Goal: Communication & Community: Answer question/provide support

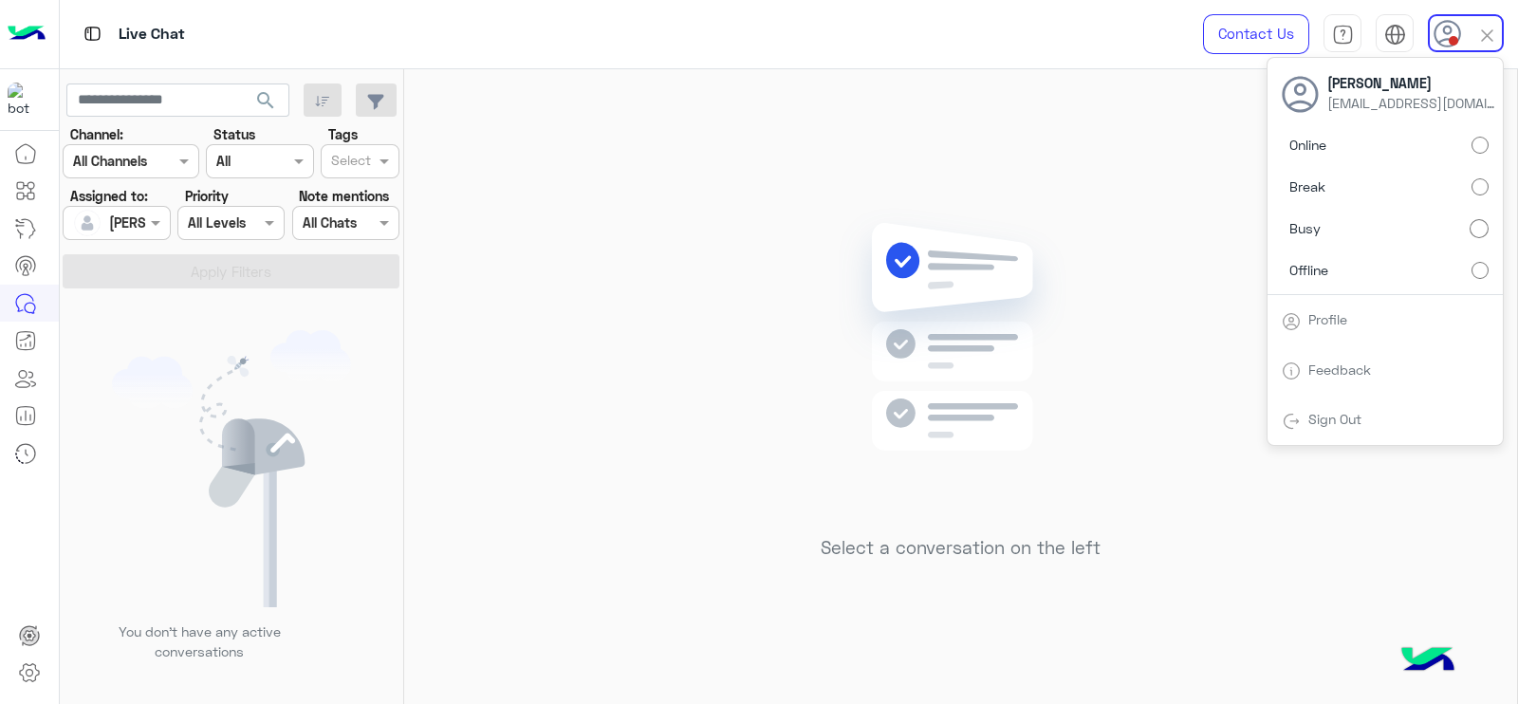
click at [1482, 157] on label "Online" at bounding box center [1385, 145] width 207 height 34
drag, startPoint x: 1176, startPoint y: 187, endPoint x: 1197, endPoint y: 187, distance: 20.9
click at [1175, 187] on div "Select a conversation on the left" at bounding box center [960, 390] width 1113 height 642
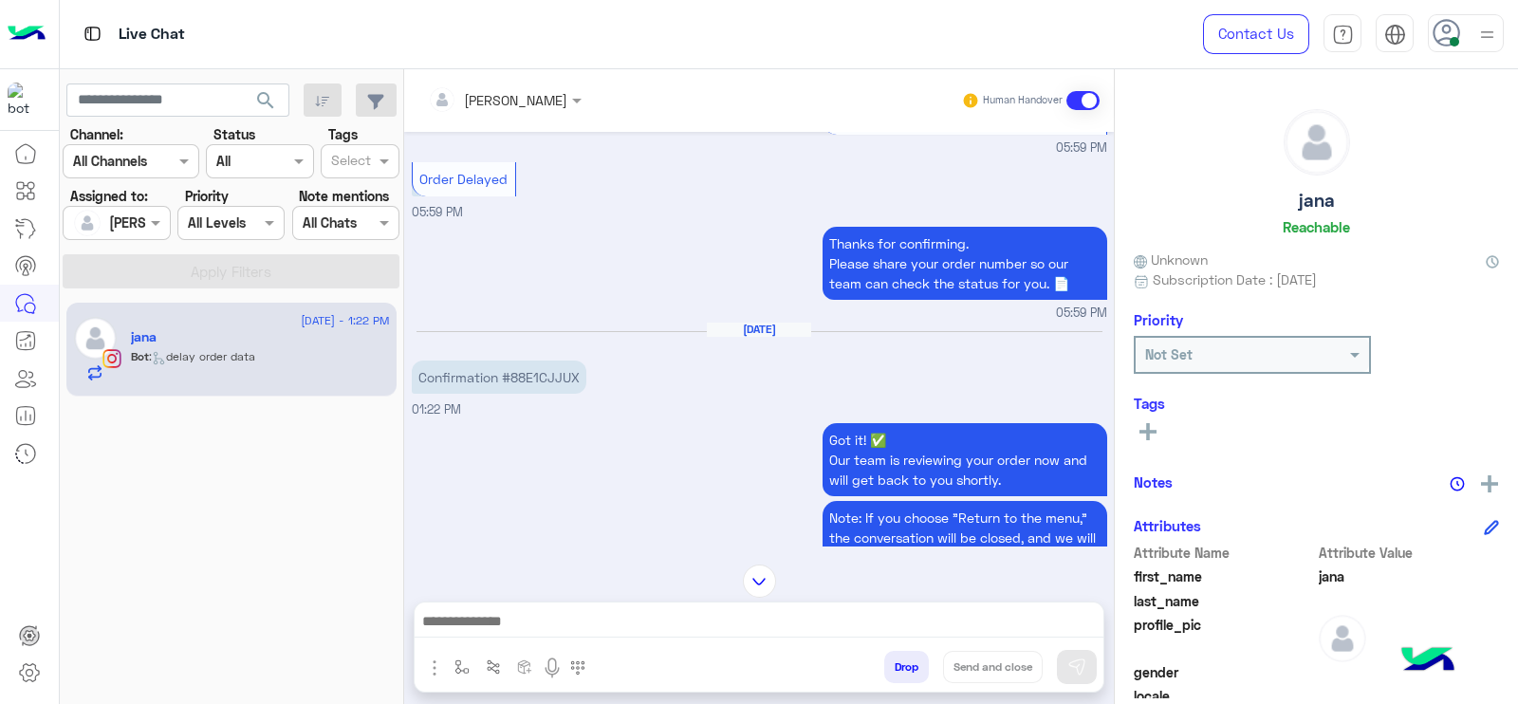
scroll to position [2414, 0]
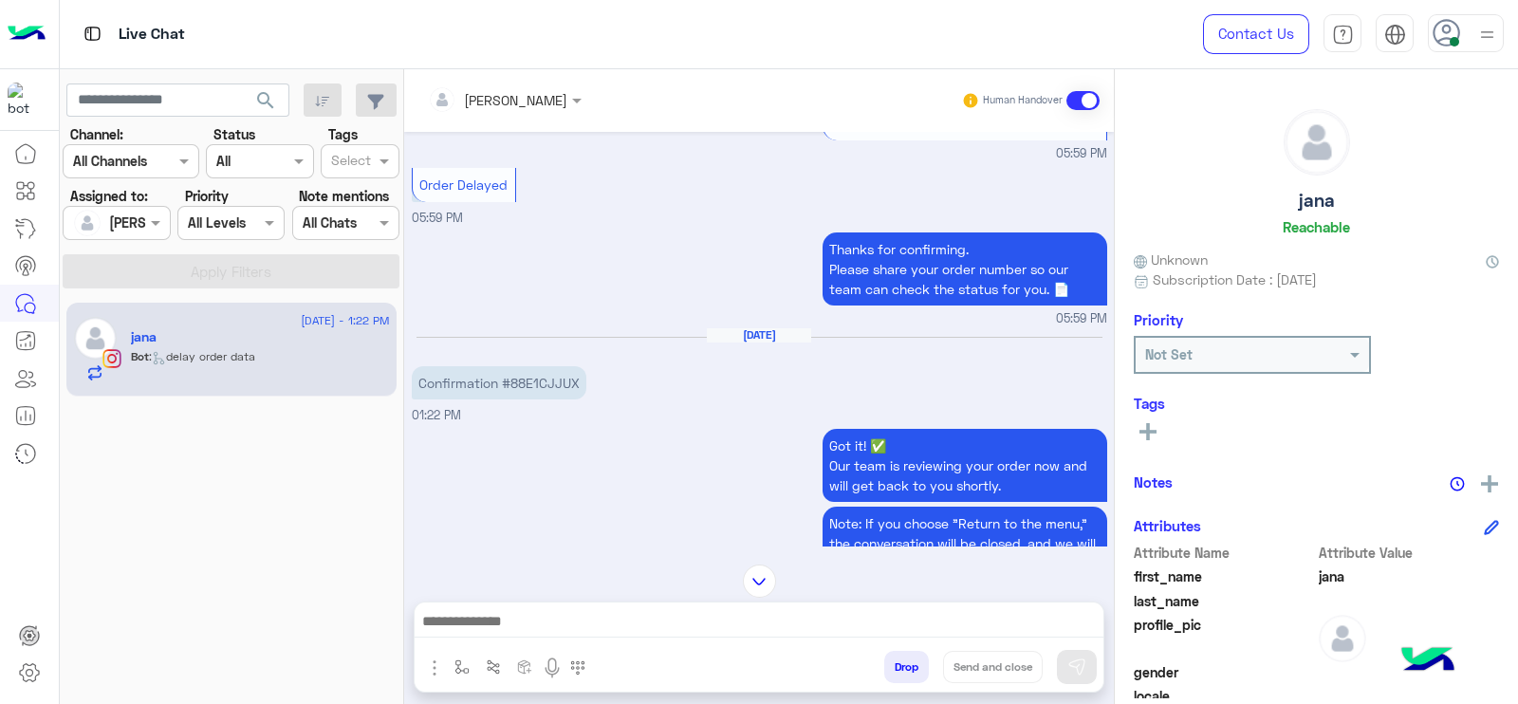
click at [508, 384] on p "Confirmation #88E1CJJUX" at bounding box center [499, 382] width 175 height 33
click at [503, 408] on div "Aug 12, 2025 Confirmation #88E1CJJUX 01:22 PM" at bounding box center [759, 375] width 695 height 97
click at [541, 370] on p "Confirmation #88E1CJJUX" at bounding box center [499, 382] width 175 height 33
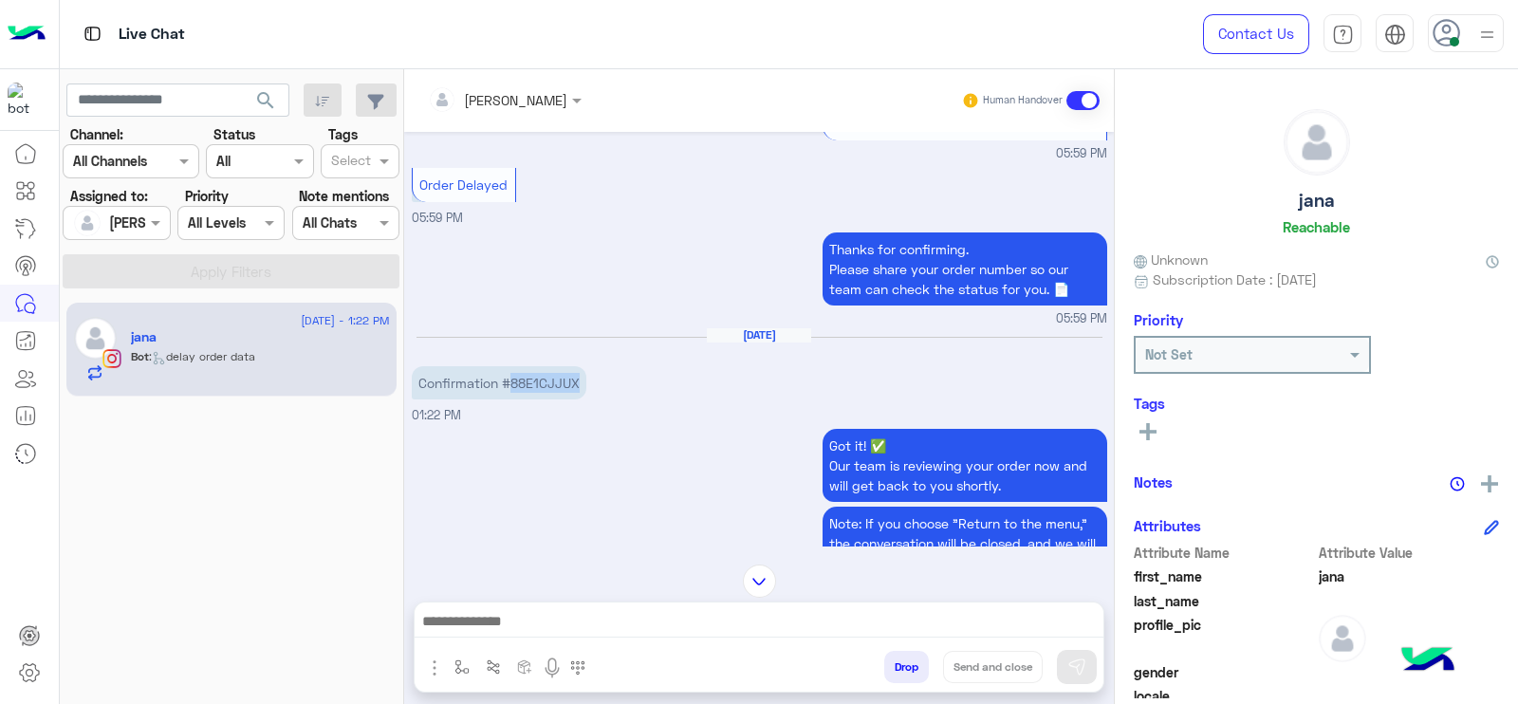
copy p "88E1CJJUX"
click at [543, 424] on div "Got it! ✅ Our team is reviewing your order now and will get back to you shortly…" at bounding box center [759, 540] width 695 height 232
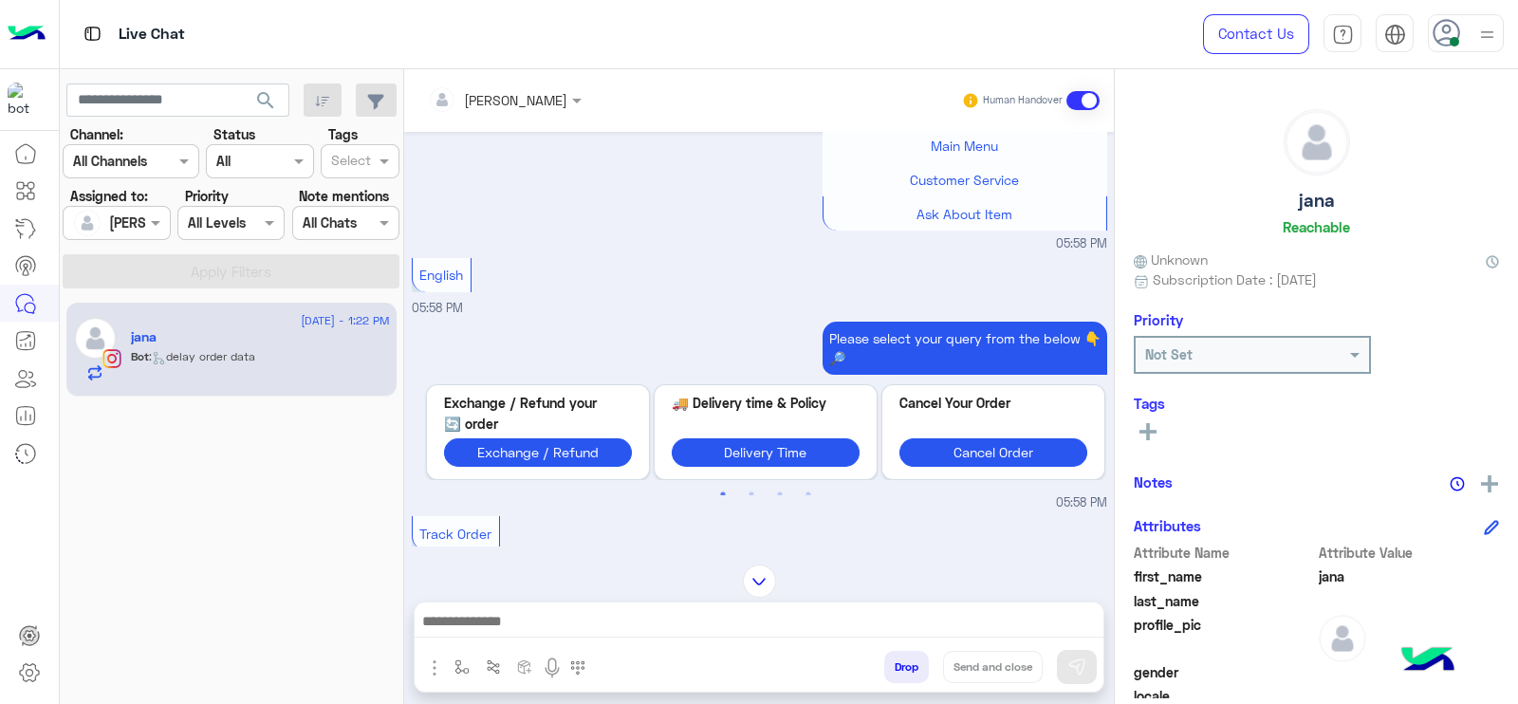
scroll to position [694, 0]
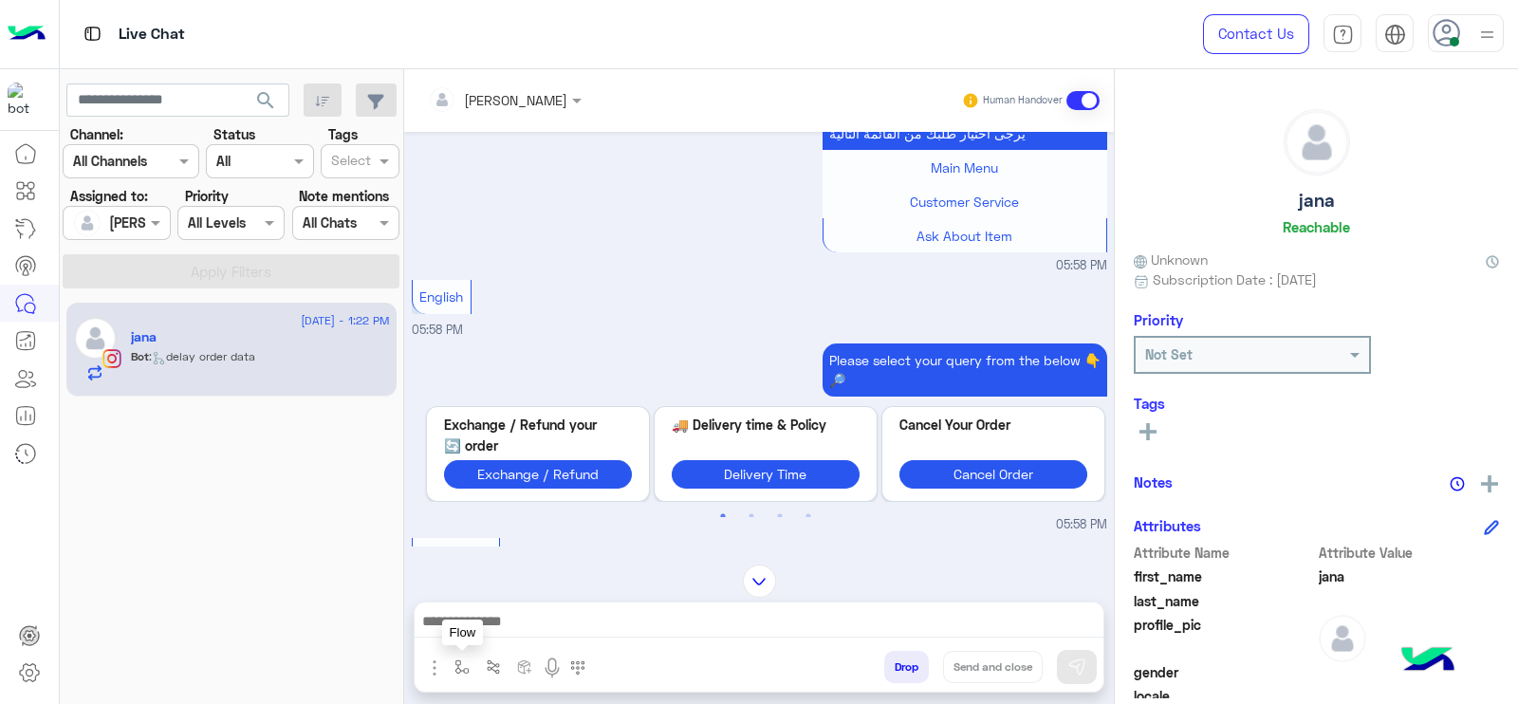
drag, startPoint x: 457, startPoint y: 656, endPoint x: 470, endPoint y: 656, distance: 12.4
click at [461, 659] on button "button" at bounding box center [462, 666] width 31 height 31
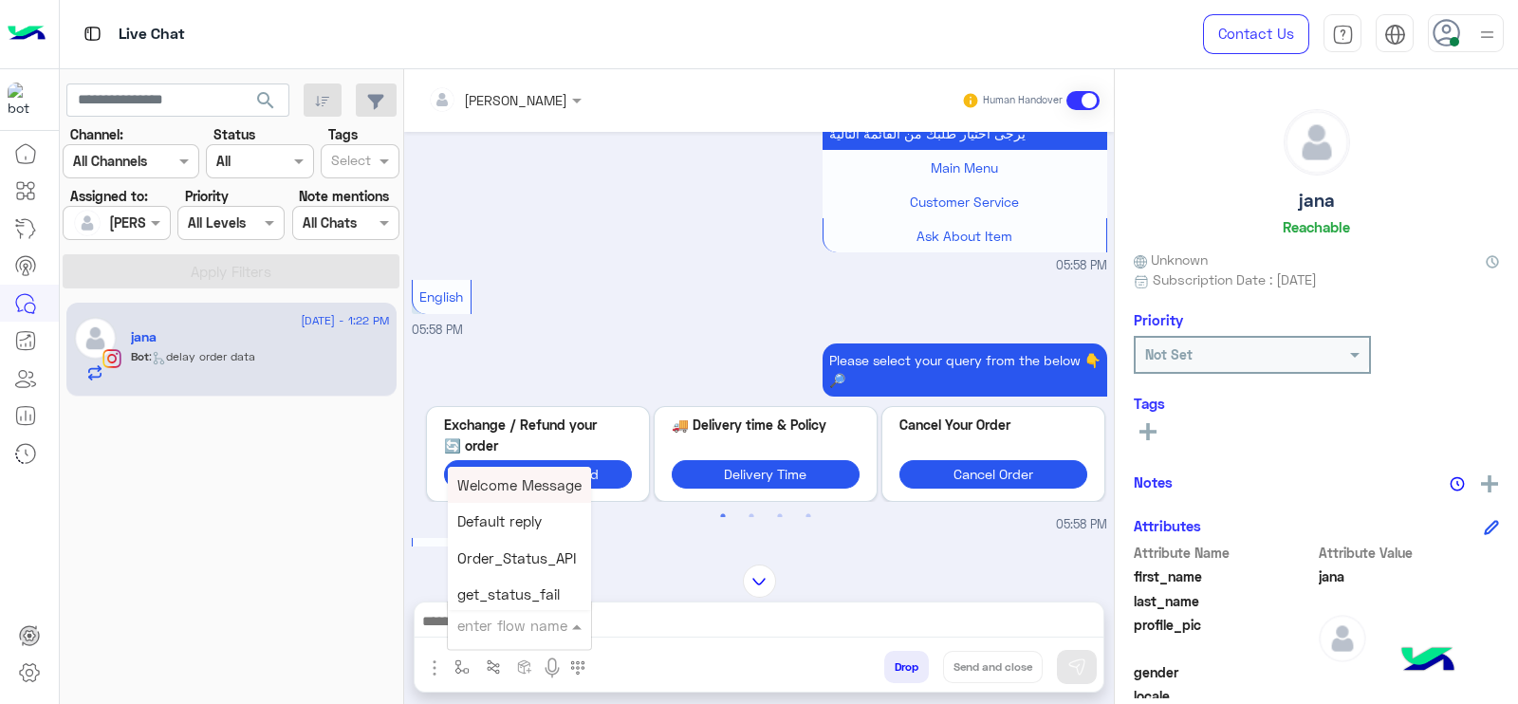
click at [474, 632] on input "text" at bounding box center [496, 626] width 78 height 22
type input "*"
click at [537, 567] on div "J Greeting" at bounding box center [518, 554] width 140 height 37
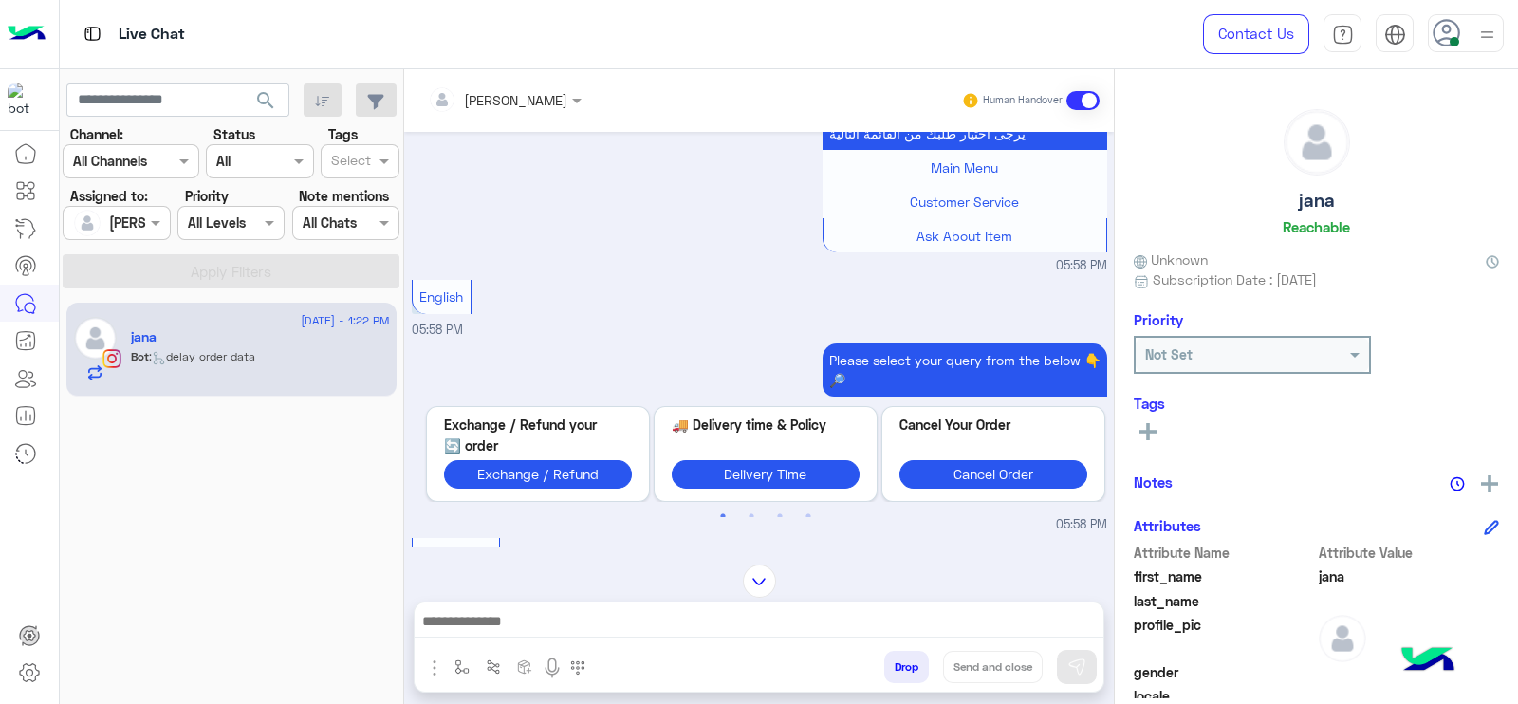
type textarea "**********"
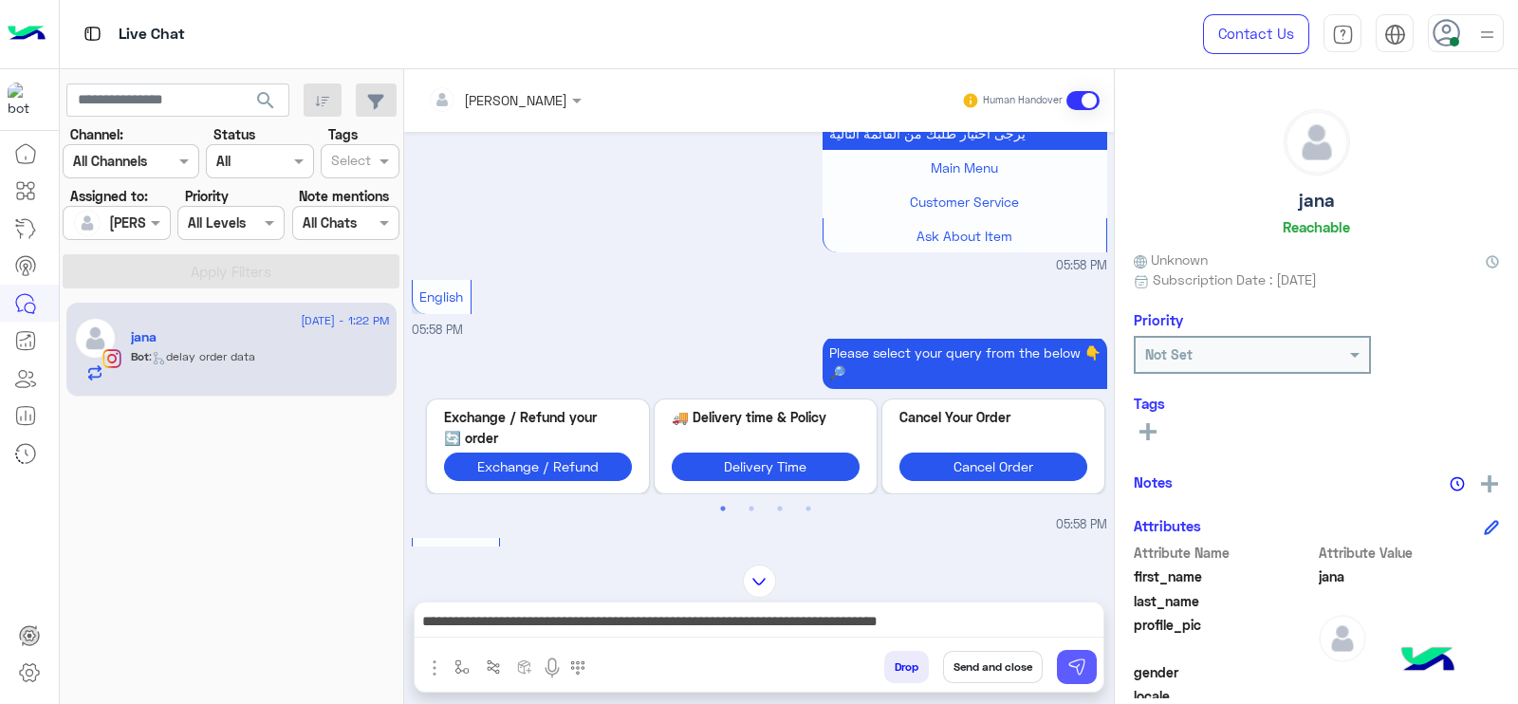
scroll to position [9, 0]
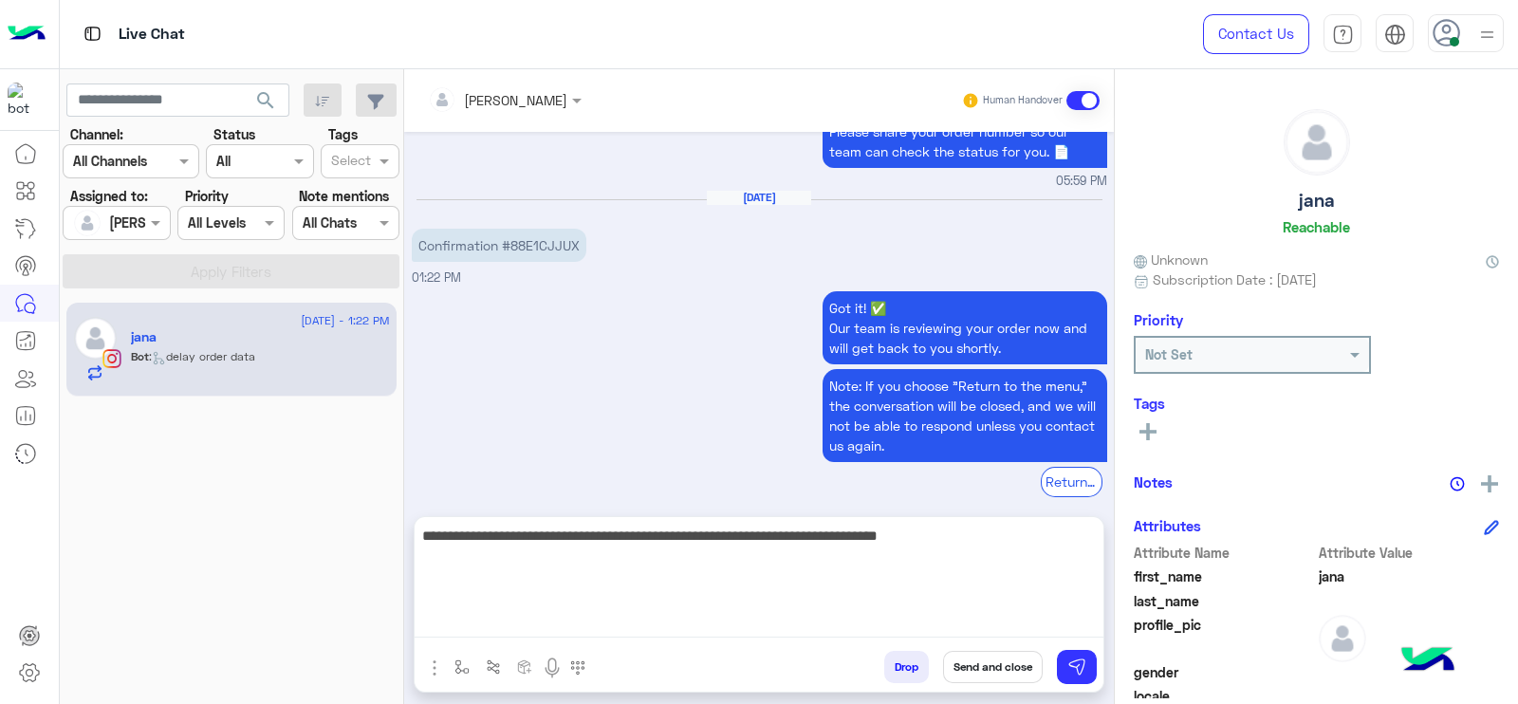
click at [686, 621] on textarea "**********" at bounding box center [759, 581] width 689 height 114
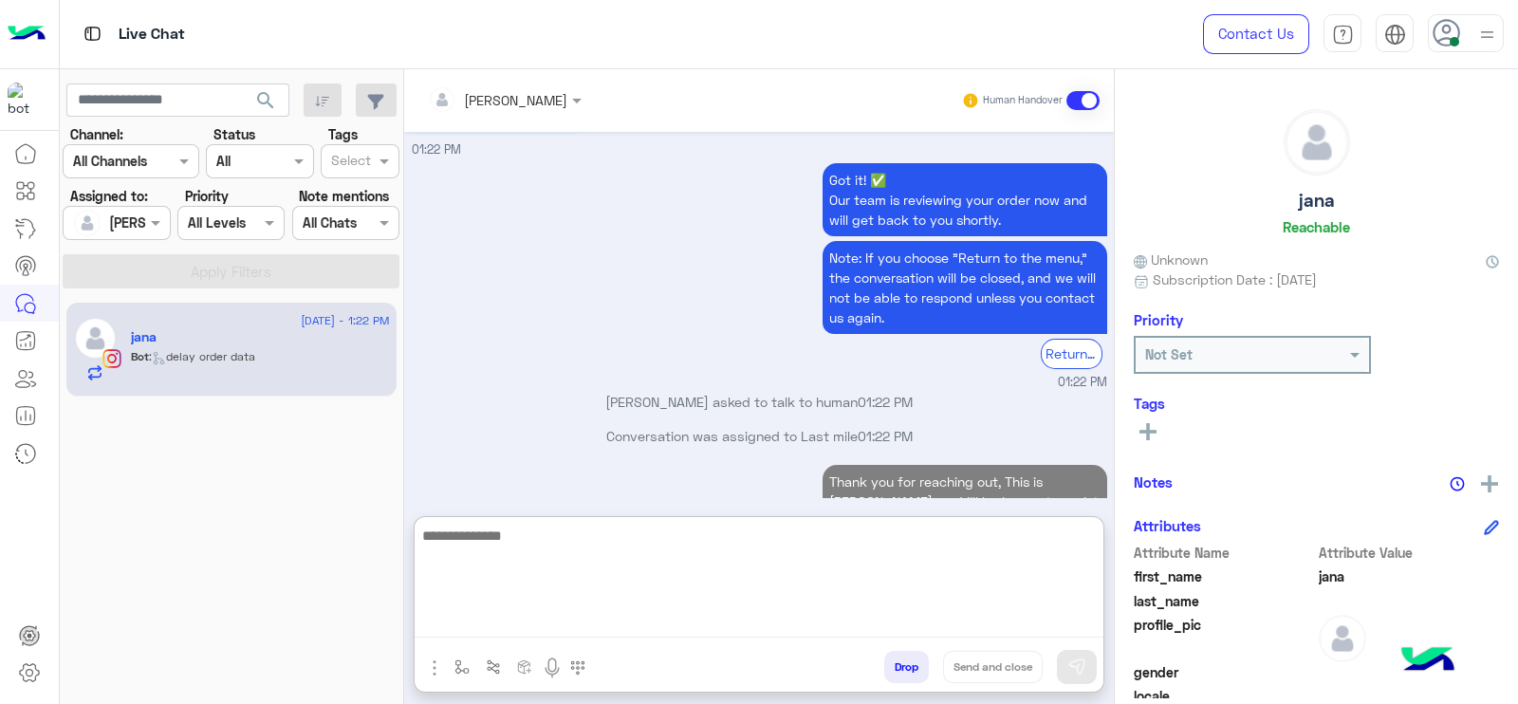
click at [478, 577] on textarea at bounding box center [759, 581] width 689 height 114
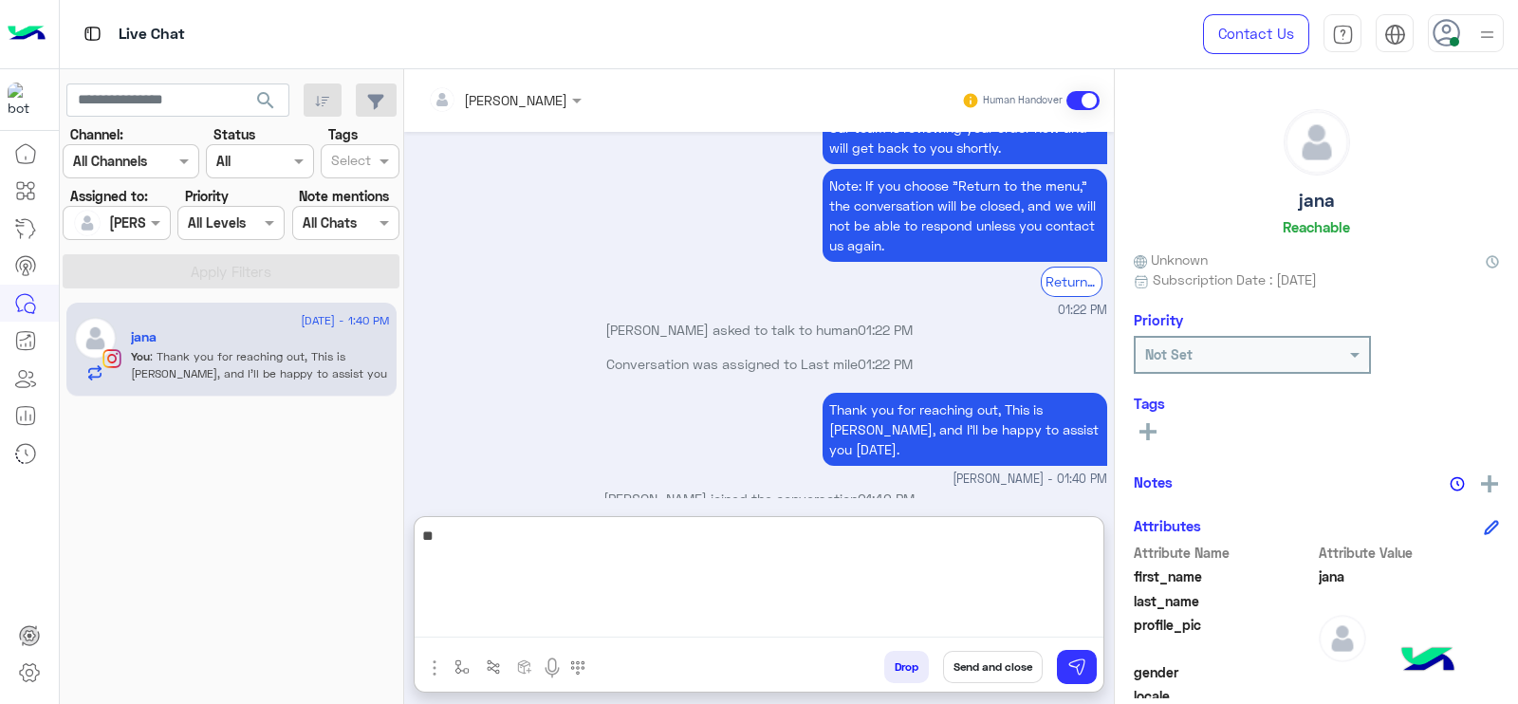
type textarea "*"
paste textarea "**********"
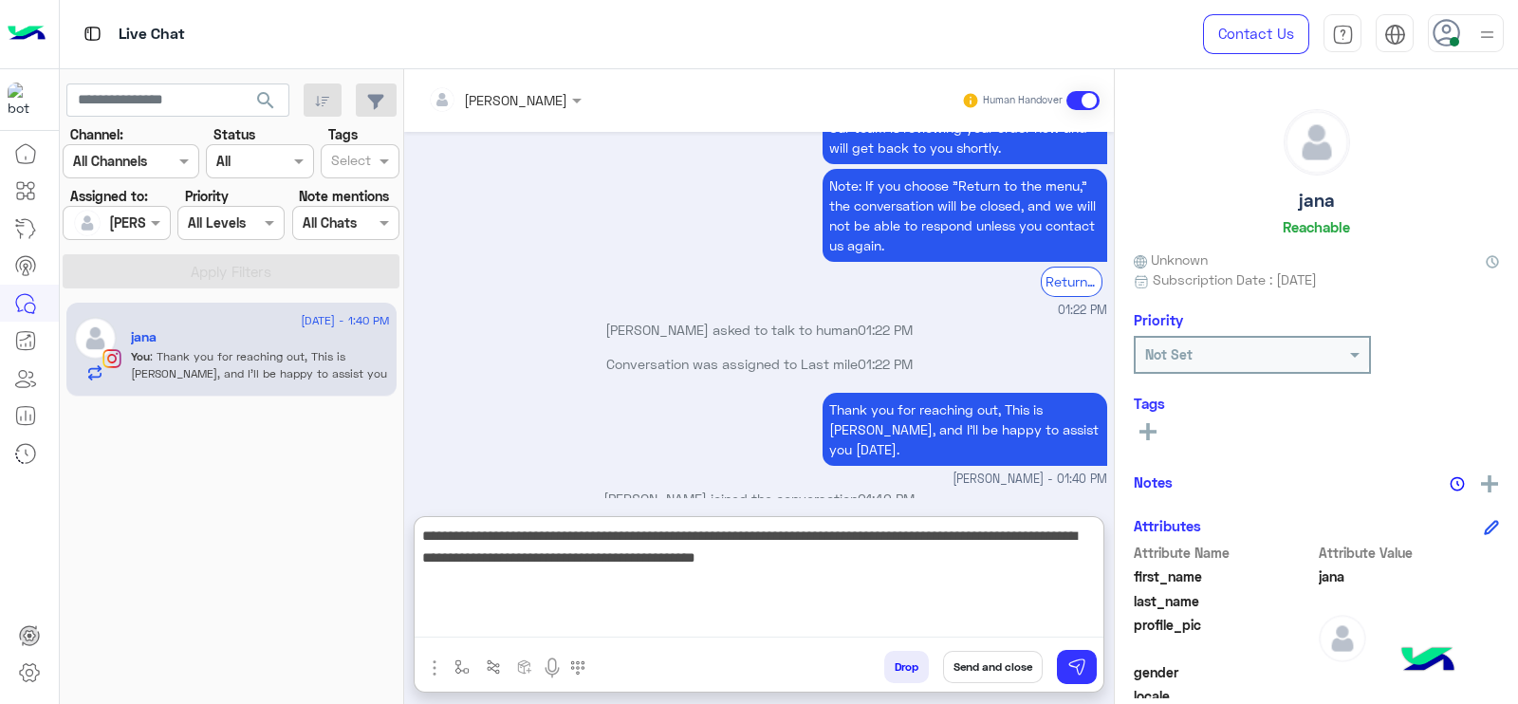
click at [598, 560] on textarea "**********" at bounding box center [759, 581] width 689 height 114
click at [593, 555] on textarea "**********" at bounding box center [759, 581] width 689 height 114
click at [595, 557] on textarea "**********" at bounding box center [759, 581] width 689 height 114
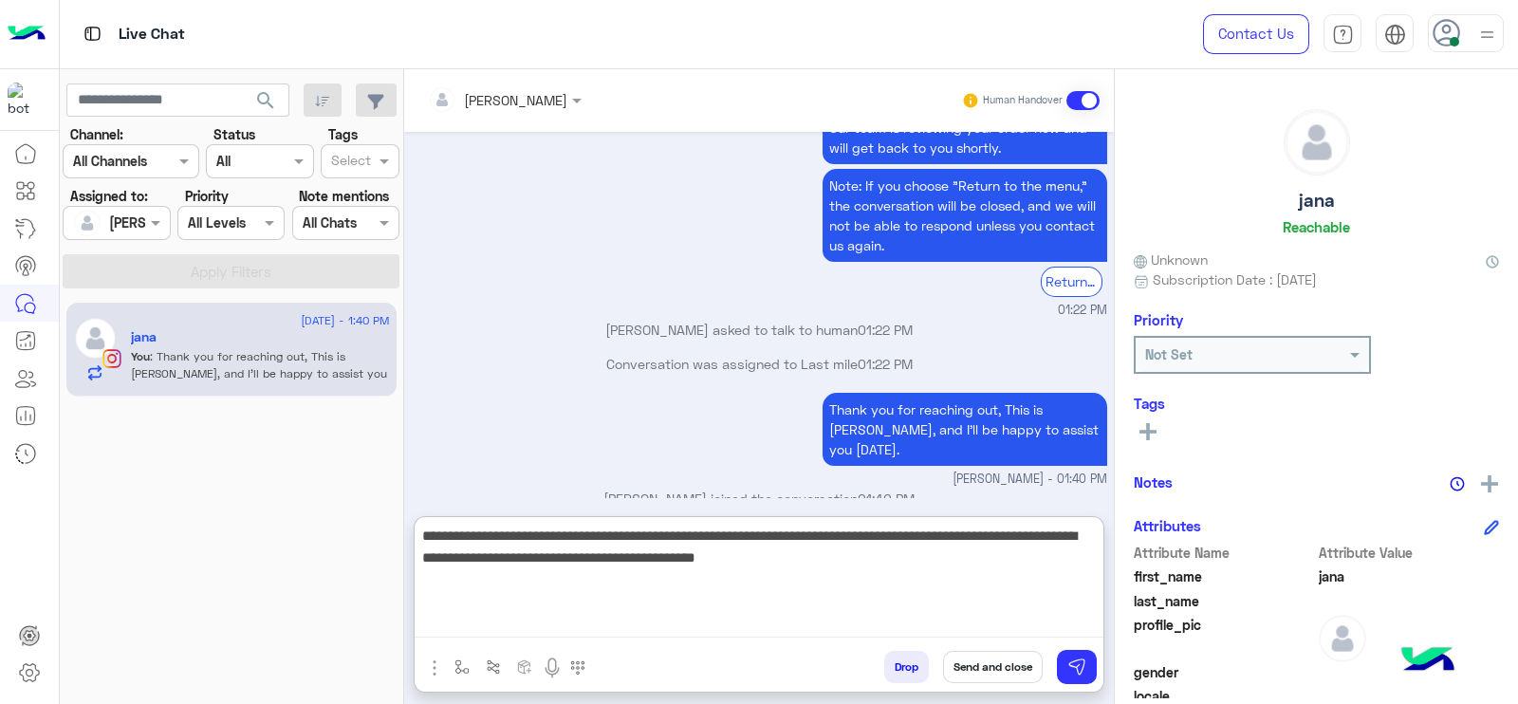
click at [920, 567] on textarea "**********" at bounding box center [759, 581] width 689 height 114
paste textarea "**********"
type textarea "**********"
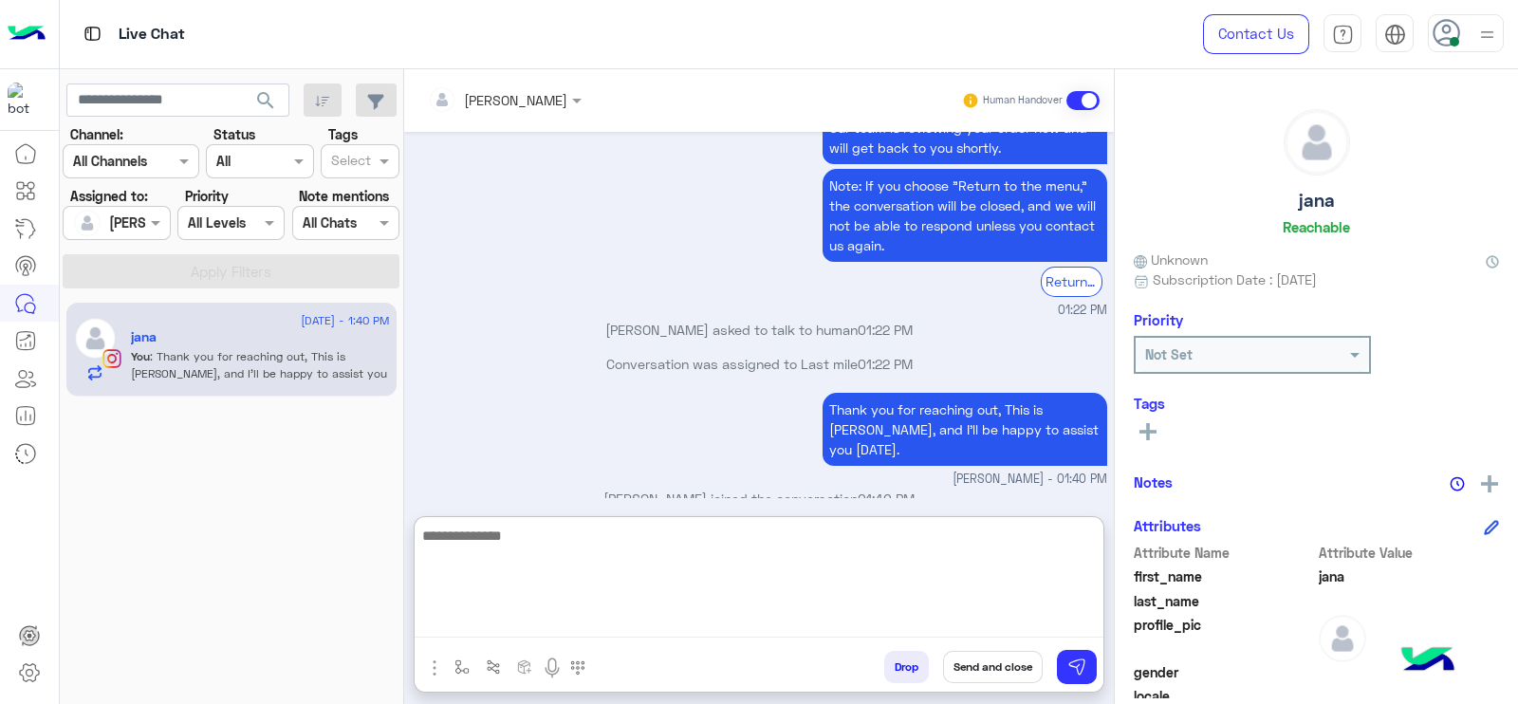
scroll to position [2893, 0]
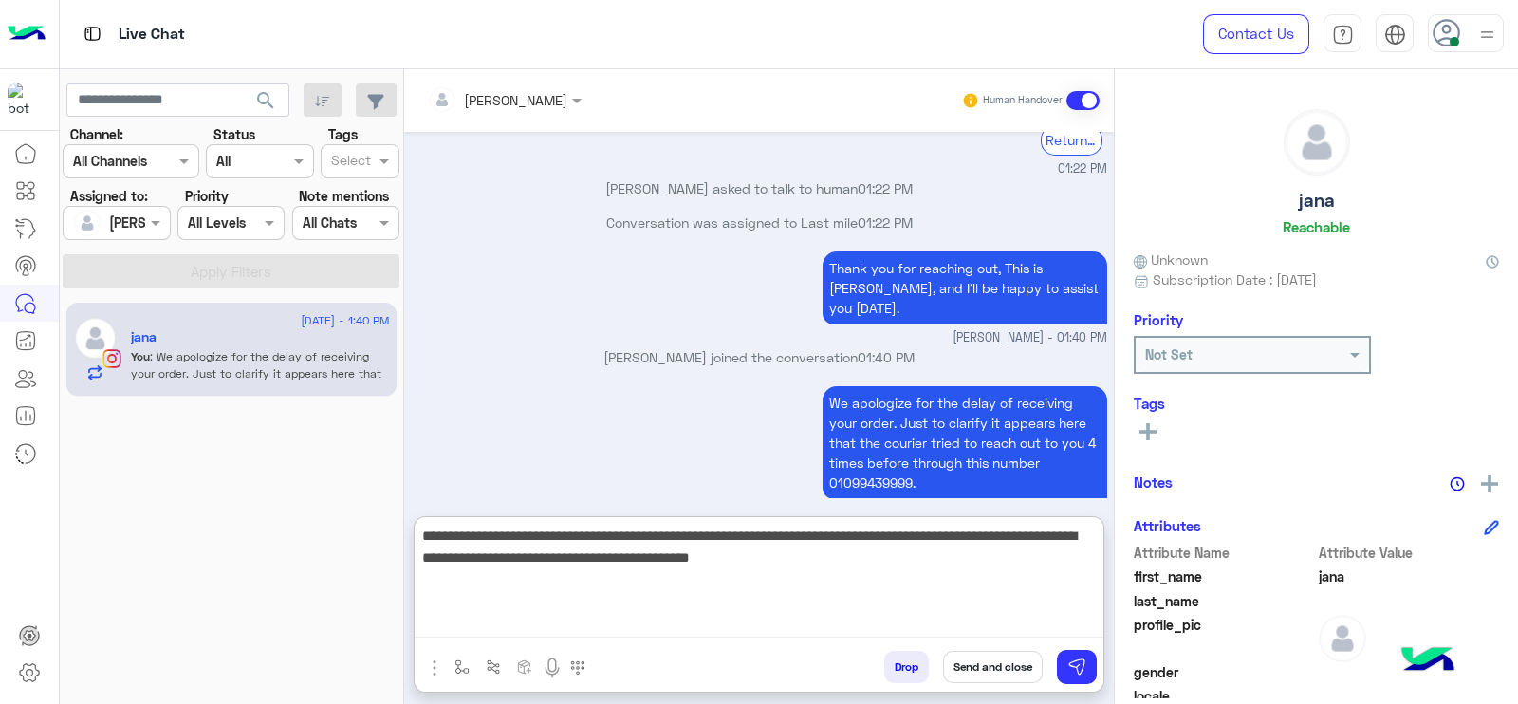
click at [601, 554] on textarea "**********" at bounding box center [759, 581] width 689 height 114
click at [668, 581] on textarea "**********" at bounding box center [759, 581] width 689 height 114
click at [696, 582] on textarea "**********" at bounding box center [759, 581] width 689 height 114
click at [751, 566] on textarea "**********" at bounding box center [759, 581] width 689 height 114
drag, startPoint x: 491, startPoint y: 552, endPoint x: 811, endPoint y: 592, distance: 322.2
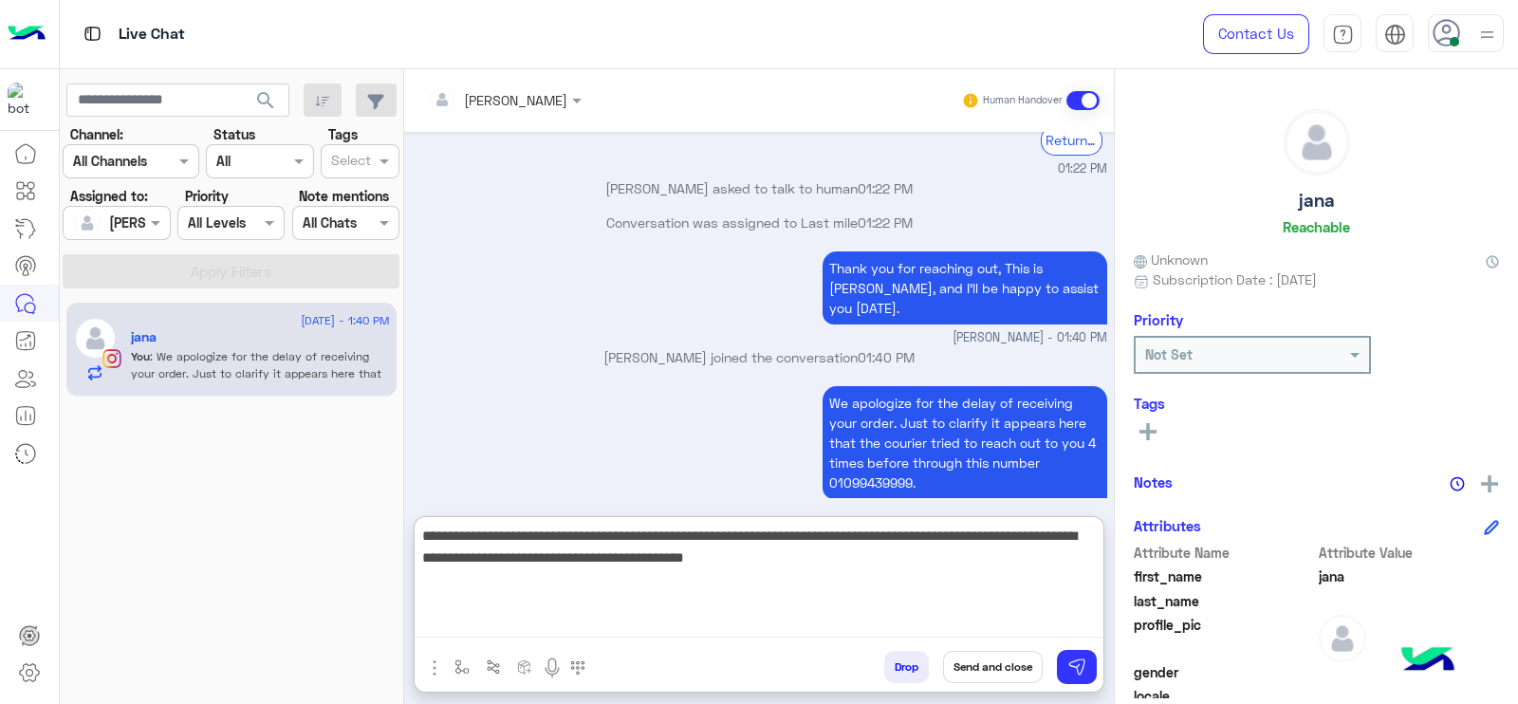
click at [493, 552] on textarea "**********" at bounding box center [759, 581] width 689 height 114
click at [822, 587] on textarea "**********" at bounding box center [759, 581] width 689 height 114
click at [922, 546] on textarea "**********" at bounding box center [759, 581] width 689 height 114
click at [940, 557] on textarea "**********" at bounding box center [759, 581] width 689 height 114
click at [872, 617] on textarea "**********" at bounding box center [759, 581] width 689 height 114
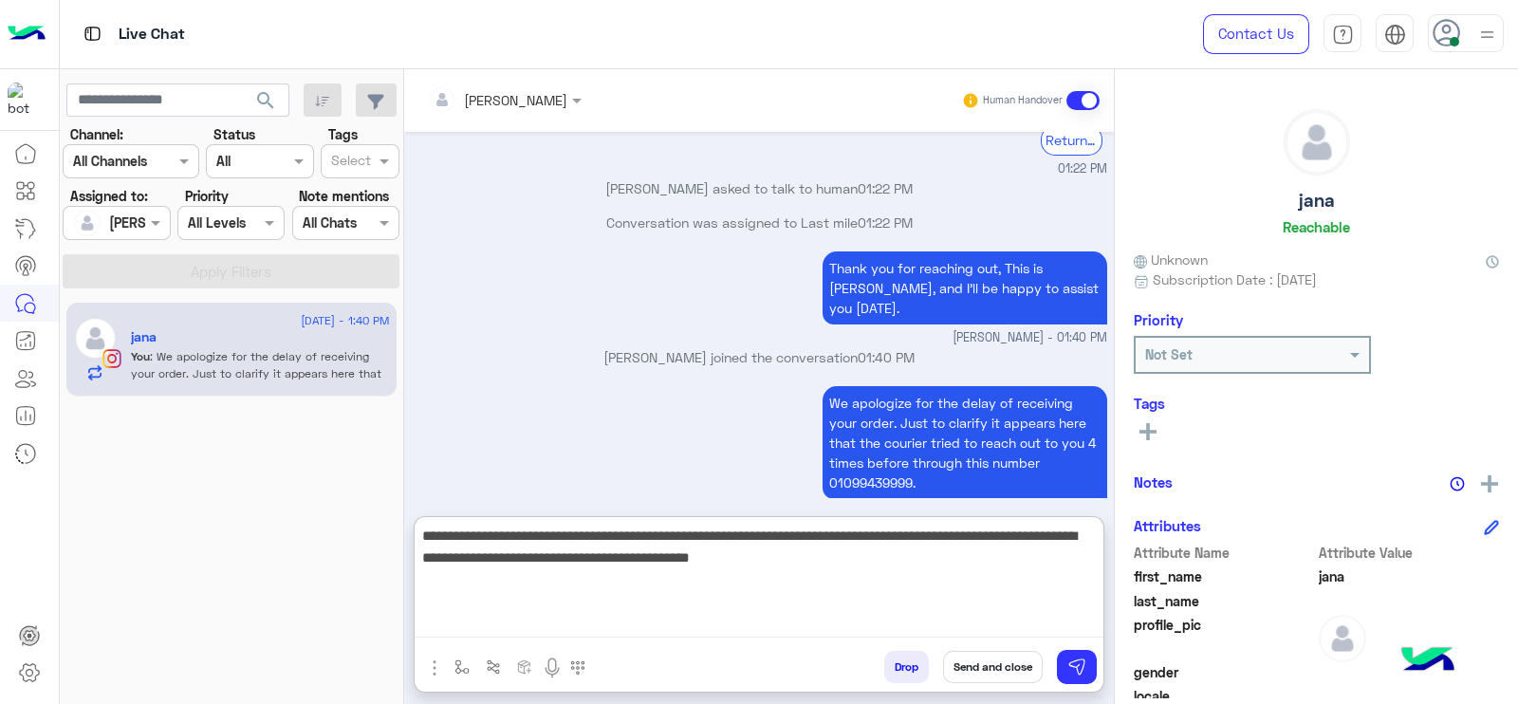
type textarea "**********"
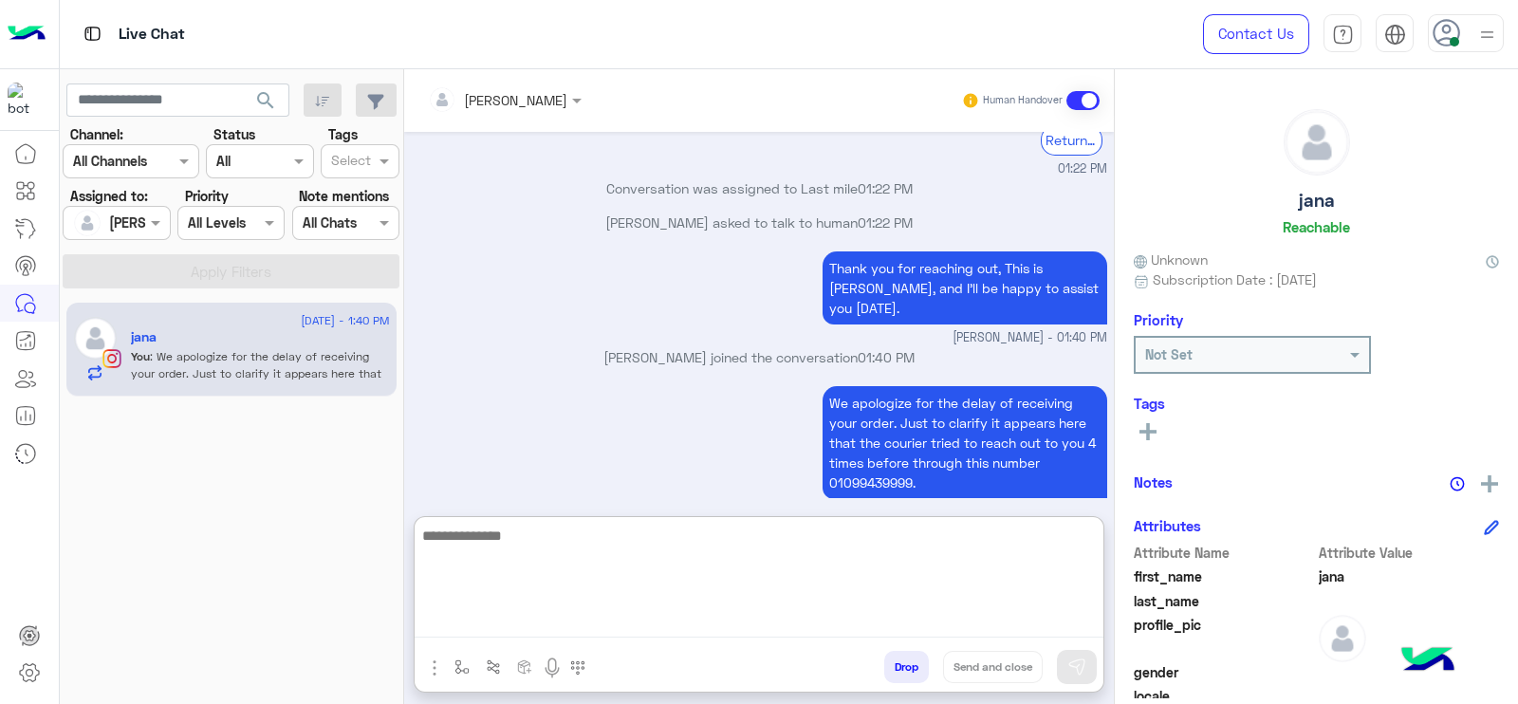
scroll to position [3033, 0]
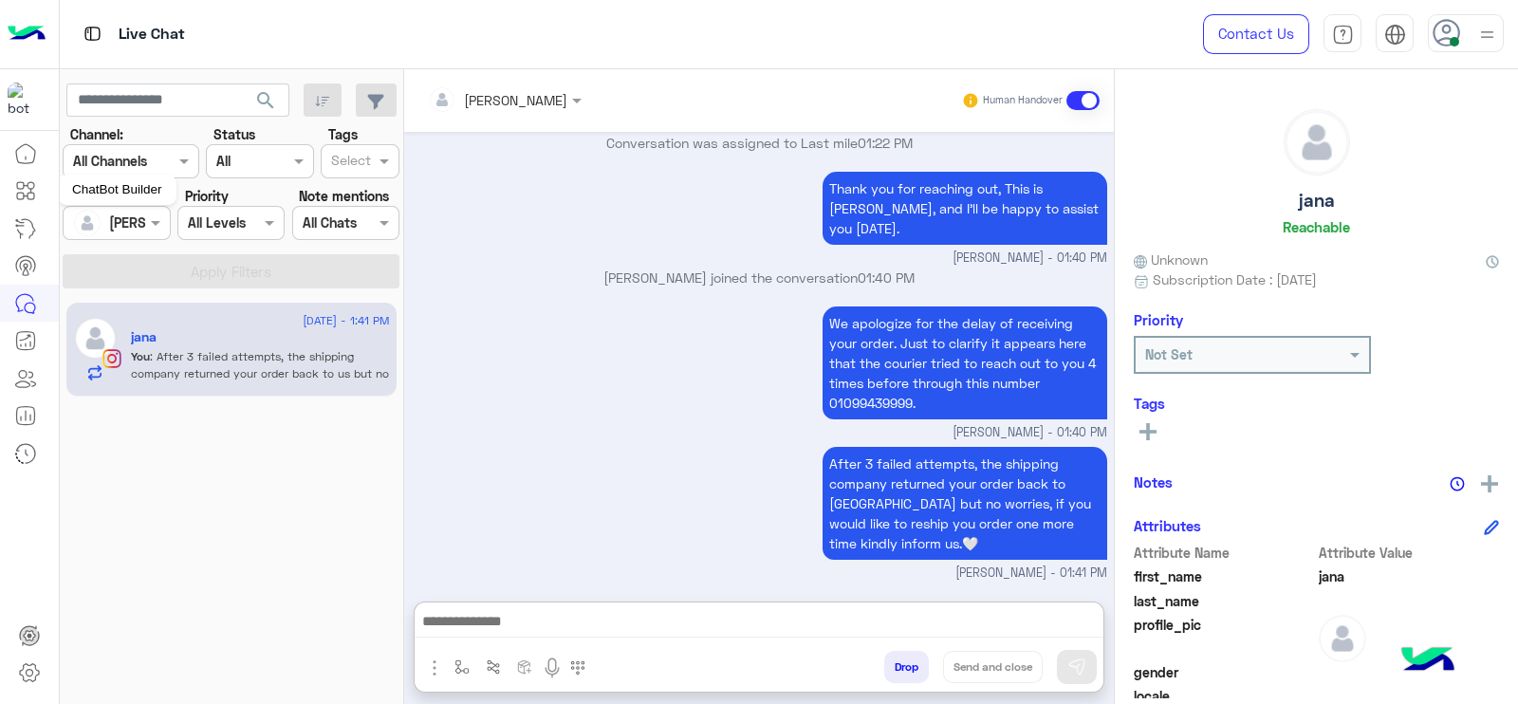
click at [118, 229] on div at bounding box center [116, 223] width 105 height 22
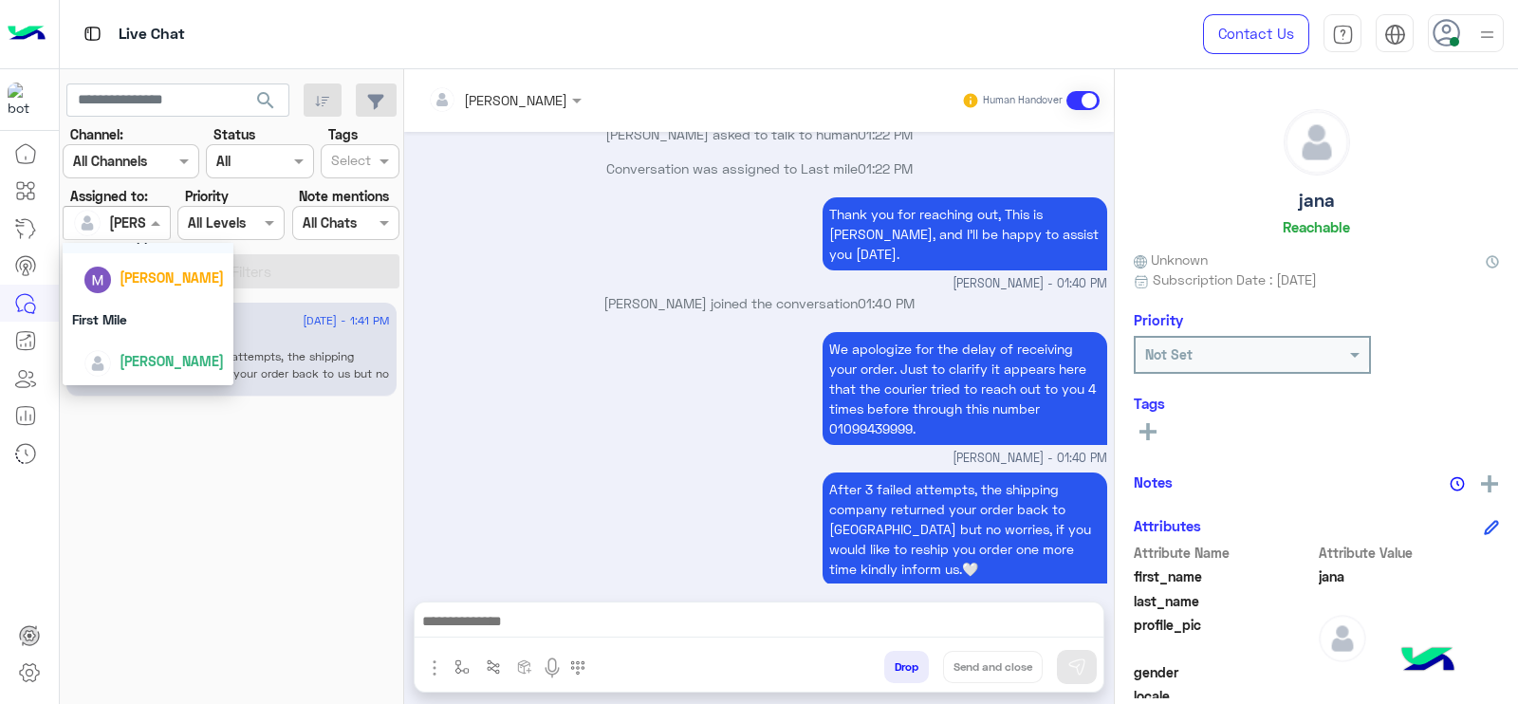
scroll to position [0, 0]
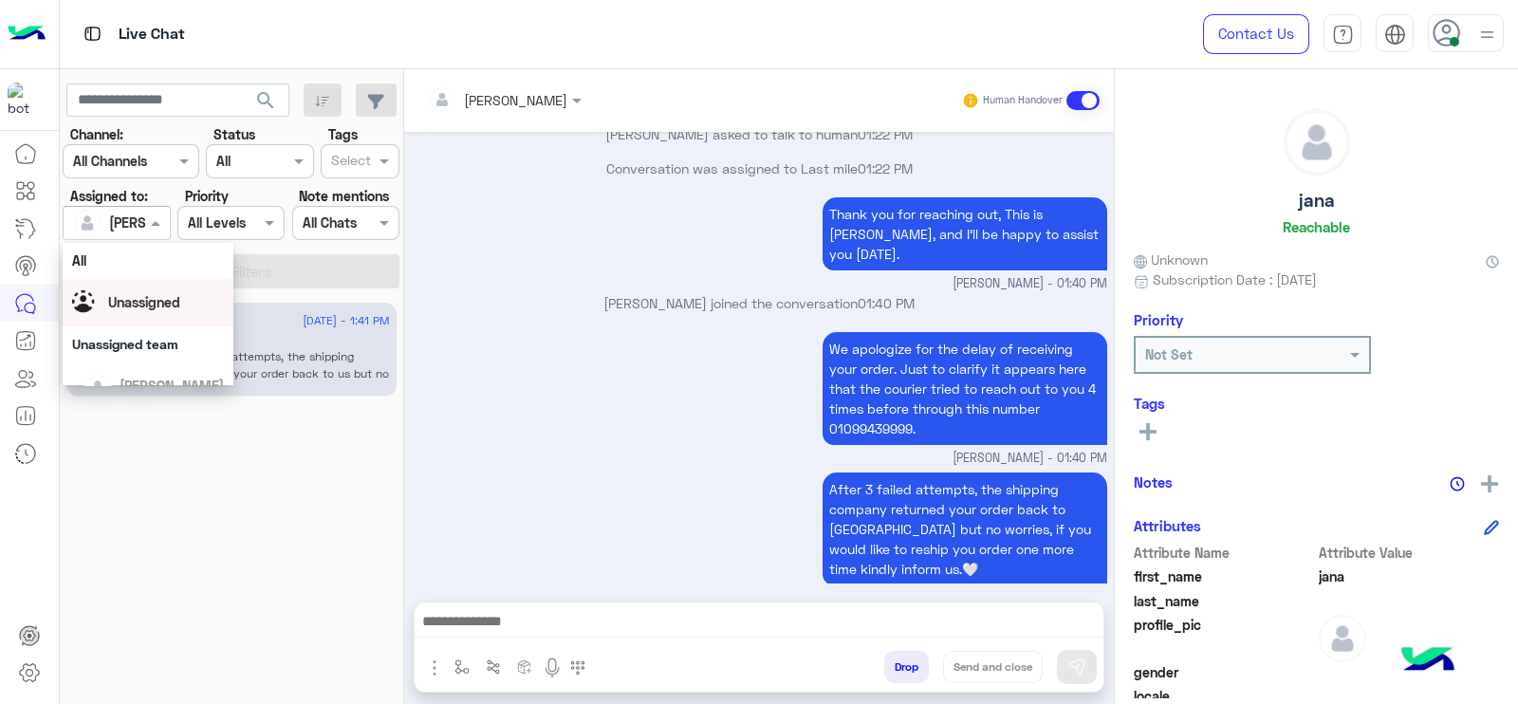
click at [102, 312] on div "Unassigned" at bounding box center [148, 302] width 152 height 33
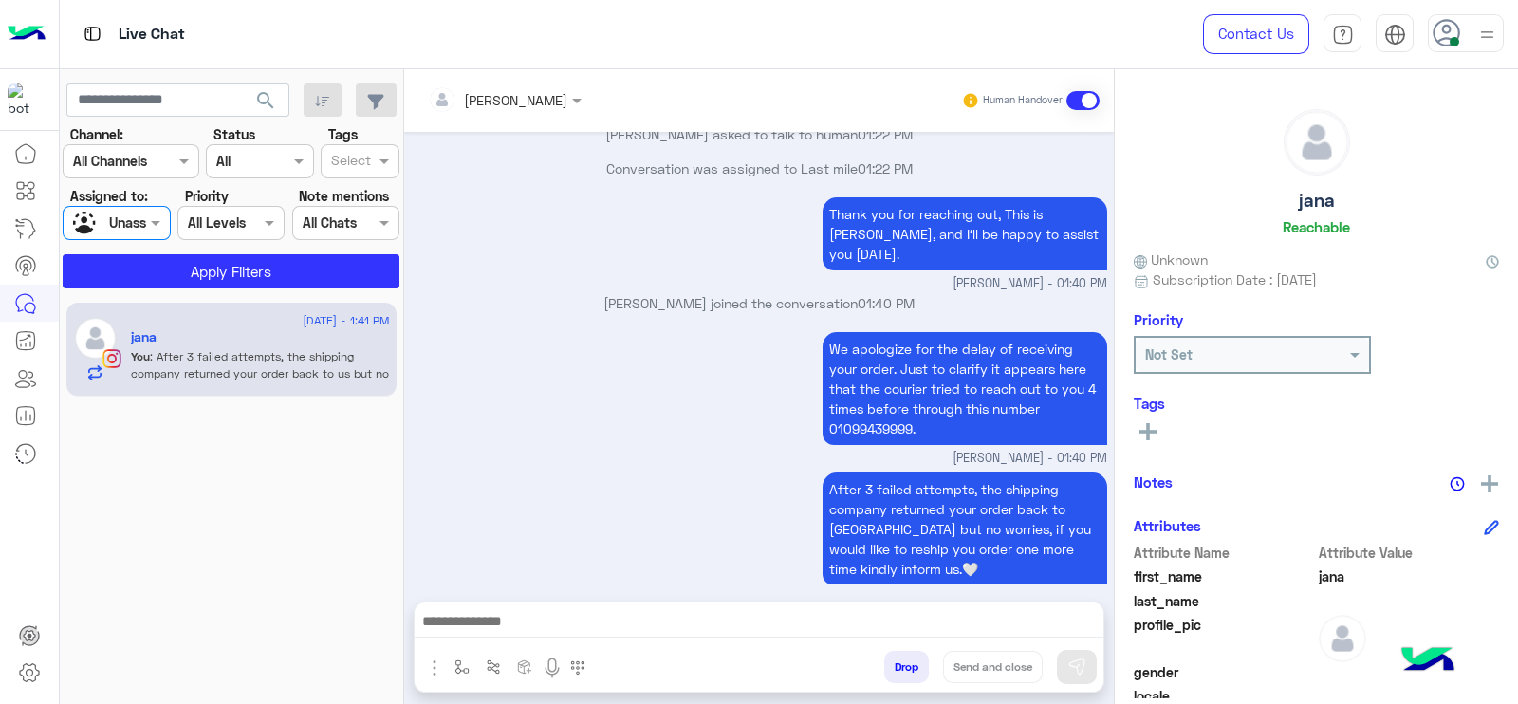
click at [355, 150] on div "Select" at bounding box center [349, 162] width 43 height 25
click at [350, 193] on div "Follow up" at bounding box center [360, 199] width 60 height 20
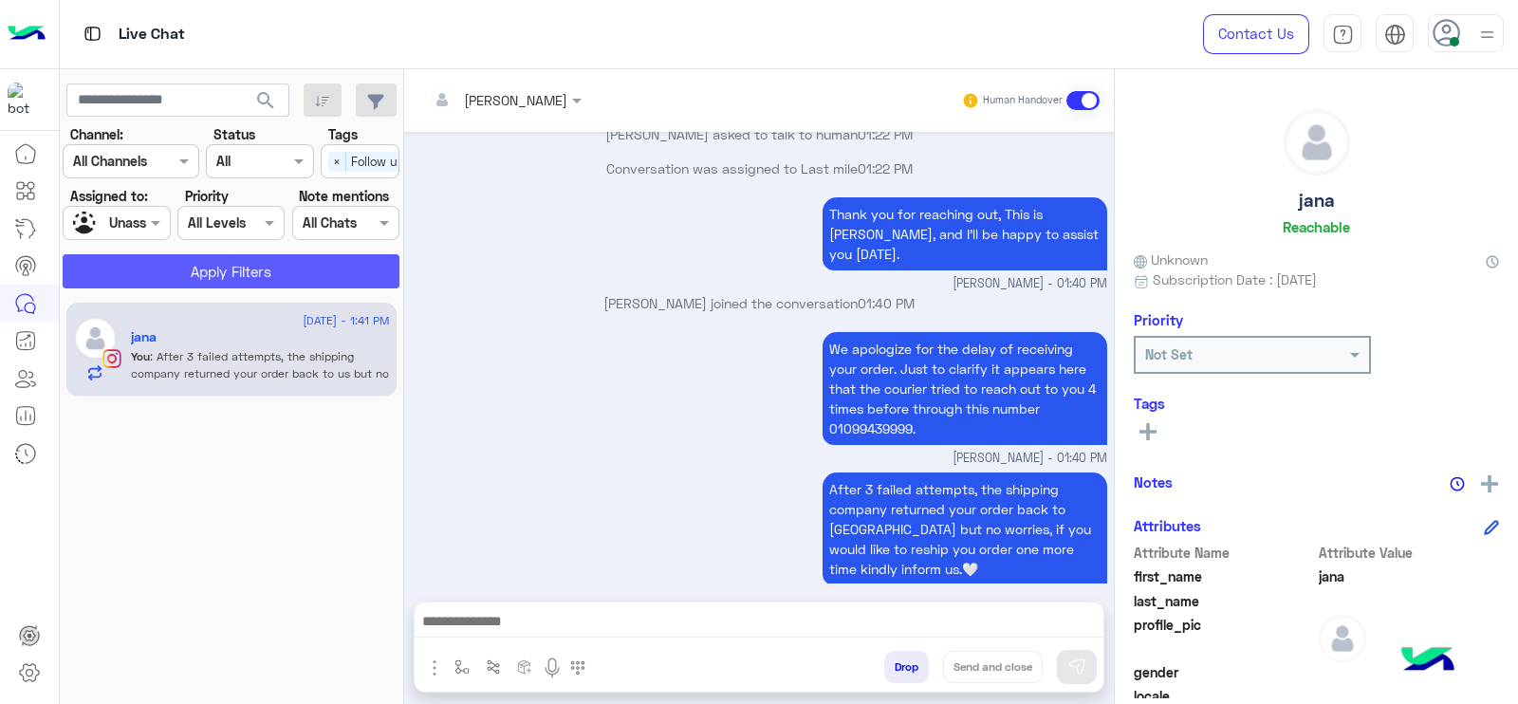
click at [244, 276] on button "Apply Filters" at bounding box center [231, 271] width 337 height 34
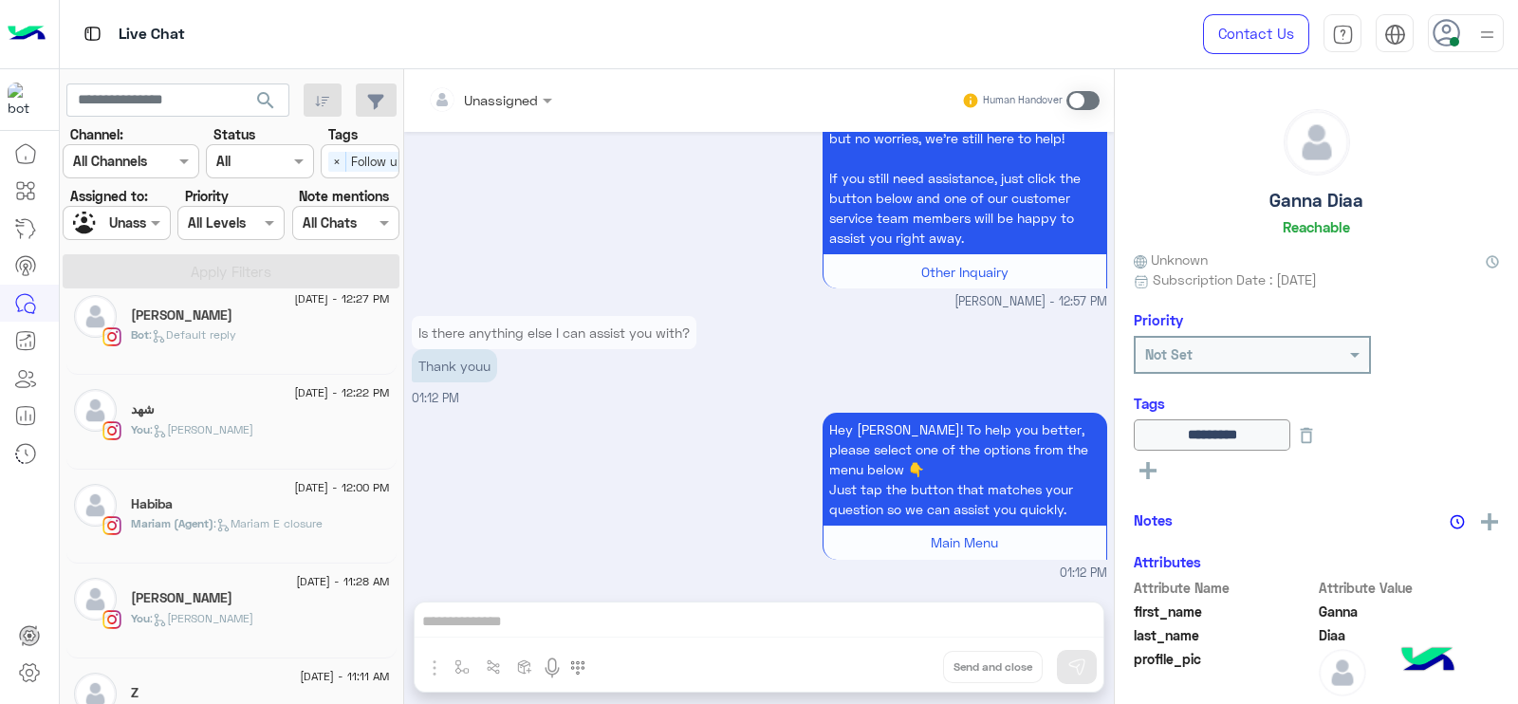
scroll to position [553, 0]
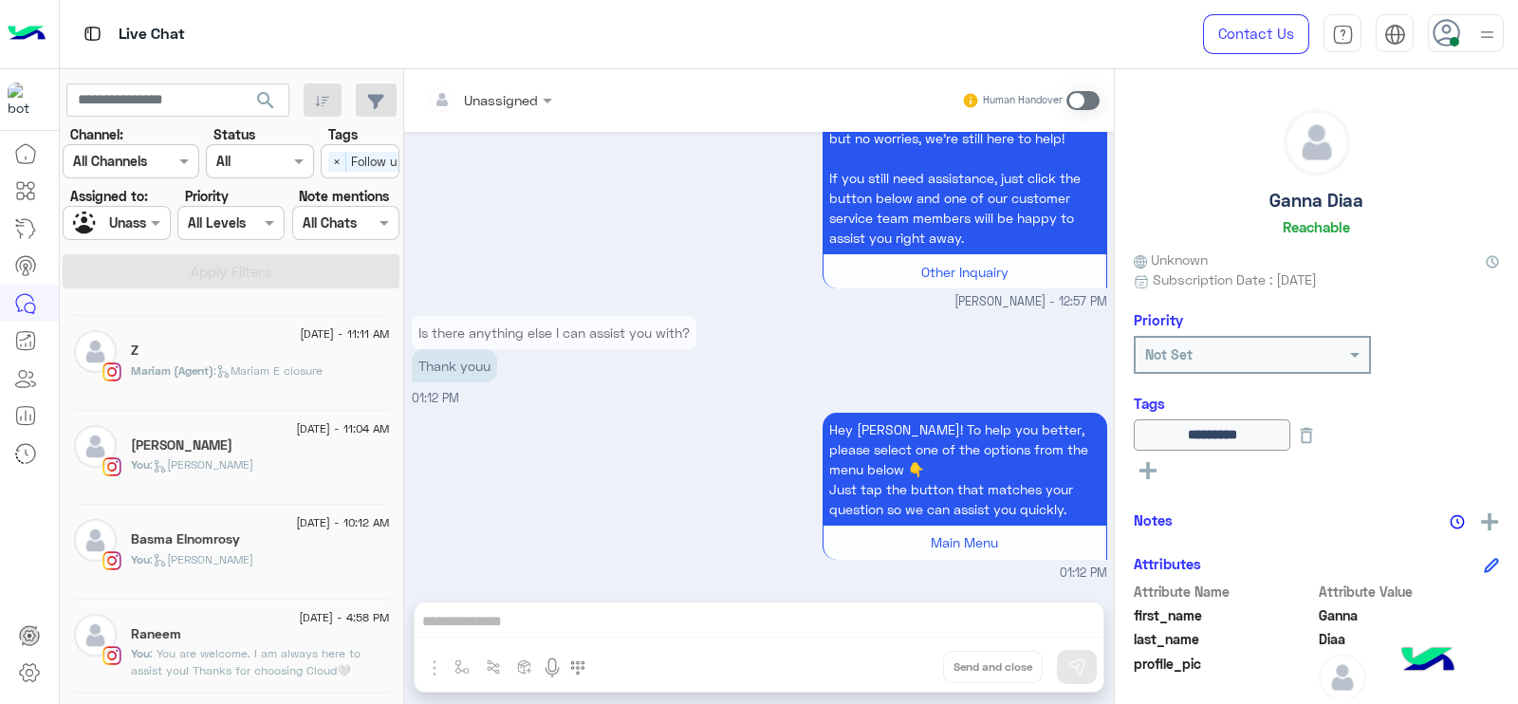
click at [137, 233] on div "Unassigned" at bounding box center [109, 223] width 72 height 33
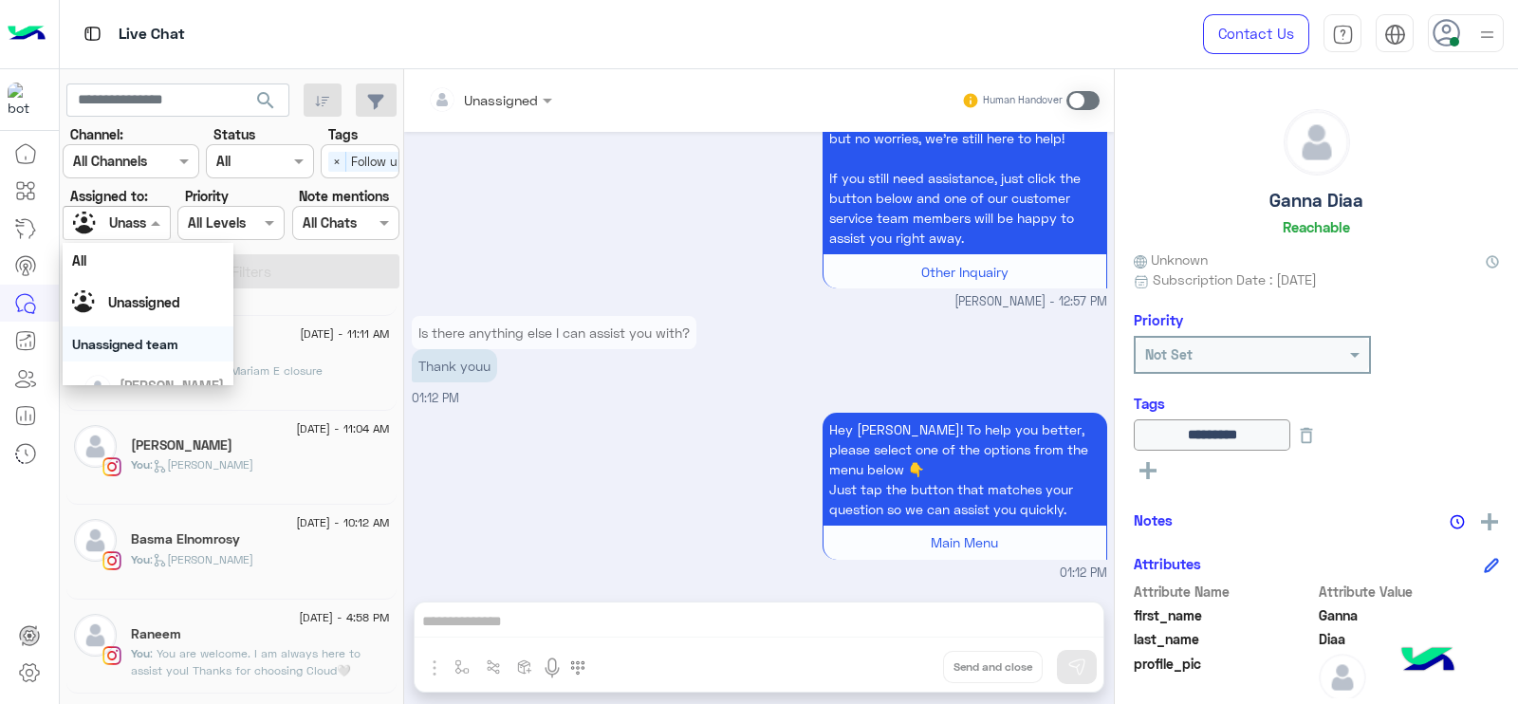
click at [506, 434] on div "Hey Ganna! To help you better, please select one of the options from the menu b…" at bounding box center [759, 495] width 695 height 175
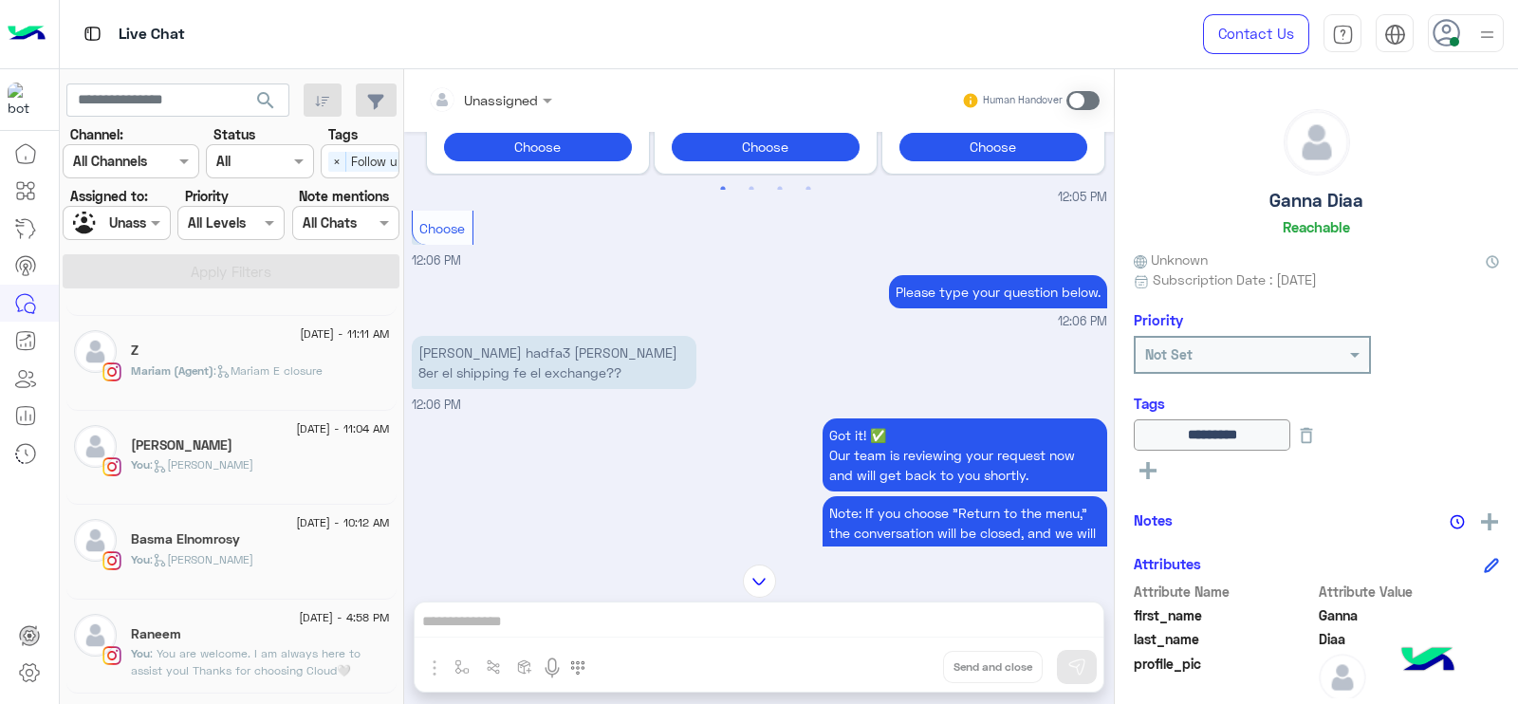
scroll to position [601, 0]
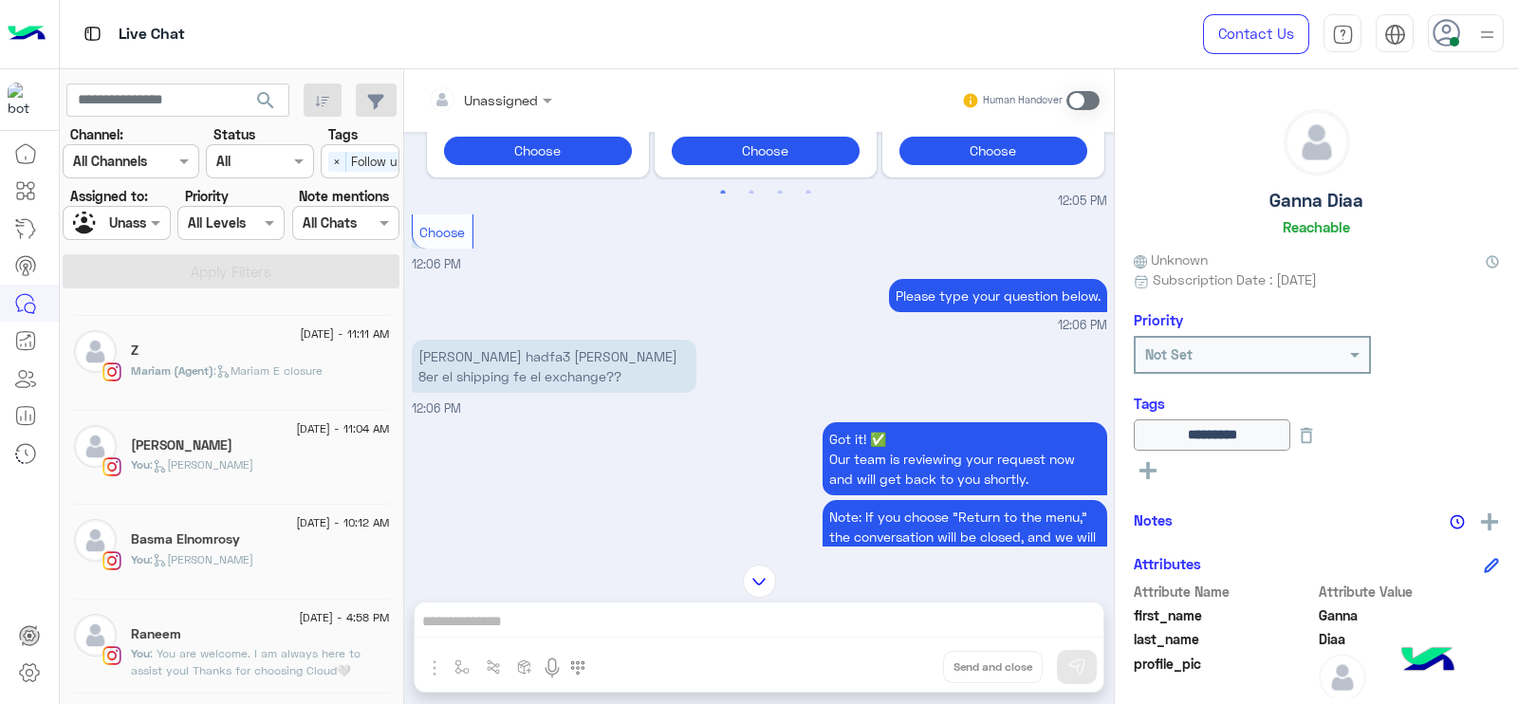
click at [559, 467] on div "Got it! ✅ Our team is reviewing your request now and will get back to you short…" at bounding box center [759, 533] width 695 height 232
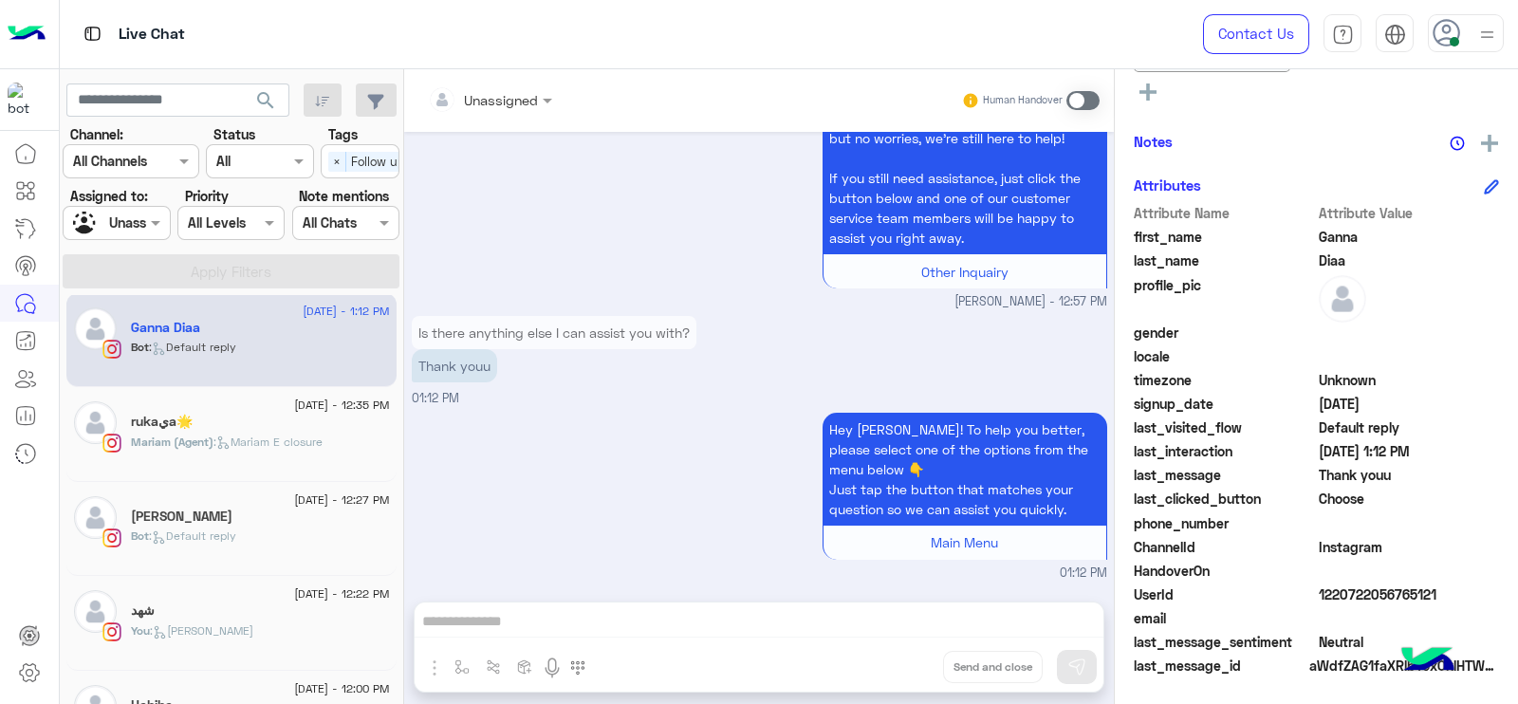
scroll to position [0, 0]
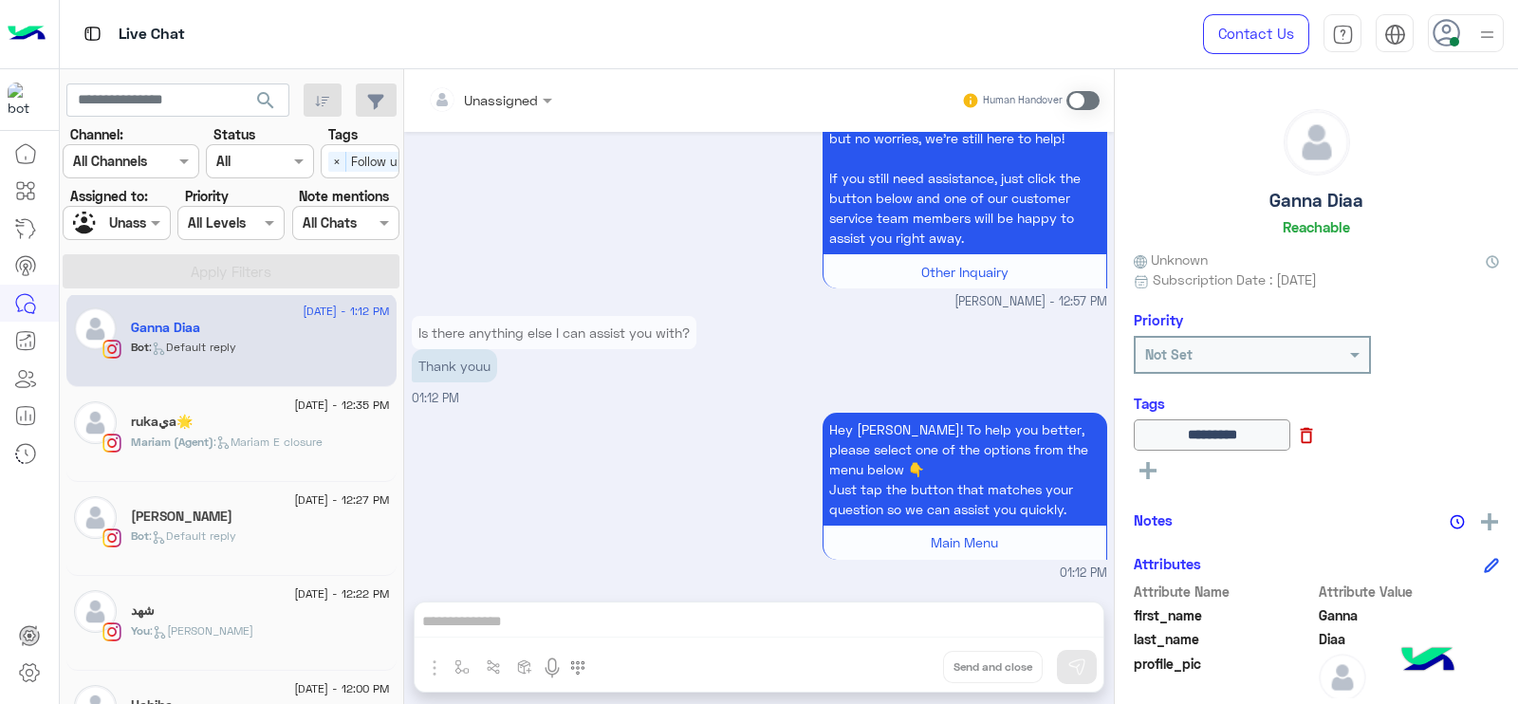
click at [1317, 435] on icon at bounding box center [1306, 435] width 21 height 21
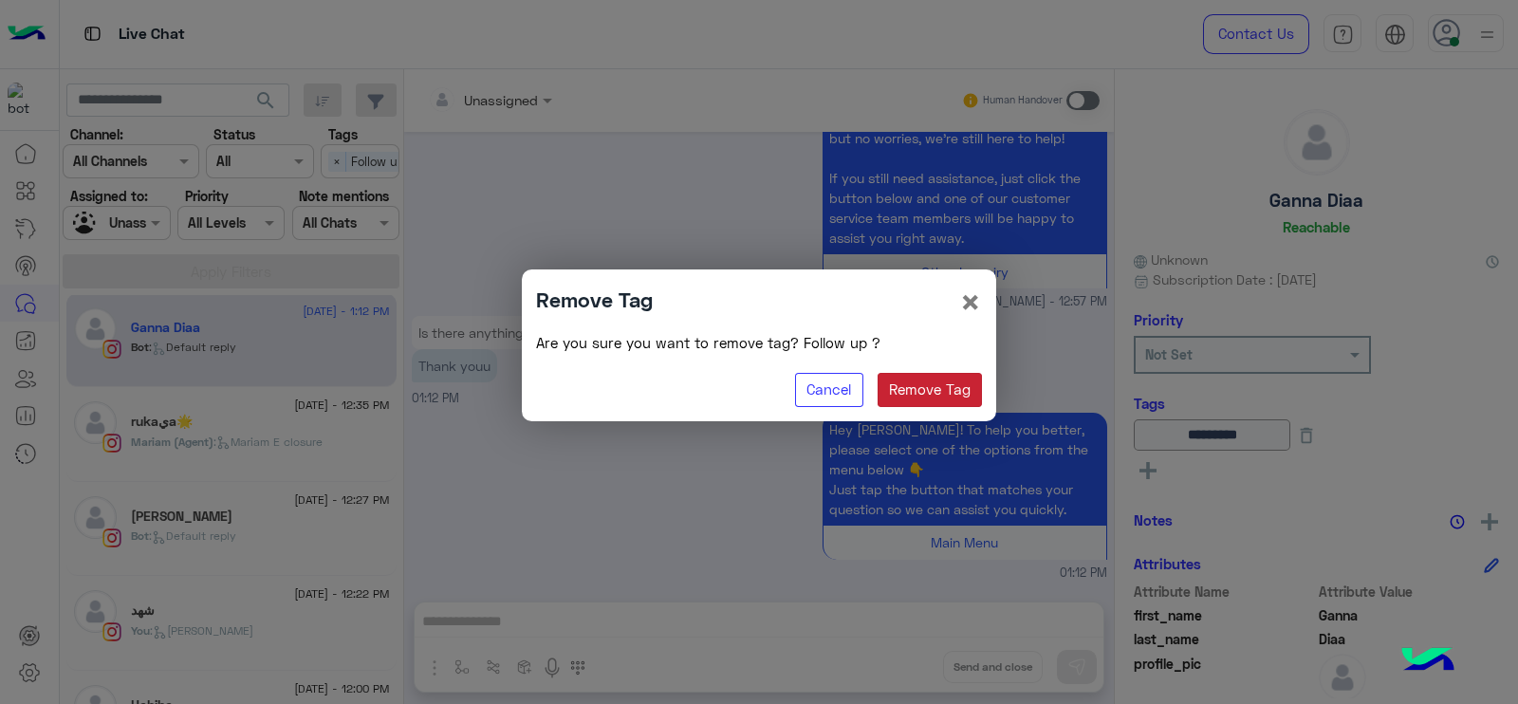
click at [914, 382] on button "Remove Tag" at bounding box center [930, 390] width 105 height 34
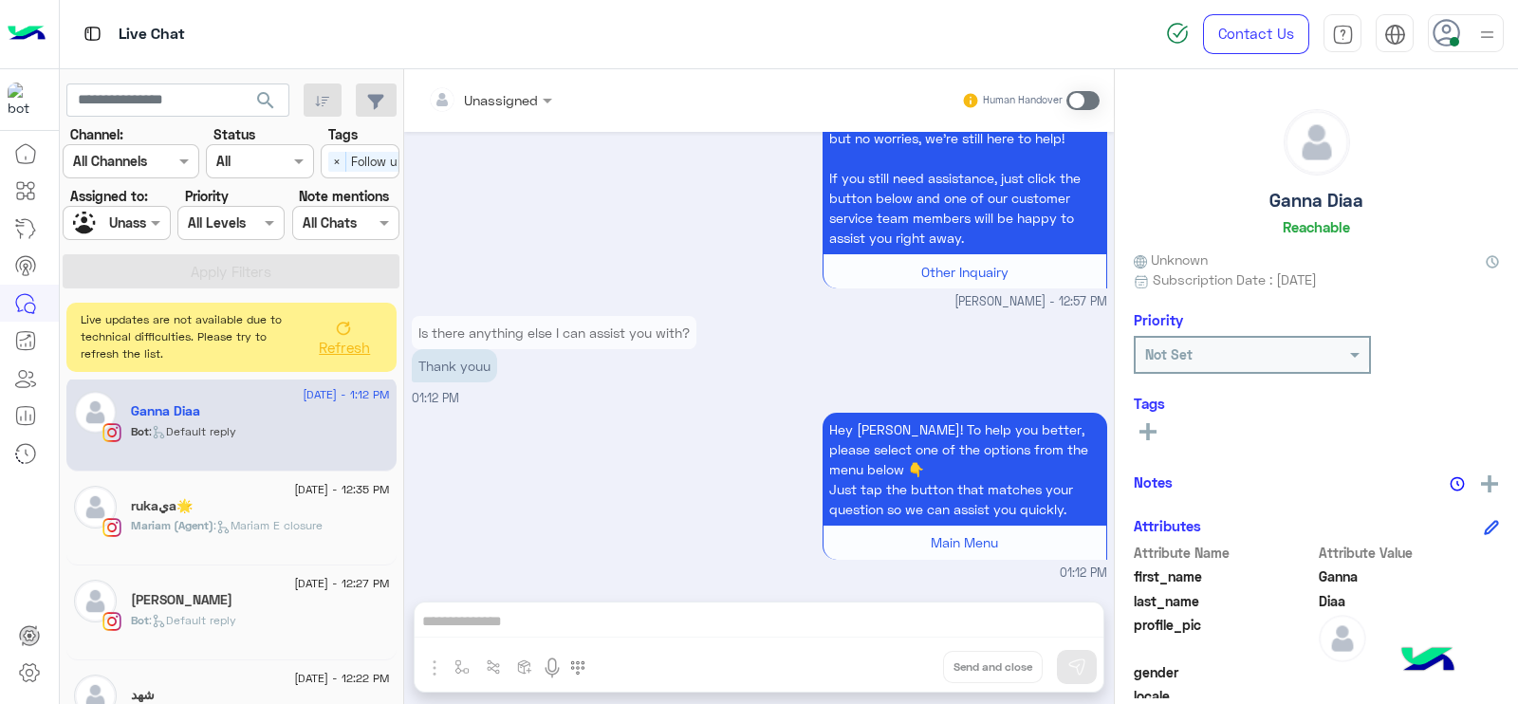
click at [125, 223] on div at bounding box center [116, 223] width 105 height 22
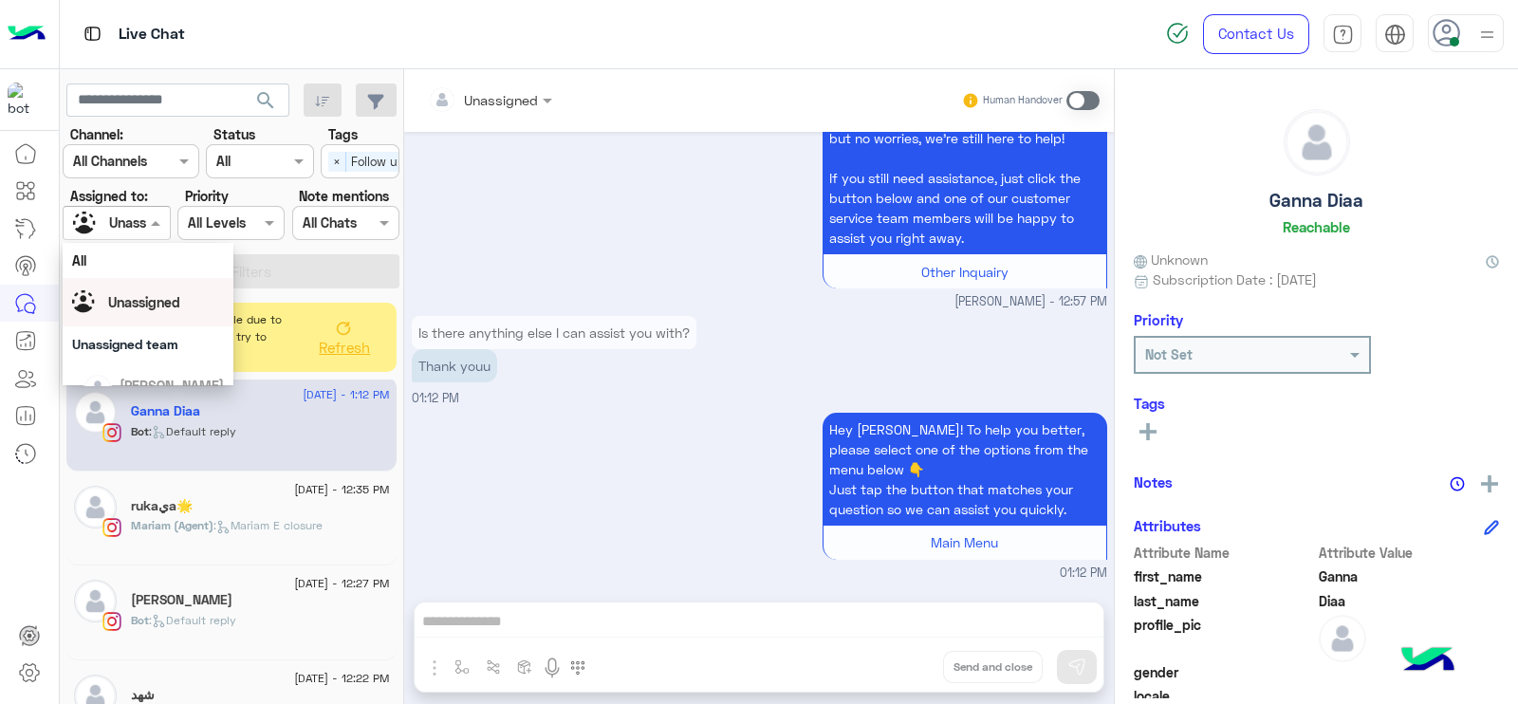
click at [138, 305] on span "Unassigned" at bounding box center [144, 302] width 72 height 16
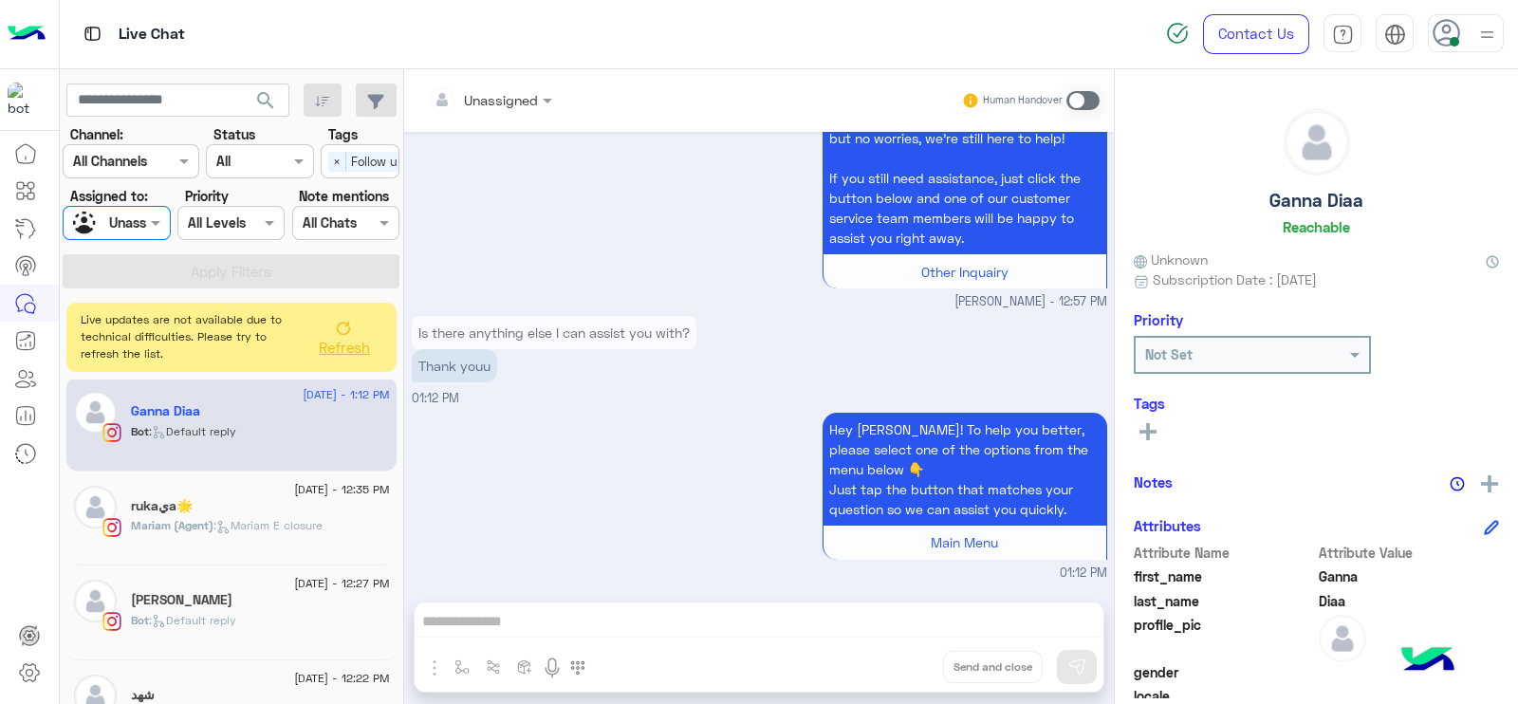
click at [131, 228] on div at bounding box center [116, 223] width 105 height 22
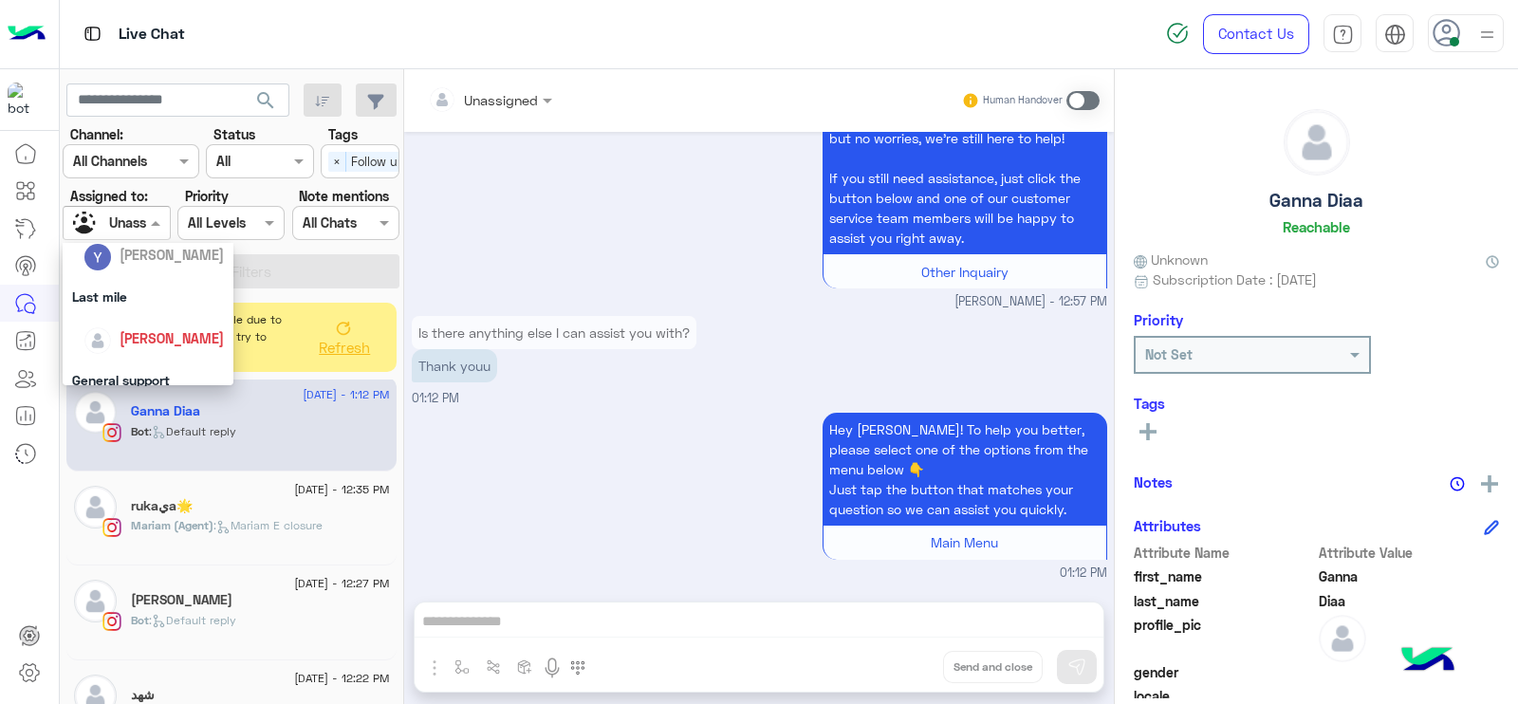
scroll to position [296, 0]
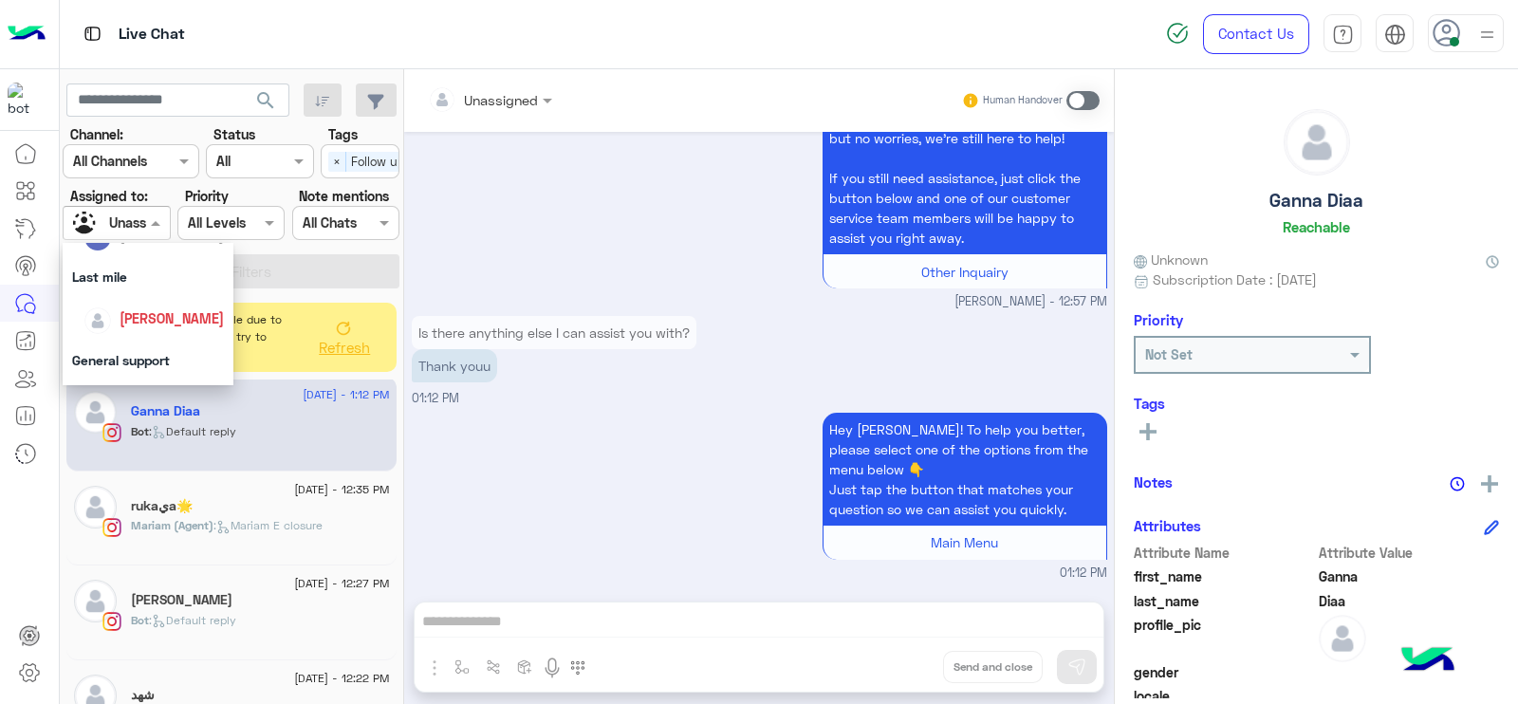
click at [128, 302] on div "[PERSON_NAME]" at bounding box center [153, 318] width 140 height 33
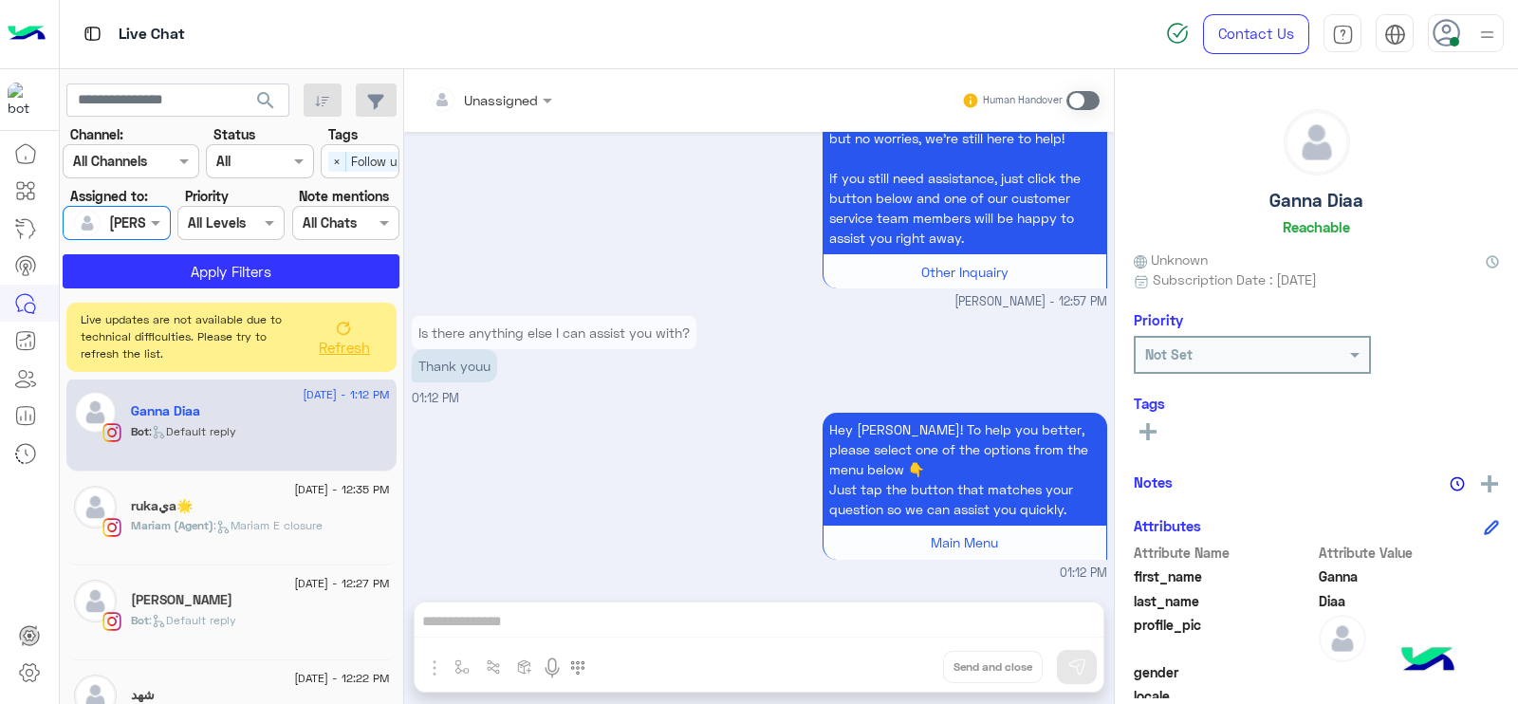
click at [376, 160] on span "Follow up" at bounding box center [378, 162] width 64 height 20
click at [337, 189] on div "Follow up" at bounding box center [360, 199] width 60 height 20
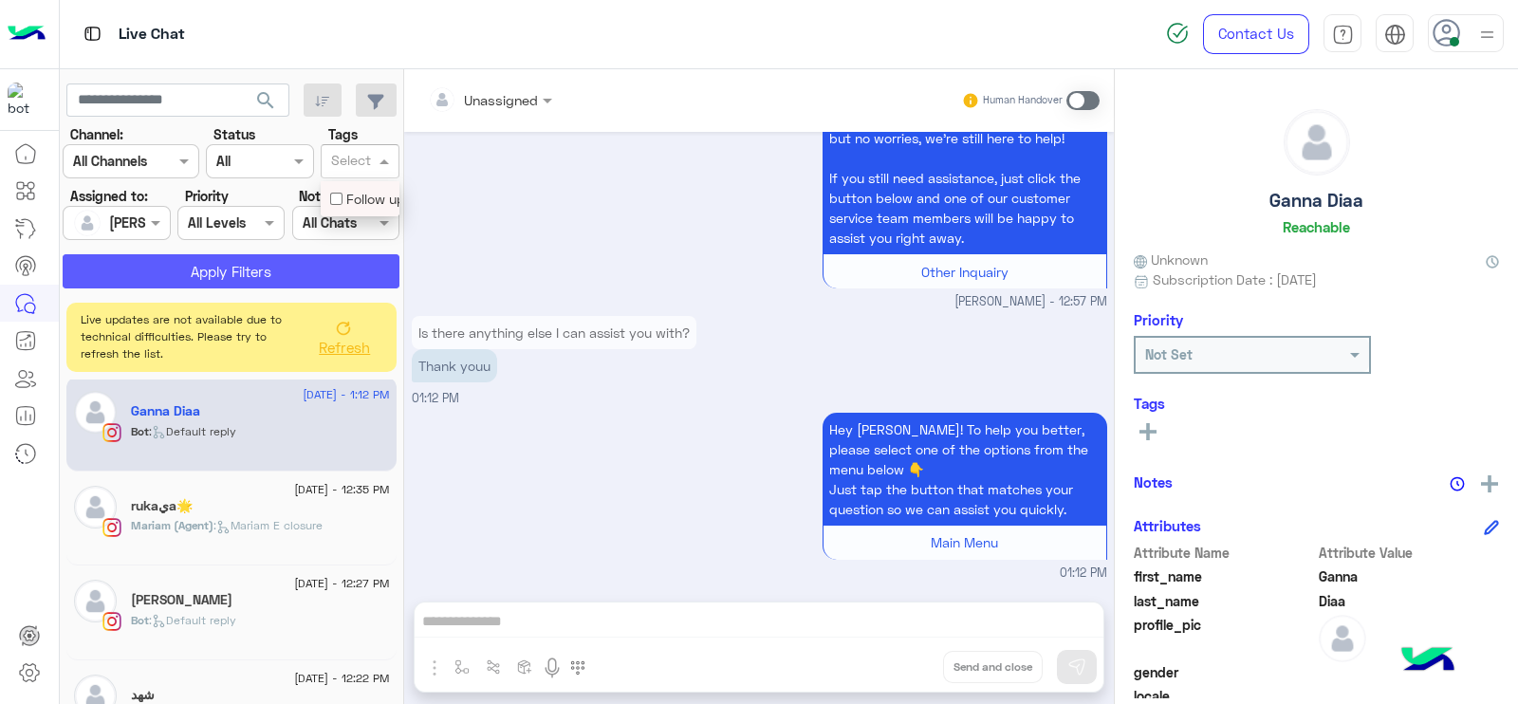
scroll to position [0, 0]
click at [273, 265] on button "Apply Filters" at bounding box center [231, 271] width 337 height 34
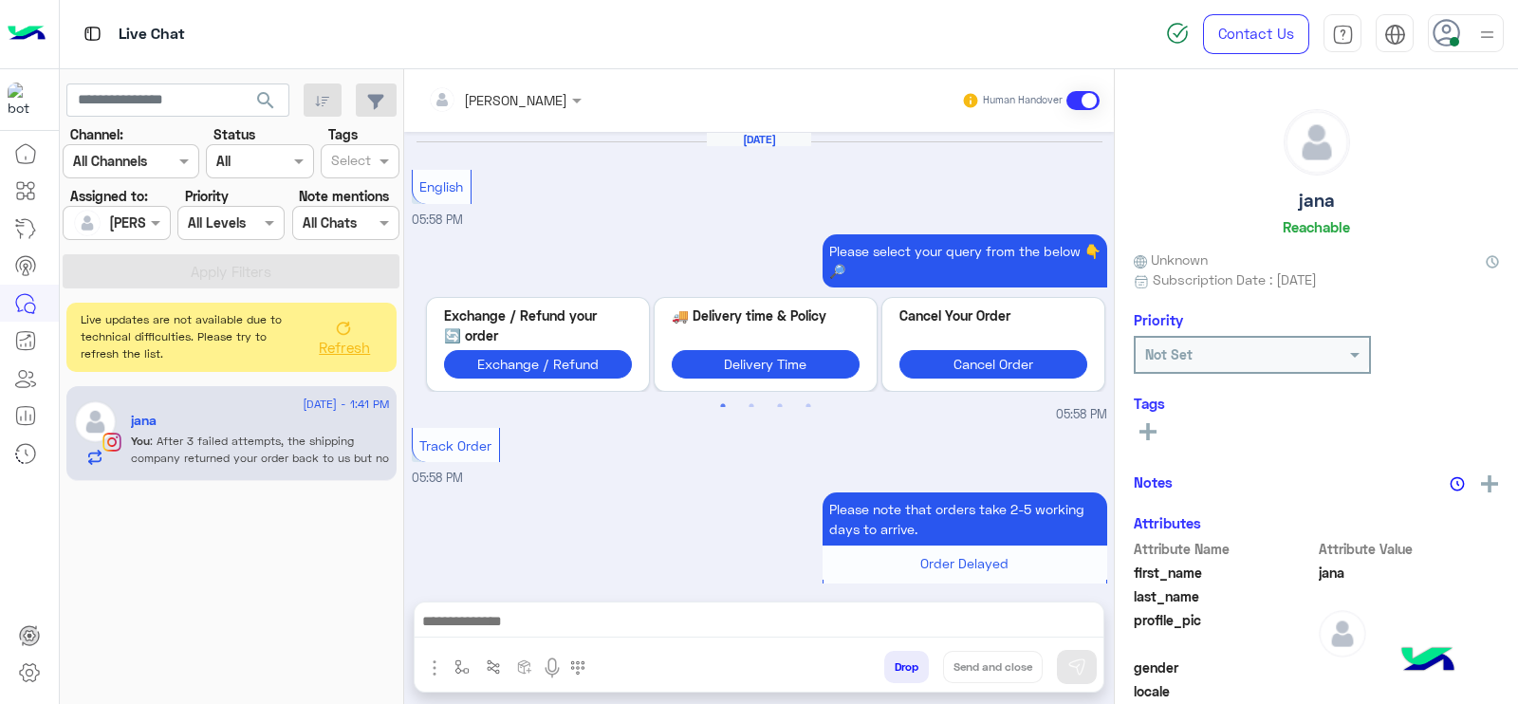
scroll to position [2144, 0]
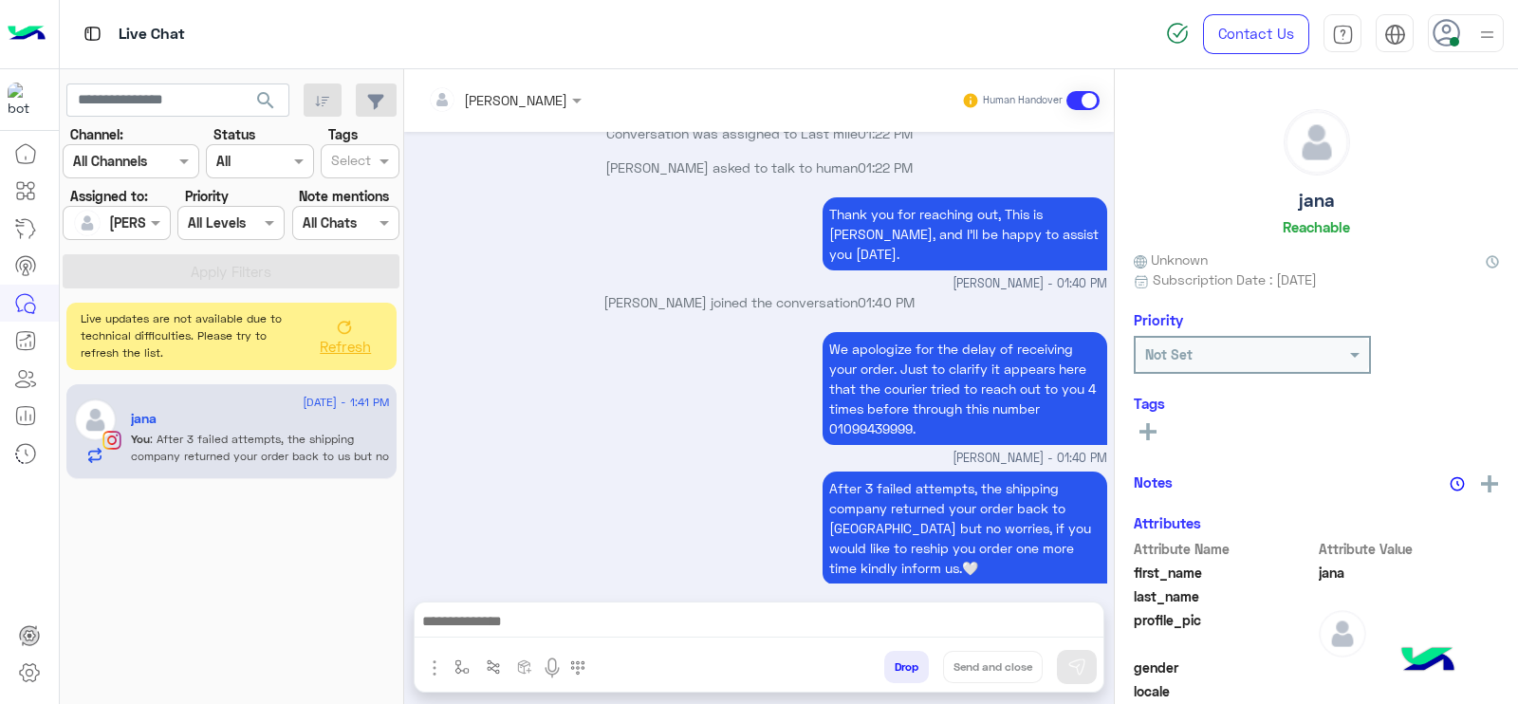
click at [375, 353] on button "Refresh" at bounding box center [344, 335] width 76 height 53
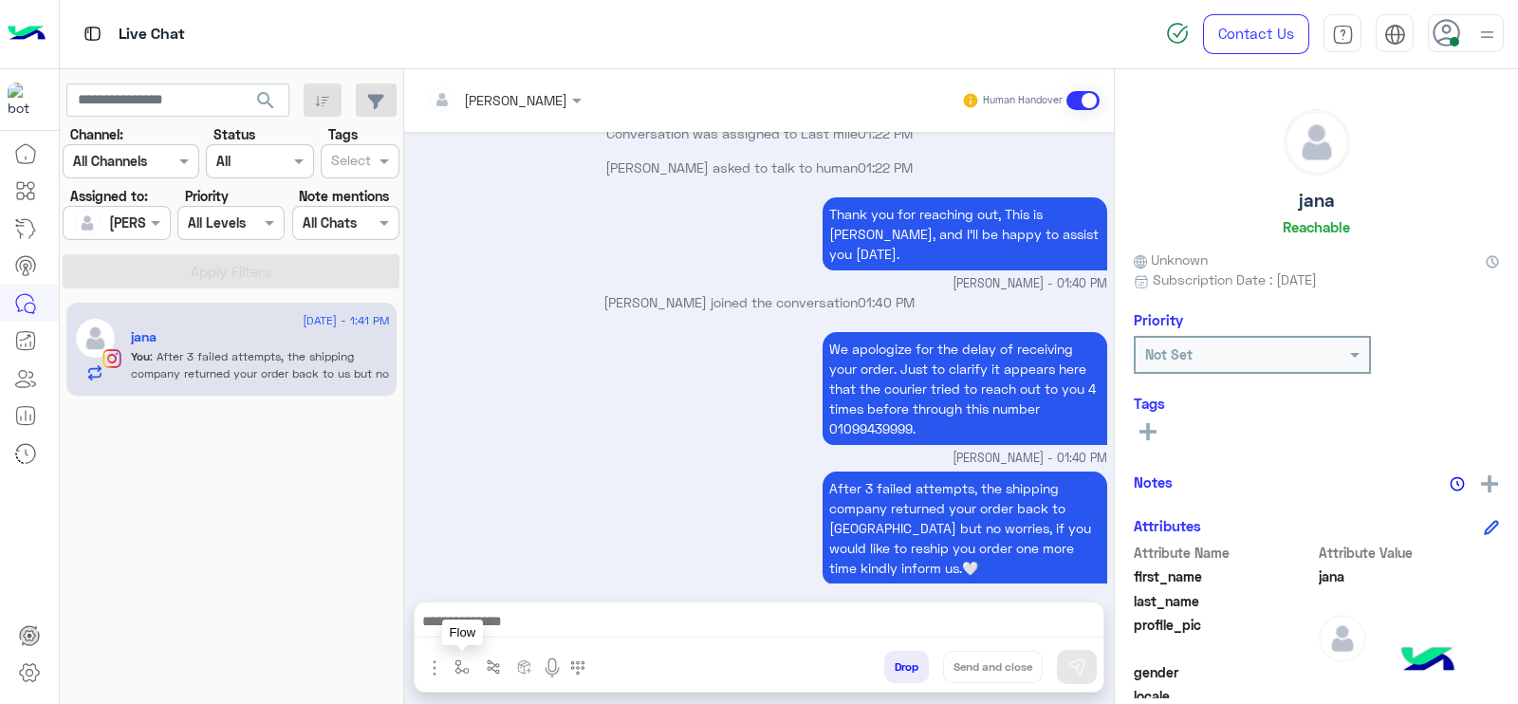
click at [458, 675] on button "button" at bounding box center [462, 666] width 31 height 31
click at [493, 625] on input "text" at bounding box center [496, 626] width 78 height 22
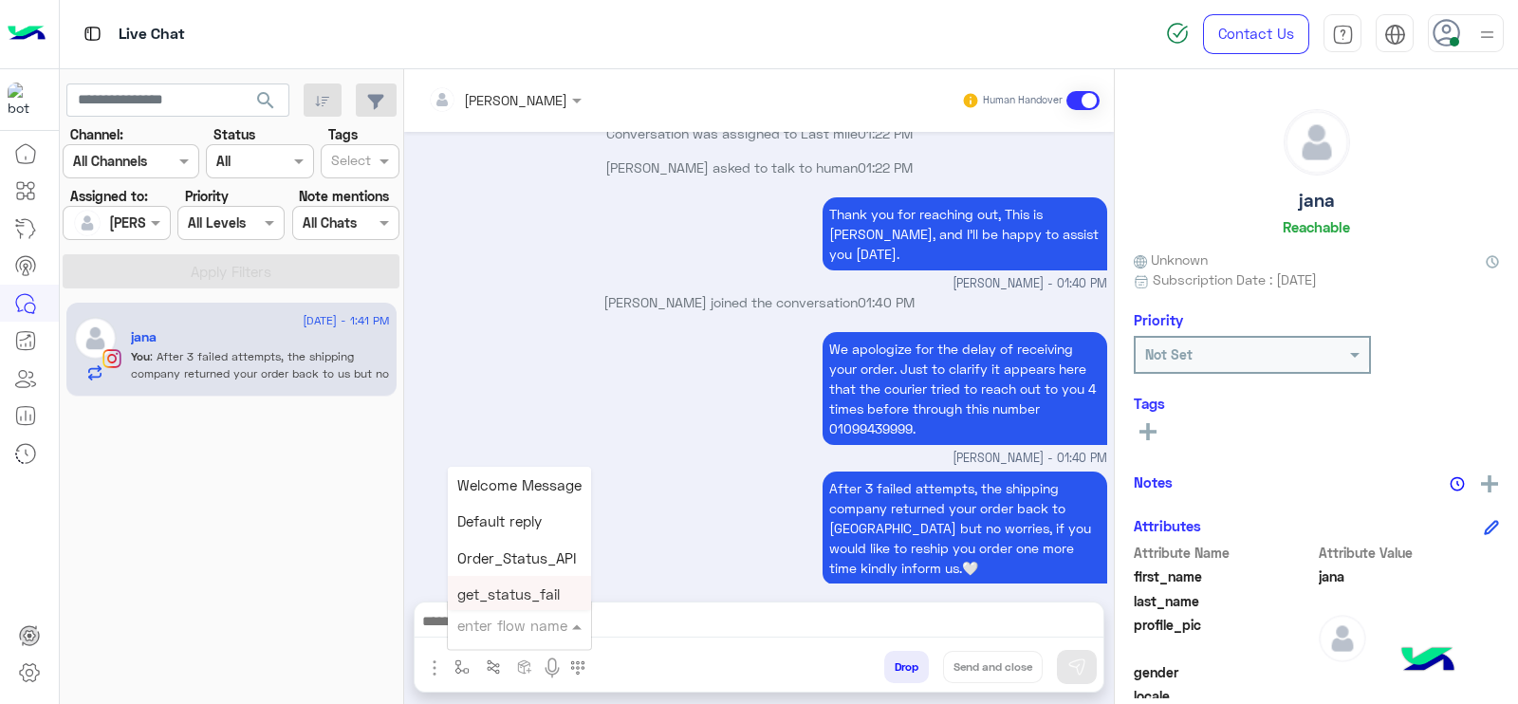
type input "*"
click at [550, 547] on div "J Greeting" at bounding box center [518, 554] width 140 height 37
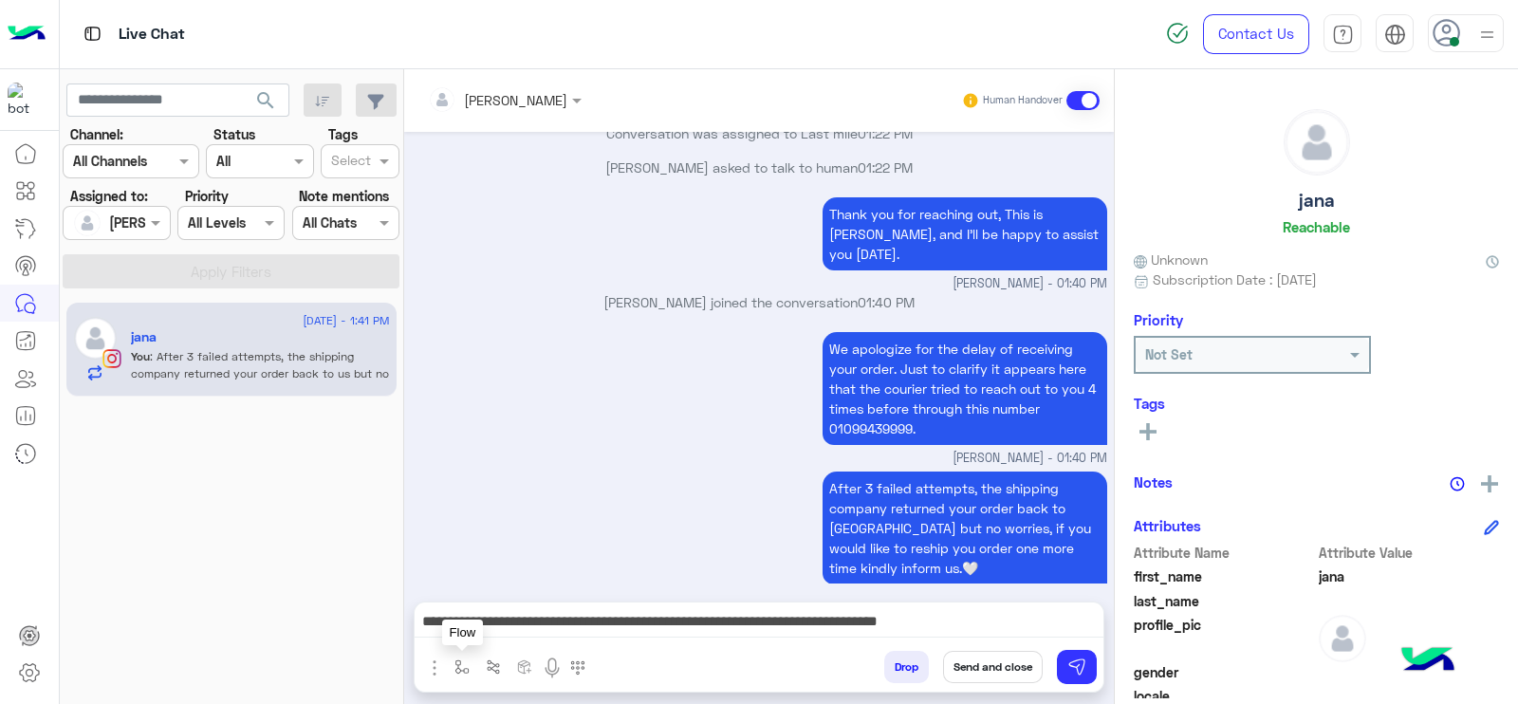
click at [465, 659] on img "button" at bounding box center [461, 666] width 15 height 15
click at [507, 623] on input "text" at bounding box center [494, 626] width 75 height 22
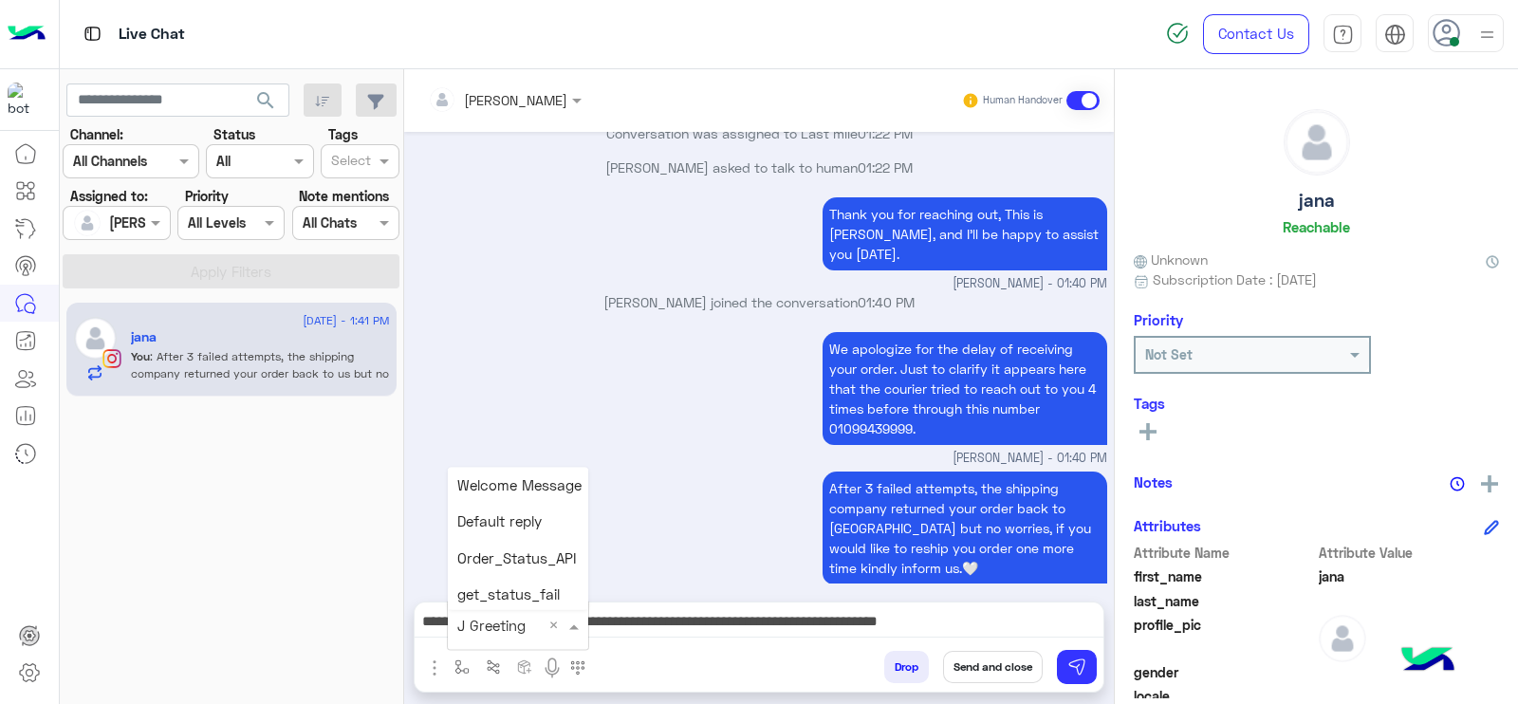
scroll to position [4198, 0]
click at [541, 584] on div "[PERSON_NAME]" at bounding box center [518, 597] width 140 height 37
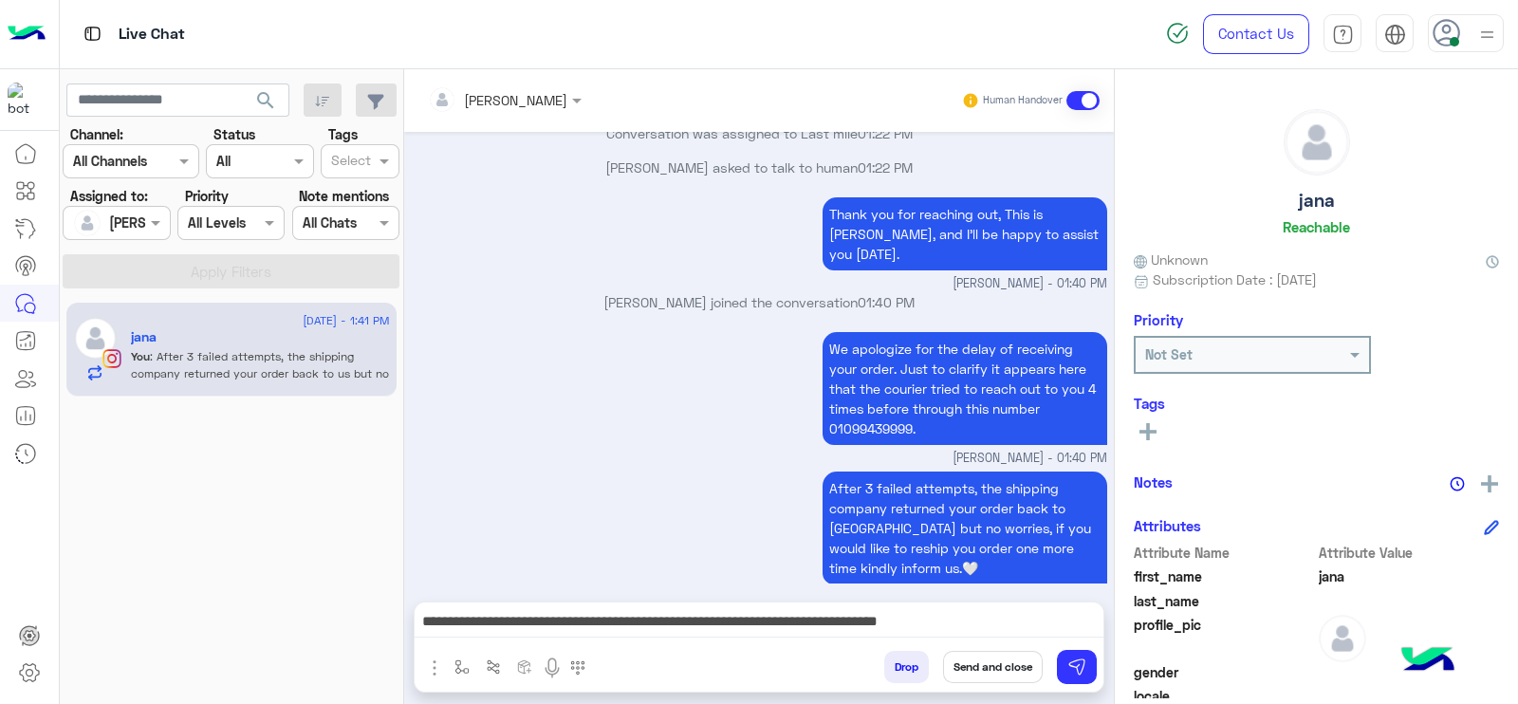
type textarea "**********"
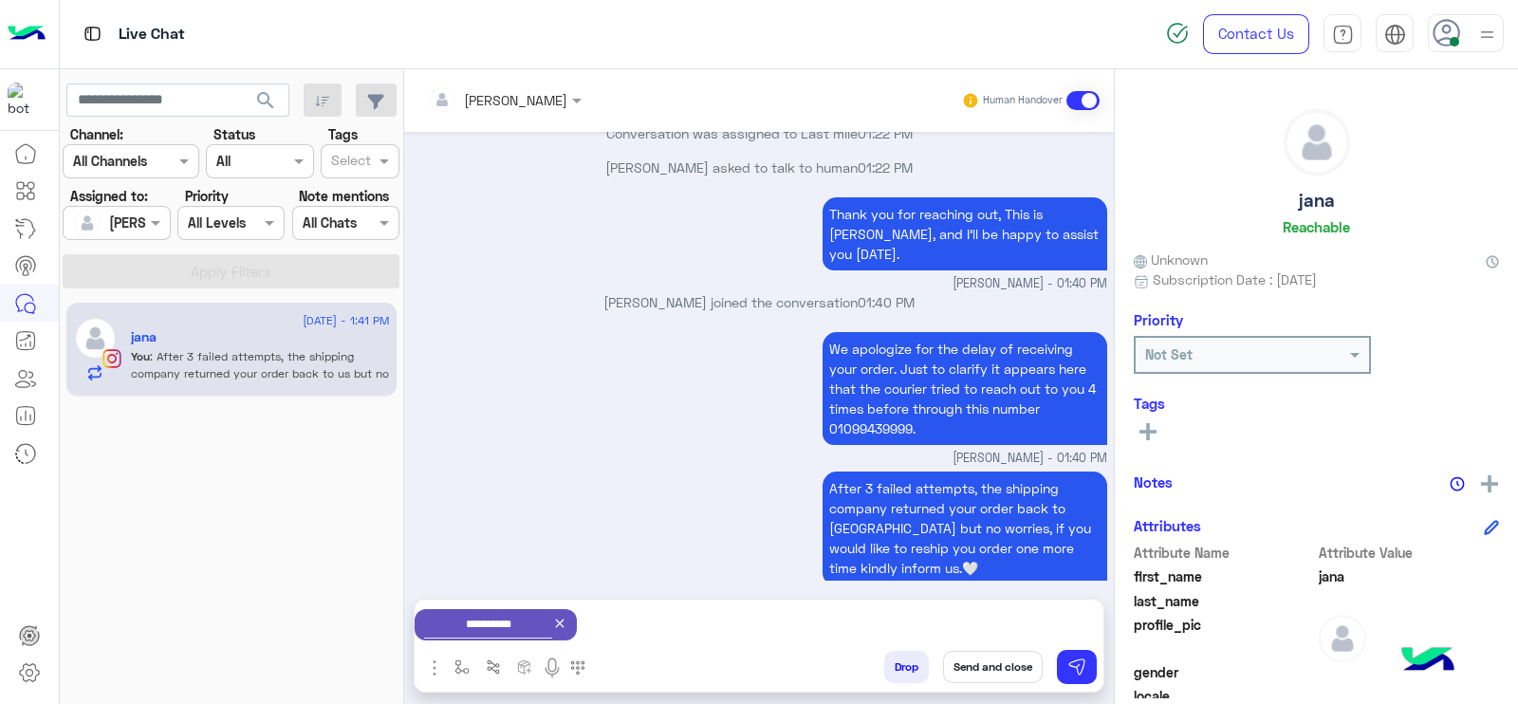
click at [998, 663] on button "Send and close" at bounding box center [993, 667] width 100 height 32
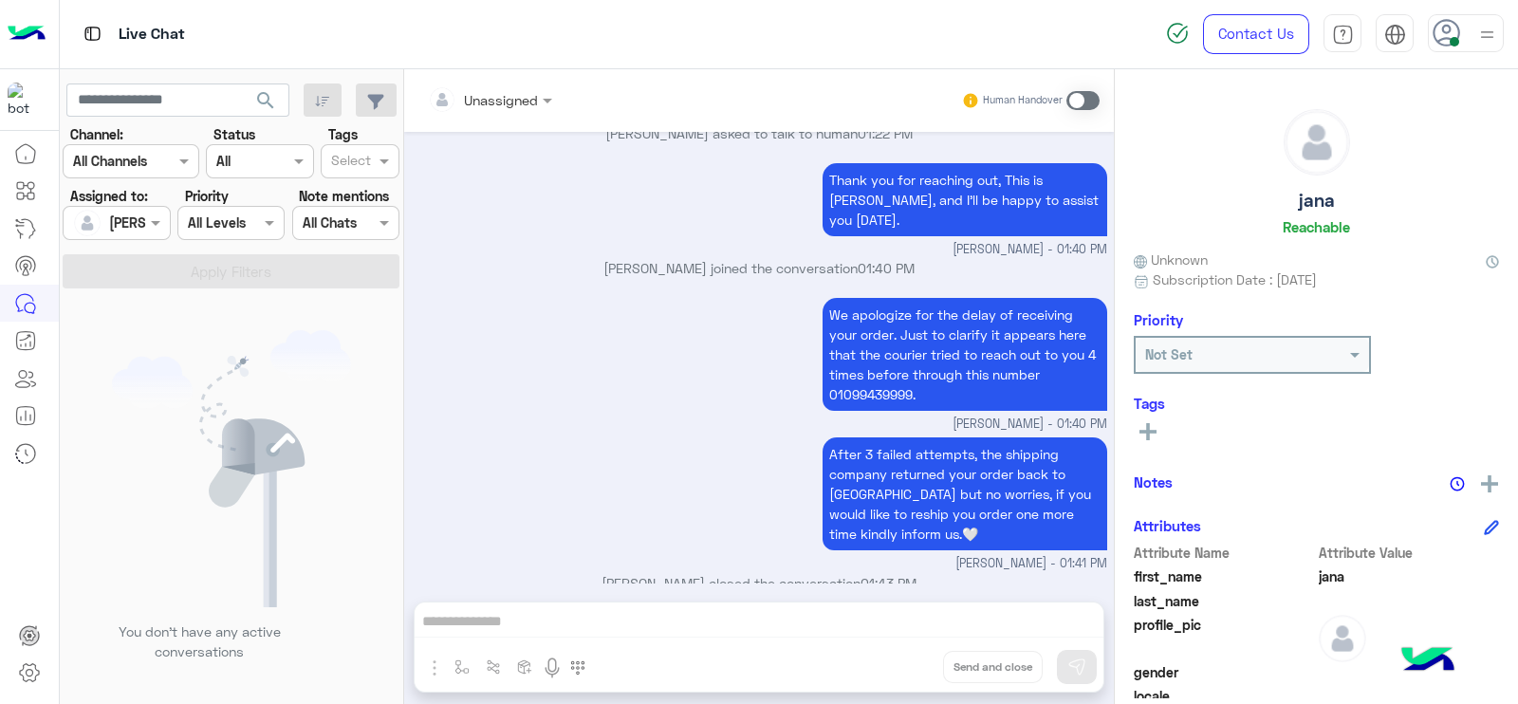
scroll to position [2412, 0]
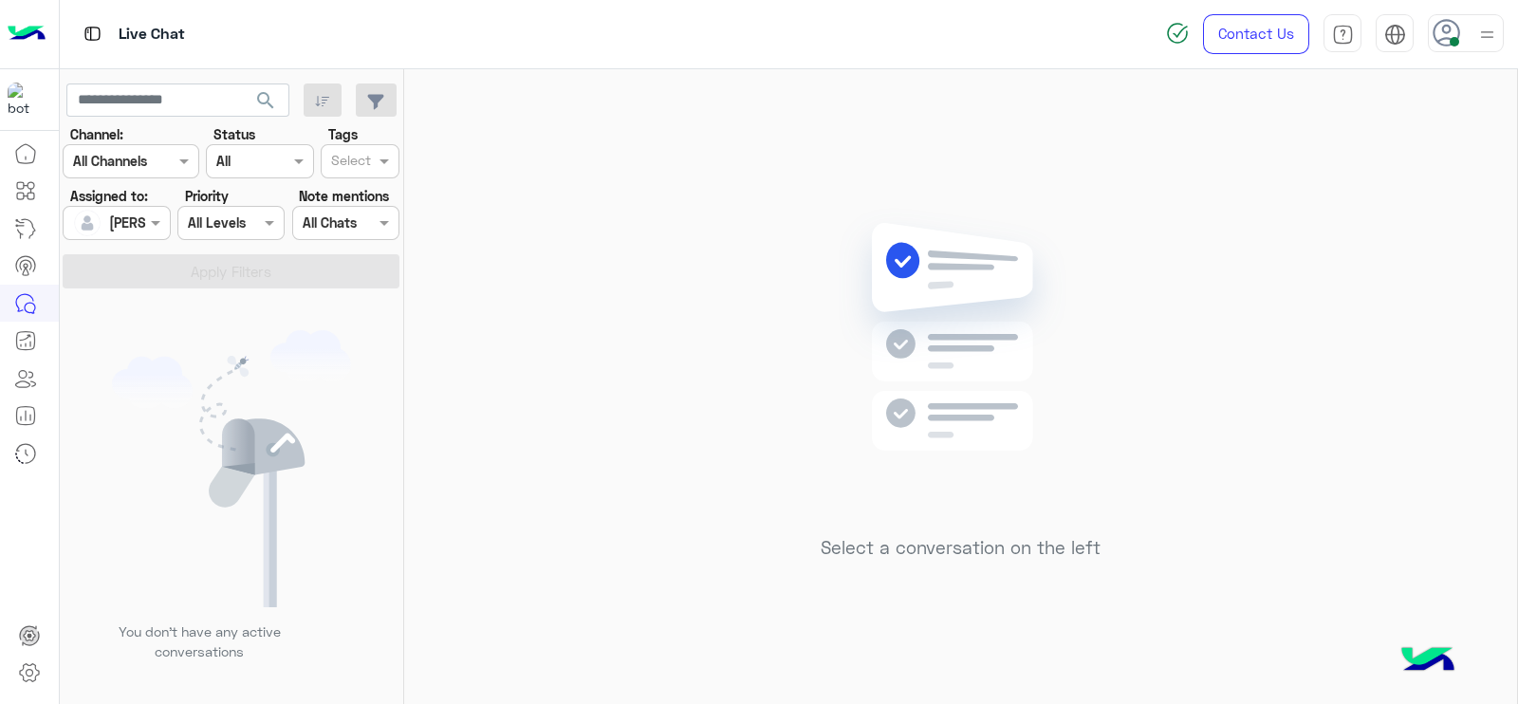
click at [615, 305] on div "Select a conversation on the left" at bounding box center [960, 390] width 1113 height 642
click at [590, 251] on div "Select a conversation on the left" at bounding box center [960, 390] width 1113 height 642
click at [559, 298] on div "Select a conversation on the left" at bounding box center [960, 390] width 1113 height 642
click at [863, 454] on img at bounding box center [960, 365] width 274 height 315
click at [755, 255] on div "Select a conversation on the left" at bounding box center [960, 390] width 1113 height 642
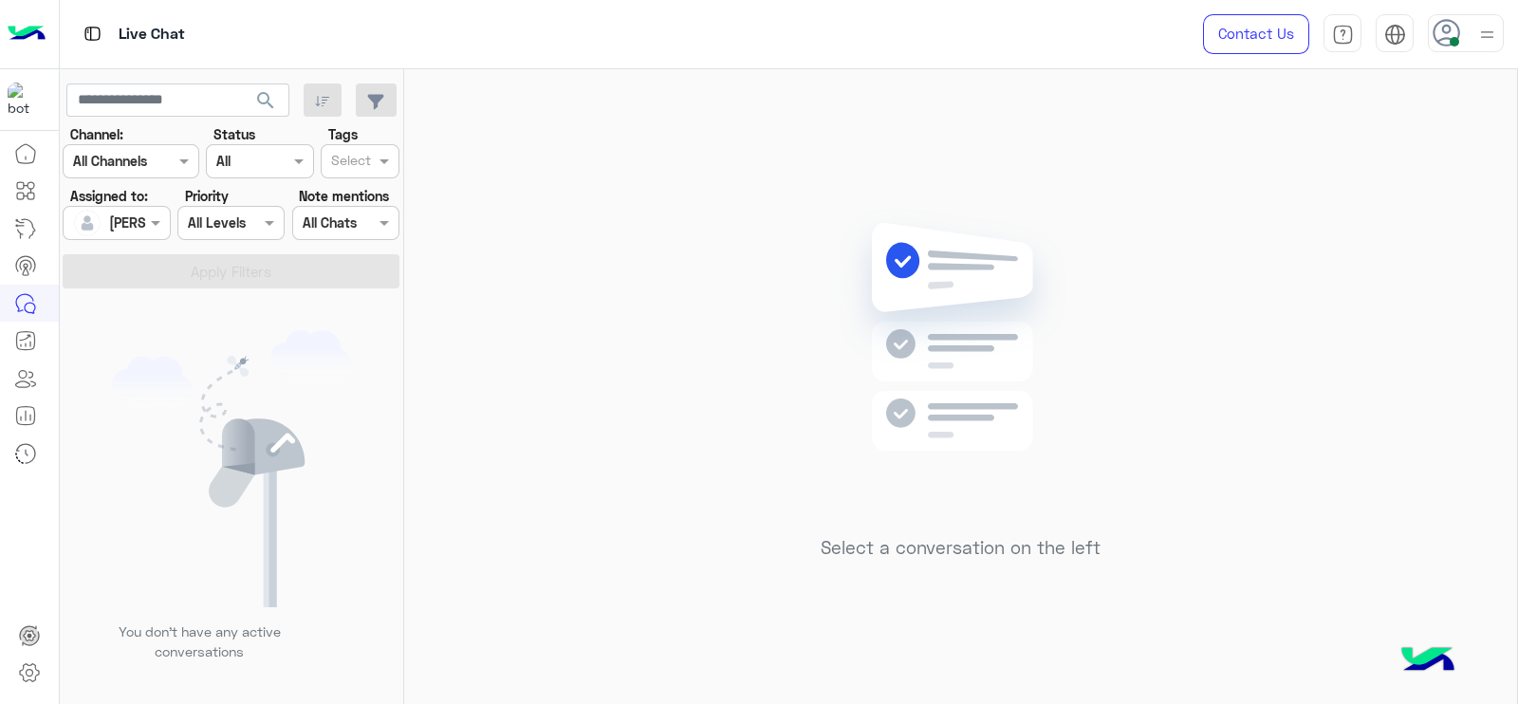
drag, startPoint x: 676, startPoint y: 406, endPoint x: 674, endPoint y: 377, distance: 29.5
click at [676, 407] on div "Select a conversation on the left" at bounding box center [960, 390] width 1113 height 642
drag, startPoint x: 568, startPoint y: 449, endPoint x: 561, endPoint y: 480, distance: 32.2
click at [559, 471] on div "Select a conversation on the left" at bounding box center [960, 390] width 1113 height 642
click at [740, 476] on div "Select a conversation on the left" at bounding box center [960, 390] width 1113 height 642
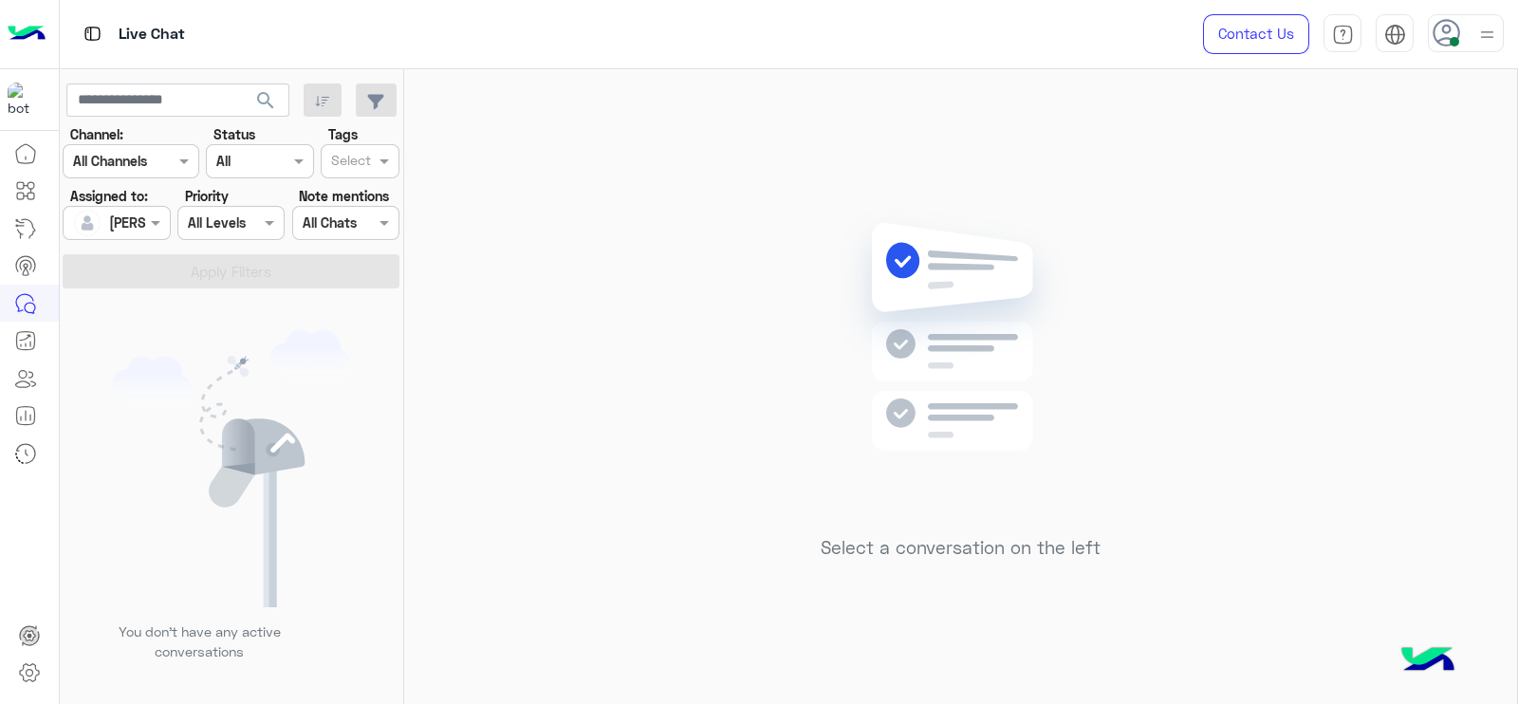
click at [884, 210] on img at bounding box center [960, 365] width 274 height 315
click at [874, 434] on img at bounding box center [960, 365] width 274 height 315
click at [147, 235] on div "Assigned on Jana Aboelseoud" at bounding box center [116, 223] width 107 height 34
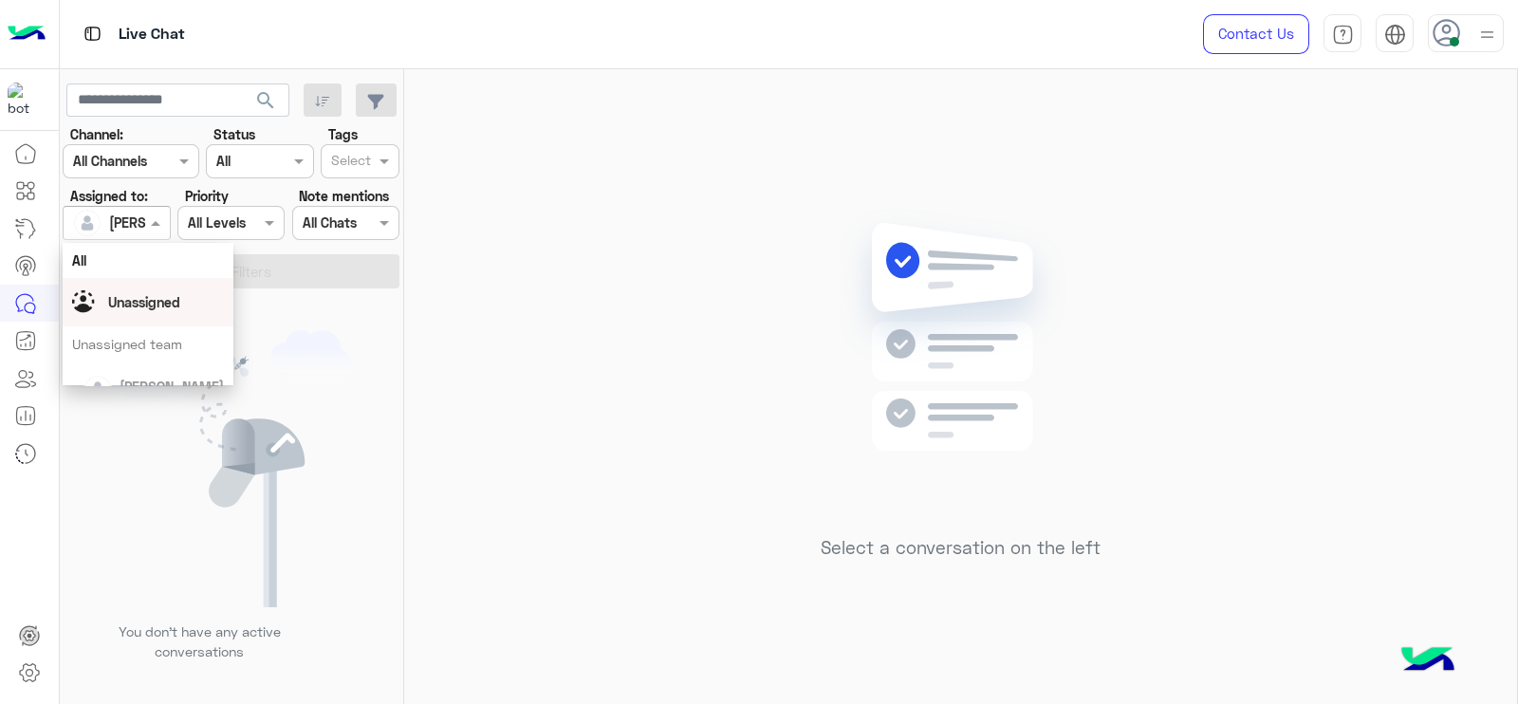
click at [157, 292] on div "Unassigned" at bounding box center [144, 302] width 72 height 20
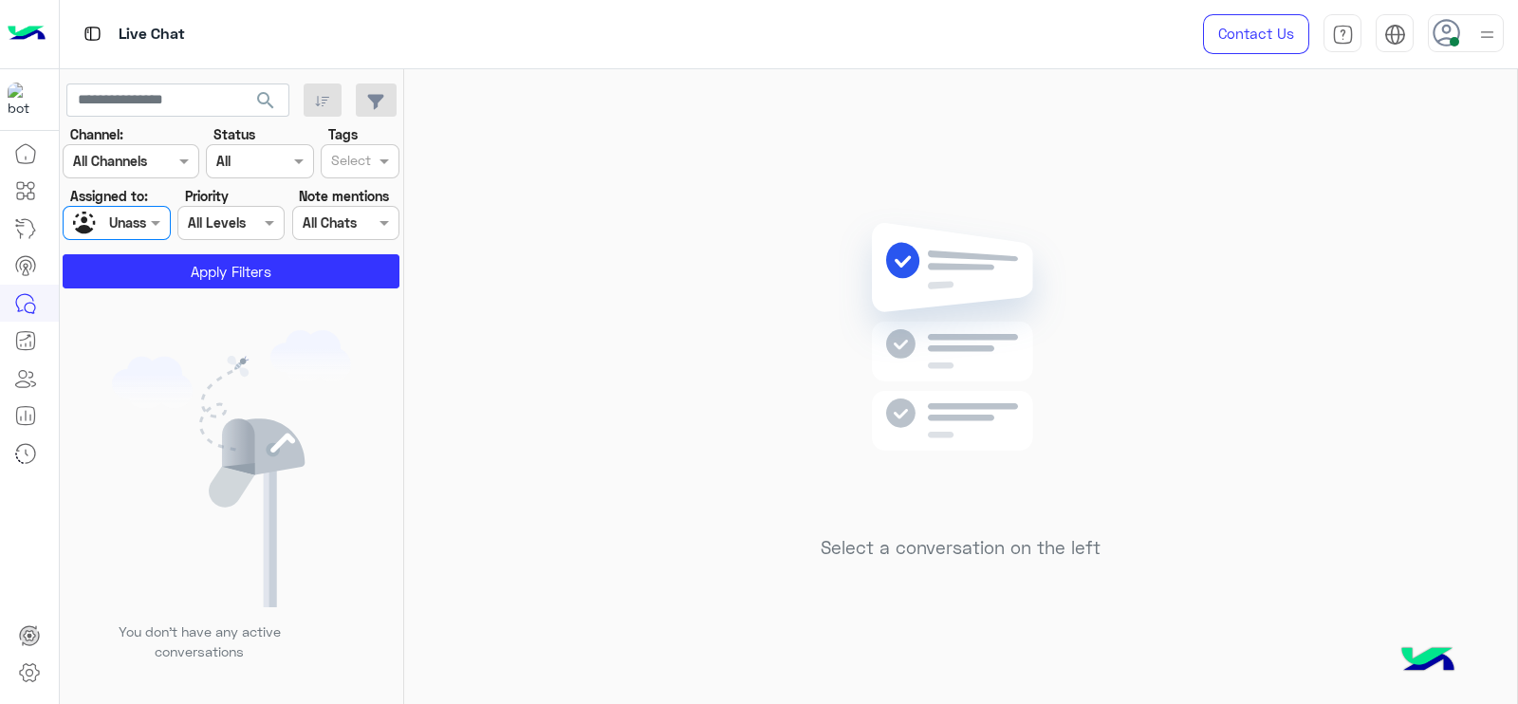
click at [368, 142] on div "Tags Select" at bounding box center [360, 151] width 79 height 54
drag, startPoint x: 375, startPoint y: 180, endPoint x: 364, endPoint y: 170, distance: 14.8
click at [364, 170] on section "Channel: Channel All Channels Status Channel All Tags Select Assigned to: Assig…" at bounding box center [232, 206] width 316 height 164
click at [364, 170] on input "text" at bounding box center [351, 163] width 40 height 20
click at [355, 200] on div "Follow up" at bounding box center [360, 199] width 60 height 20
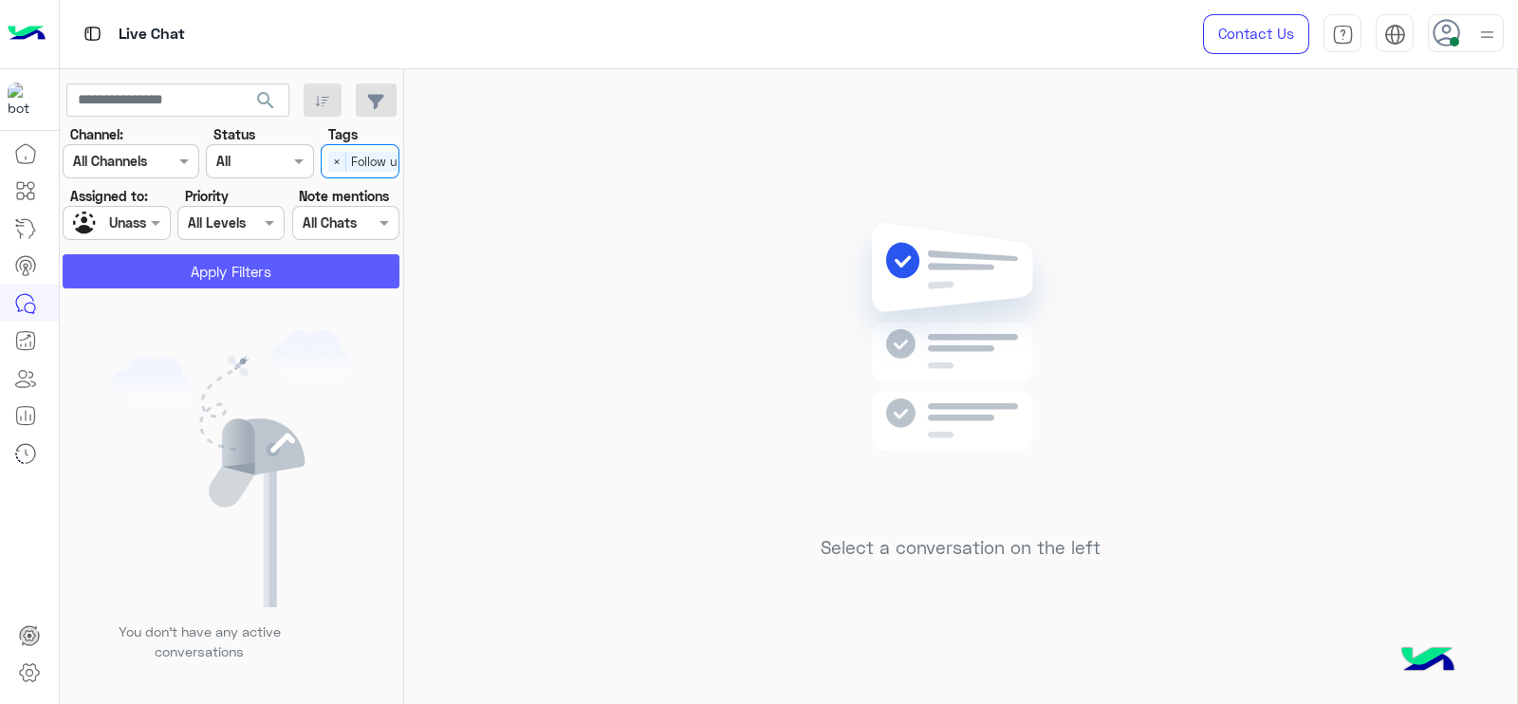
click at [334, 272] on button "Apply Filters" at bounding box center [231, 271] width 337 height 34
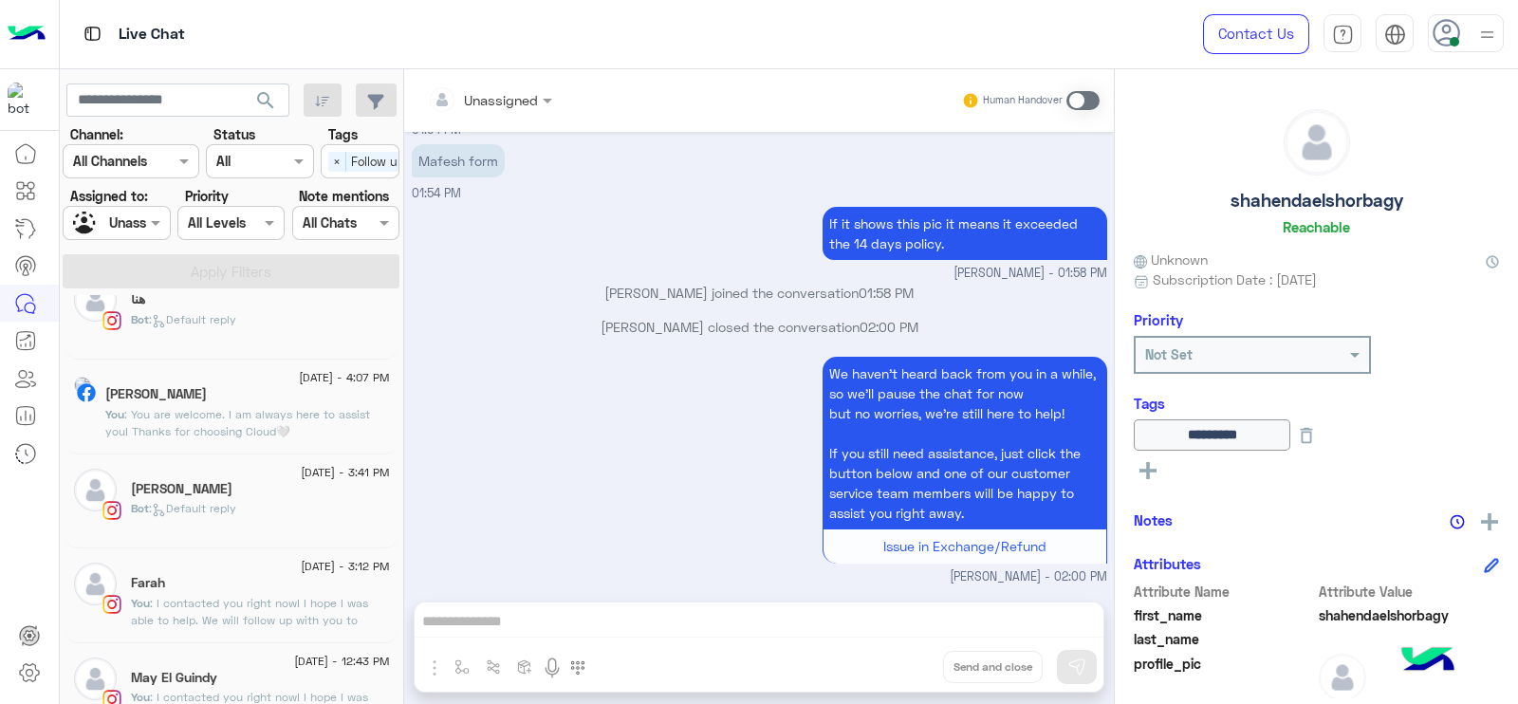
scroll to position [1376, 0]
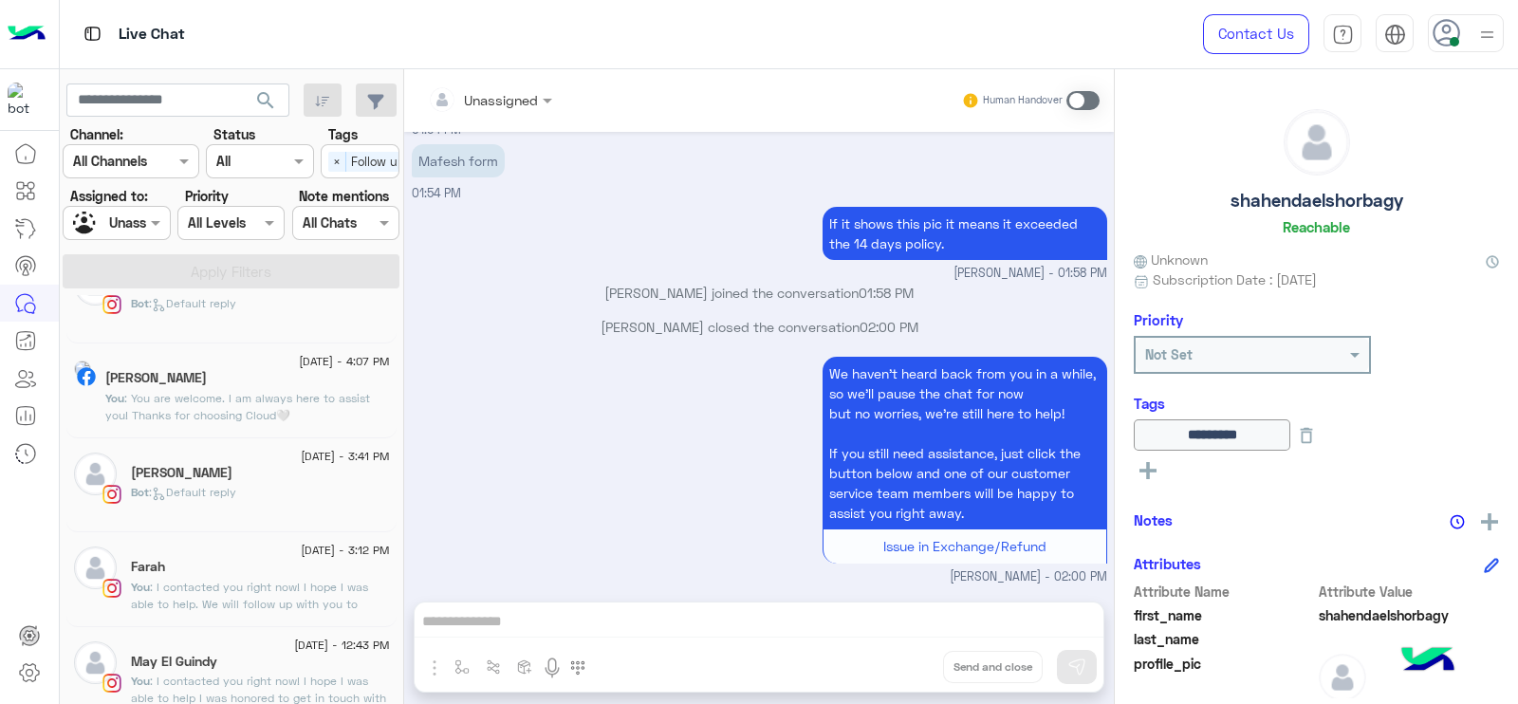
click at [215, 398] on span ": You are welcome. I am always here to assist you! Thanks for choosing Cloud🤍" at bounding box center [237, 406] width 265 height 31
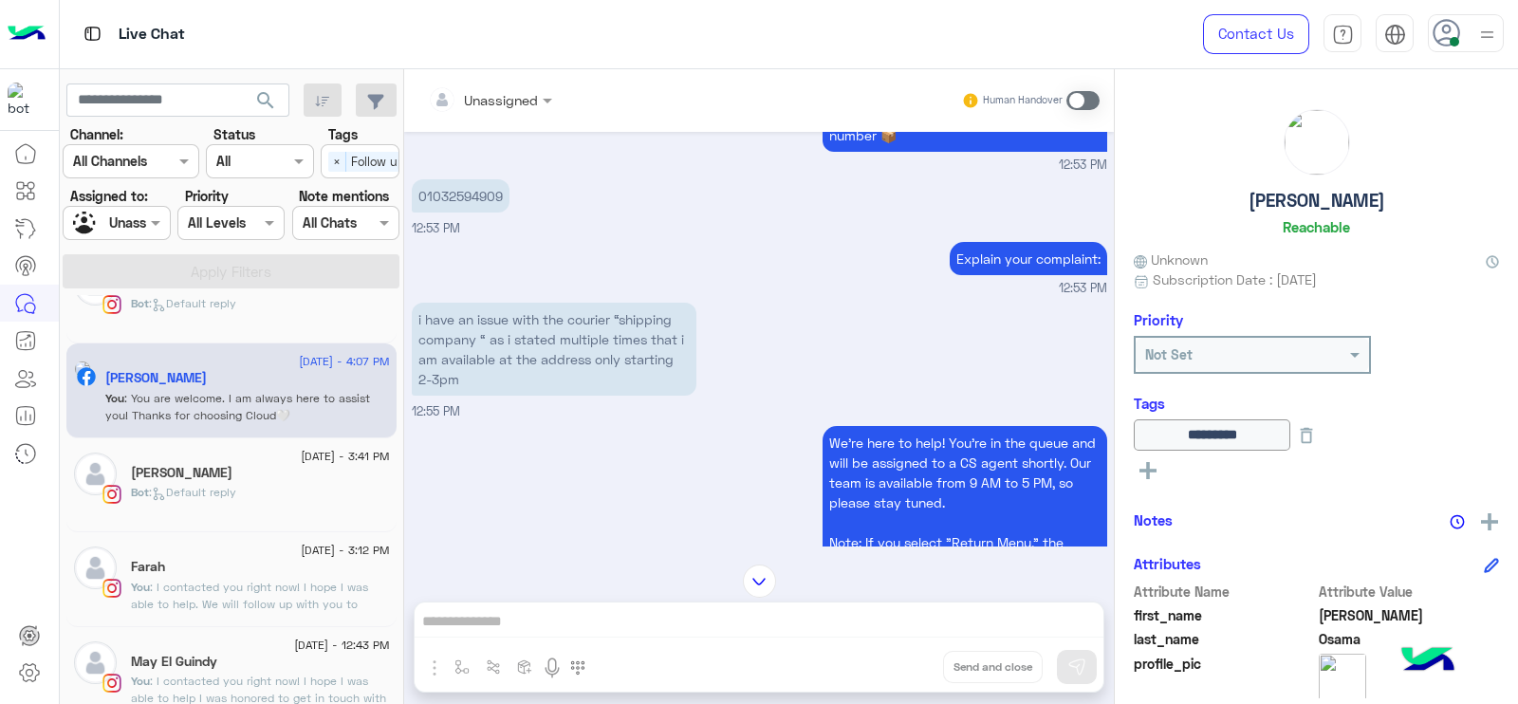
scroll to position [1603, 0]
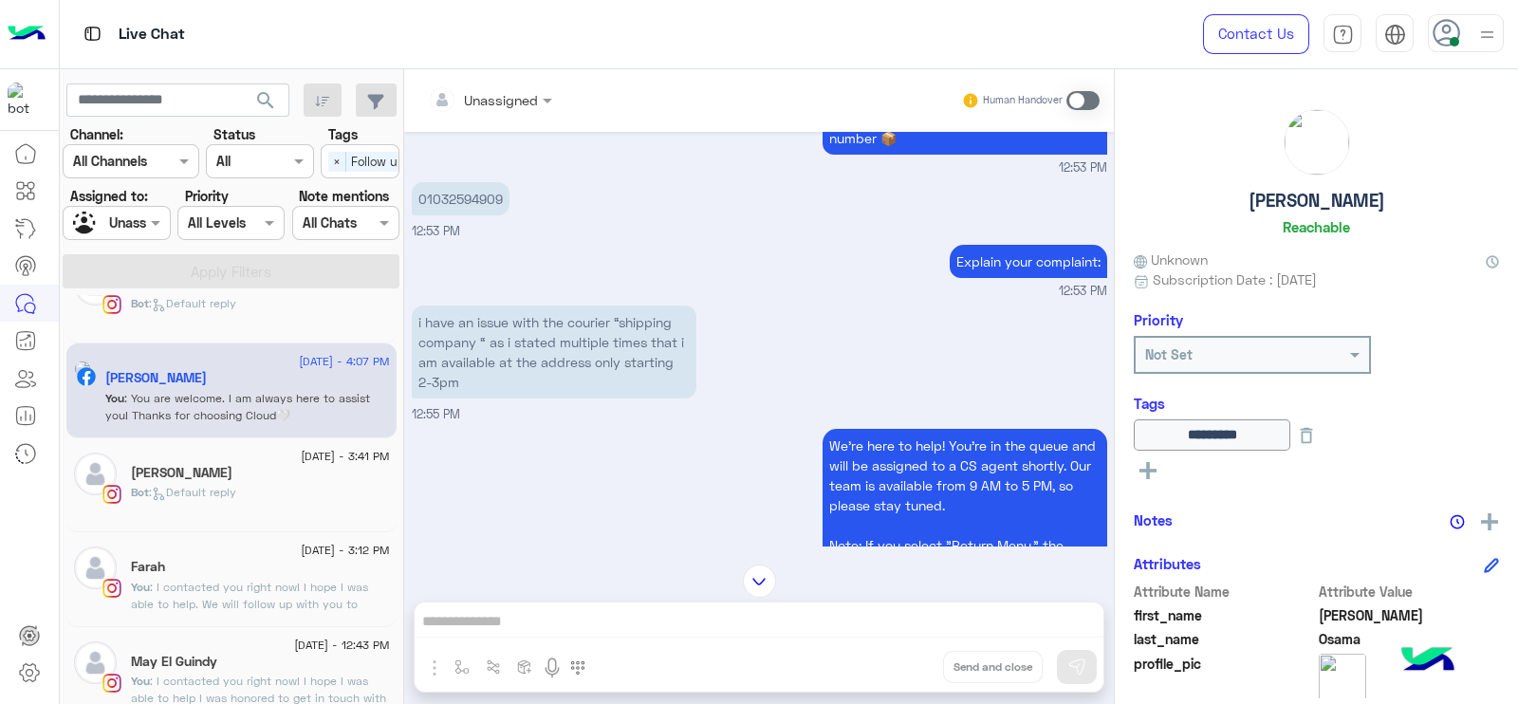
click at [468, 210] on p "01032594909" at bounding box center [461, 198] width 98 height 33
copy p "01032594909"
click at [102, 210] on div at bounding box center [91, 223] width 36 height 33
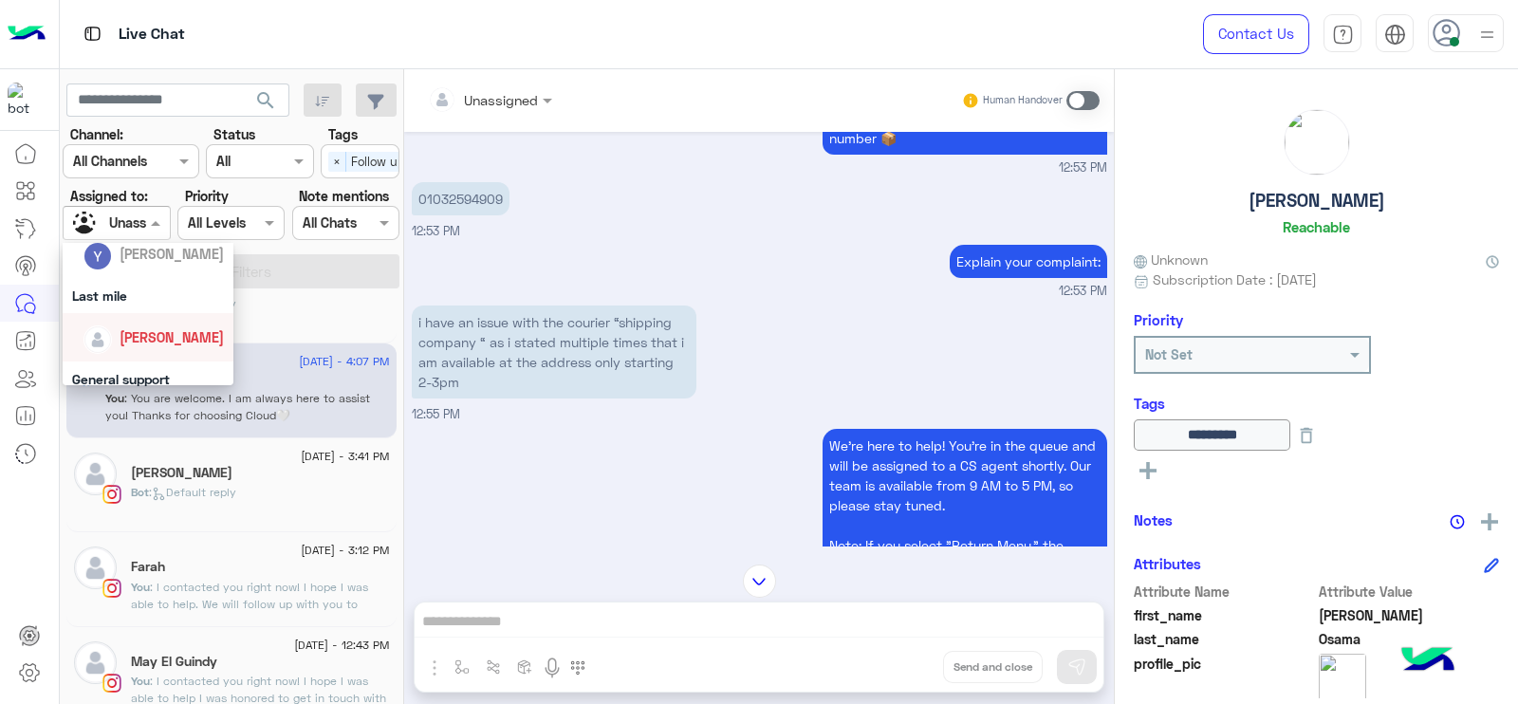
scroll to position [282, 0]
click at [127, 343] on div "[PERSON_NAME]" at bounding box center [153, 332] width 140 height 33
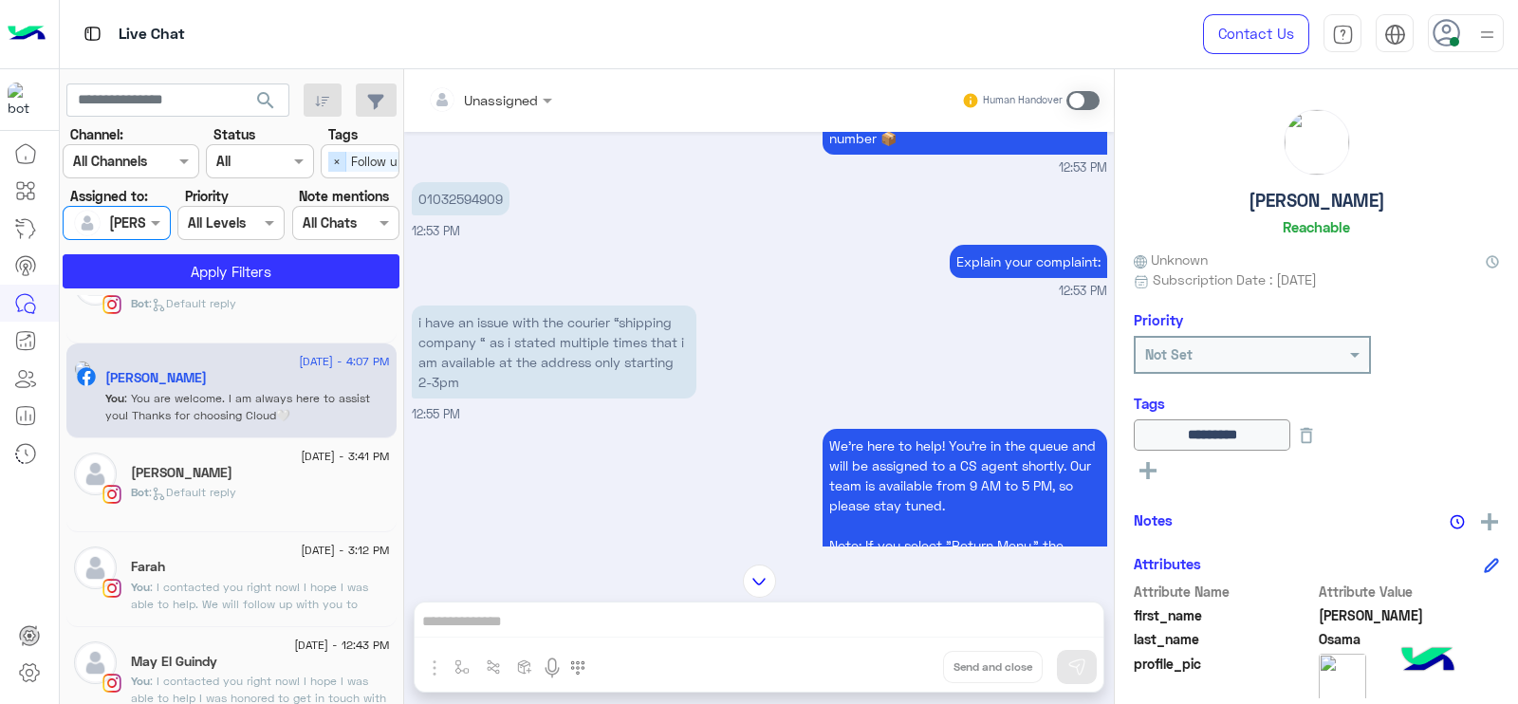
click at [328, 160] on span "×" at bounding box center [337, 162] width 18 height 20
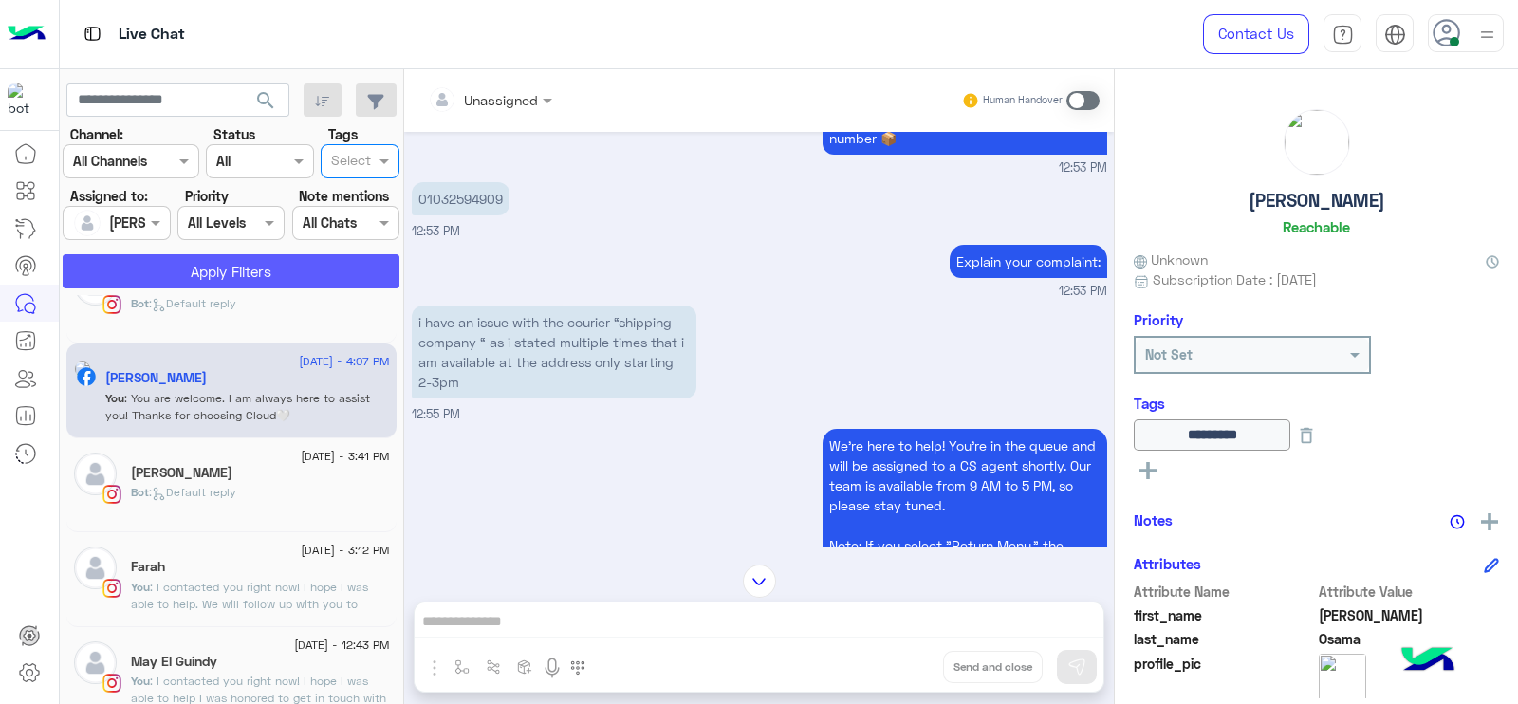
click at [194, 274] on button "Apply Filters" at bounding box center [231, 271] width 337 height 34
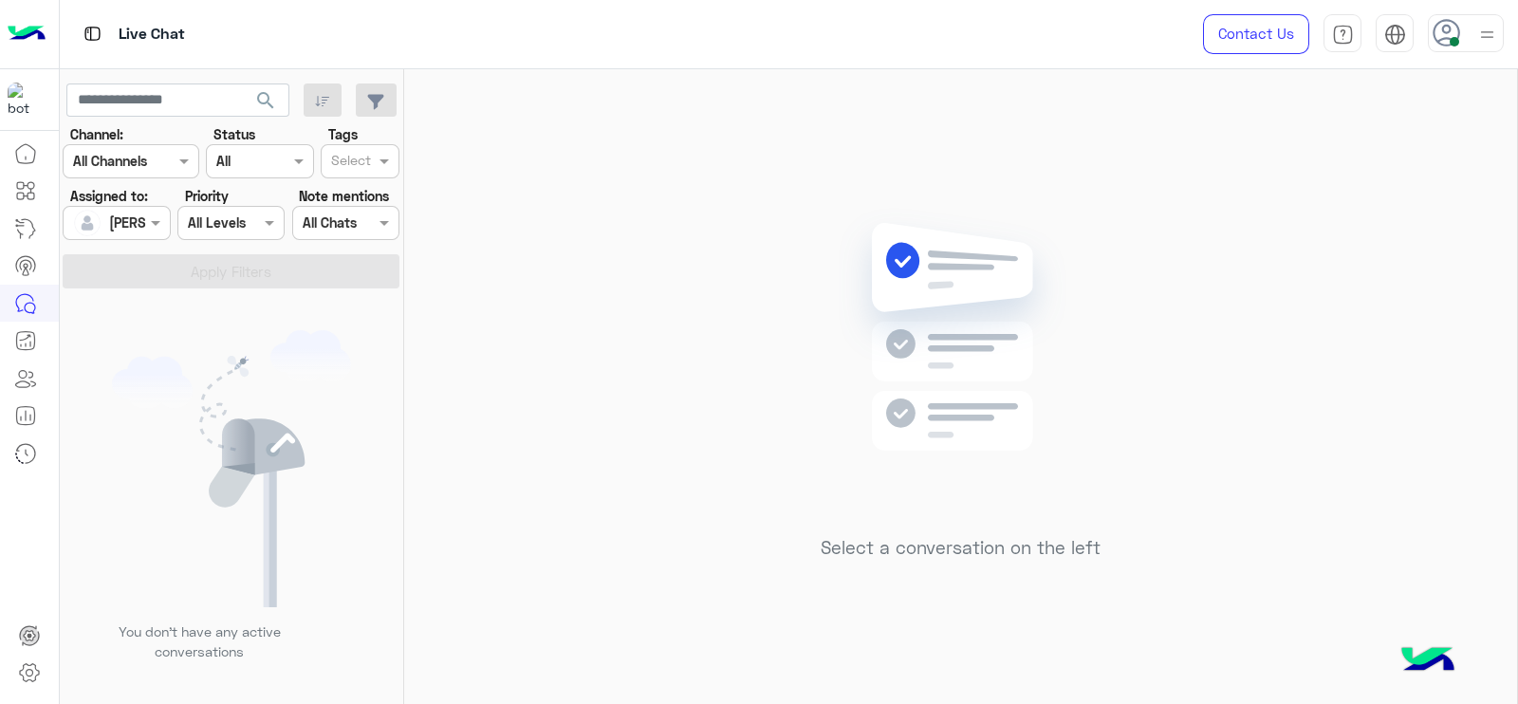
click at [768, 304] on div "Select a conversation on the left" at bounding box center [960, 390] width 1113 height 642
click at [859, 381] on img at bounding box center [960, 365] width 274 height 315
click at [727, 533] on div "Select a conversation on the left" at bounding box center [960, 390] width 1113 height 642
click at [1466, 34] on div at bounding box center [1466, 33] width 76 height 38
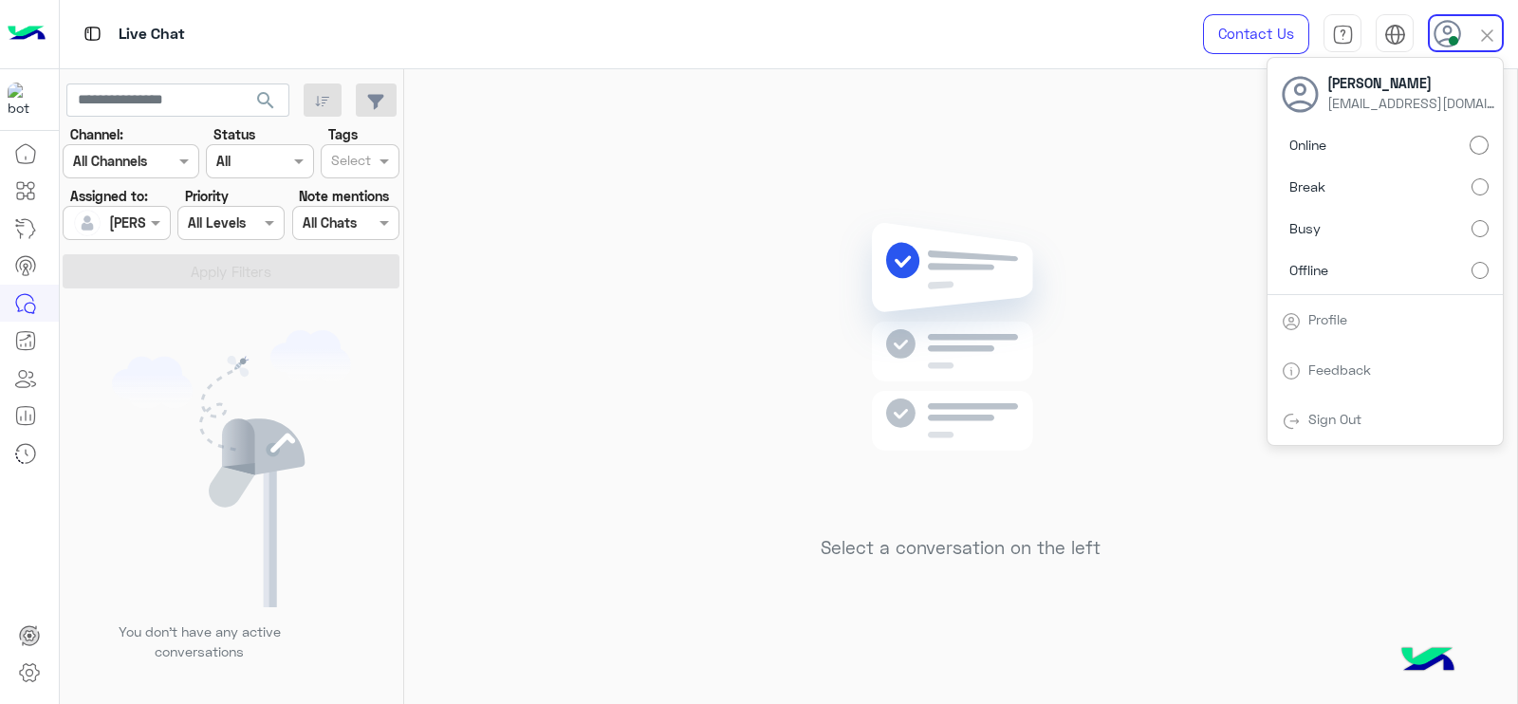
drag, startPoint x: 850, startPoint y: 220, endPoint x: 656, endPoint y: 7, distance: 288.8
click at [849, 220] on img at bounding box center [960, 365] width 274 height 315
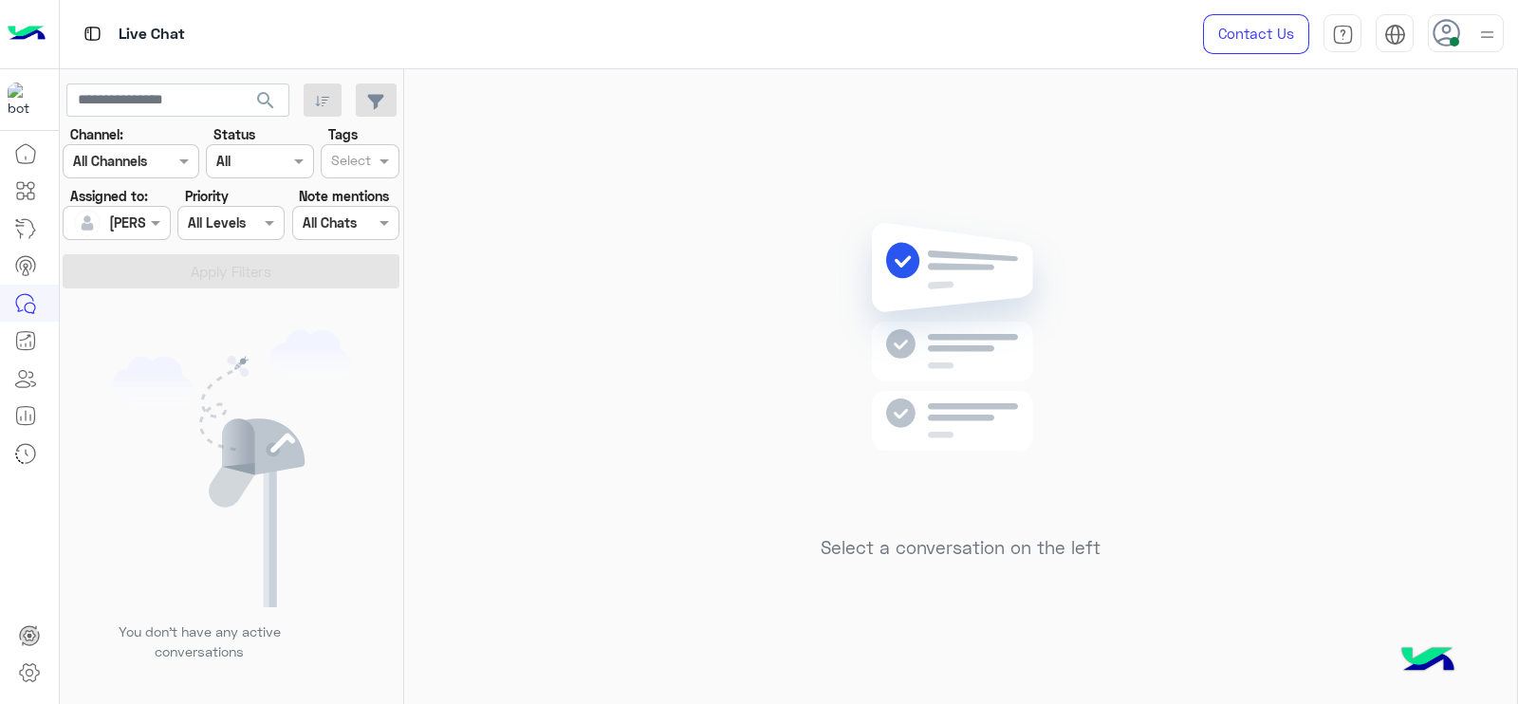
click at [1472, 21] on div at bounding box center [1466, 33] width 76 height 38
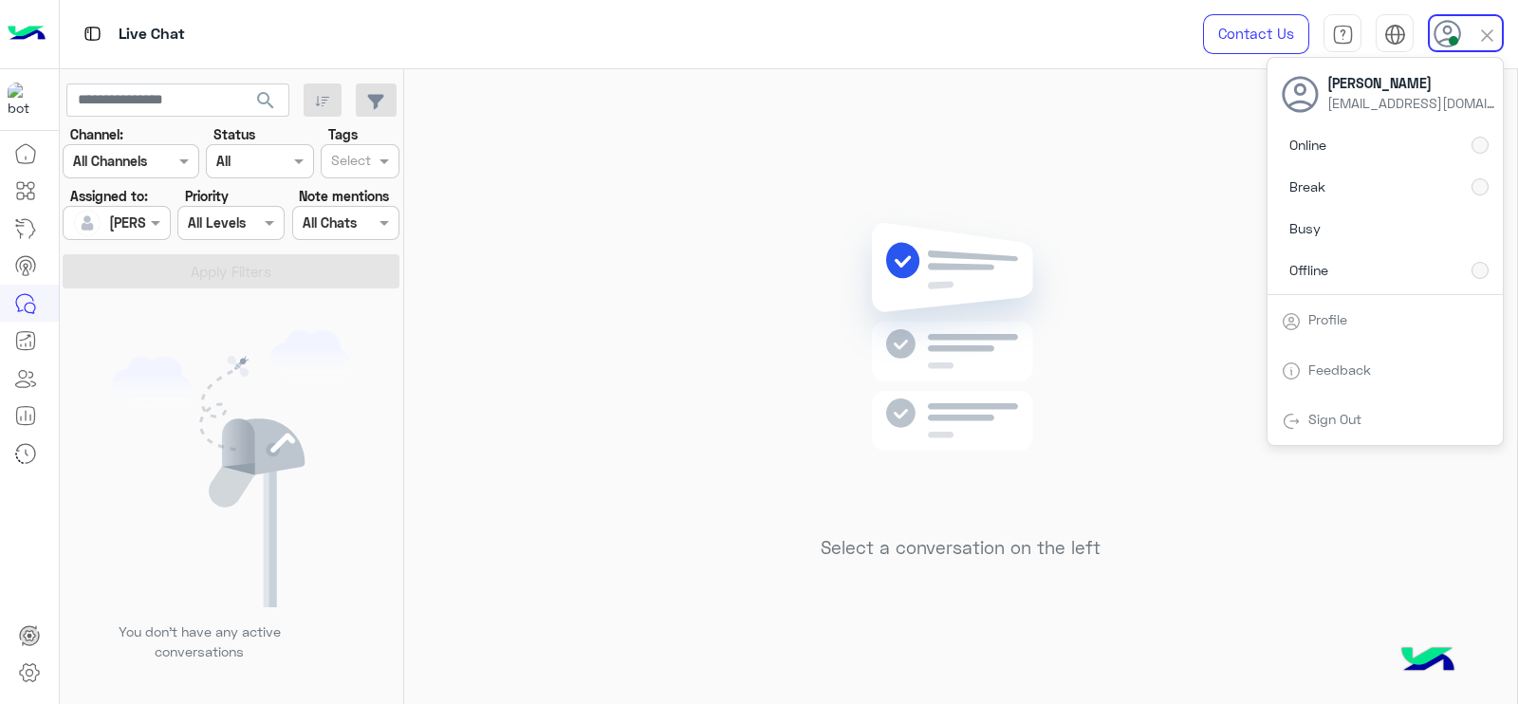
click at [871, 226] on img at bounding box center [960, 365] width 274 height 315
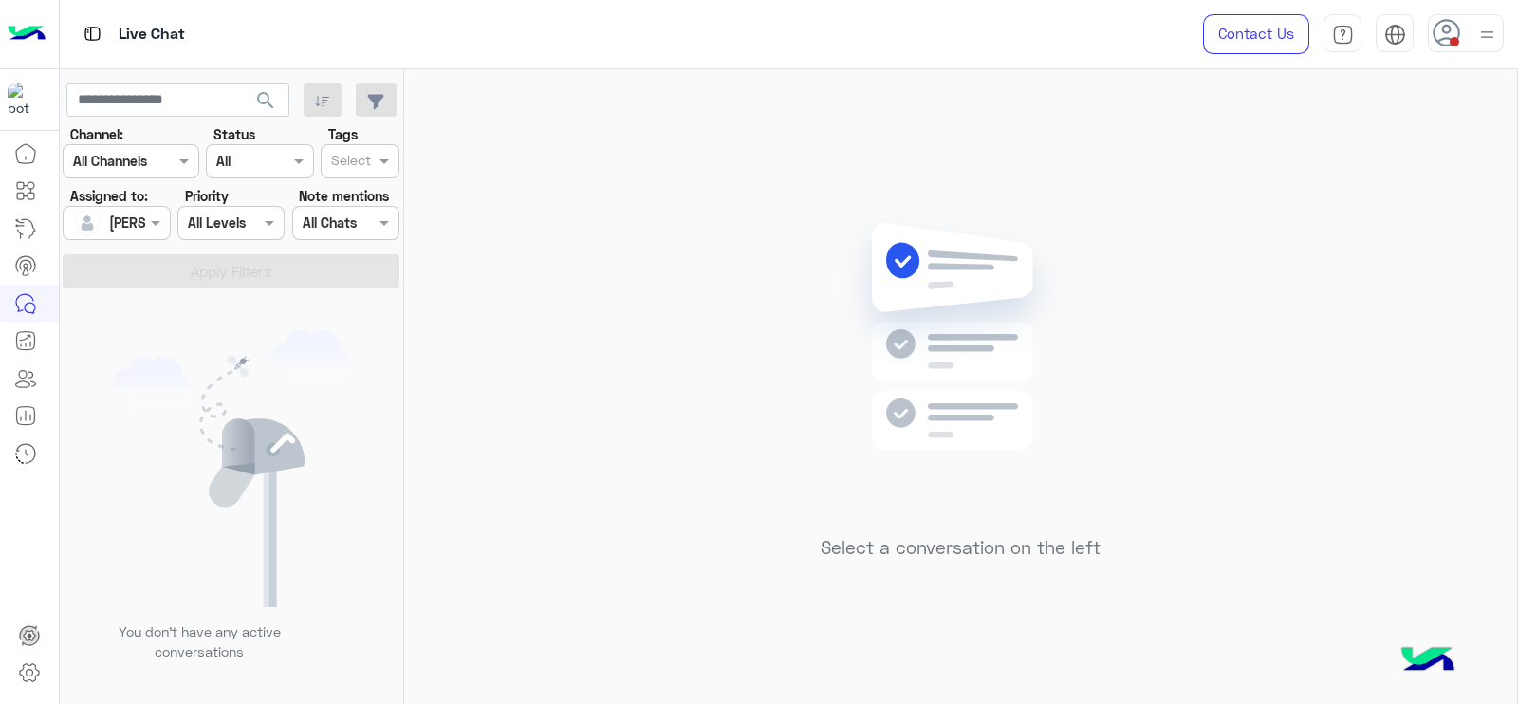
click at [1466, 23] on div at bounding box center [1466, 33] width 76 height 38
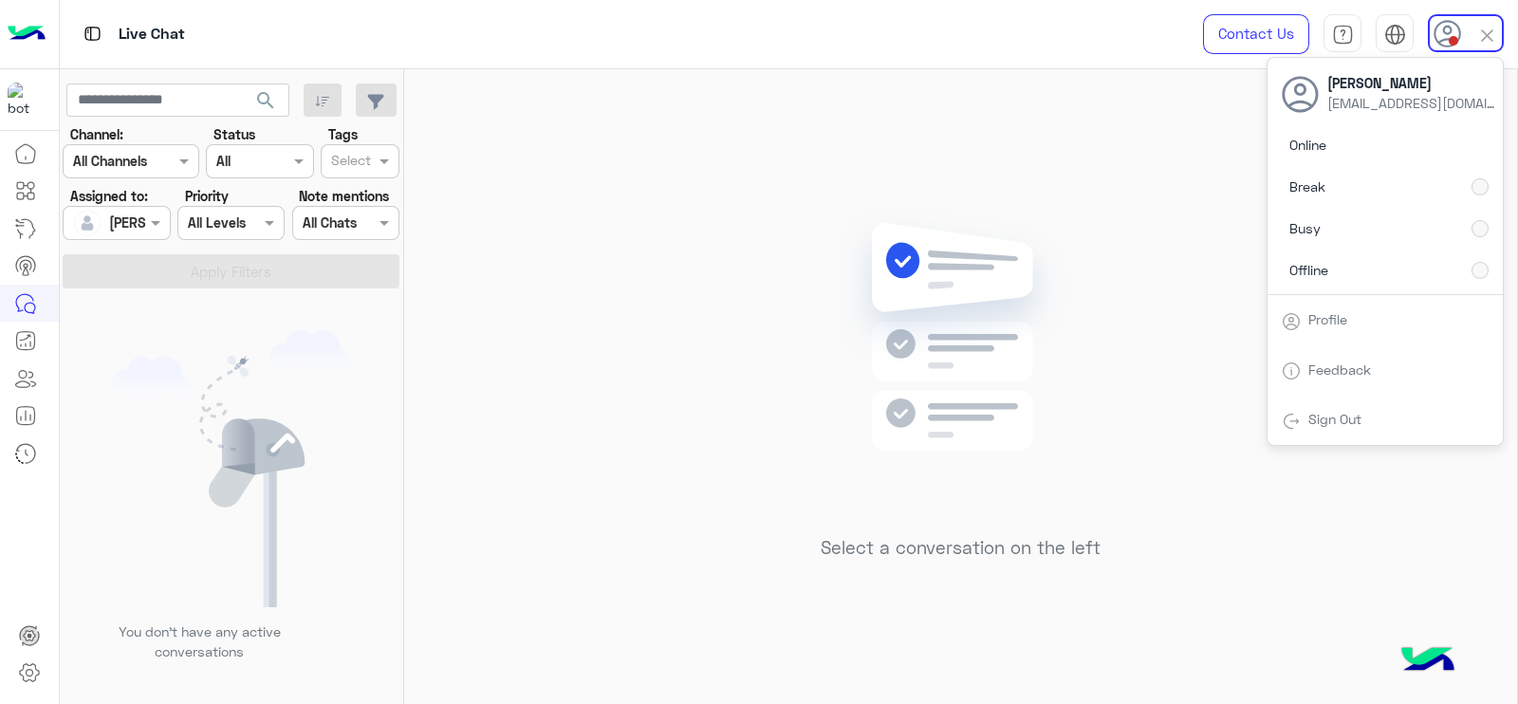
click at [933, 260] on img at bounding box center [960, 365] width 274 height 315
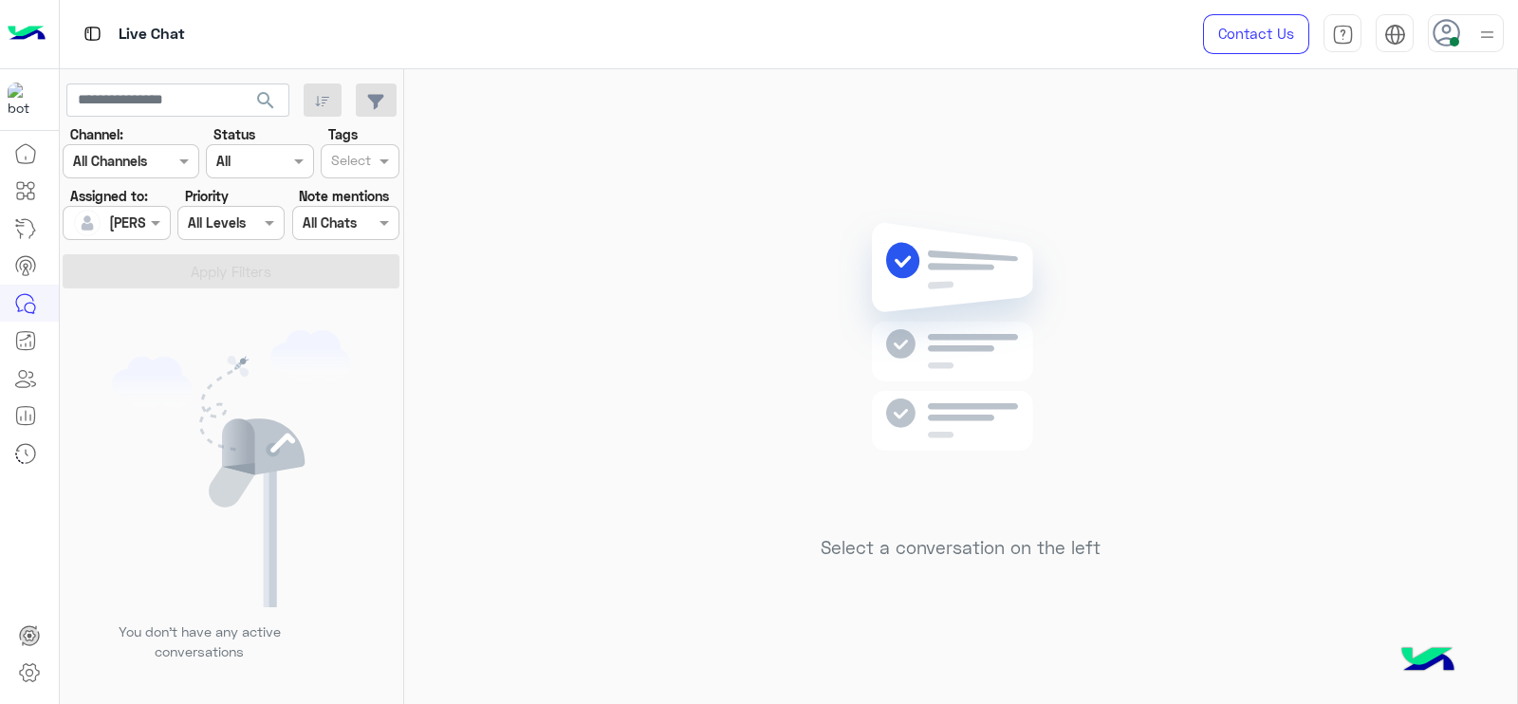
click at [652, 342] on div "Select a conversation on the left" at bounding box center [960, 390] width 1113 height 642
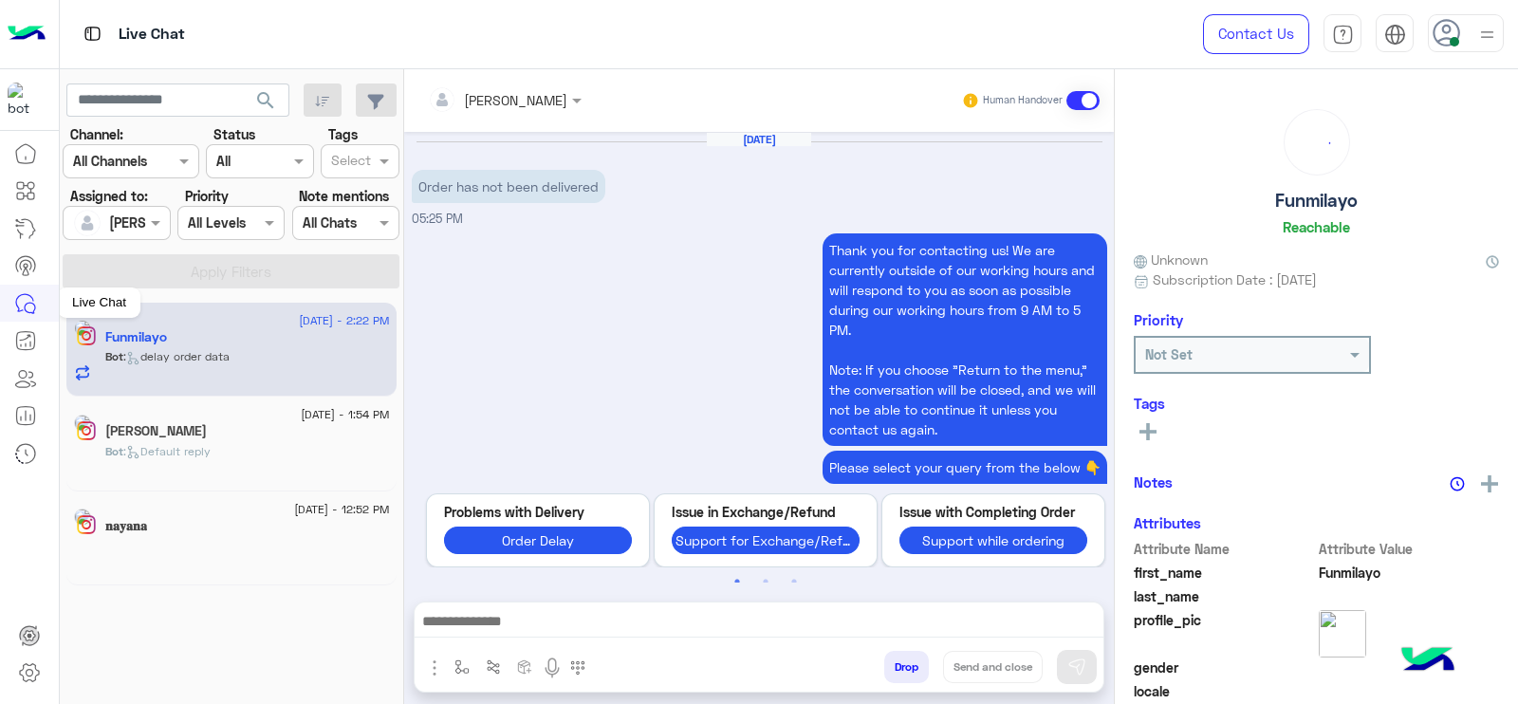
scroll to position [2448, 0]
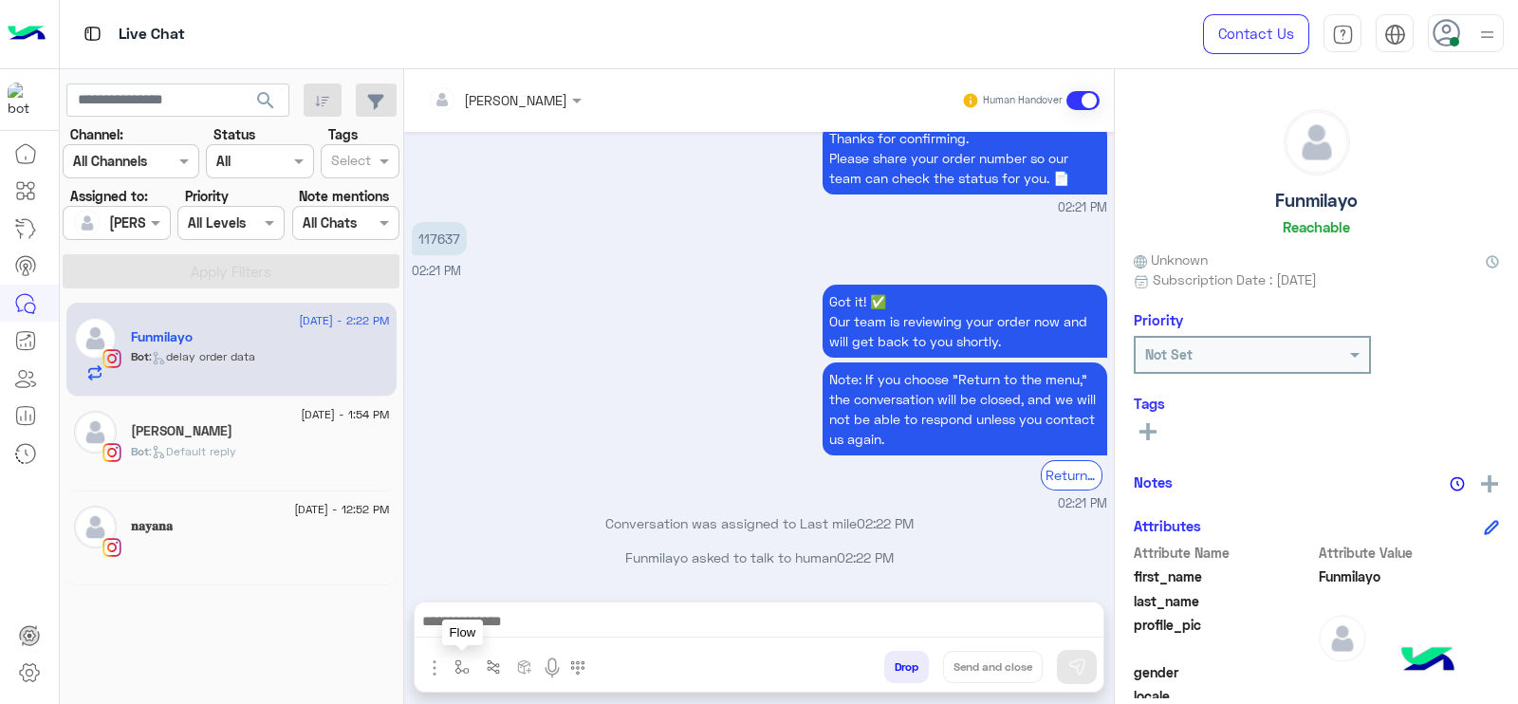
click at [454, 669] on img "button" at bounding box center [461, 666] width 15 height 15
click at [473, 624] on input "text" at bounding box center [496, 626] width 78 height 22
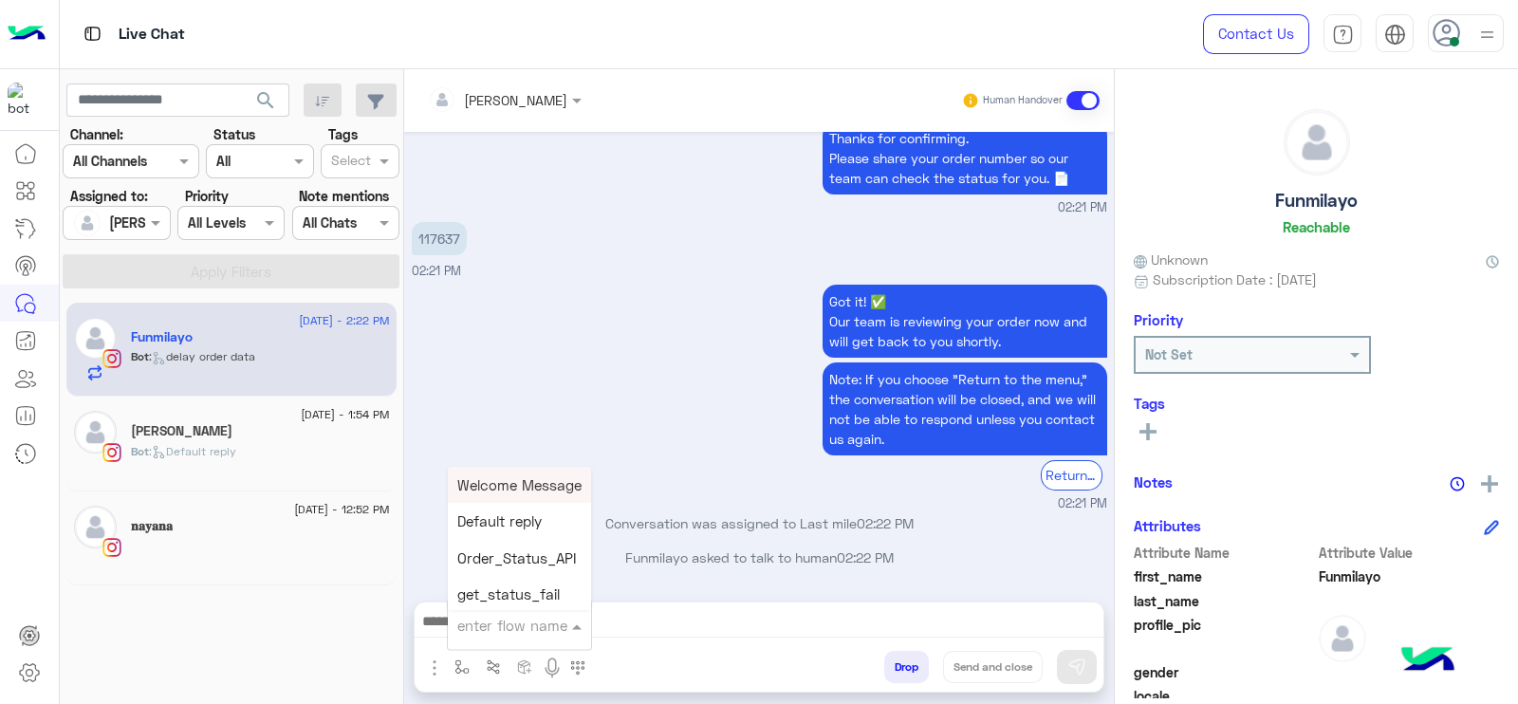
type input "*"
click at [502, 553] on span "J Greeting" at bounding box center [491, 553] width 68 height 17
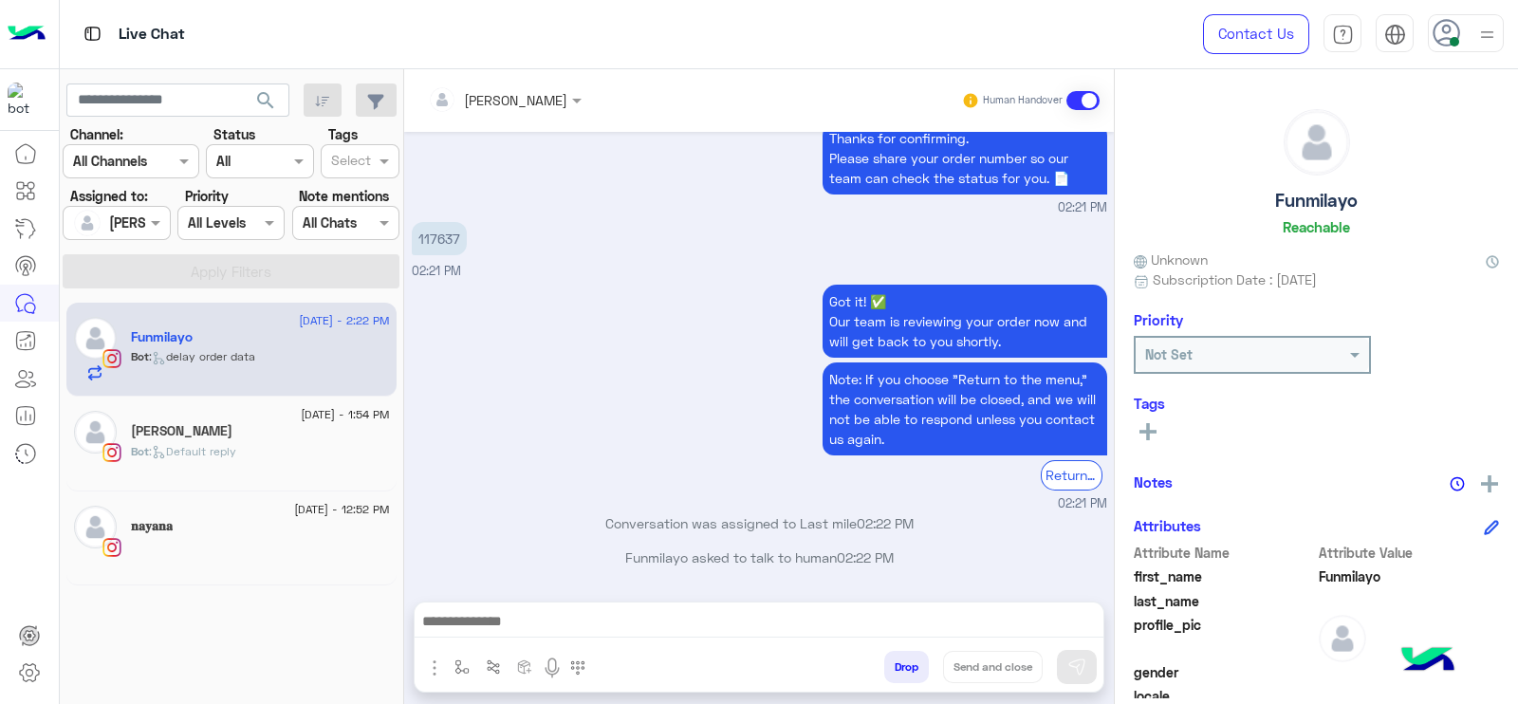
type textarea "**********"
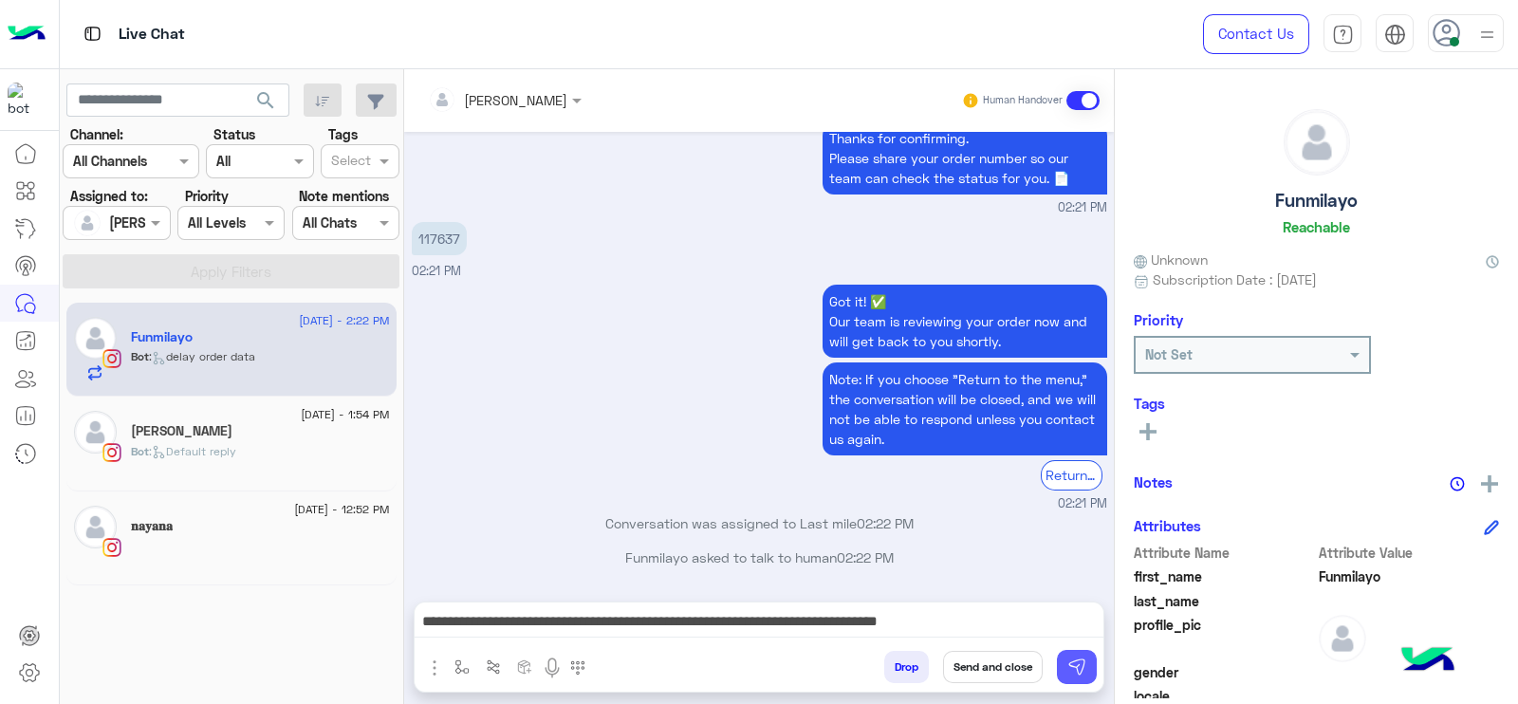
click at [1067, 660] on img at bounding box center [1076, 666] width 19 height 19
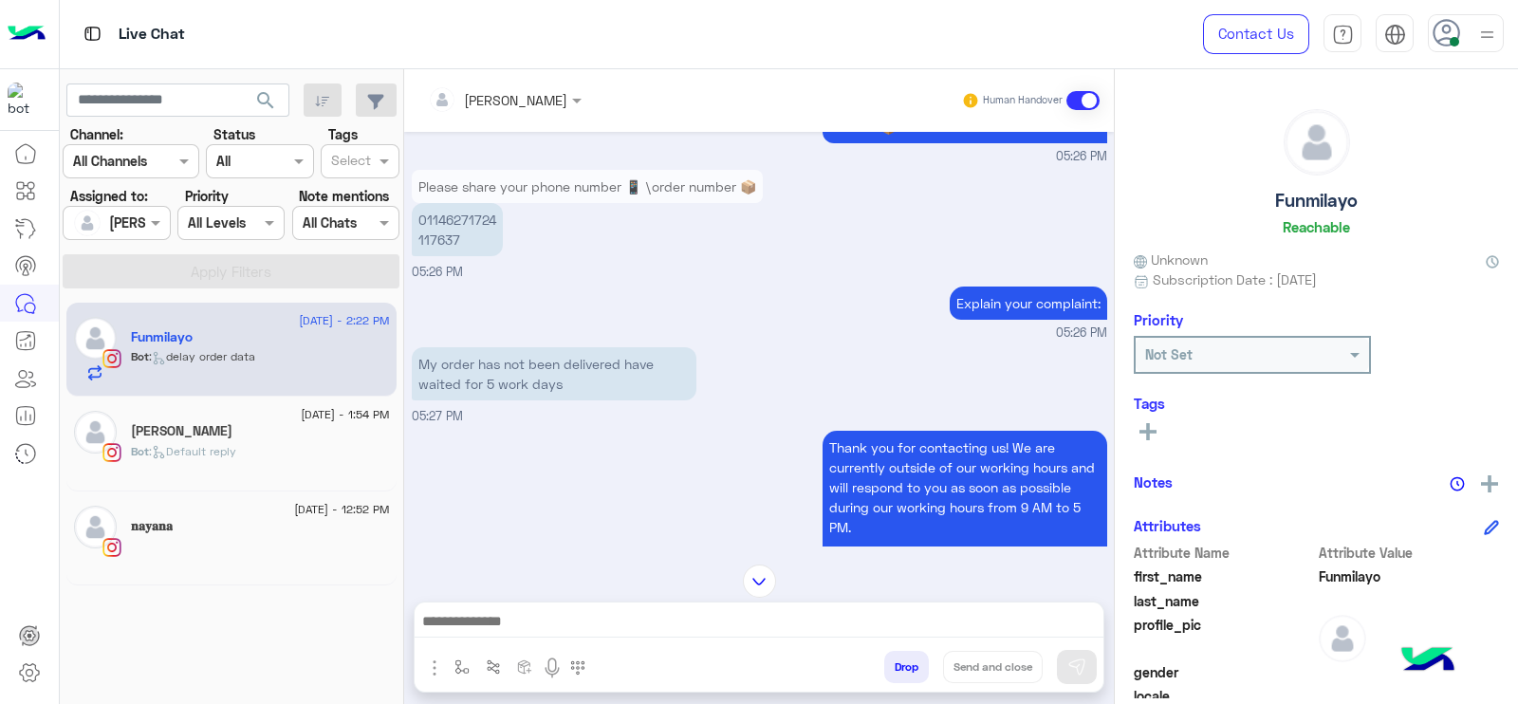
scroll to position [1617, 0]
click at [275, 434] on div "Jana Haithem" at bounding box center [260, 433] width 259 height 20
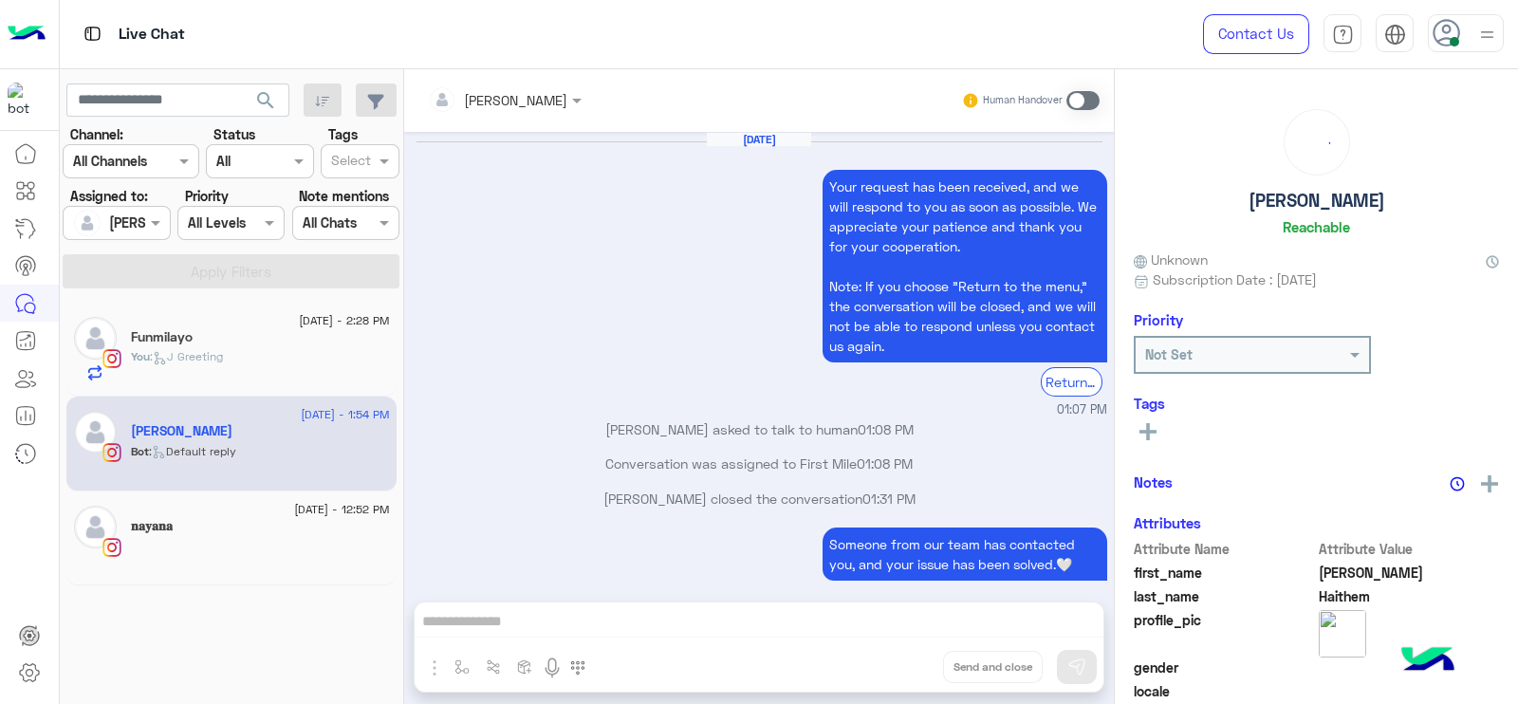
scroll to position [2074, 0]
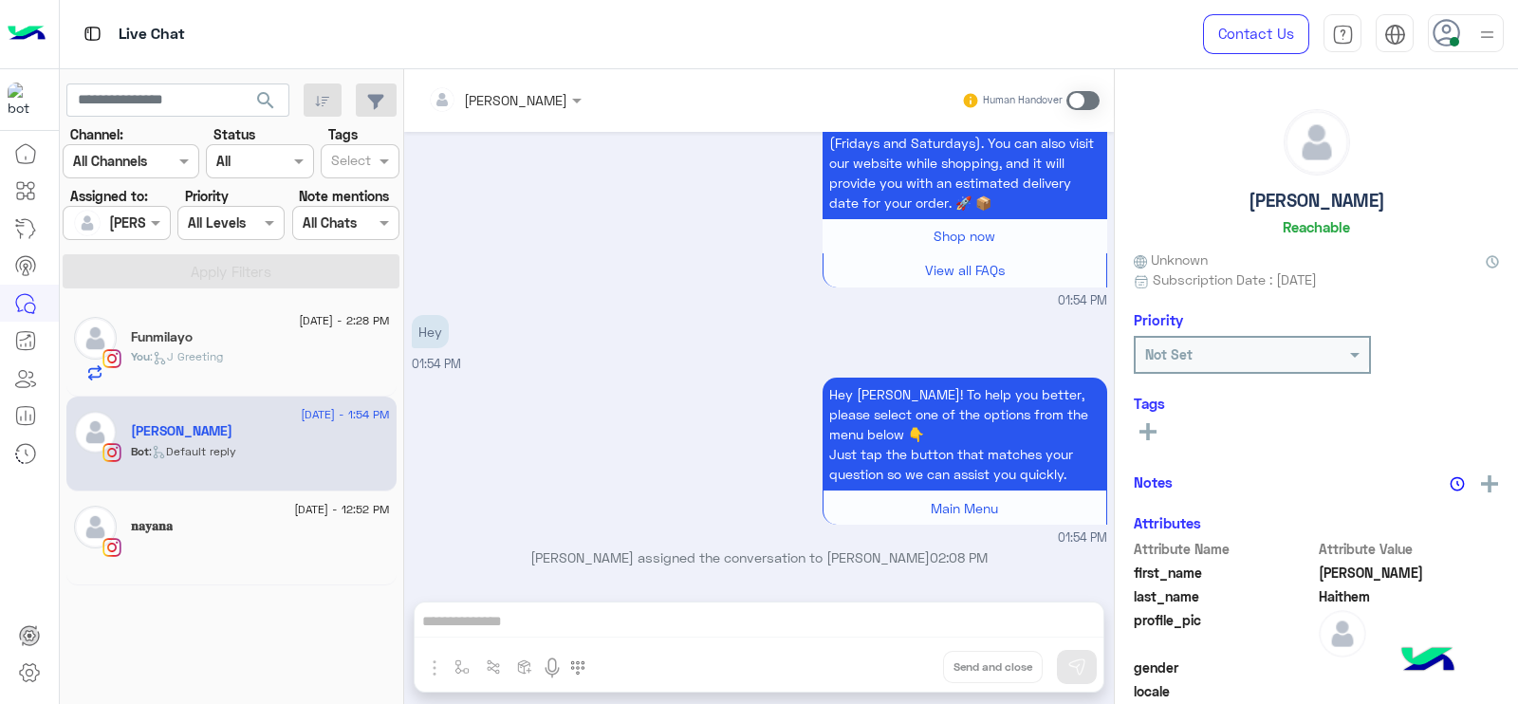
click at [1083, 101] on span at bounding box center [1082, 100] width 33 height 19
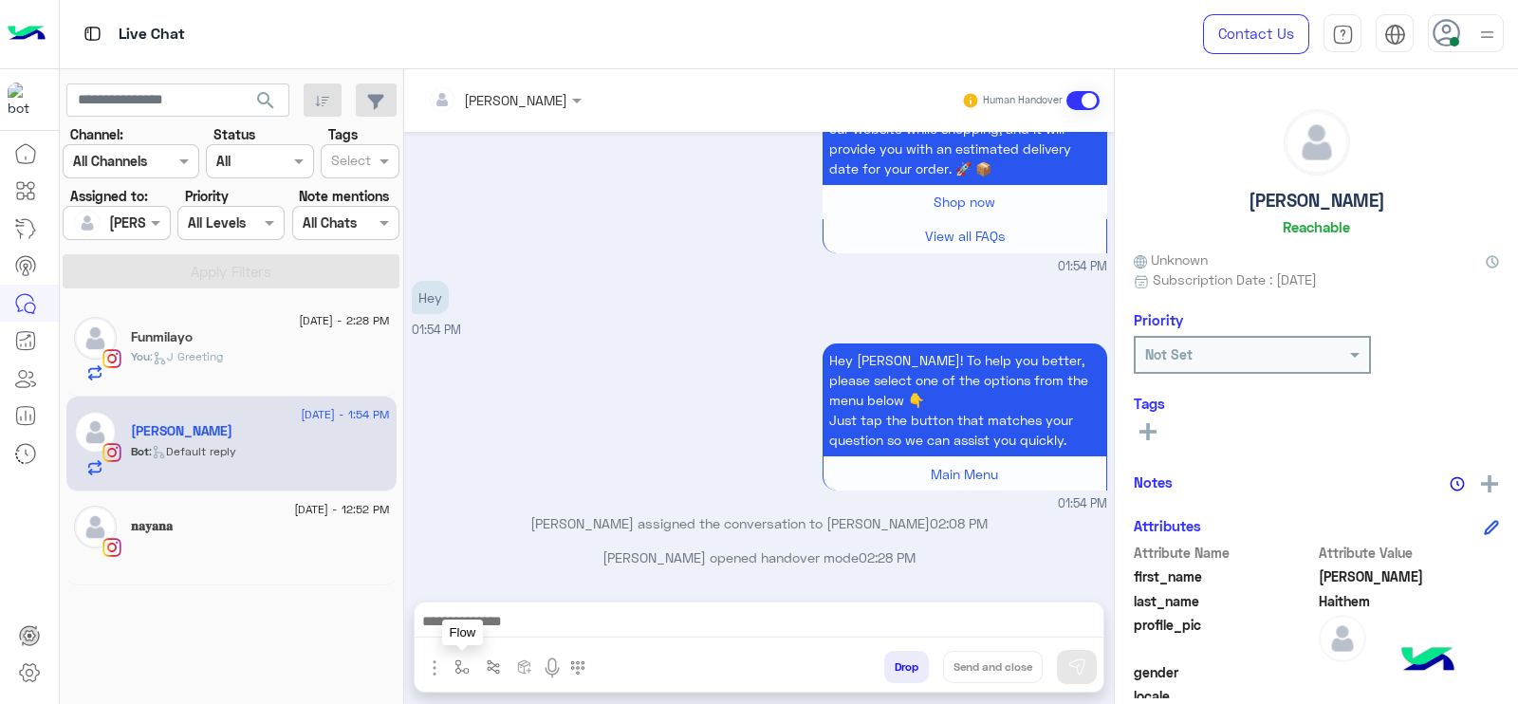
click at [454, 671] on img "button" at bounding box center [461, 666] width 15 height 15
click at [487, 628] on input "text" at bounding box center [496, 626] width 78 height 22
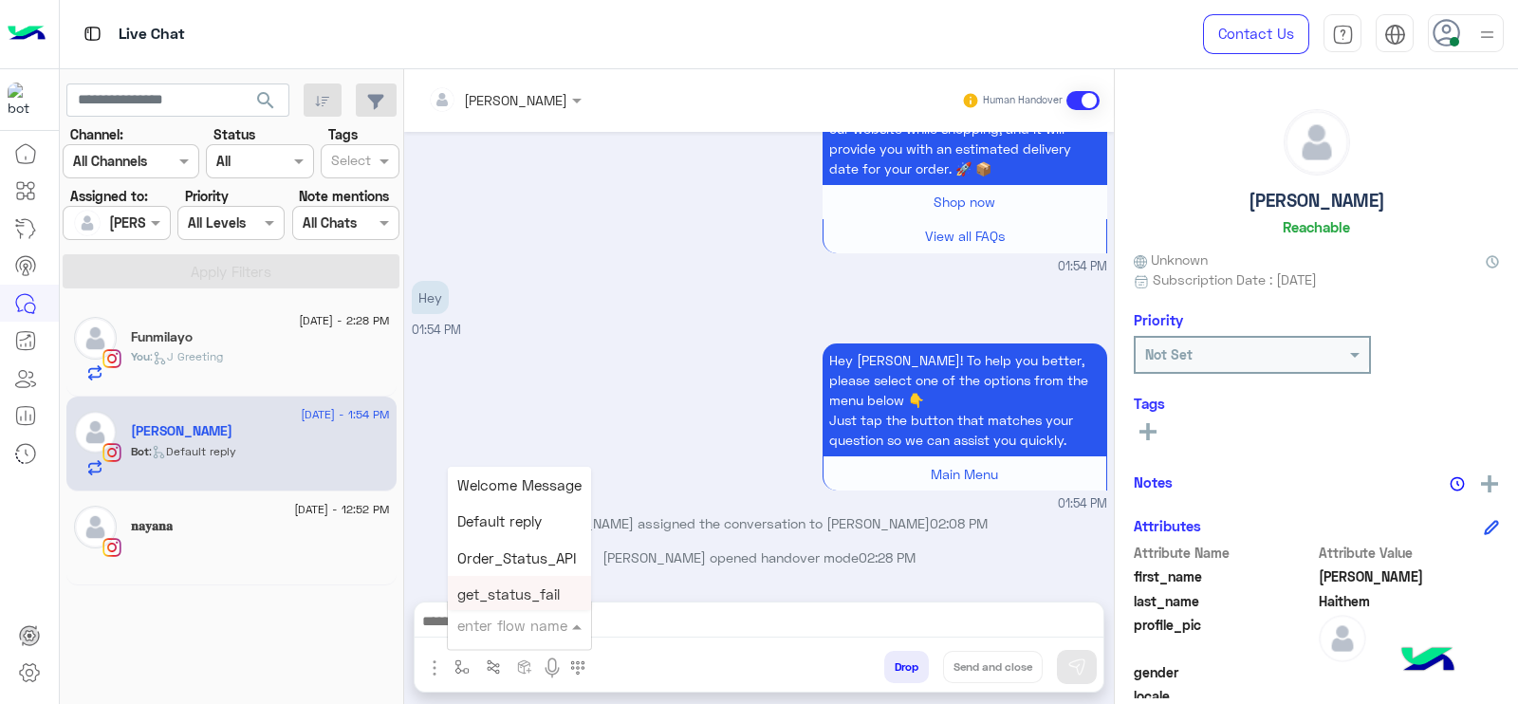
type input "*"
click at [522, 551] on span "J Greeting" at bounding box center [491, 553] width 68 height 17
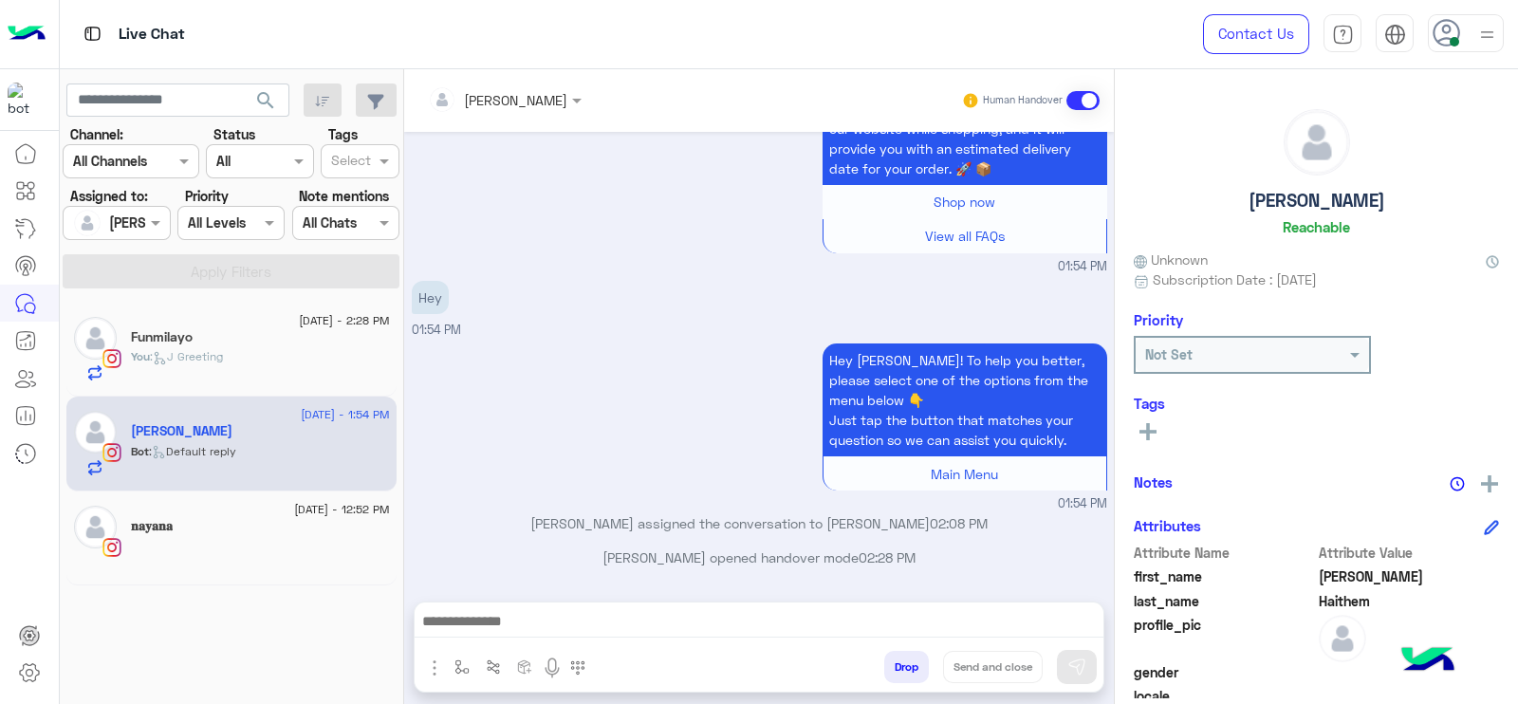
type textarea "**********"
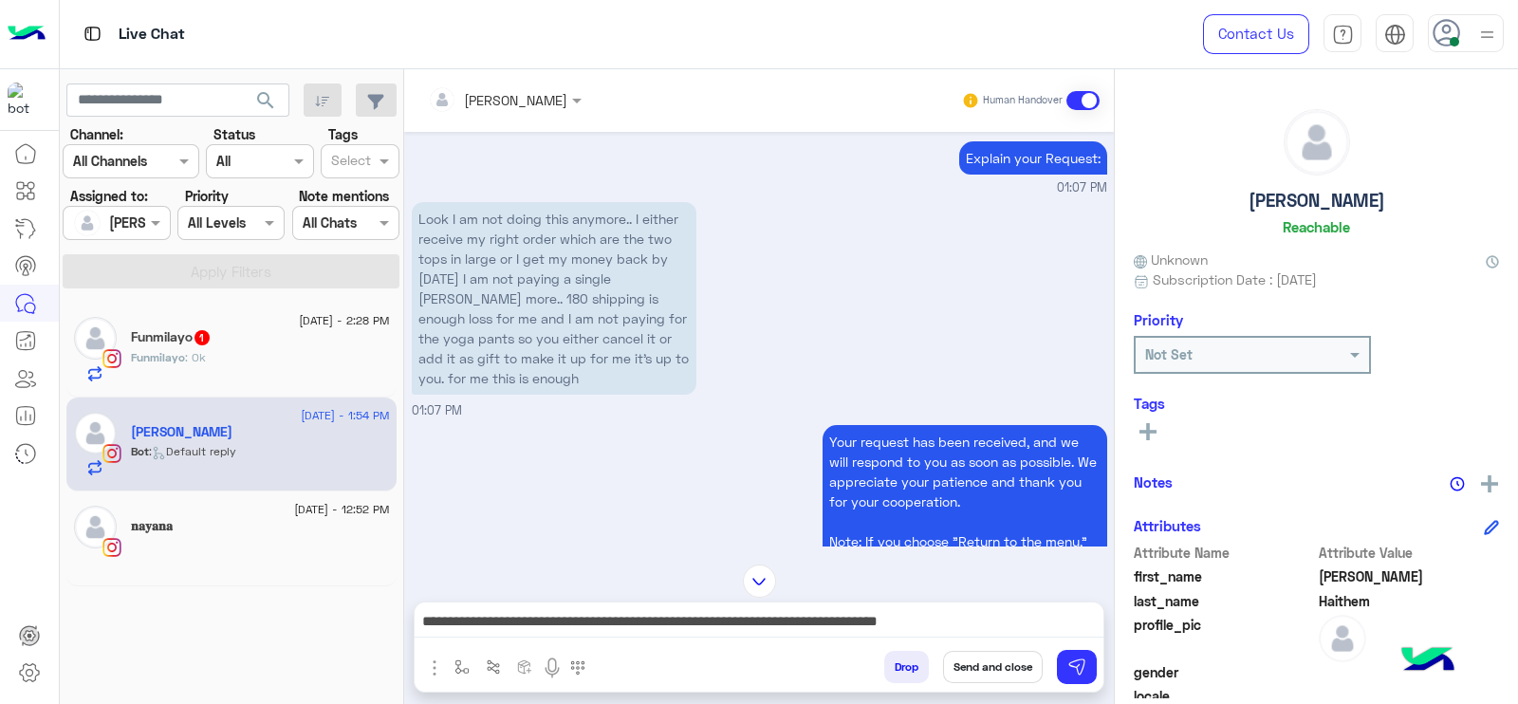
scroll to position [1739, 0]
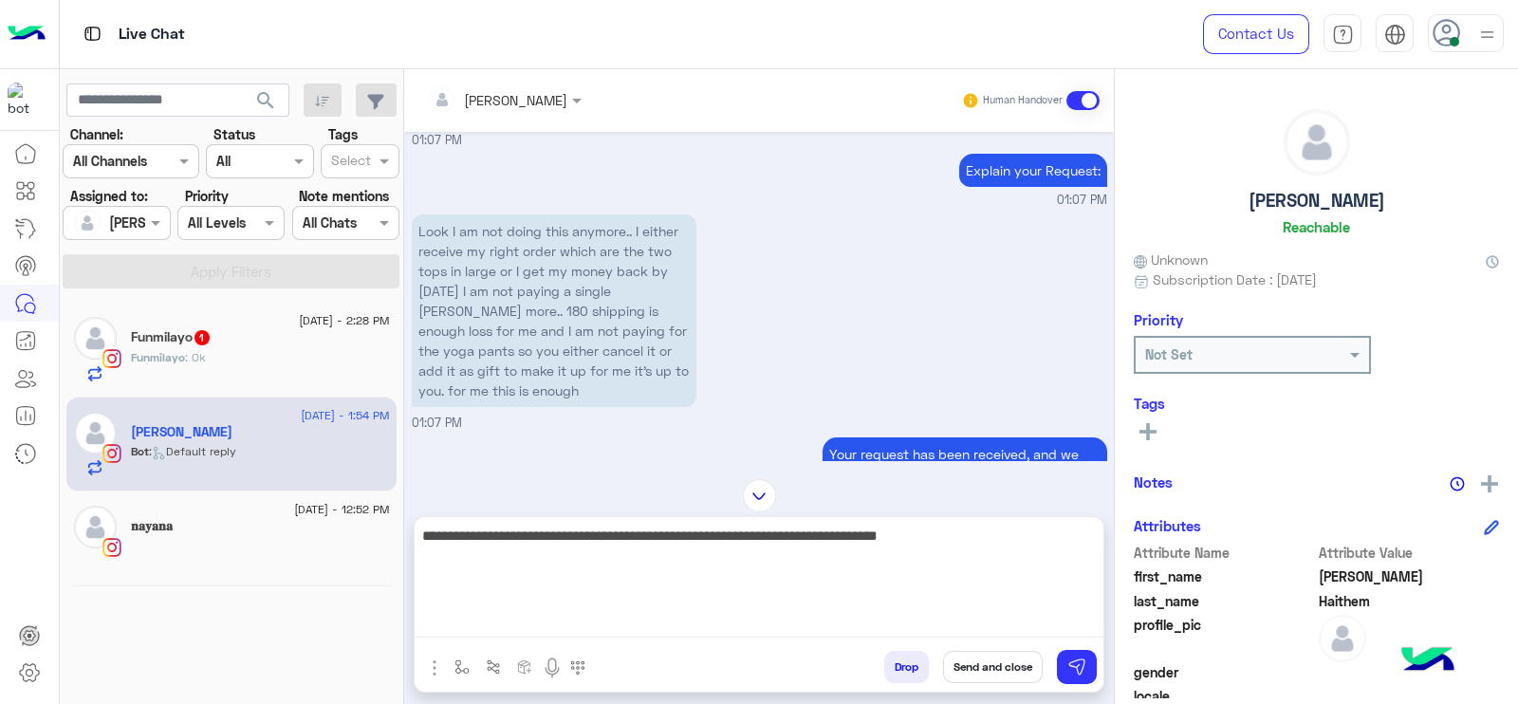
click at [518, 619] on textarea "**********" at bounding box center [759, 581] width 689 height 114
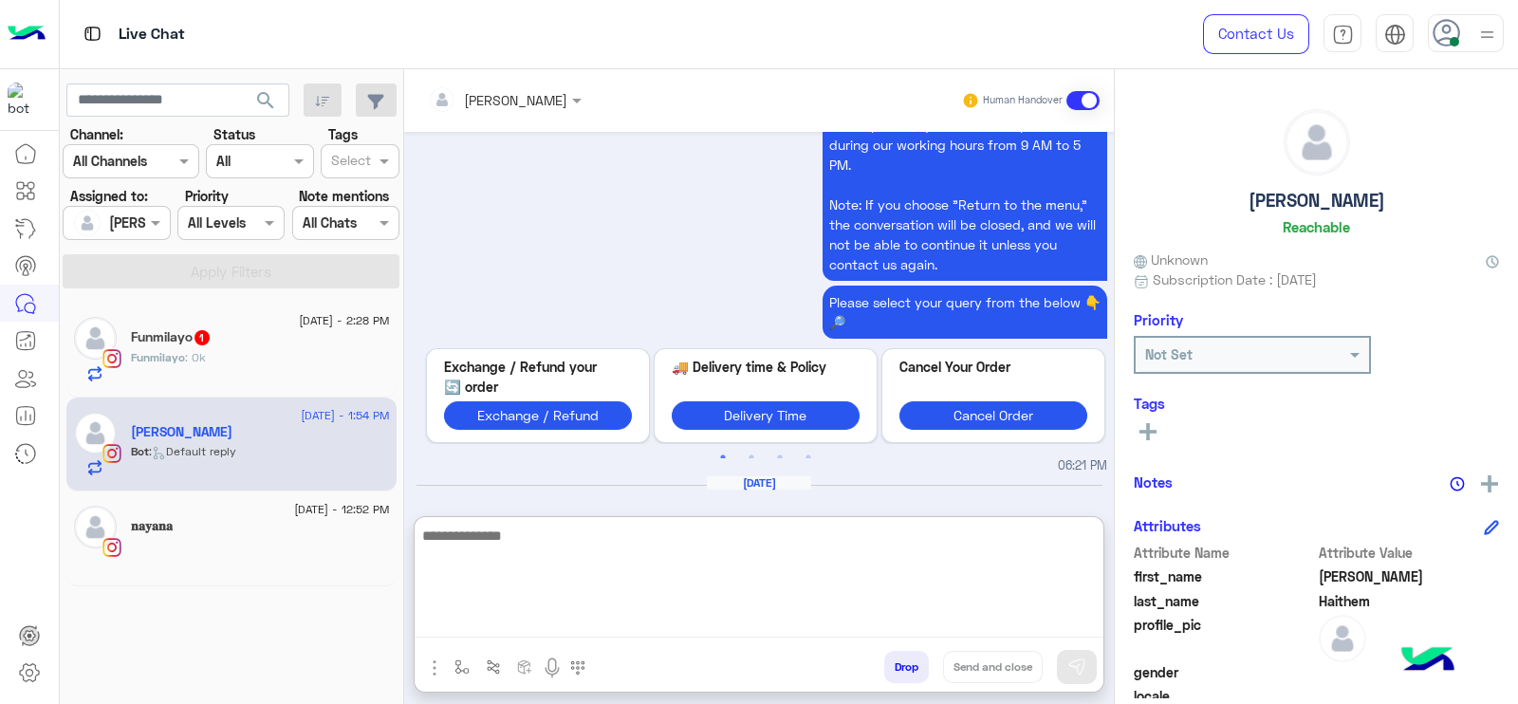
scroll to position [4196, 0]
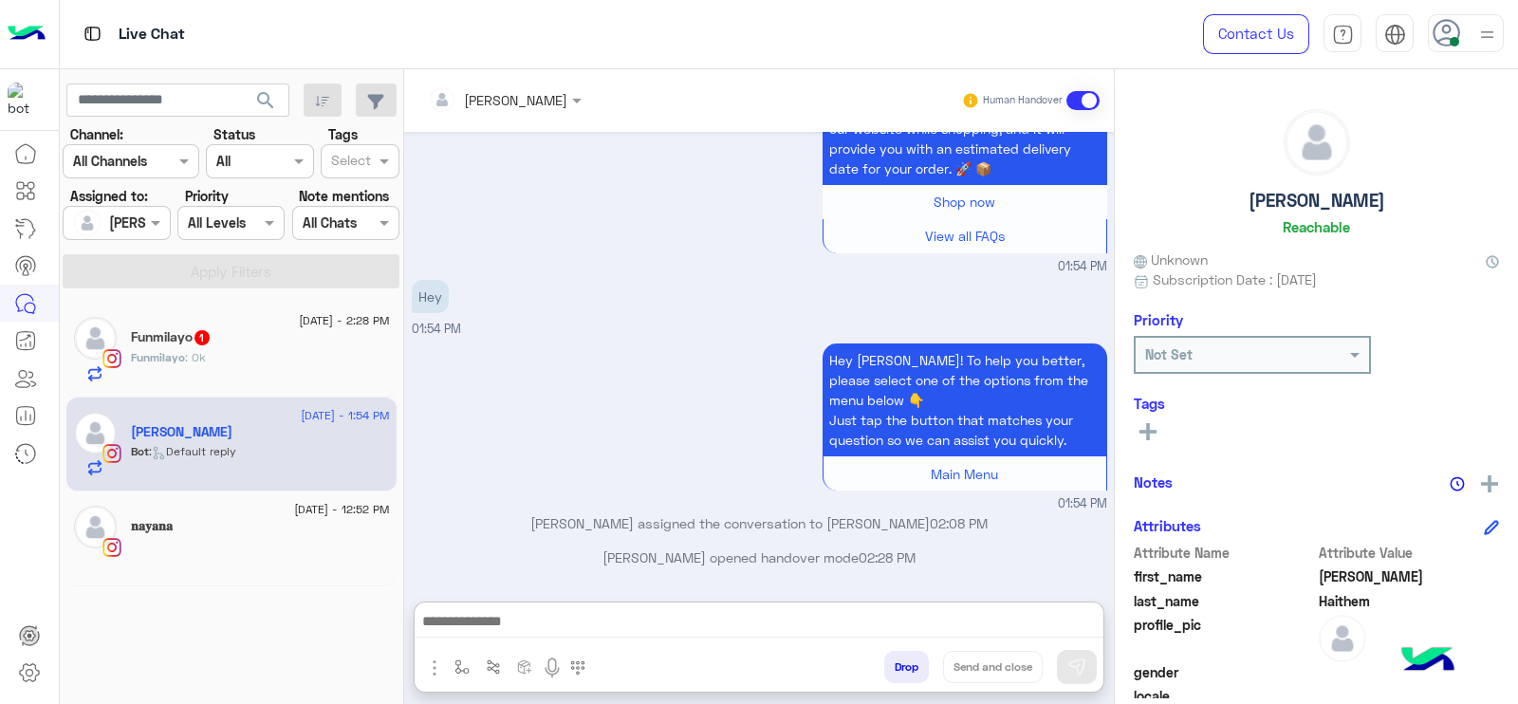
click at [537, 106] on div at bounding box center [504, 99] width 173 height 22
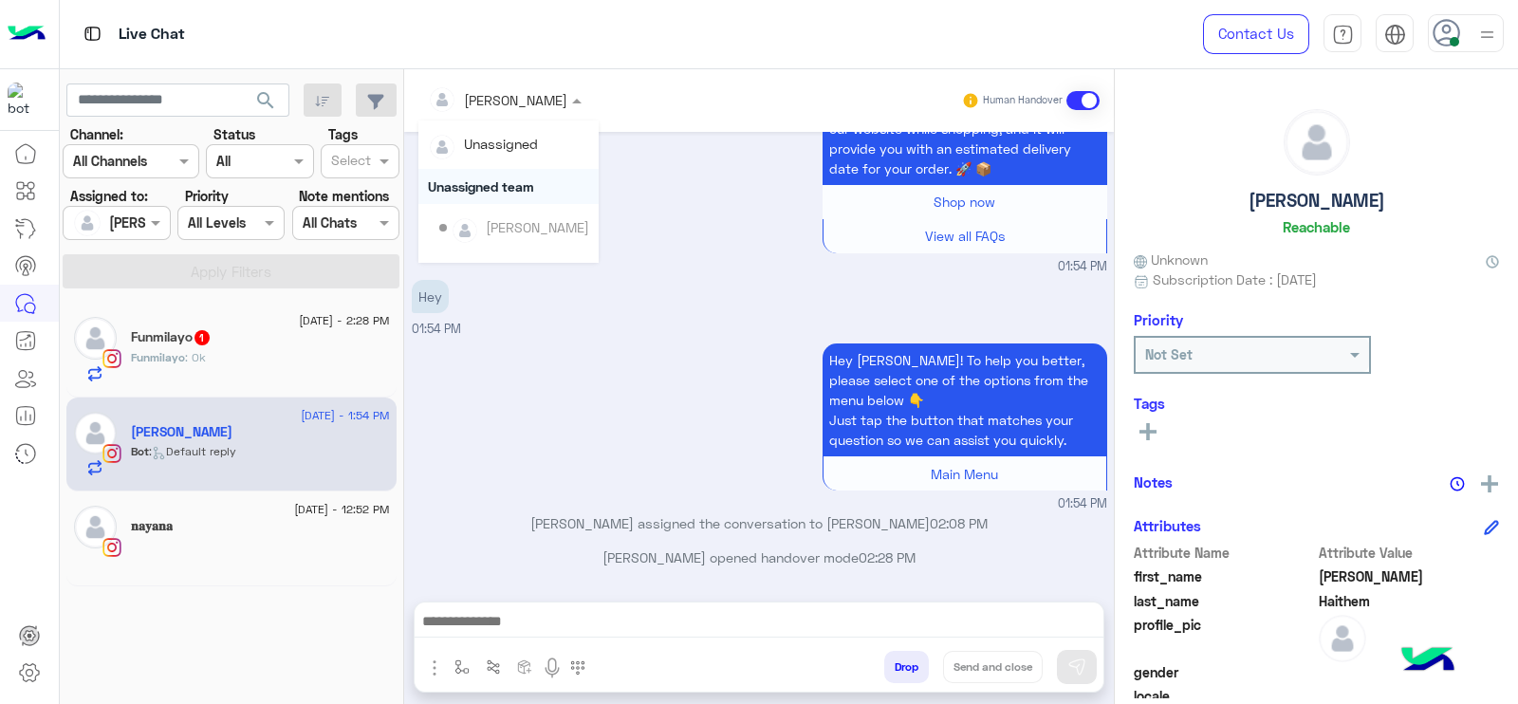
scroll to position [0, 0]
click at [588, 307] on div "Hey 01:54 PM" at bounding box center [759, 307] width 695 height 64
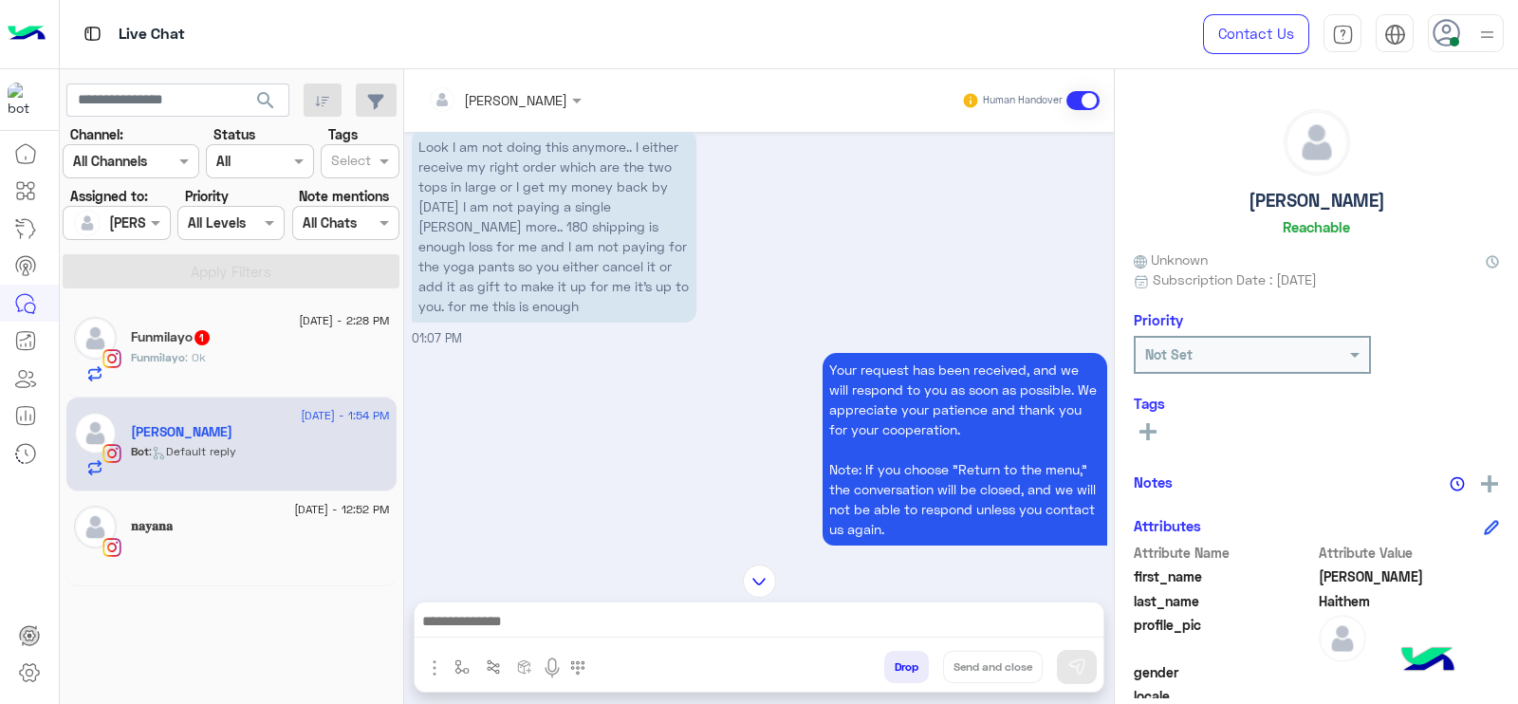
scroll to position [1838, 0]
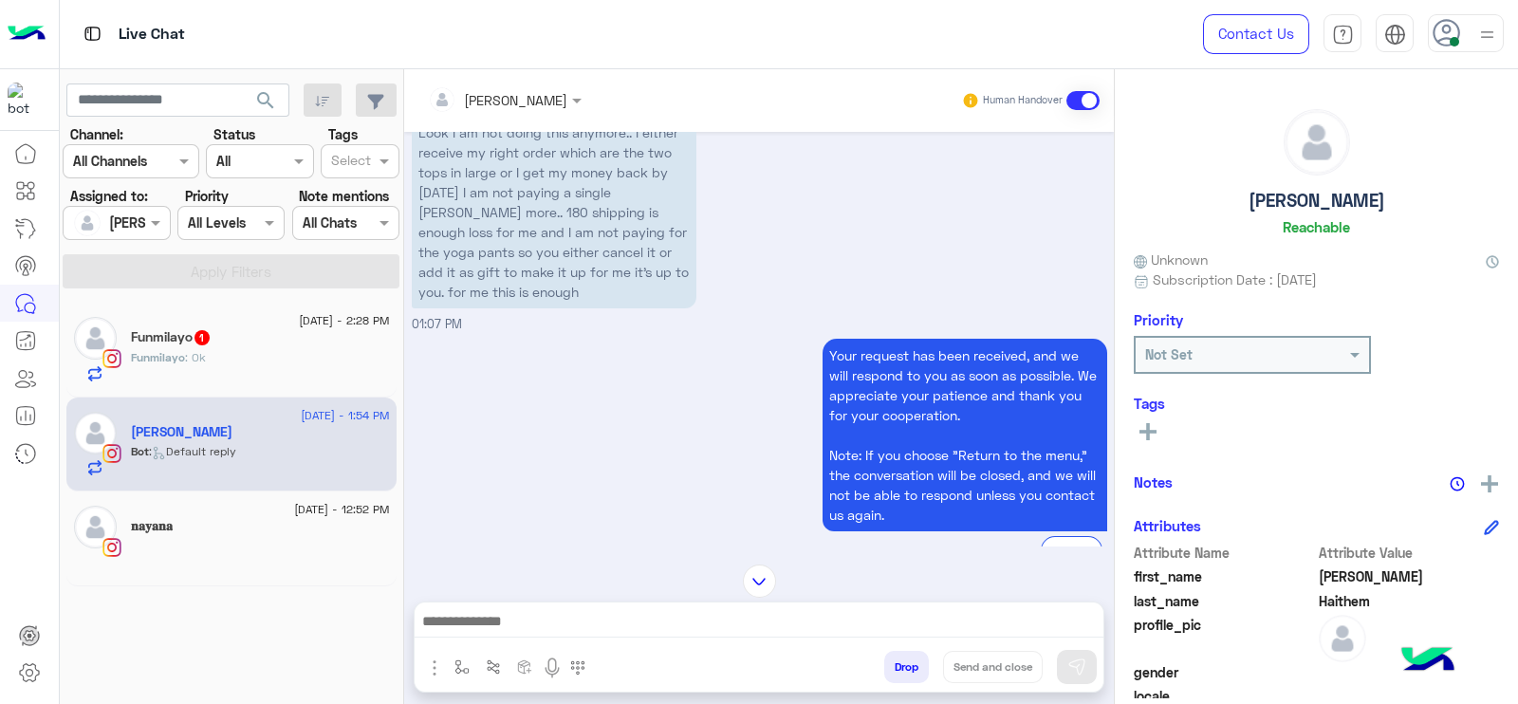
click at [508, 83] on div "[PERSON_NAME]" at bounding box center [497, 100] width 139 height 38
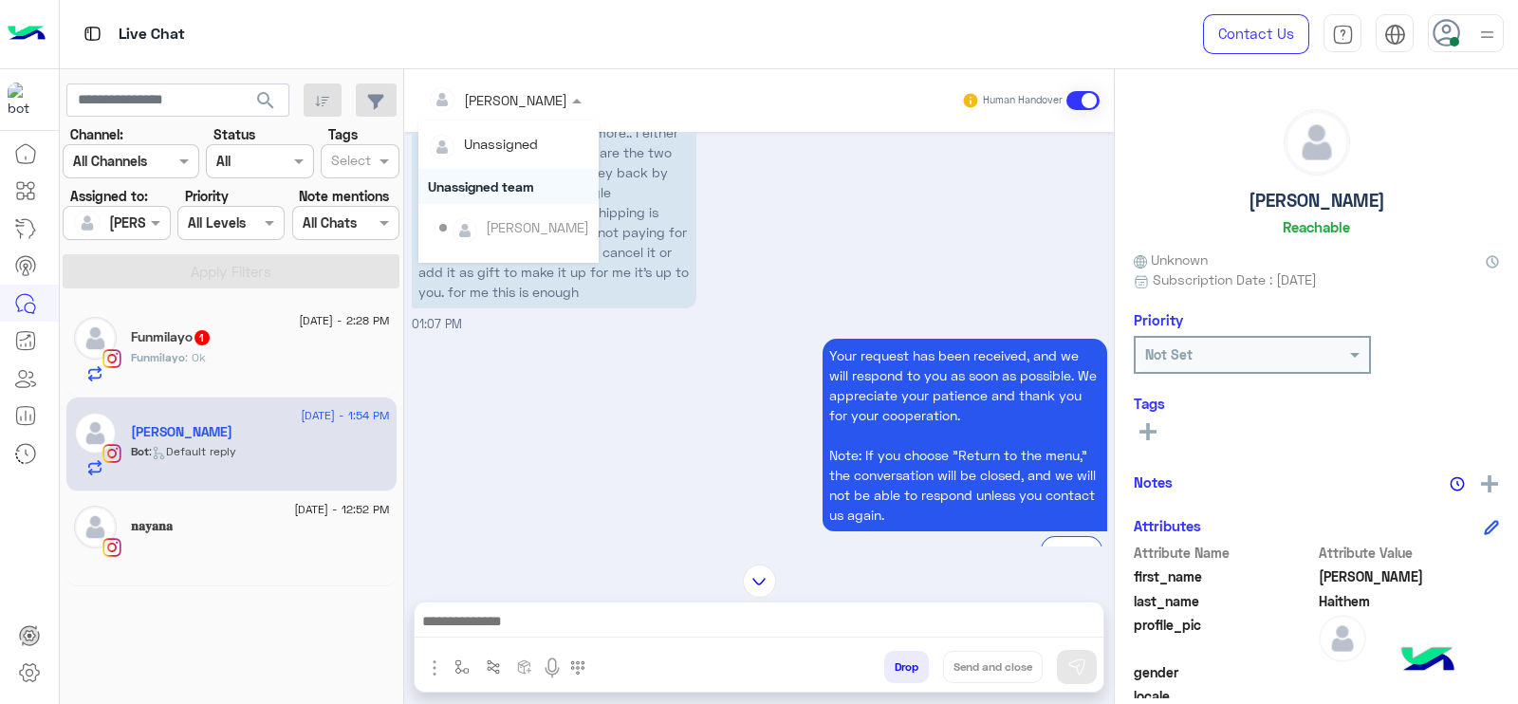
scroll to position [384, 0]
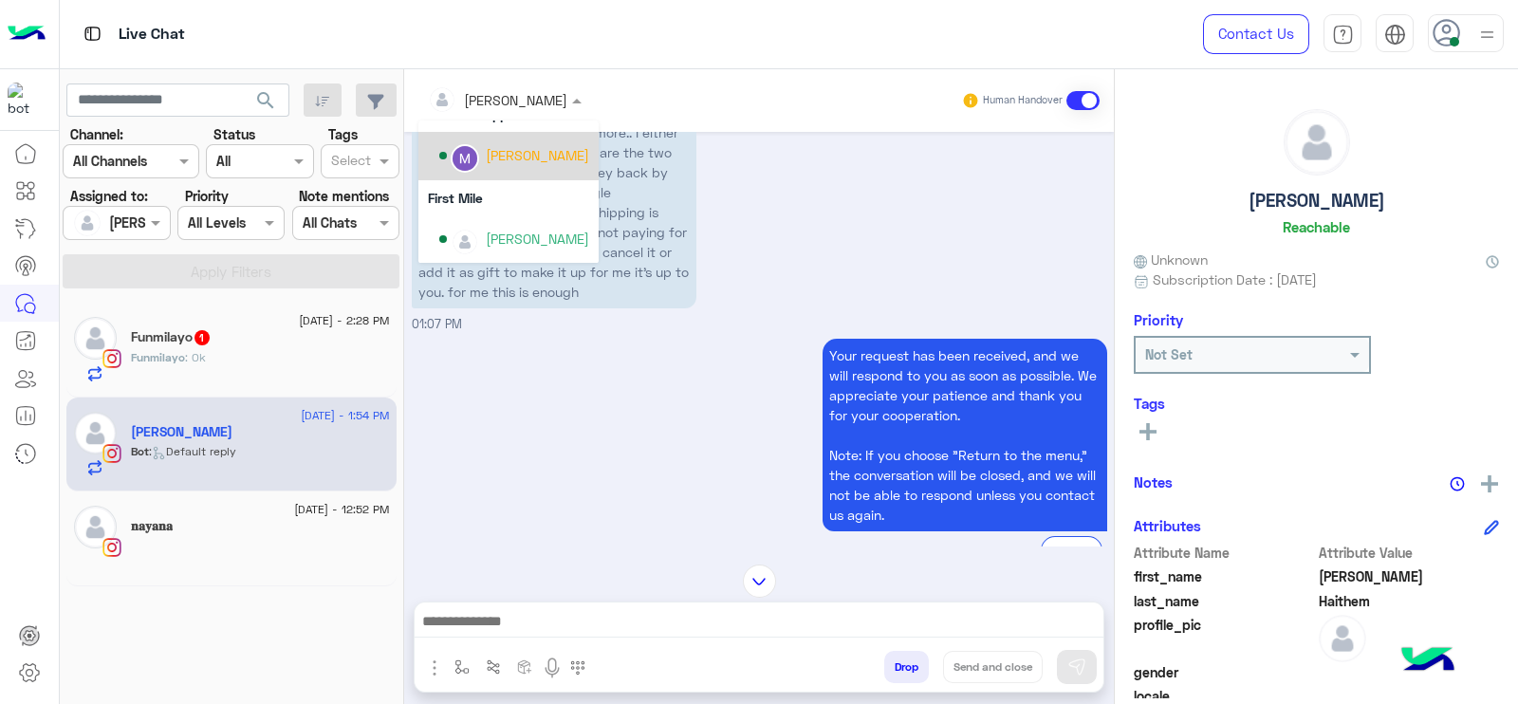
click at [493, 165] on div "Marex George" at bounding box center [514, 155] width 150 height 33
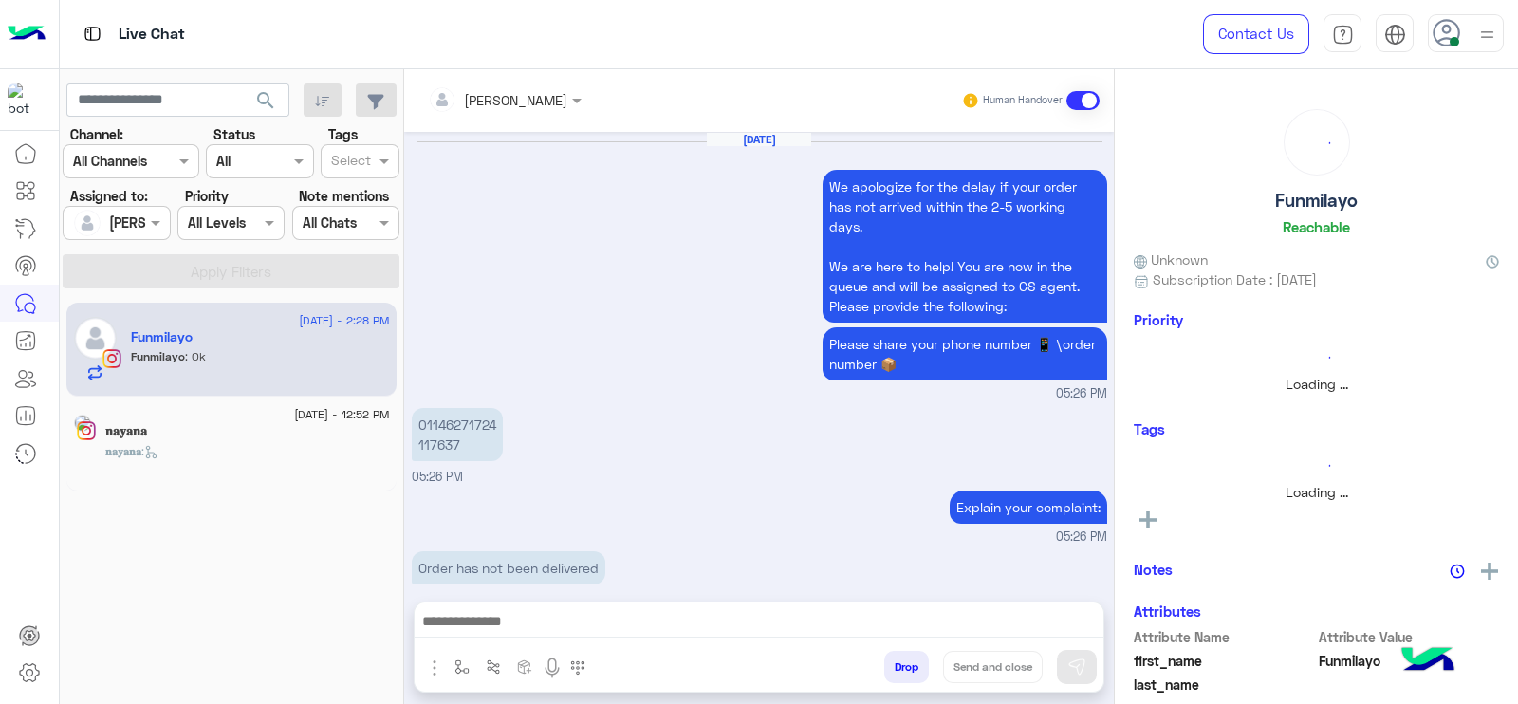
scroll to position [2107, 0]
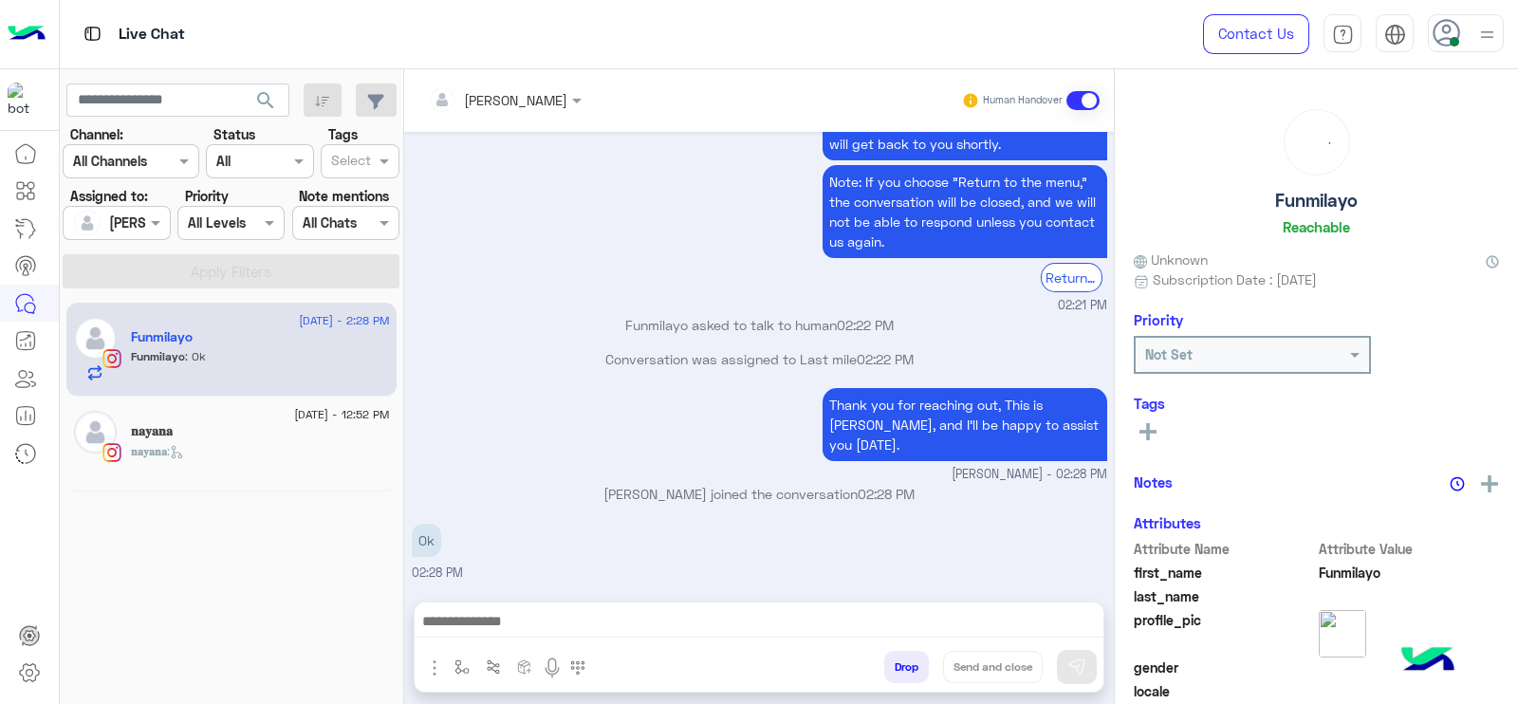
click at [294, 430] on div "𝐧𝐚𝐲𝐚𝐧𝐚" at bounding box center [260, 433] width 259 height 20
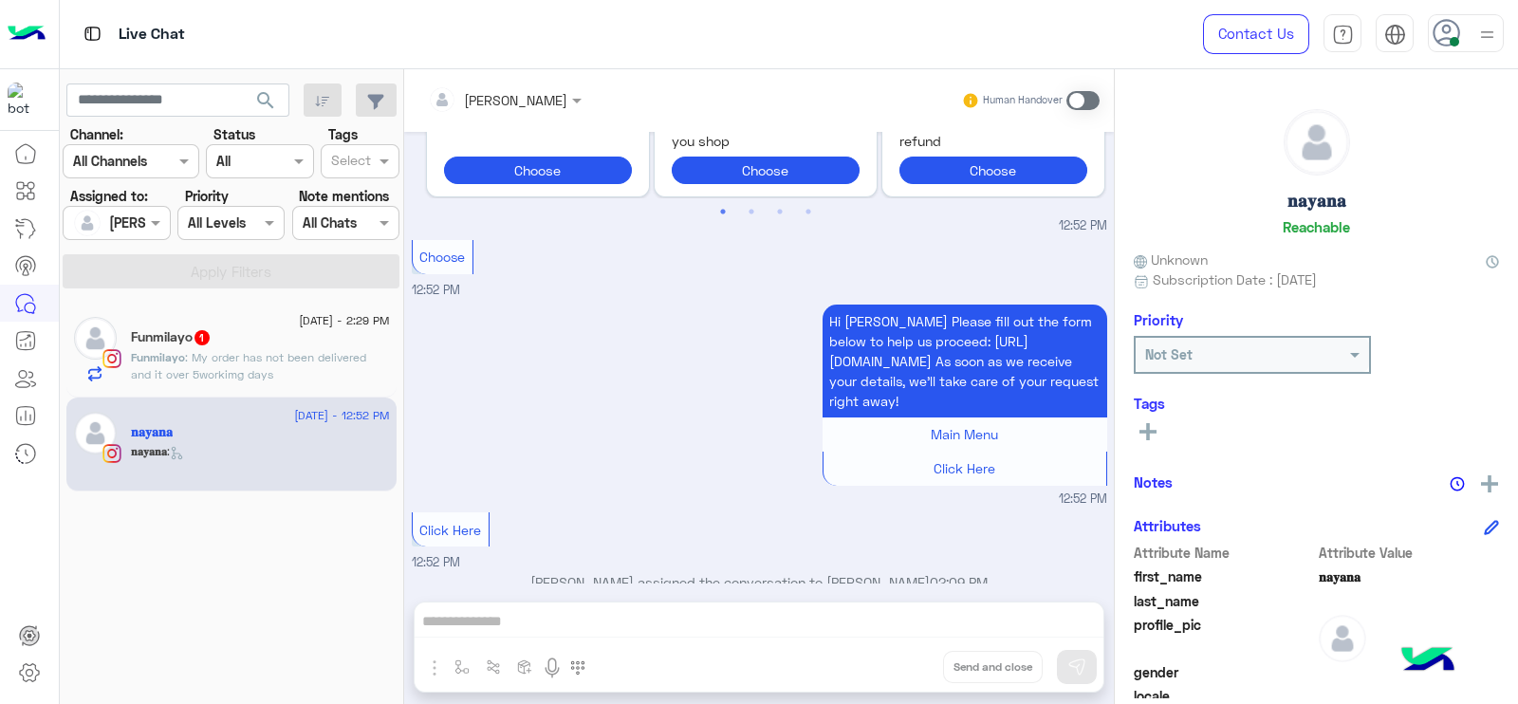
scroll to position [9, 0]
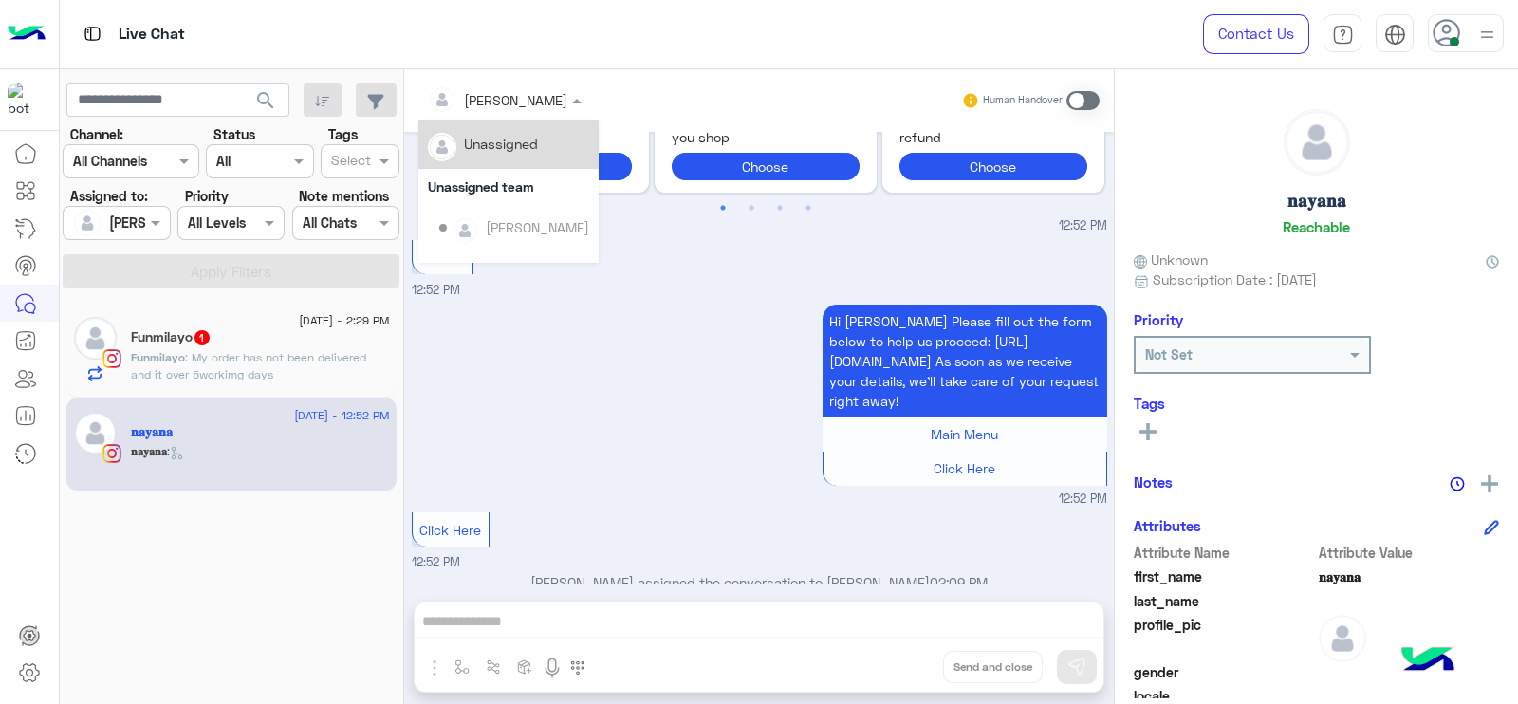
click at [522, 97] on input "text" at bounding box center [479, 100] width 103 height 20
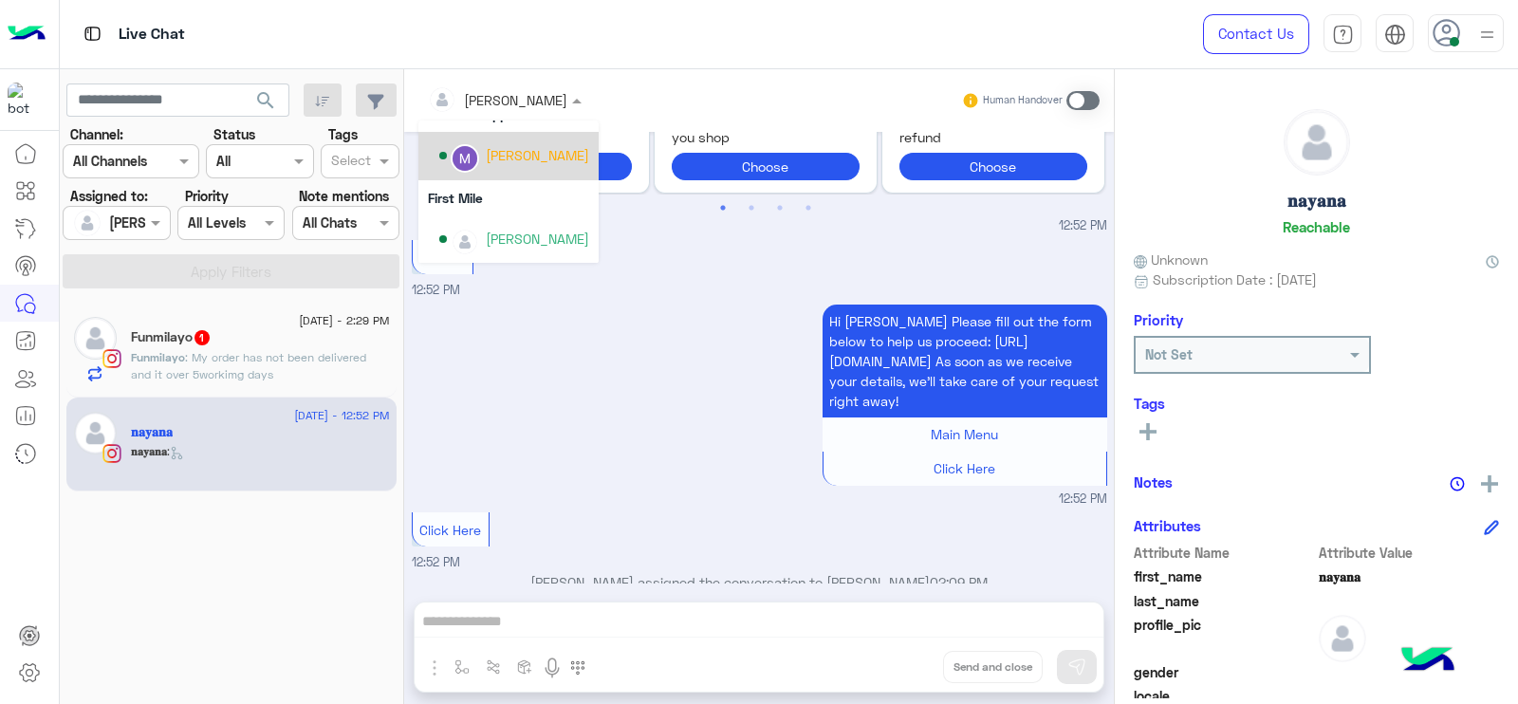
click at [530, 147] on div "Marex George" at bounding box center [537, 155] width 103 height 20
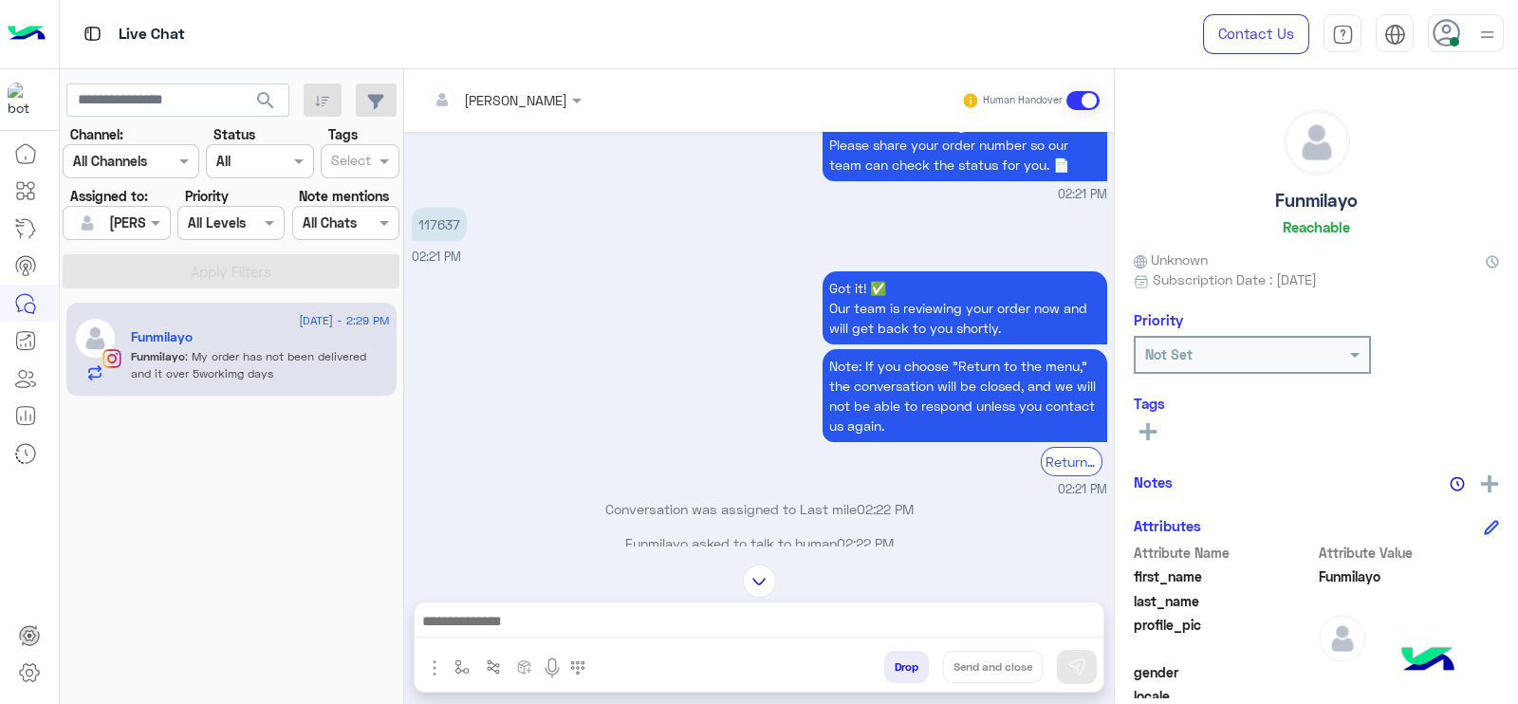
scroll to position [1676, 0]
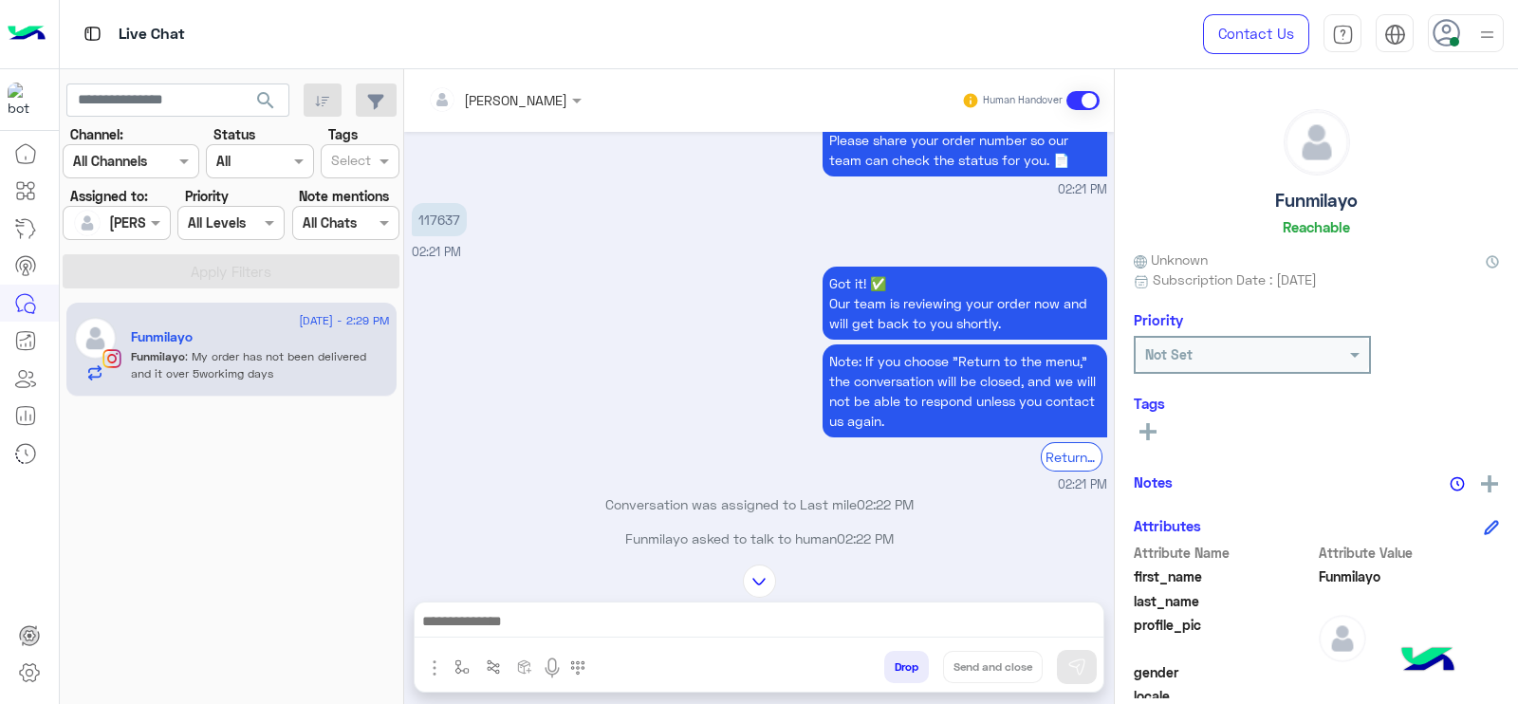
click at [480, 342] on div "Got it! ✅ Our team is reviewing your order now and will get back to you shortly…" at bounding box center [759, 378] width 695 height 232
click at [431, 236] on p "117637" at bounding box center [439, 219] width 55 height 33
copy app-message "117637"
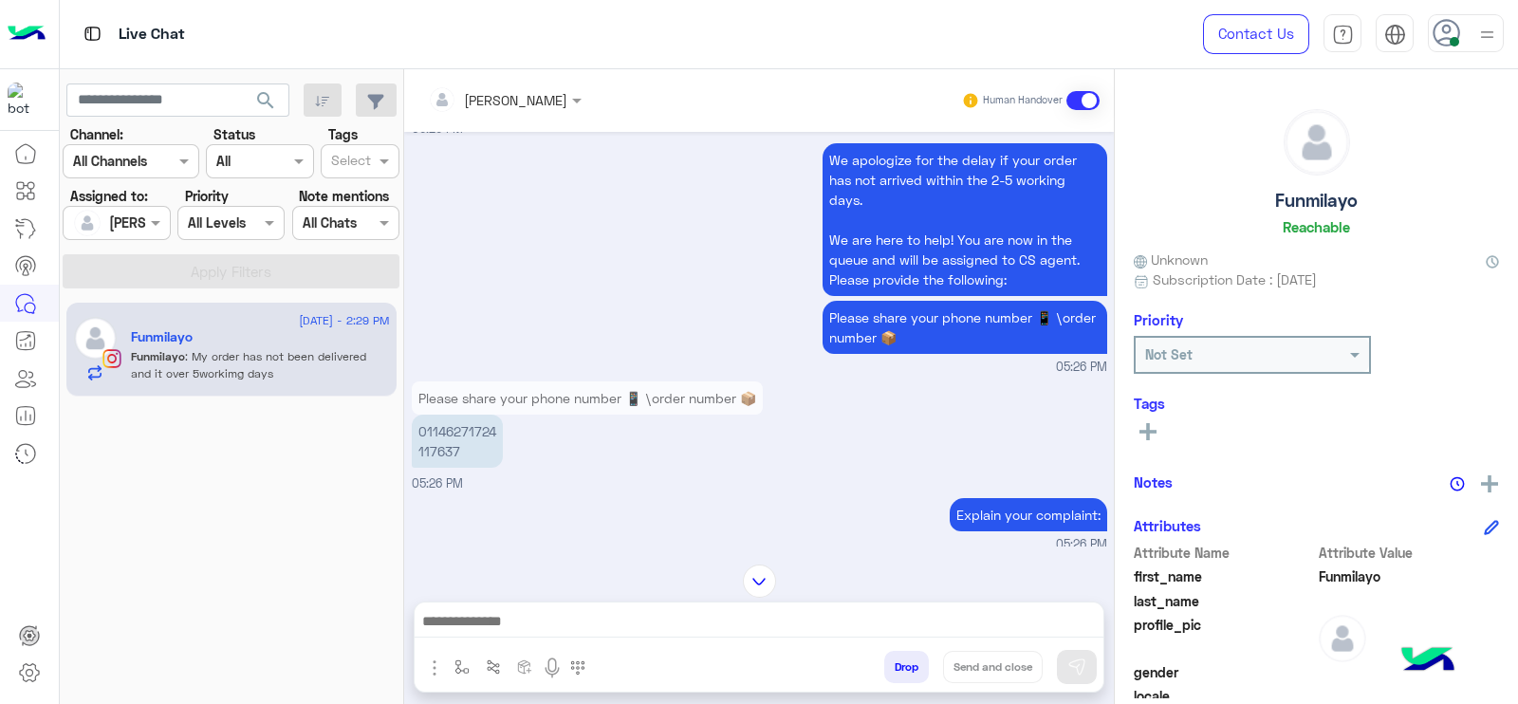
scroll to position [1953, 0]
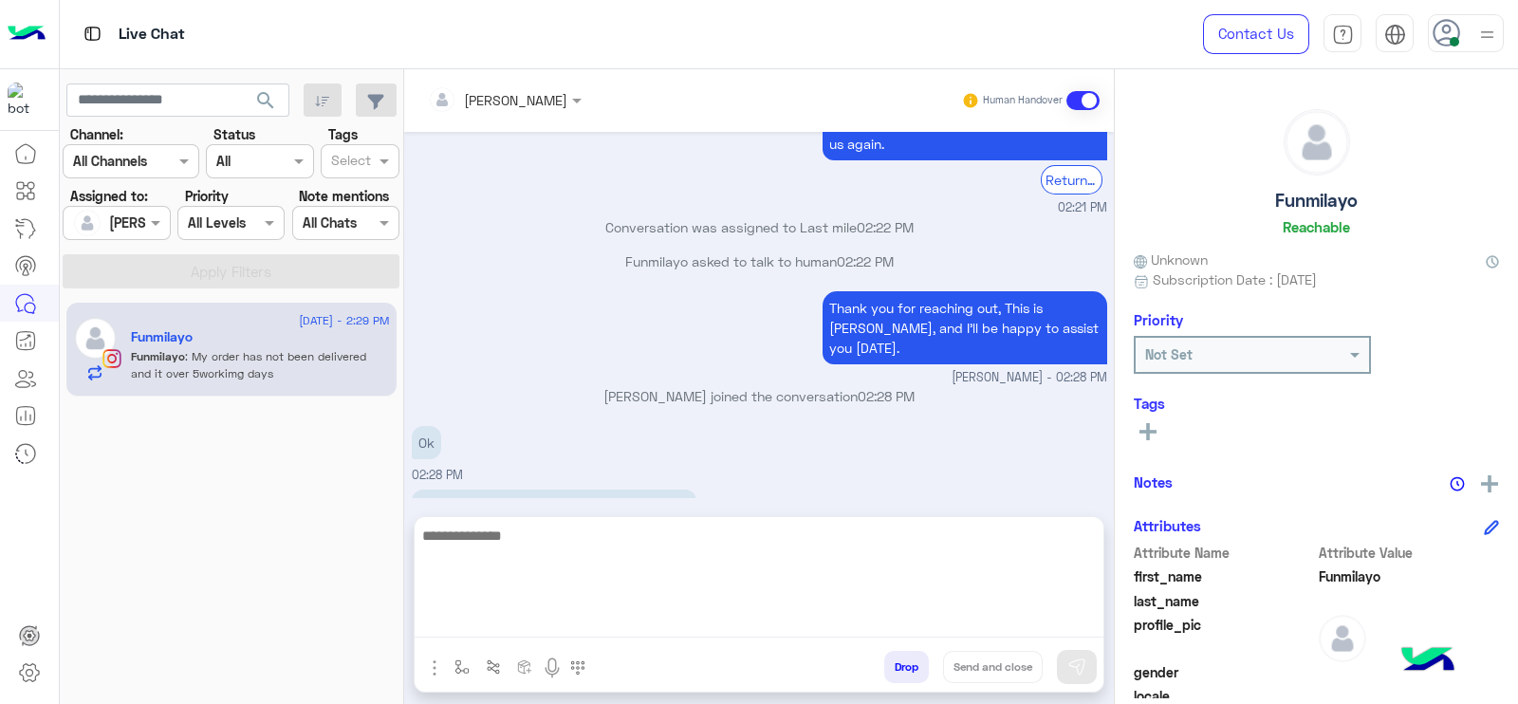
click at [489, 617] on textarea at bounding box center [759, 581] width 689 height 114
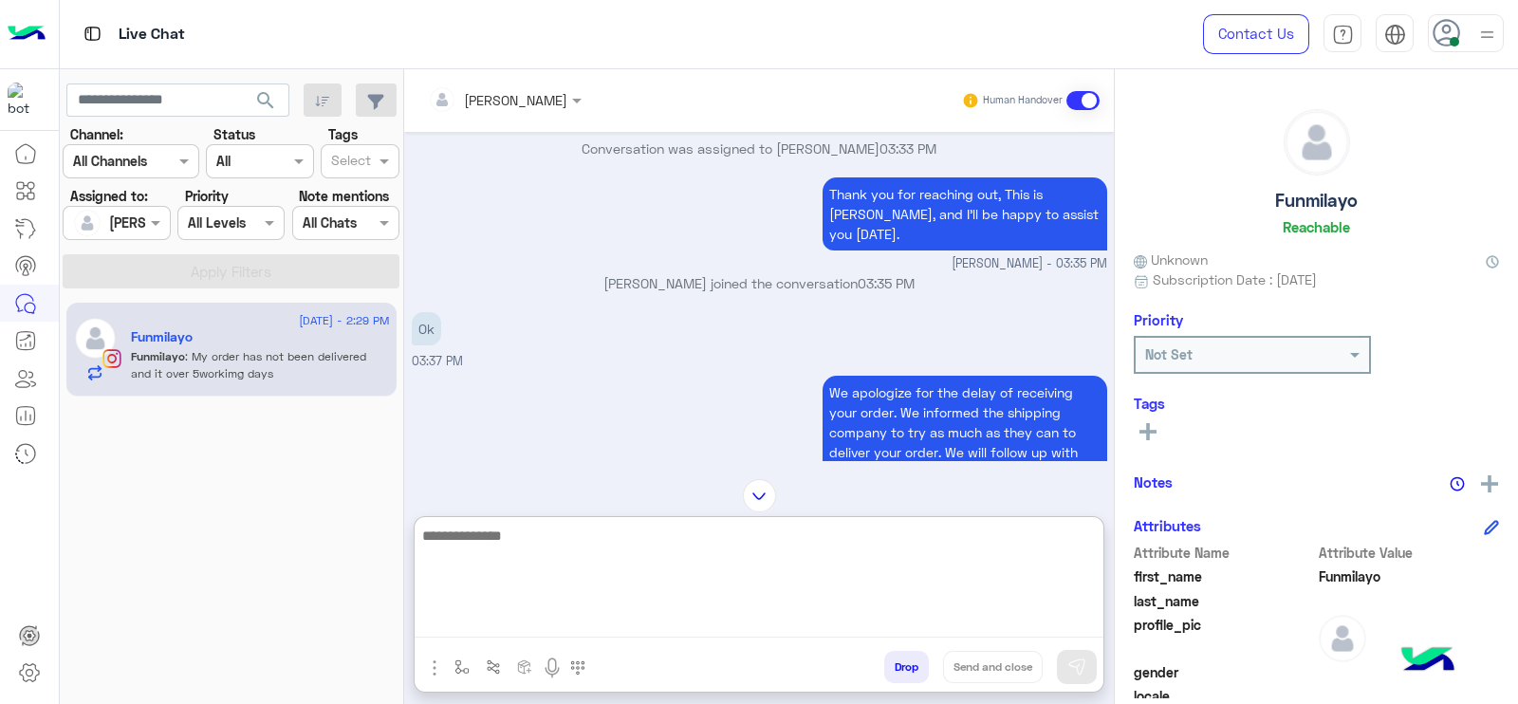
scroll to position [1963, 0]
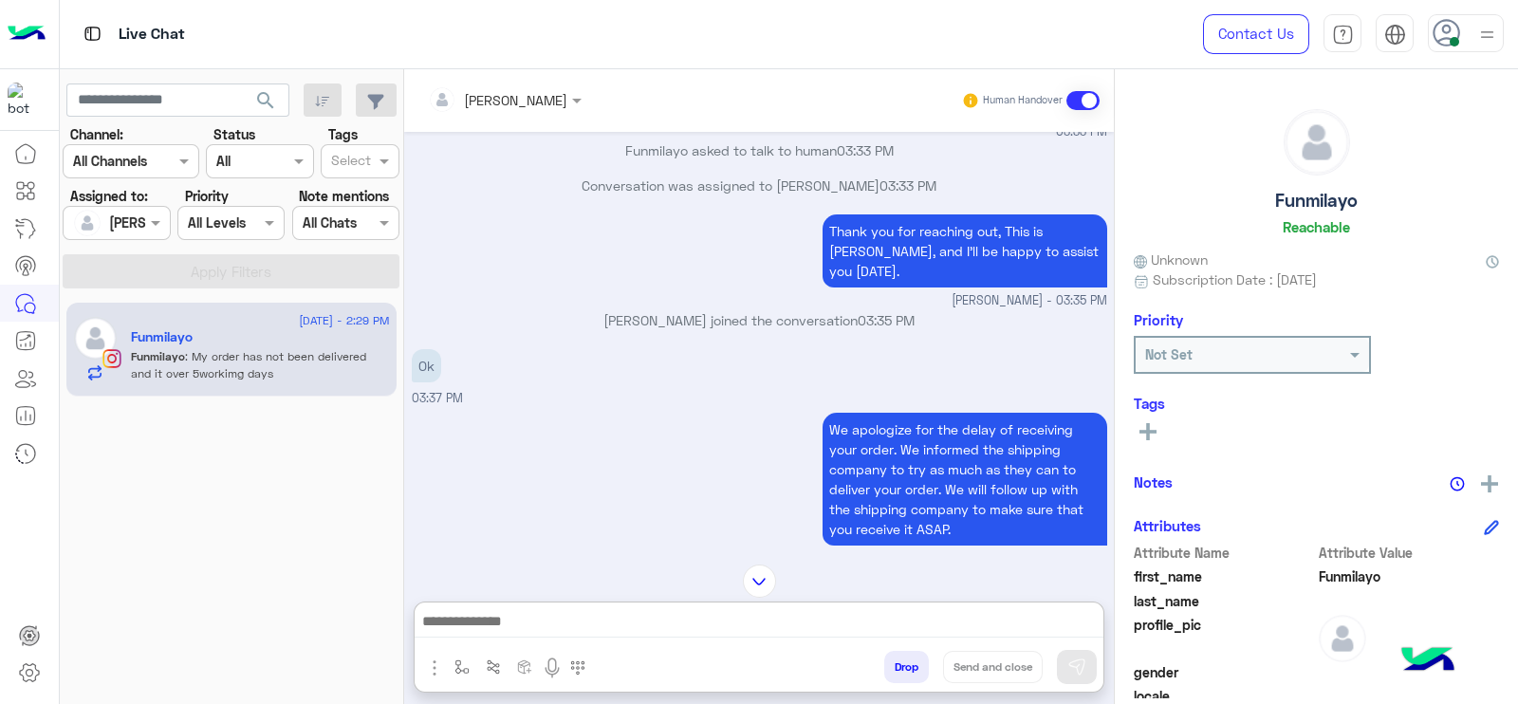
click at [248, 604] on div "12 August - 2:29 PM Funmilayo Funmilayo : My order has not been delivered and i…" at bounding box center [232, 503] width 344 height 416
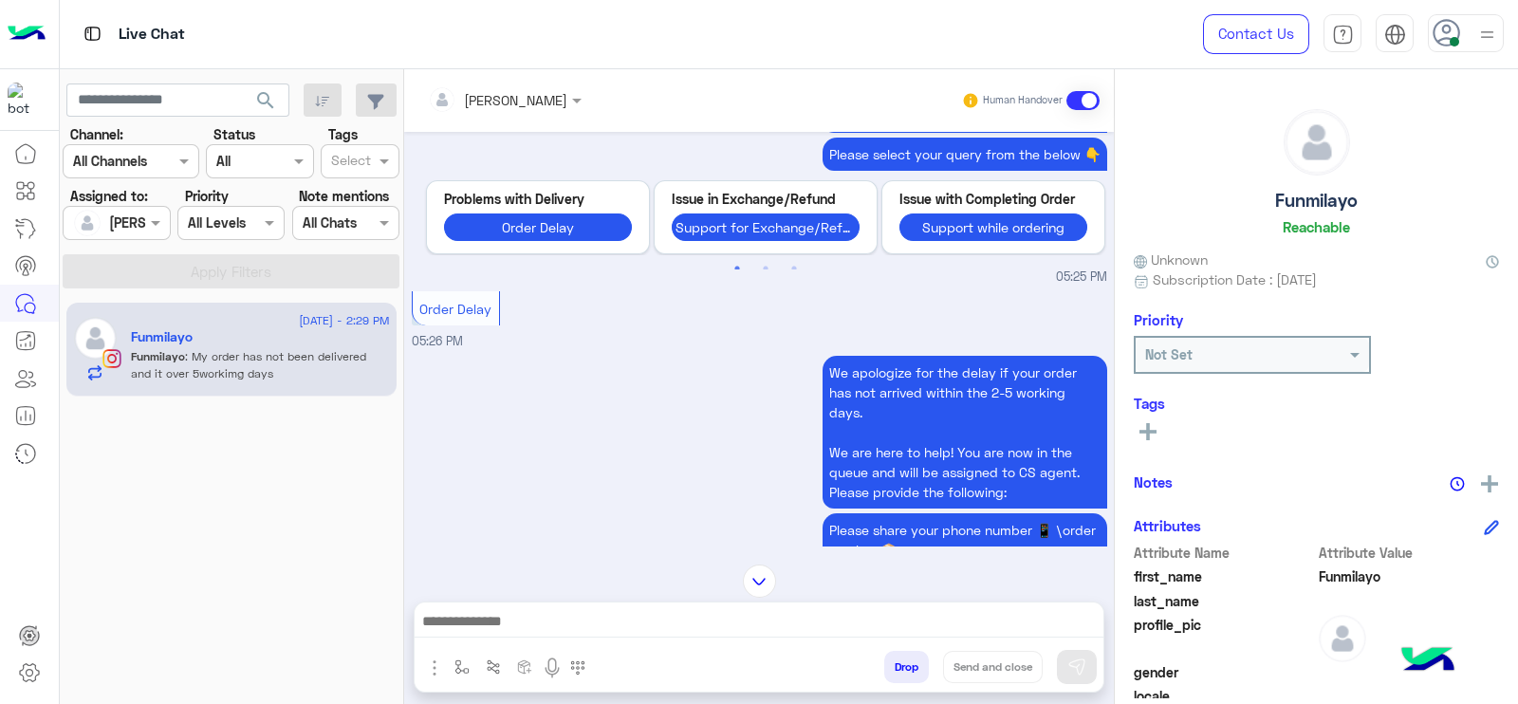
scroll to position [4927, 0]
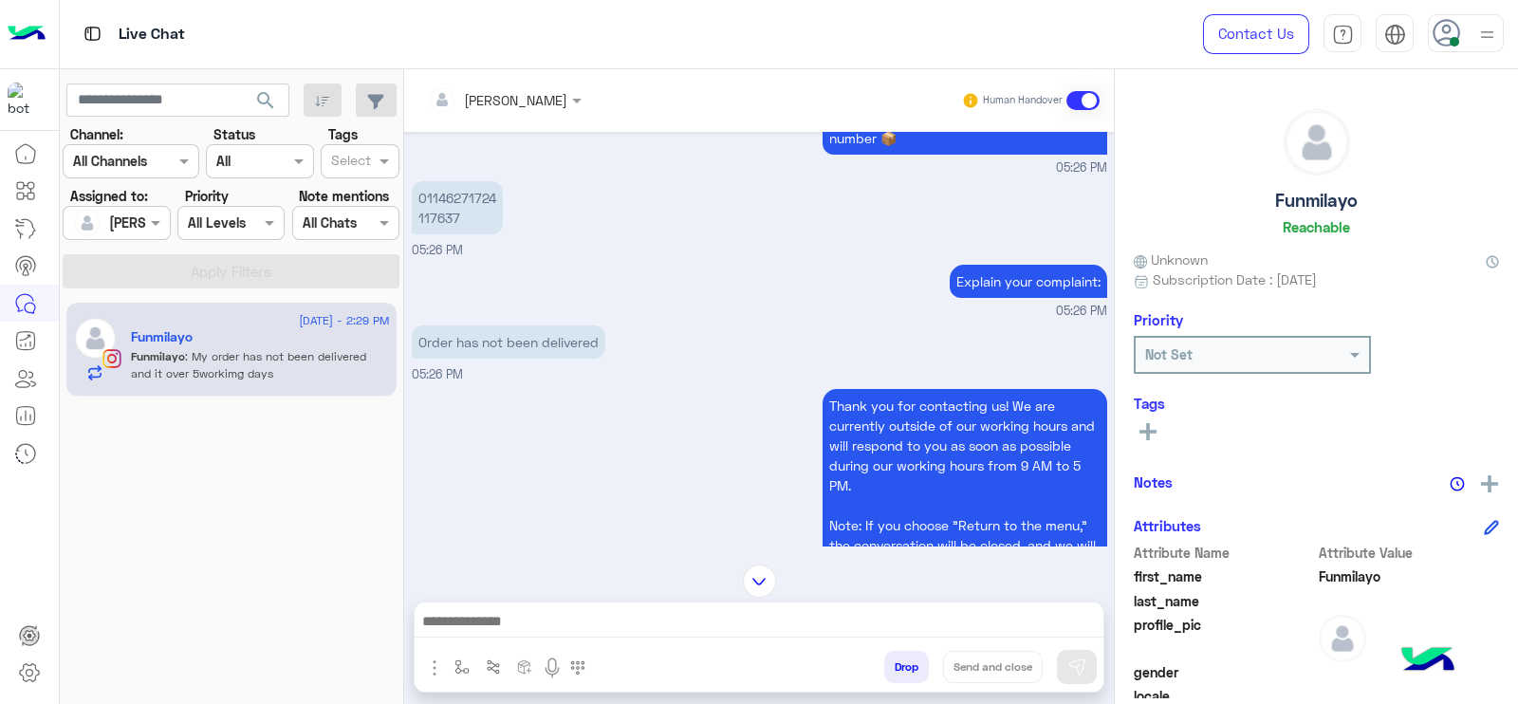
click at [670, 313] on small "05:26 PM" at bounding box center [759, 312] width 695 height 18
click at [640, 446] on div "Thank you for contacting us! We are currently outside of our working hours and …" at bounding box center [765, 495] width 683 height 212
click at [442, 161] on div "We apologize for the delay if your order has not arrived within the 2-5 working…" at bounding box center [759, 58] width 695 height 238
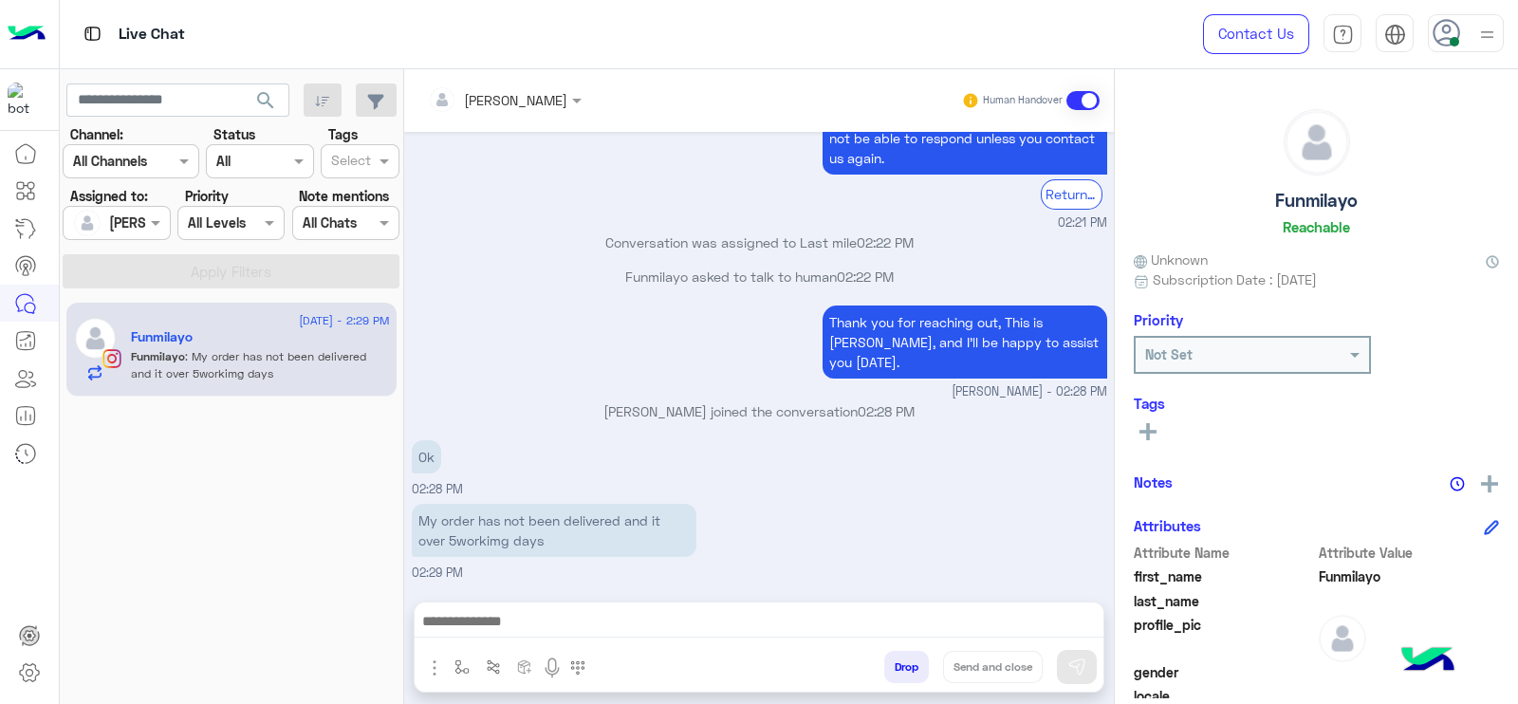
scroll to position [6901, 0]
click at [640, 450] on div "Ok 02:28 PM" at bounding box center [759, 467] width 695 height 64
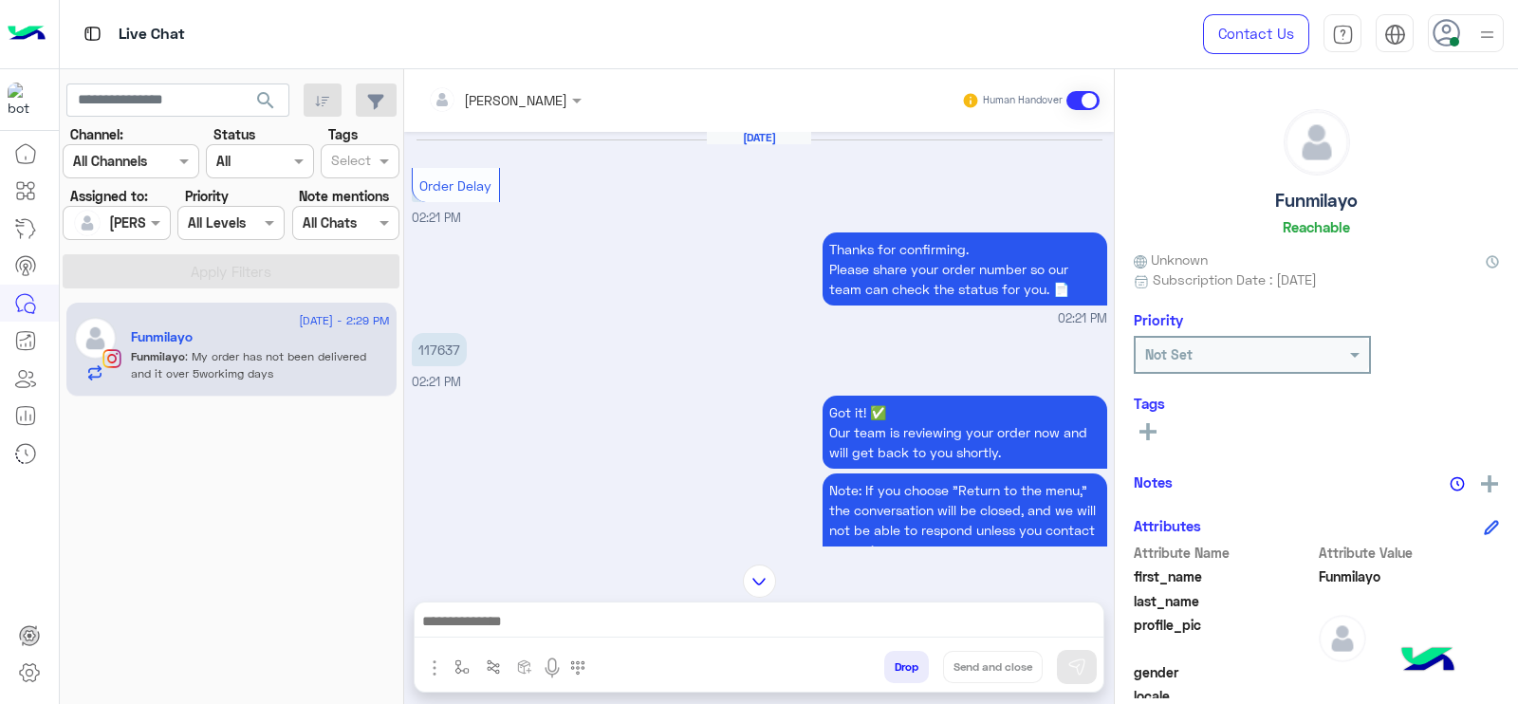
scroll to position [6426, 0]
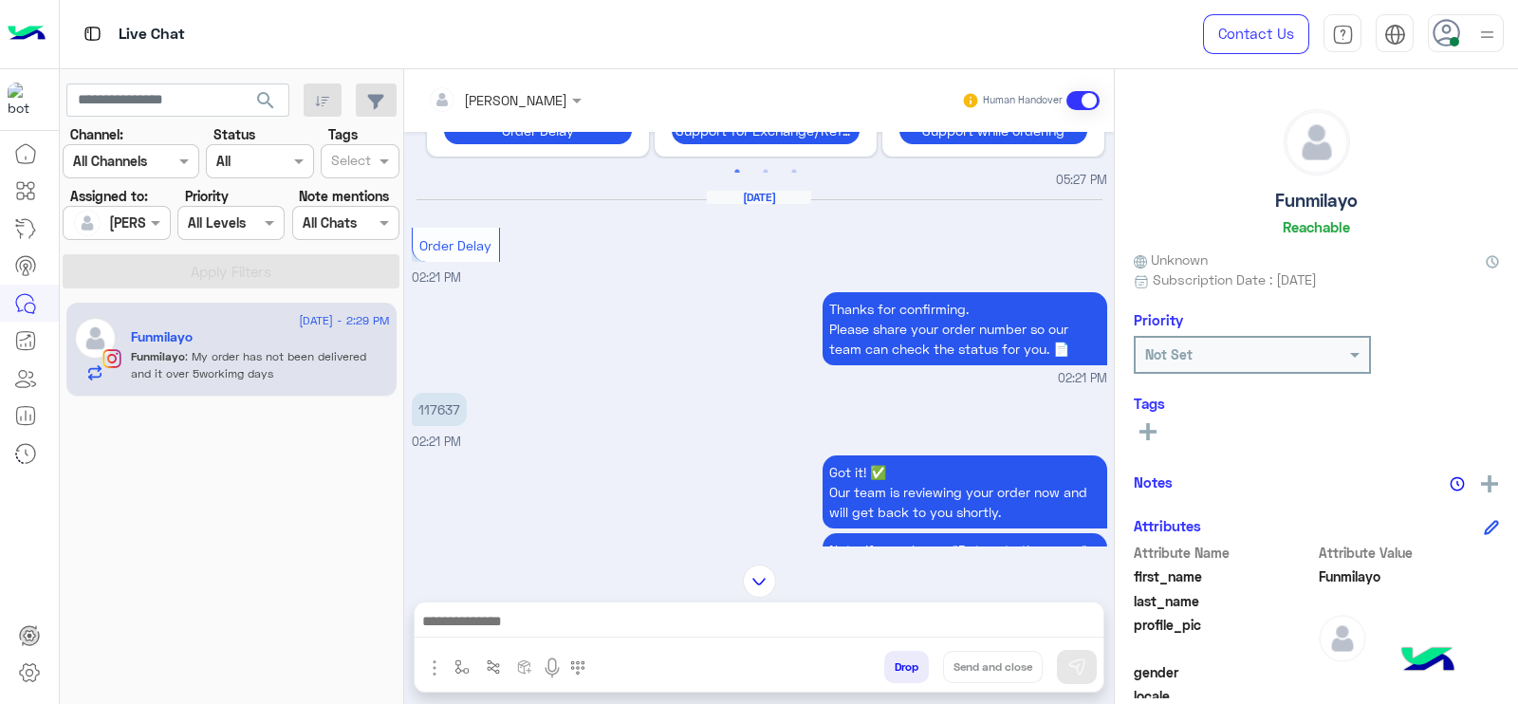
click at [449, 426] on p "117637" at bounding box center [439, 409] width 55 height 33
copy p "117637"
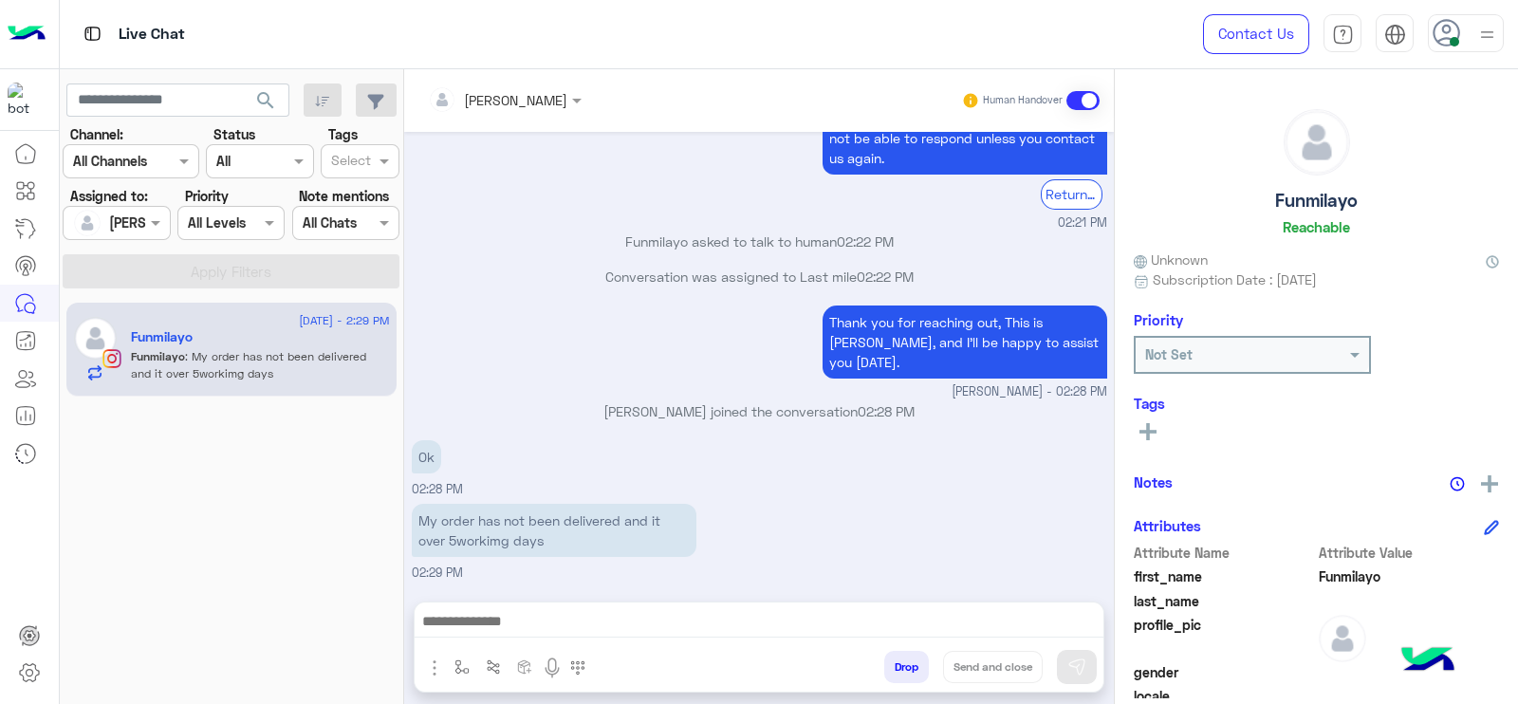
scroll to position [9332, 0]
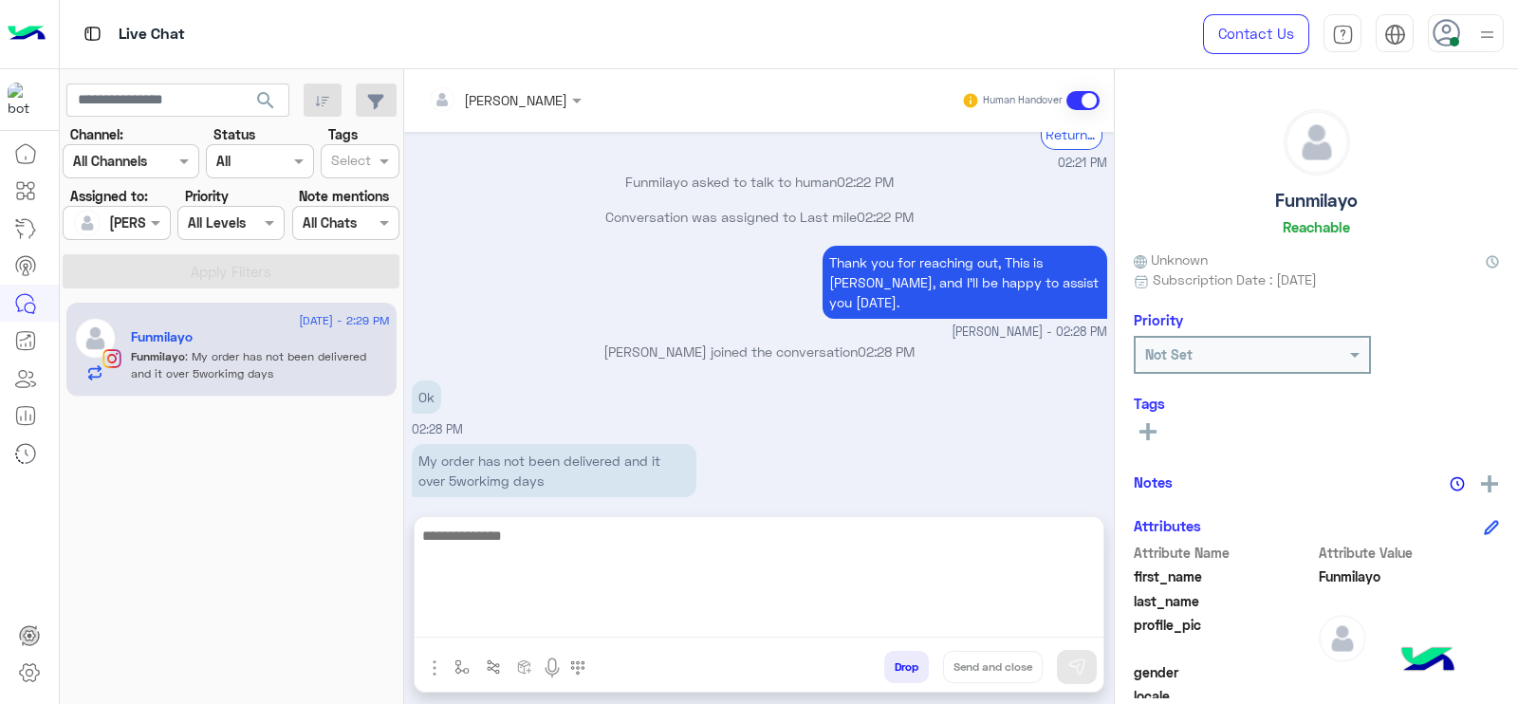
click at [578, 619] on textarea at bounding box center [759, 581] width 689 height 114
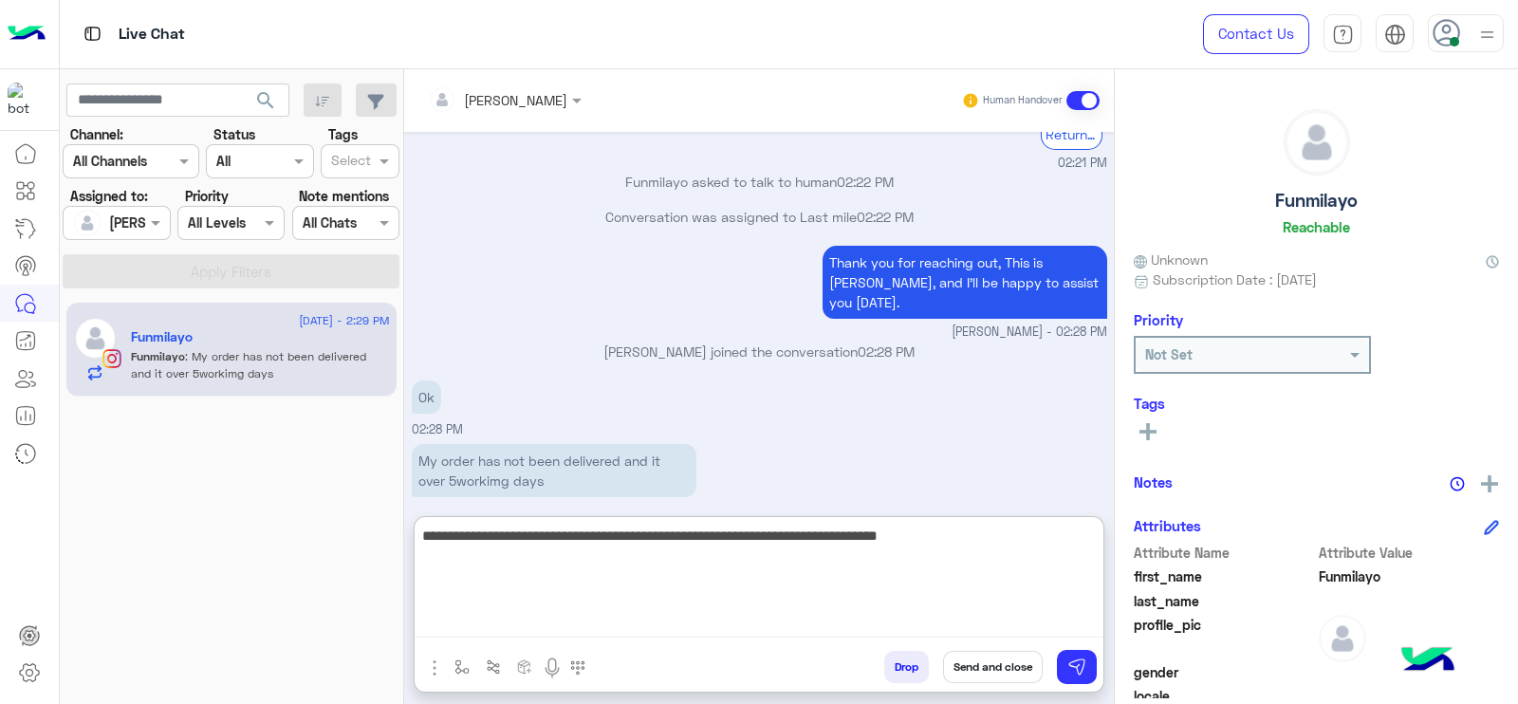
type textarea "**********"
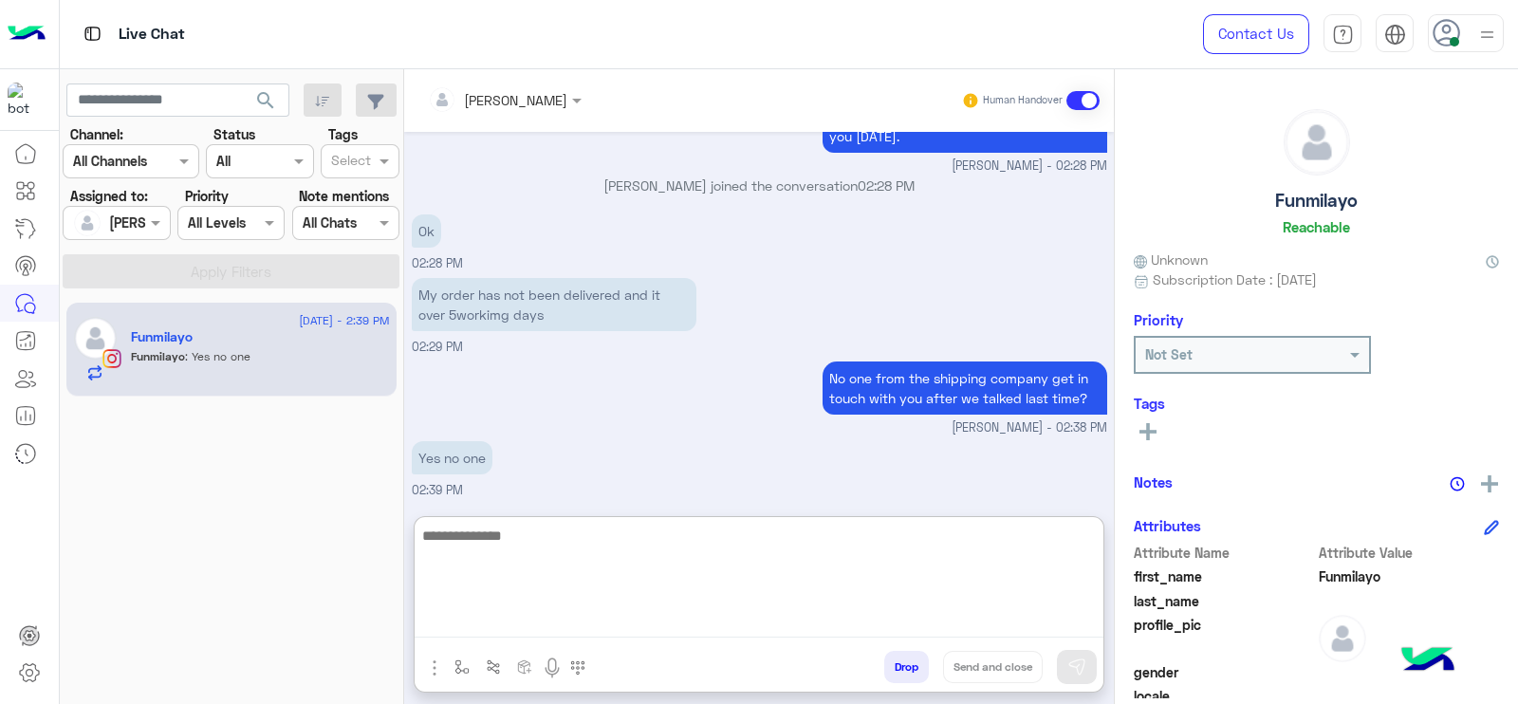
scroll to position [9561, 0]
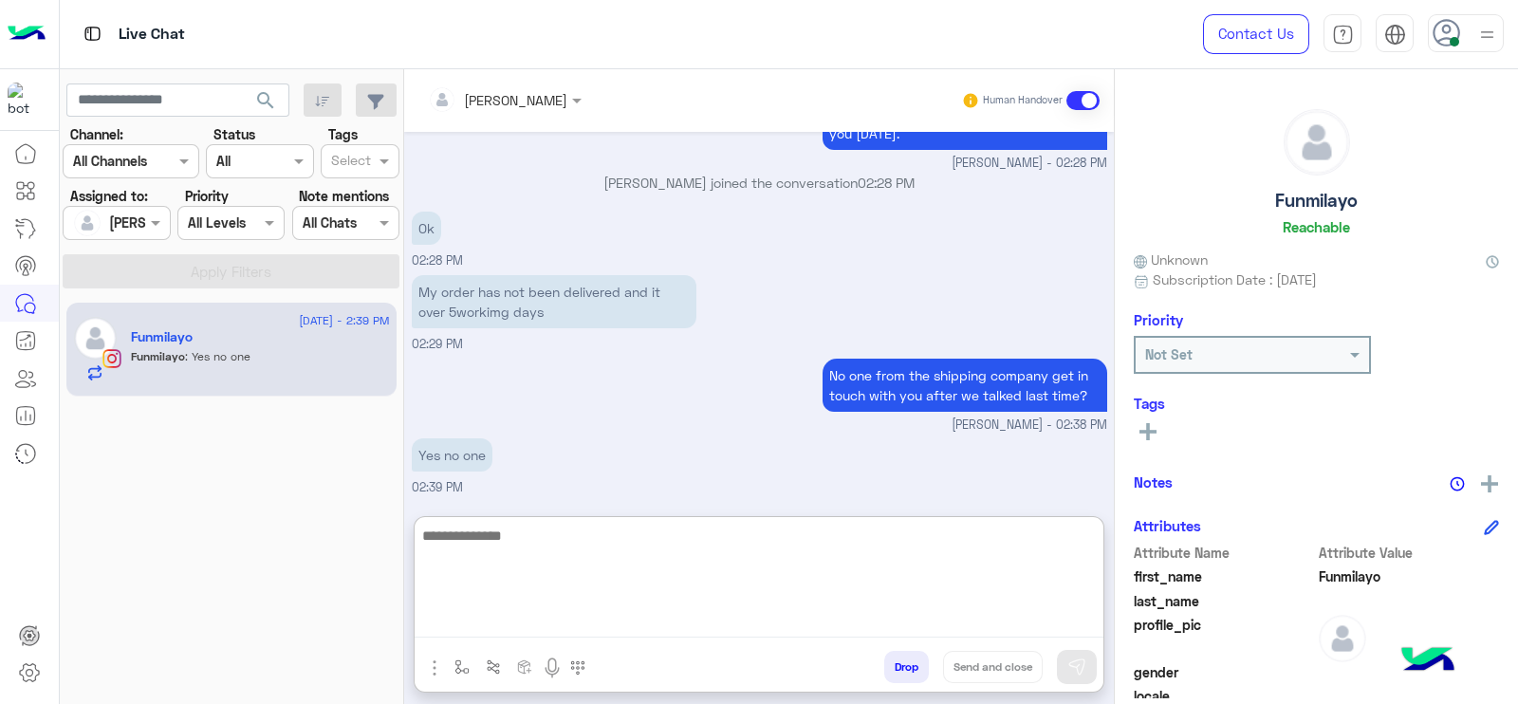
click at [635, 561] on textarea at bounding box center [759, 581] width 689 height 114
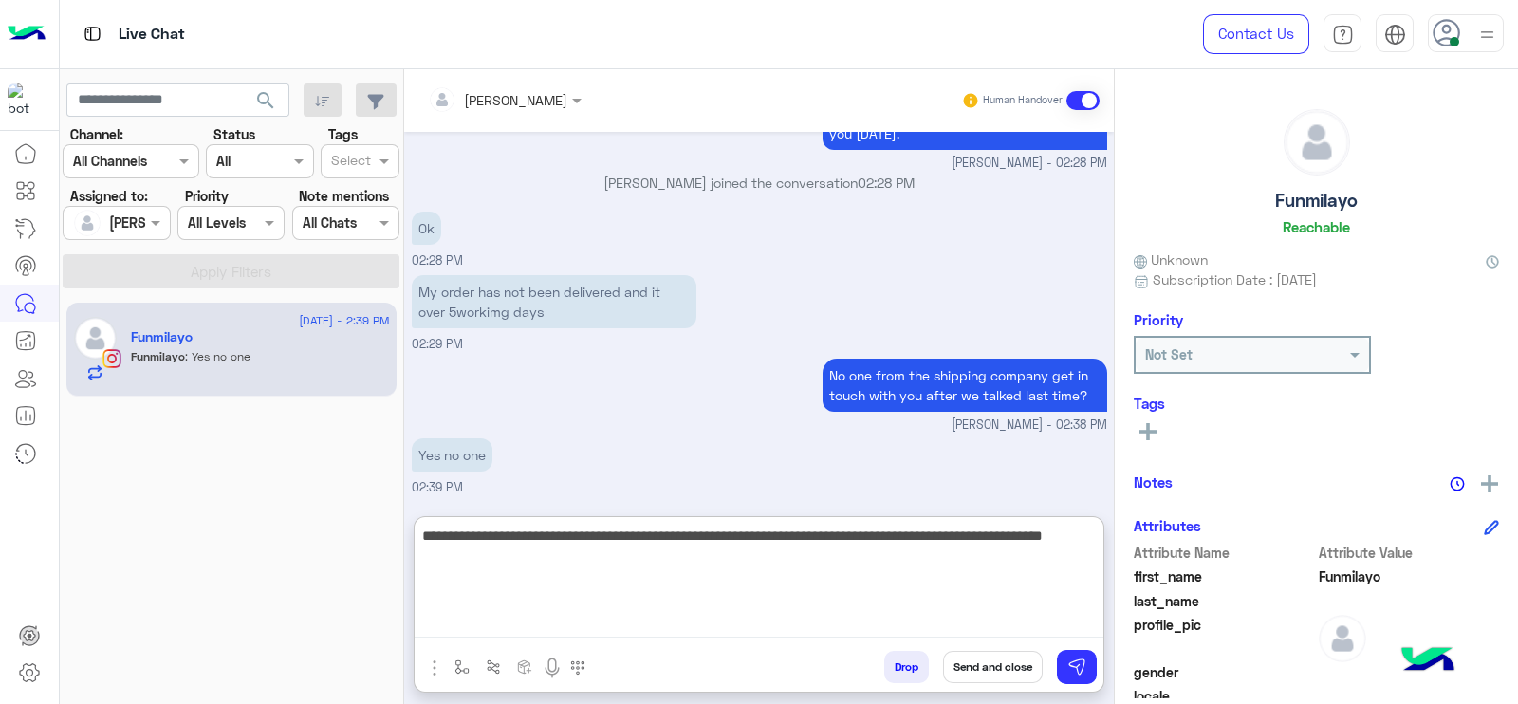
click at [1024, 531] on textarea "**********" at bounding box center [759, 581] width 689 height 114
click at [672, 578] on textarea "**********" at bounding box center [759, 581] width 689 height 114
click at [805, 560] on textarea "**********" at bounding box center [759, 581] width 689 height 114
click at [836, 582] on textarea "**********" at bounding box center [759, 581] width 689 height 114
type textarea "**********"
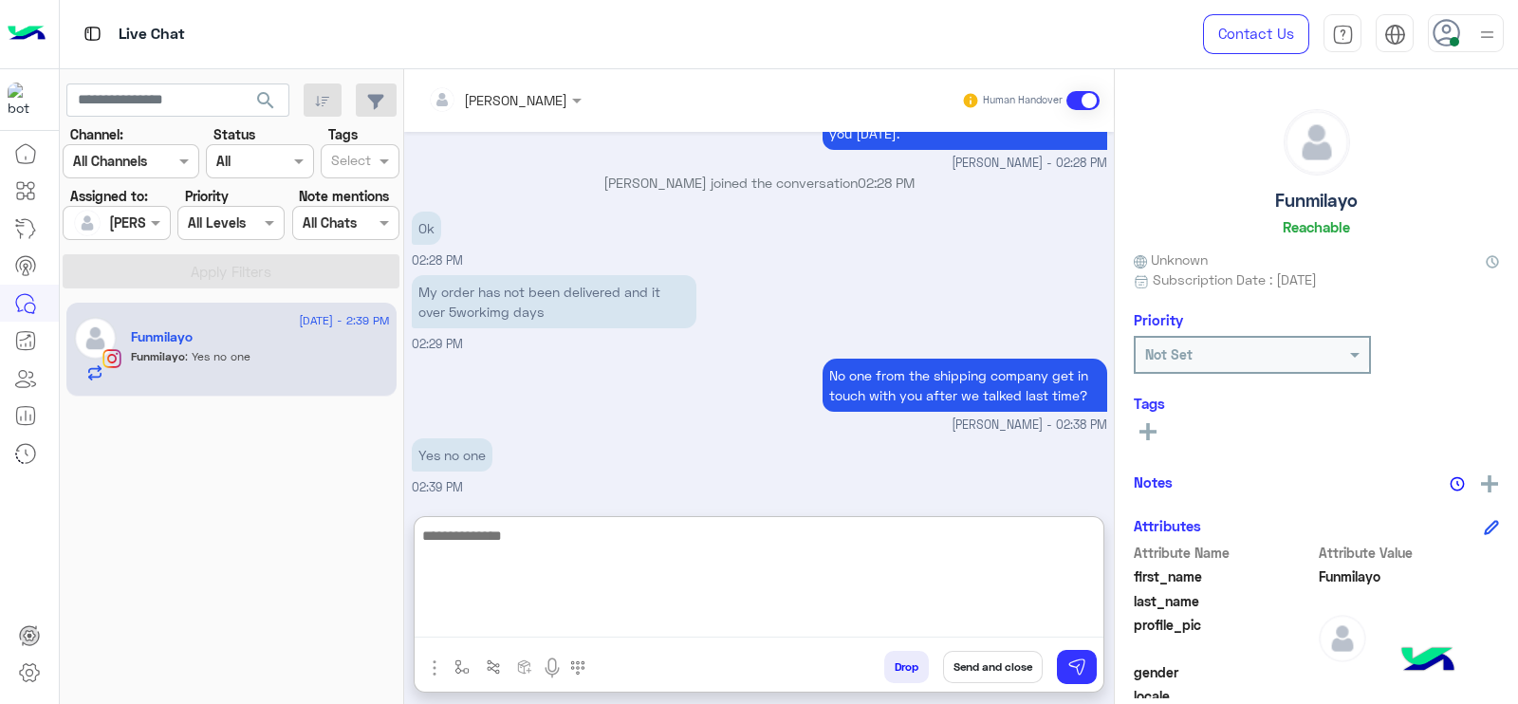
scroll to position [9681, 0]
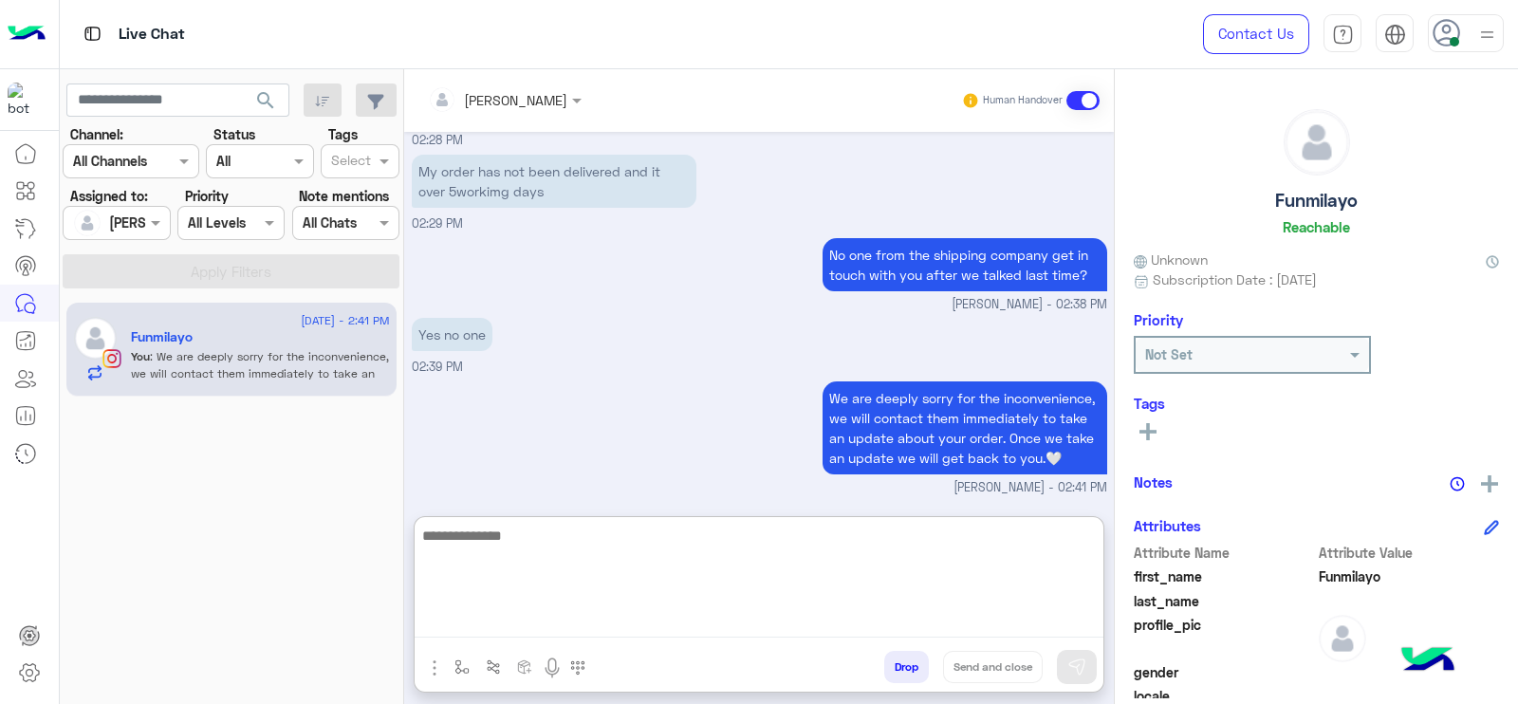
click at [724, 614] on textarea at bounding box center [759, 581] width 689 height 114
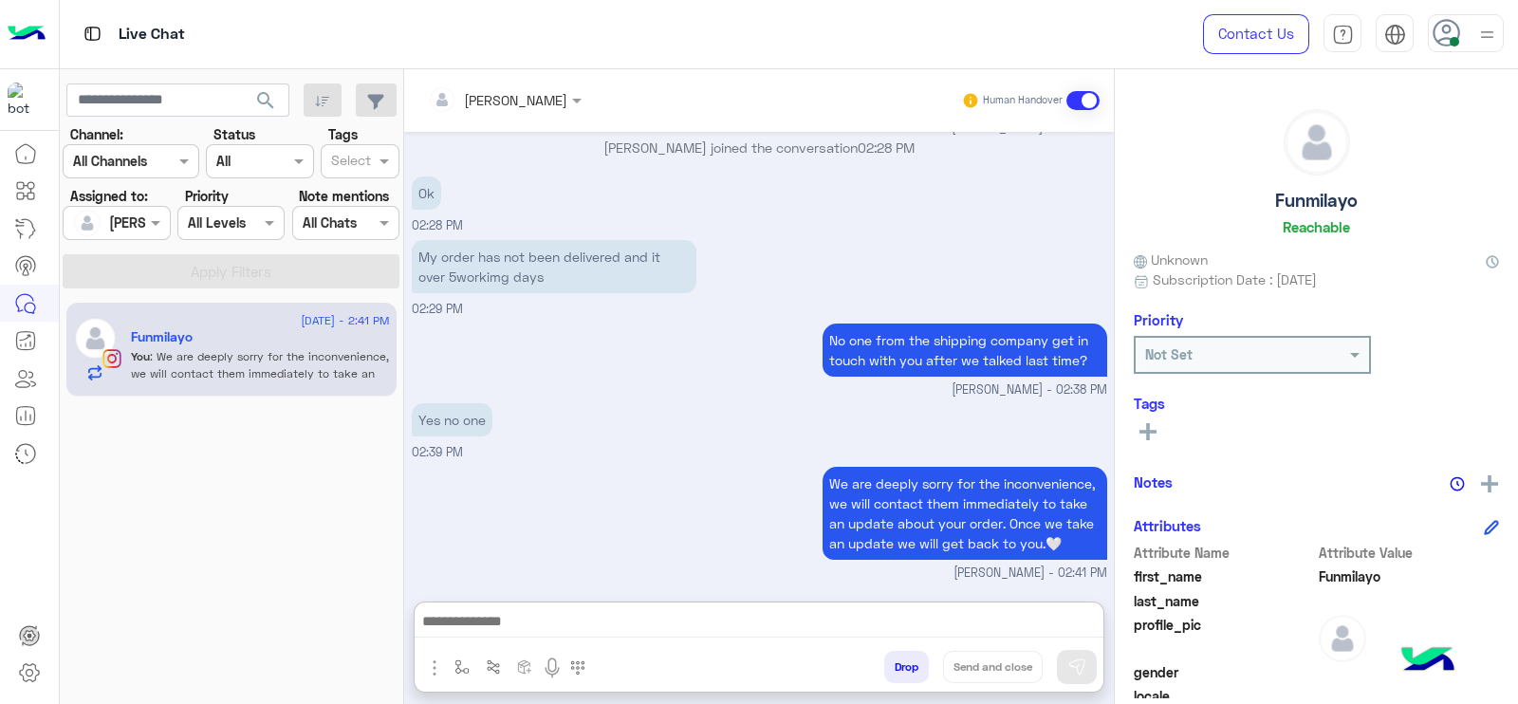
drag, startPoint x: 569, startPoint y: 314, endPoint x: 560, endPoint y: 313, distance: 9.5
click at [564, 314] on div "Aug 4, 2025 Dear valued customer, I've received an update from the shipping com…" at bounding box center [759, 357] width 710 height 451
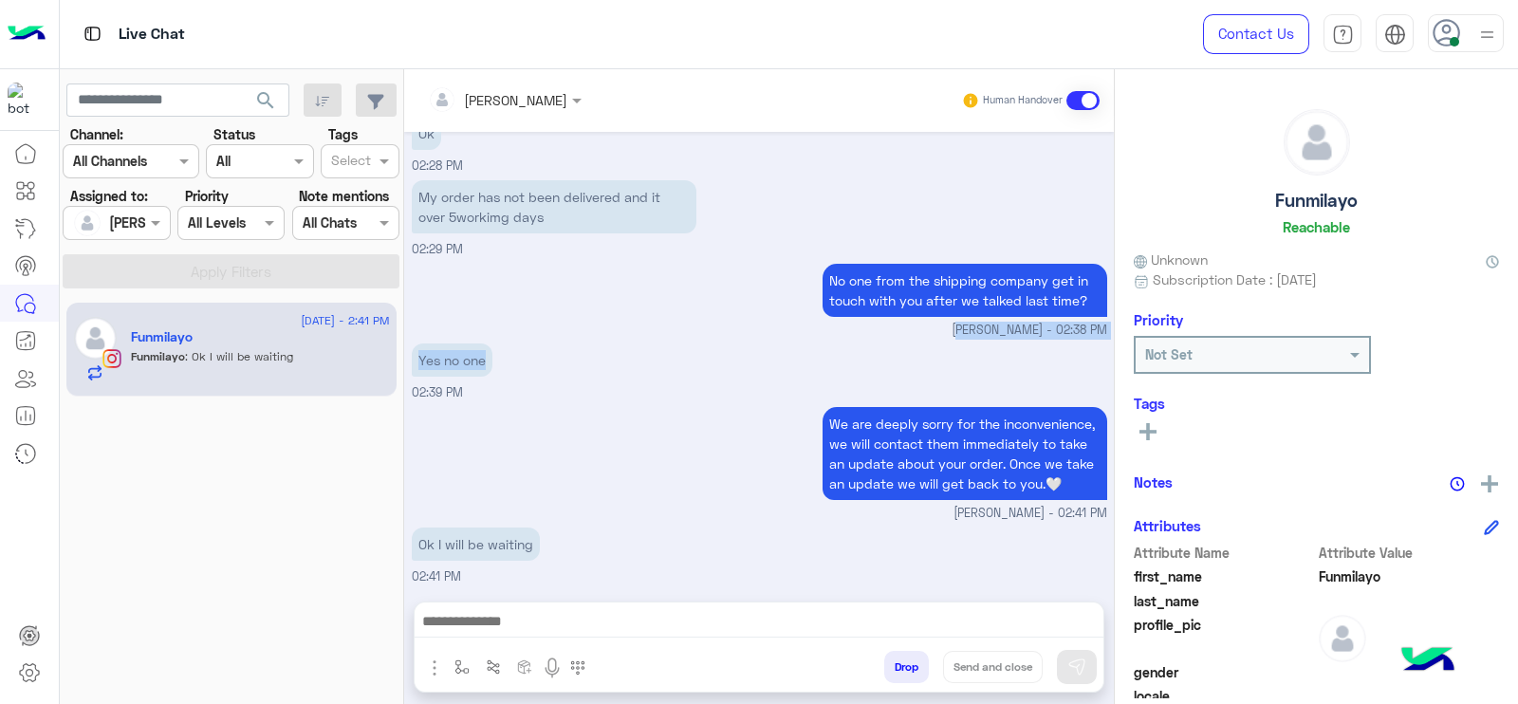
scroll to position [9658, 0]
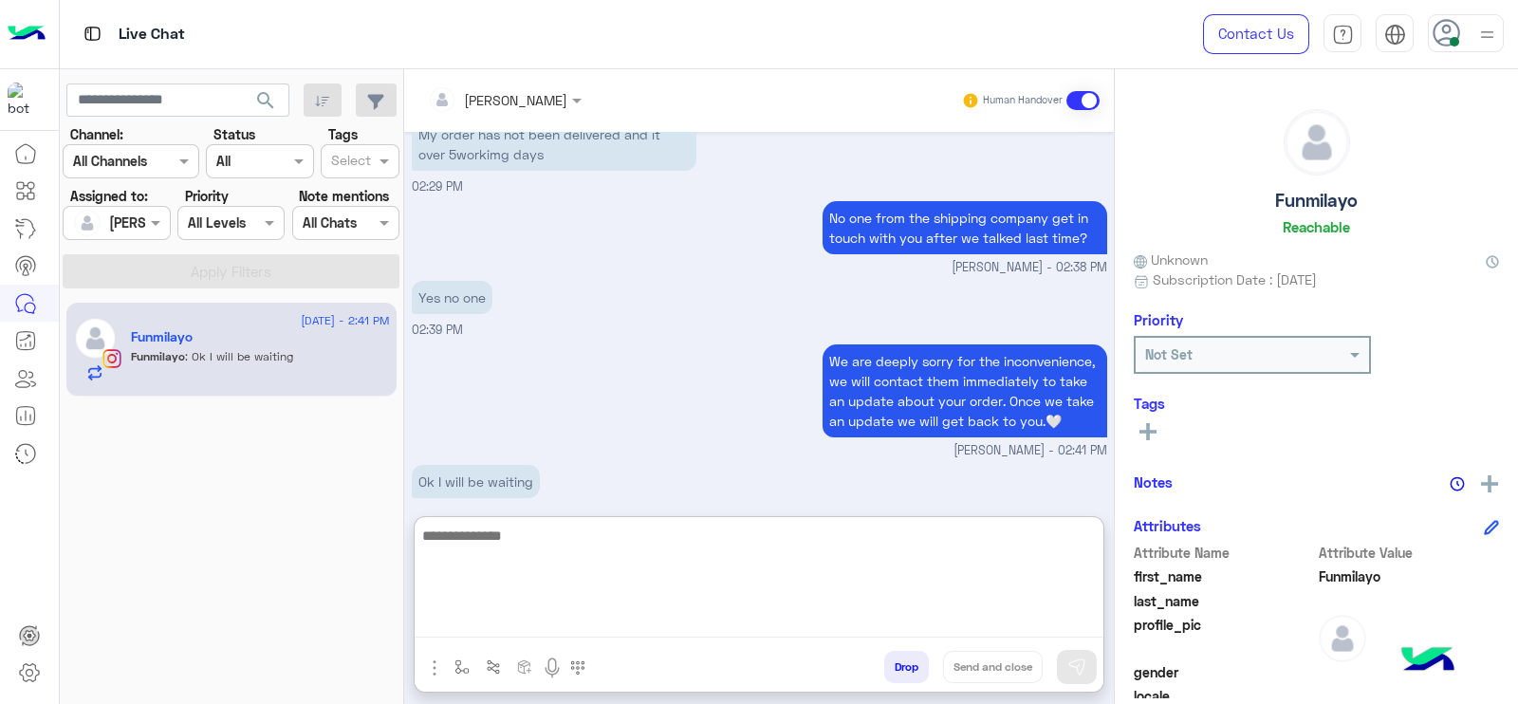
click at [644, 611] on textarea at bounding box center [759, 581] width 689 height 114
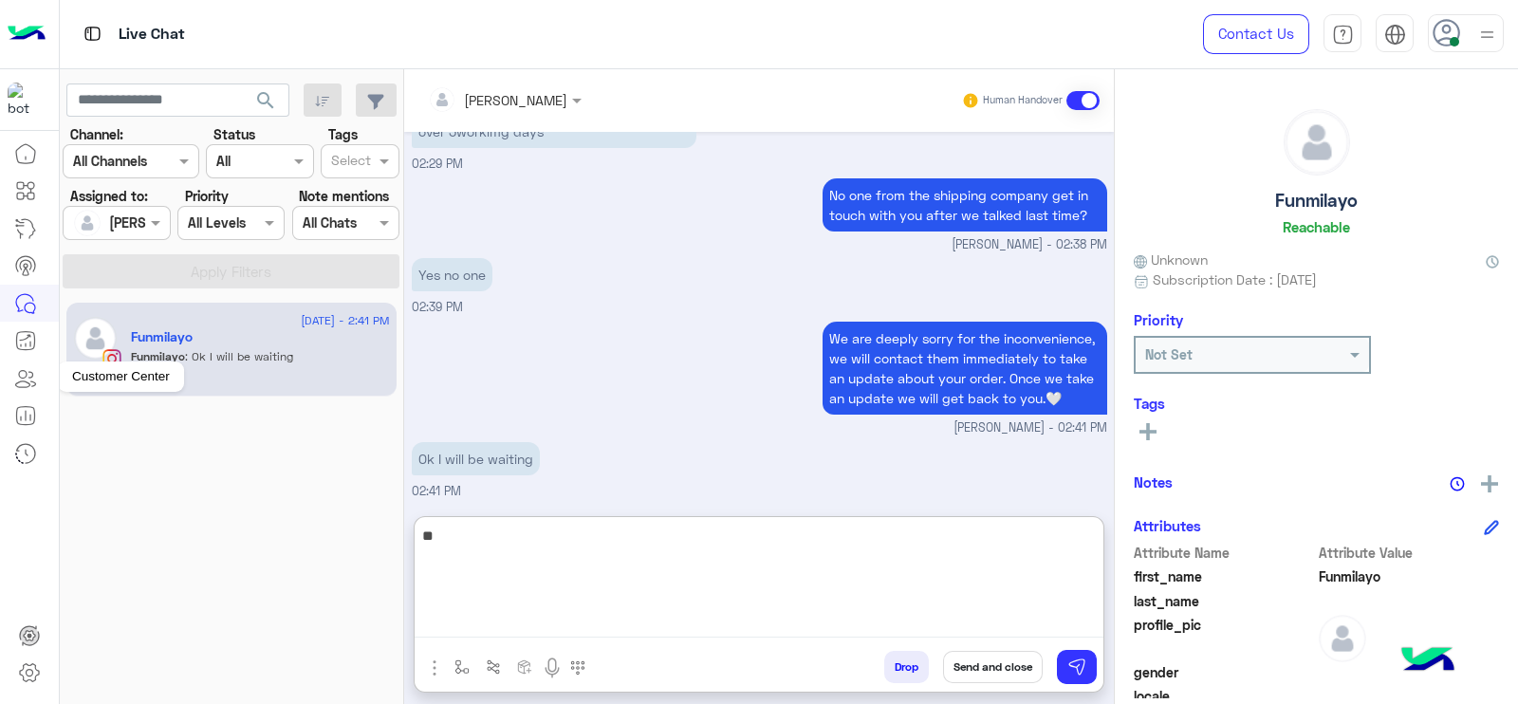
type textarea "*"
type textarea "**********"
click at [633, 564] on textarea "**********" at bounding box center [759, 581] width 689 height 114
click at [786, 564] on textarea "**********" at bounding box center [759, 581] width 689 height 114
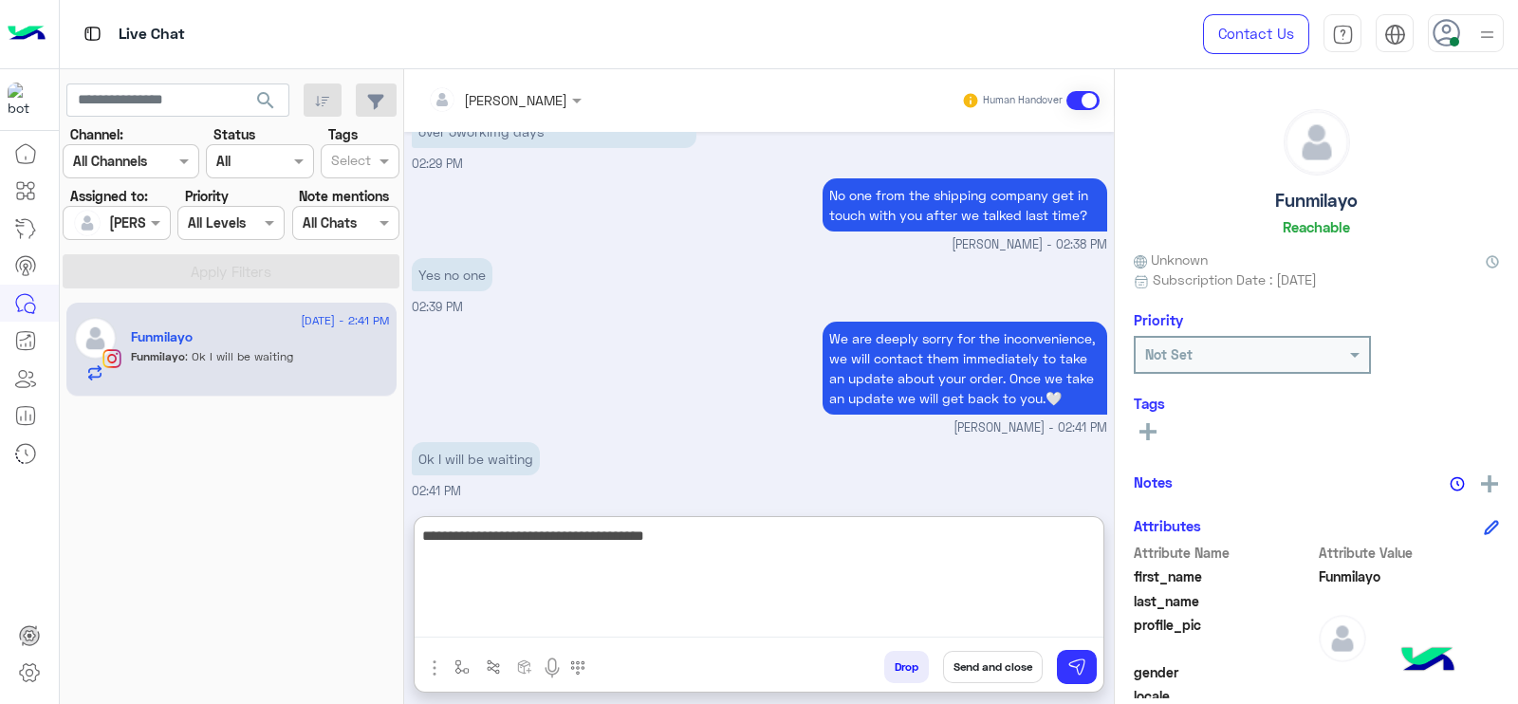
click at [723, 575] on textarea "**********" at bounding box center [759, 581] width 689 height 114
click at [765, 568] on textarea "**********" at bounding box center [759, 581] width 689 height 114
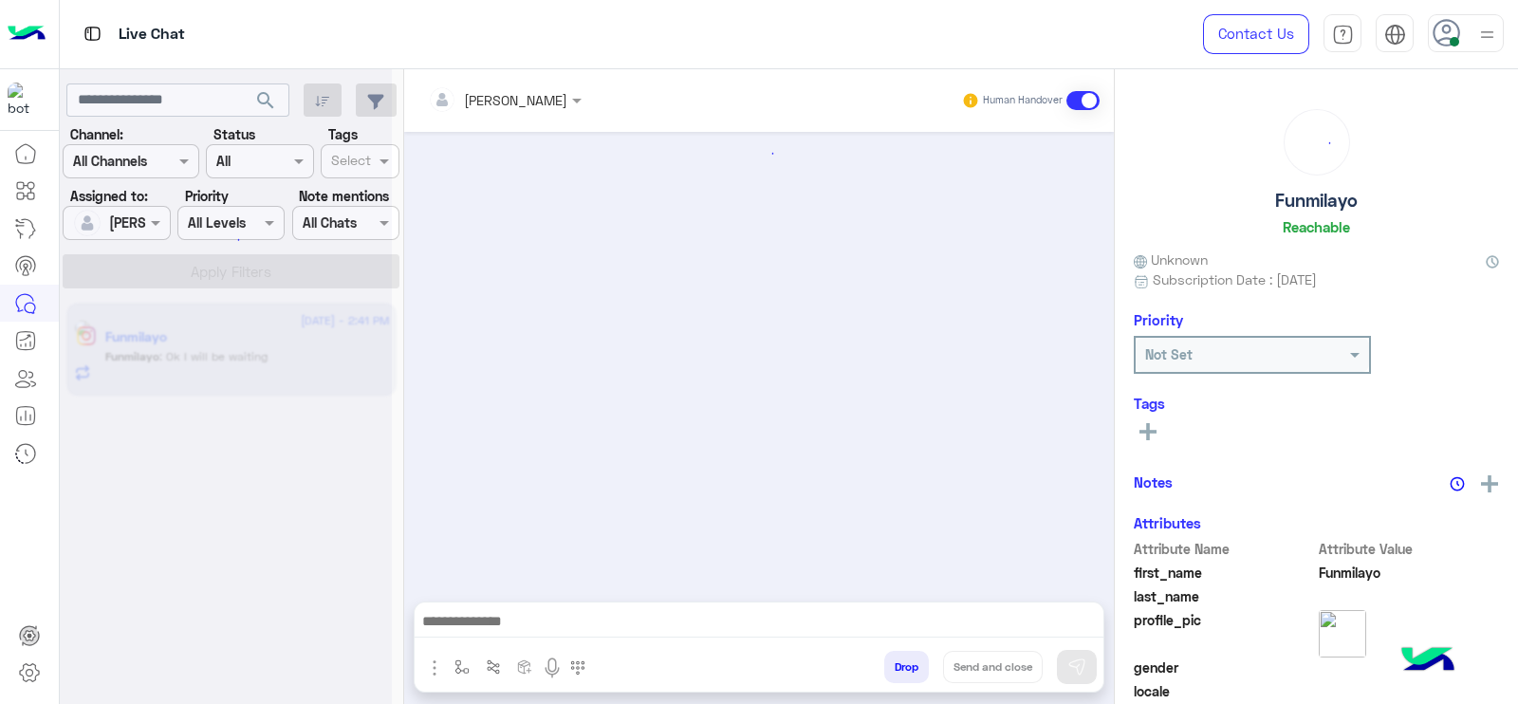
scroll to position [1683, 0]
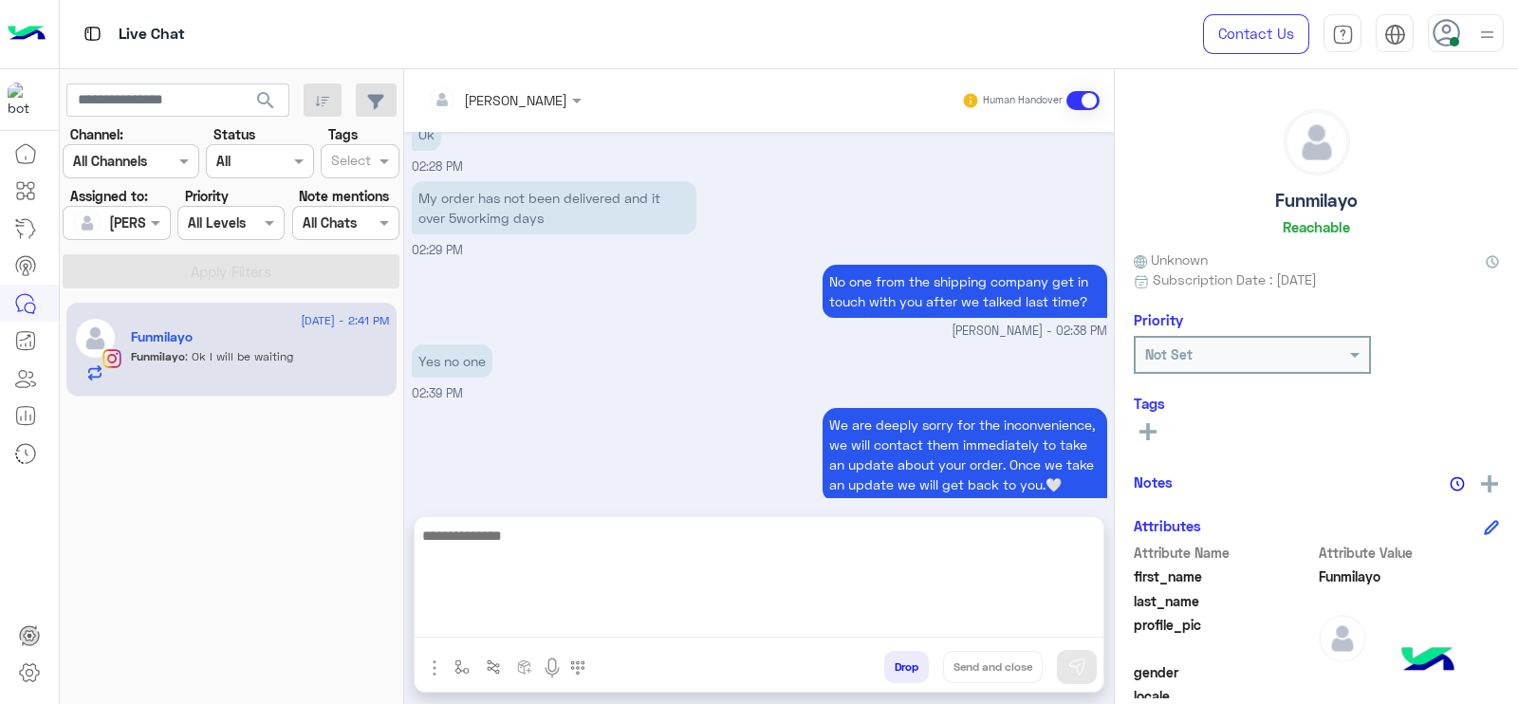
click at [735, 635] on textarea at bounding box center [759, 581] width 689 height 114
type textarea "**********"
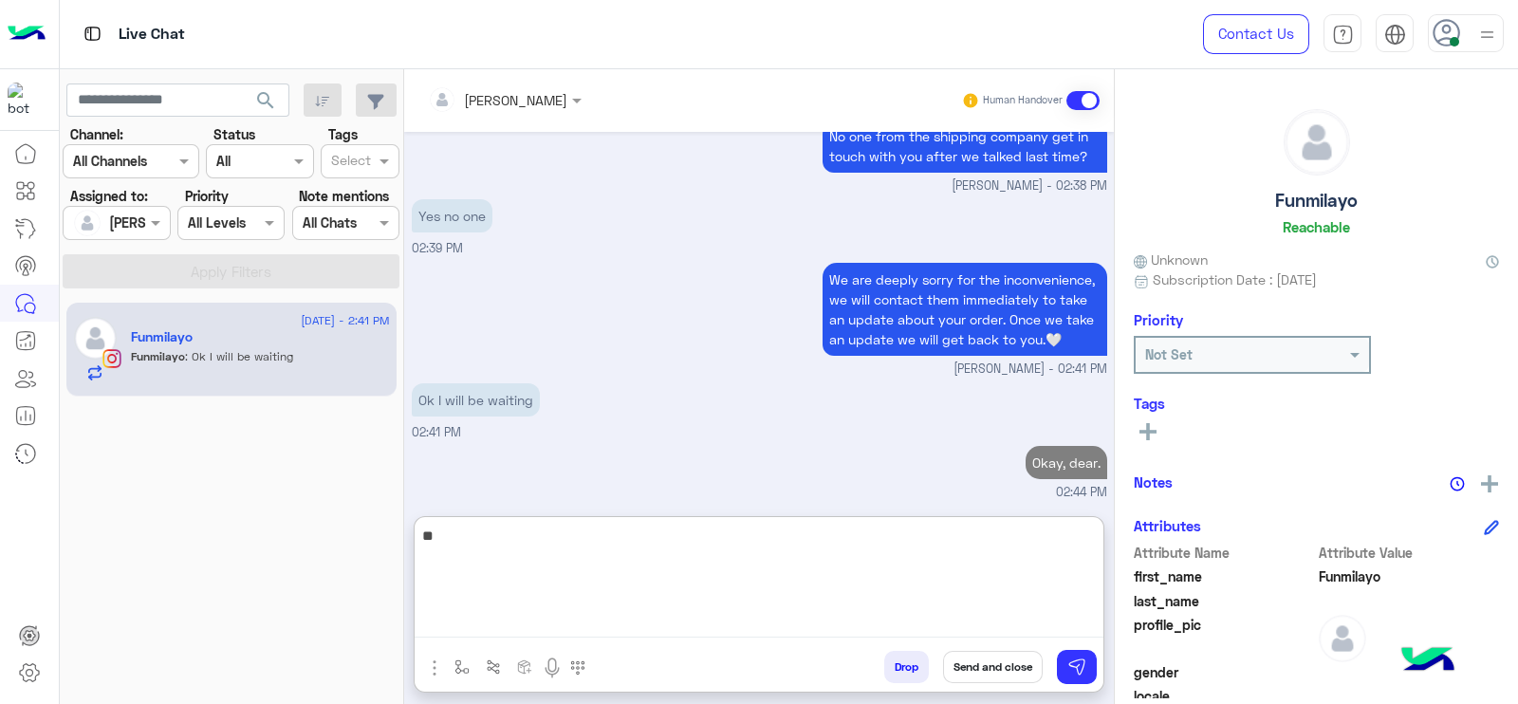
type textarea "*"
type textarea "**********"
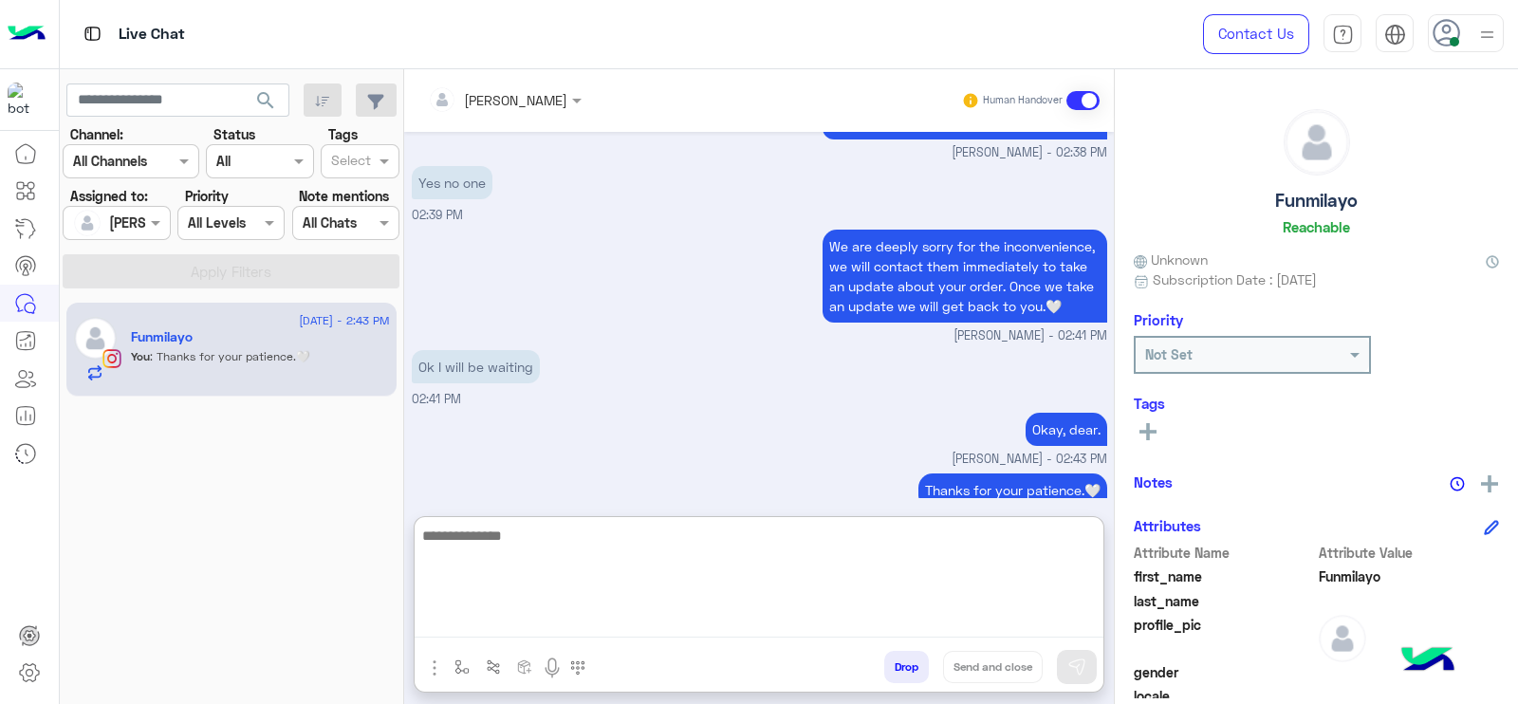
scroll to position [1888, 0]
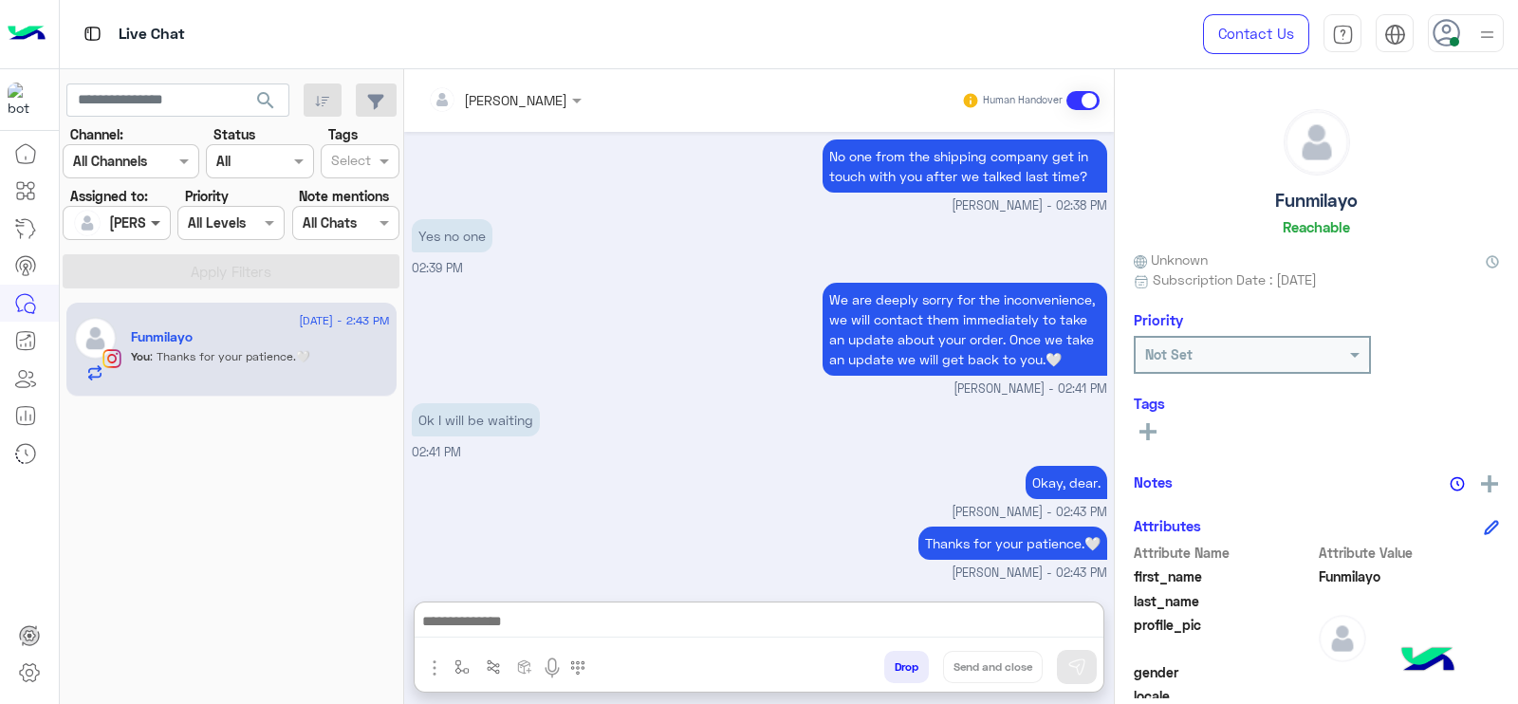
click at [146, 212] on span at bounding box center [158, 222] width 24 height 20
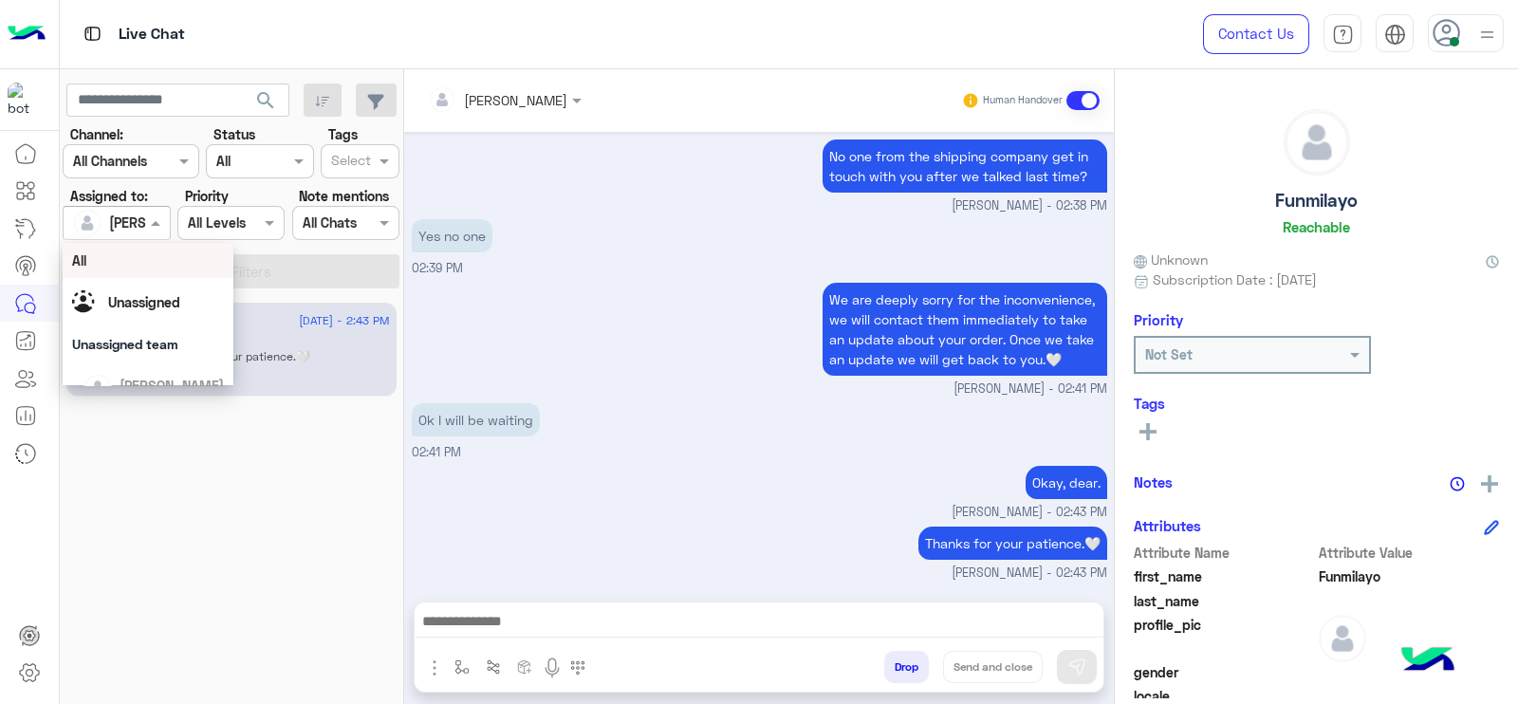
scroll to position [1802, 0]
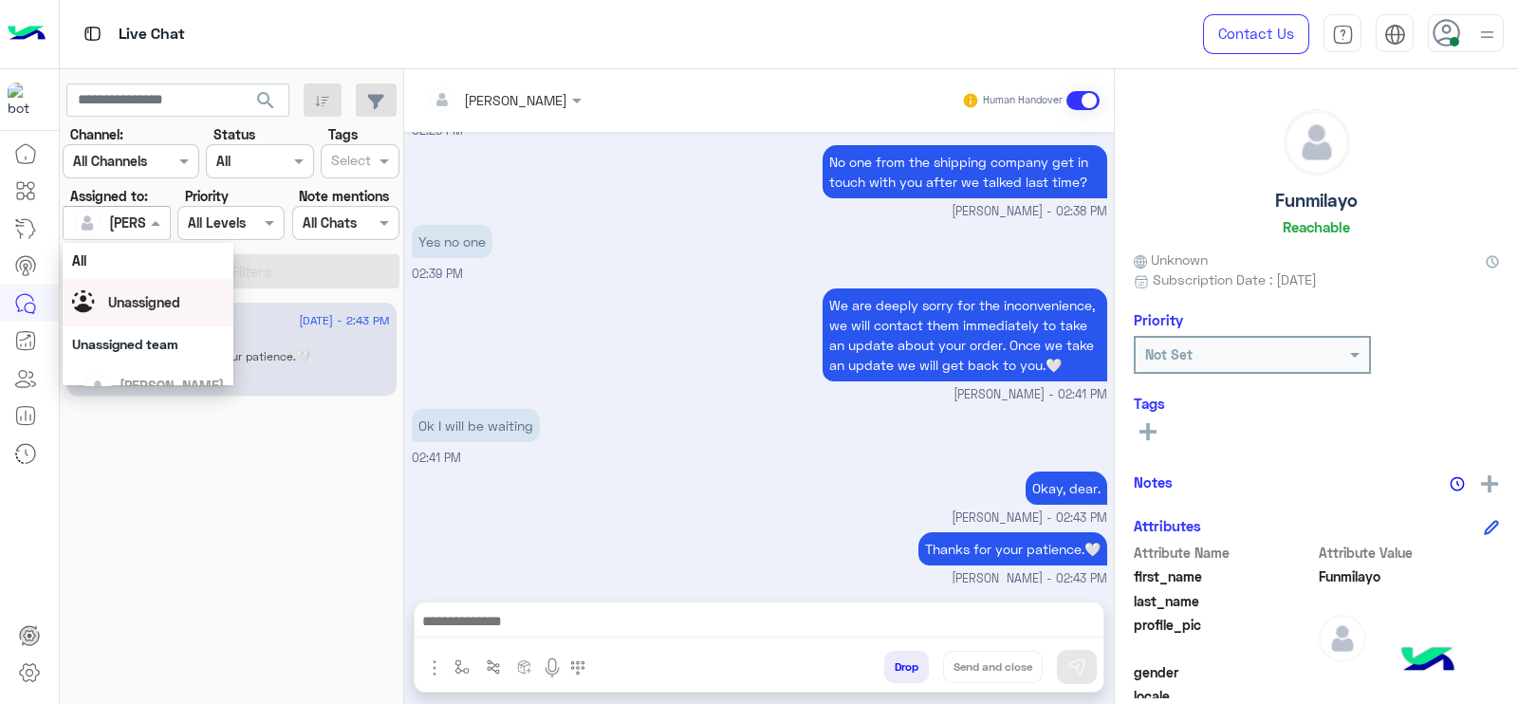
click at [159, 292] on div "Unassigned" at bounding box center [144, 302] width 72 height 20
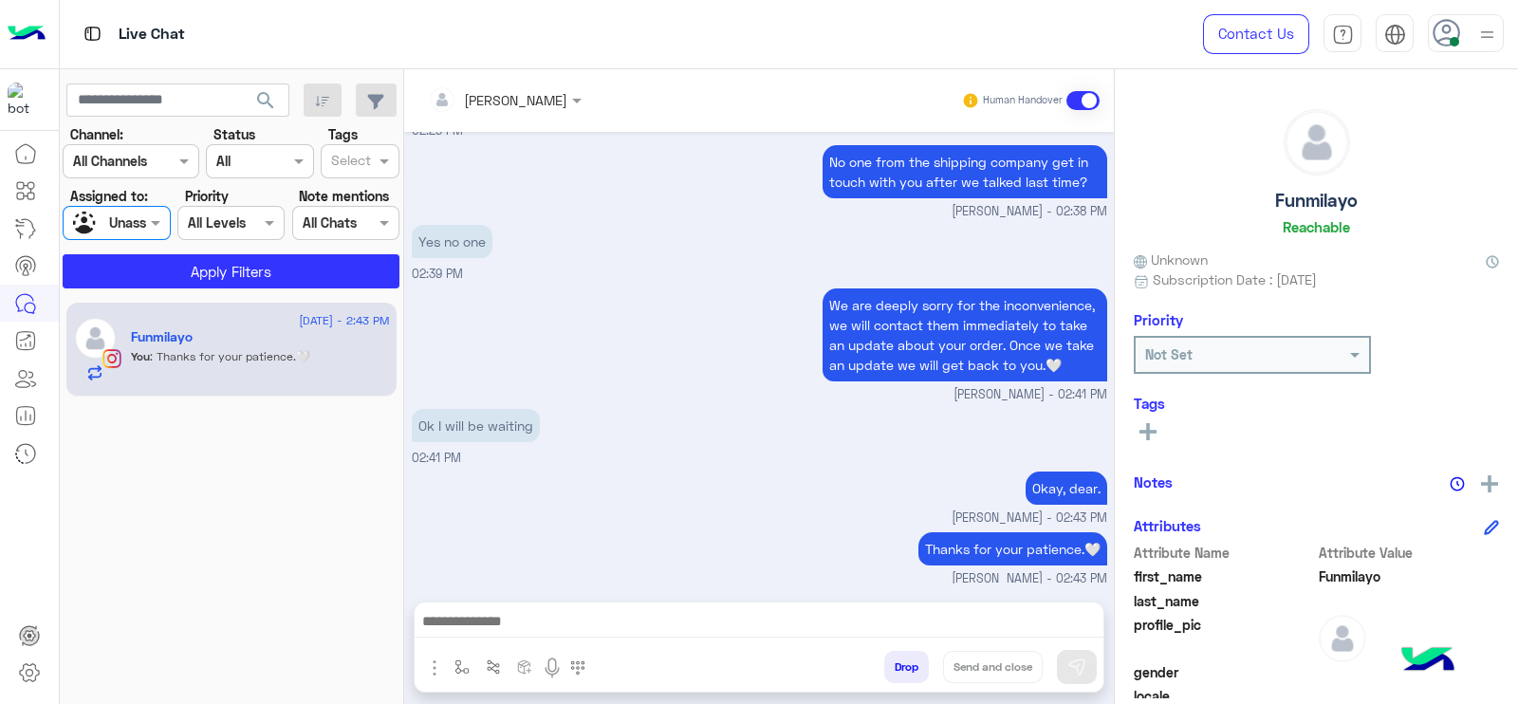
click at [347, 161] on input "text" at bounding box center [351, 163] width 40 height 20
click at [352, 183] on div "Follow up" at bounding box center [360, 198] width 79 height 35
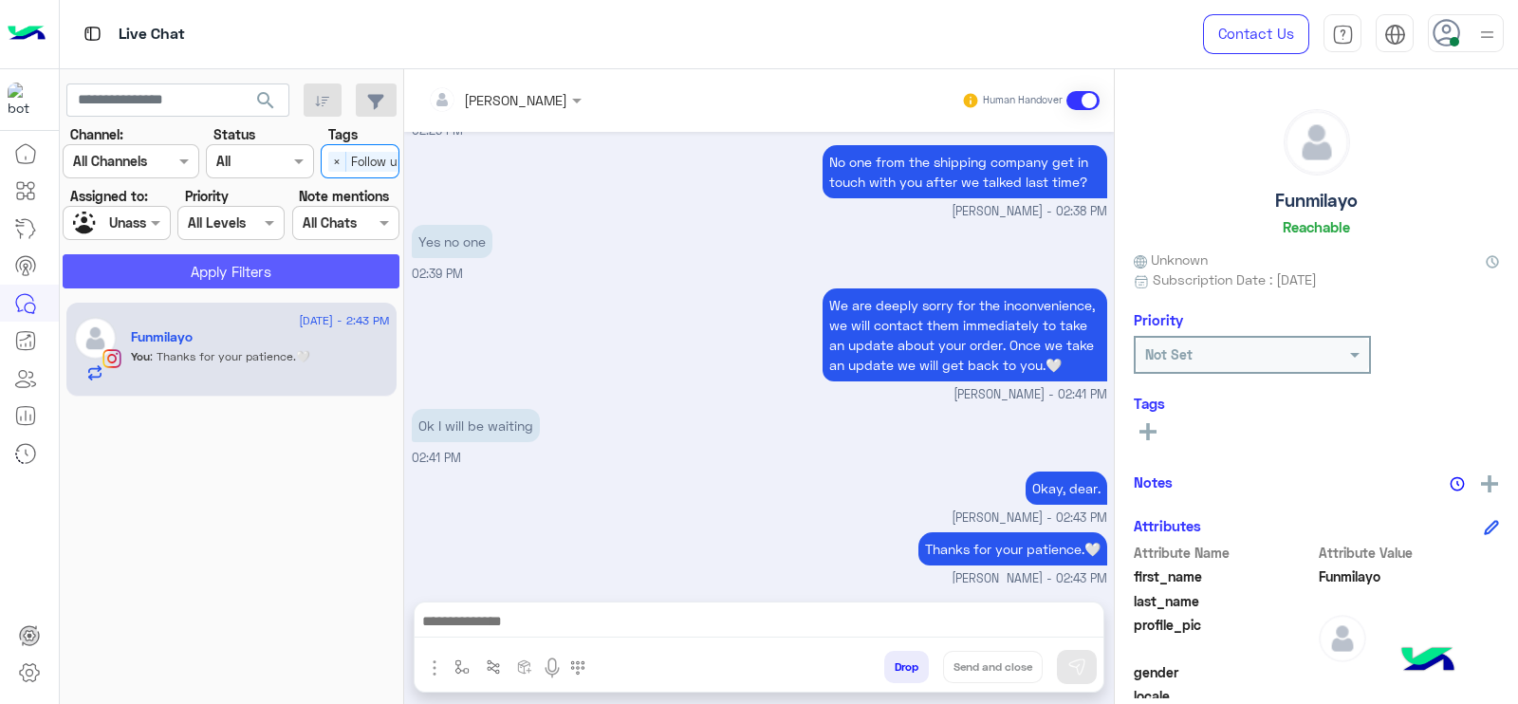
click at [286, 286] on button "Apply Filters" at bounding box center [231, 271] width 337 height 34
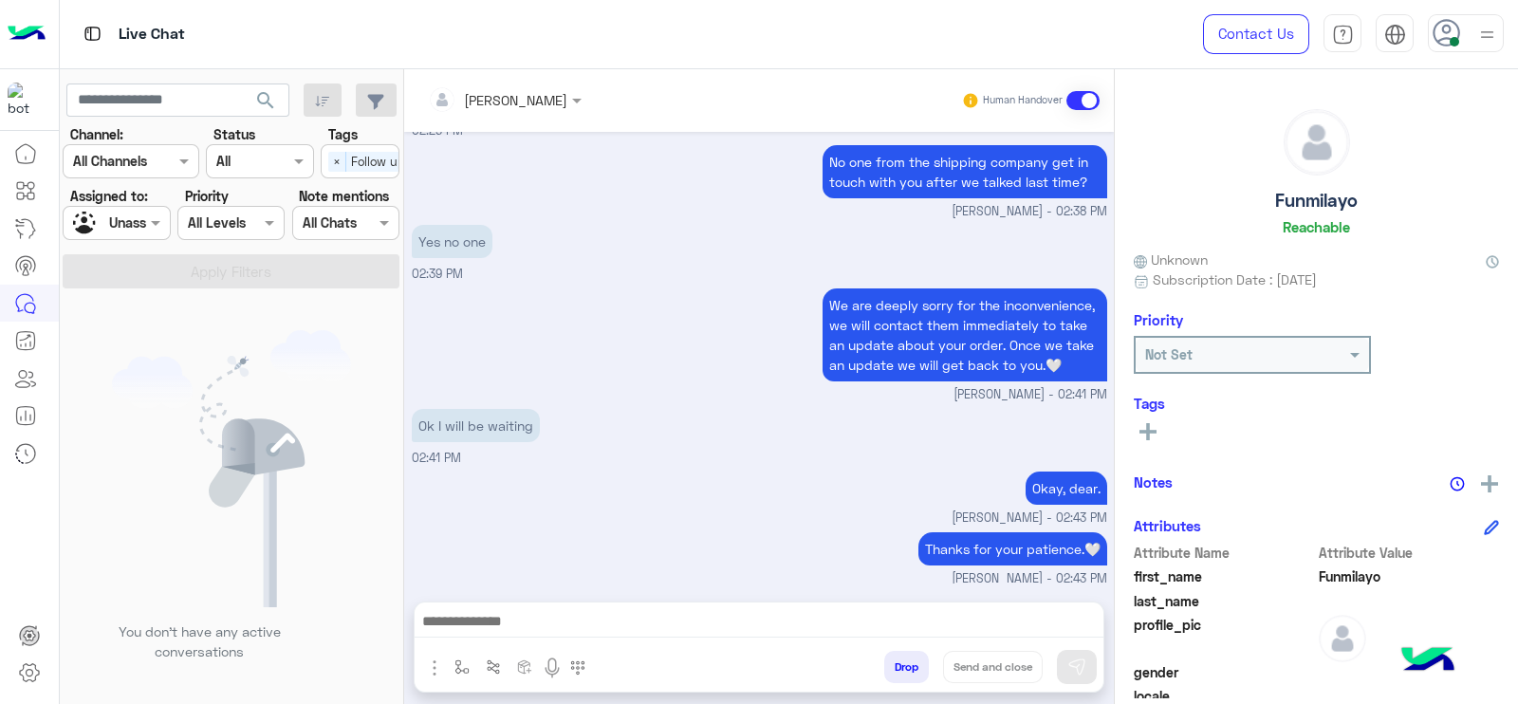
scroll to position [1899, 0]
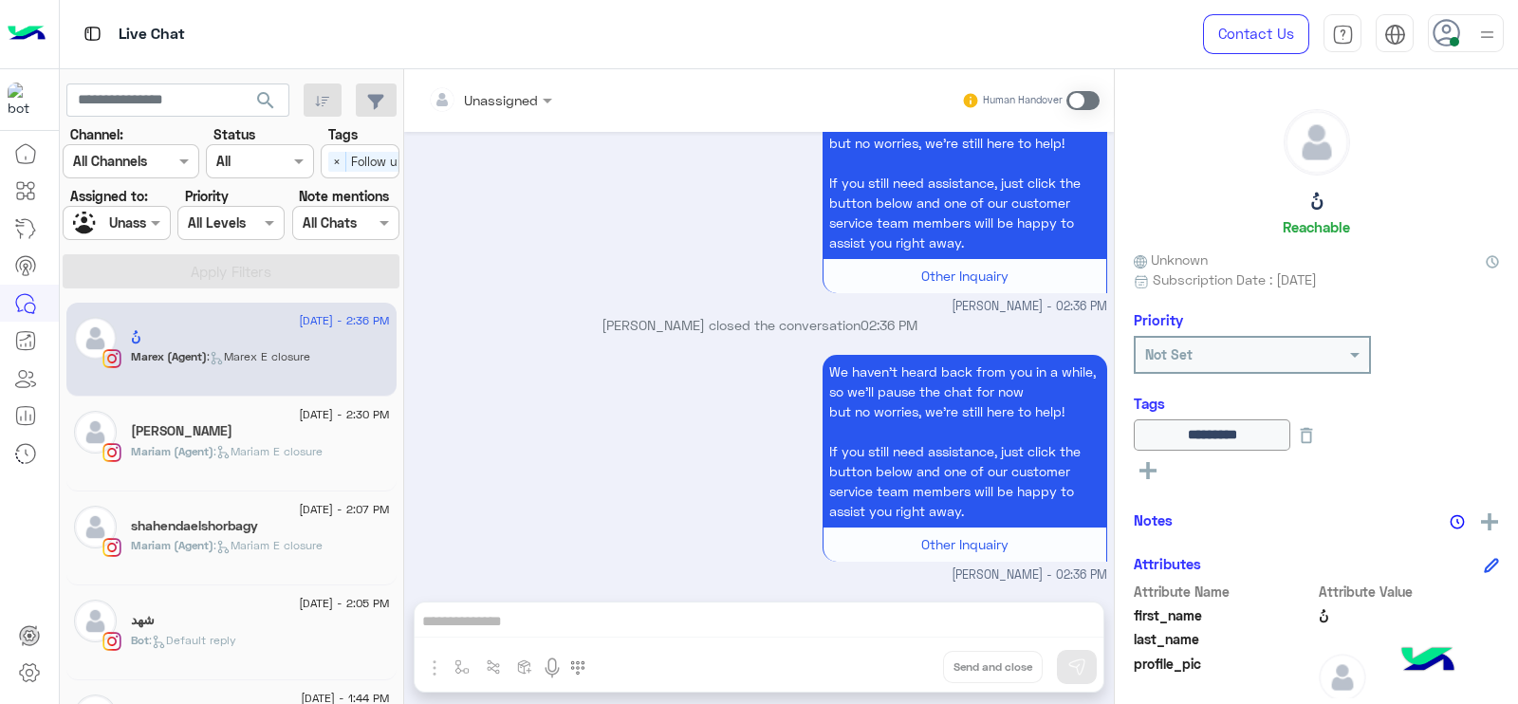
click at [124, 214] on div at bounding box center [116, 223] width 105 height 22
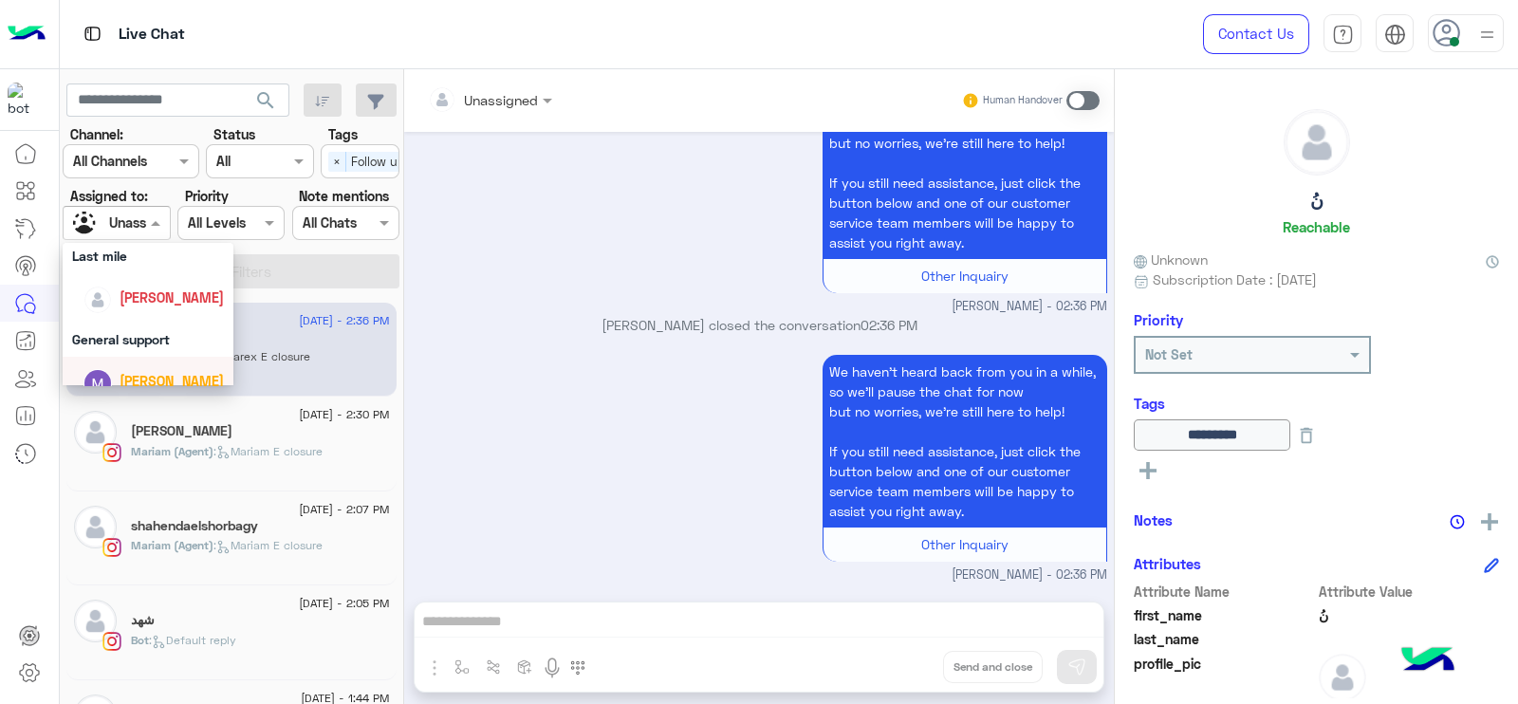
scroll to position [316, 0]
click at [174, 317] on div "[PERSON_NAME]" at bounding box center [148, 298] width 171 height 48
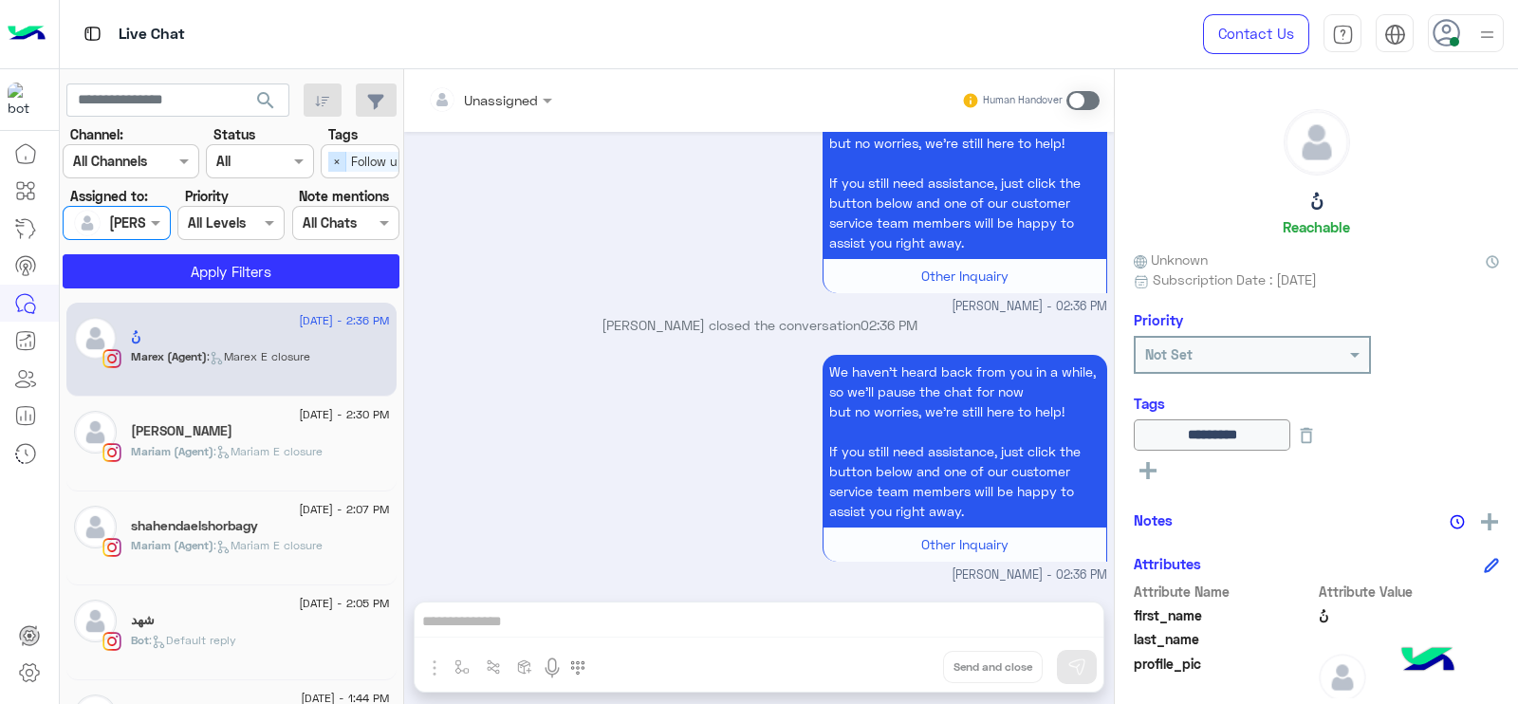
click at [332, 161] on span "×" at bounding box center [337, 162] width 18 height 20
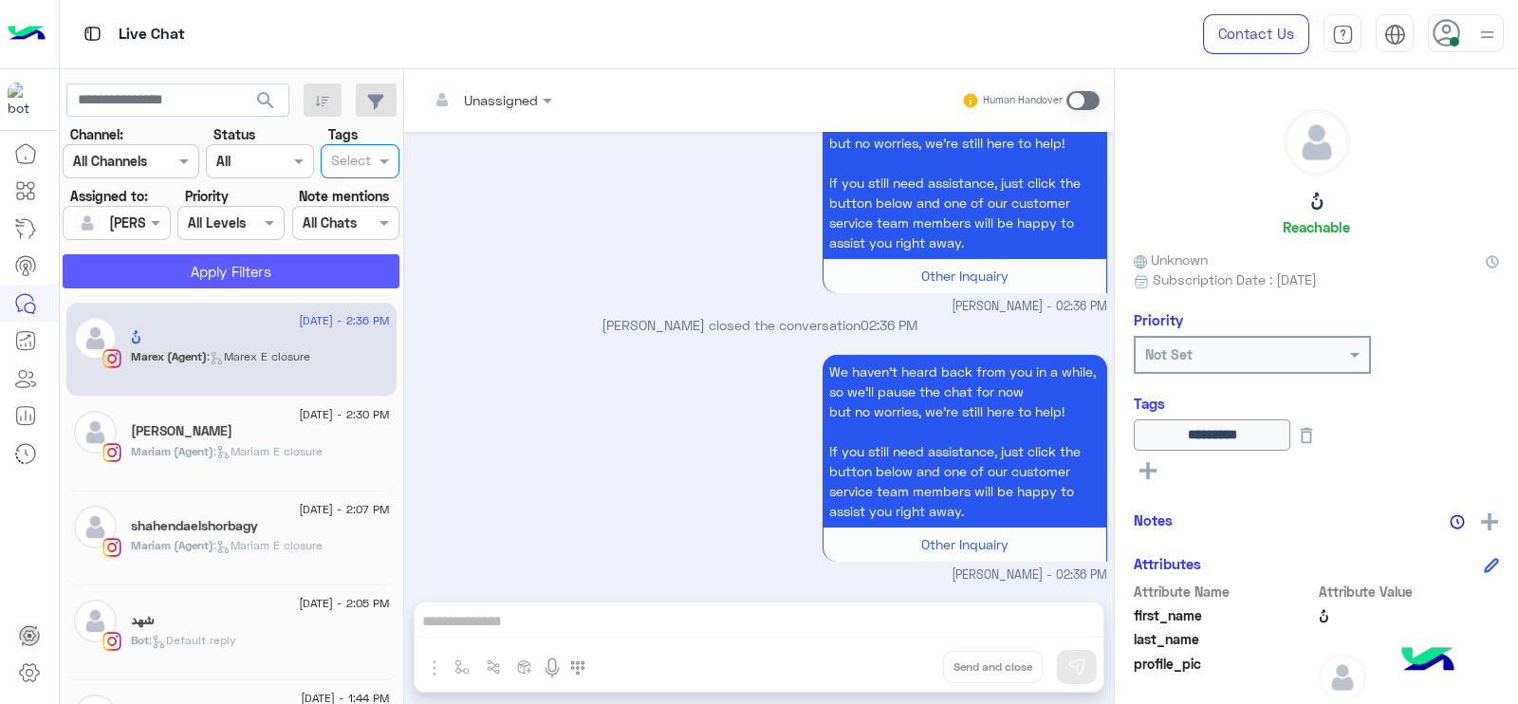
click at [273, 268] on button "Apply Filters" at bounding box center [231, 271] width 337 height 34
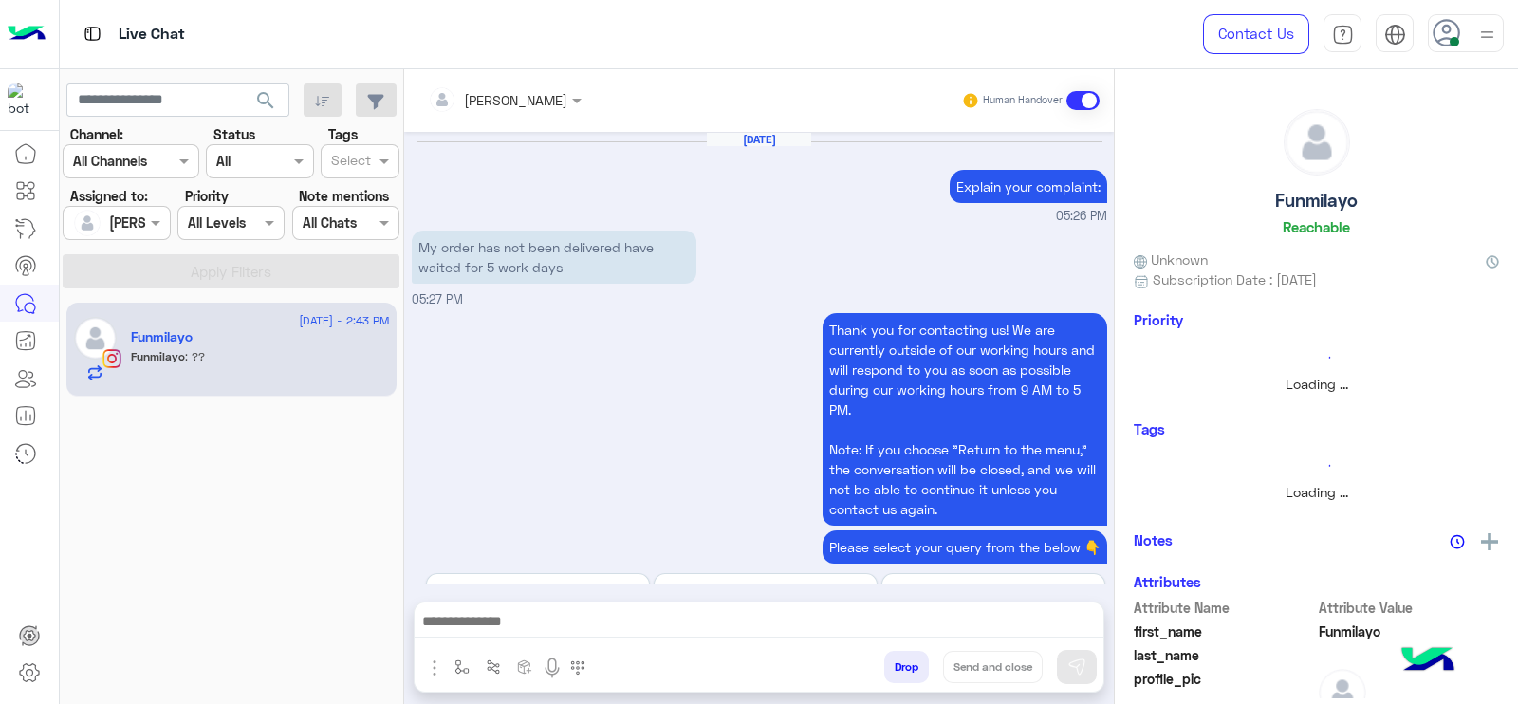
scroll to position [1482, 0]
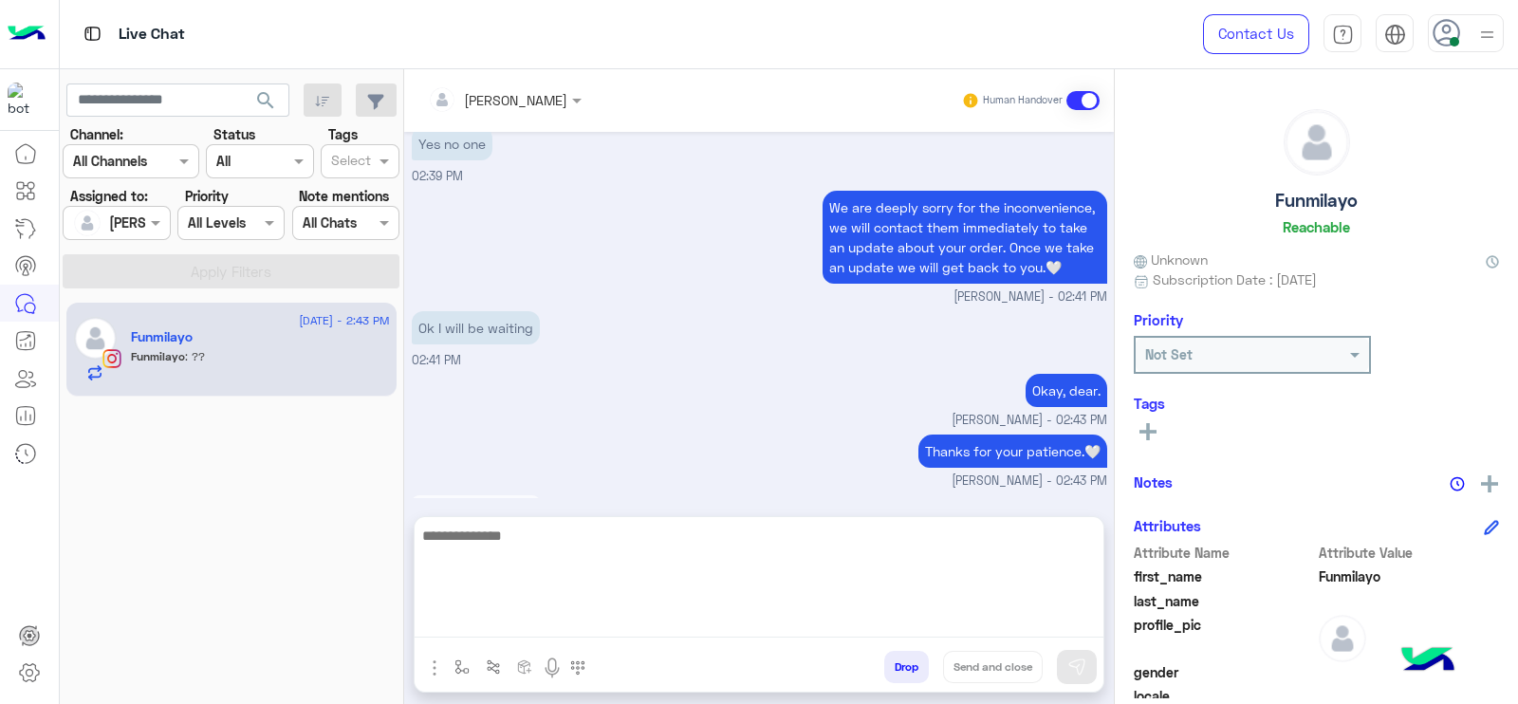
click at [688, 626] on textarea at bounding box center [759, 581] width 689 height 114
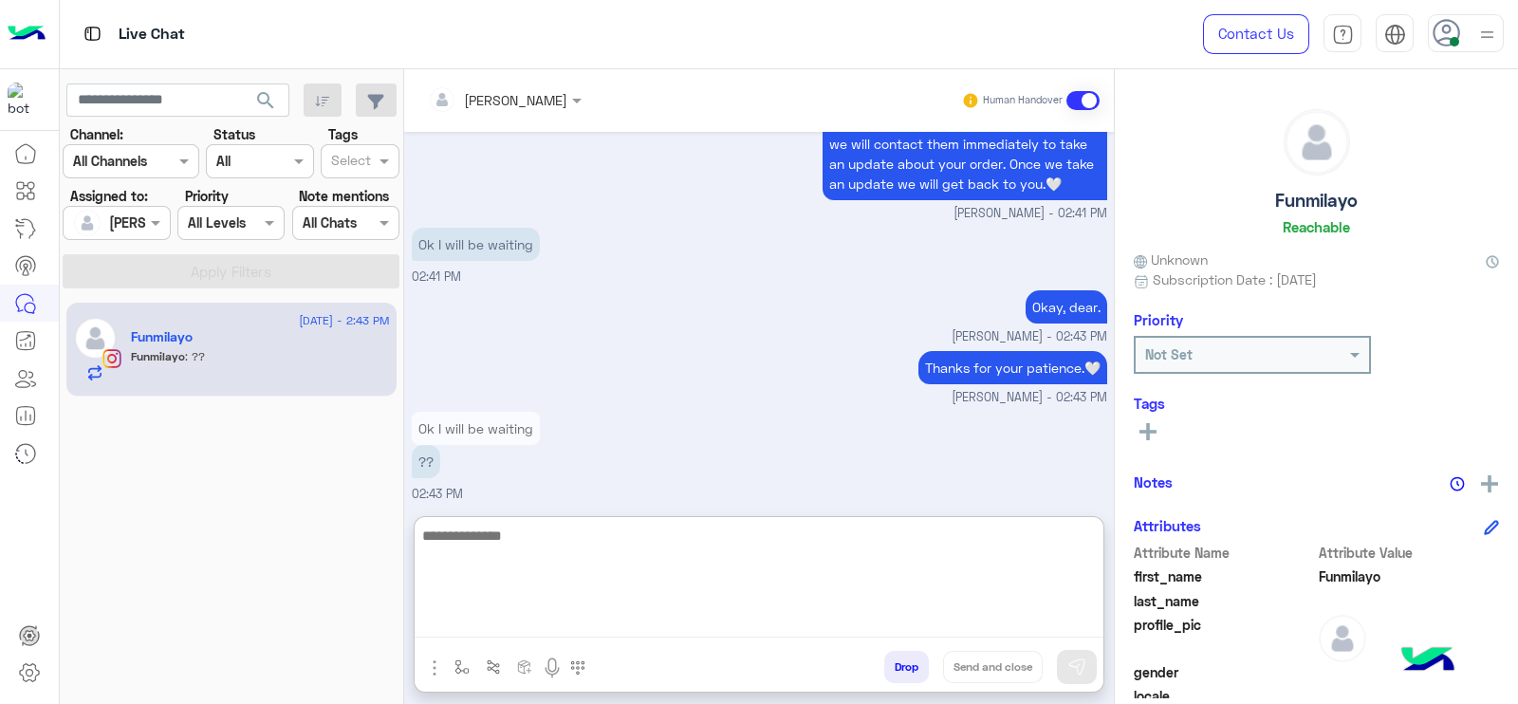
scroll to position [1567, 0]
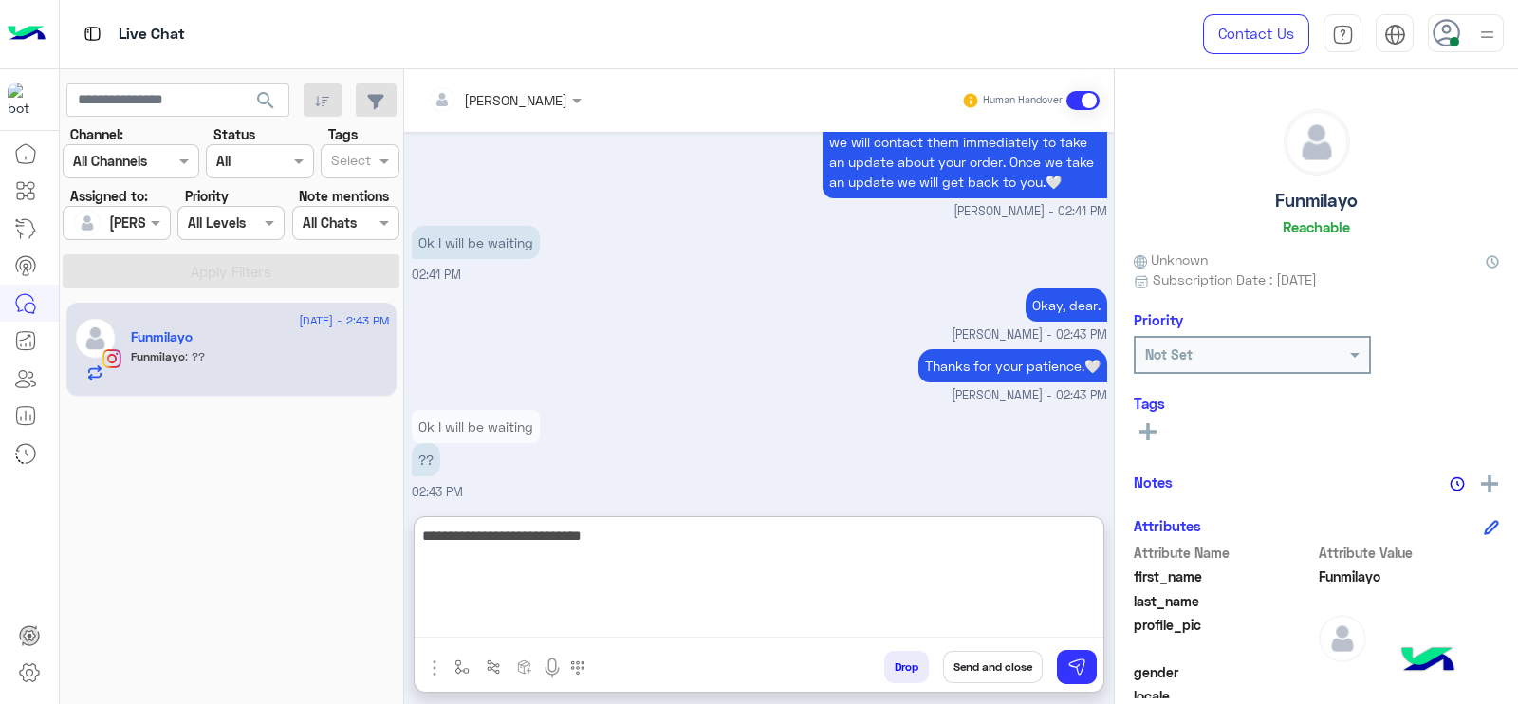
click at [711, 541] on textarea "**********" at bounding box center [759, 581] width 689 height 114
click at [705, 556] on textarea "**********" at bounding box center [759, 581] width 689 height 114
type textarea "**********"
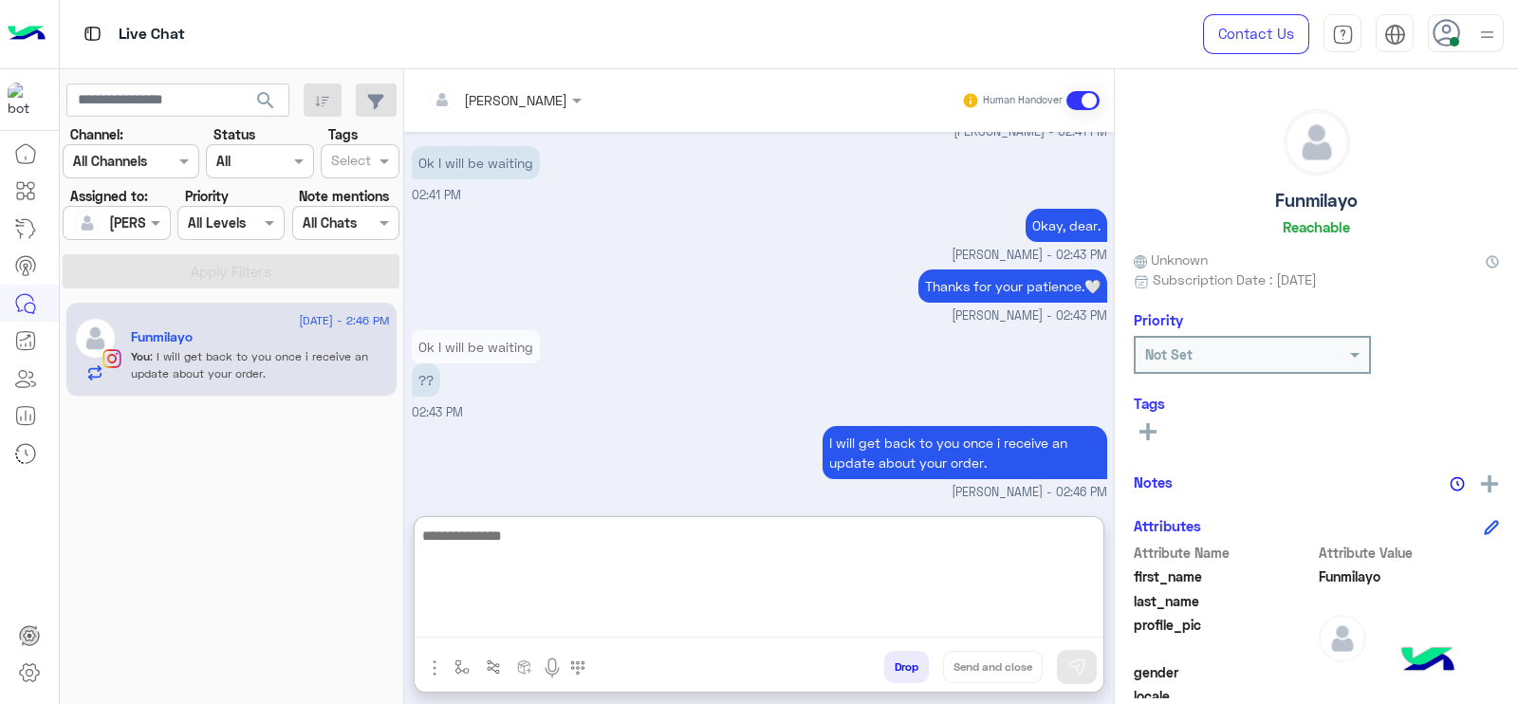
scroll to position [1710, 0]
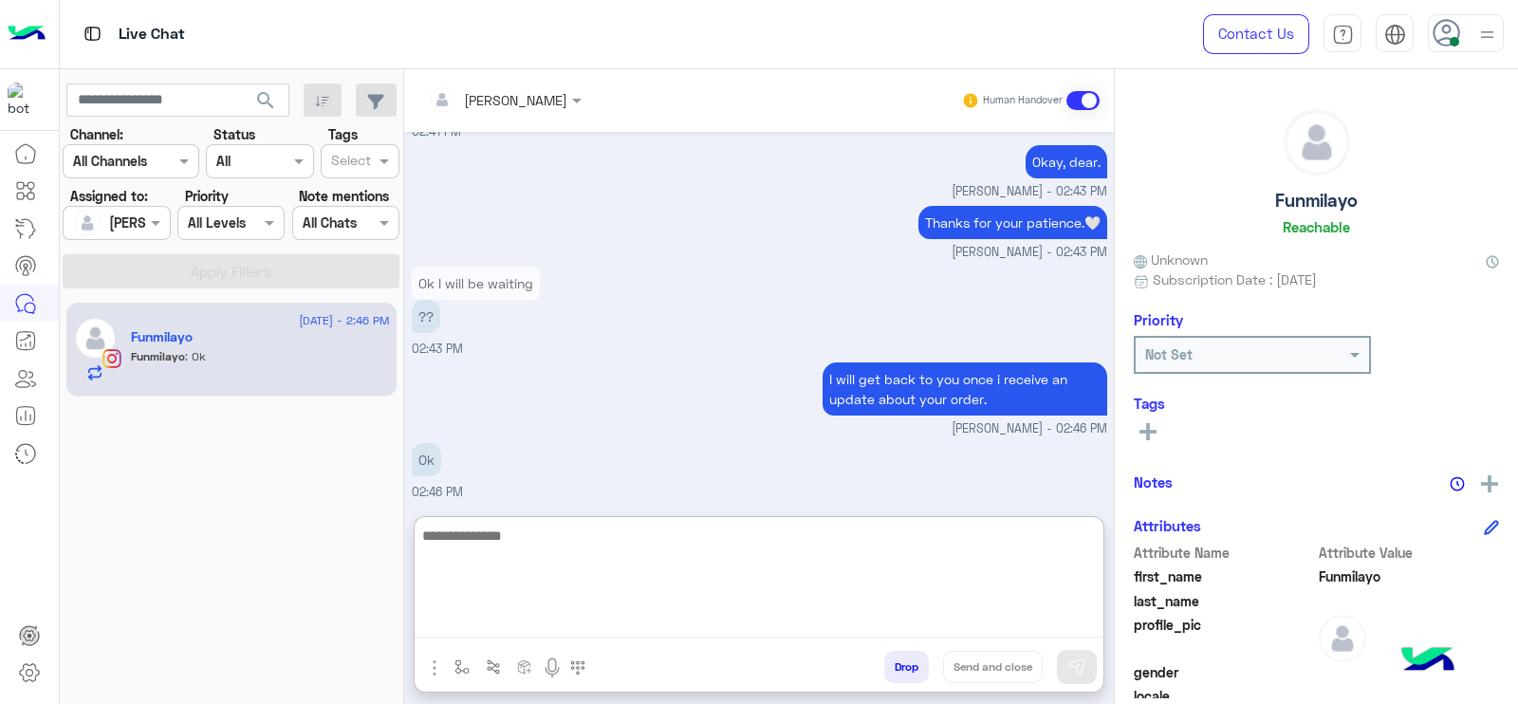
click at [478, 577] on textarea at bounding box center [759, 581] width 689 height 114
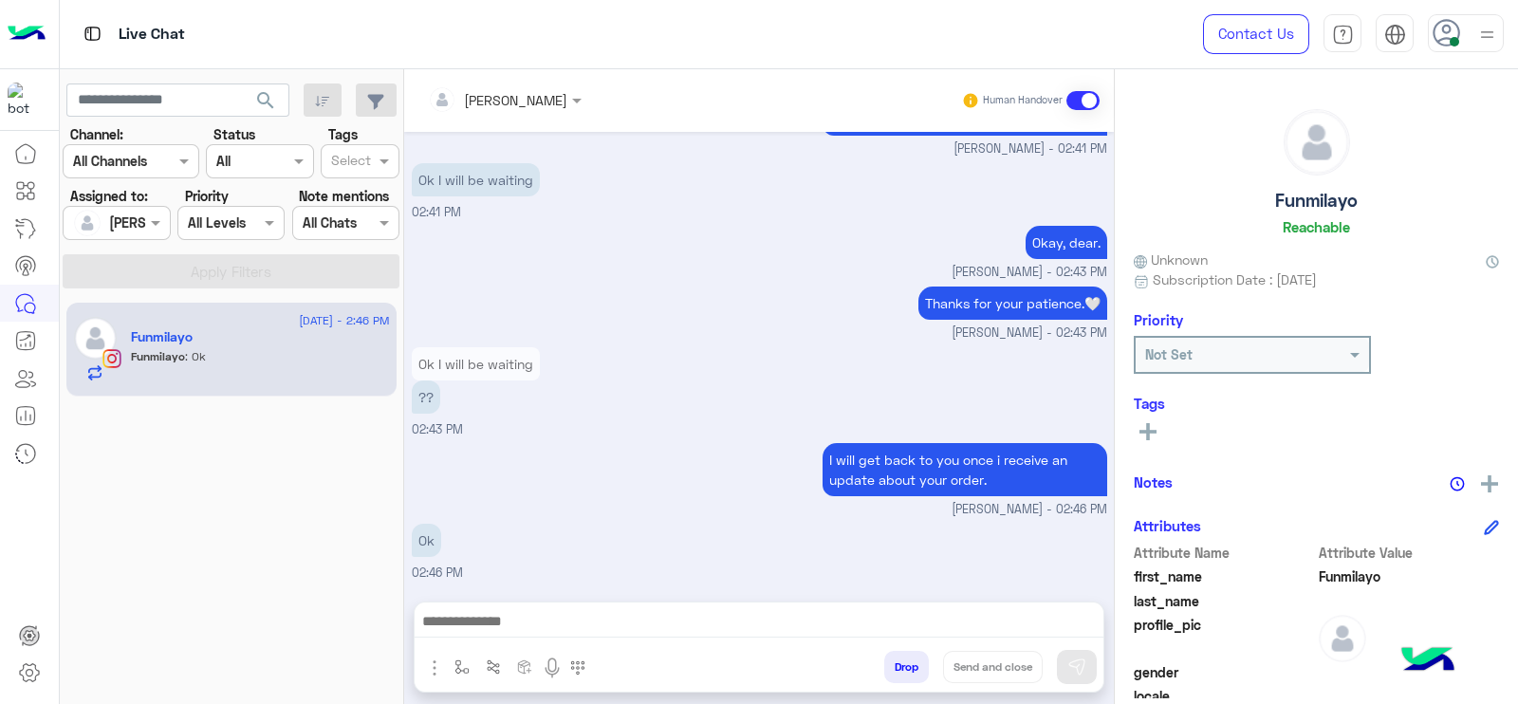
scroll to position [1625, 0]
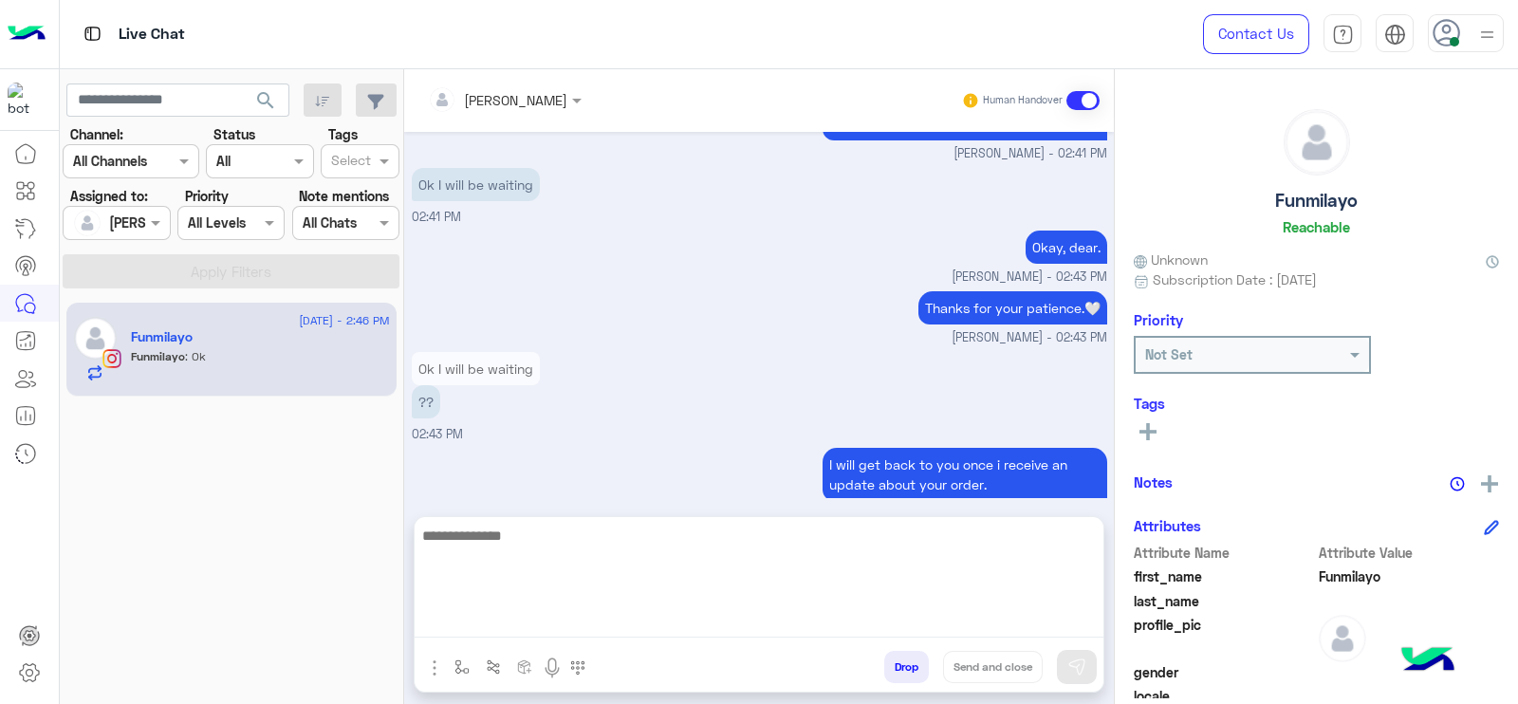
click at [925, 621] on textarea at bounding box center [759, 581] width 689 height 114
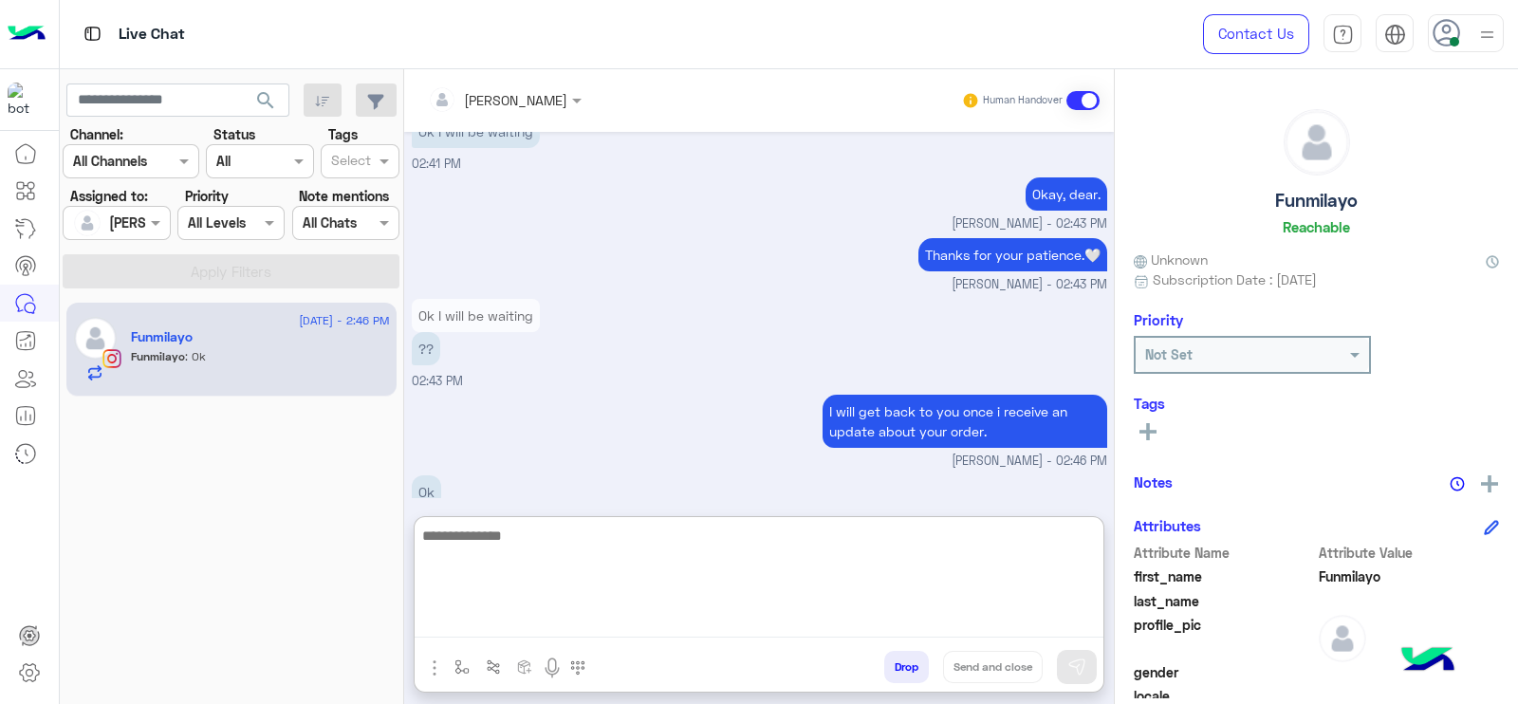
scroll to position [1710, 0]
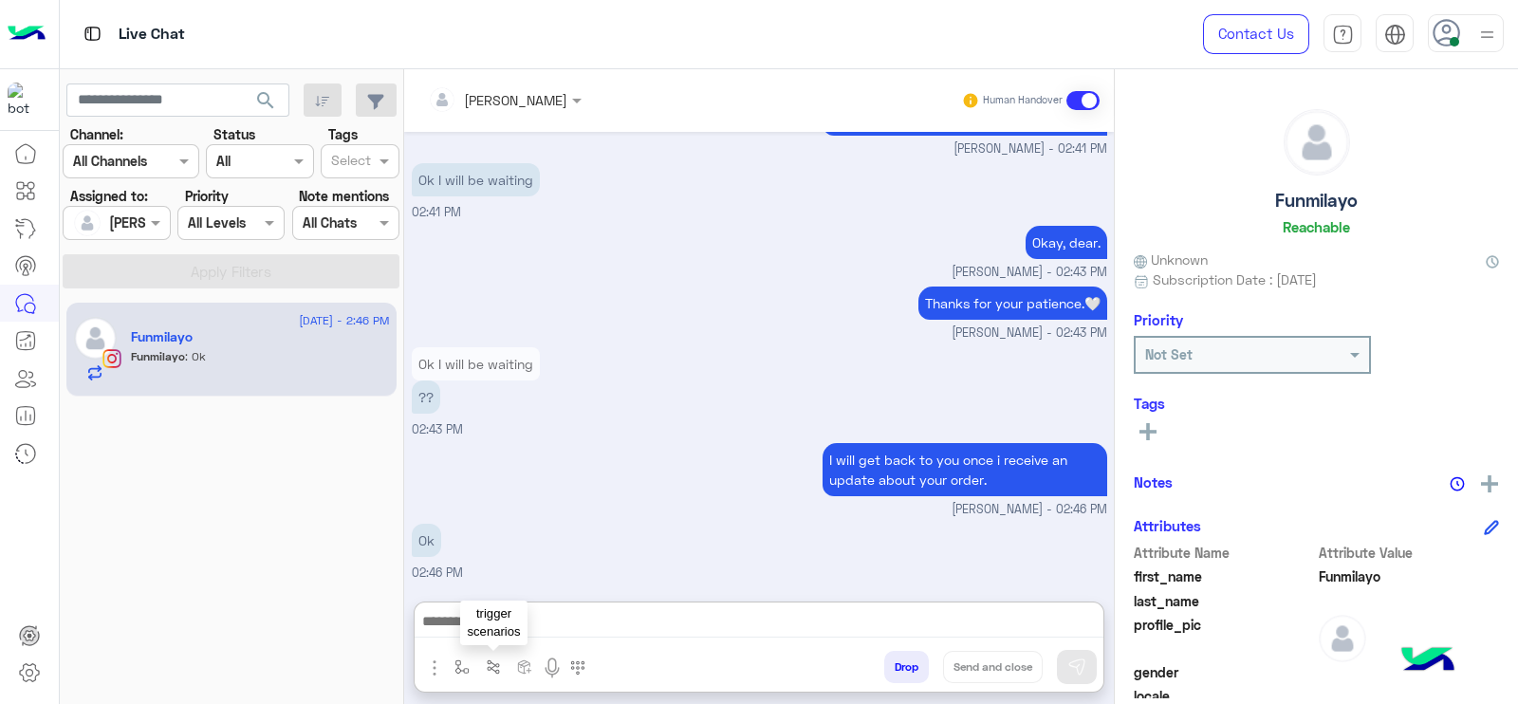
click at [472, 664] on button "button" at bounding box center [462, 666] width 31 height 31
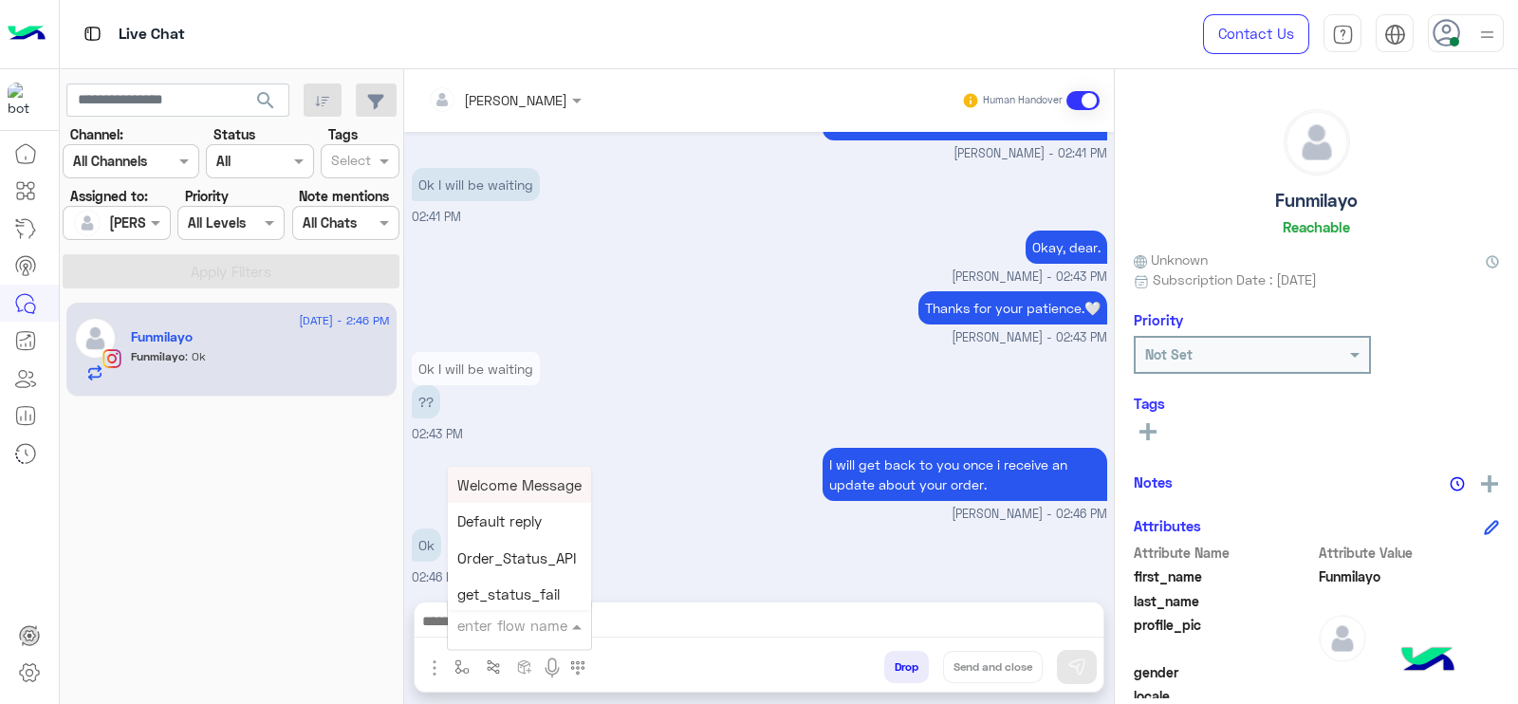
click at [480, 634] on input "text" at bounding box center [496, 626] width 78 height 22
type input "*"
click at [546, 601] on div "[PERSON_NAME]" at bounding box center [518, 591] width 140 height 37
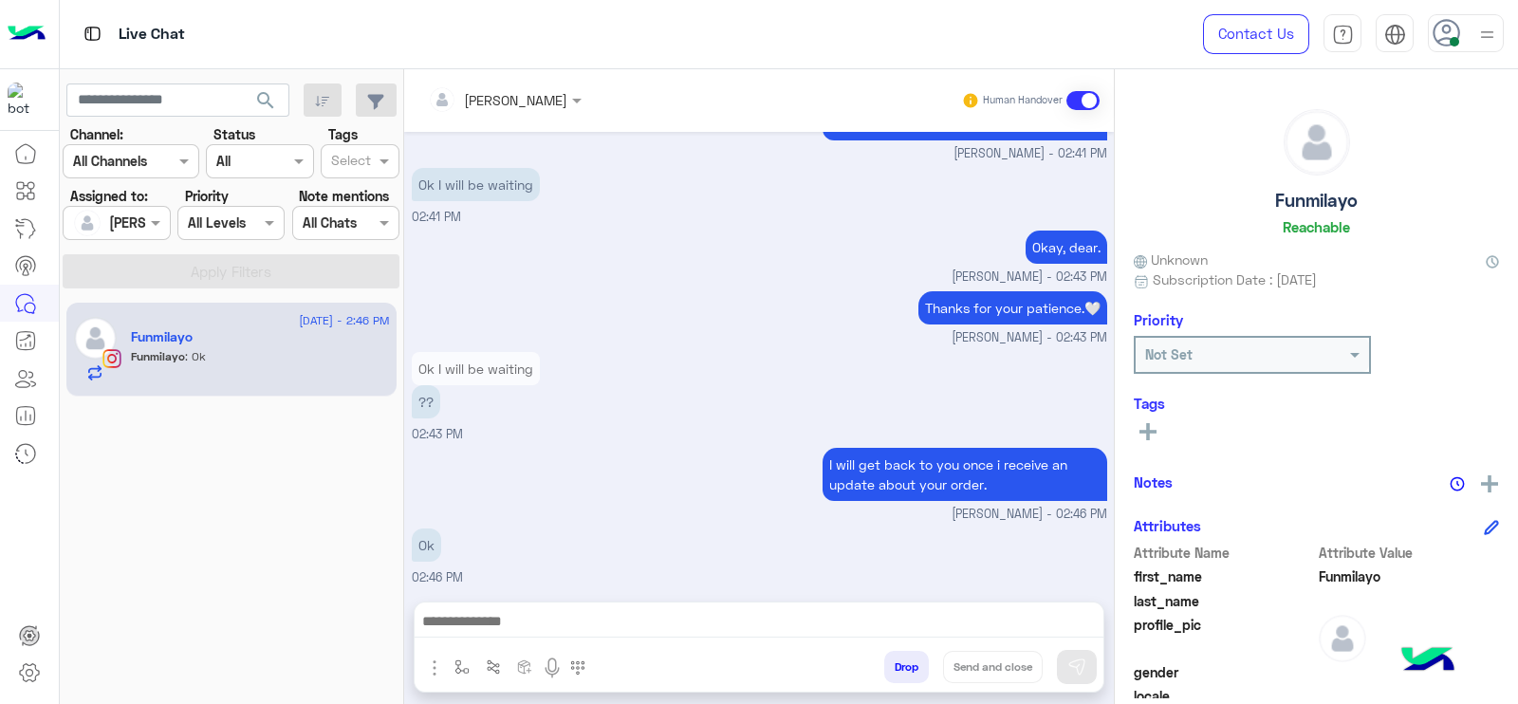
type textarea "**********"
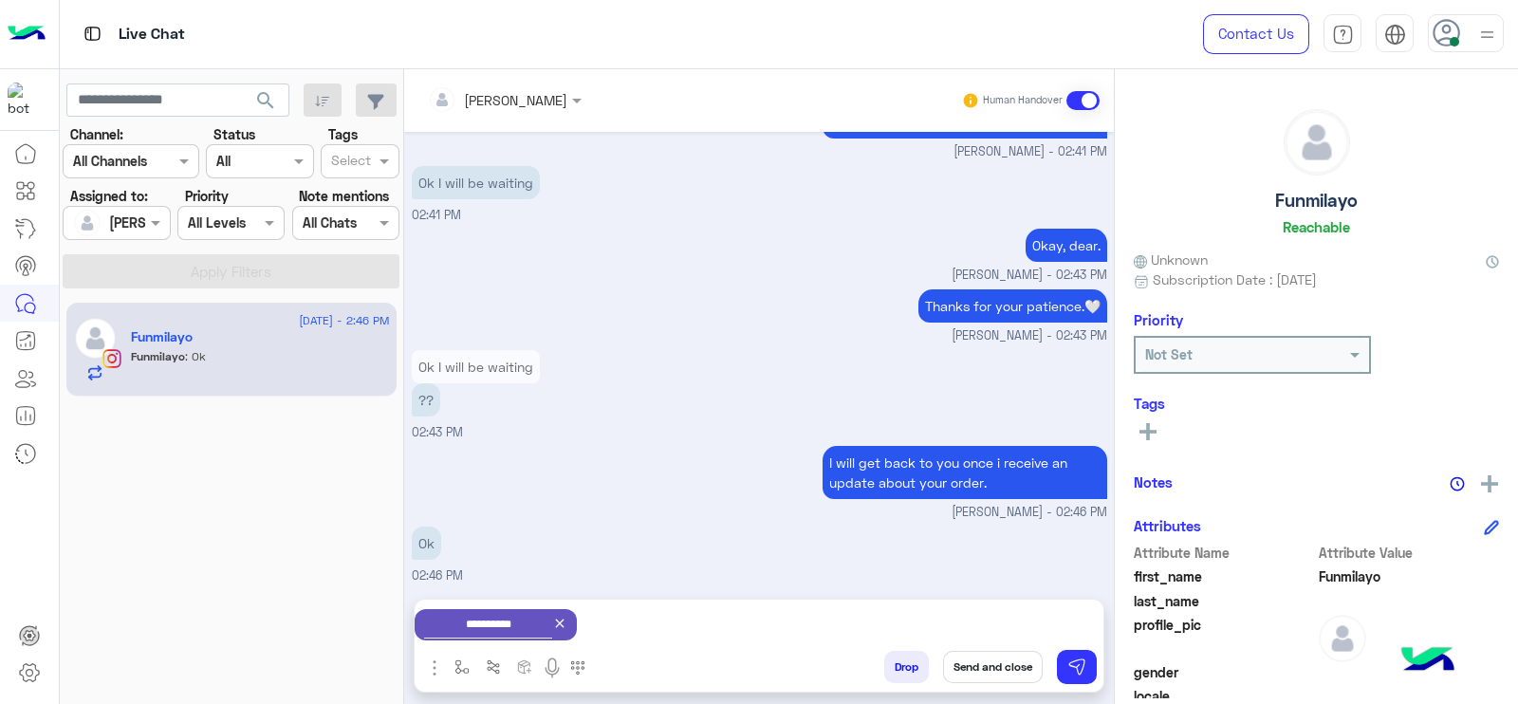
click at [567, 616] on icon at bounding box center [559, 623] width 15 height 15
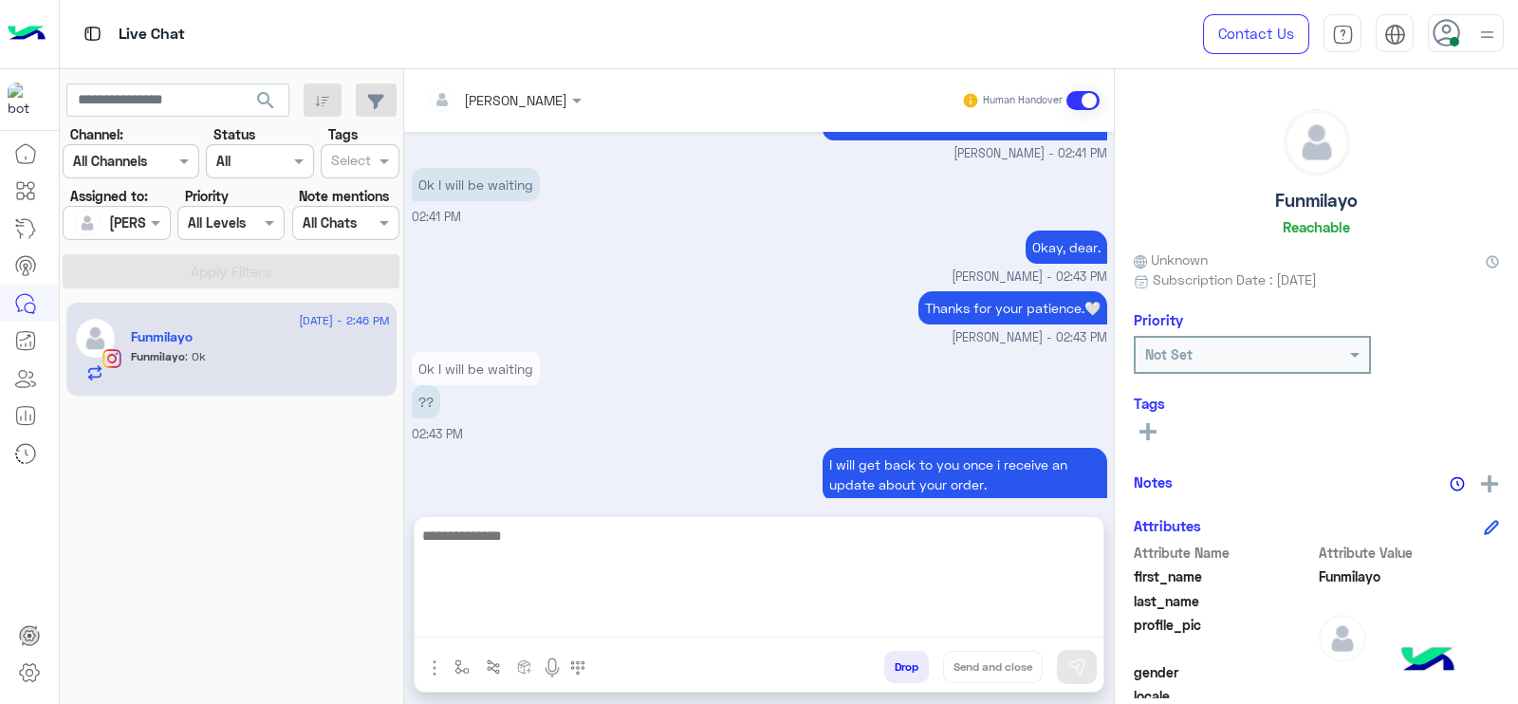
click at [661, 615] on textarea at bounding box center [759, 581] width 689 height 114
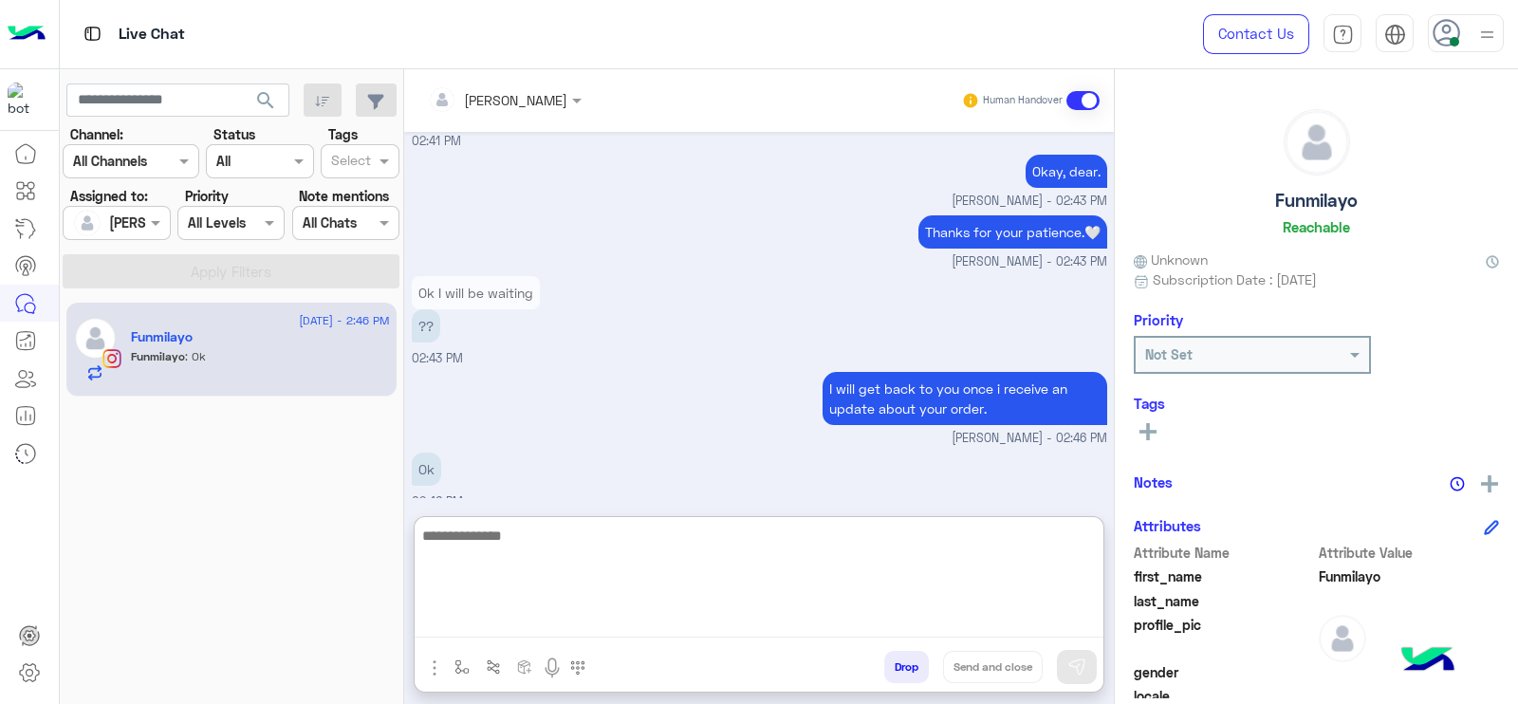
scroll to position [1710, 0]
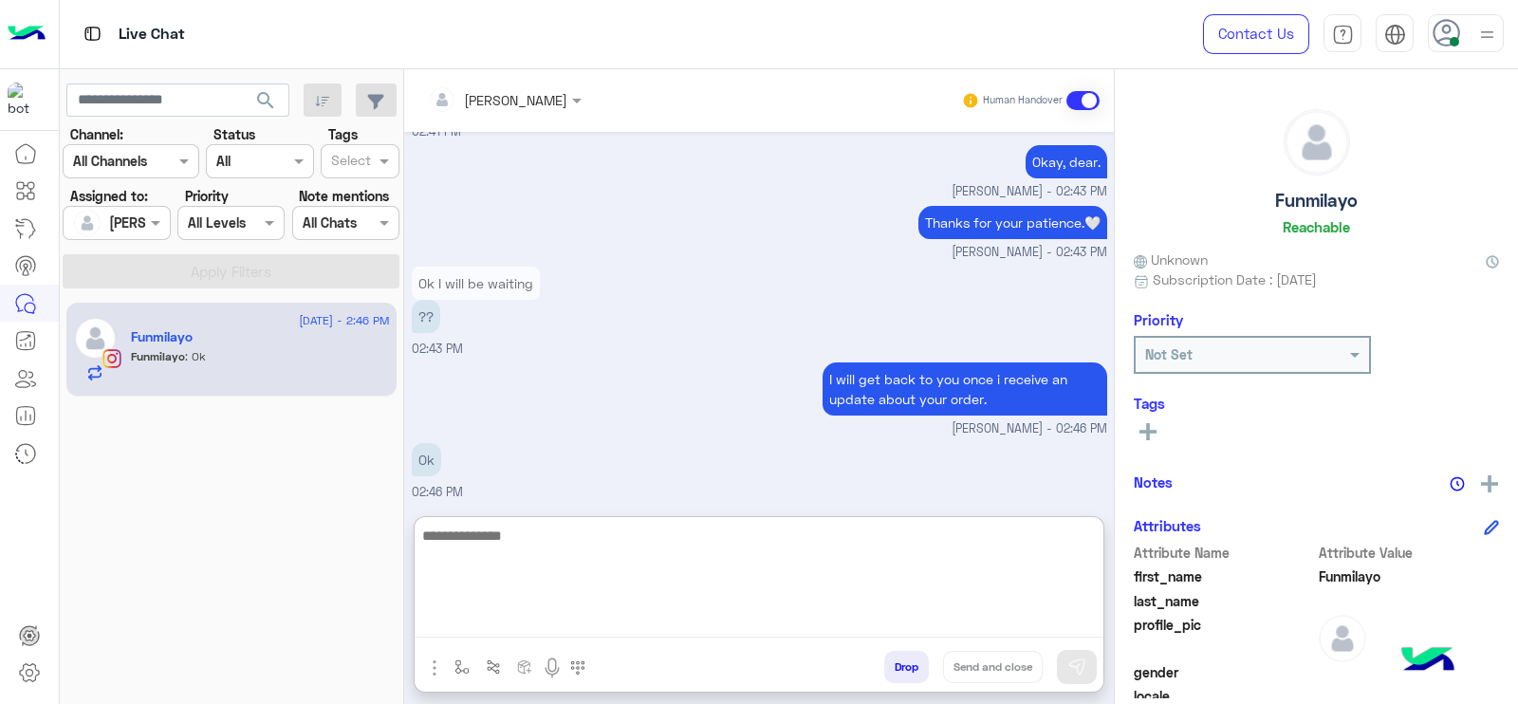
click at [613, 572] on textarea at bounding box center [759, 581] width 689 height 114
click at [533, 581] on textarea at bounding box center [759, 581] width 689 height 114
type textarea "**********"
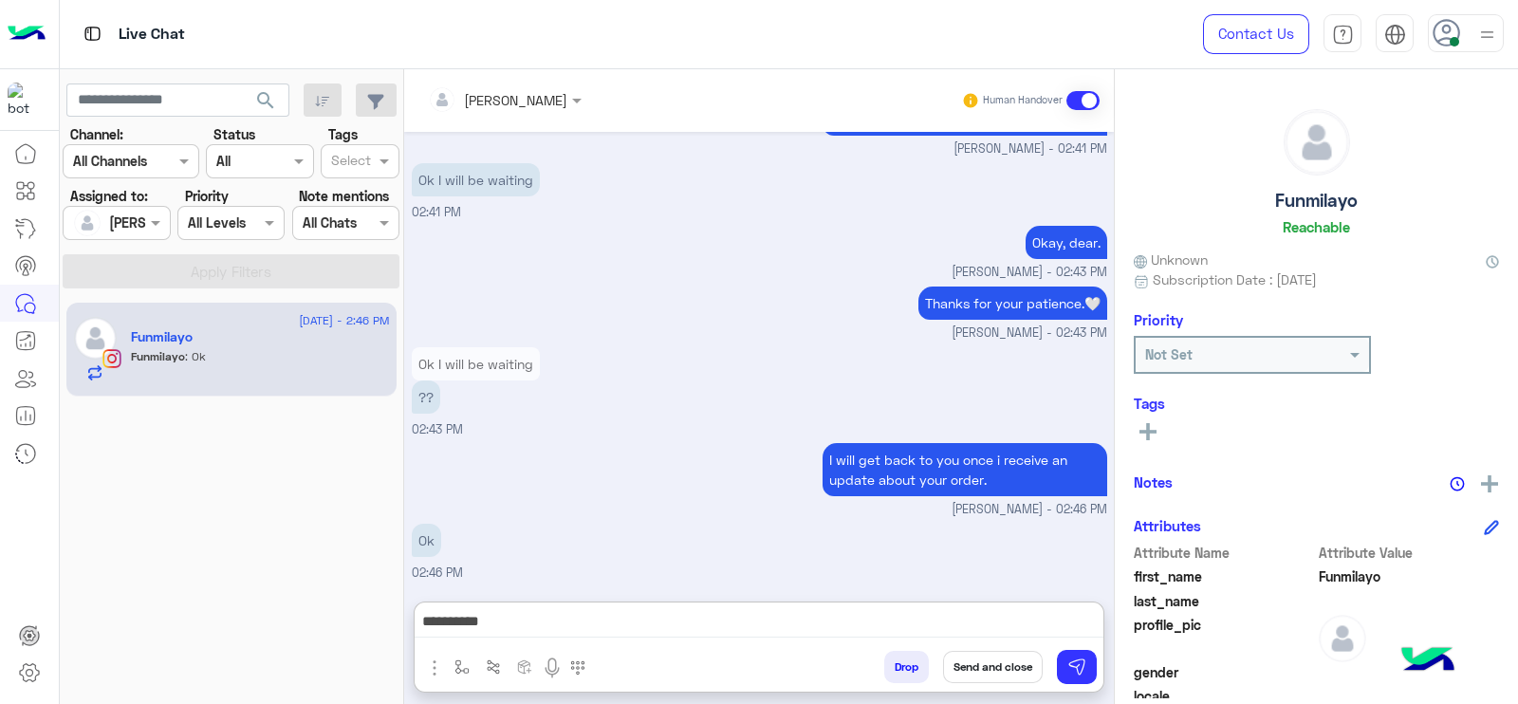
click at [1140, 432] on rect at bounding box center [1147, 432] width 17 height 4
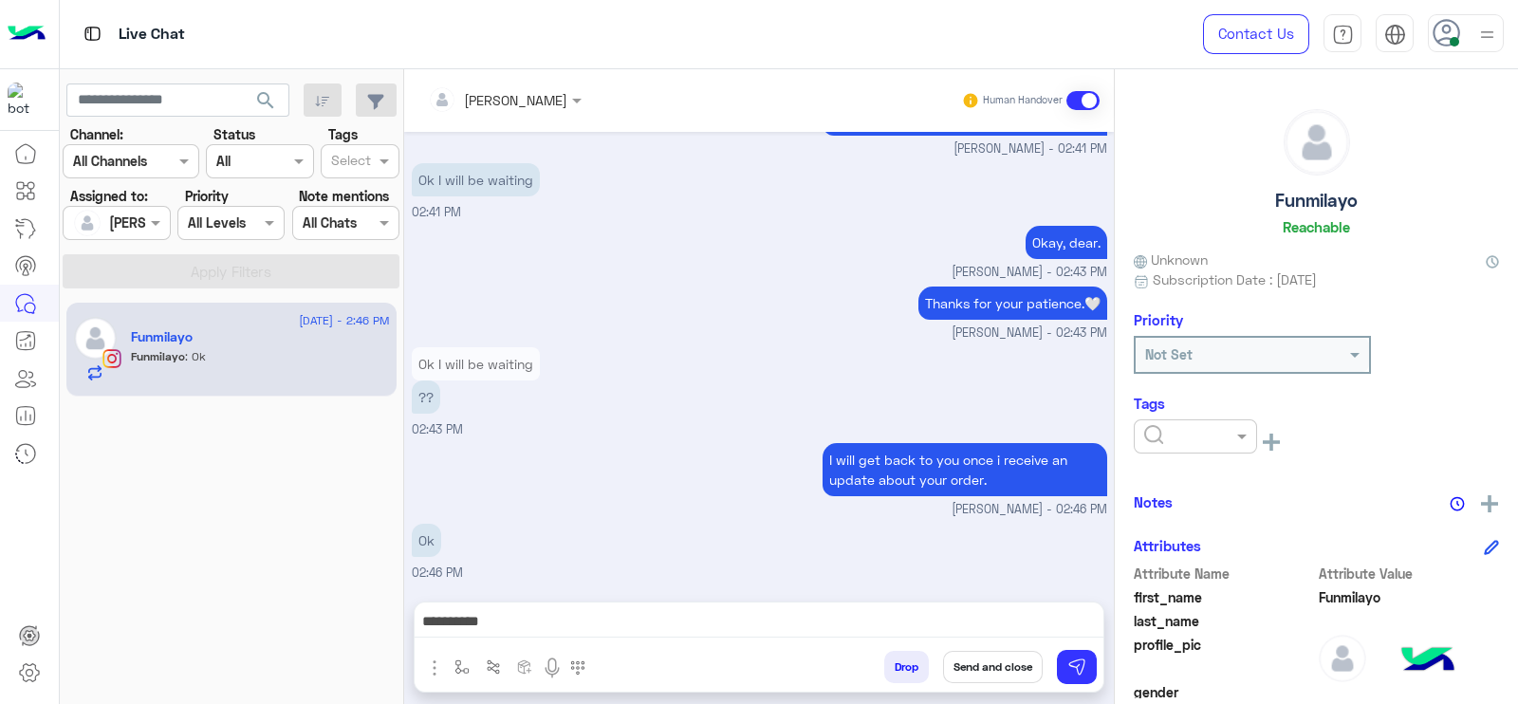
scroll to position [1625, 0]
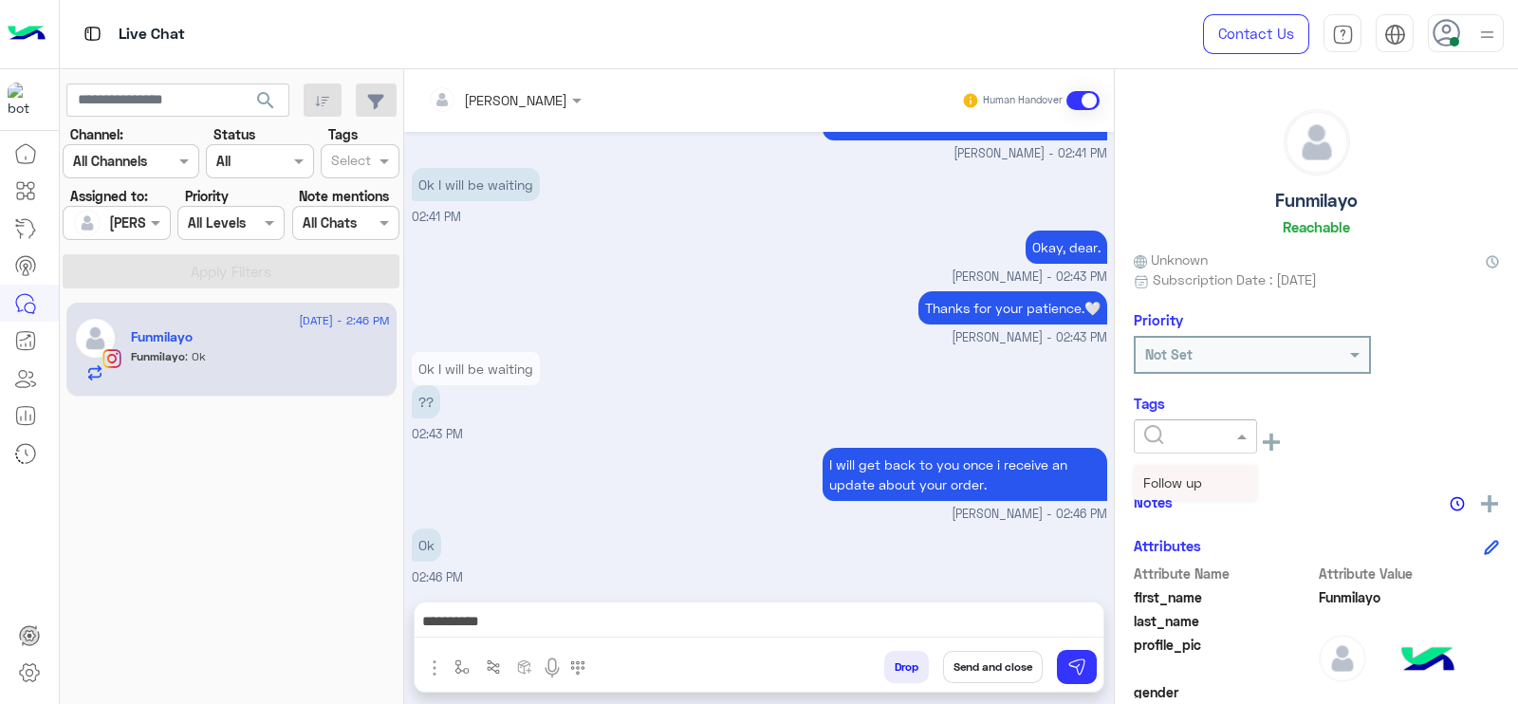
click at [1210, 443] on div at bounding box center [1195, 436] width 121 height 22
click at [1191, 485] on span "Follow up" at bounding box center [1172, 482] width 59 height 16
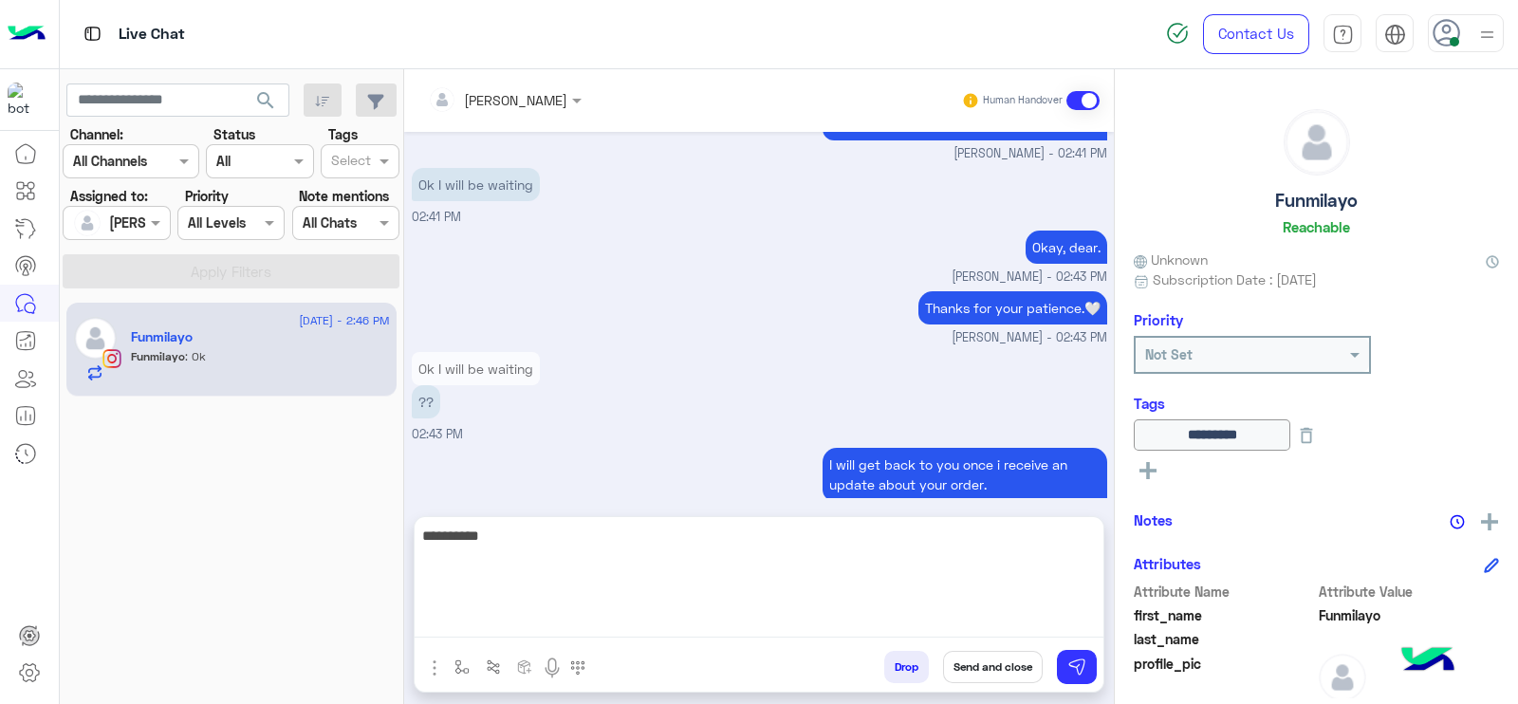
click at [584, 619] on textarea "**********" at bounding box center [759, 581] width 689 height 114
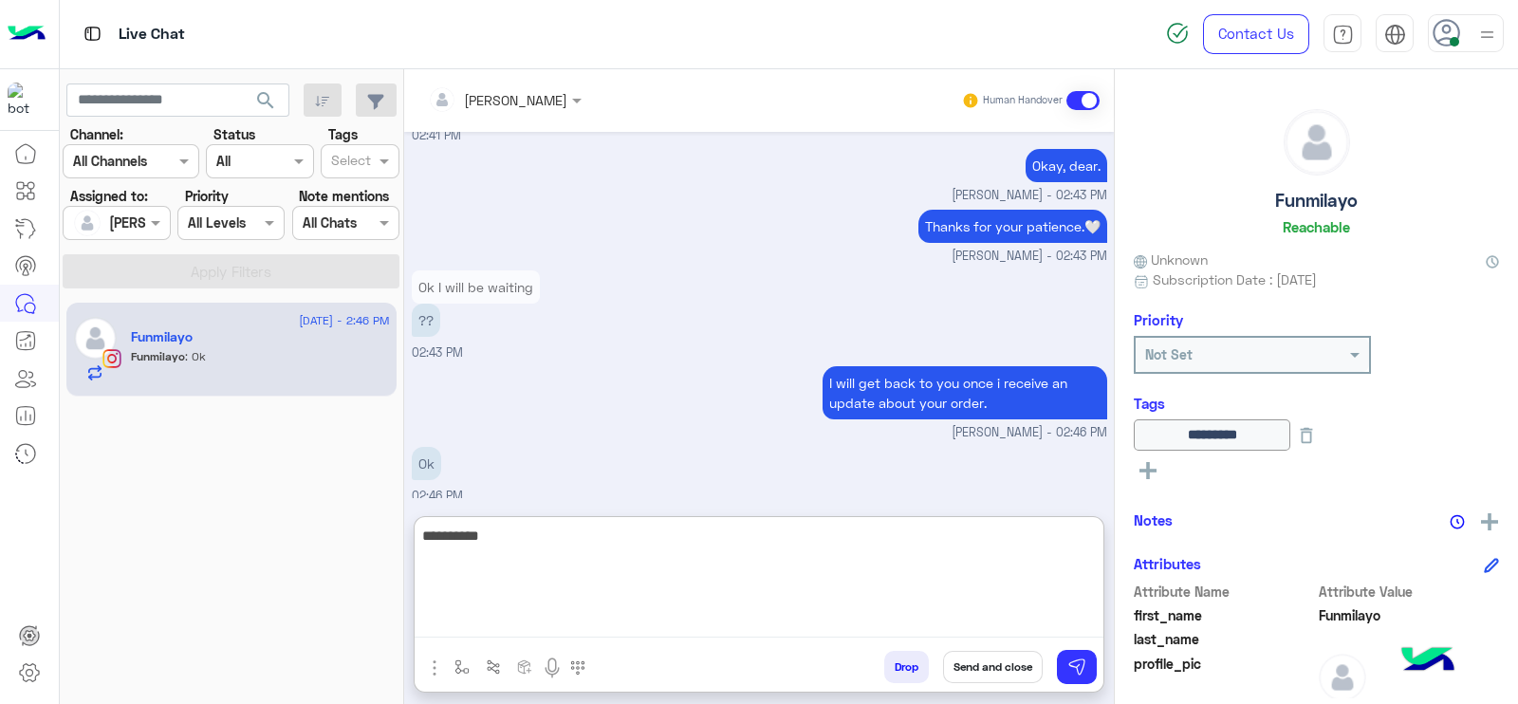
scroll to position [1710, 0]
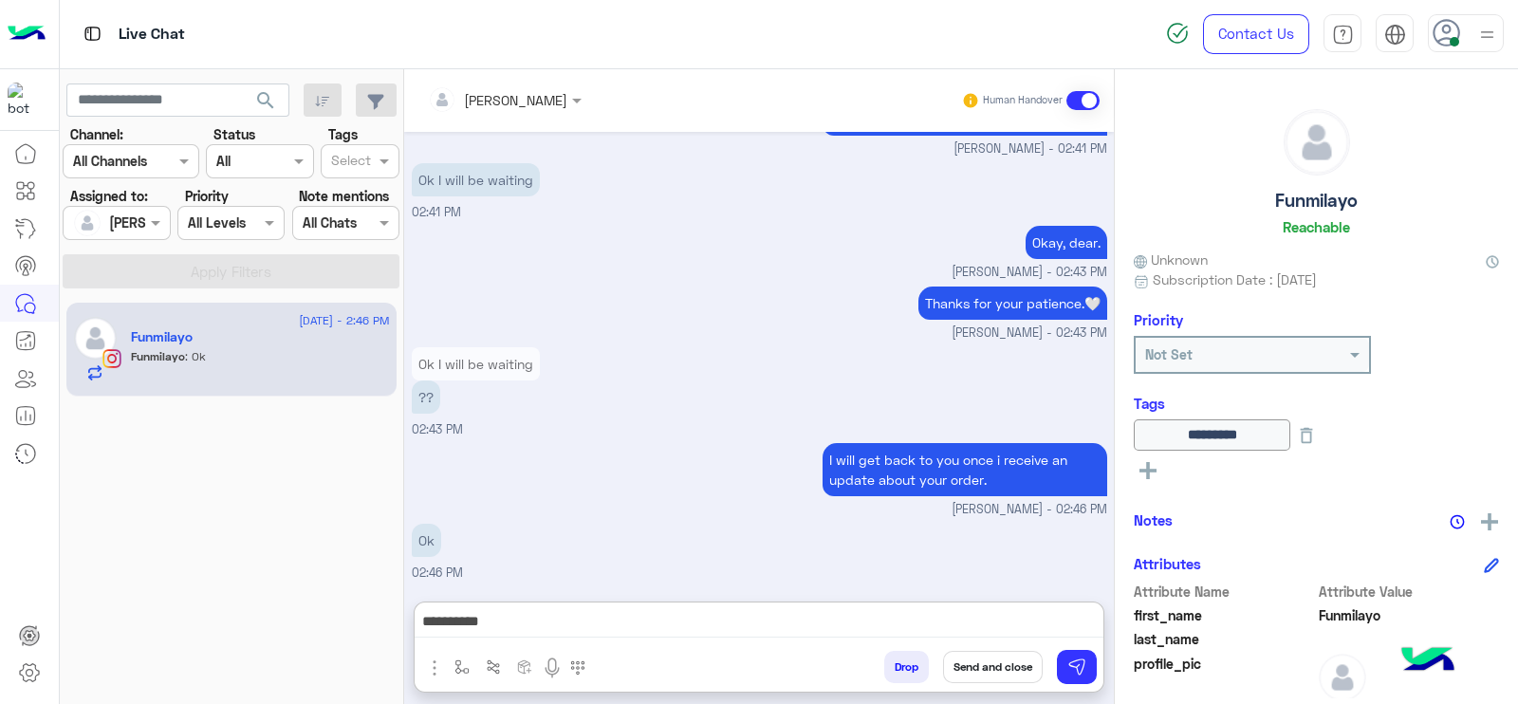
click at [996, 671] on button "Send and close" at bounding box center [993, 667] width 100 height 32
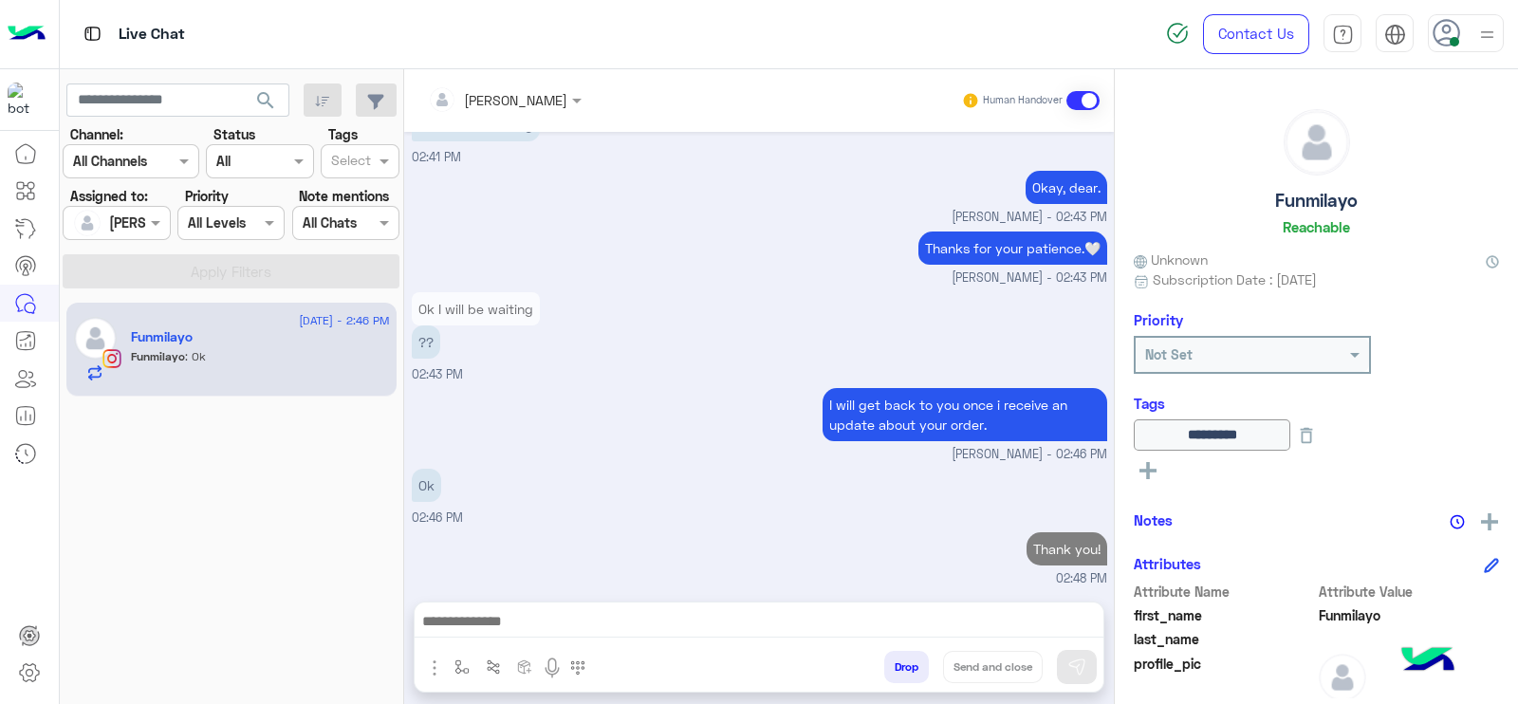
scroll to position [1720, 0]
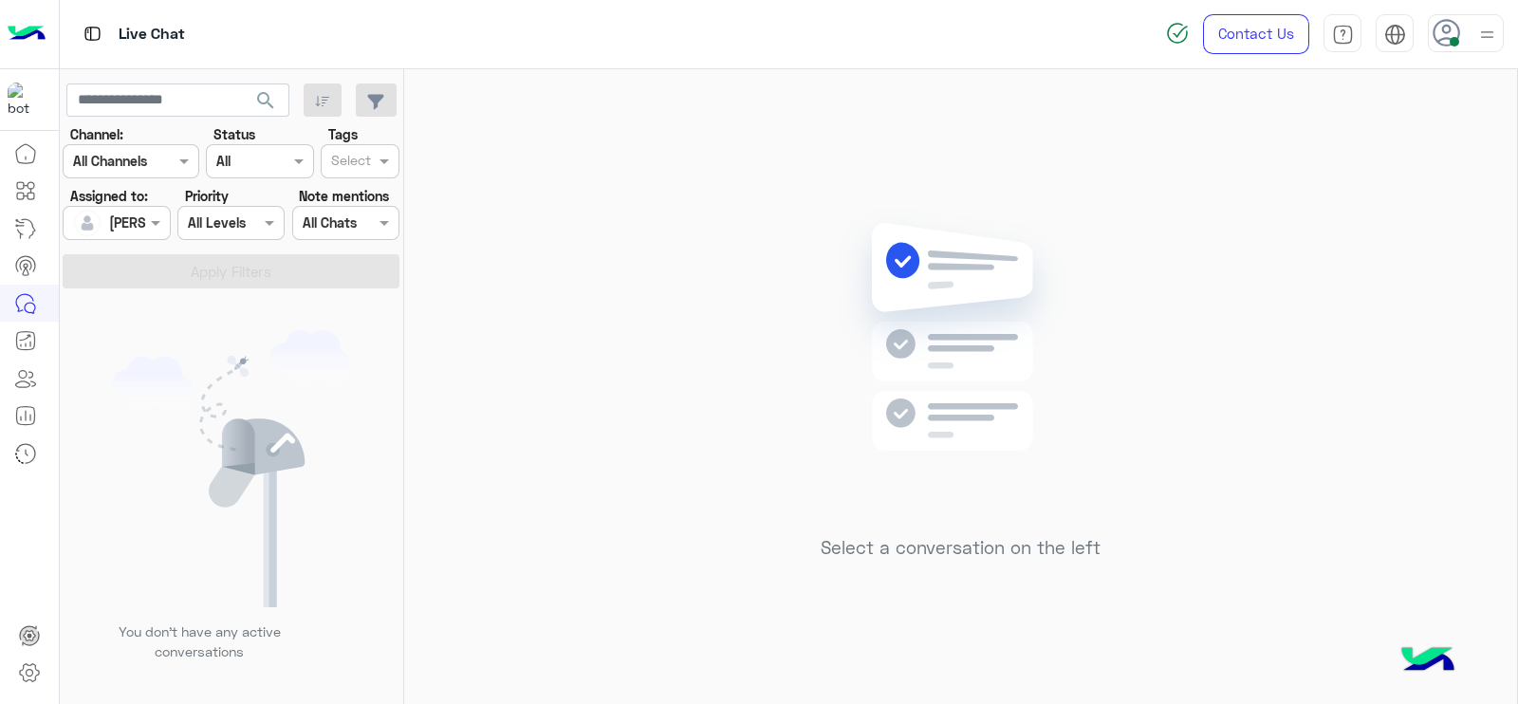
click at [1486, 49] on div at bounding box center [1487, 33] width 24 height 36
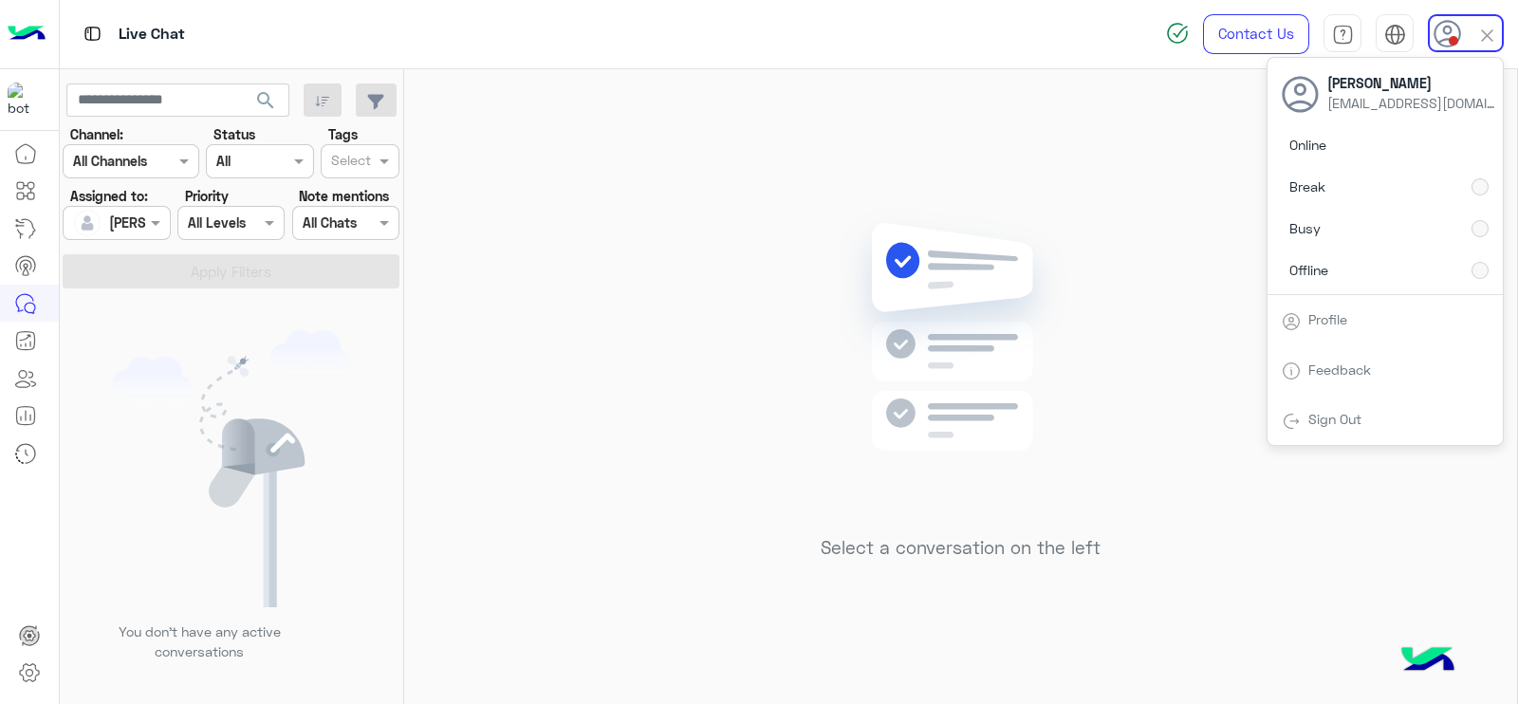
click at [948, 293] on img at bounding box center [960, 365] width 274 height 315
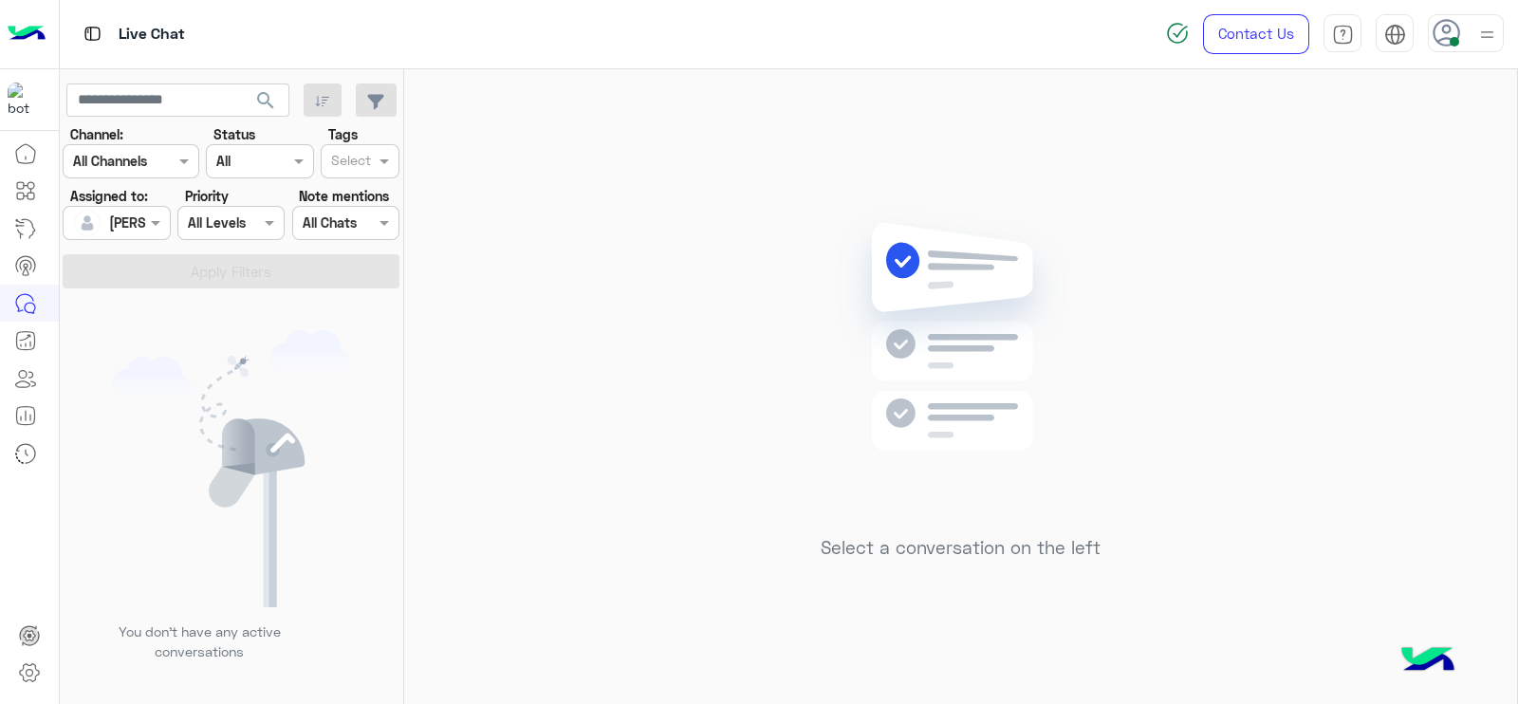
click at [120, 230] on div at bounding box center [116, 223] width 105 height 22
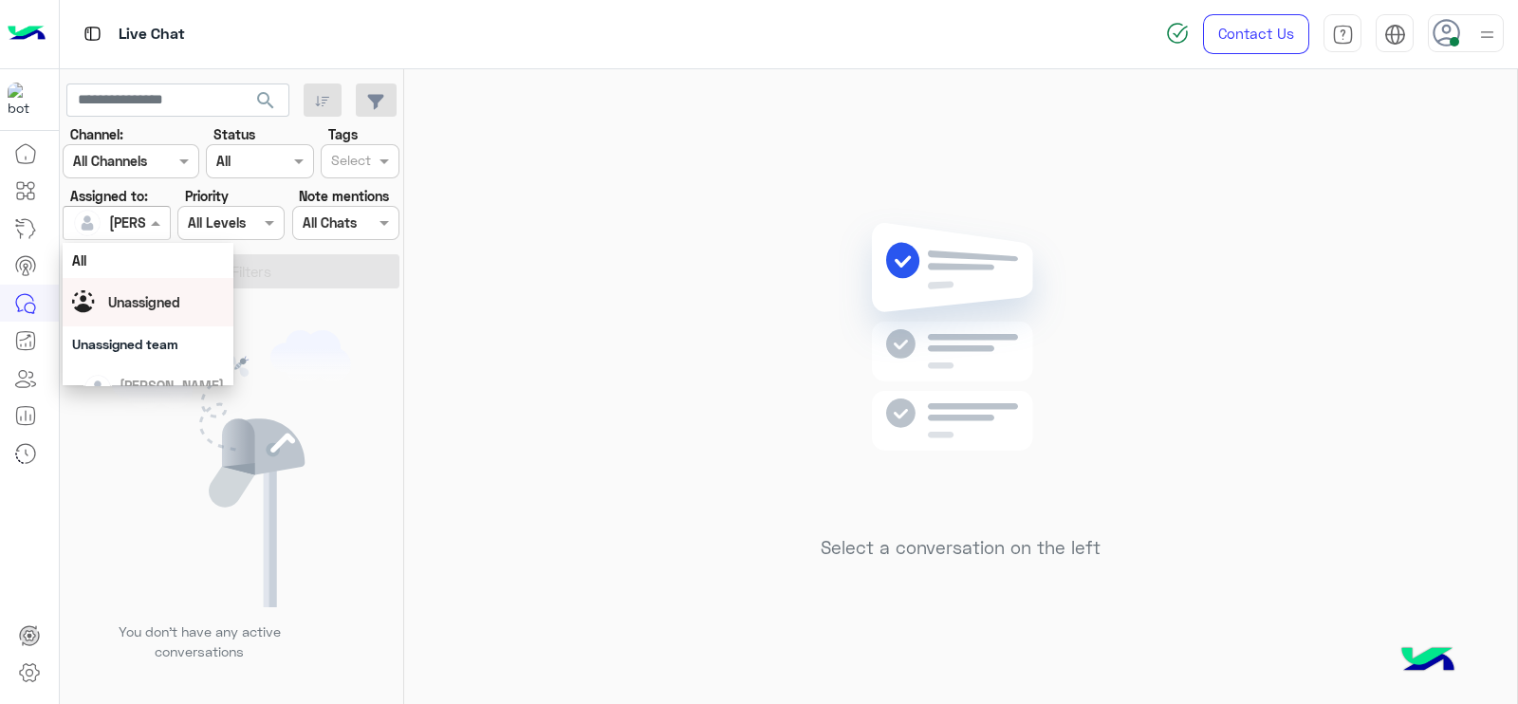
click at [116, 323] on div "Unassigned" at bounding box center [148, 302] width 171 height 48
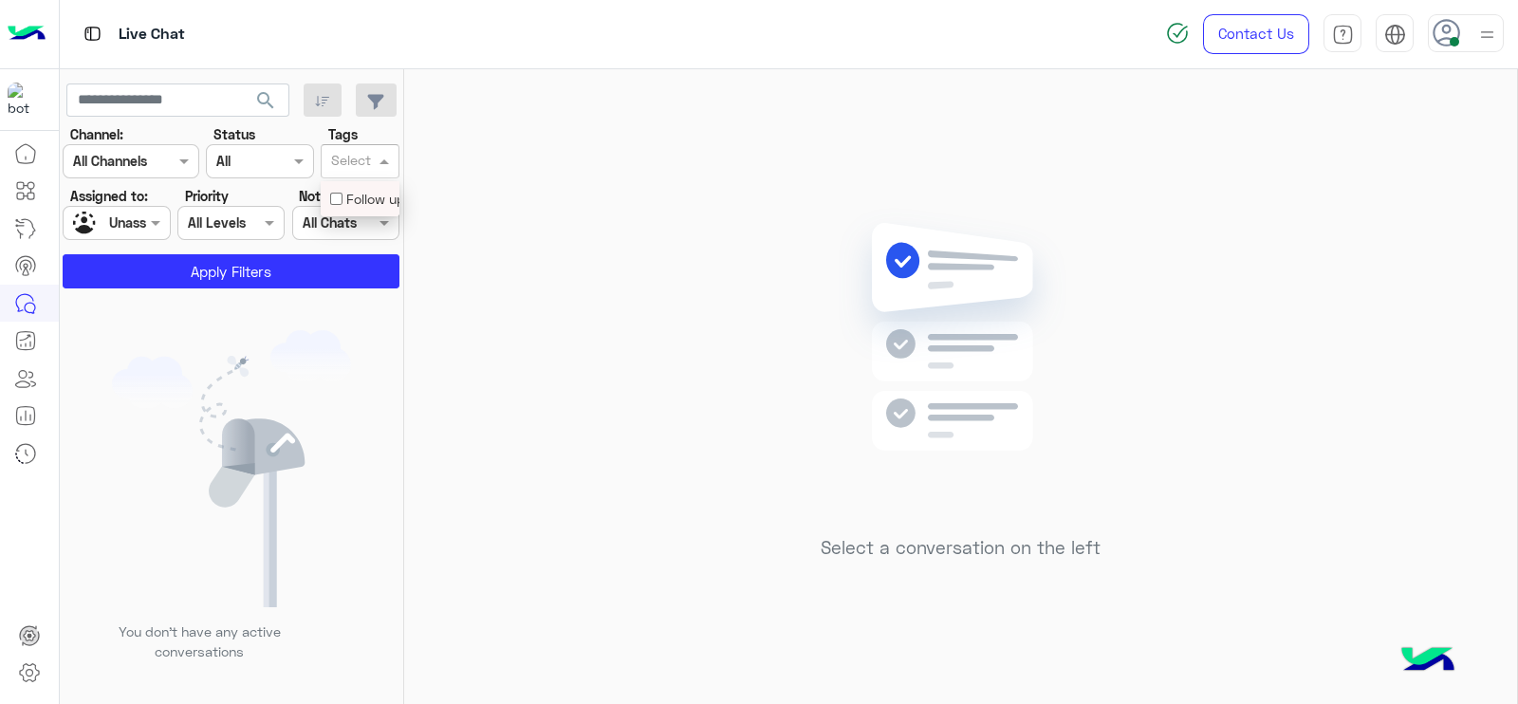
click at [369, 163] on input "text" at bounding box center [351, 163] width 40 height 20
click at [359, 193] on div "Follow up" at bounding box center [360, 199] width 60 height 20
click at [328, 252] on section "Channel: Channel All Channels Status Channel All Tags Select × Follow up Assign…" at bounding box center [232, 206] width 316 height 164
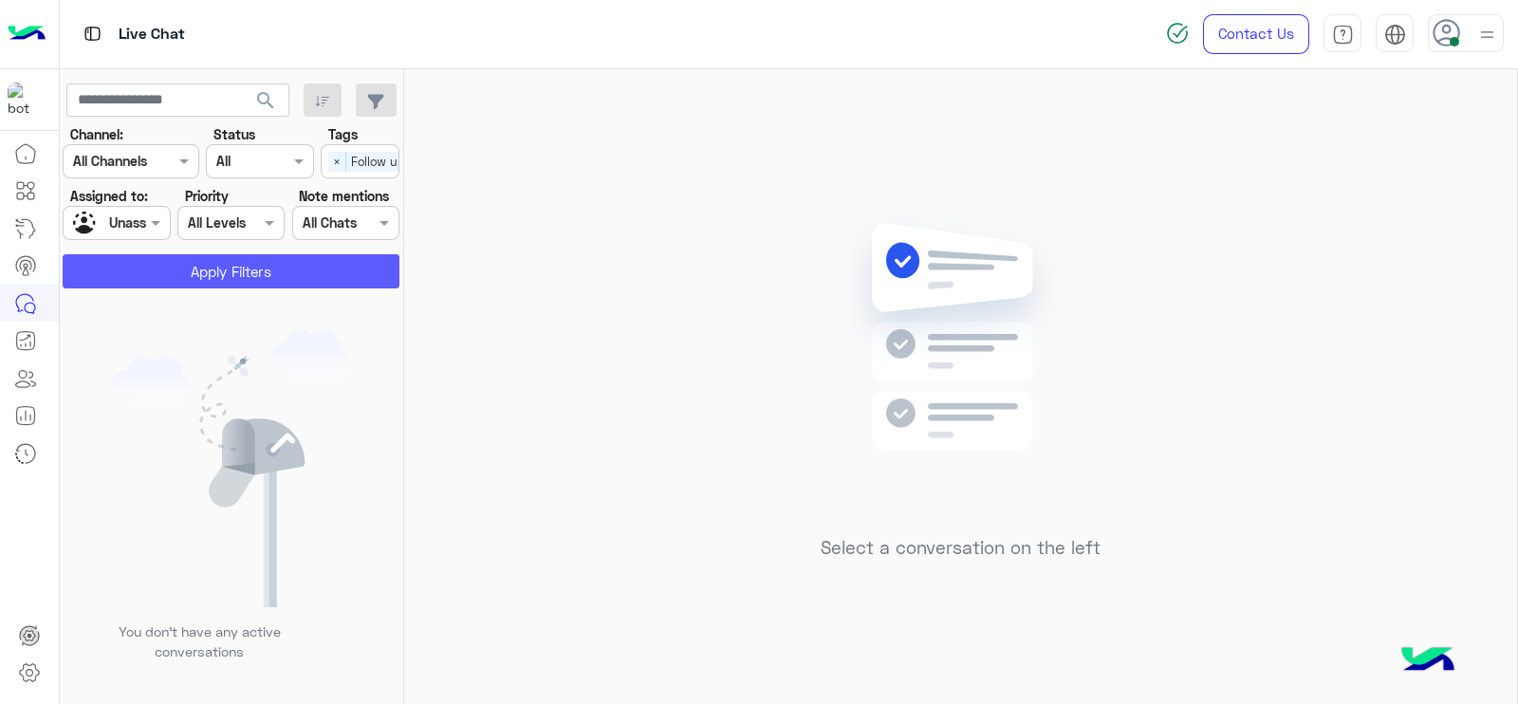
click at [323, 255] on button "Apply Filters" at bounding box center [231, 271] width 337 height 34
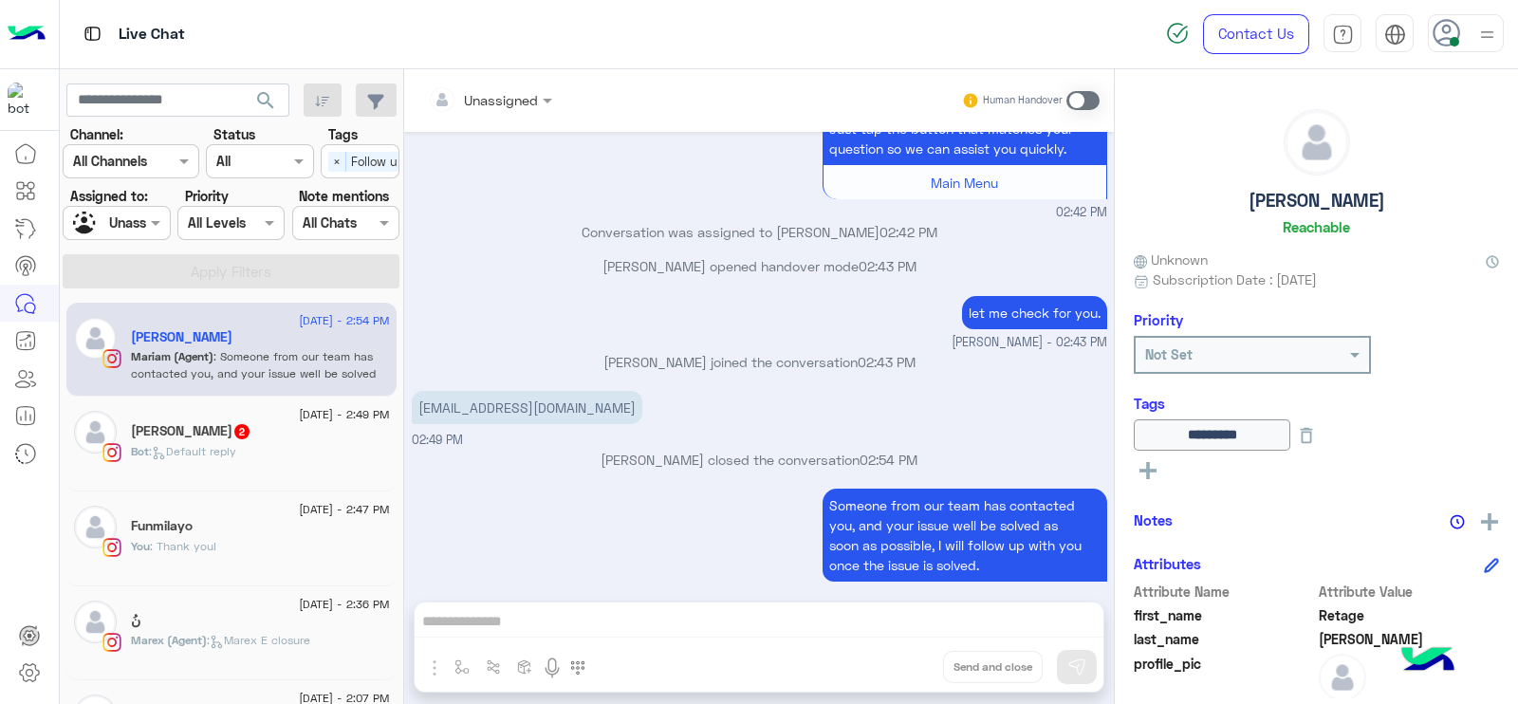
click at [135, 218] on div at bounding box center [116, 223] width 105 height 22
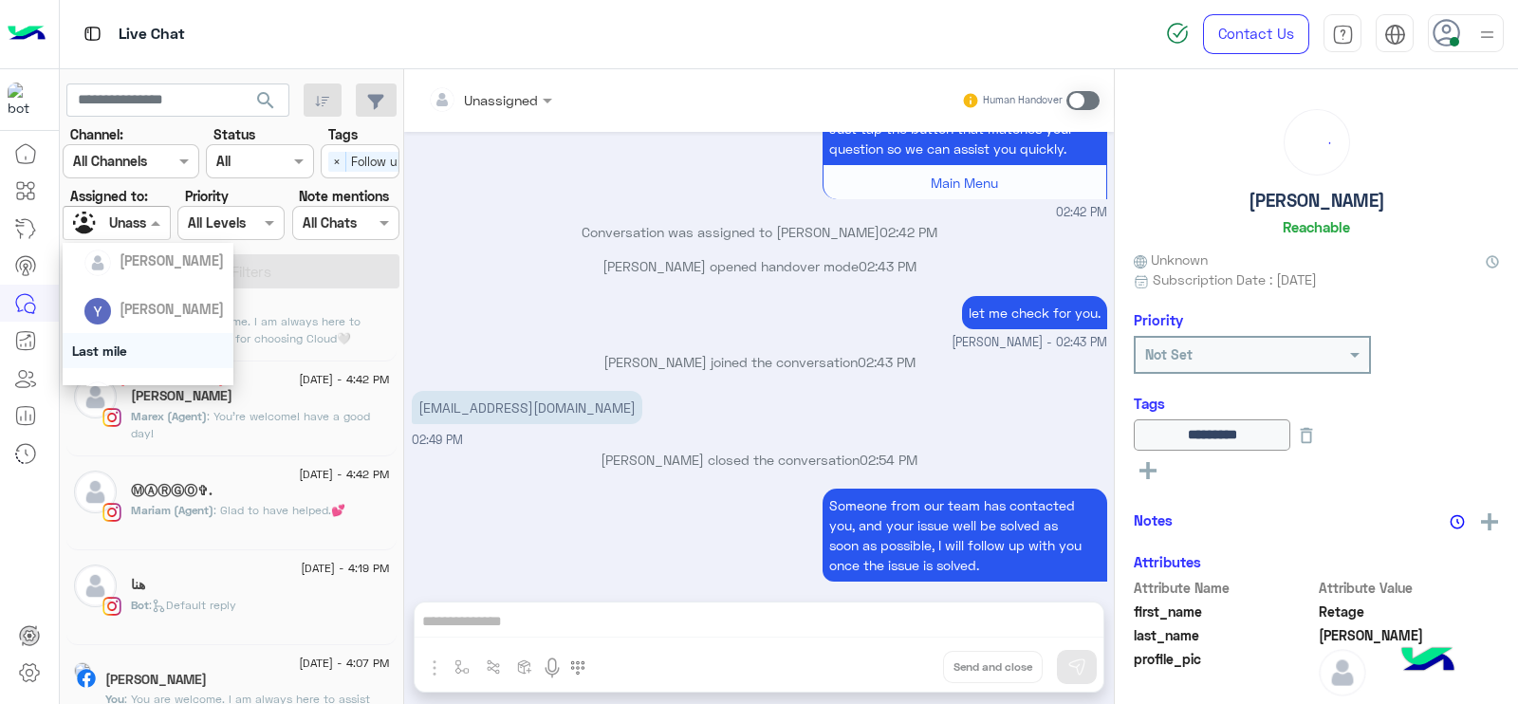
scroll to position [1363, 0]
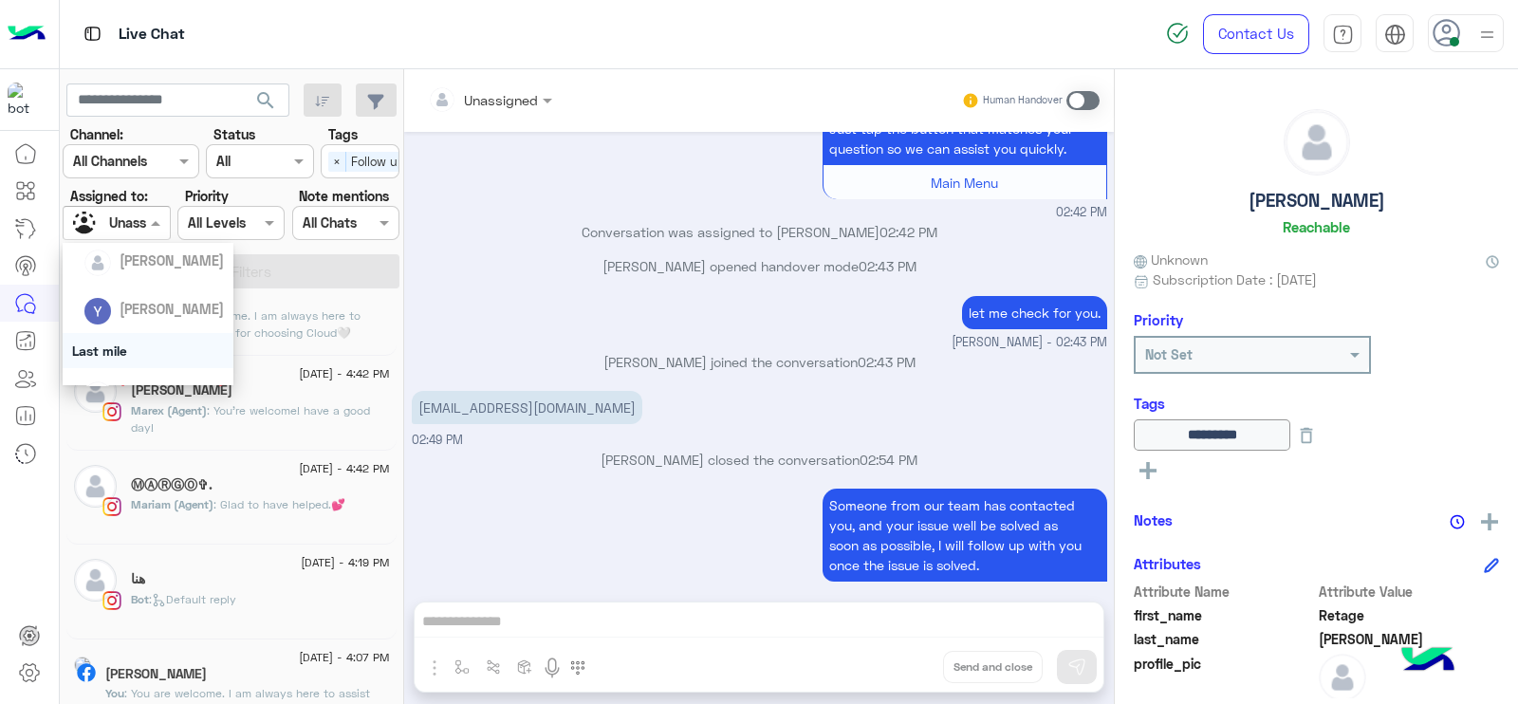
click at [238, 623] on div "11 August - 4:19 PM هنا Bot : Default reply" at bounding box center [231, 592] width 330 height 95
click at [224, 654] on div "[DATE] - 4:07 PM" at bounding box center [247, 660] width 285 height 12
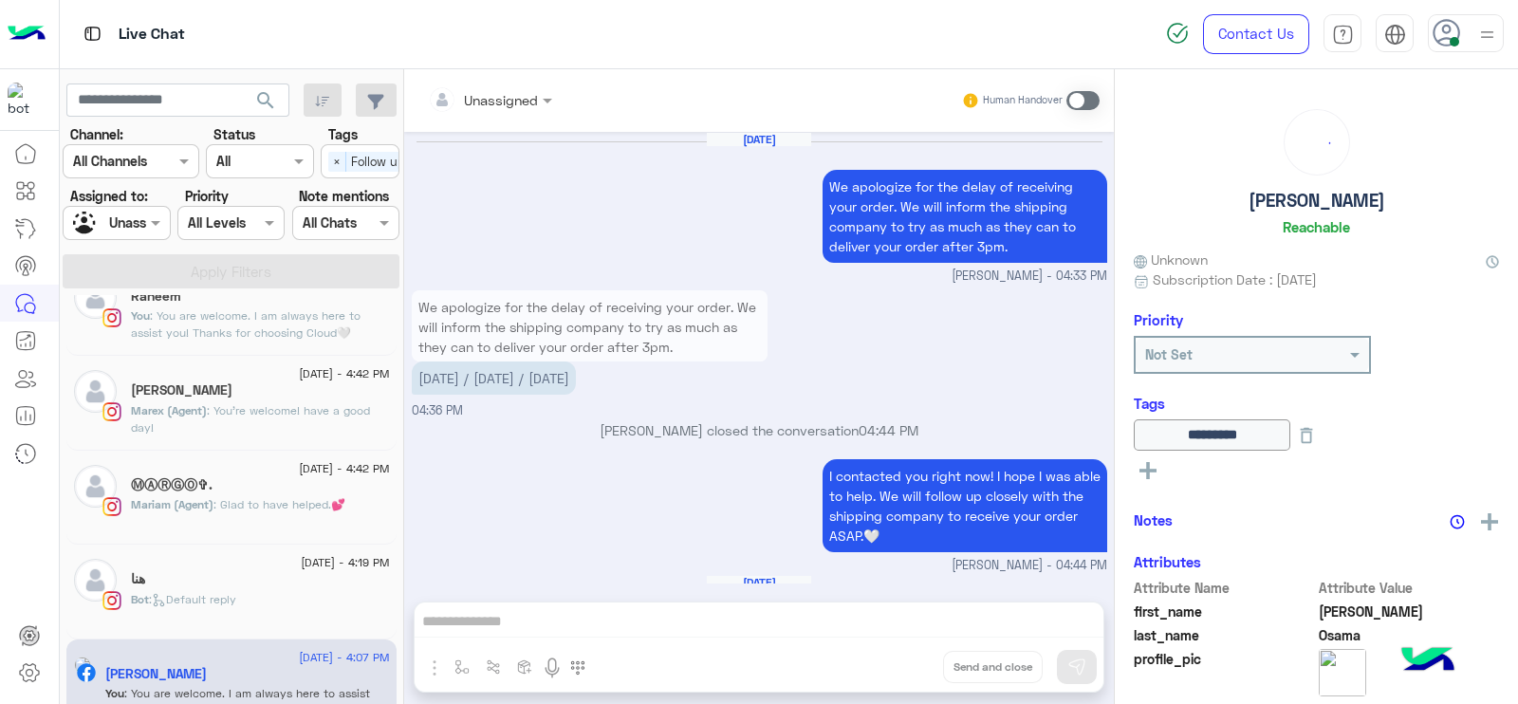
scroll to position [1369, 0]
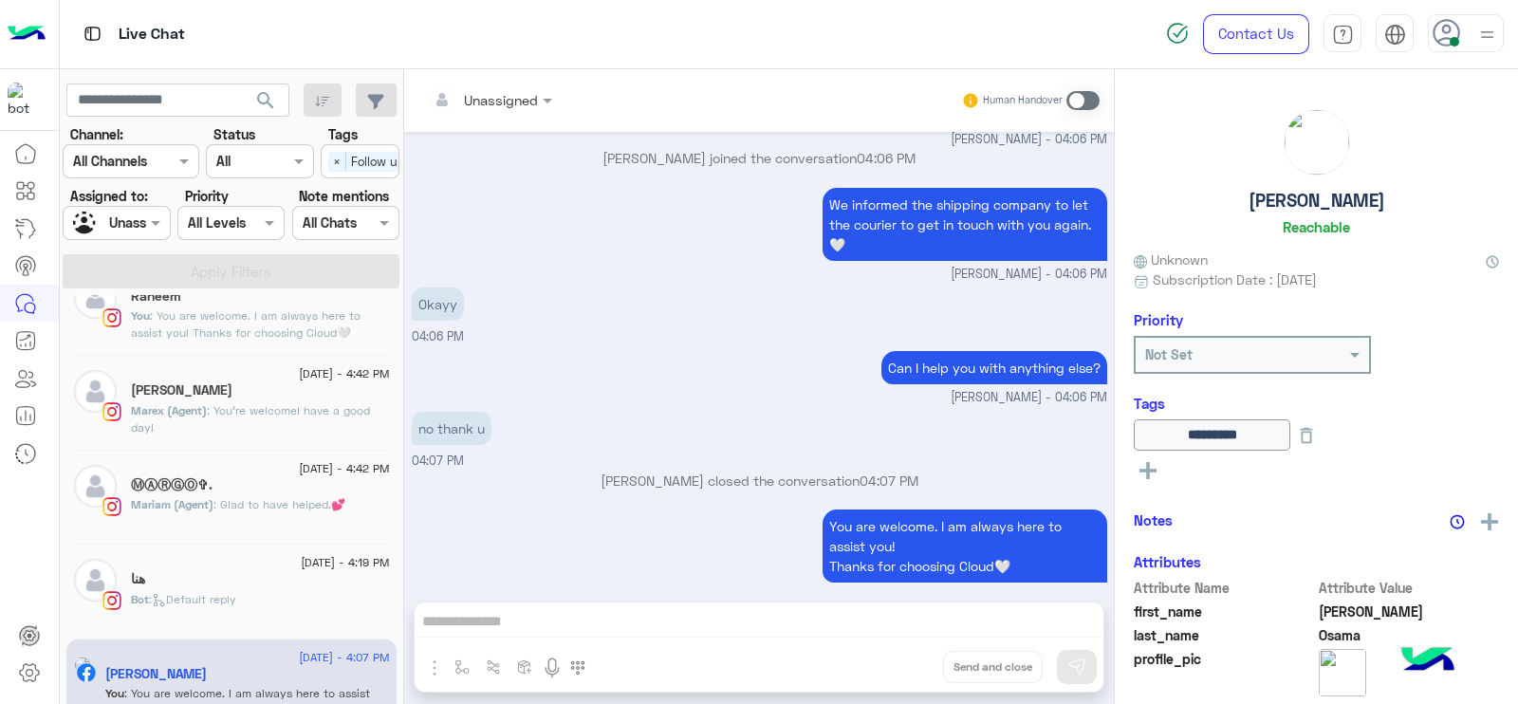
click at [525, 97] on div at bounding box center [489, 99] width 143 height 22
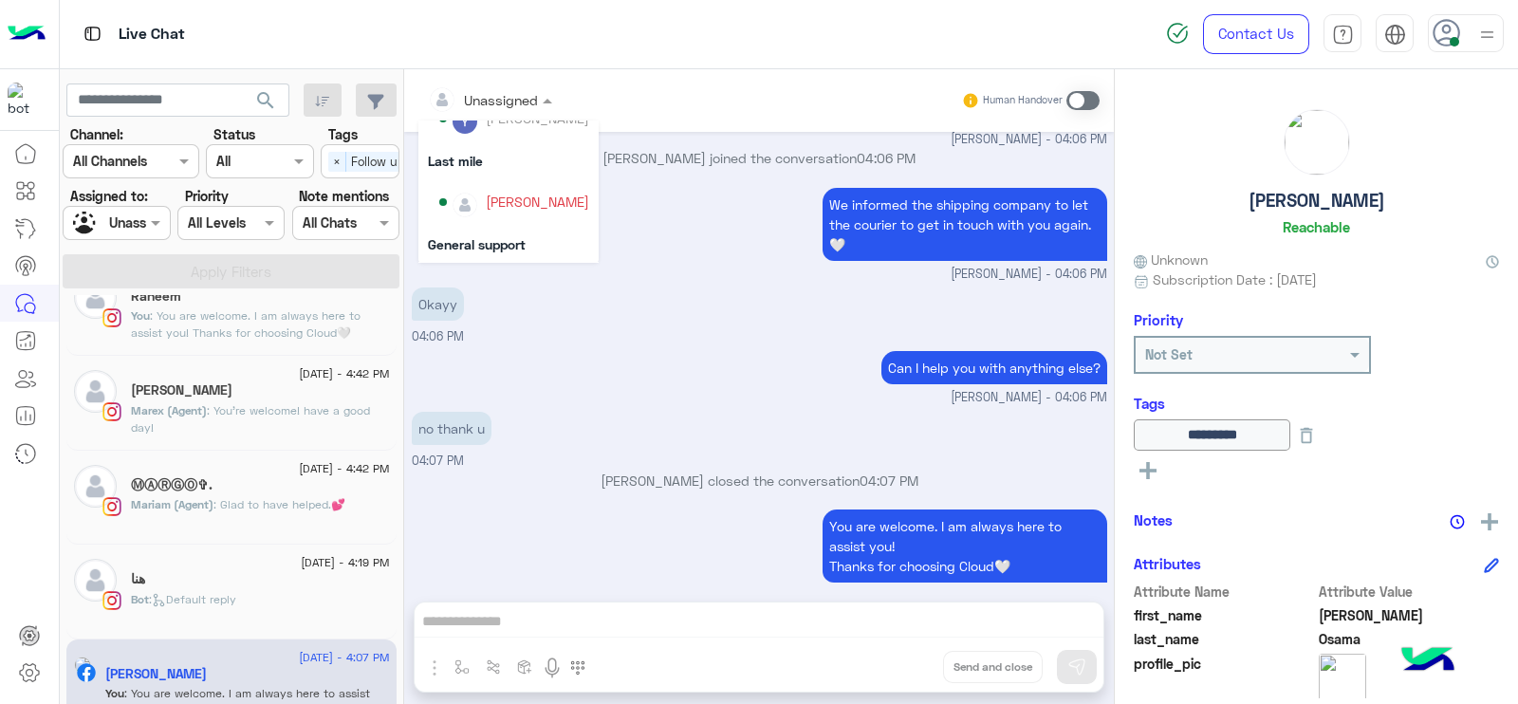
scroll to position [266, 0]
click at [451, 143] on div "Last mile" at bounding box center [508, 149] width 180 height 35
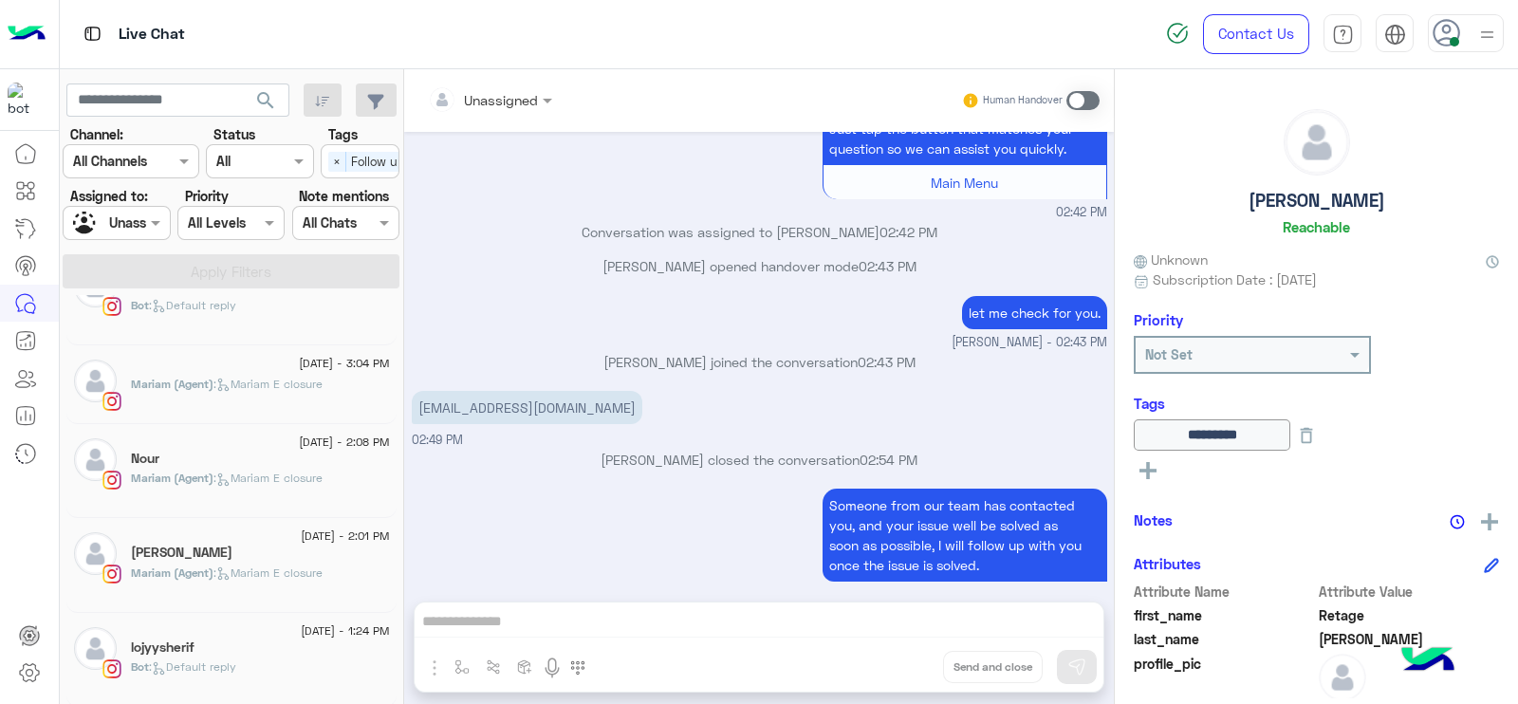
scroll to position [9, 0]
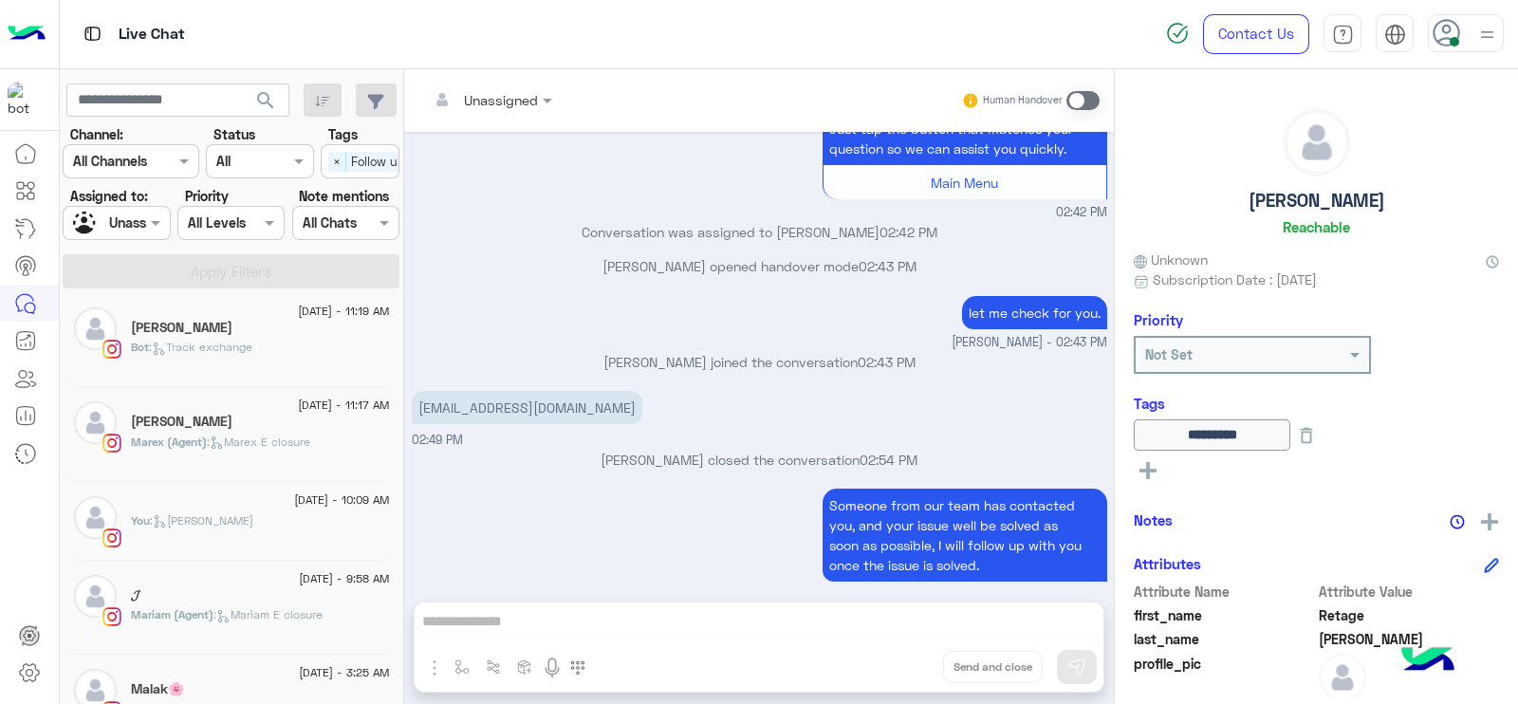
click at [121, 222] on div at bounding box center [116, 223] width 105 height 22
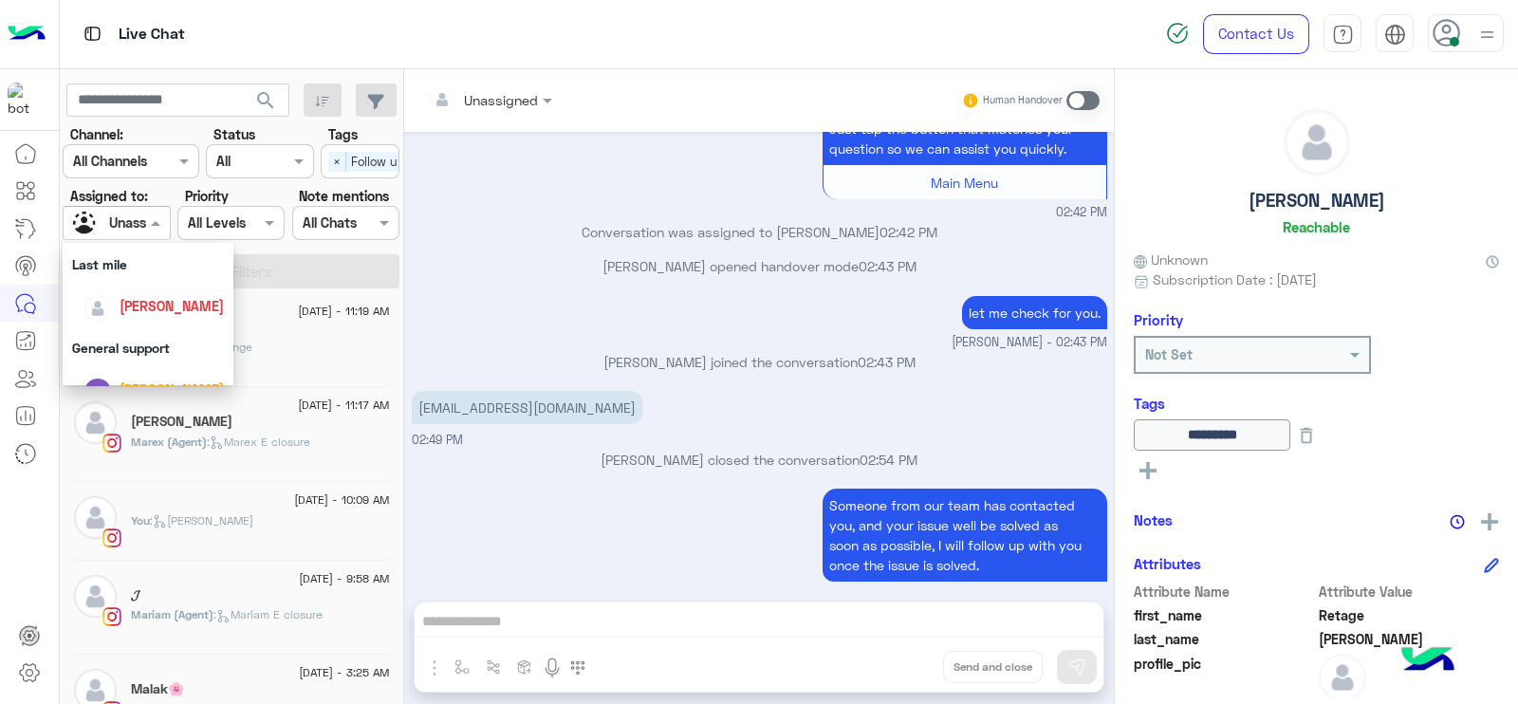
scroll to position [336, 0]
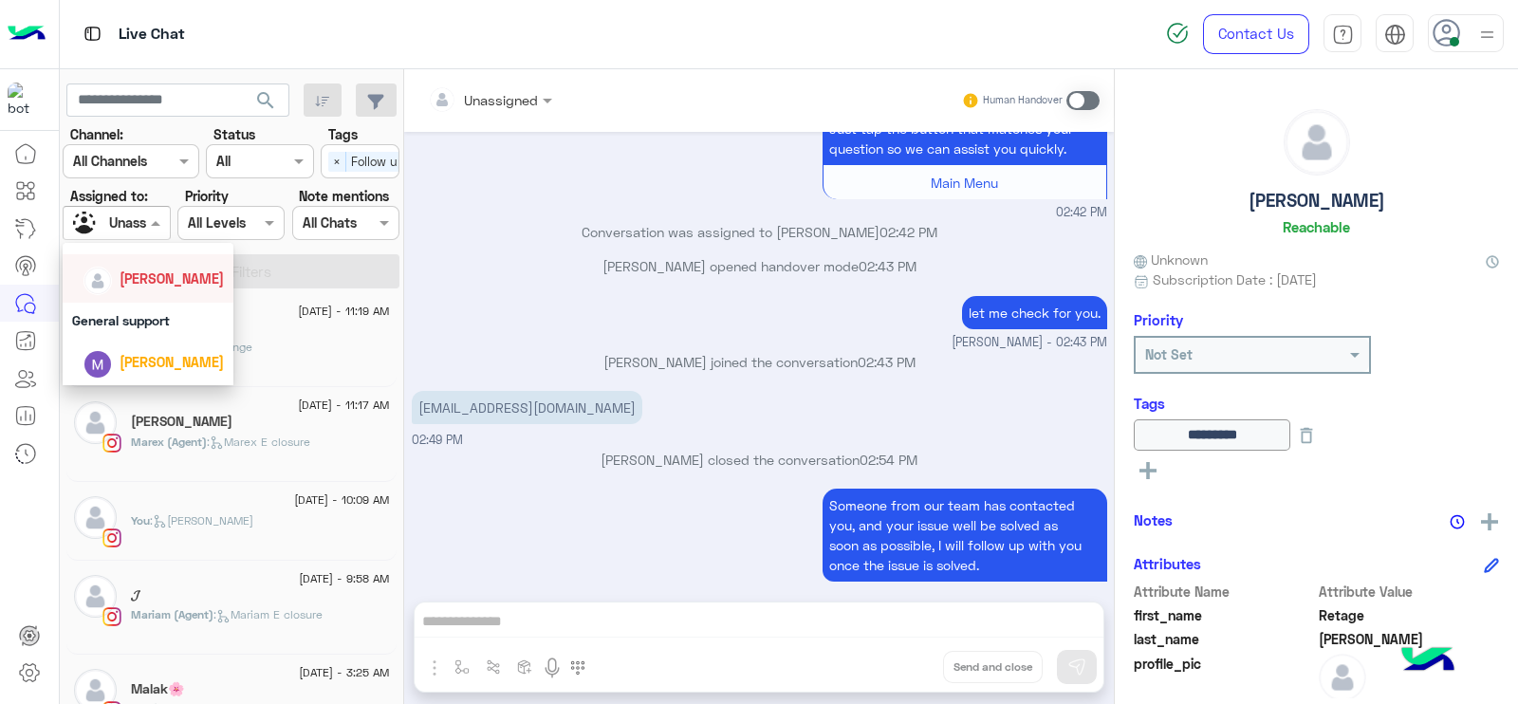
click at [137, 286] on div "[PERSON_NAME]" at bounding box center [172, 278] width 104 height 20
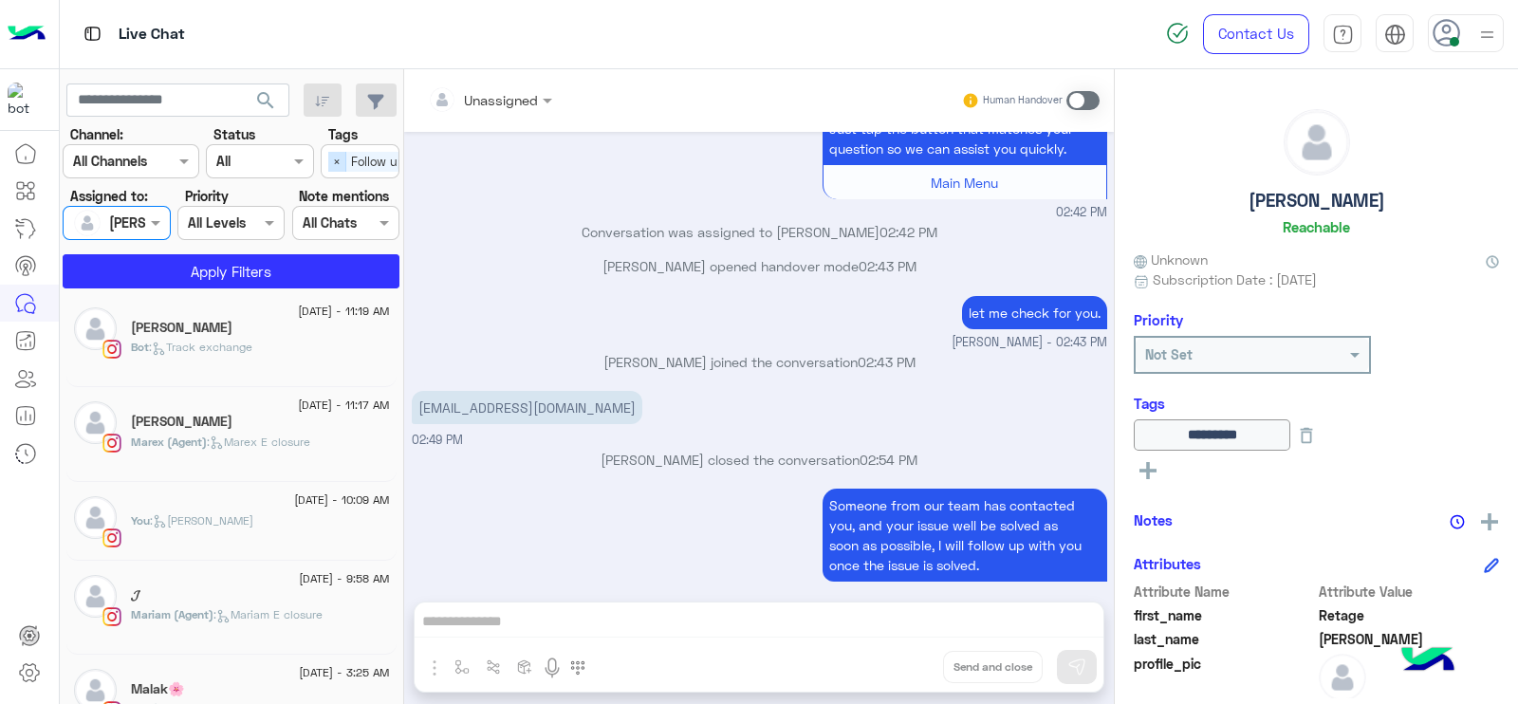
click at [344, 163] on span "×" at bounding box center [337, 162] width 18 height 20
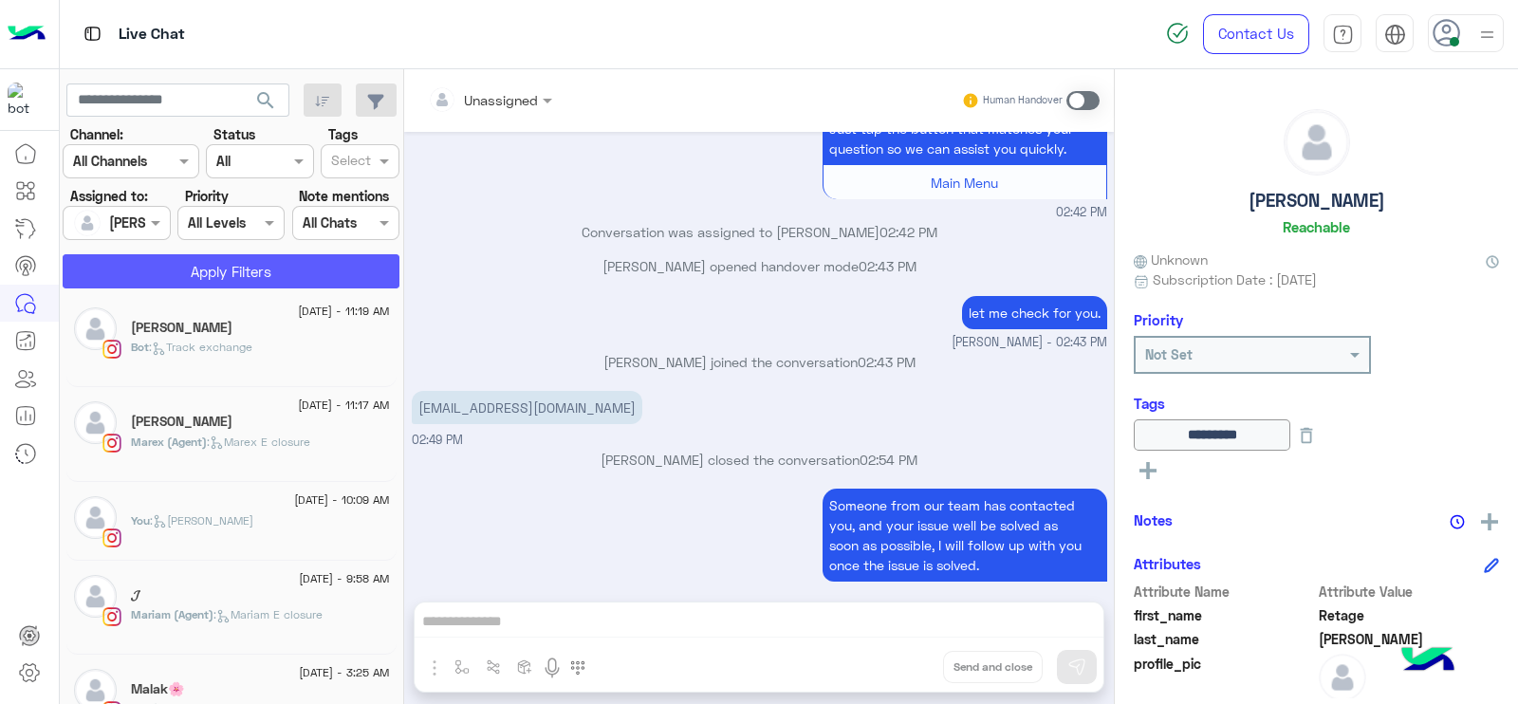
click at [268, 286] on button "Apply Filters" at bounding box center [231, 271] width 337 height 34
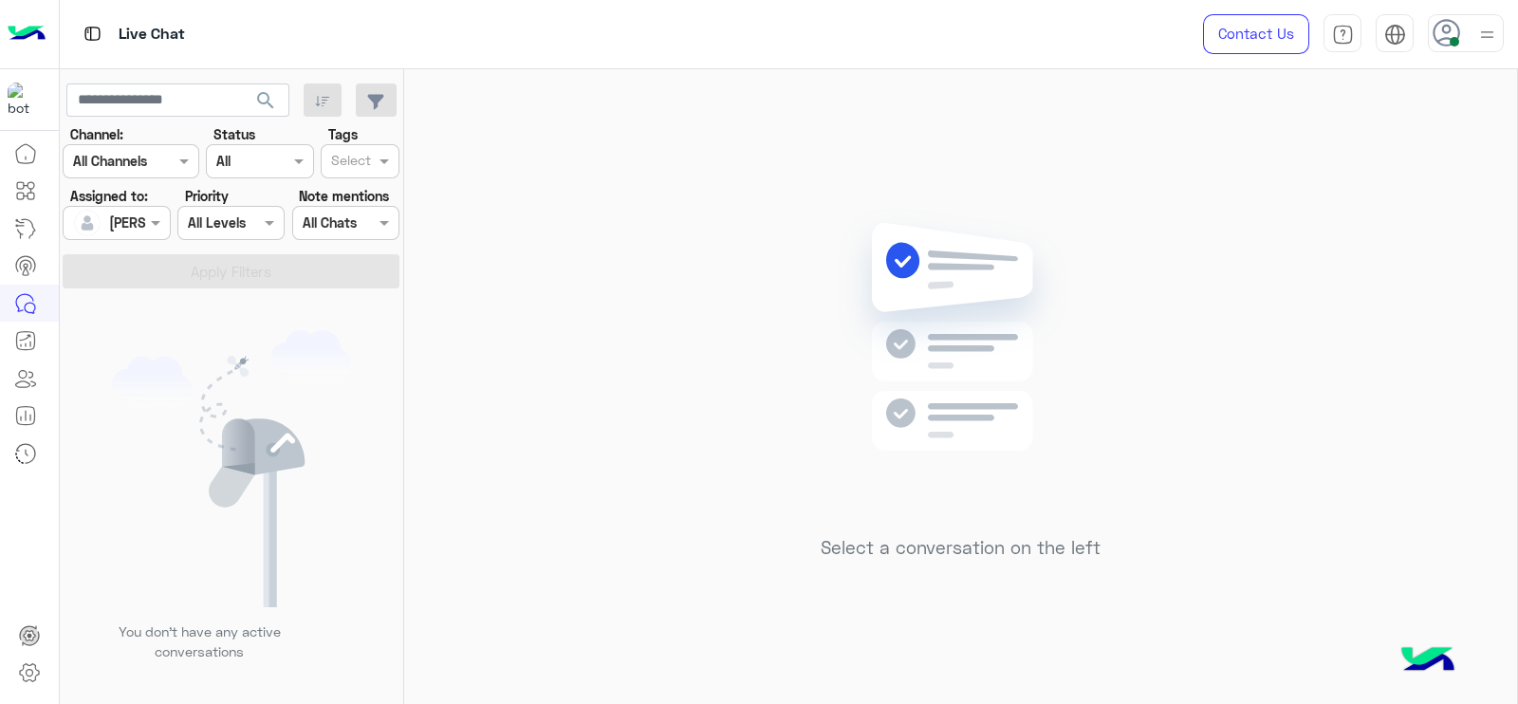
click at [128, 231] on div "[PERSON_NAME]" at bounding box center [161, 222] width 104 height 20
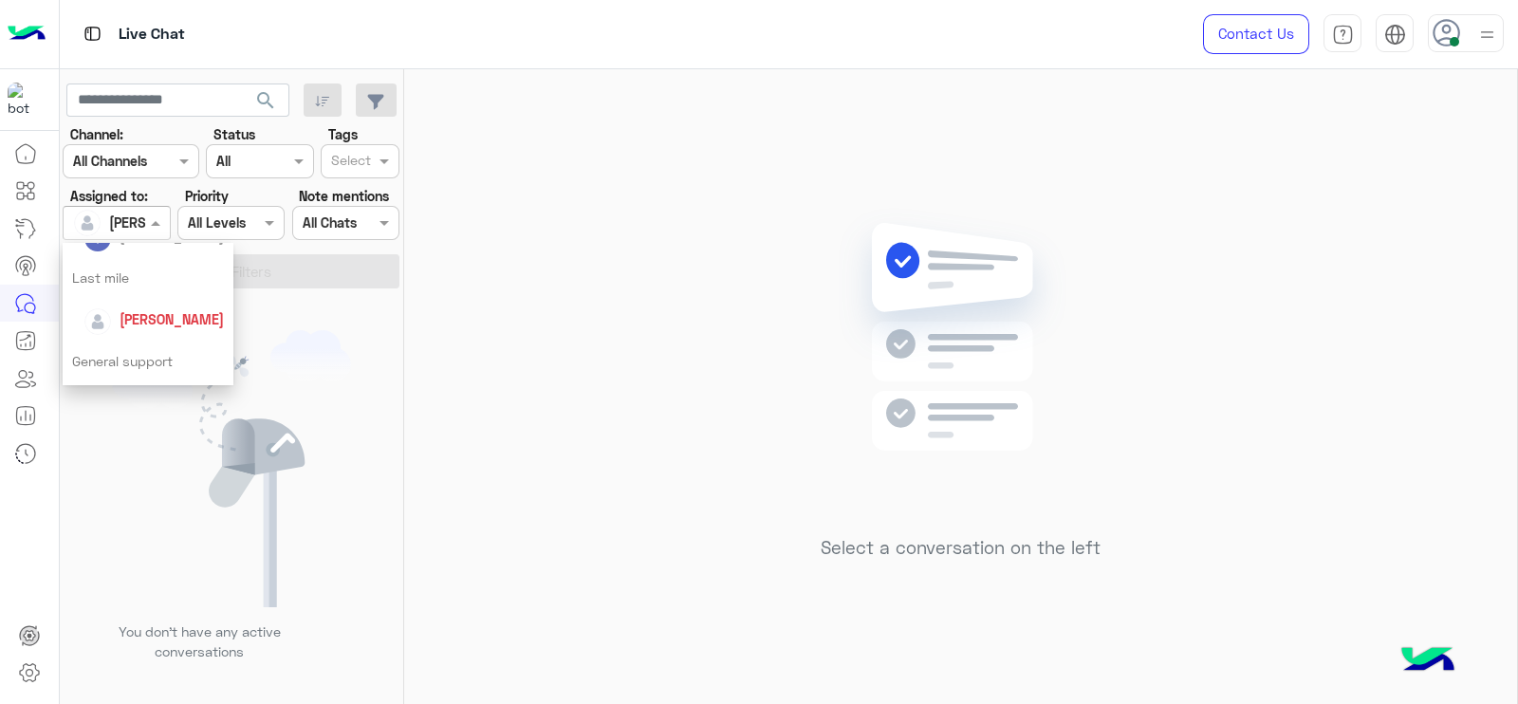
scroll to position [264, 0]
click at [125, 295] on div "Last mile" at bounding box center [148, 309] width 171 height 35
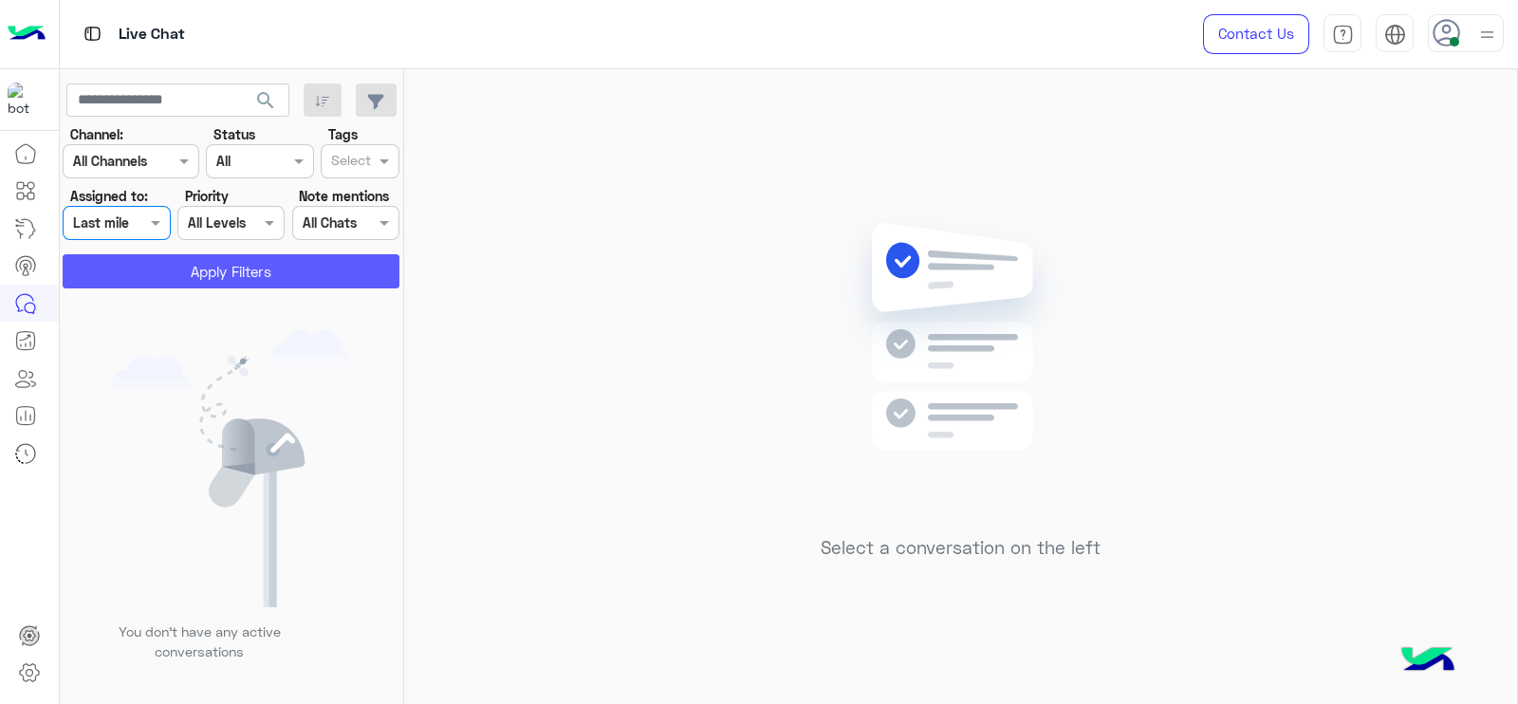
click at [152, 274] on button "Apply Filters" at bounding box center [231, 271] width 337 height 34
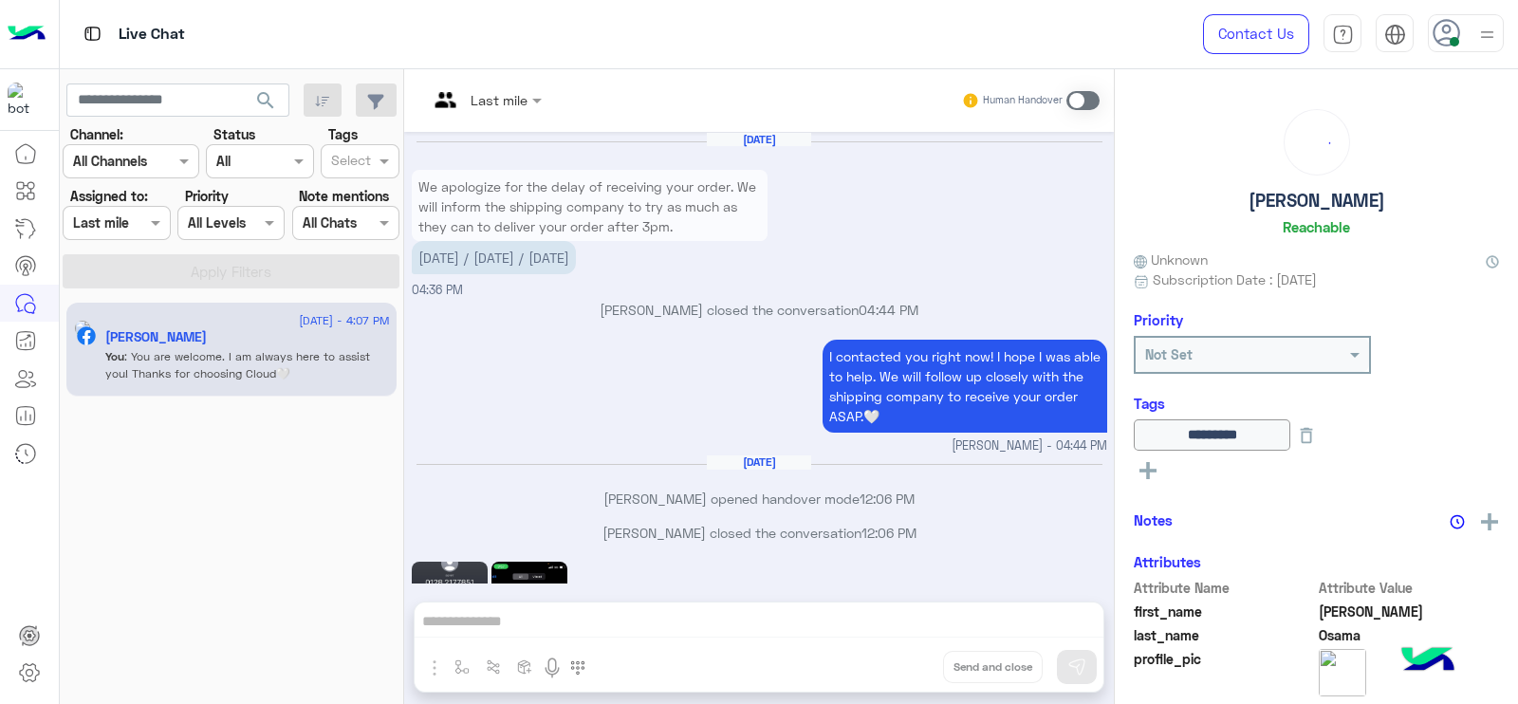
scroll to position [1317, 0]
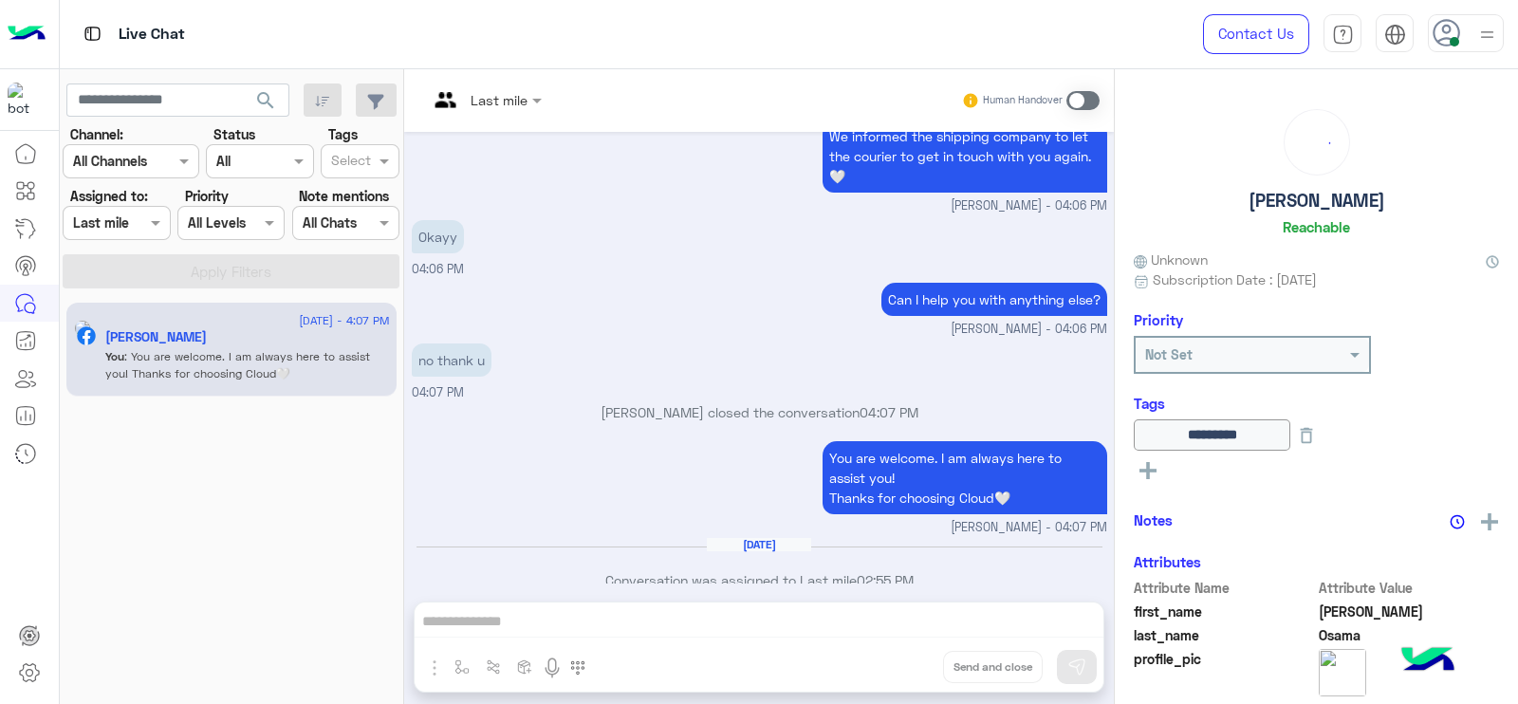
click at [499, 97] on div at bounding box center [484, 99] width 133 height 22
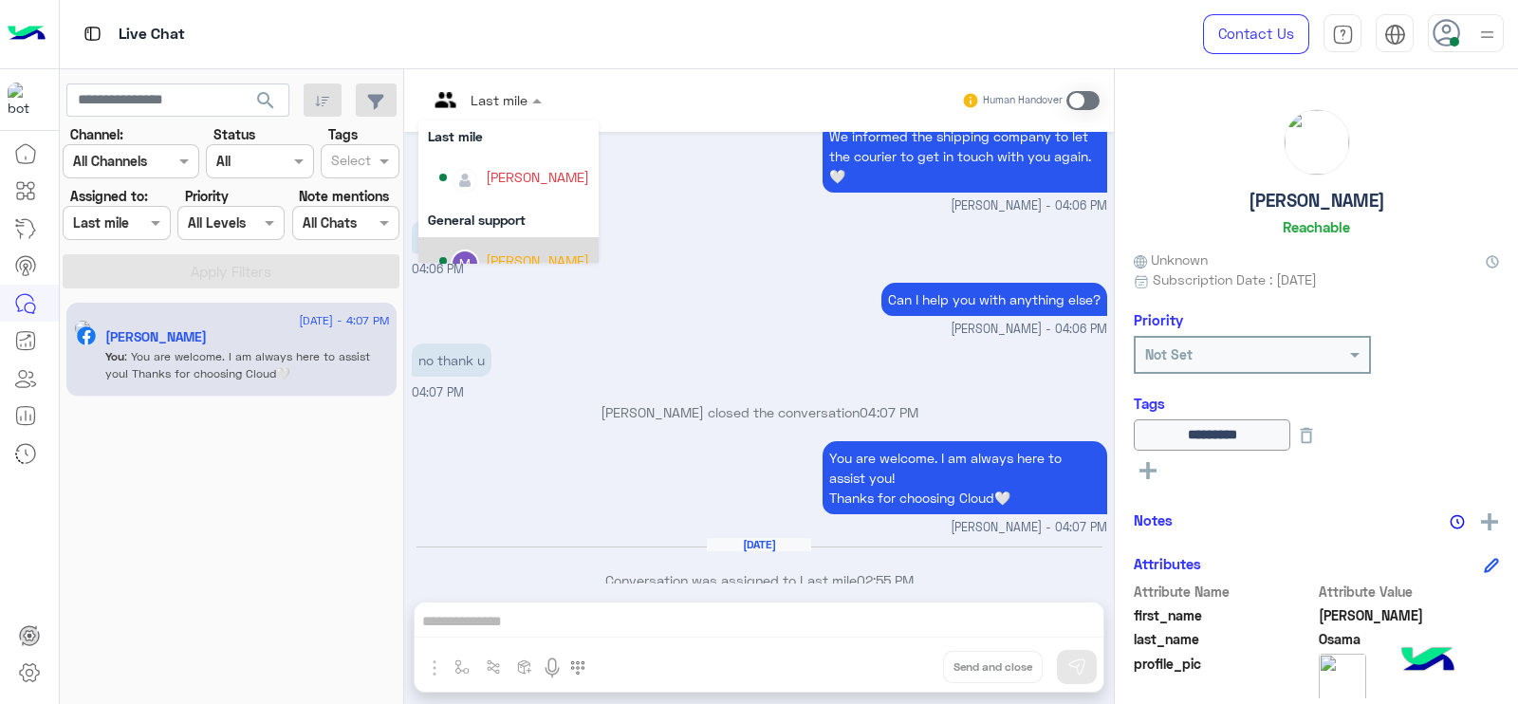
scroll to position [277, 0]
click at [475, 194] on div "[PERSON_NAME]" at bounding box center [514, 179] width 150 height 33
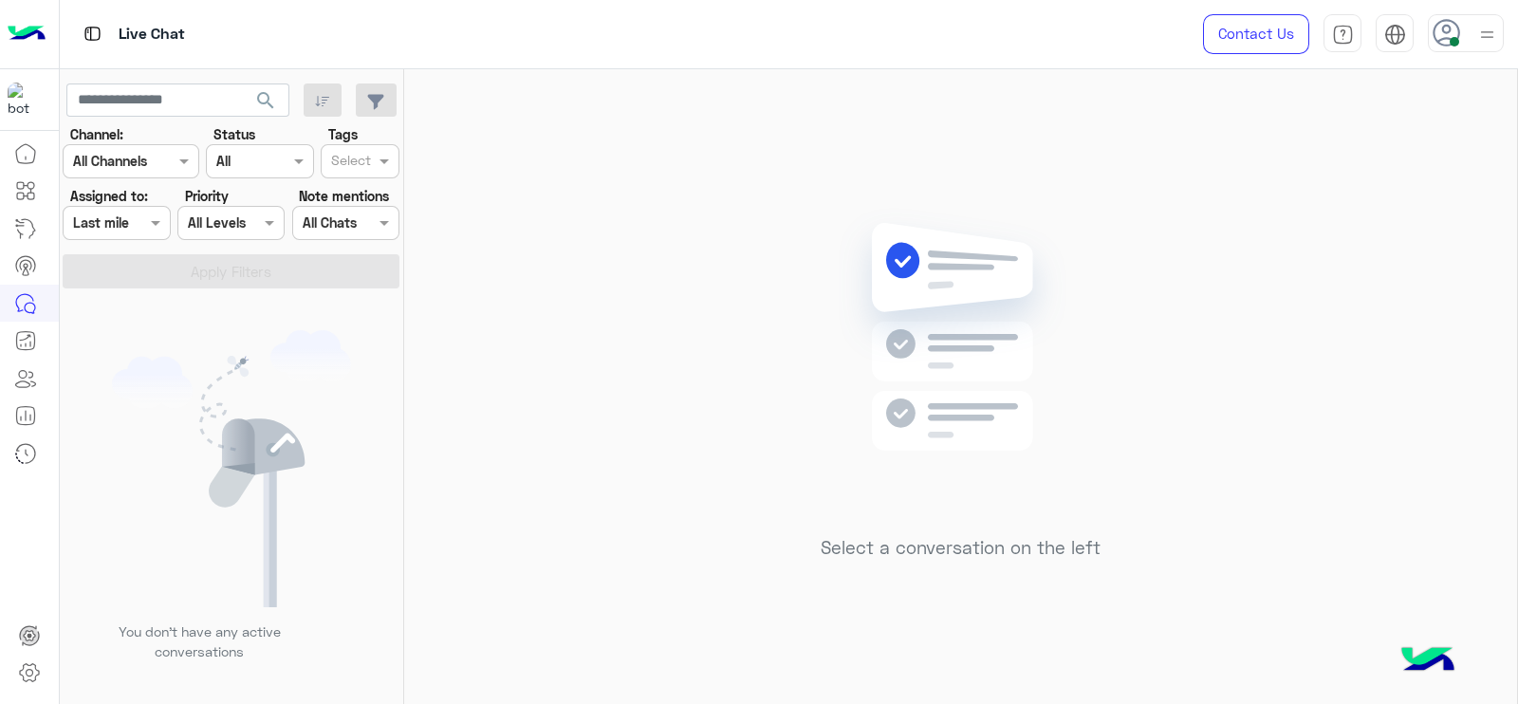
click at [147, 236] on div "Assigned on Last mile" at bounding box center [116, 223] width 107 height 34
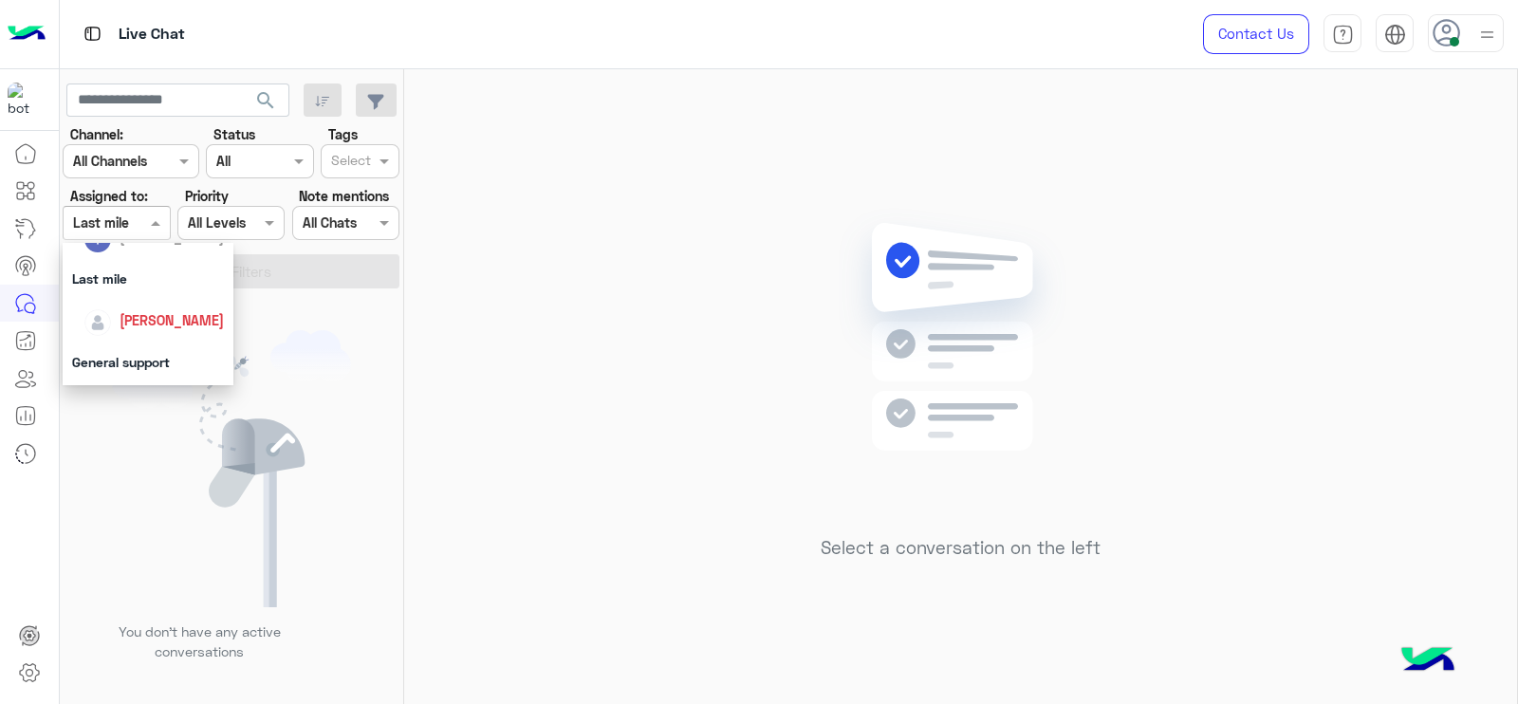
scroll to position [316, 0]
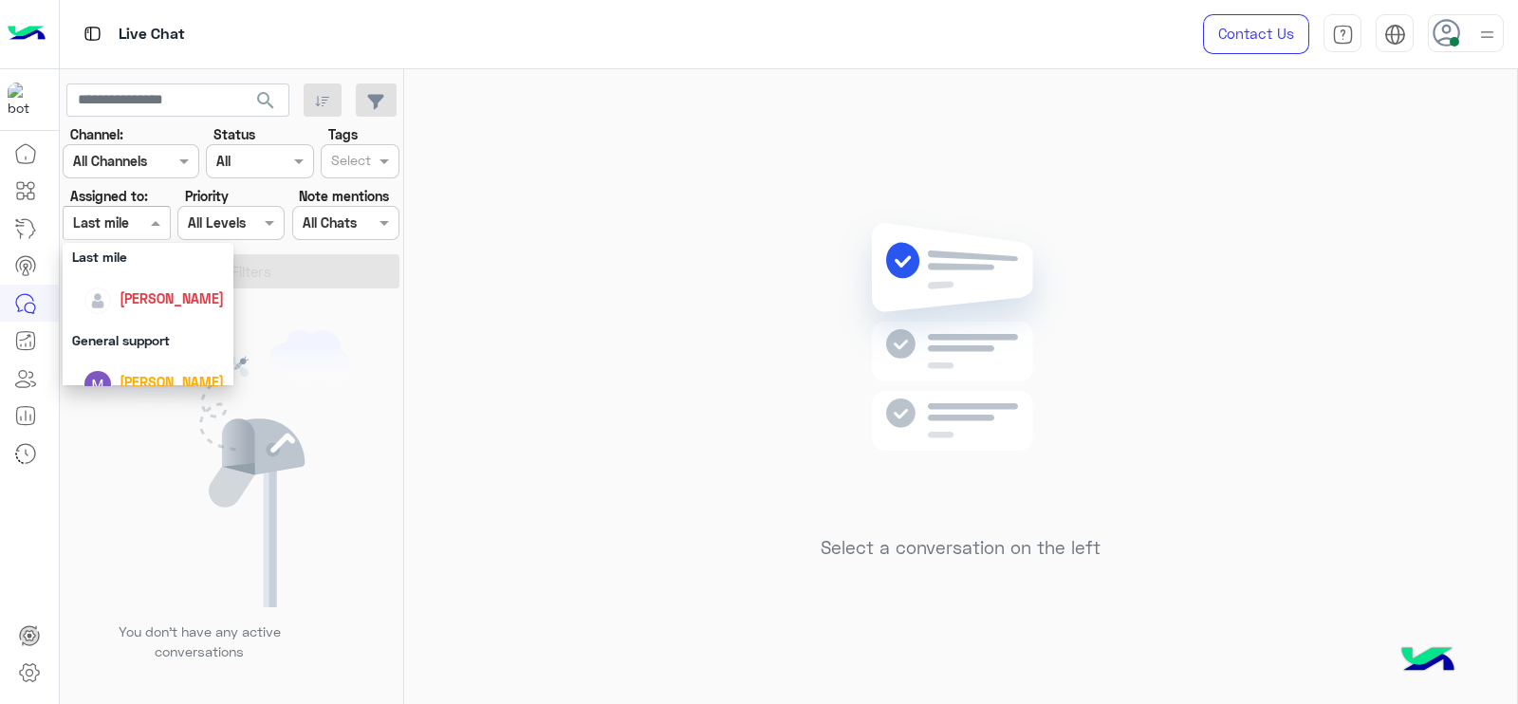
click at [157, 297] on span "[PERSON_NAME]" at bounding box center [172, 298] width 104 height 16
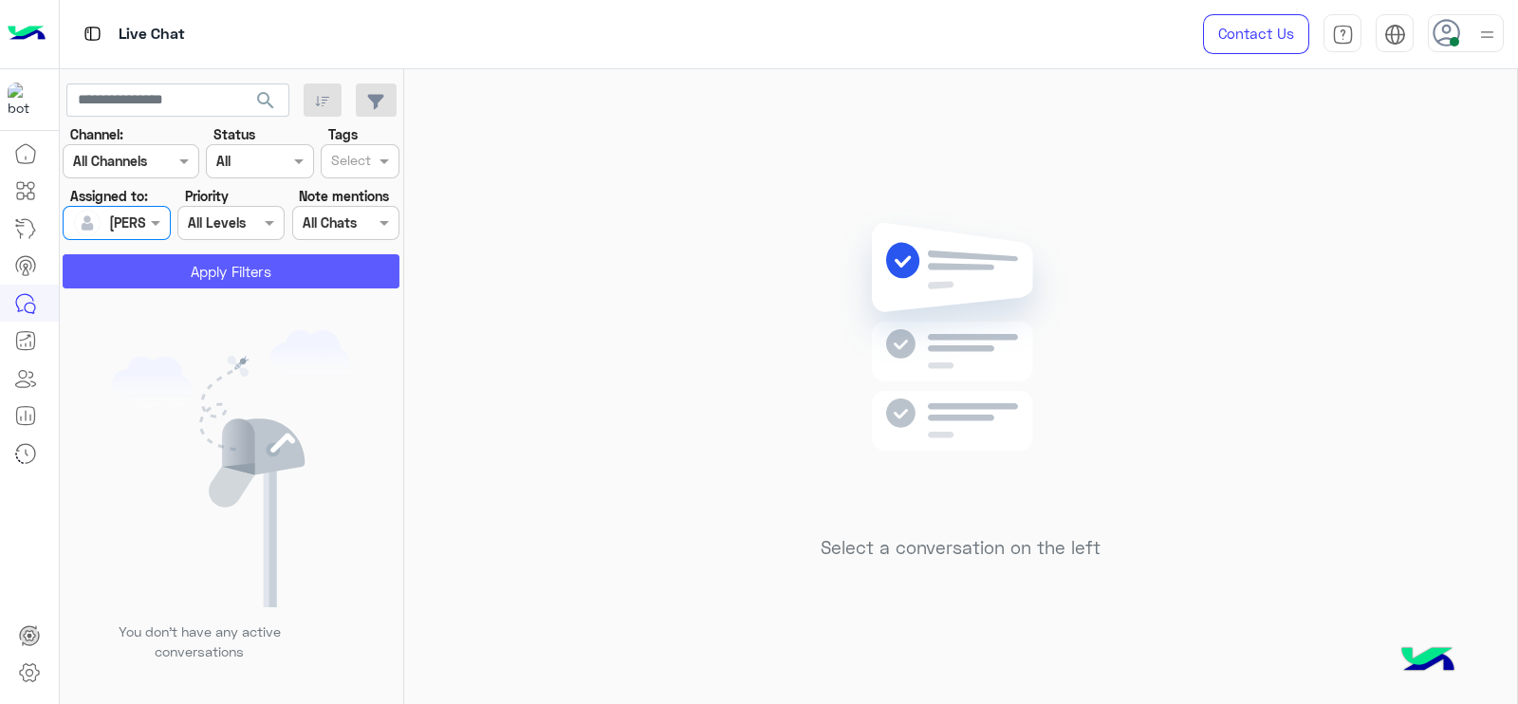
click at [191, 272] on button "Apply Filters" at bounding box center [231, 271] width 337 height 34
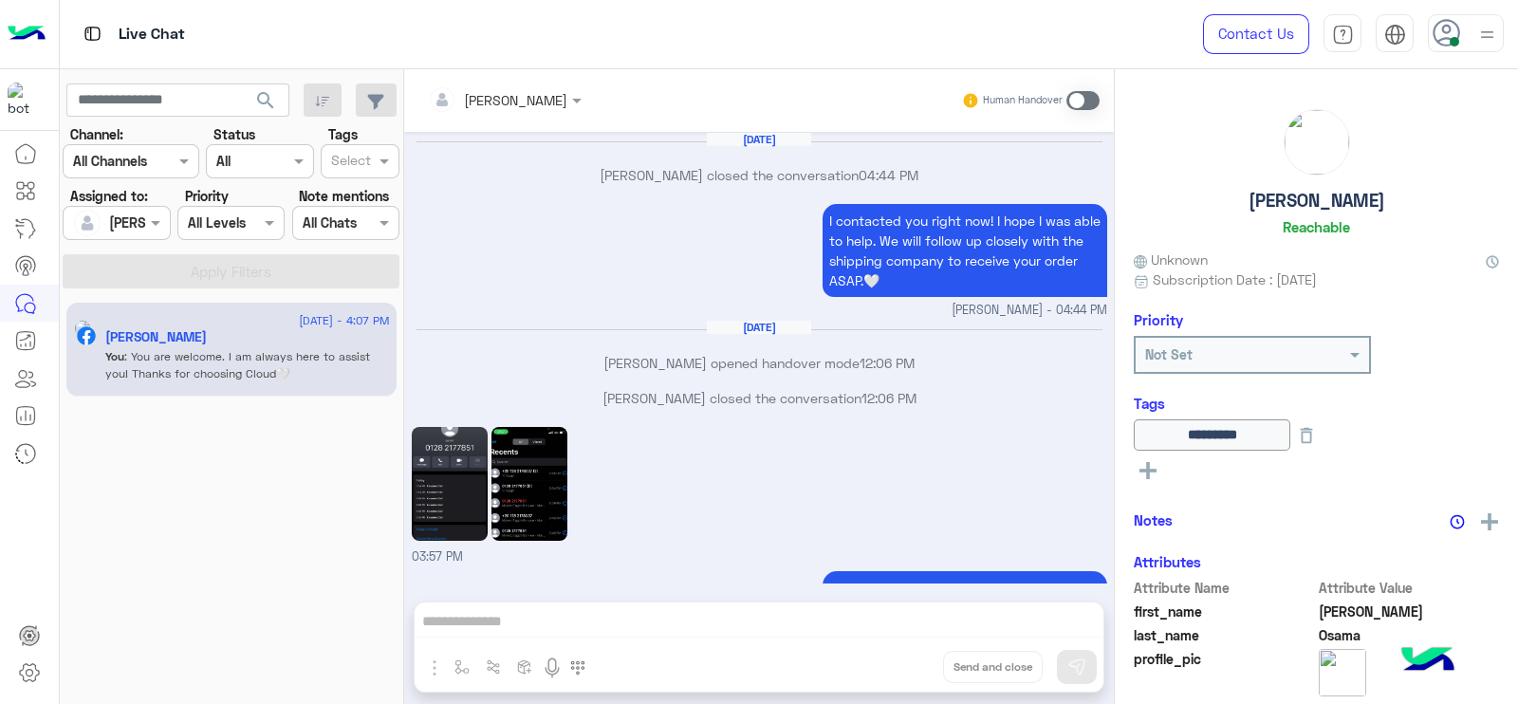
scroll to position [1217, 0]
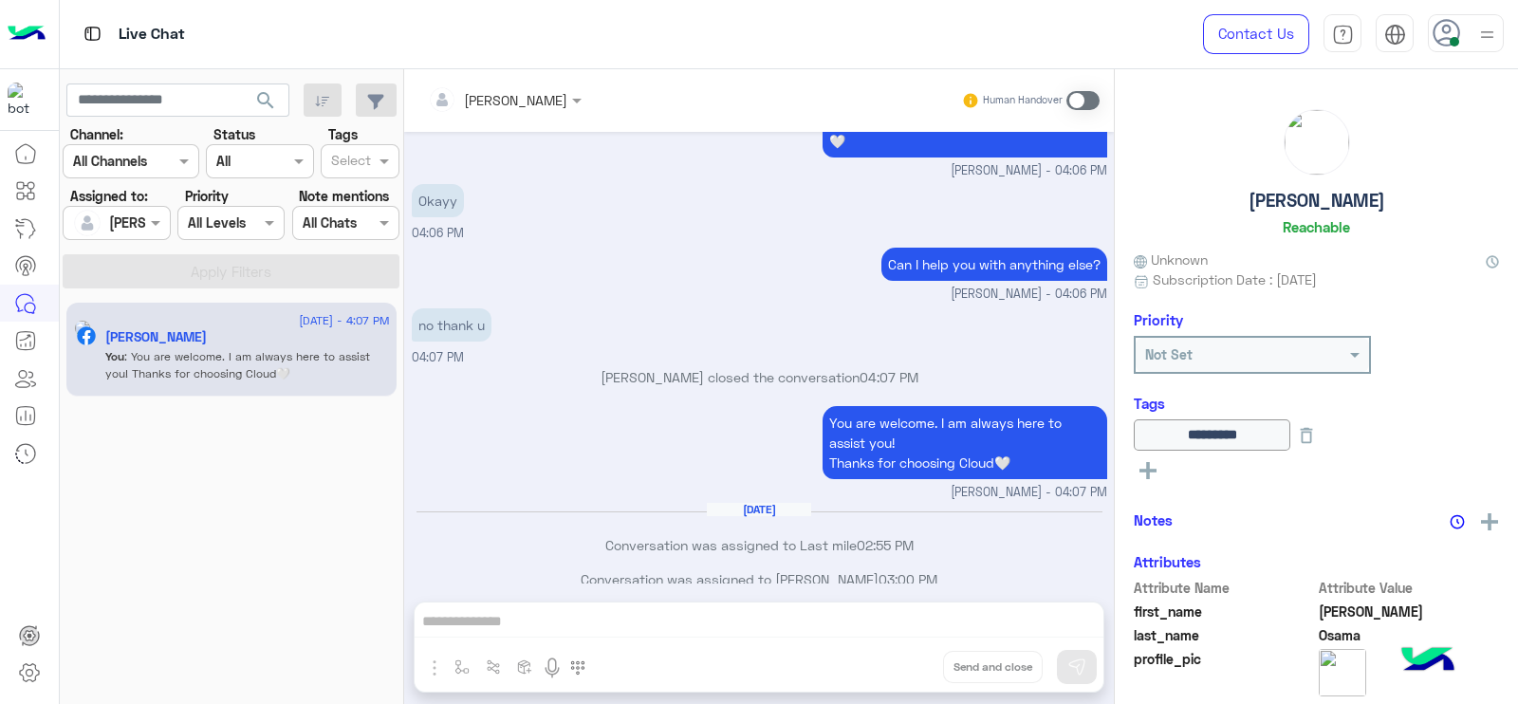
click at [1081, 108] on span at bounding box center [1082, 100] width 33 height 19
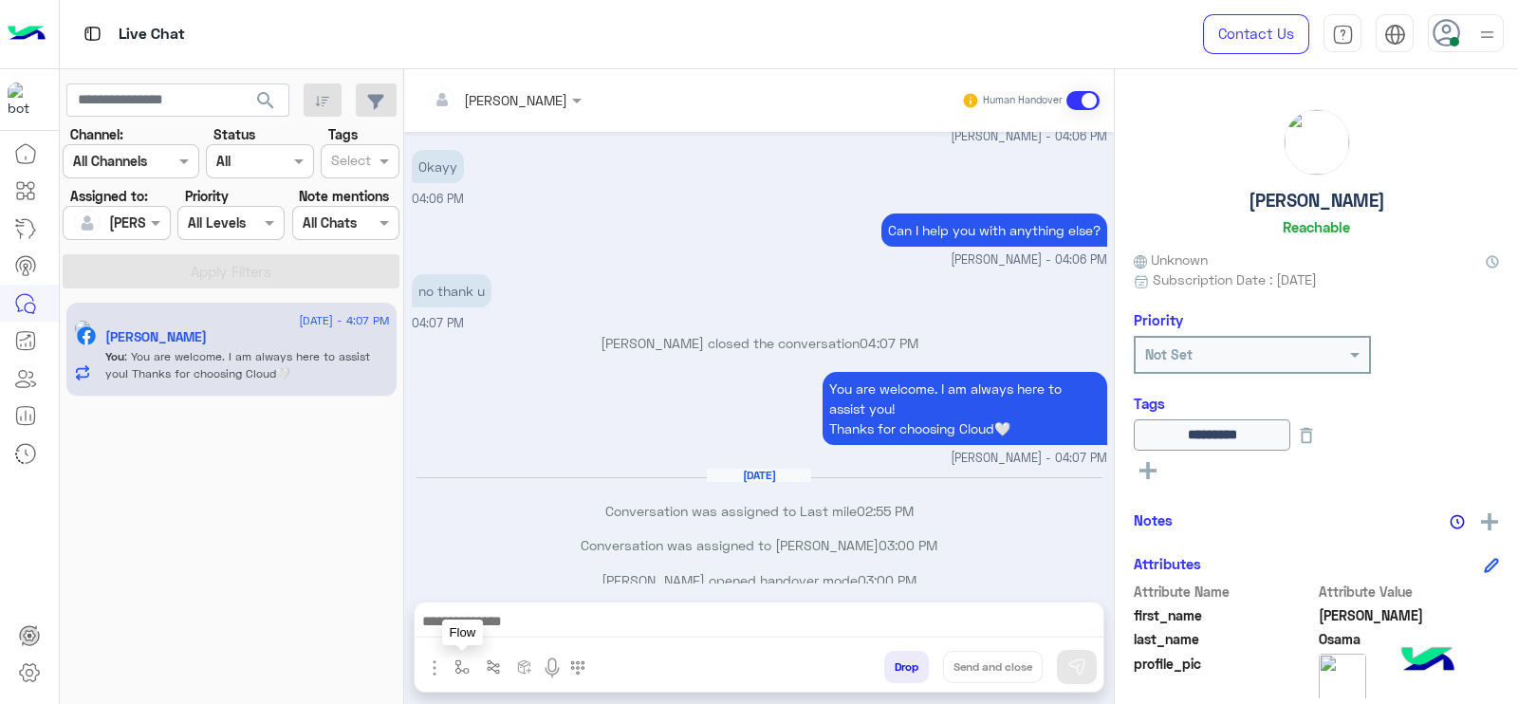
click at [465, 668] on img "button" at bounding box center [461, 666] width 15 height 15
click at [503, 612] on div "enter flow name" at bounding box center [519, 625] width 143 height 34
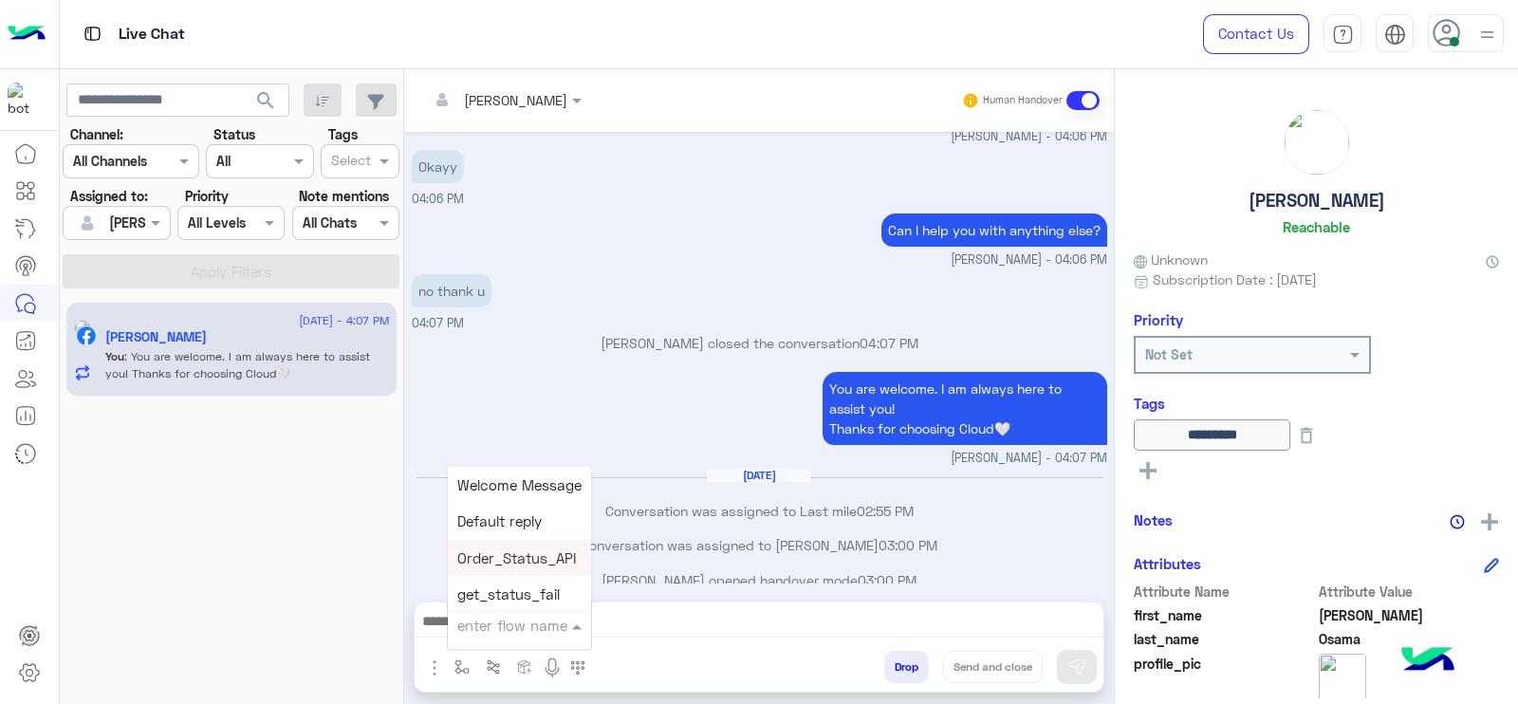
type input "*"
click at [508, 565] on div "J Greeting" at bounding box center [518, 554] width 140 height 37
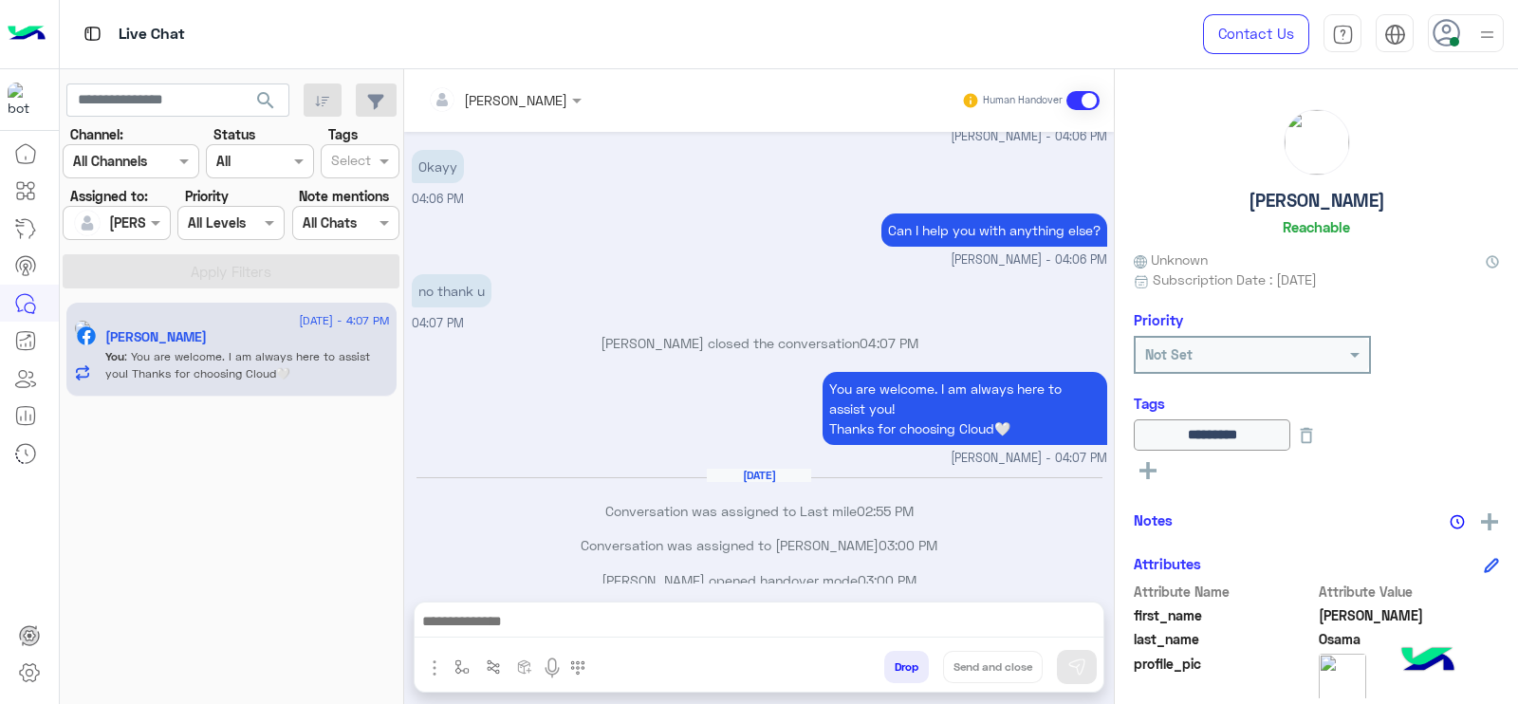
type textarea "**********"
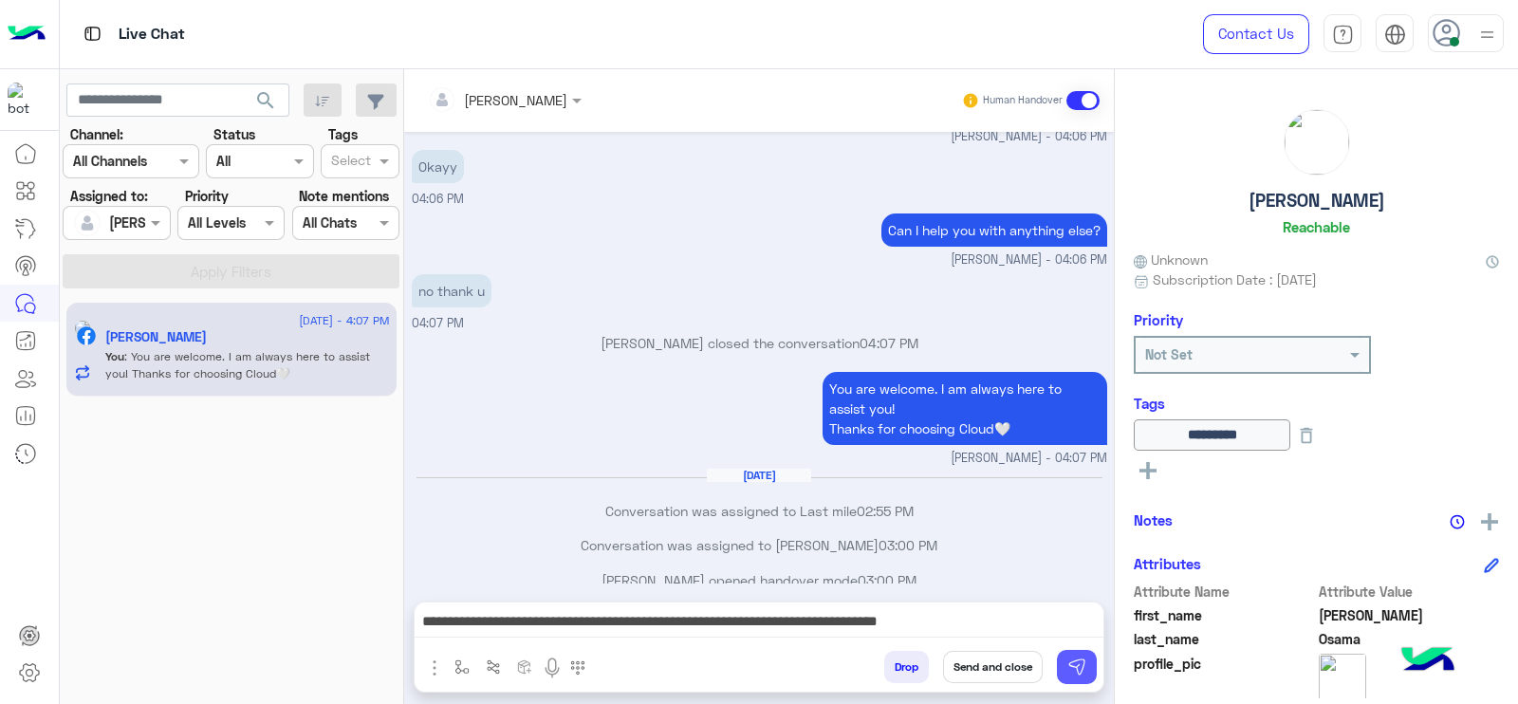
click at [1077, 659] on img at bounding box center [1076, 666] width 19 height 19
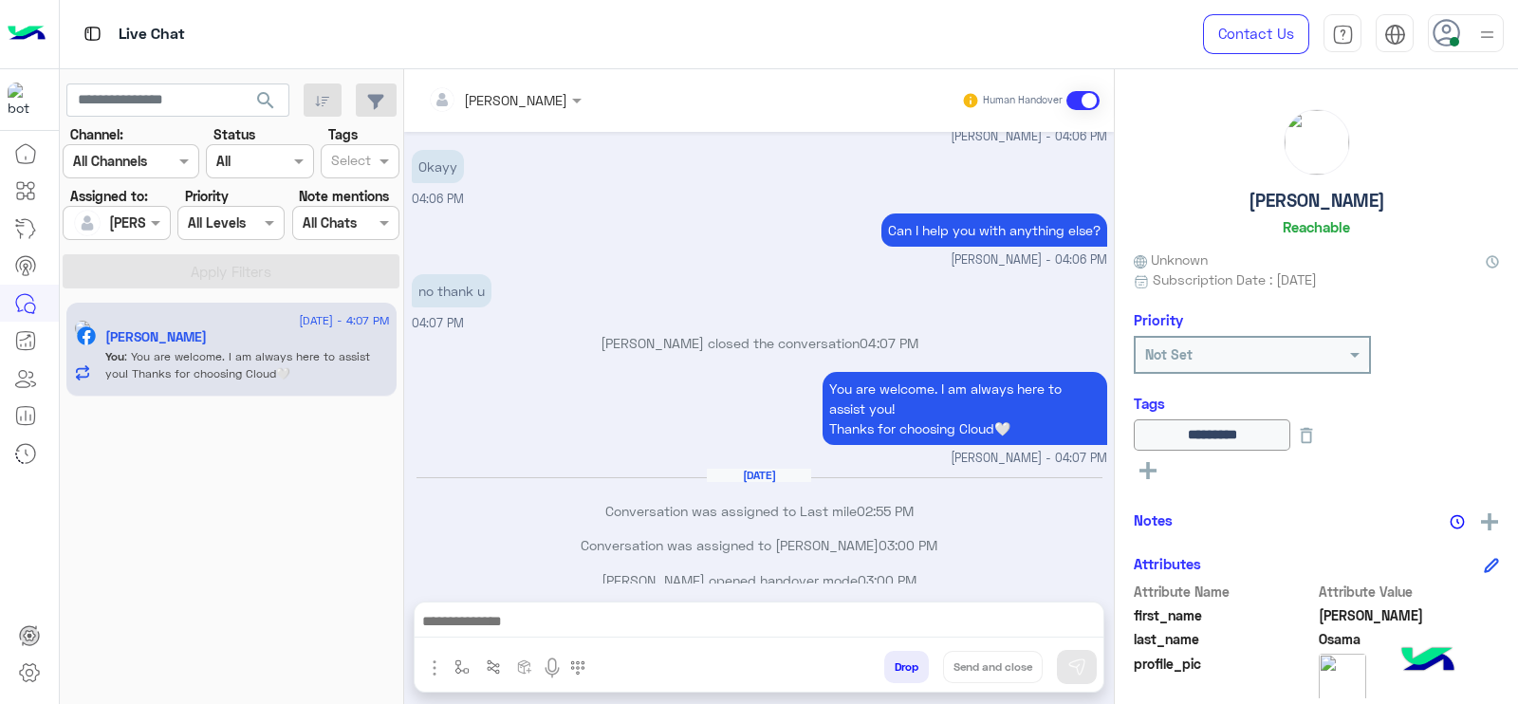
click at [1069, 640] on div at bounding box center [759, 625] width 689 height 47
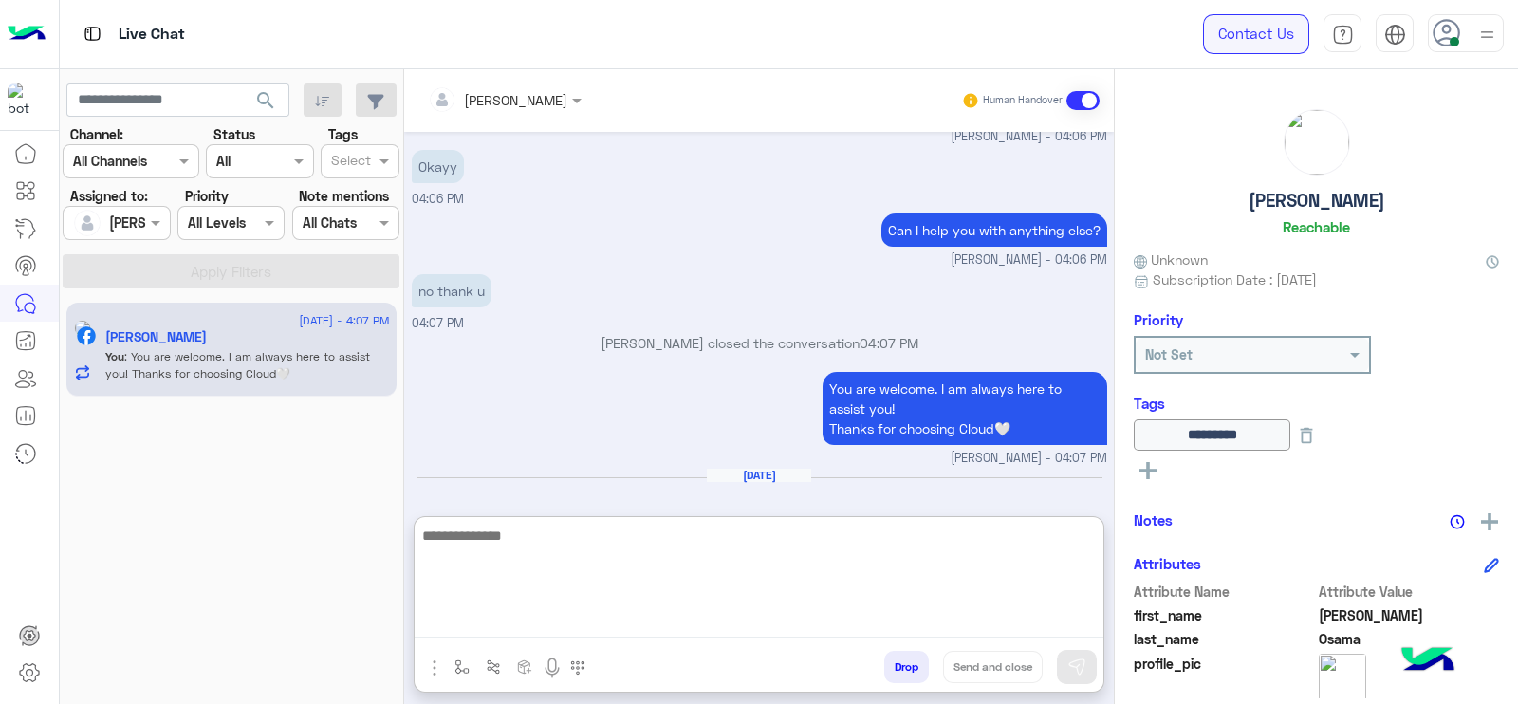
drag, startPoint x: 1066, startPoint y: 618, endPoint x: 1281, endPoint y: 18, distance: 636.7
click at [1066, 616] on textarea at bounding box center [759, 581] width 689 height 114
type textarea "*"
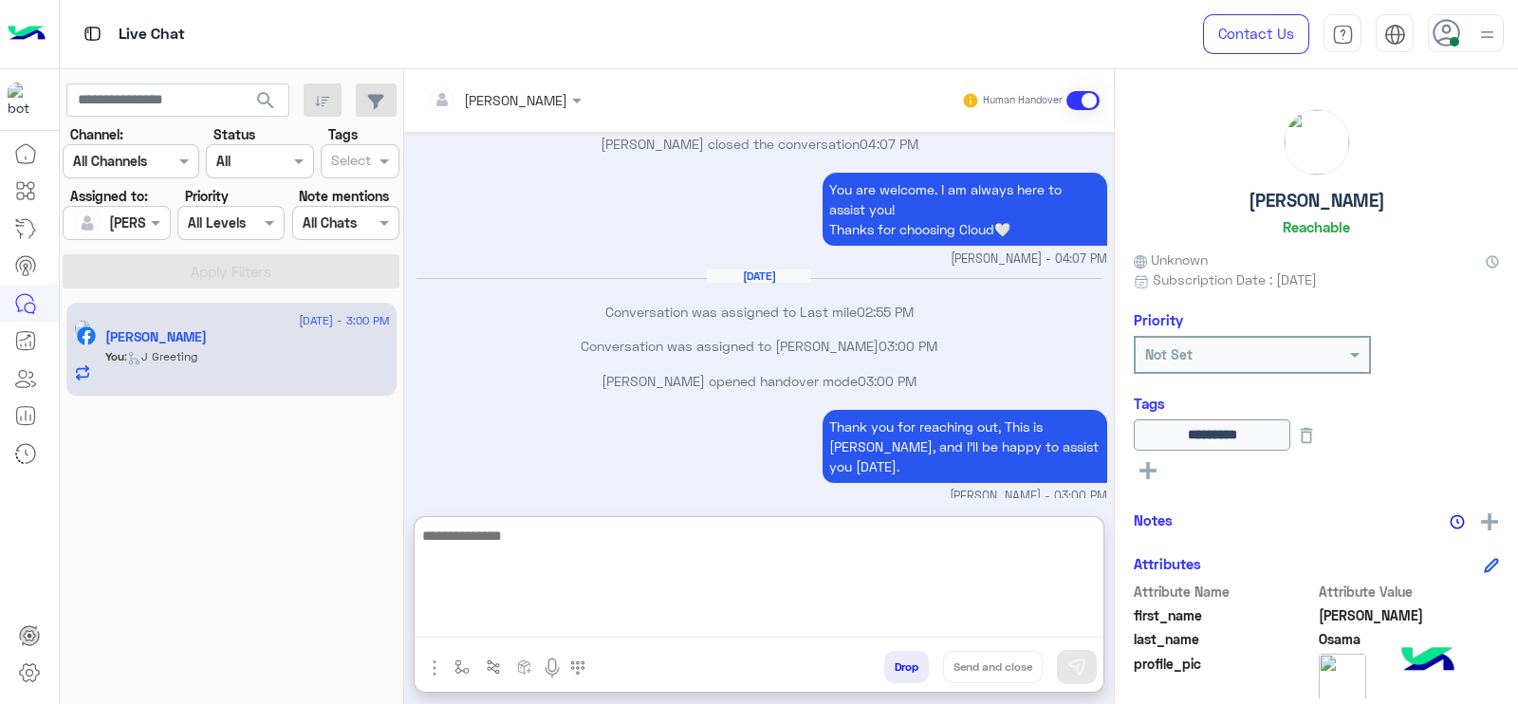
scroll to position [1451, 0]
click at [642, 605] on textarea at bounding box center [759, 581] width 689 height 114
paste textarea "**********"
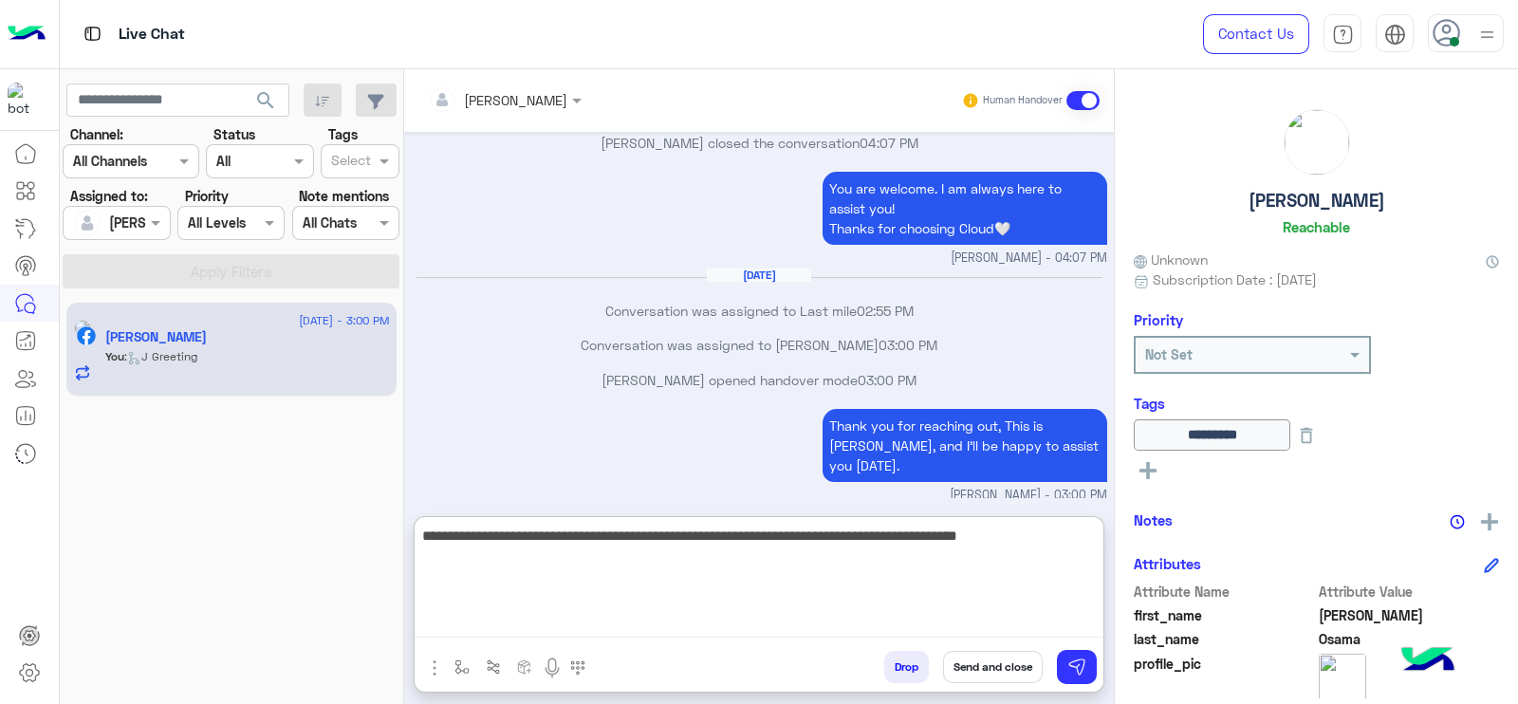
type textarea "**********"
click at [806, 594] on textarea "**********" at bounding box center [759, 581] width 689 height 114
click at [754, 581] on textarea "**********" at bounding box center [759, 581] width 689 height 114
click at [564, 607] on textarea "**********" at bounding box center [759, 581] width 689 height 114
click at [634, 586] on textarea "**********" at bounding box center [759, 581] width 689 height 114
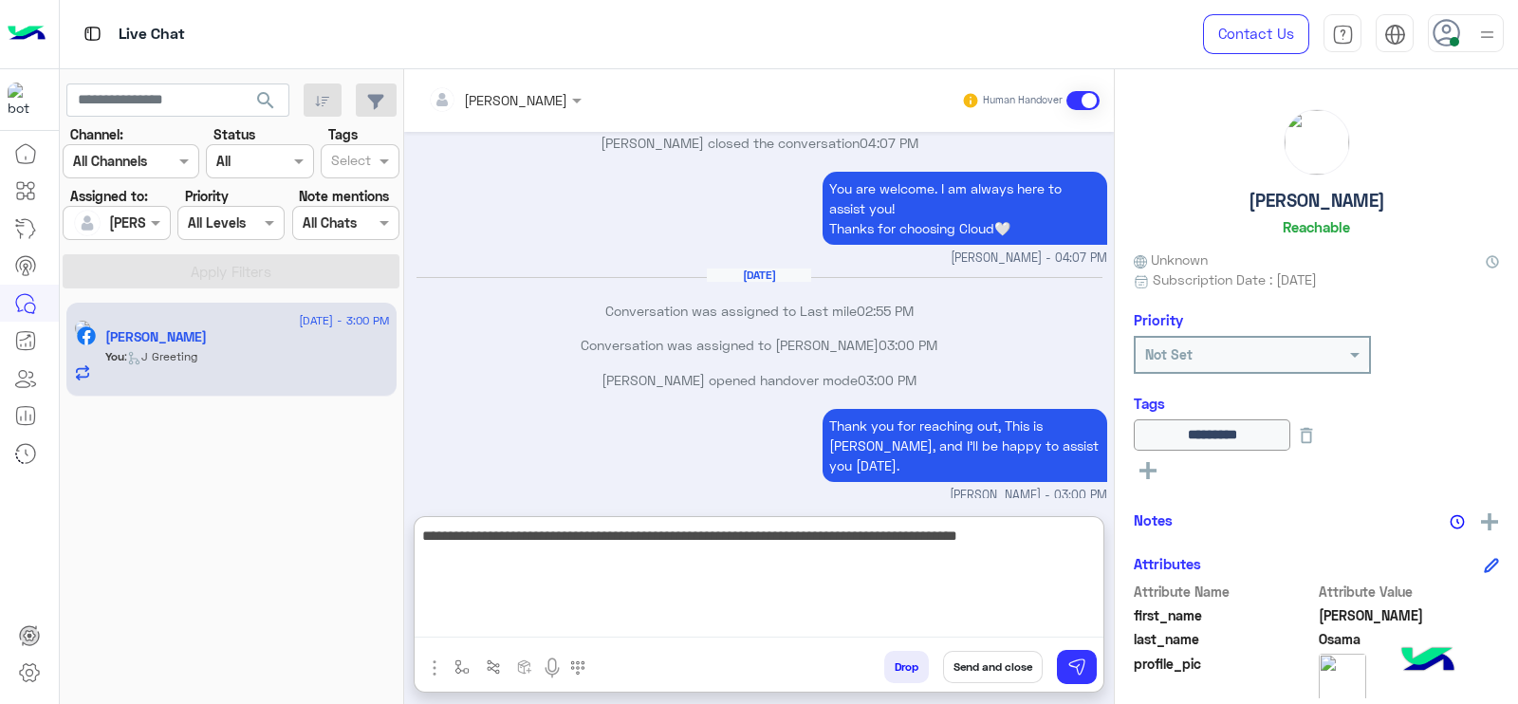
click at [674, 583] on textarea "**********" at bounding box center [759, 581] width 689 height 114
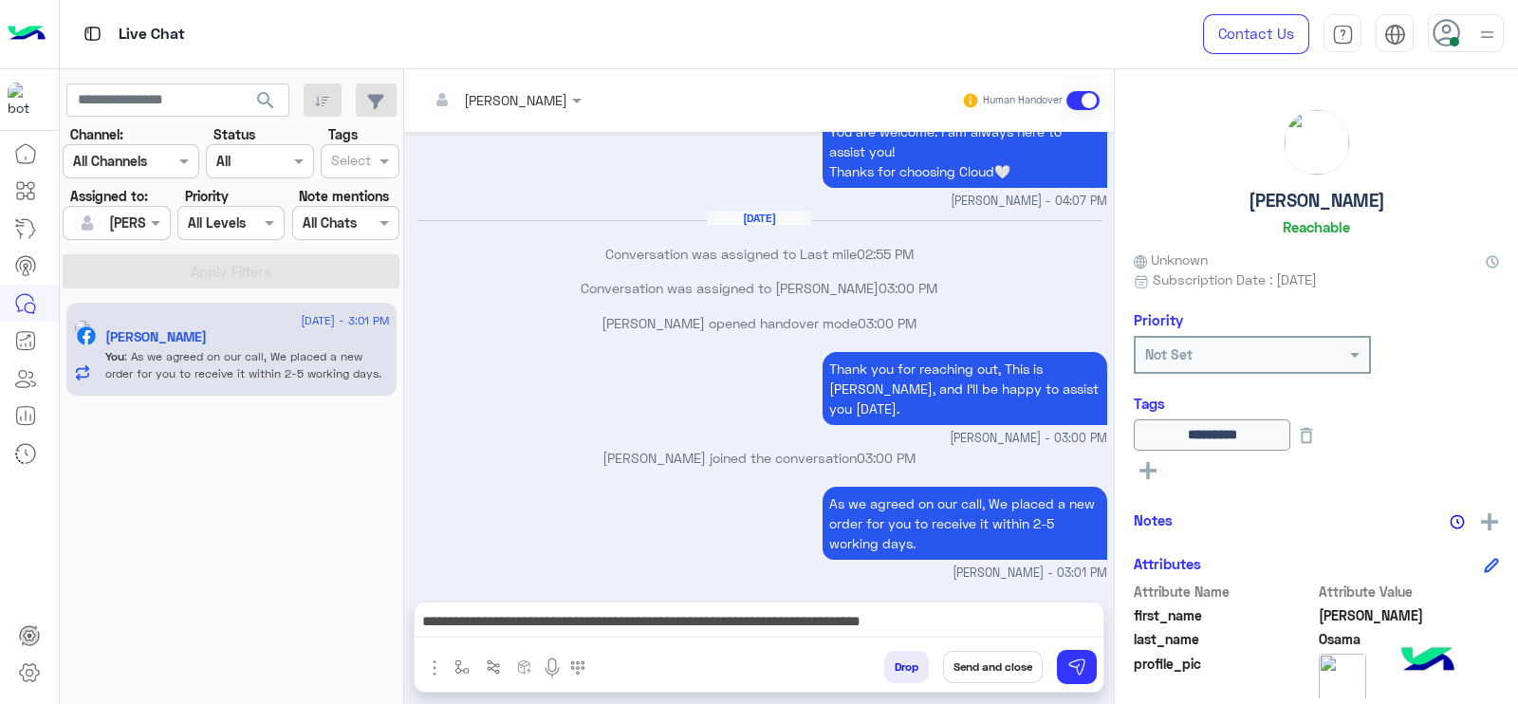
scroll to position [1466, 0]
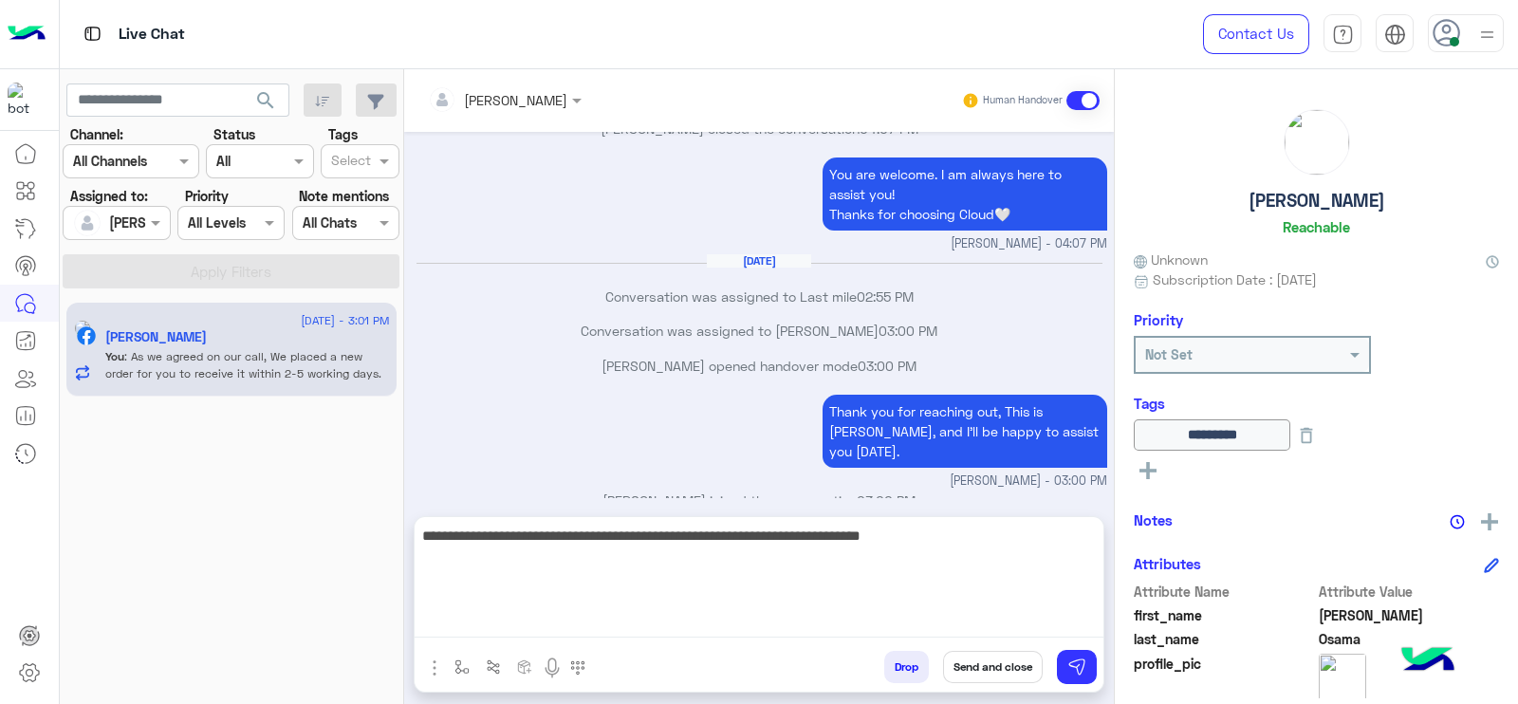
click at [1001, 631] on textarea "**********" at bounding box center [759, 581] width 689 height 114
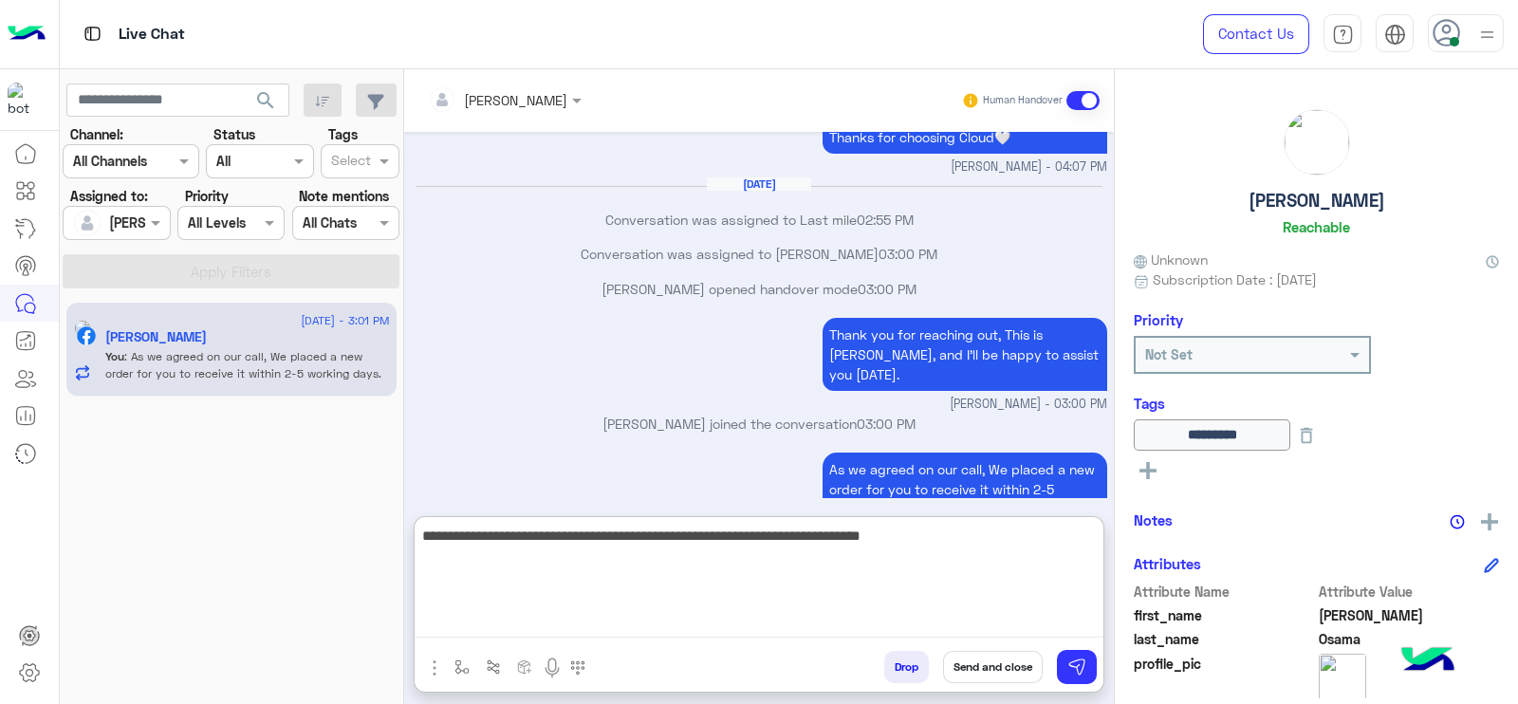
click at [1001, 631] on textarea "**********" at bounding box center [759, 581] width 689 height 114
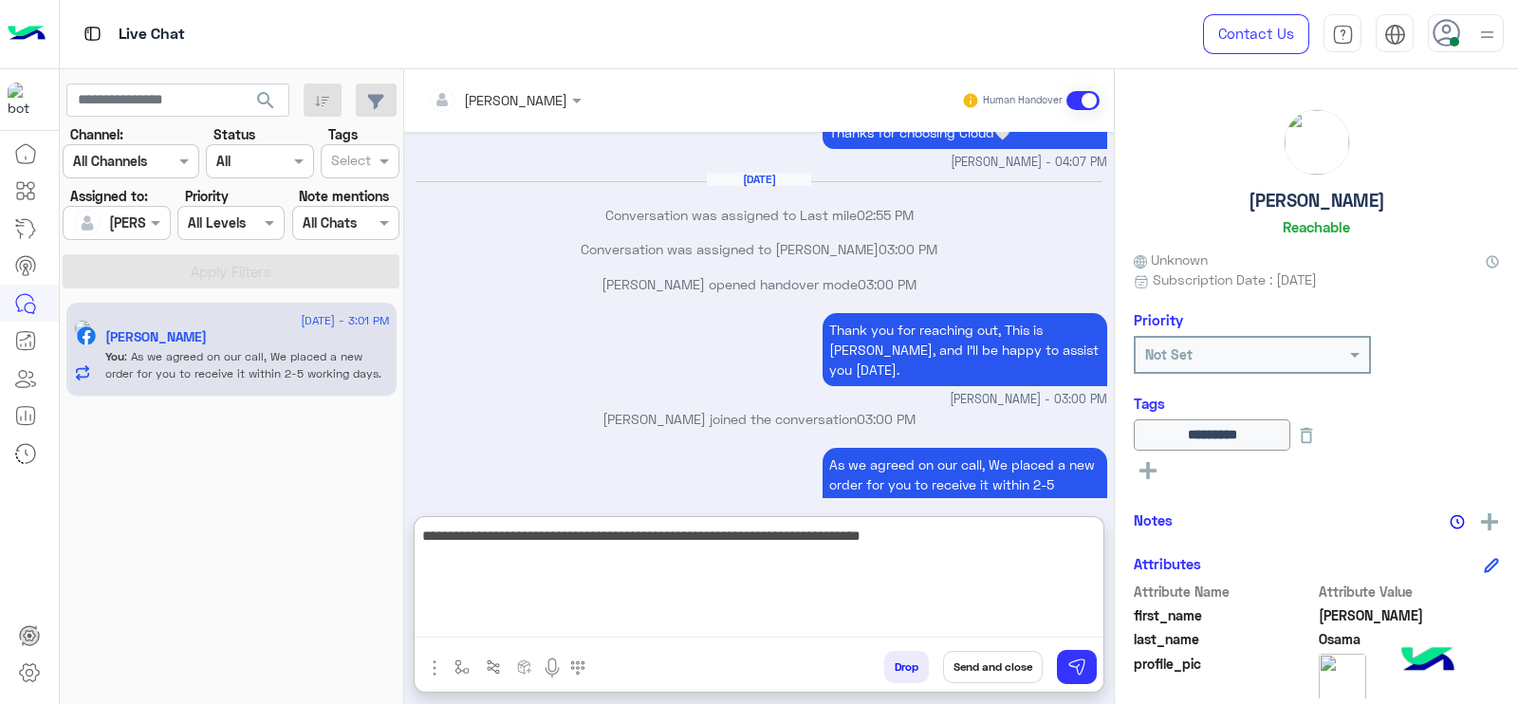
scroll to position [1551, 0]
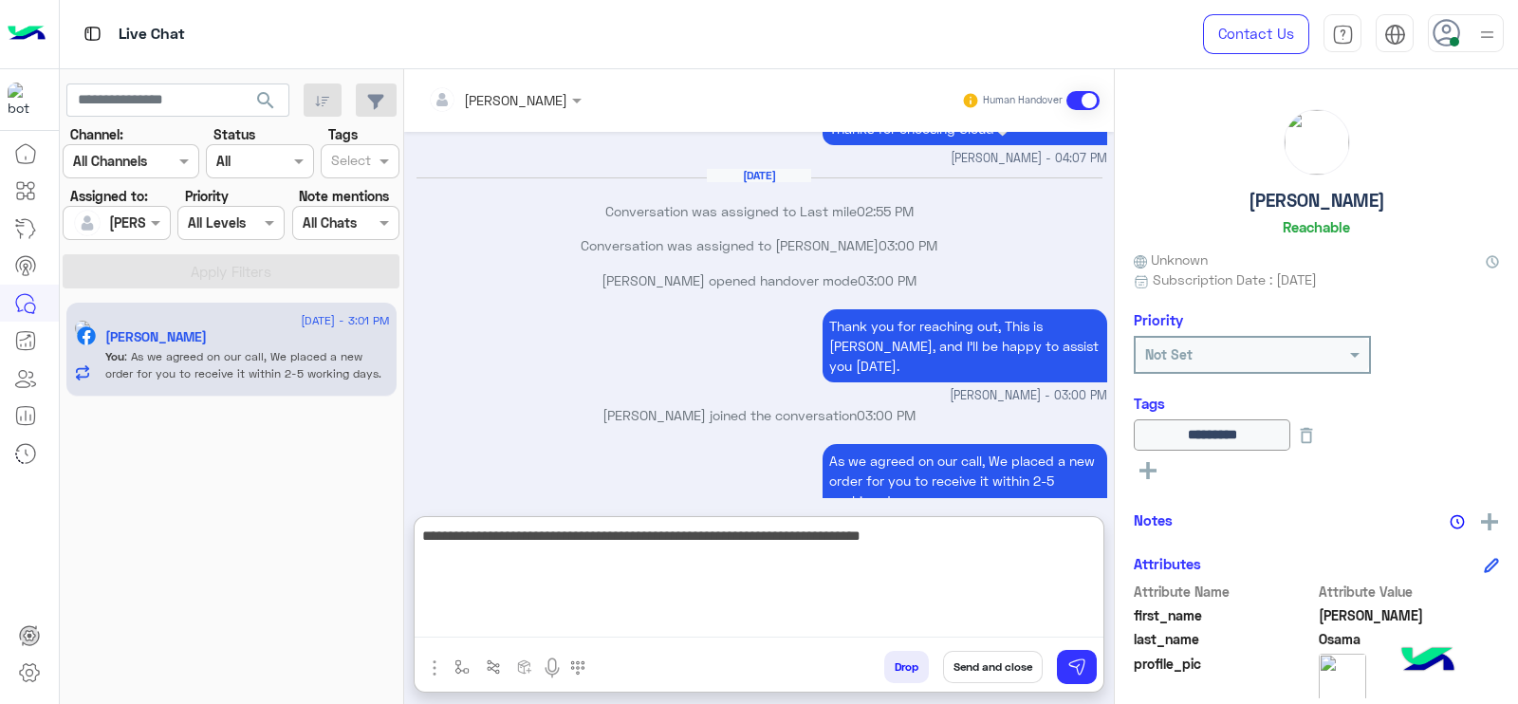
click at [1007, 599] on textarea "**********" at bounding box center [759, 581] width 689 height 114
type textarea "**********"
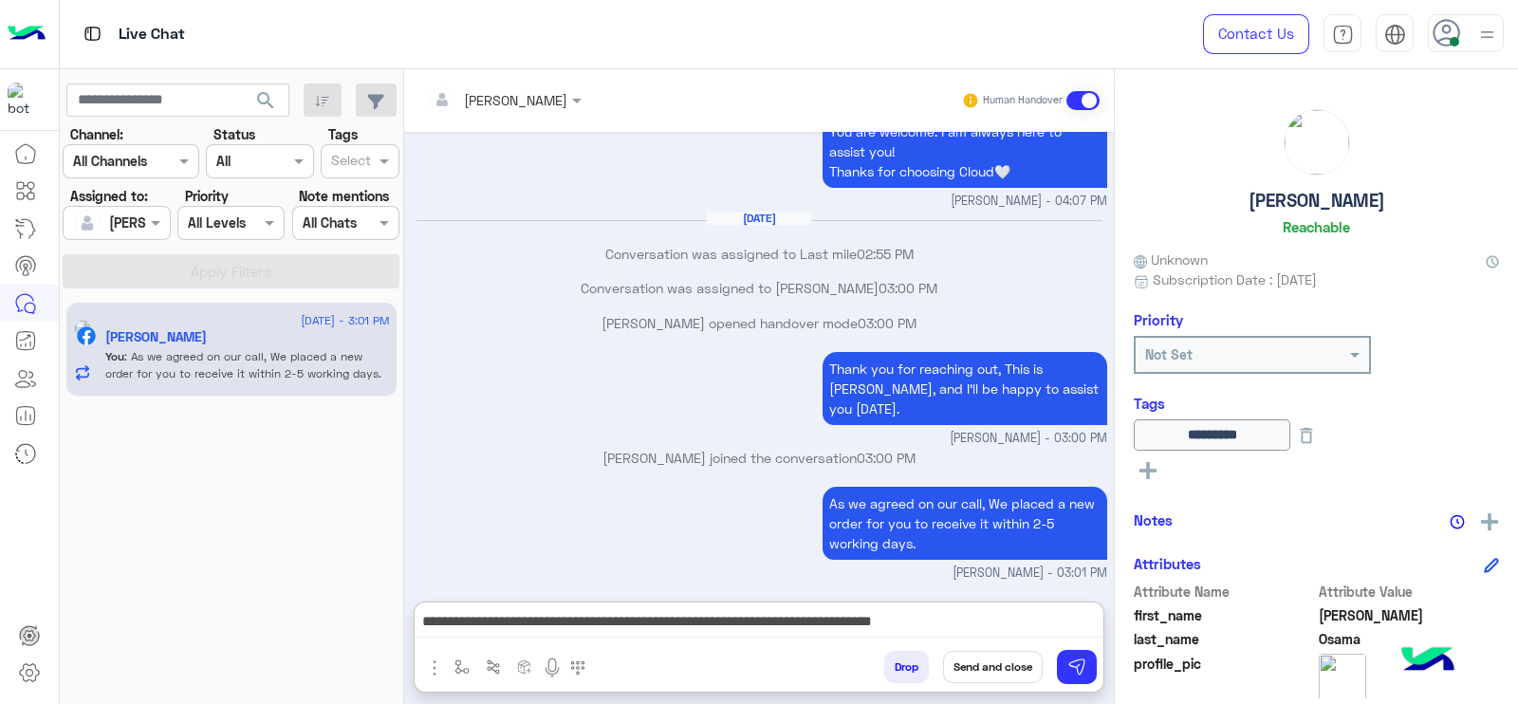
click at [984, 661] on button "Send and close" at bounding box center [993, 667] width 100 height 32
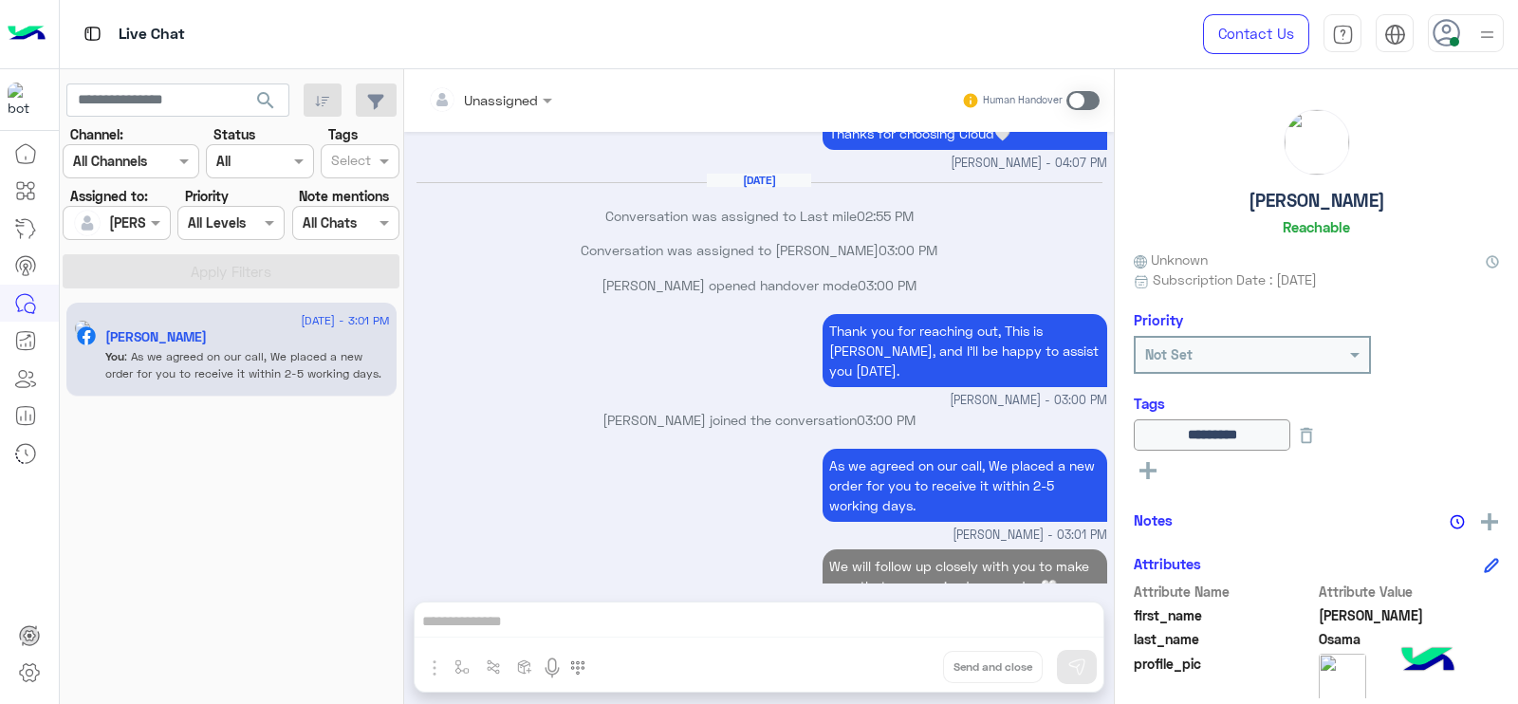
scroll to position [1581, 0]
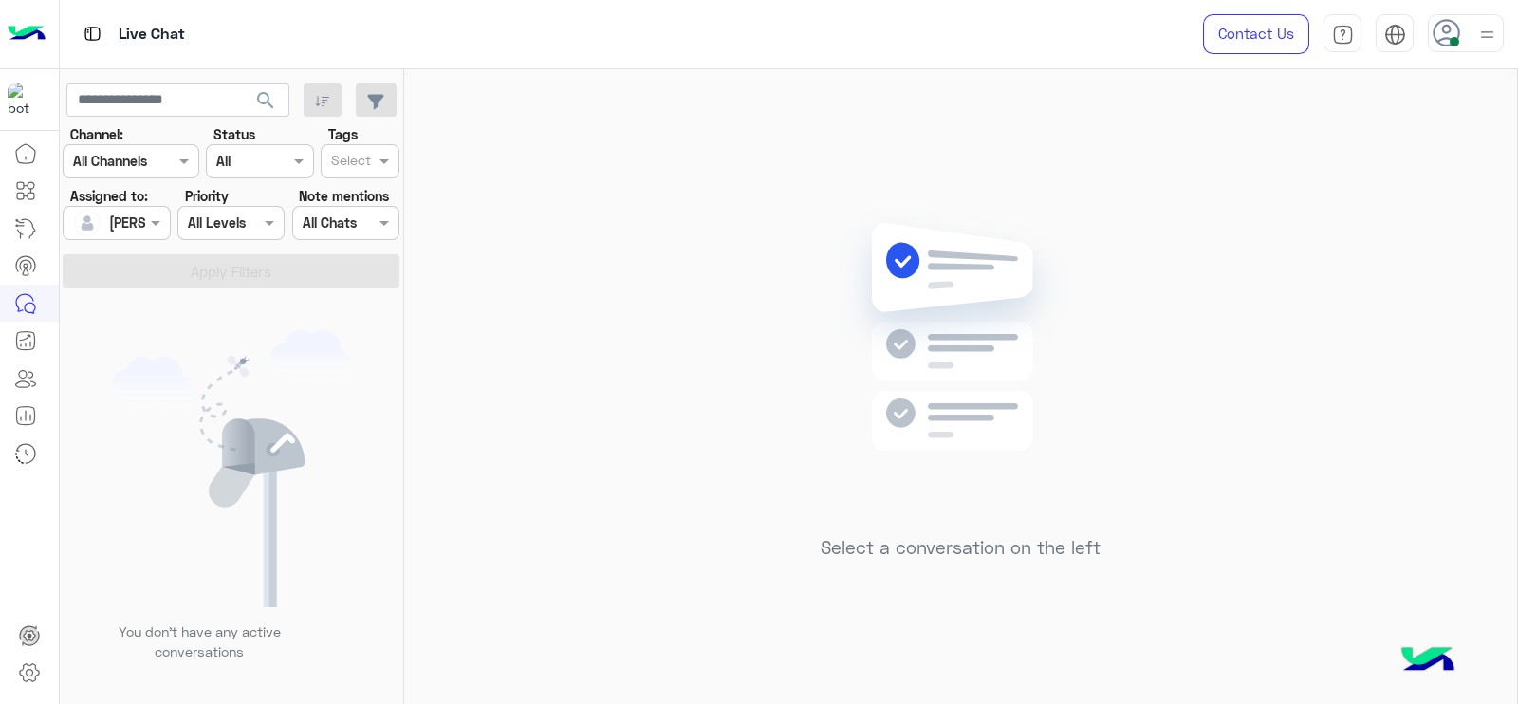
click at [630, 209] on div "Select a conversation on the left" at bounding box center [960, 390] width 1113 height 642
click at [799, 206] on div "Select a conversation on the left" at bounding box center [960, 390] width 1113 height 642
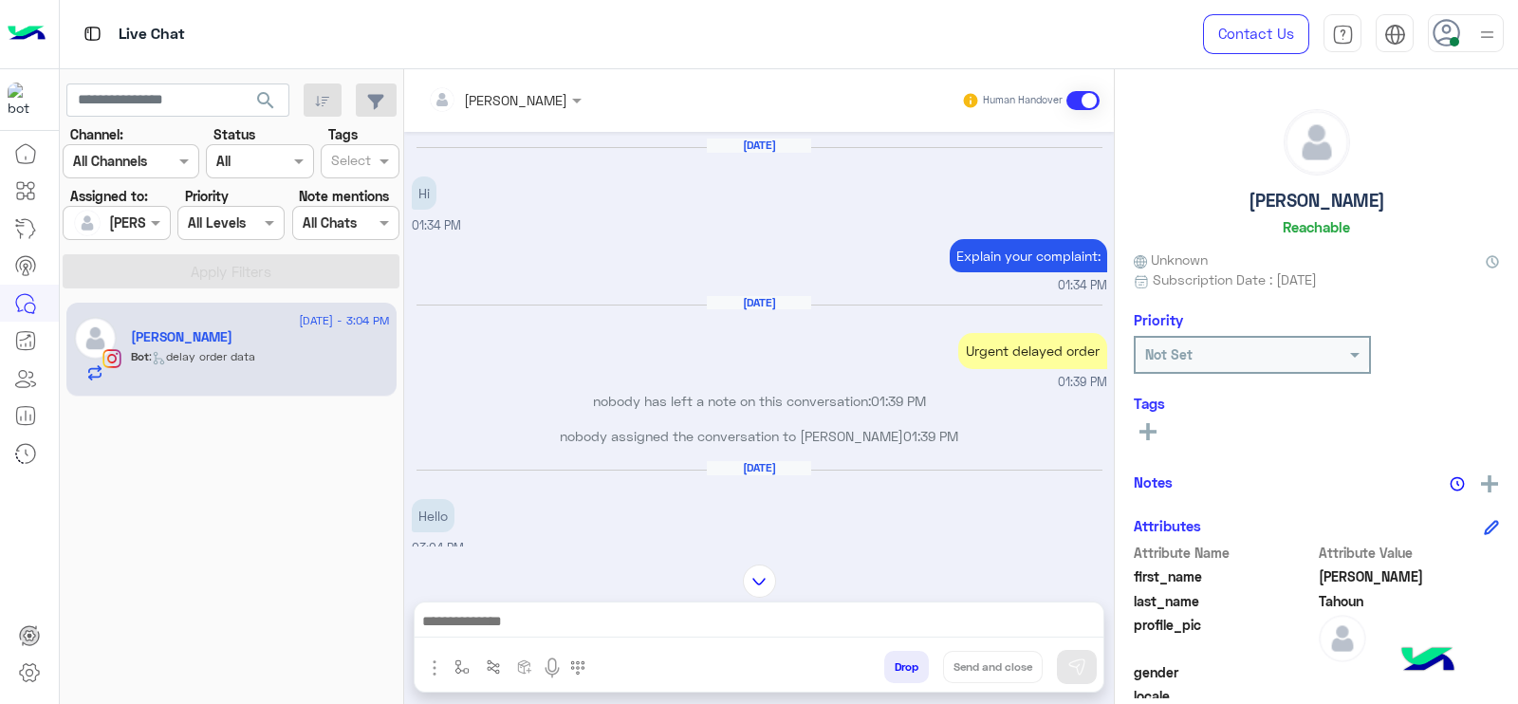
scroll to position [1615, 0]
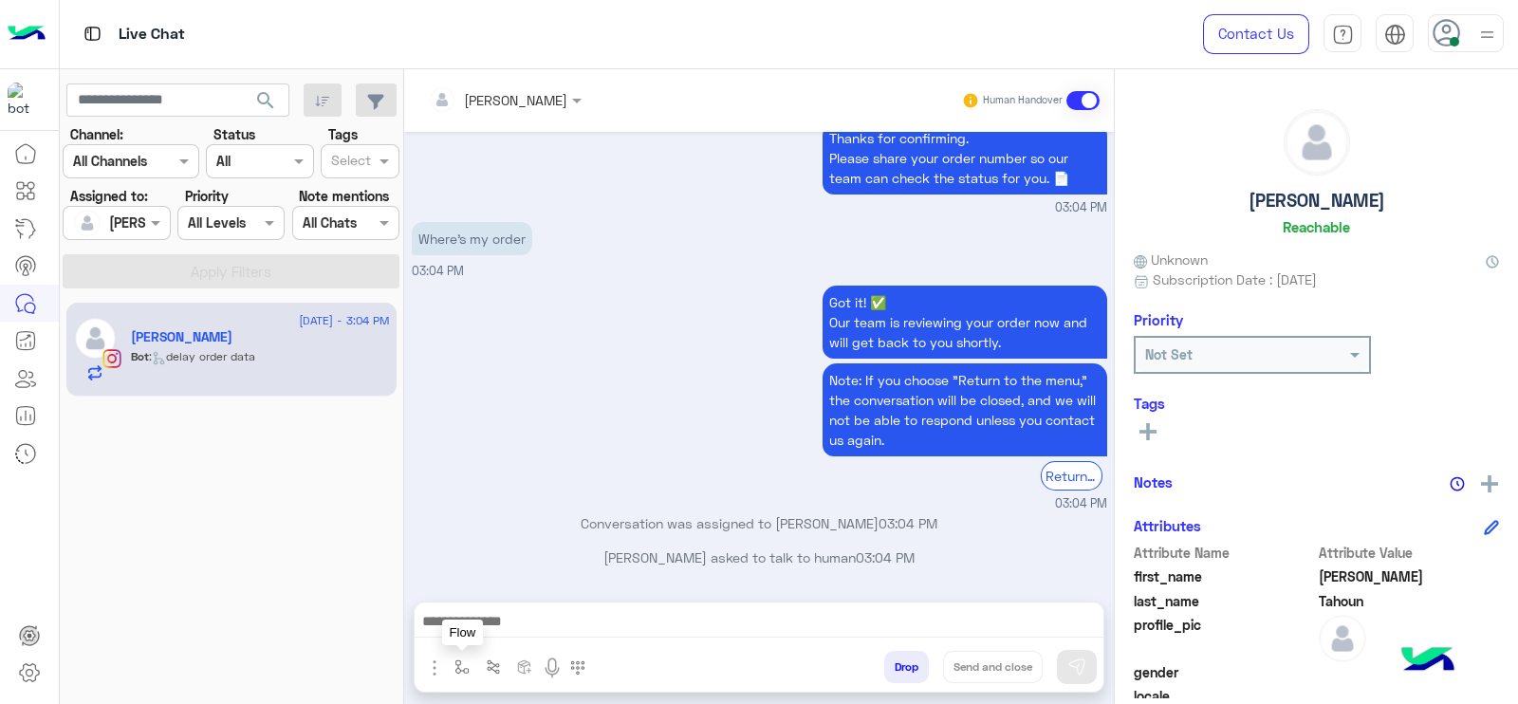
click at [463, 669] on img "button" at bounding box center [461, 666] width 15 height 15
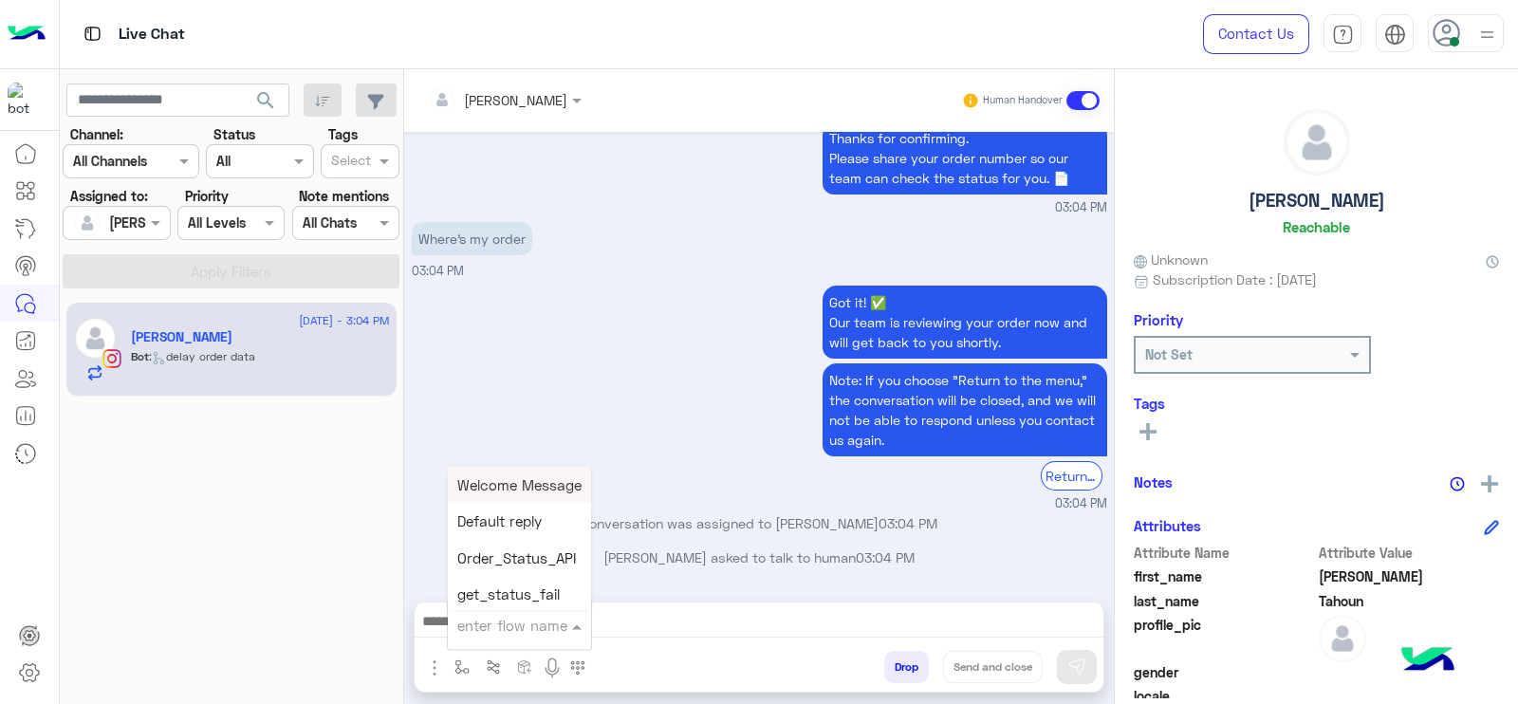
click at [478, 634] on input "text" at bounding box center [496, 626] width 78 height 22
type input "*"
click at [510, 547] on span "J Greeting" at bounding box center [491, 553] width 68 height 17
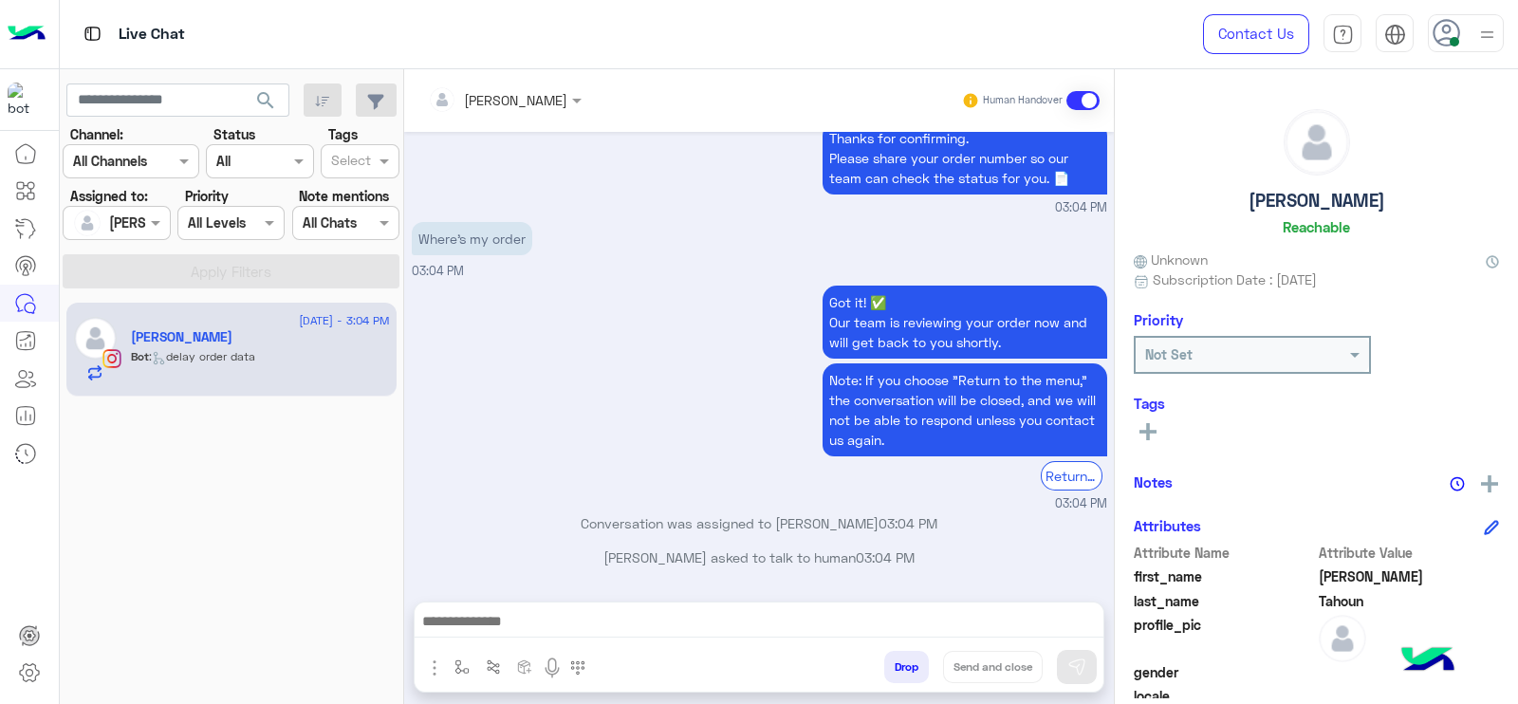
type textarea "**********"
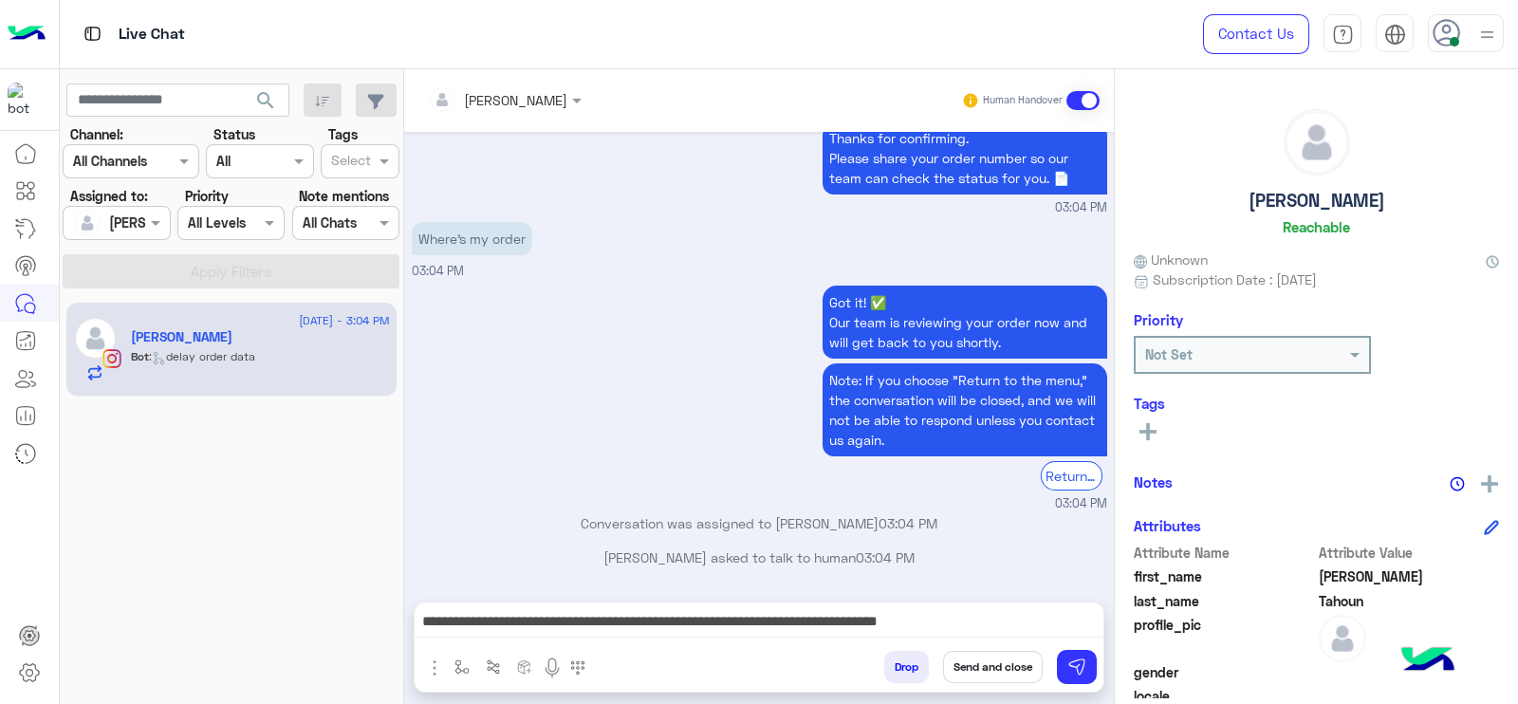
click at [861, 604] on div "**********" at bounding box center [759, 625] width 689 height 47
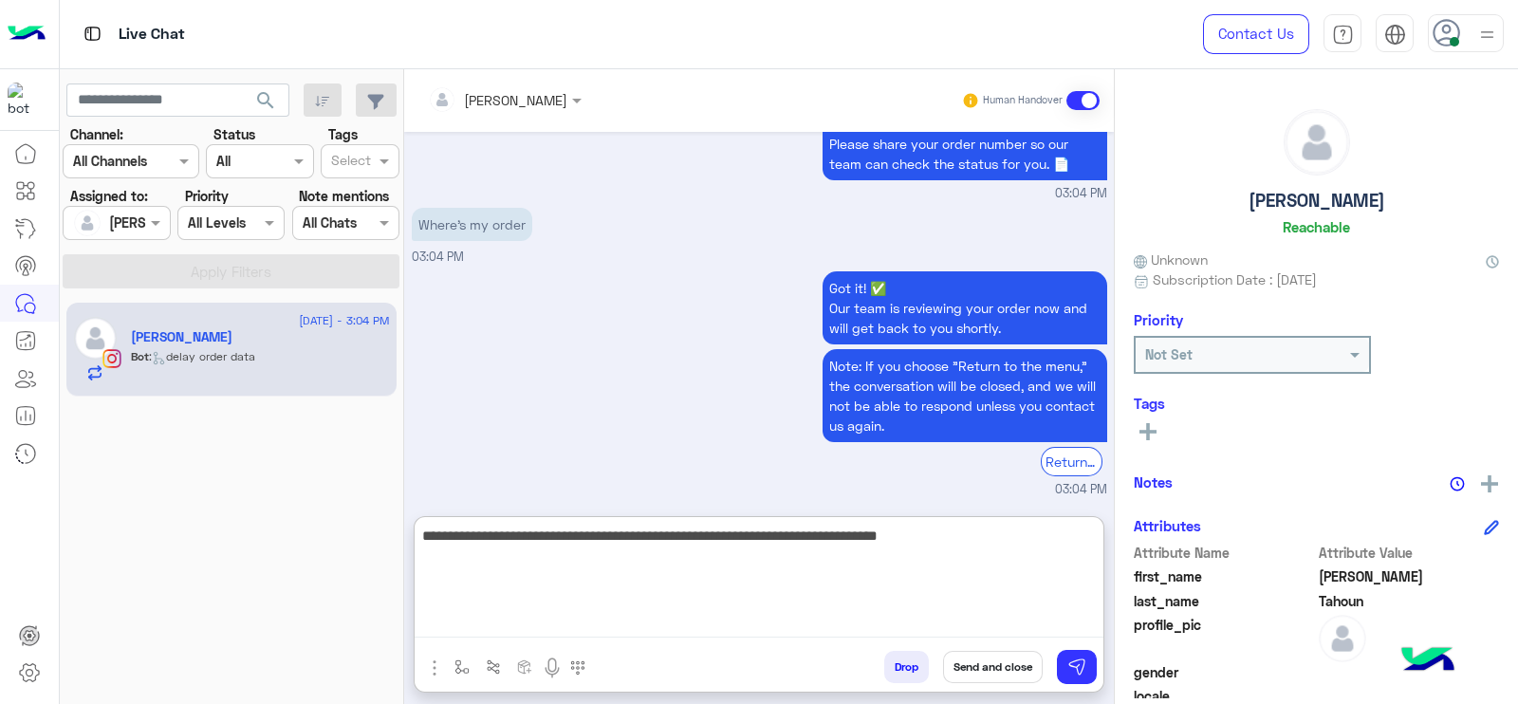
click at [827, 633] on textarea "**********" at bounding box center [759, 581] width 689 height 114
click at [712, 543] on textarea "**********" at bounding box center [759, 581] width 689 height 114
click at [743, 549] on textarea "**********" at bounding box center [759, 581] width 689 height 114
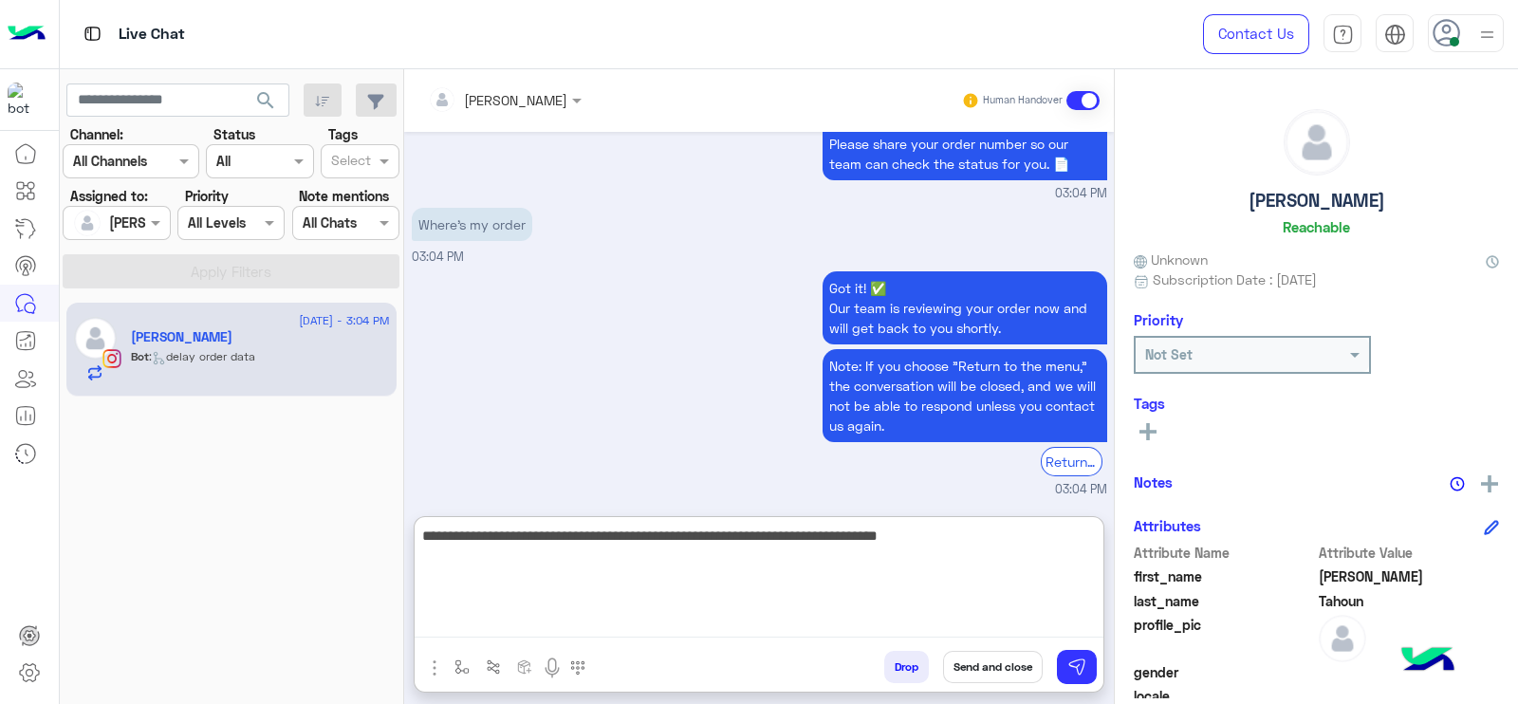
click at [781, 538] on textarea "**********" at bounding box center [759, 581] width 689 height 114
click at [548, 549] on textarea "**********" at bounding box center [759, 581] width 689 height 114
click at [583, 571] on textarea "**********" at bounding box center [759, 581] width 689 height 114
click at [617, 568] on textarea "**********" at bounding box center [759, 581] width 689 height 114
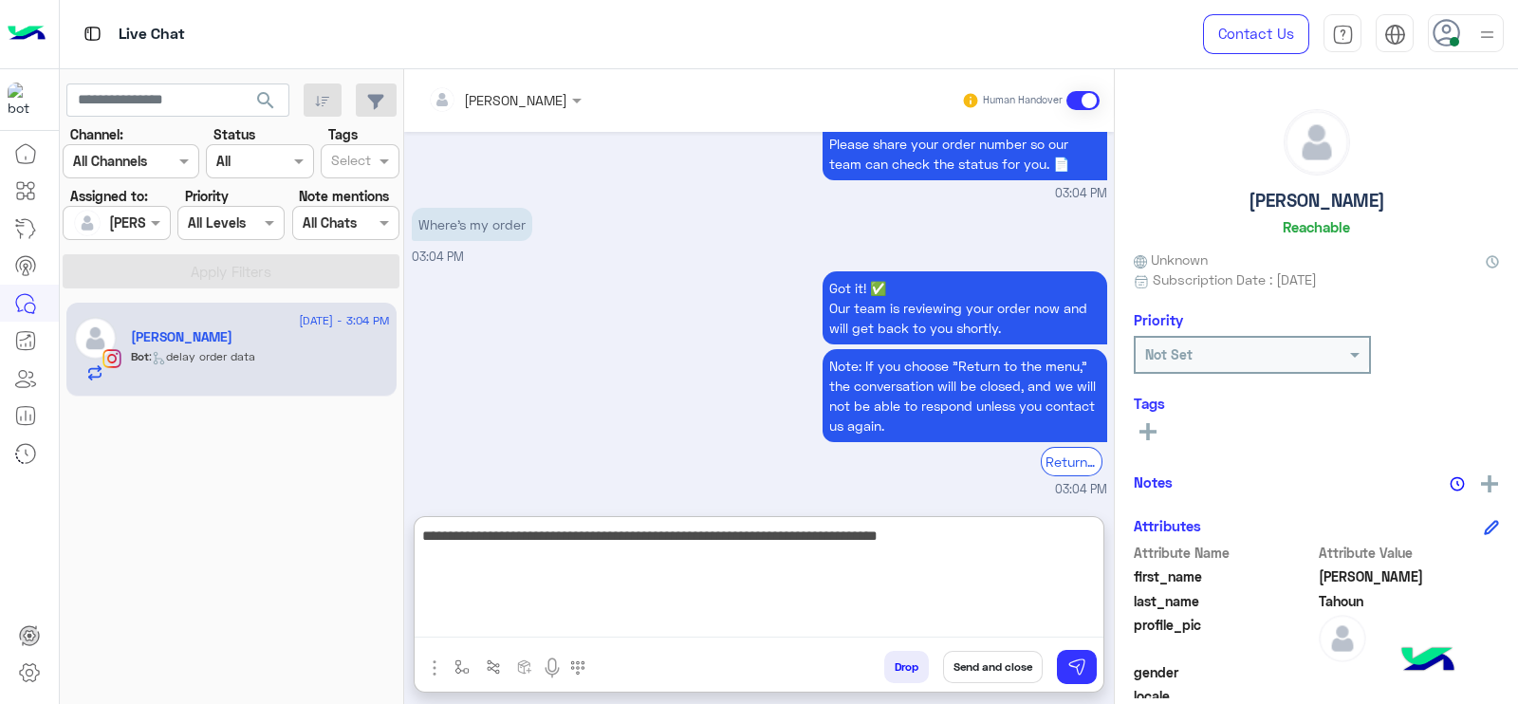
click at [741, 600] on textarea "**********" at bounding box center [759, 581] width 689 height 114
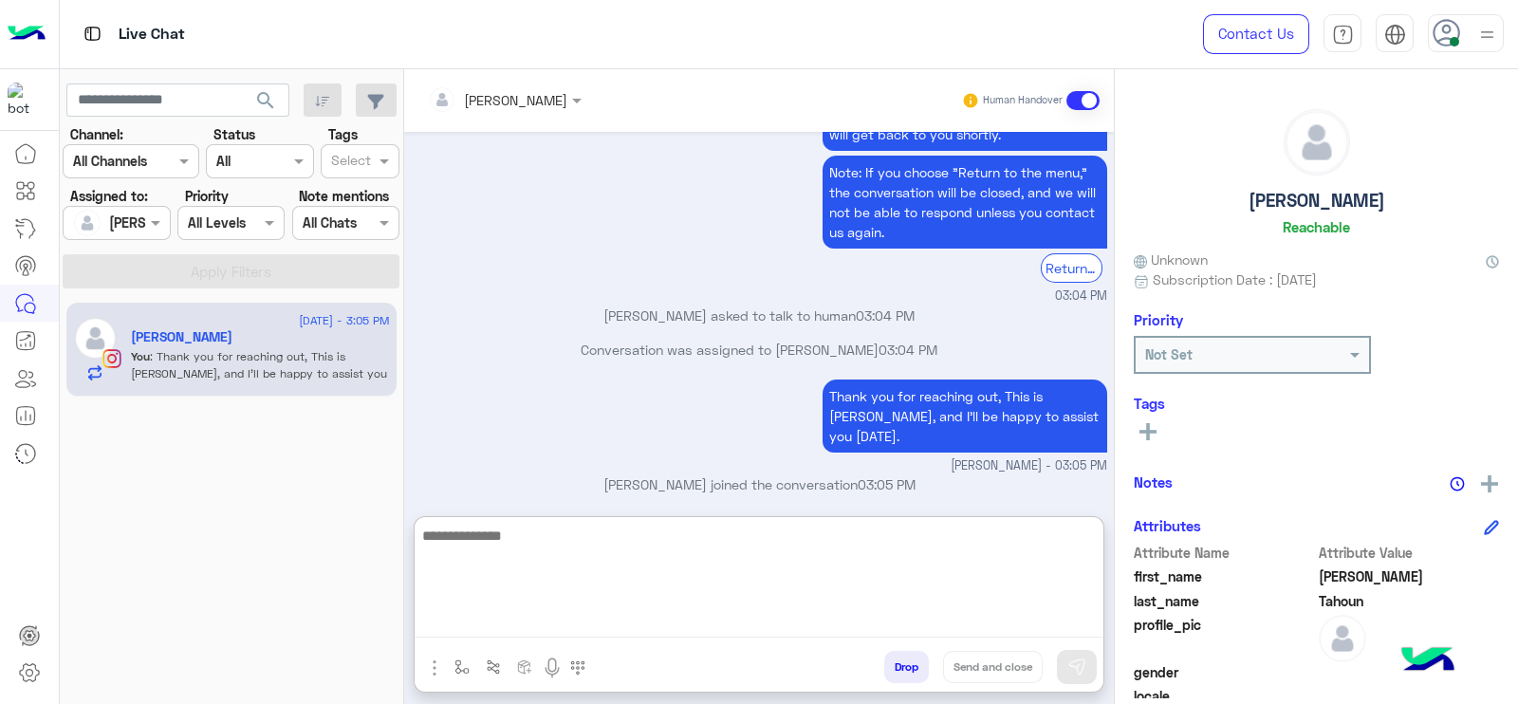
scroll to position [1815, 0]
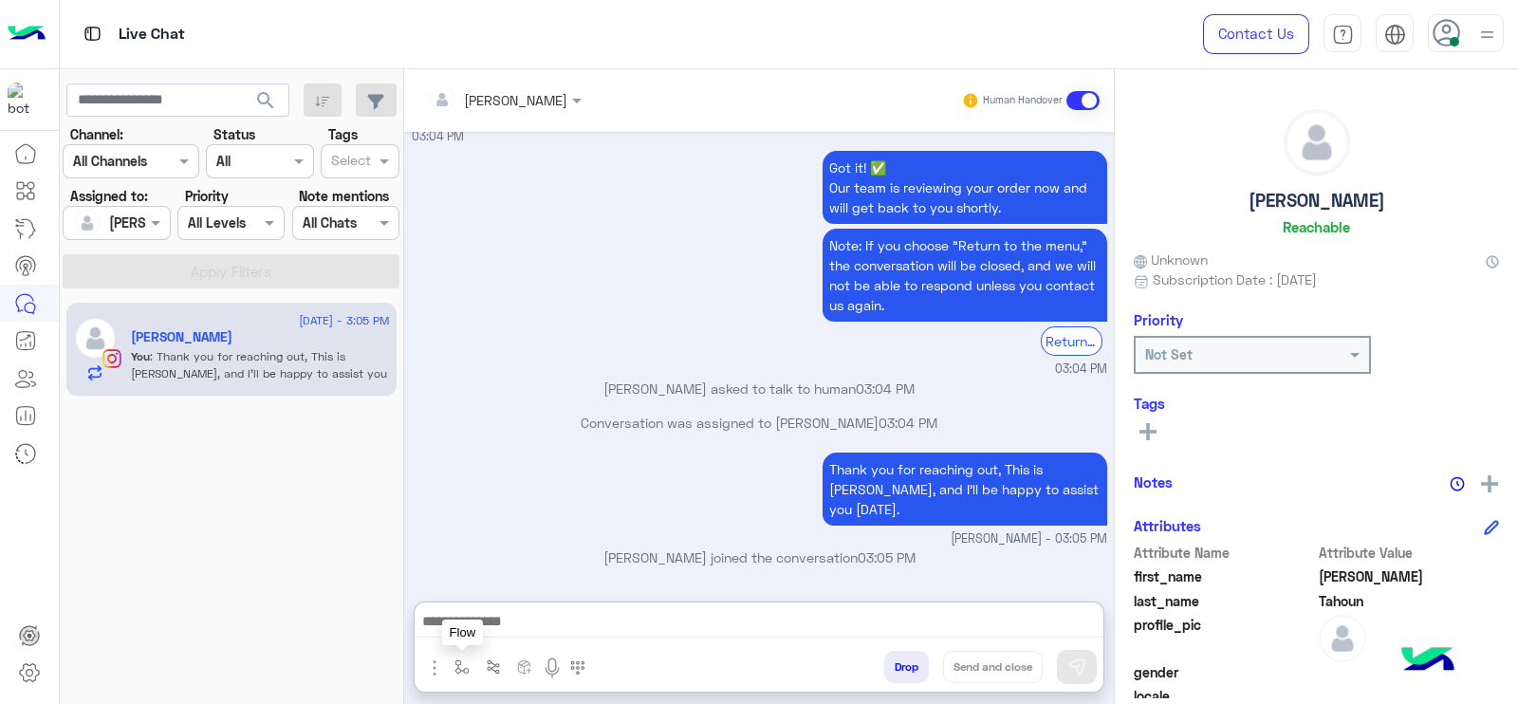
click at [463, 663] on img "button" at bounding box center [461, 666] width 15 height 15
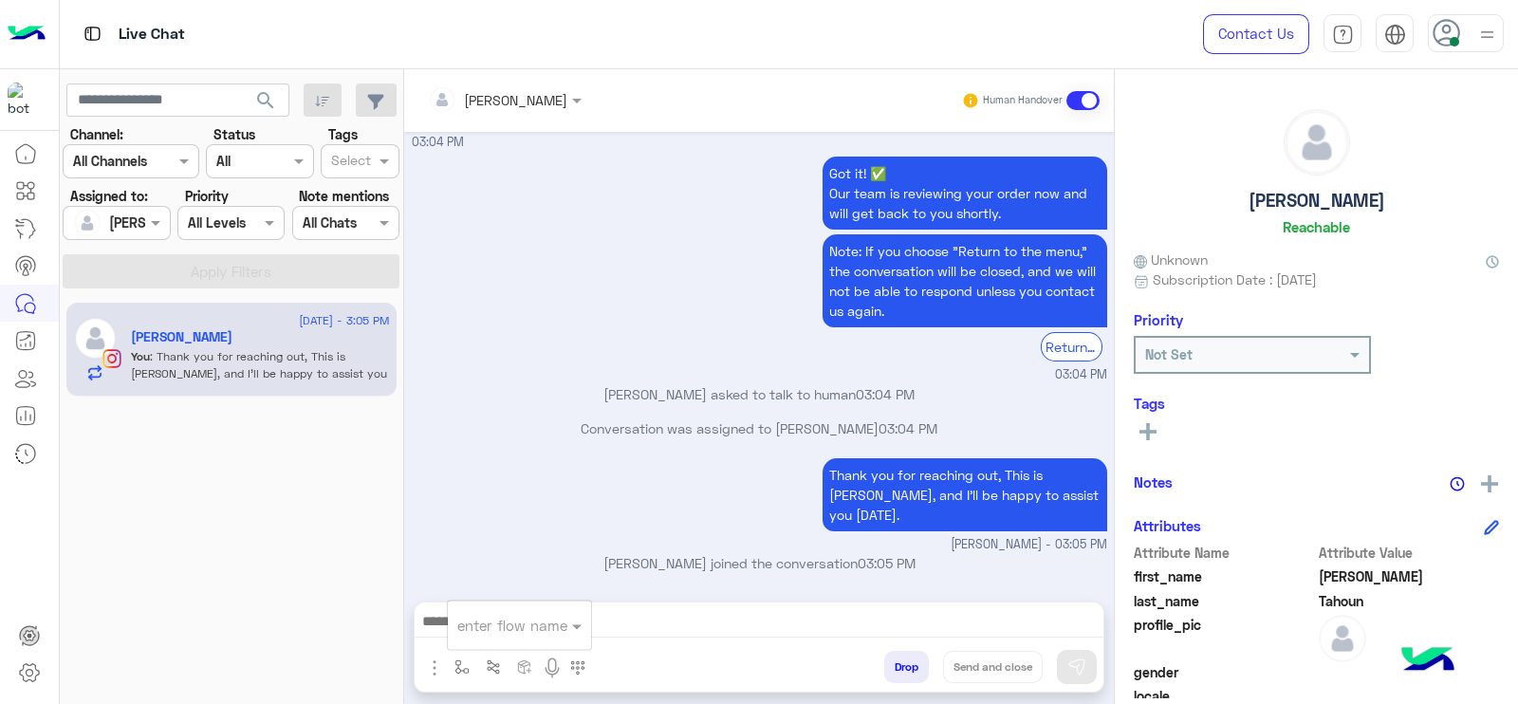
click at [472, 615] on input "text" at bounding box center [496, 626] width 78 height 22
type input "*"
click at [508, 590] on span "[PERSON_NAME]" at bounding box center [511, 590] width 108 height 17
type textarea "**********"
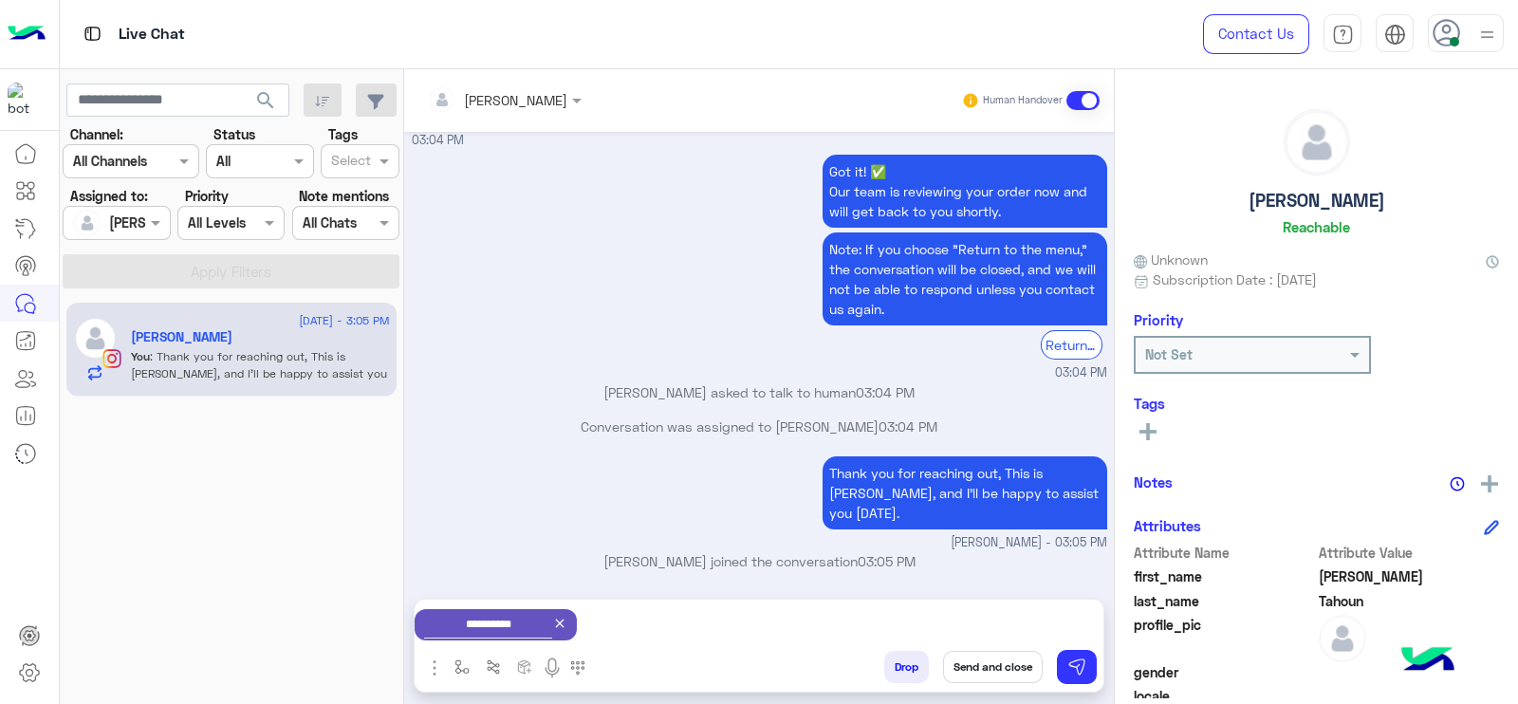
click at [999, 670] on button "Send and close" at bounding box center [993, 667] width 100 height 32
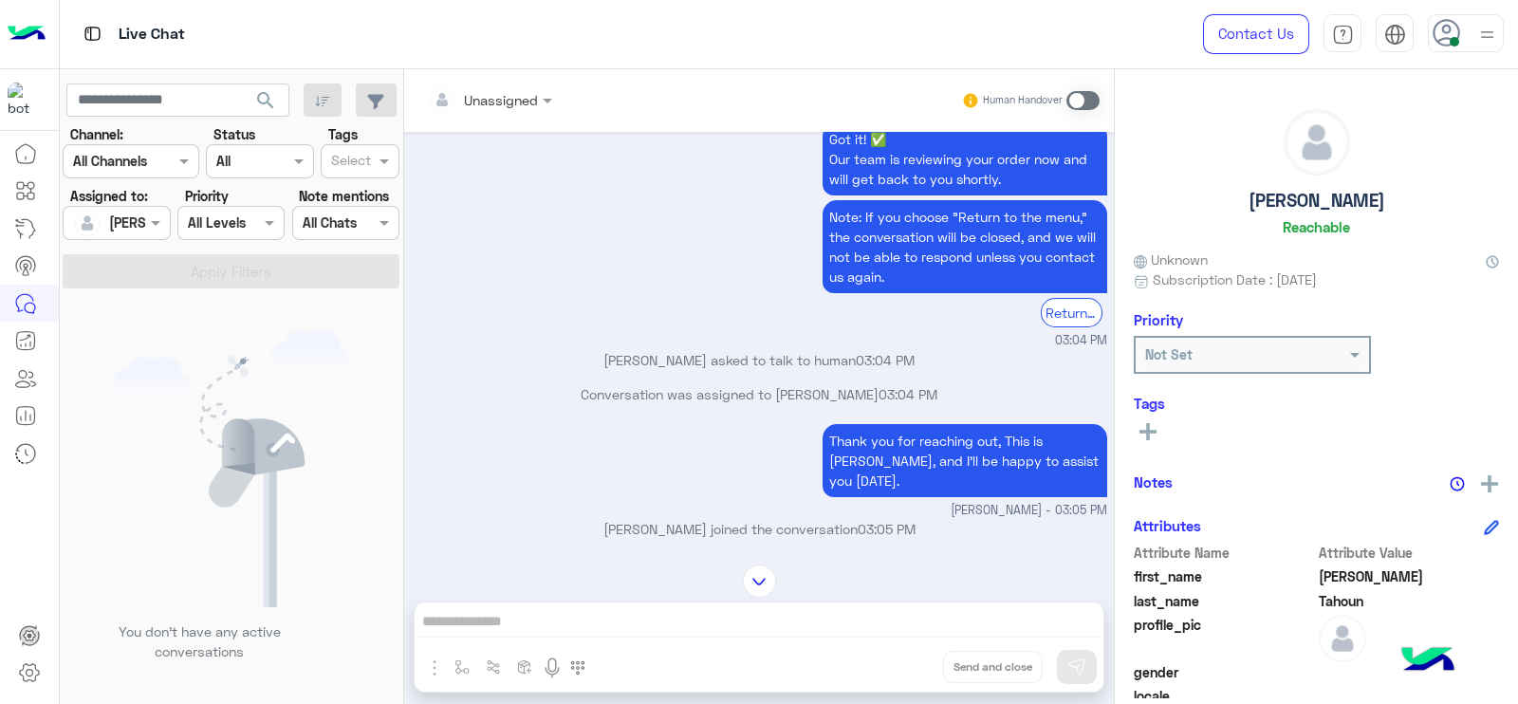
scroll to position [1998, 0]
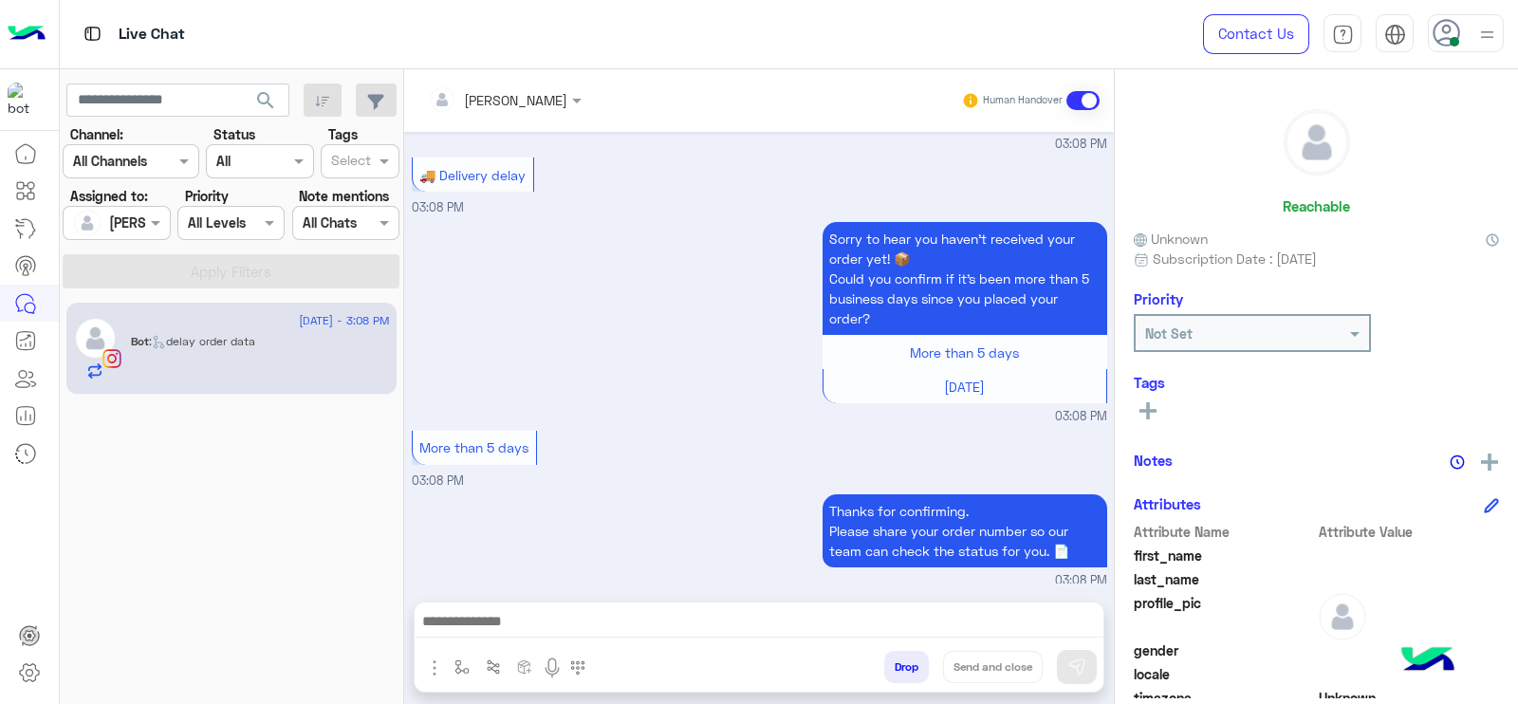
scroll to position [4070, 0]
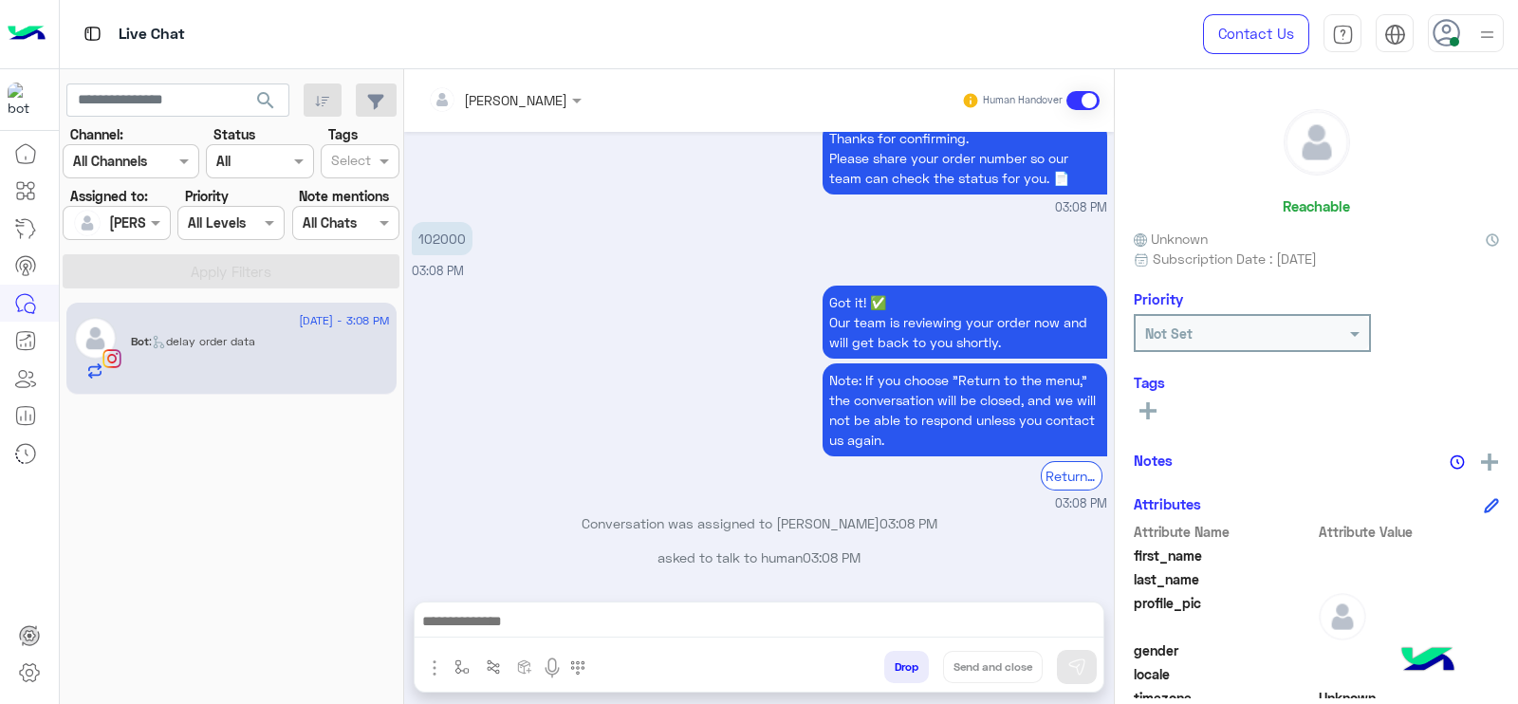
drag, startPoint x: 436, startPoint y: 249, endPoint x: 436, endPoint y: 227, distance: 21.8
click at [436, 247] on p "102000" at bounding box center [442, 238] width 61 height 33
click at [436, 227] on p "102000" at bounding box center [442, 238] width 61 height 33
click at [434, 227] on p "102000" at bounding box center [442, 238] width 61 height 33
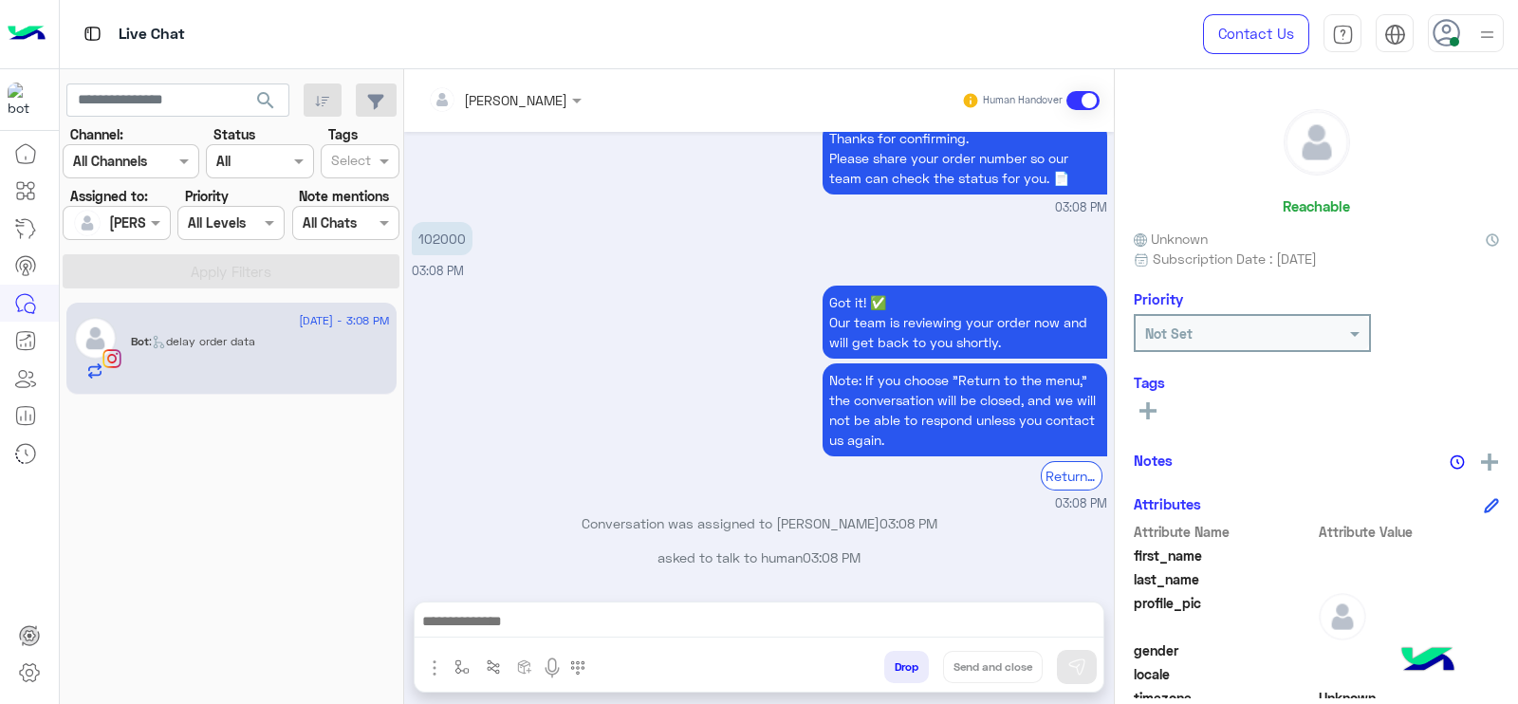
click at [432, 232] on p "102000" at bounding box center [442, 238] width 61 height 33
copy p "102000"
click at [455, 670] on img "button" at bounding box center [461, 666] width 15 height 15
click at [489, 623] on input "text" at bounding box center [496, 626] width 78 height 22
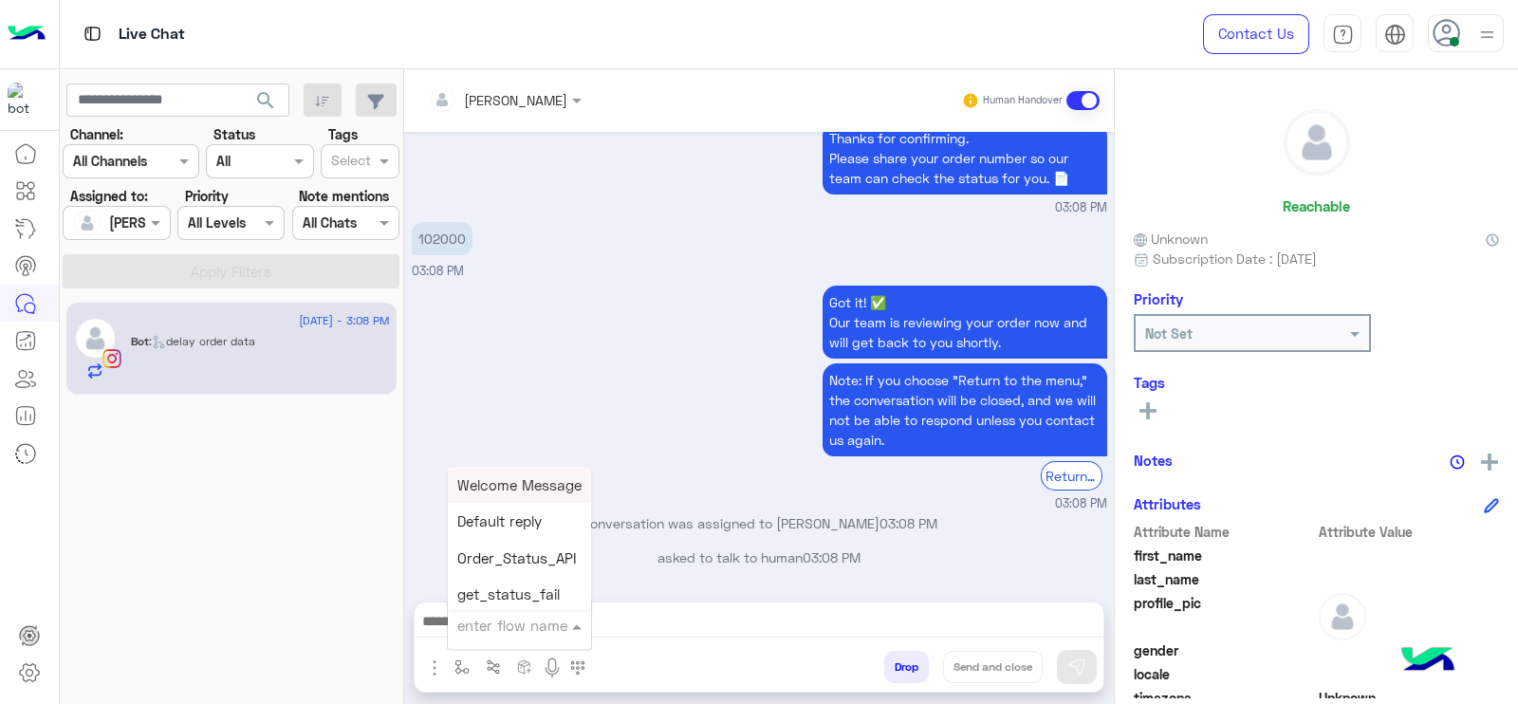
type input "*"
click at [528, 550] on div "J Greeting" at bounding box center [518, 554] width 140 height 37
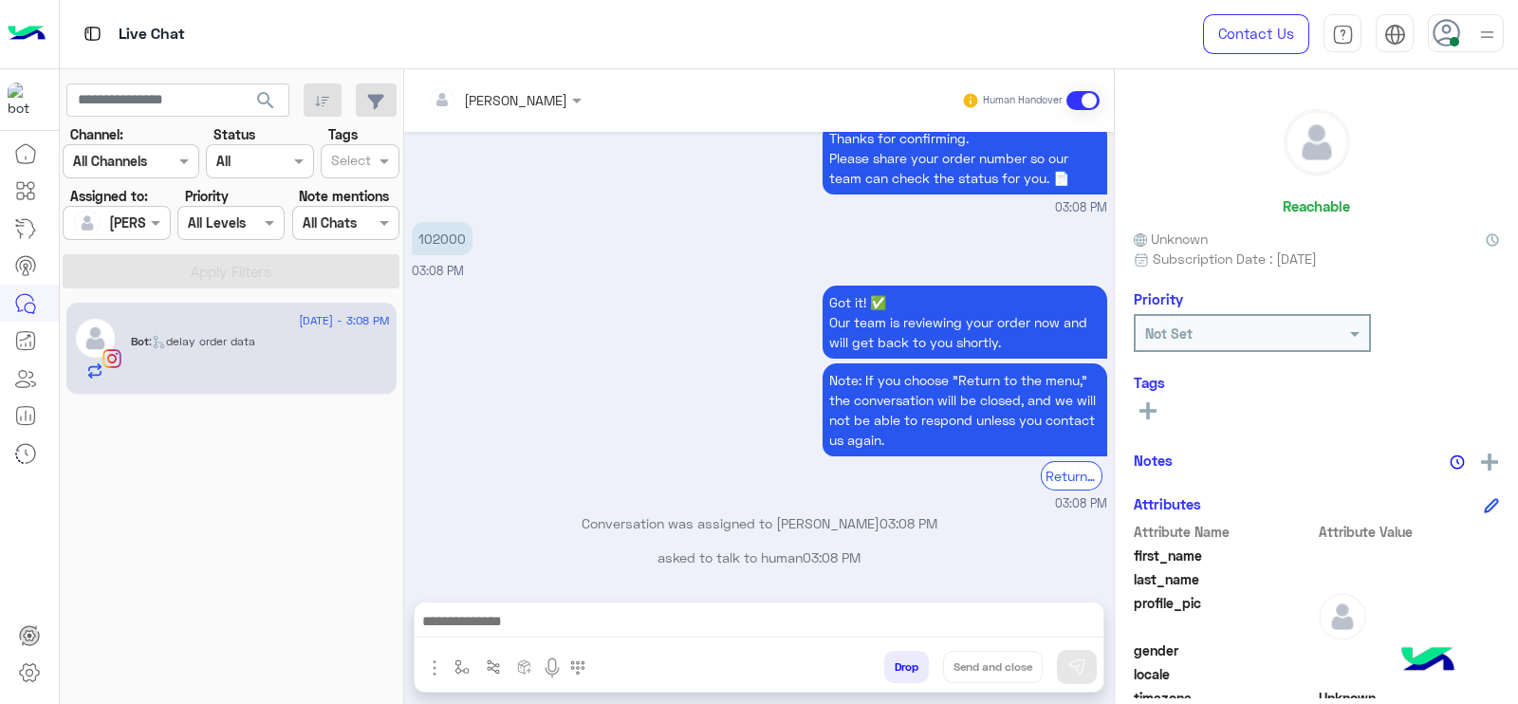
type textarea "**********"
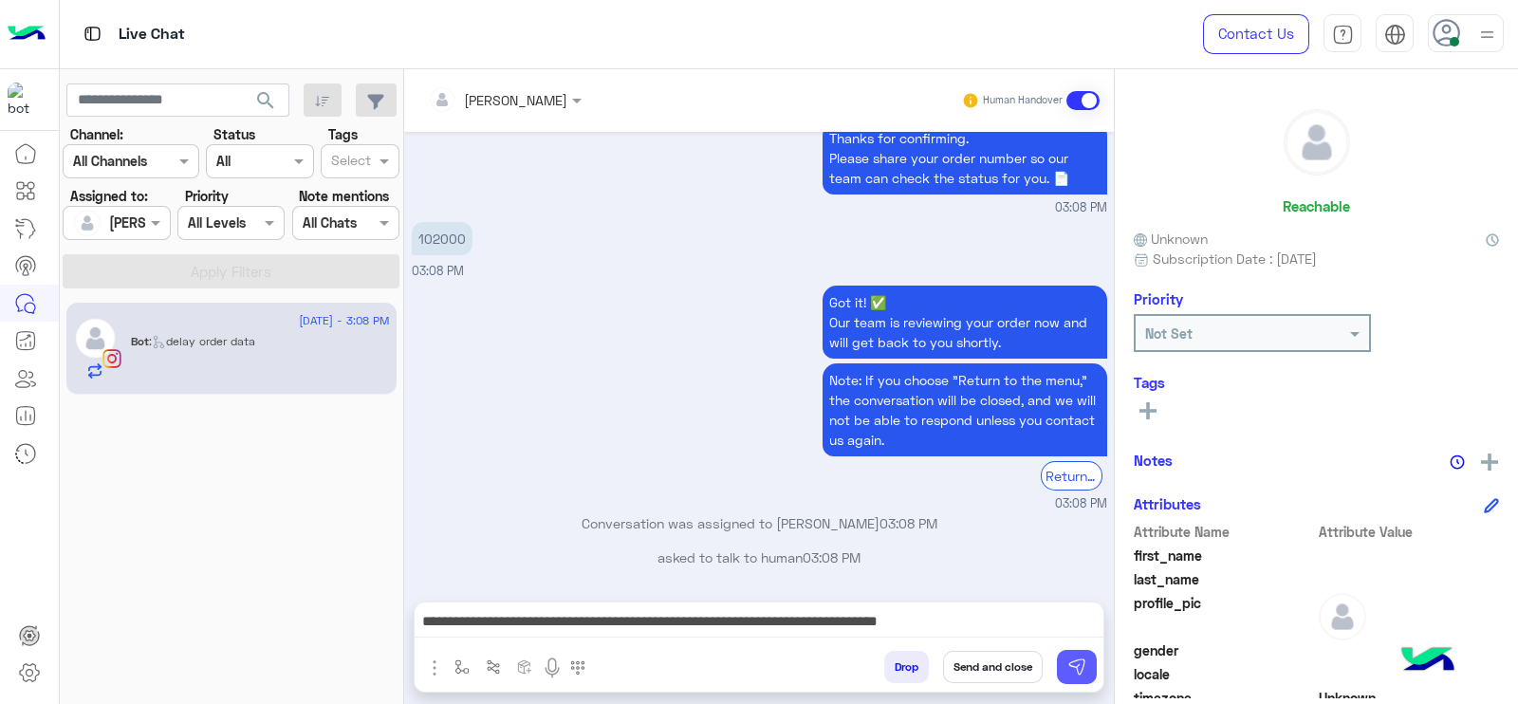
click at [1086, 670] on button at bounding box center [1077, 667] width 40 height 34
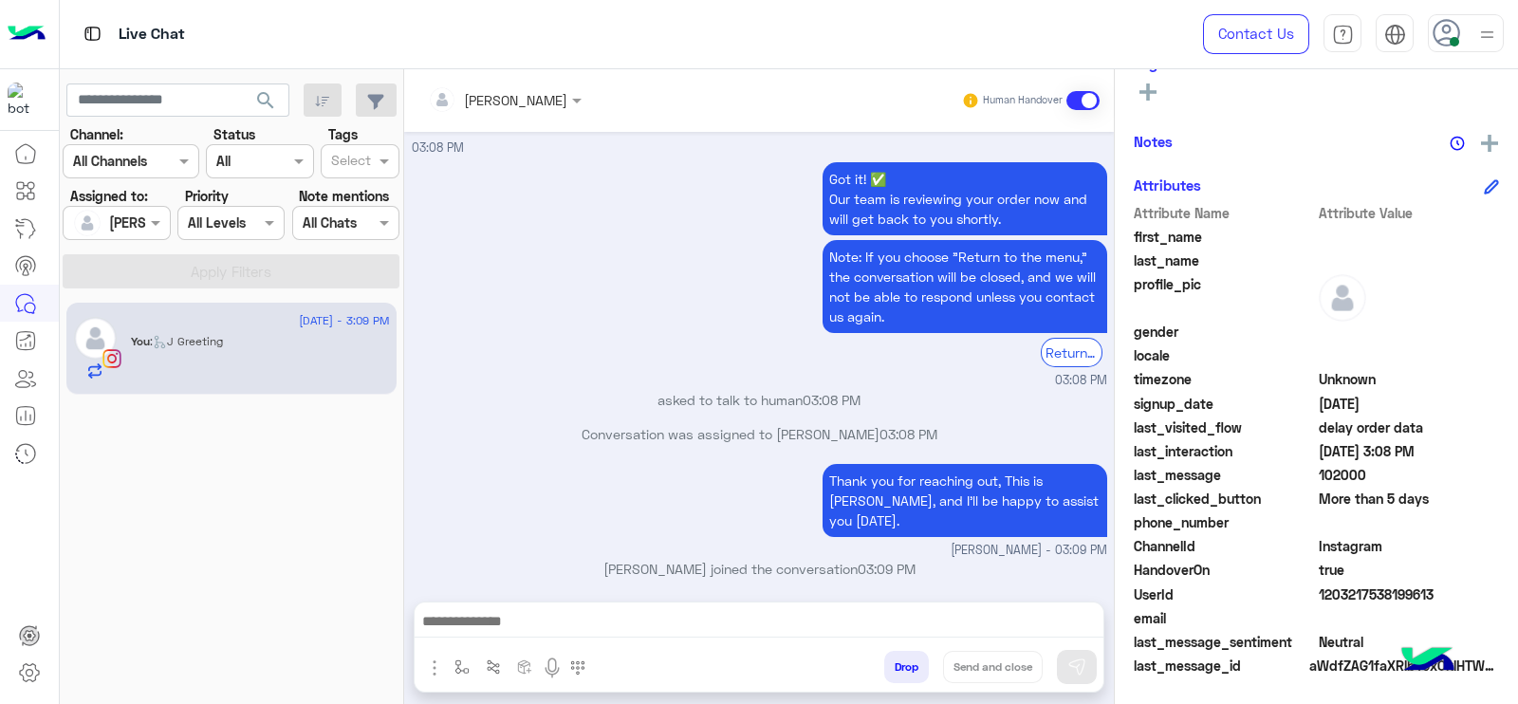
scroll to position [4184, 0]
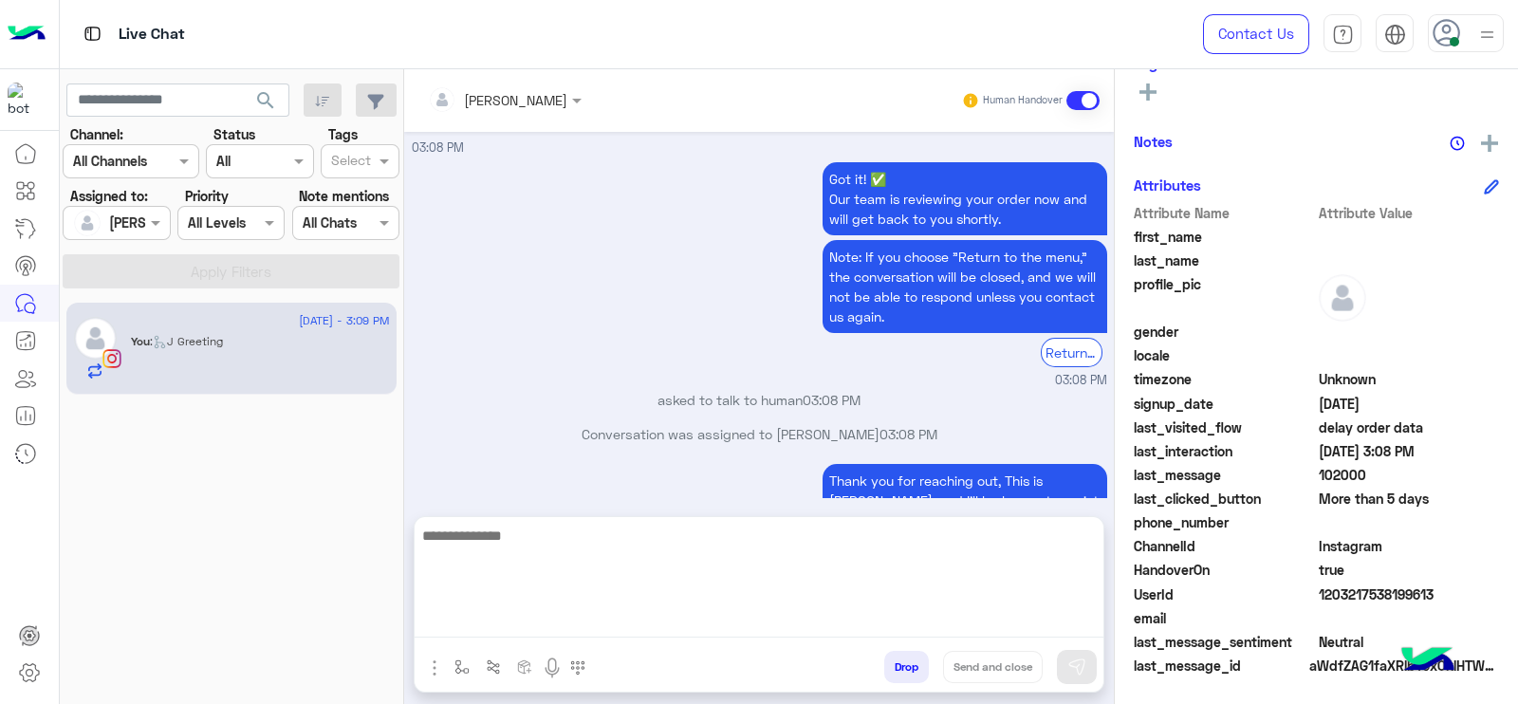
click at [485, 619] on textarea at bounding box center [759, 581] width 689 height 114
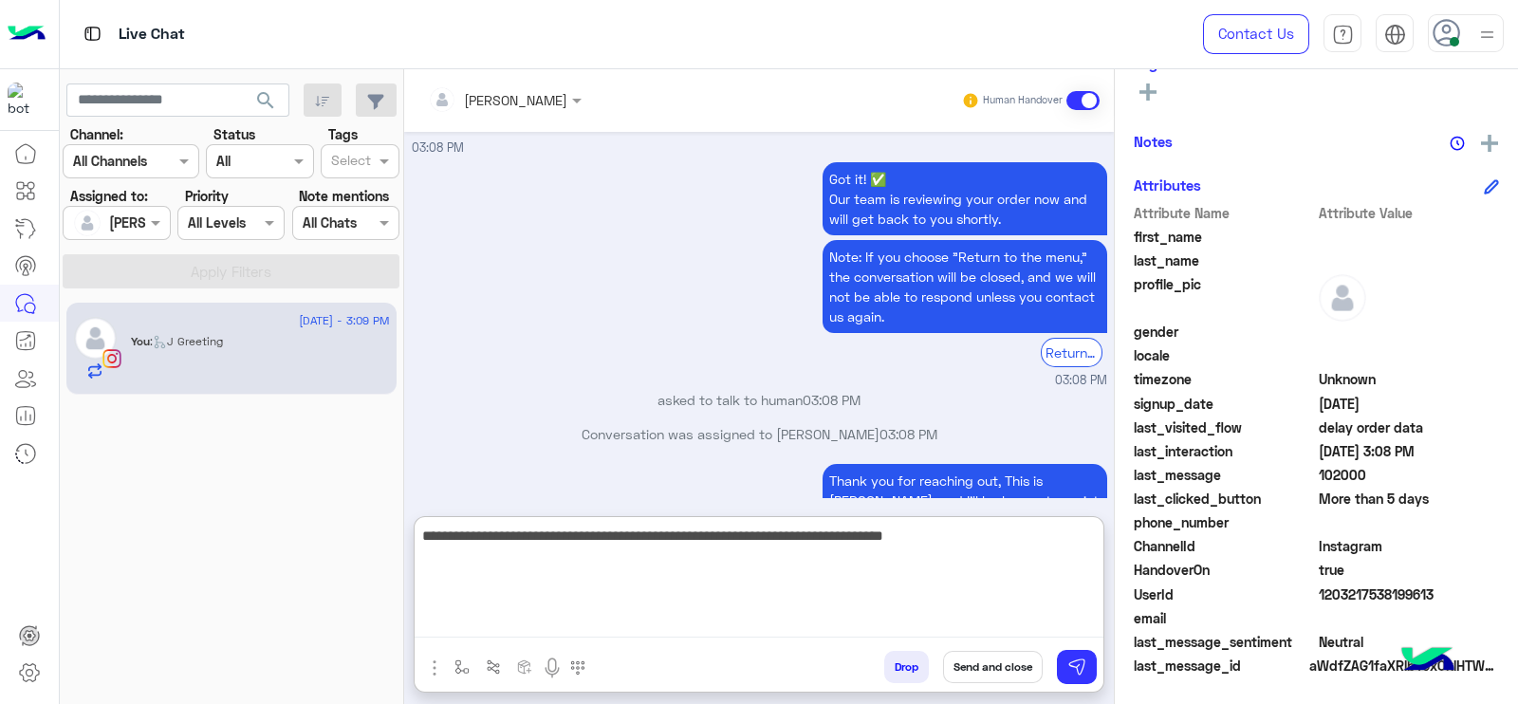
click at [627, 538] on textarea "**********" at bounding box center [759, 581] width 689 height 114
click at [615, 544] on textarea "**********" at bounding box center [759, 581] width 689 height 114
click at [619, 537] on textarea "**********" at bounding box center [759, 581] width 689 height 114
click at [869, 546] on textarea "**********" at bounding box center [759, 581] width 689 height 114
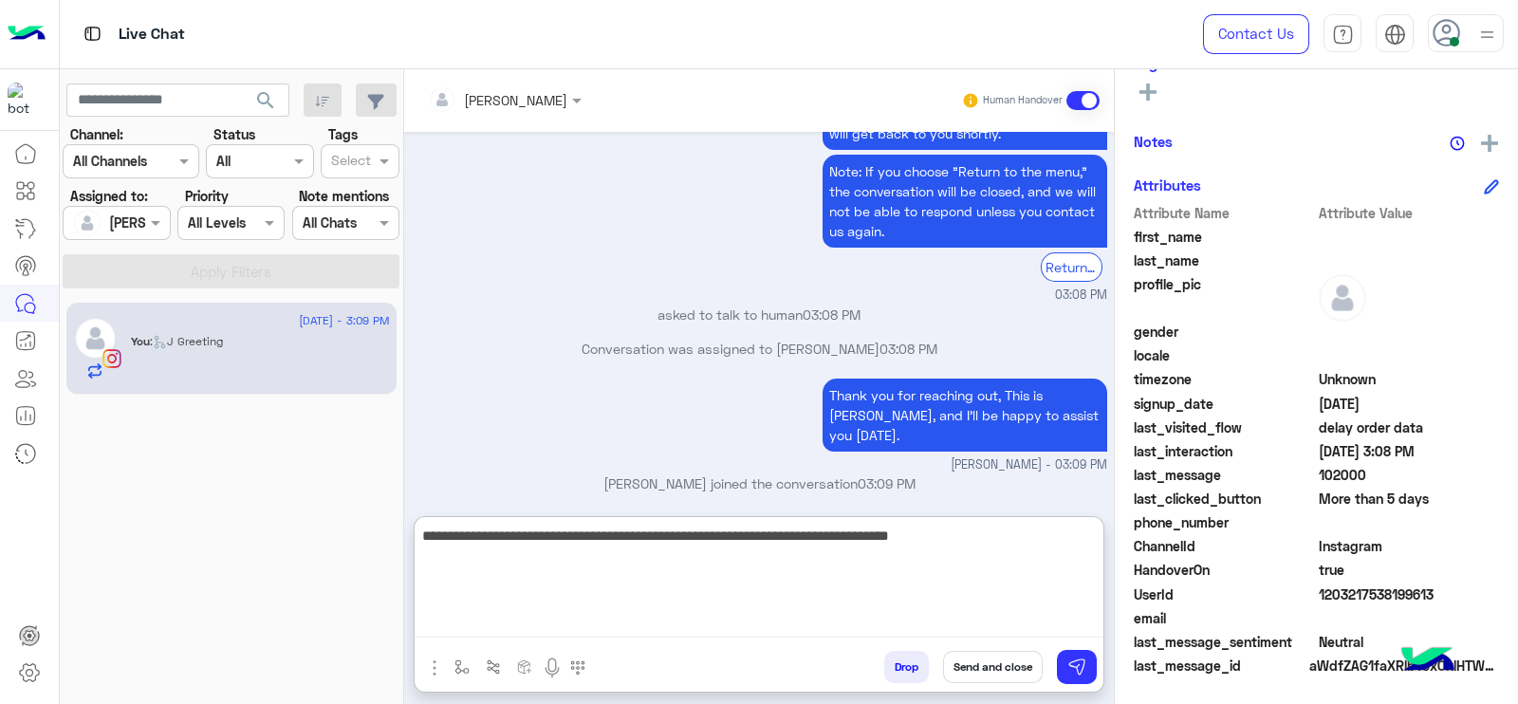
click at [816, 586] on textarea "**********" at bounding box center [759, 581] width 689 height 114
click at [939, 578] on textarea "**********" at bounding box center [759, 581] width 689 height 114
click at [1080, 535] on textarea "**********" at bounding box center [759, 581] width 689 height 114
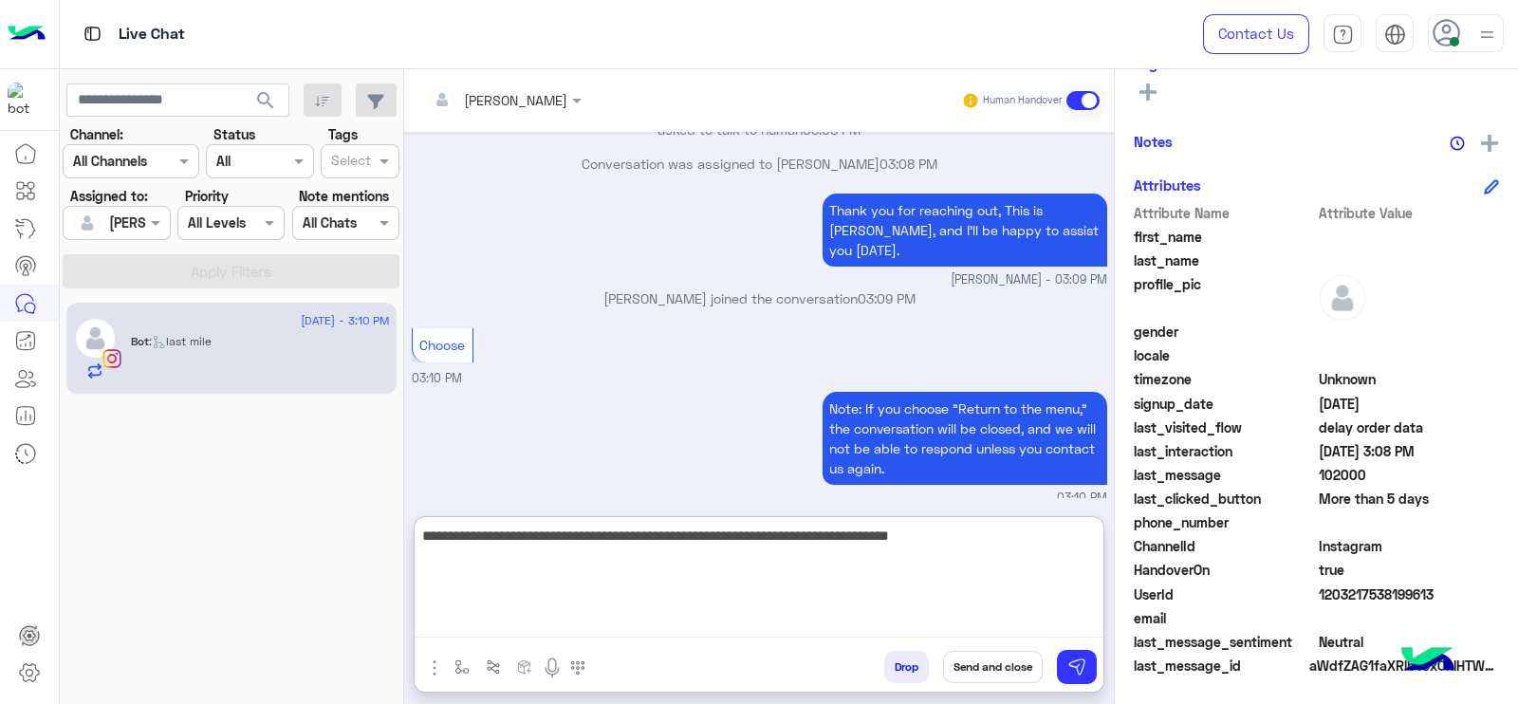
click at [955, 567] on textarea "**********" at bounding box center [759, 581] width 689 height 114
click at [760, 570] on textarea "**********" at bounding box center [759, 581] width 689 height 114
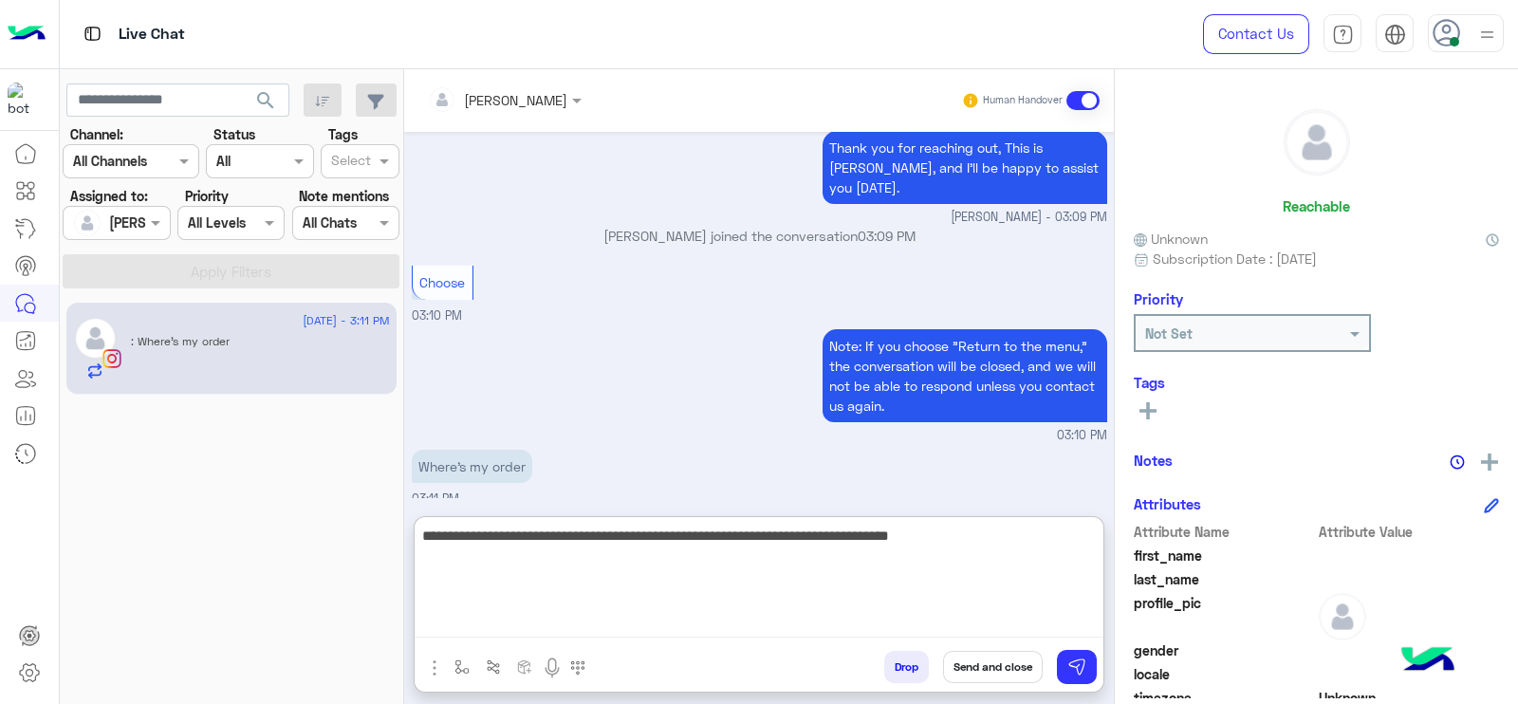
scroll to position [4517, 0]
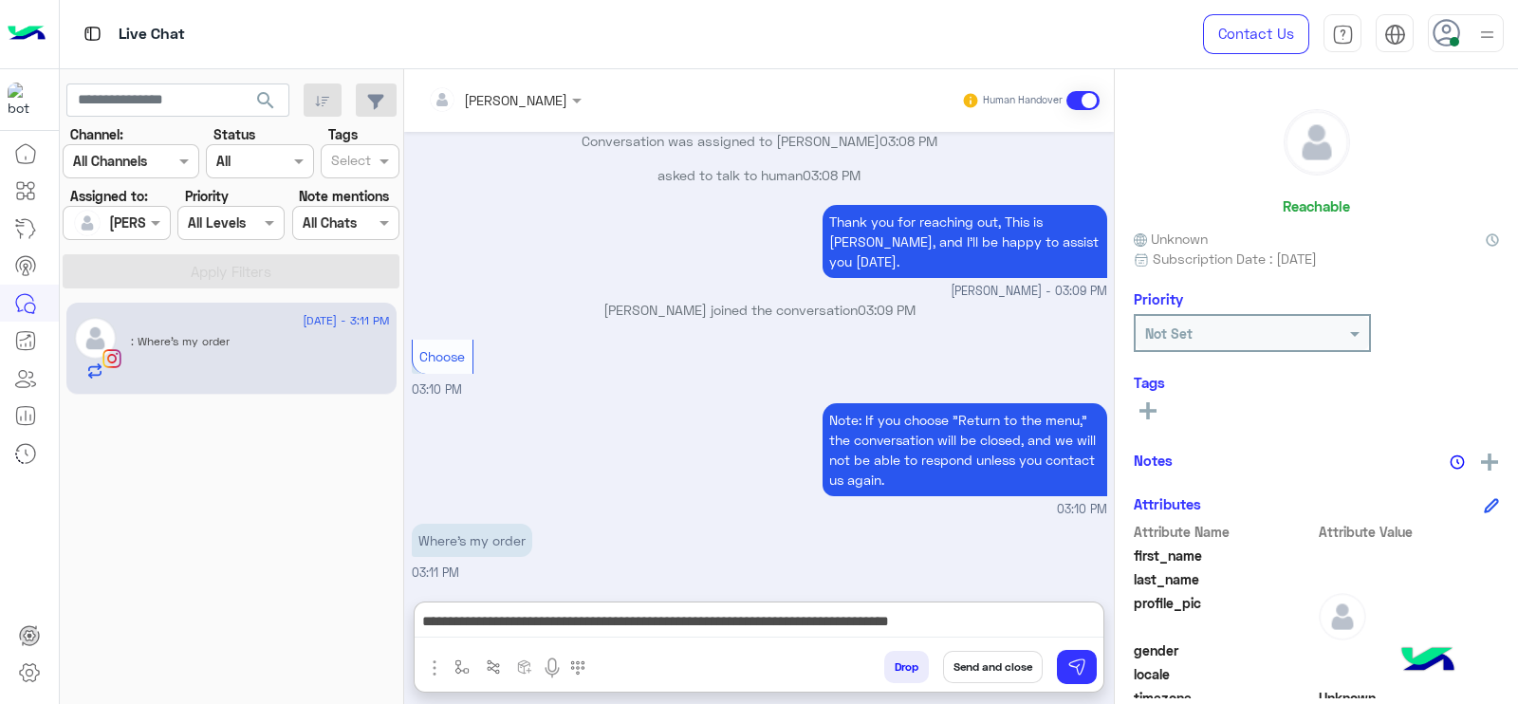
click at [479, 200] on div "Thank you for reaching out, This is [PERSON_NAME], and I’ll be happy to assist …" at bounding box center [759, 250] width 695 height 101
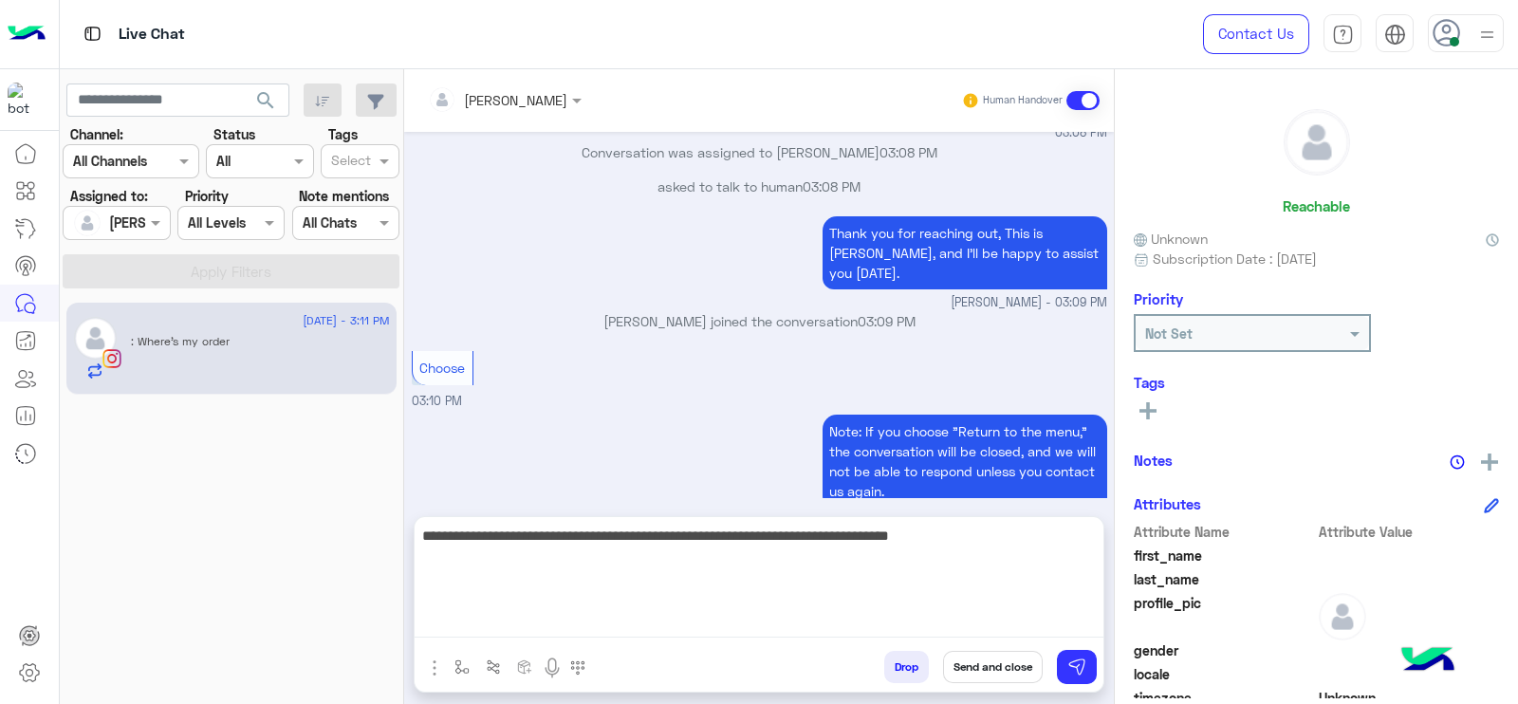
click at [926, 618] on textarea "**********" at bounding box center [759, 581] width 689 height 114
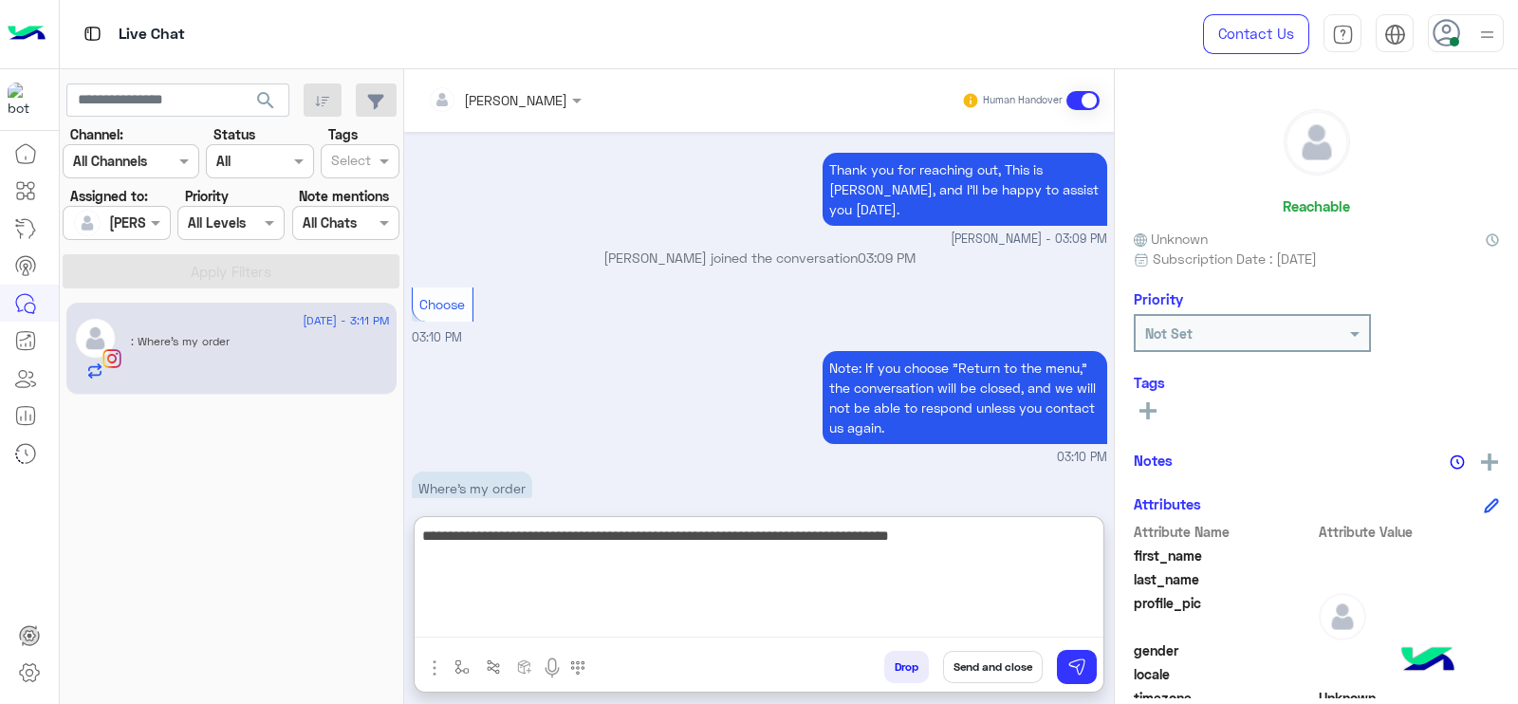
scroll to position [4517, 0]
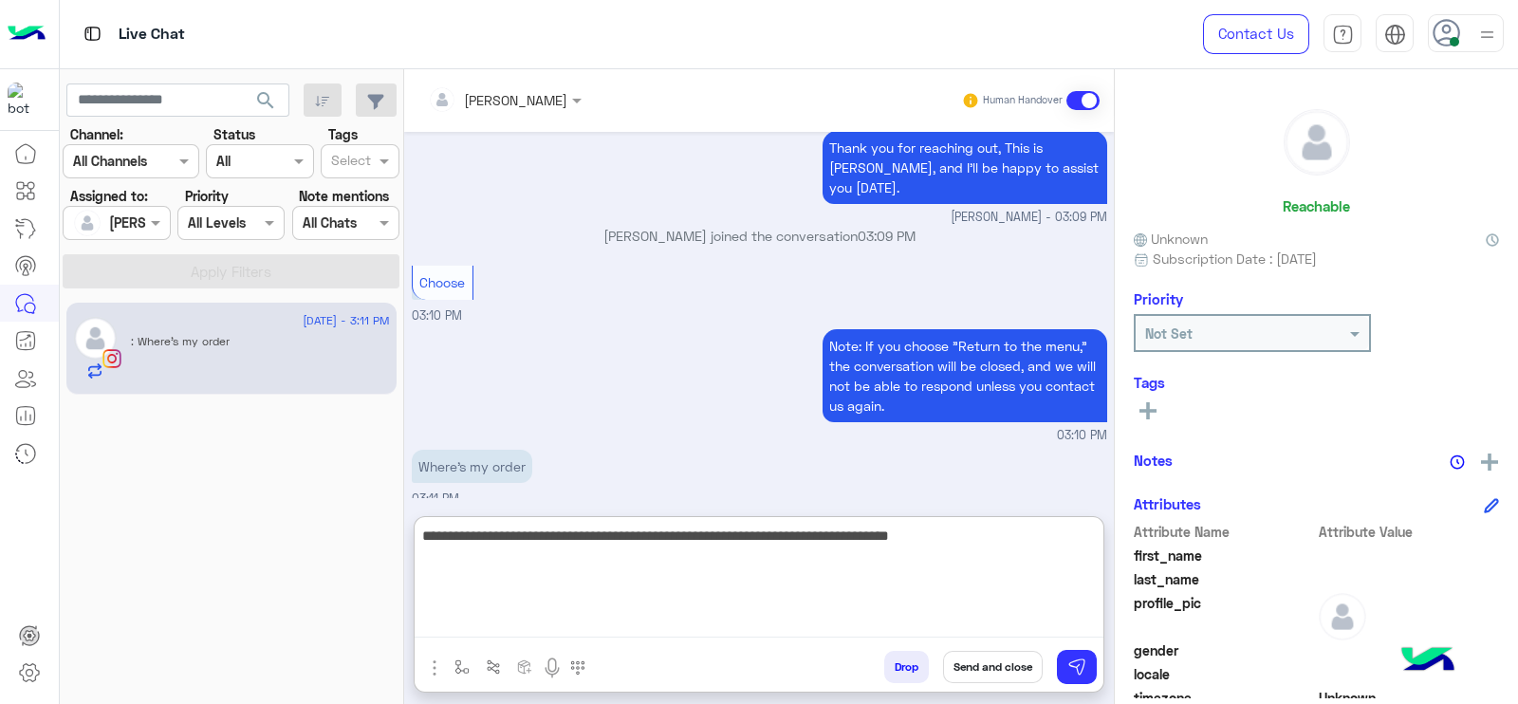
click at [964, 597] on textarea "**********" at bounding box center [759, 581] width 689 height 114
click at [518, 557] on textarea "**********" at bounding box center [759, 581] width 689 height 114
click at [510, 564] on textarea "**********" at bounding box center [759, 581] width 689 height 114
click at [778, 524] on textarea "**********" at bounding box center [759, 581] width 689 height 114
paste textarea "*******"
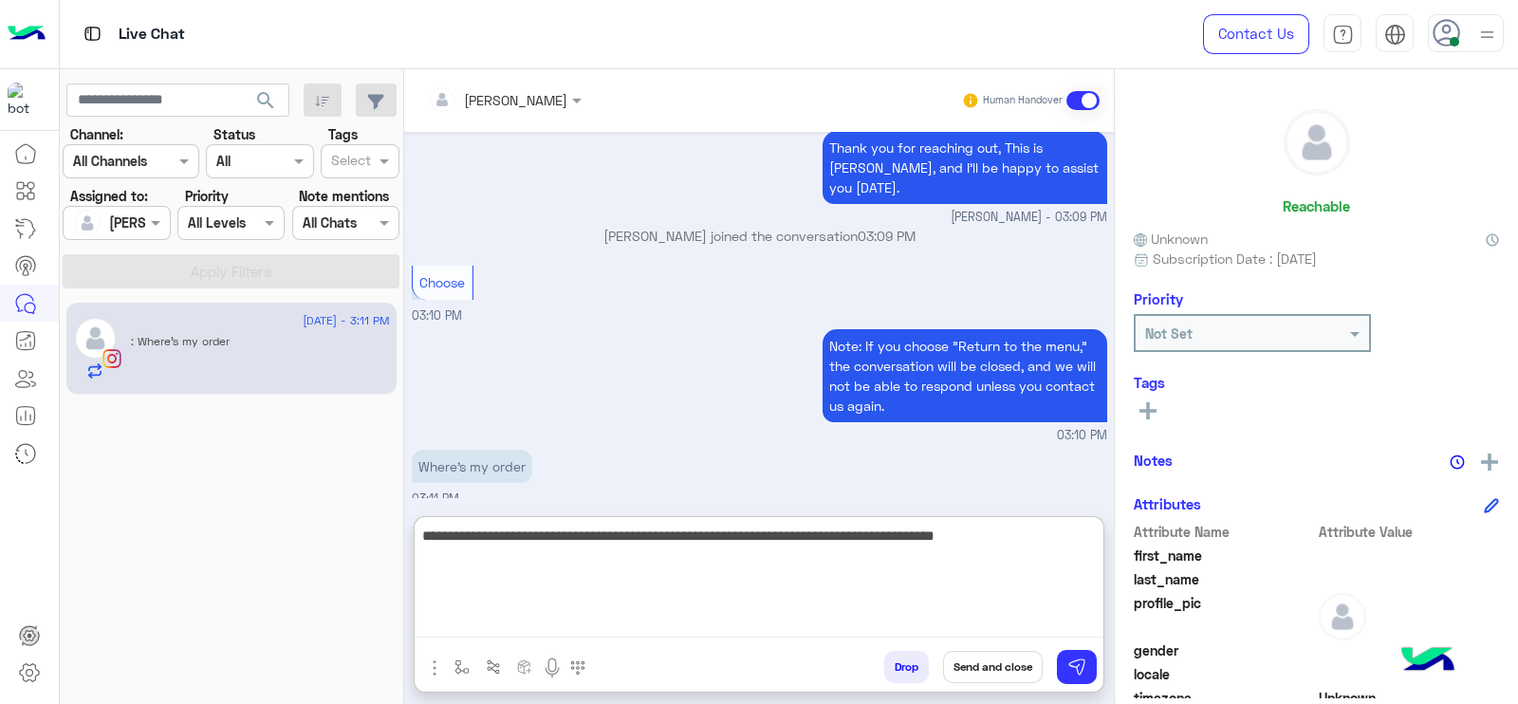
click at [788, 533] on textarea "**********" at bounding box center [759, 581] width 689 height 114
drag, startPoint x: 1057, startPoint y: 552, endPoint x: 922, endPoint y: 563, distance: 135.1
click at [922, 563] on textarea "**********" at bounding box center [759, 581] width 689 height 114
type textarea "**********"
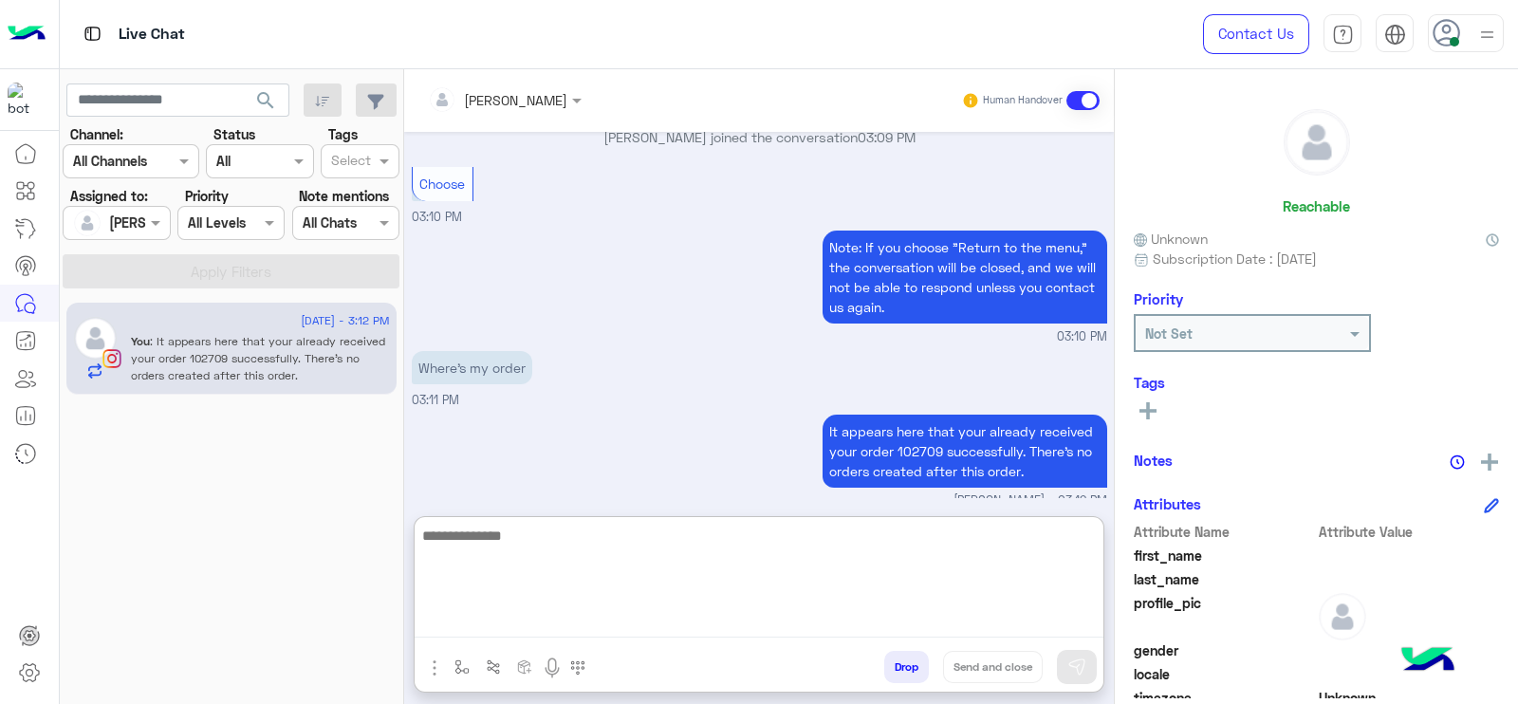
scroll to position [4616, 0]
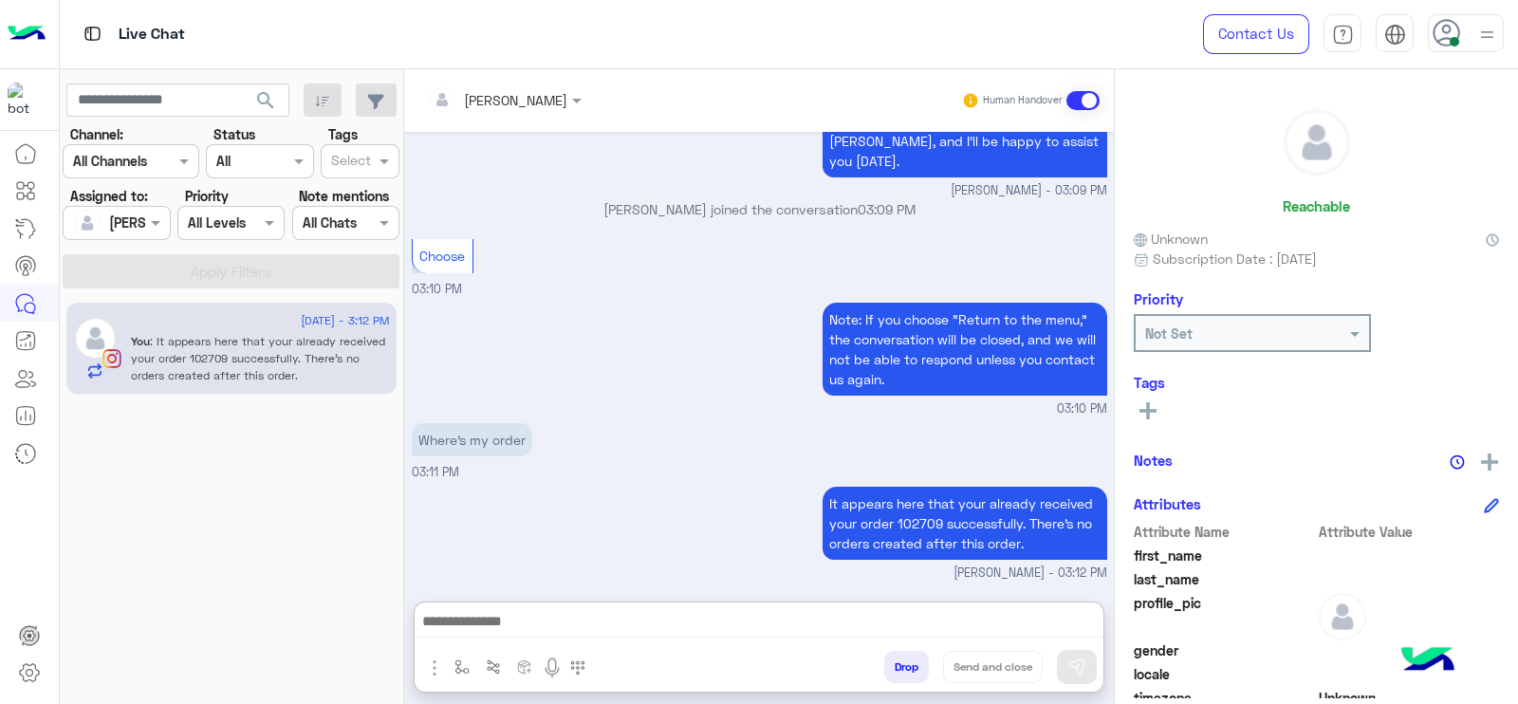
click at [157, 538] on div "12 August - 3:12 PM You : It appears here that your already received your order…" at bounding box center [232, 503] width 344 height 416
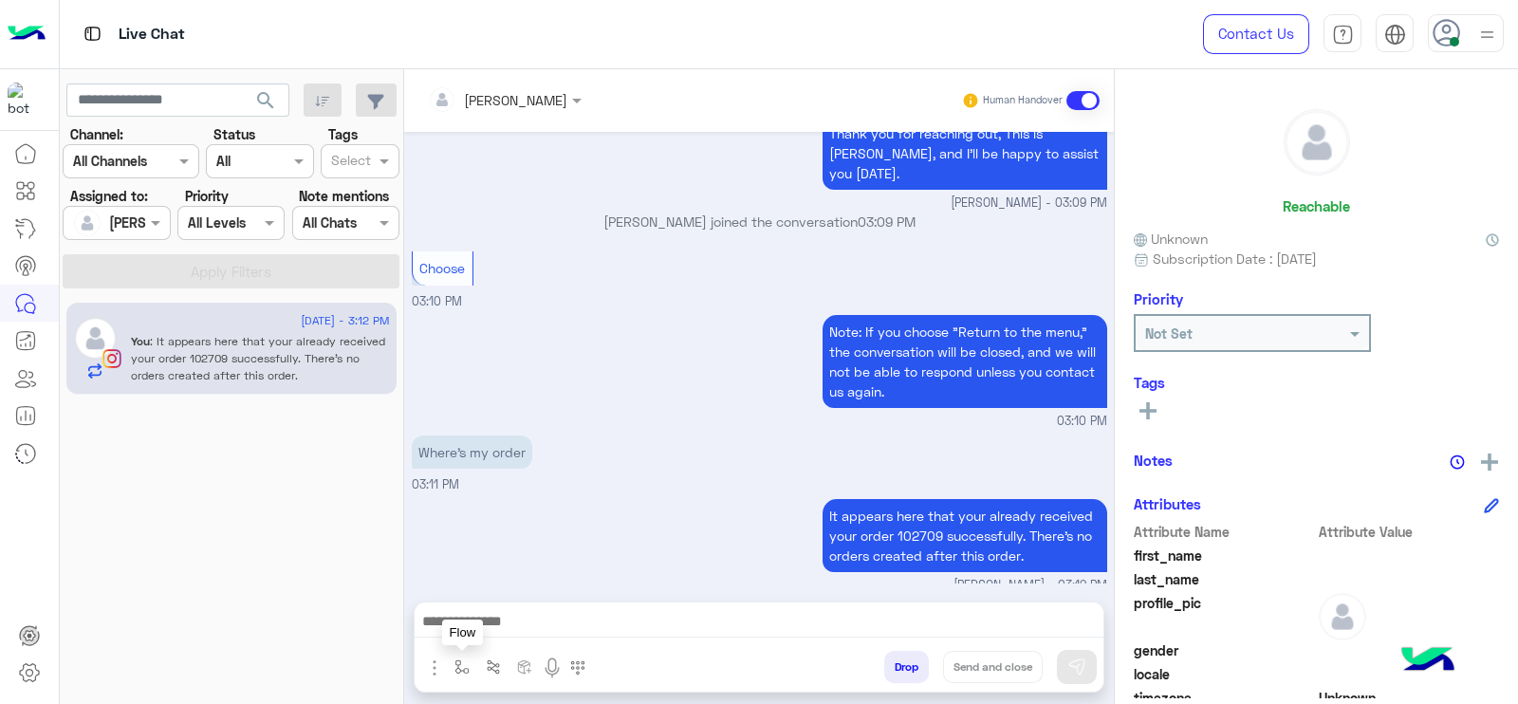
click at [447, 656] on button "button" at bounding box center [462, 666] width 31 height 31
click at [462, 637] on div "enter flow name" at bounding box center [519, 625] width 143 height 34
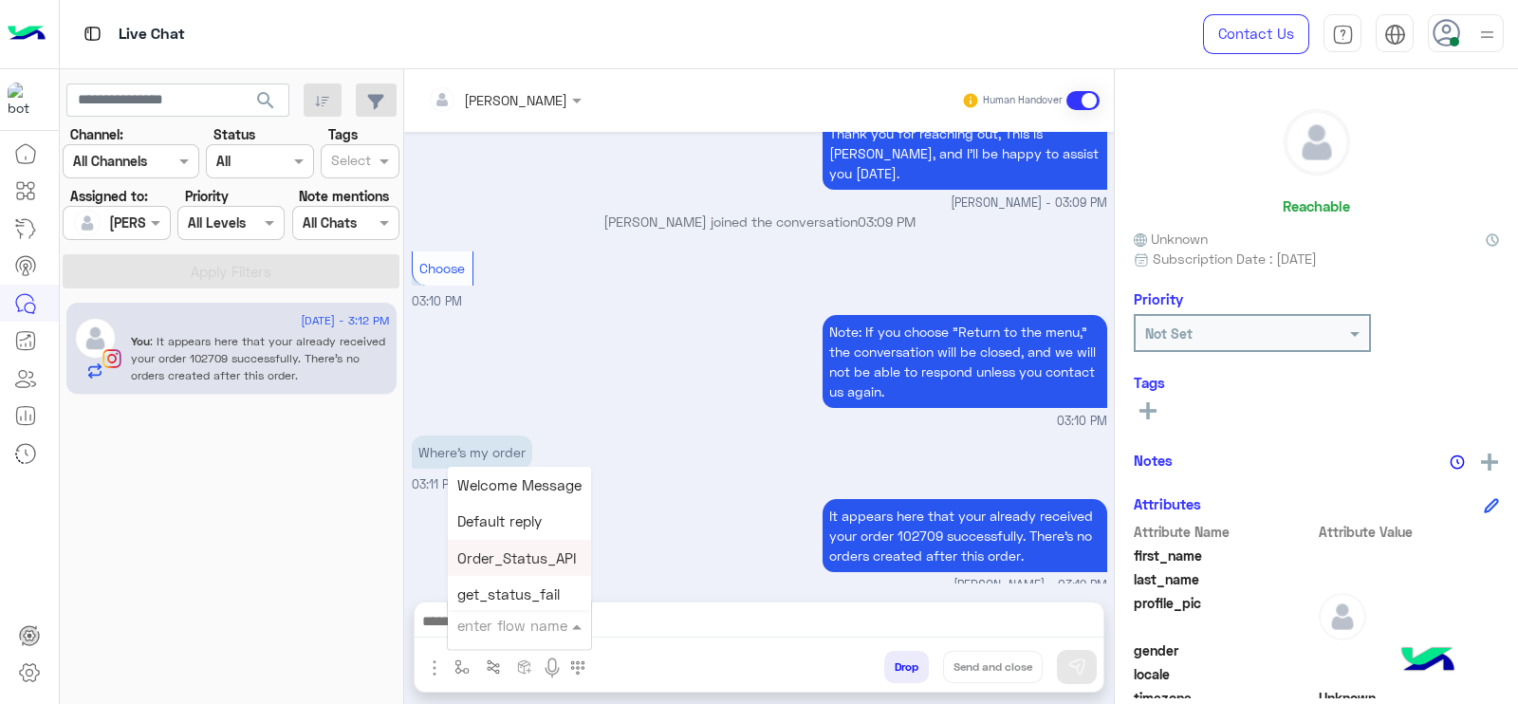
type input "*"
click at [521, 596] on span "[PERSON_NAME]" at bounding box center [511, 590] width 108 height 17
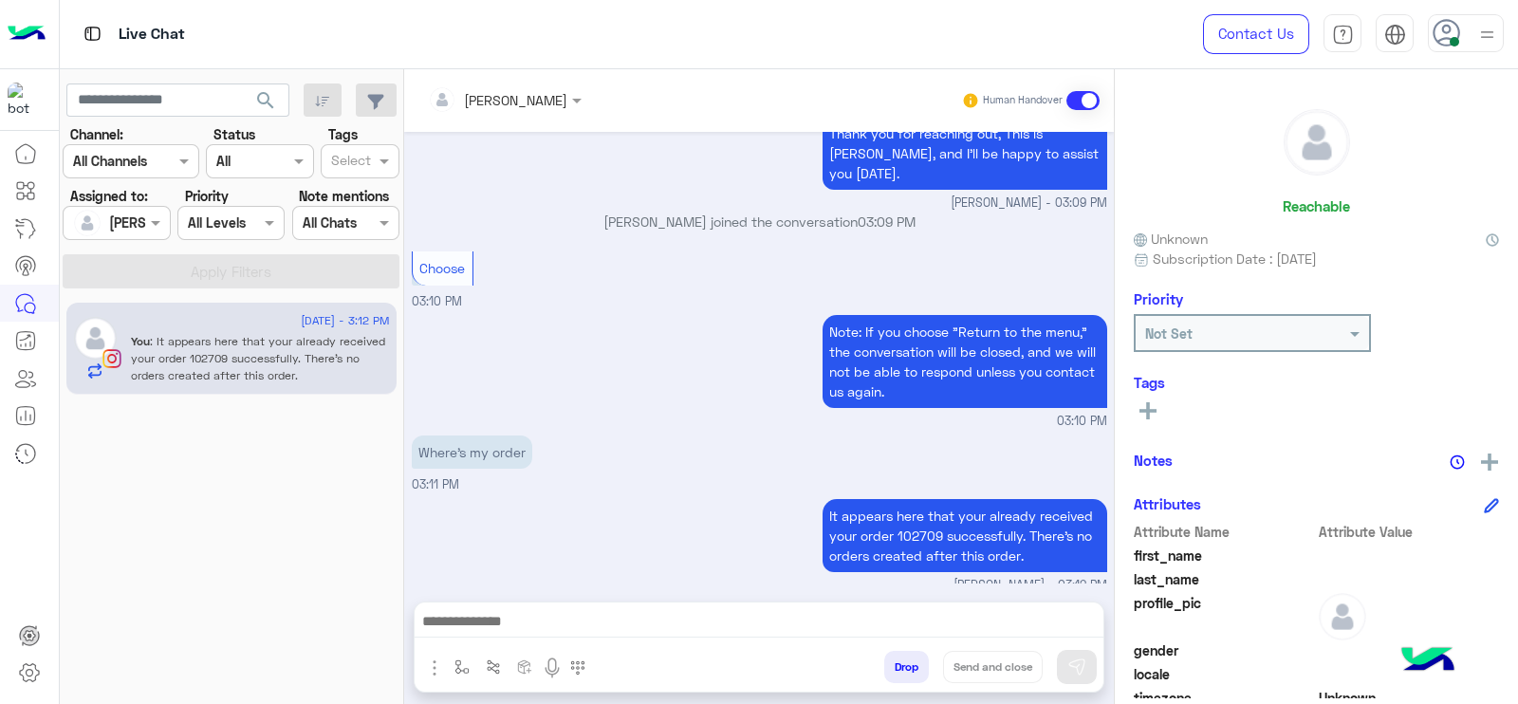
type textarea "**********"
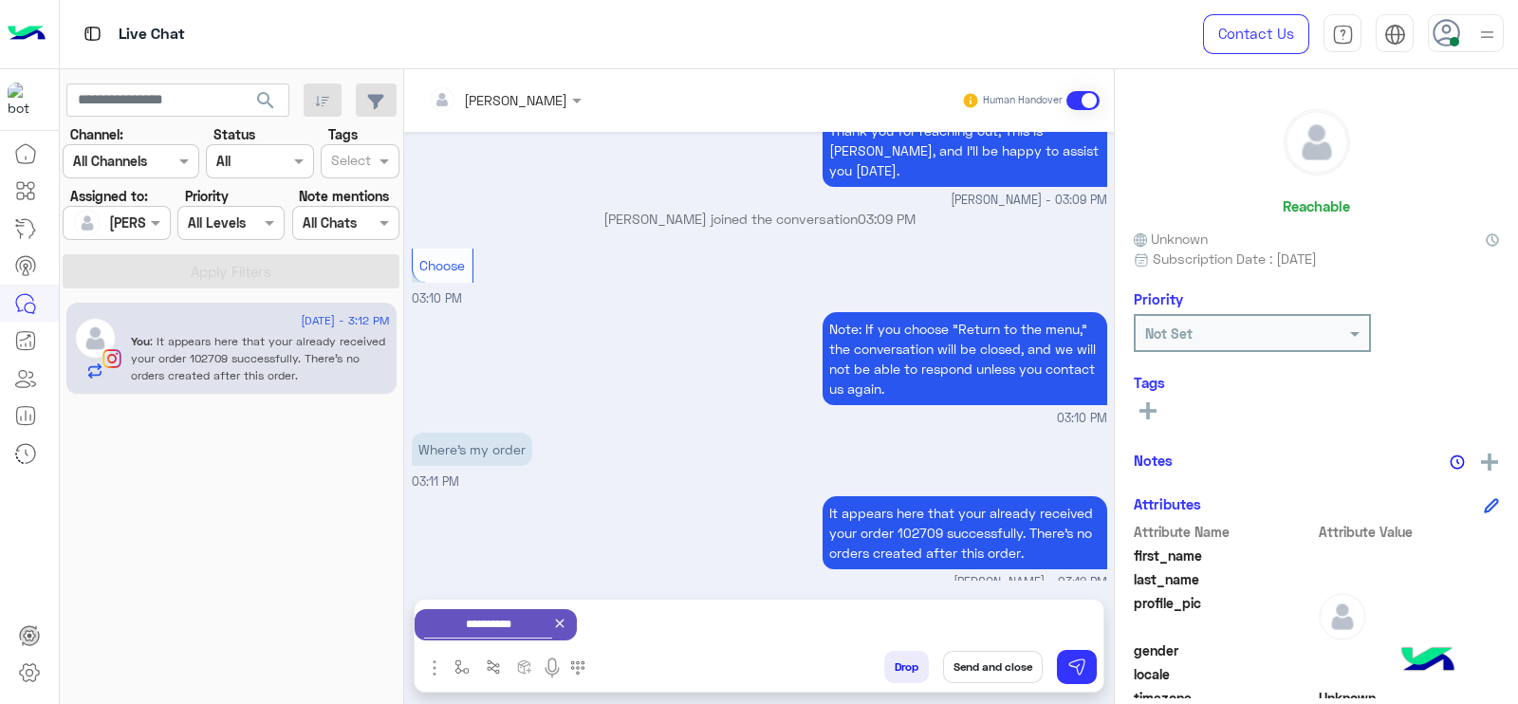
click at [961, 660] on button "Send and close" at bounding box center [993, 667] width 100 height 32
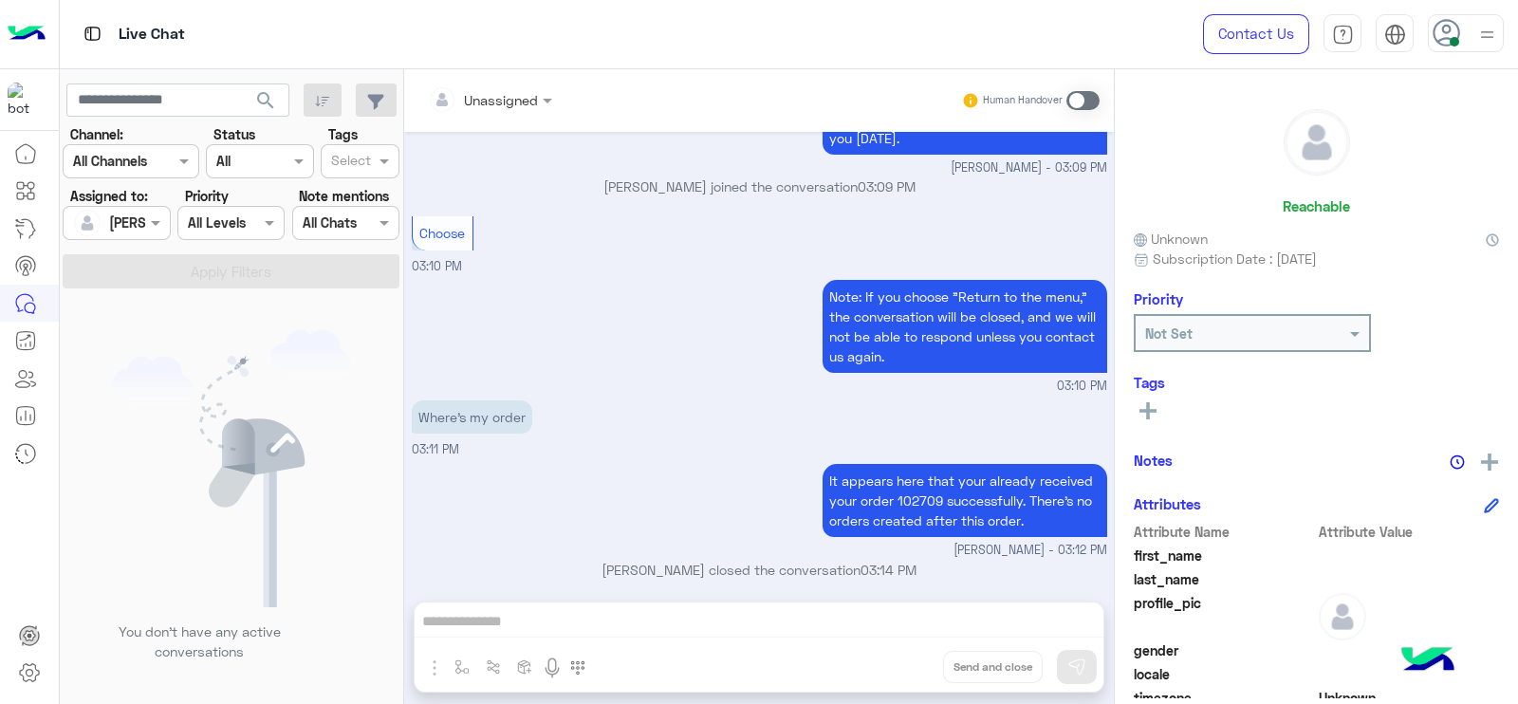
scroll to position [4800, 0]
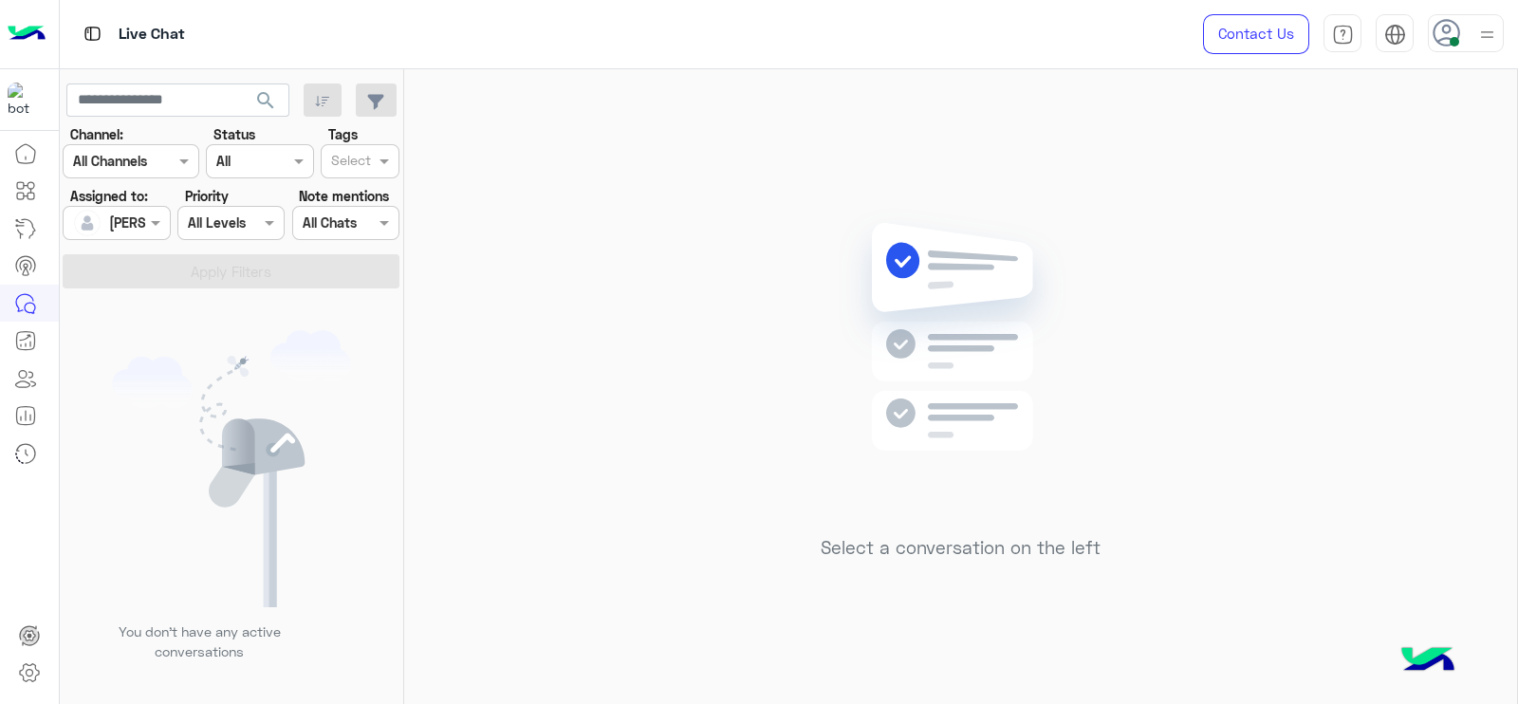
click at [681, 208] on div "Select a conversation on the left" at bounding box center [960, 390] width 1113 height 642
click at [423, 475] on div "Select a conversation on the left" at bounding box center [960, 390] width 1113 height 642
click at [710, 318] on div "Select a conversation on the left" at bounding box center [960, 390] width 1113 height 642
click at [730, 330] on div "Select a conversation on the left" at bounding box center [960, 390] width 1113 height 642
click at [710, 147] on div "Select a conversation on the left" at bounding box center [960, 390] width 1113 height 642
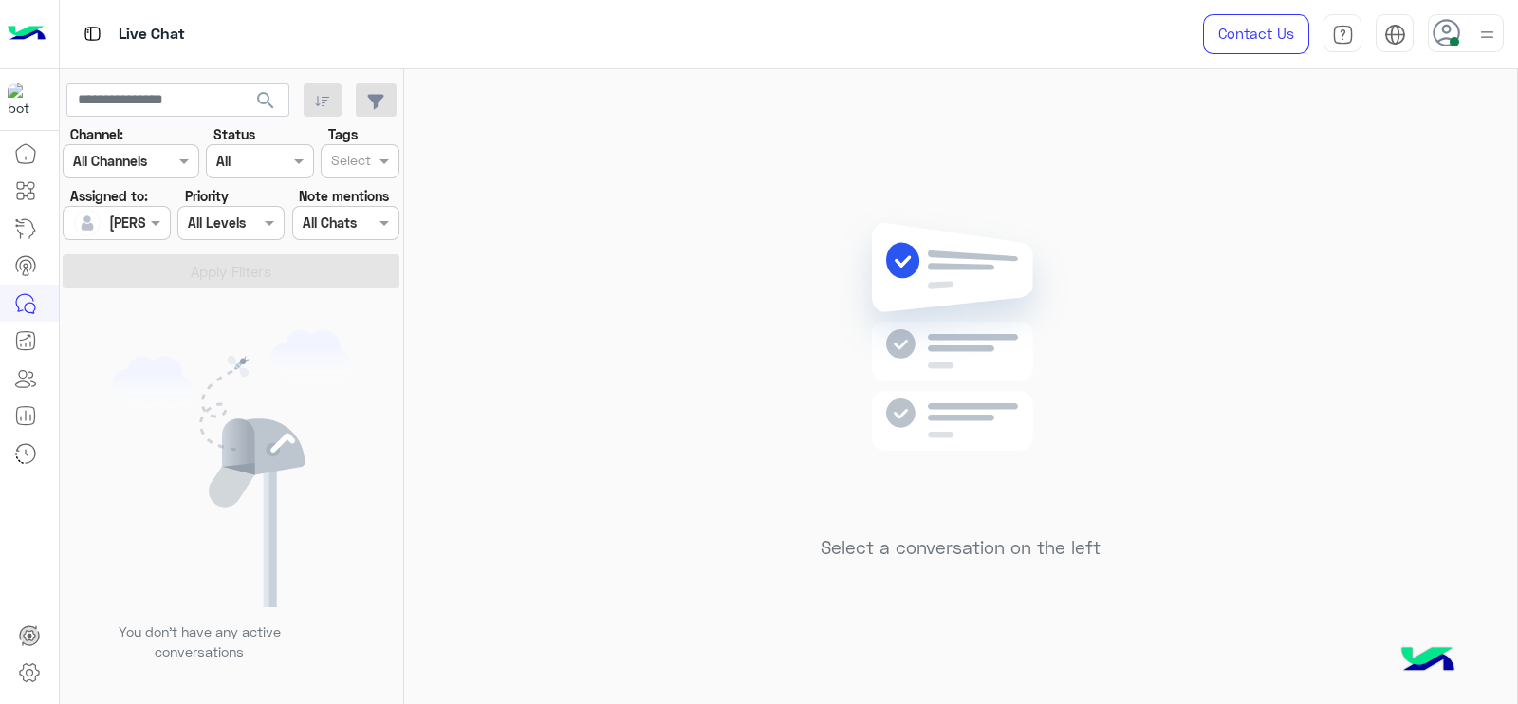
click at [1169, 341] on div "Select a conversation on the left" at bounding box center [960, 390] width 1113 height 642
click at [1390, 148] on div "Select a conversation on the left" at bounding box center [960, 390] width 1113 height 642
click at [675, 364] on div "Select a conversation on the left" at bounding box center [960, 390] width 1113 height 642
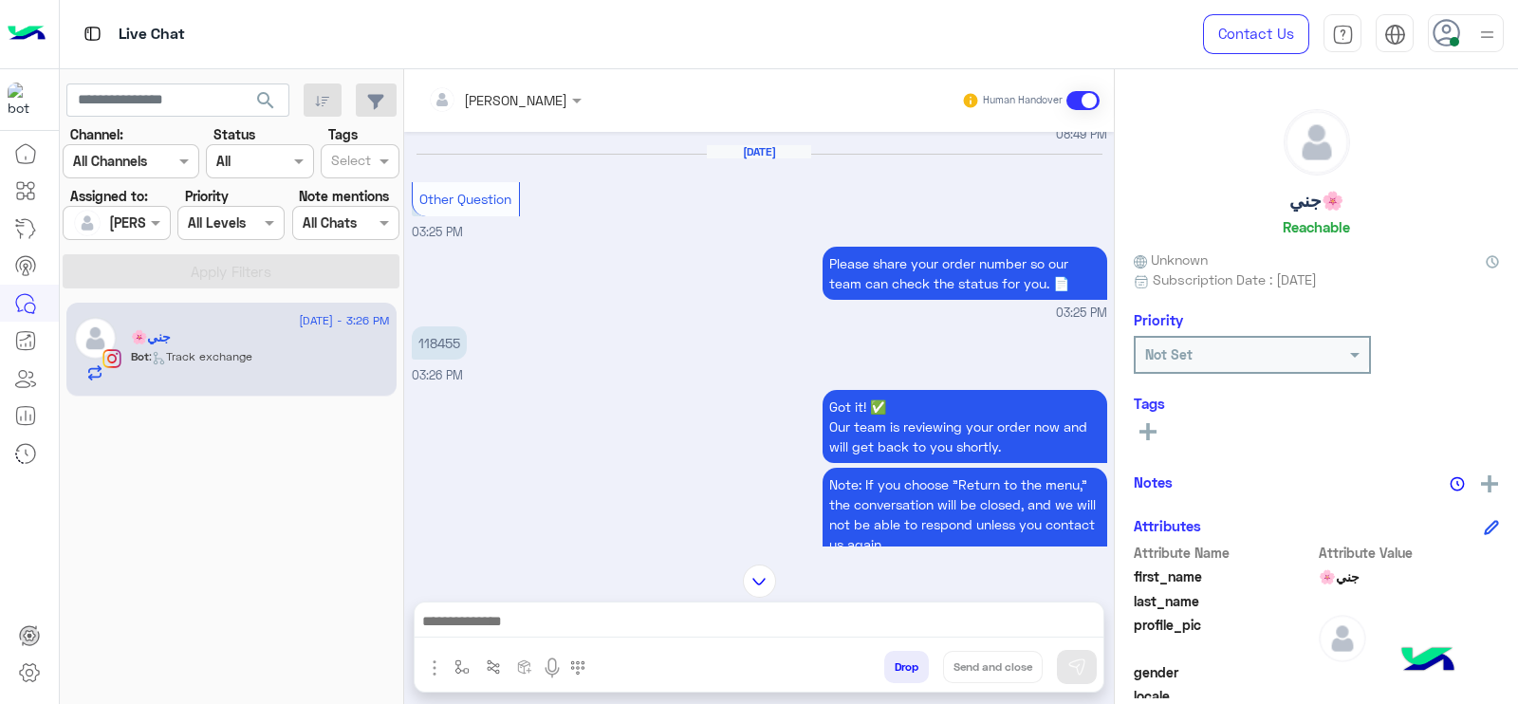
scroll to position [1783, 0]
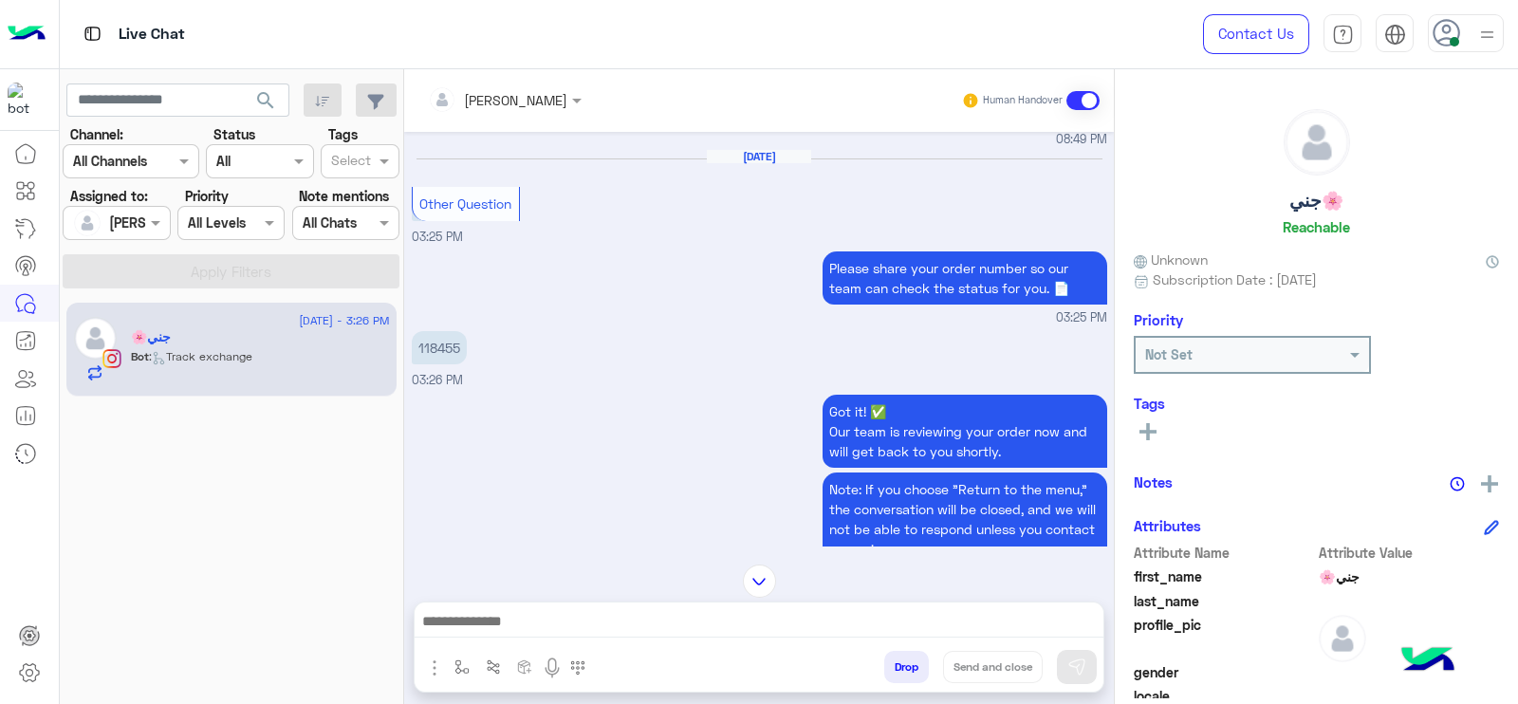
click at [445, 364] on p "118455" at bounding box center [439, 347] width 55 height 33
click at [428, 364] on p "118455" at bounding box center [439, 347] width 55 height 33
copy p "118455"
click at [579, 390] on div "118455 03:26 PM" at bounding box center [759, 358] width 695 height 64
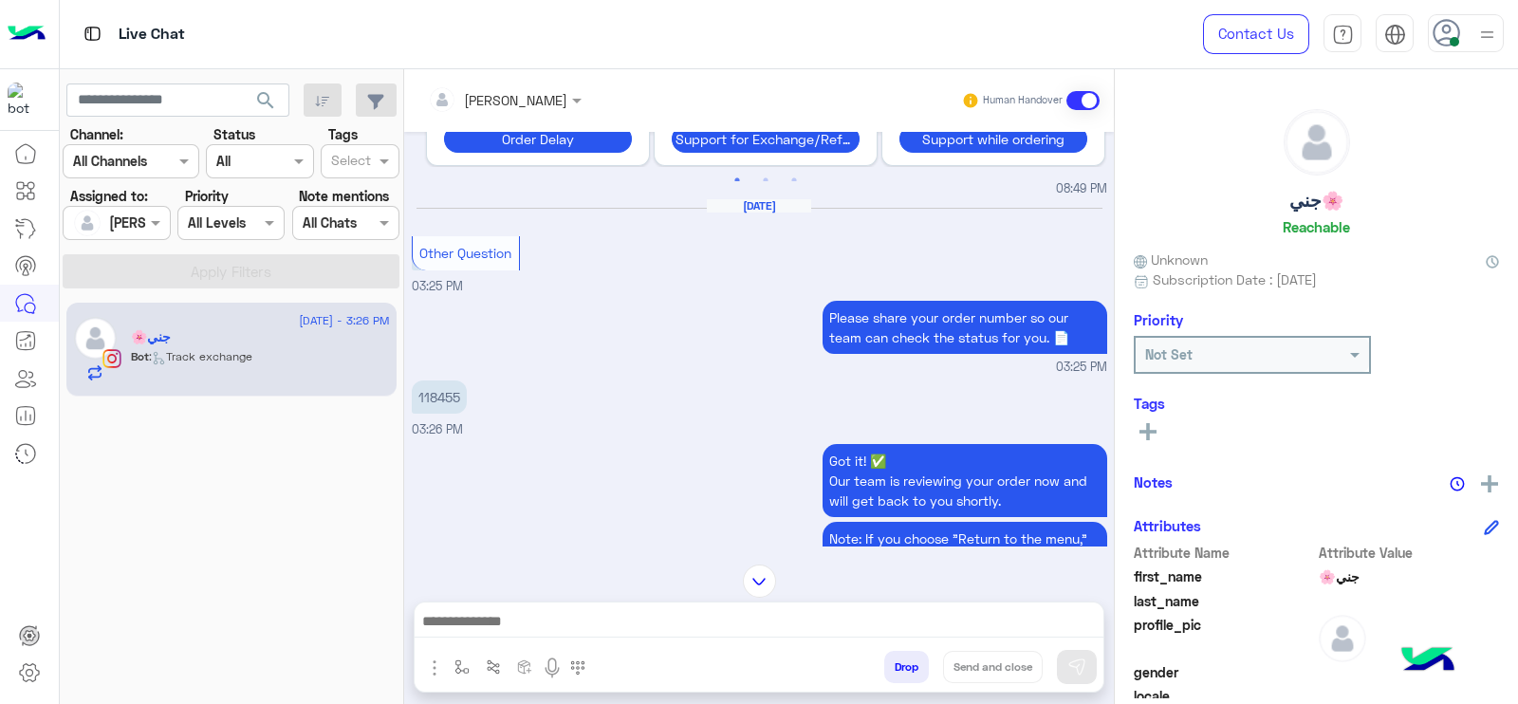
scroll to position [1230, 0]
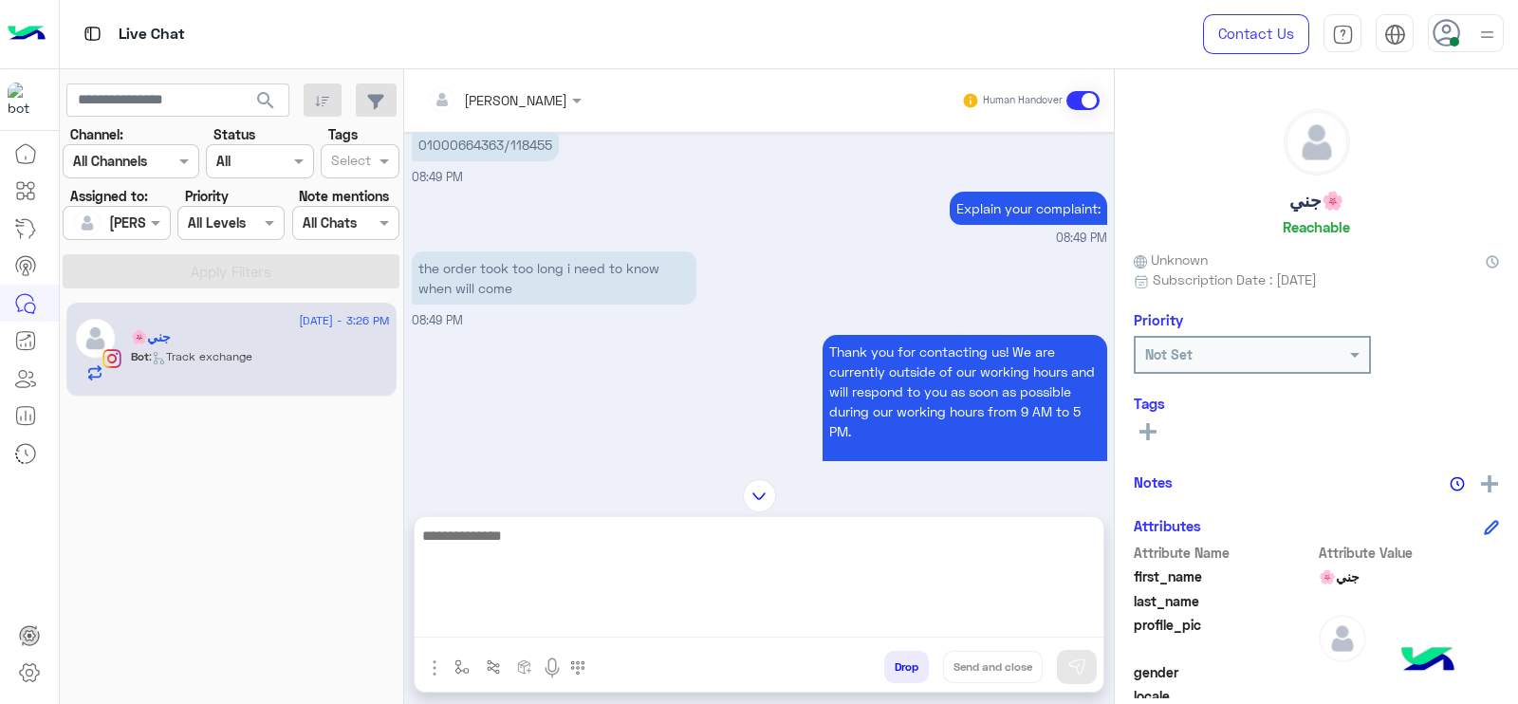
click at [526, 616] on textarea at bounding box center [759, 581] width 689 height 114
type textarea "*"
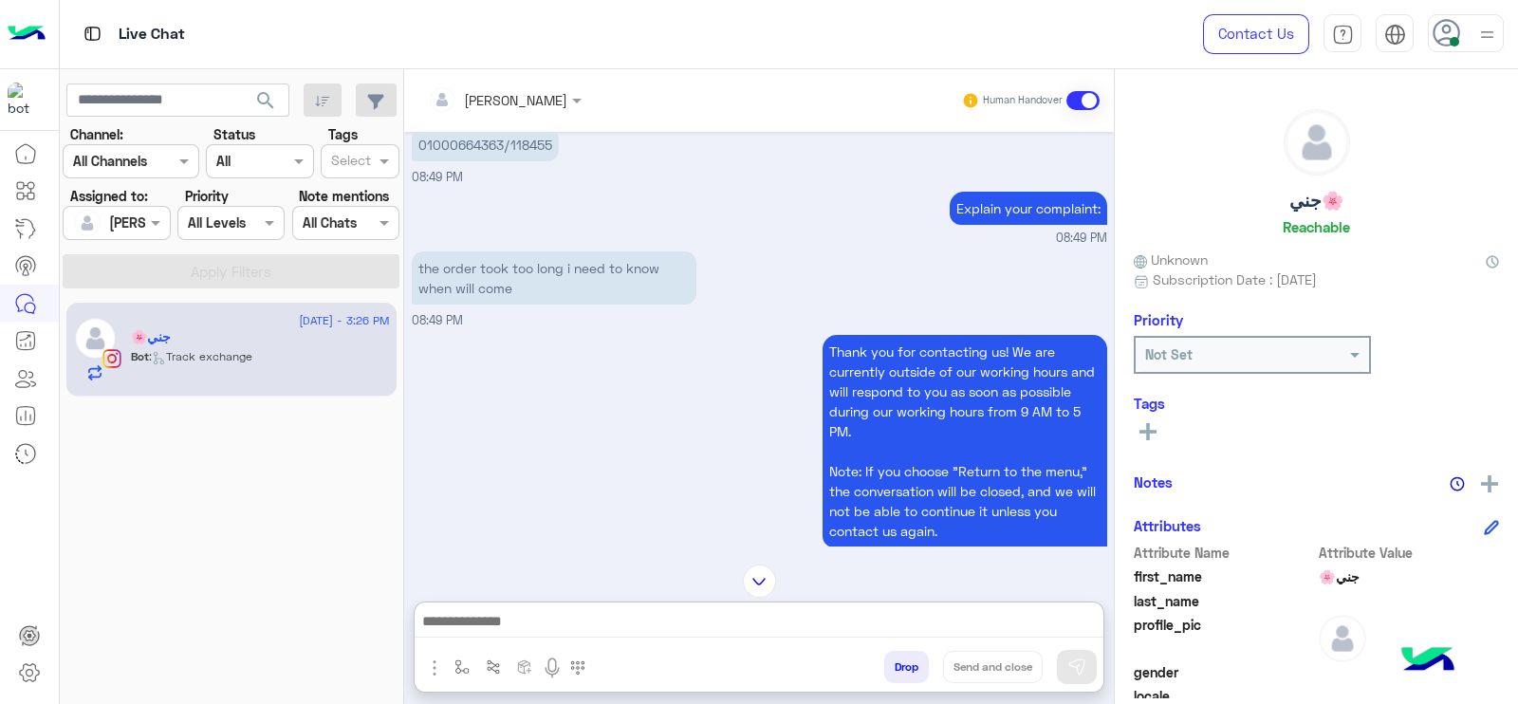
click at [454, 664] on img "button" at bounding box center [461, 666] width 15 height 15
click at [484, 620] on input "text" at bounding box center [496, 626] width 78 height 22
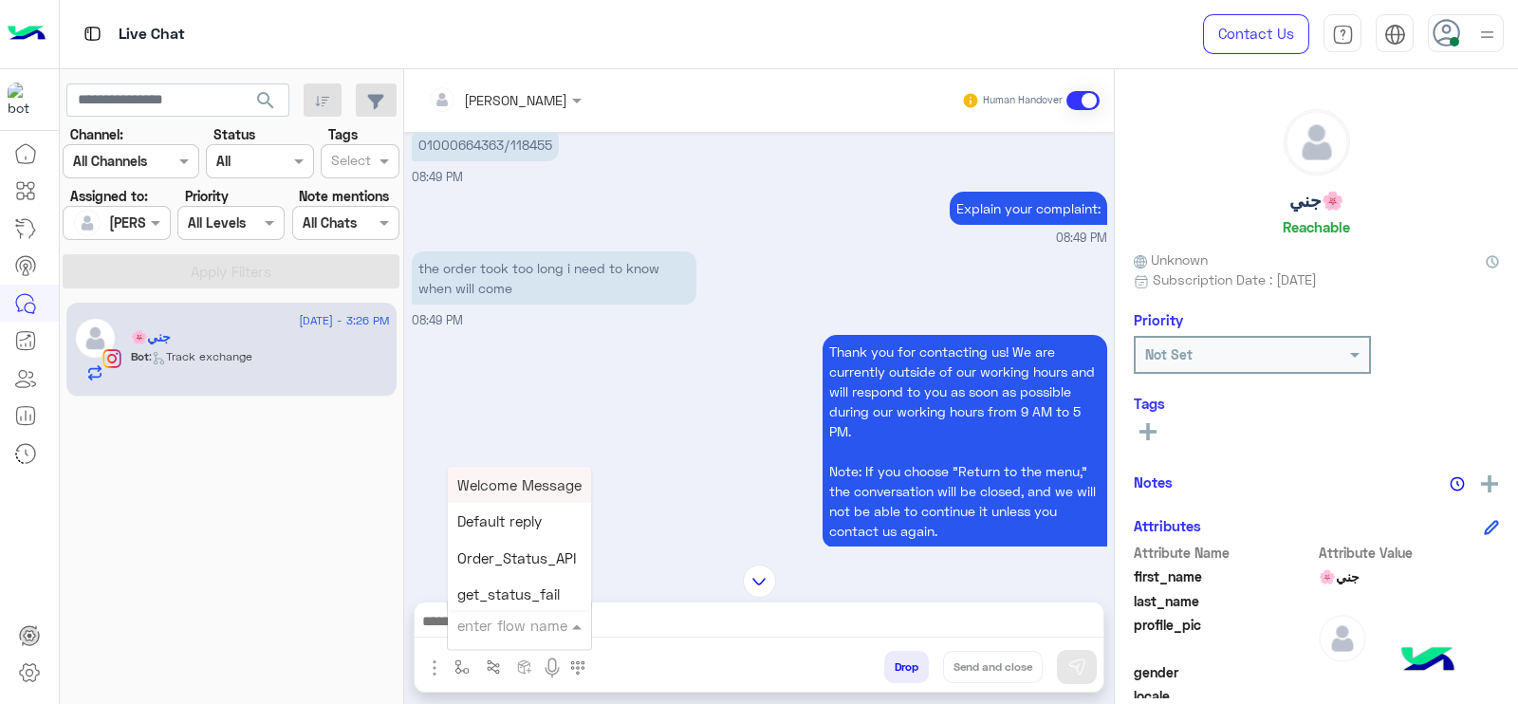
type input "*"
click at [514, 555] on span "J Greeting" at bounding box center [491, 553] width 68 height 17
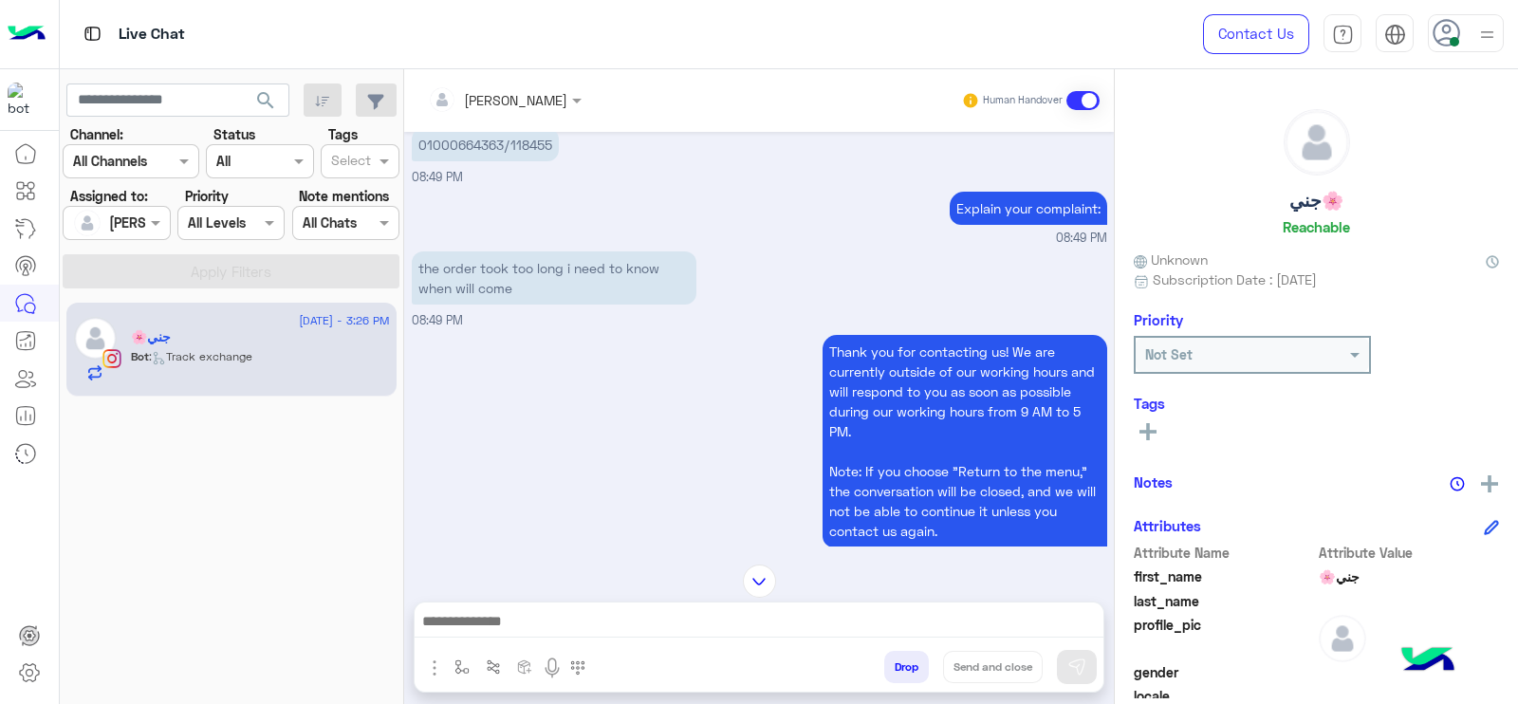
type textarea "**********"
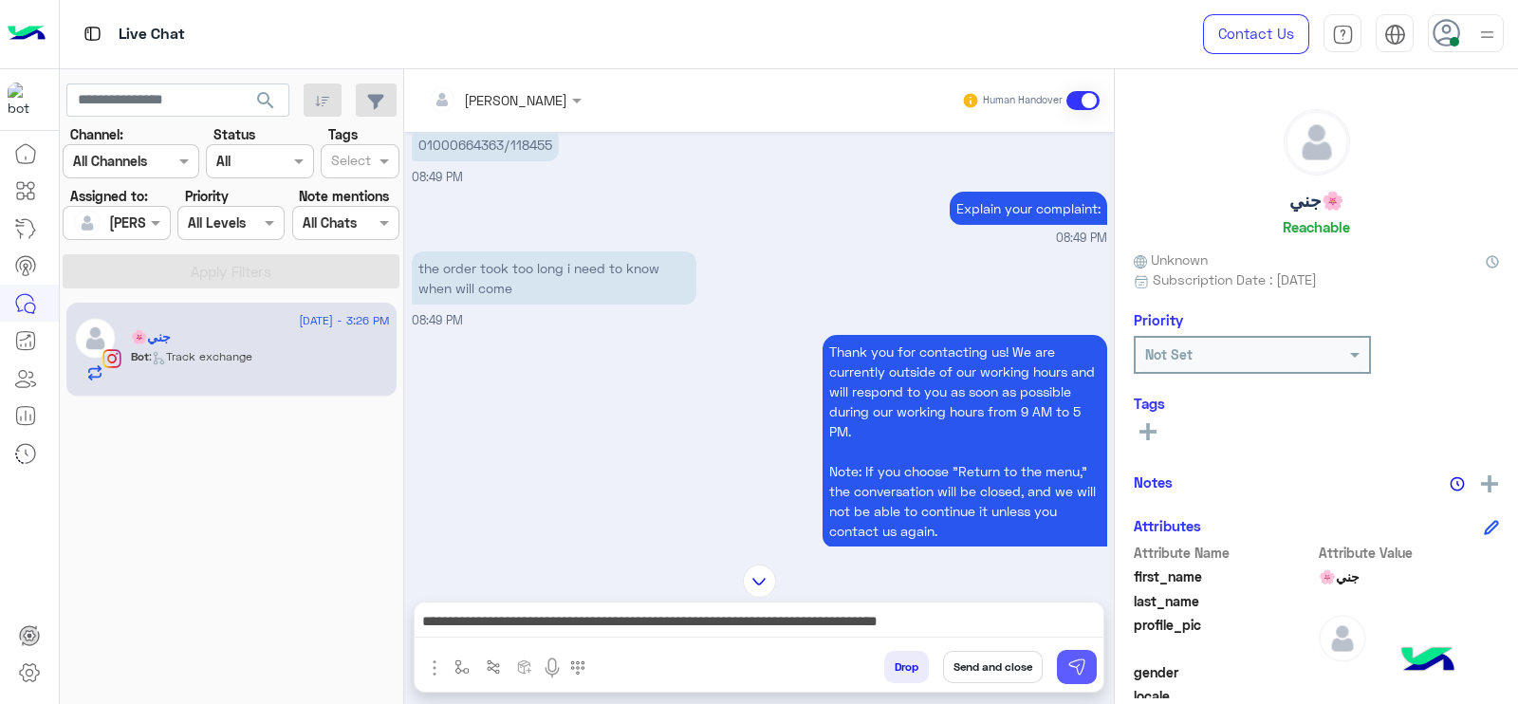
click at [1065, 671] on button at bounding box center [1077, 667] width 40 height 34
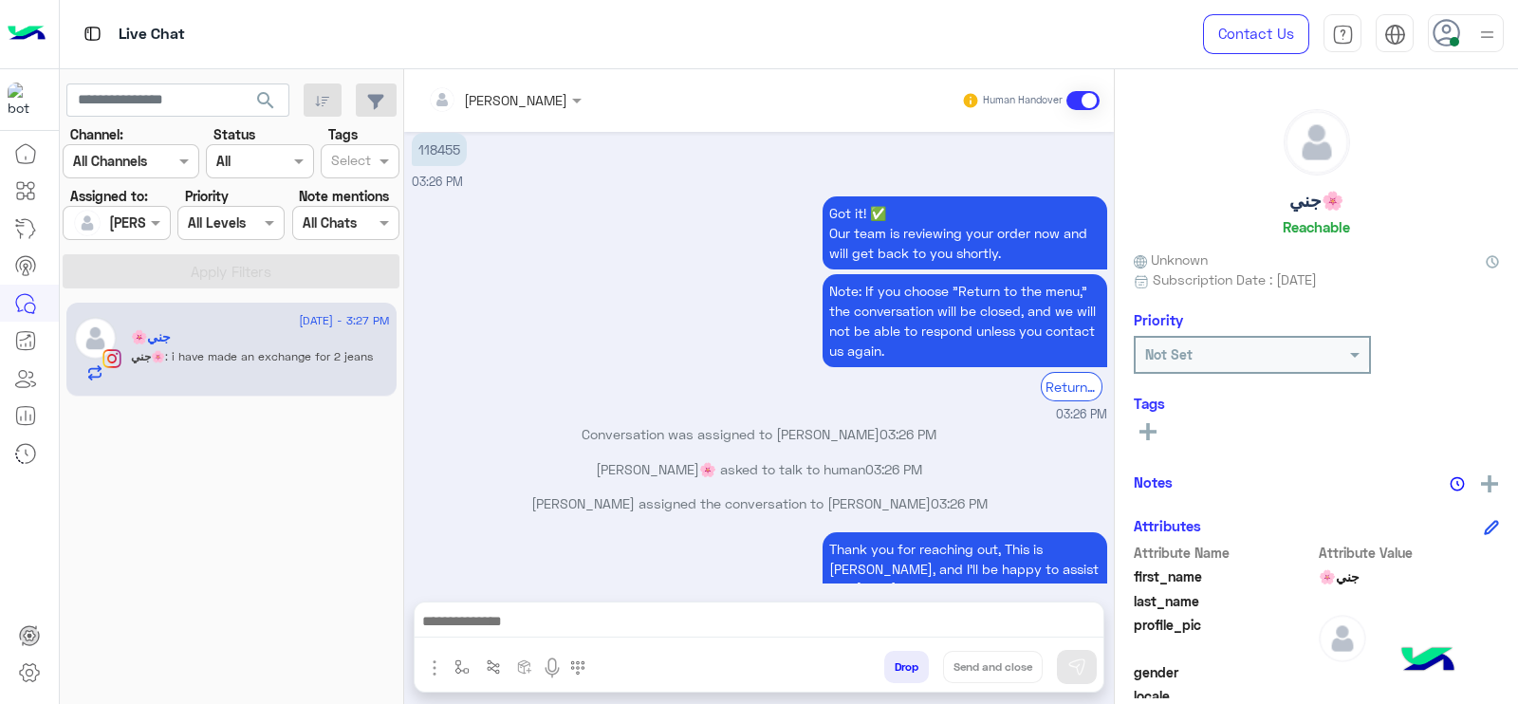
scroll to position [2159, 0]
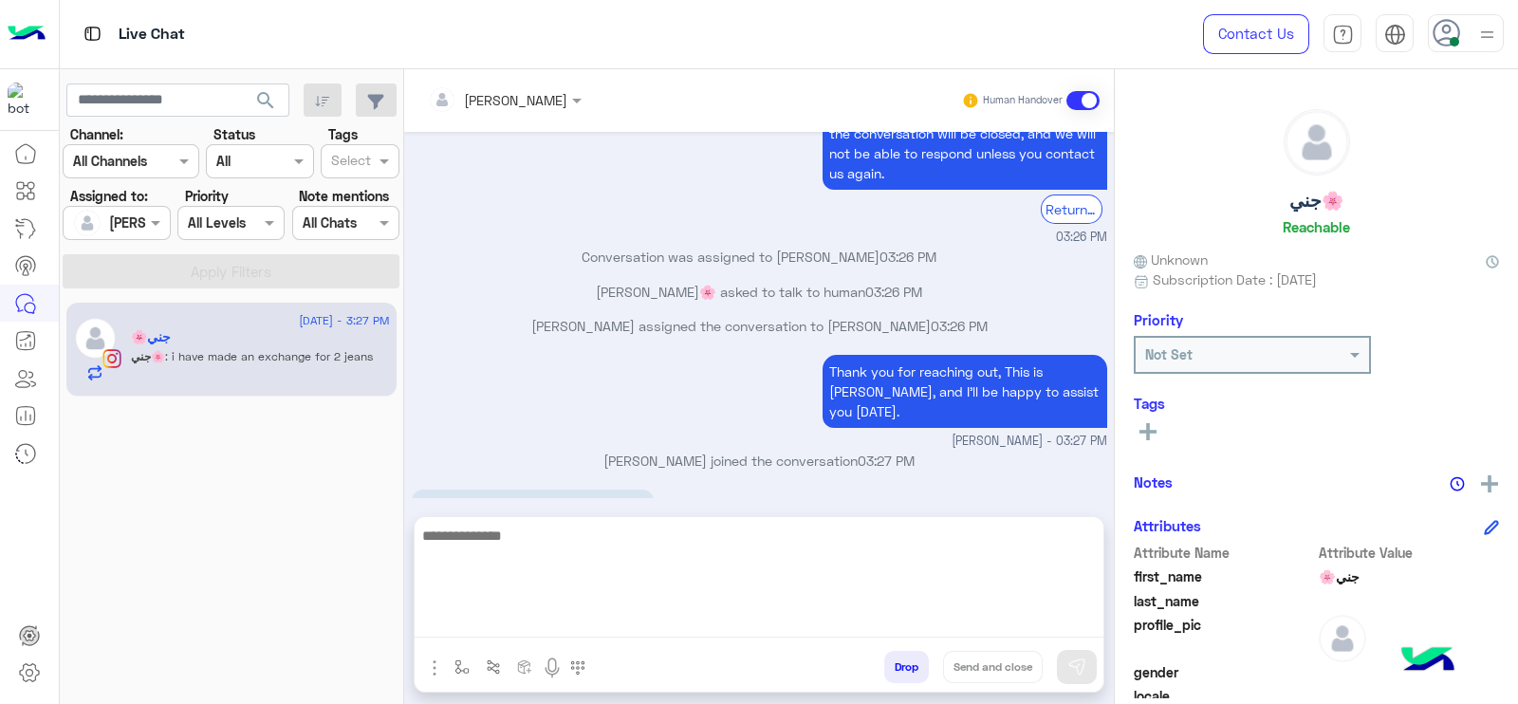
drag, startPoint x: 594, startPoint y: 624, endPoint x: 610, endPoint y: 600, distance: 29.5
click at [603, 614] on textarea at bounding box center [759, 581] width 689 height 114
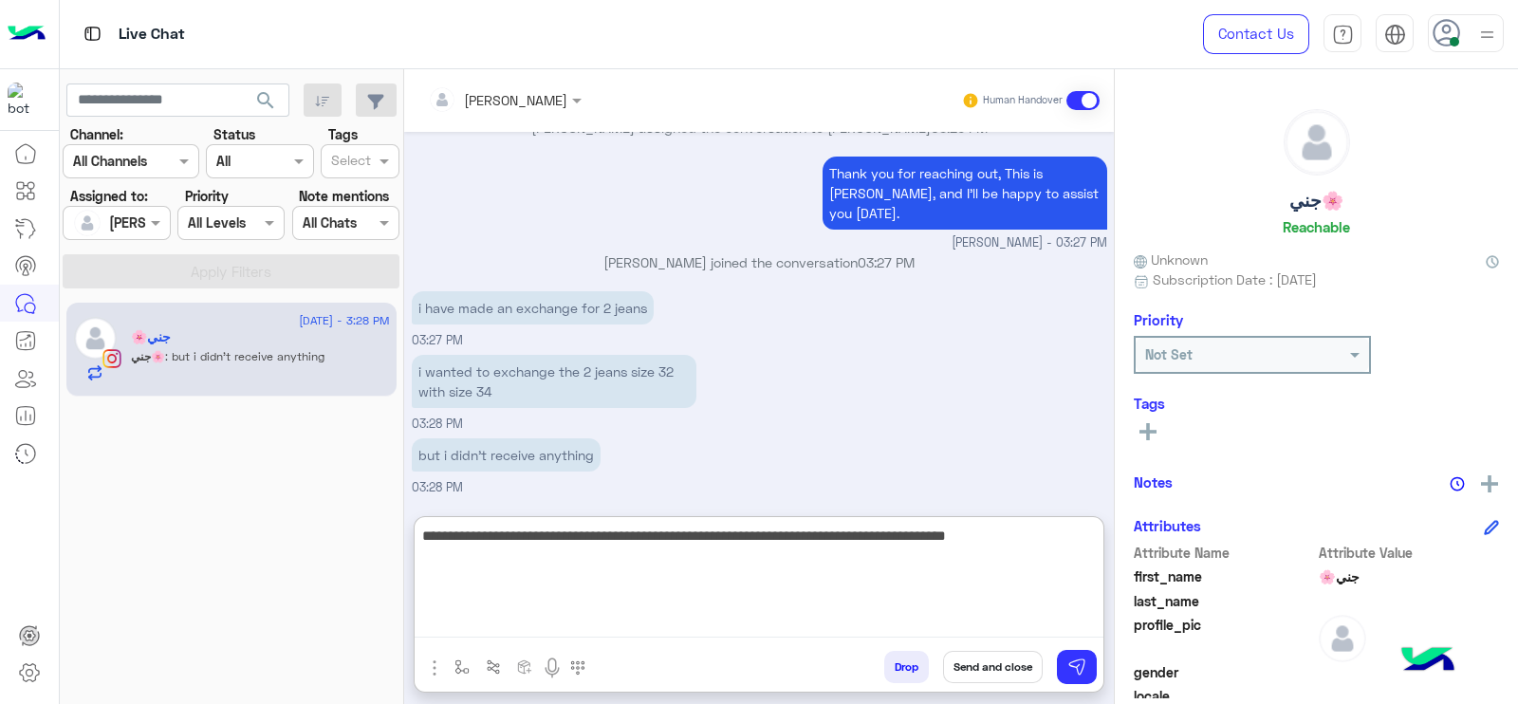
scroll to position [2391, 0]
click at [936, 542] on textarea "**********" at bounding box center [759, 581] width 689 height 114
type textarea "**********"
click at [882, 614] on textarea "**********" at bounding box center [759, 581] width 689 height 114
click at [744, 565] on textarea "**********" at bounding box center [759, 581] width 689 height 114
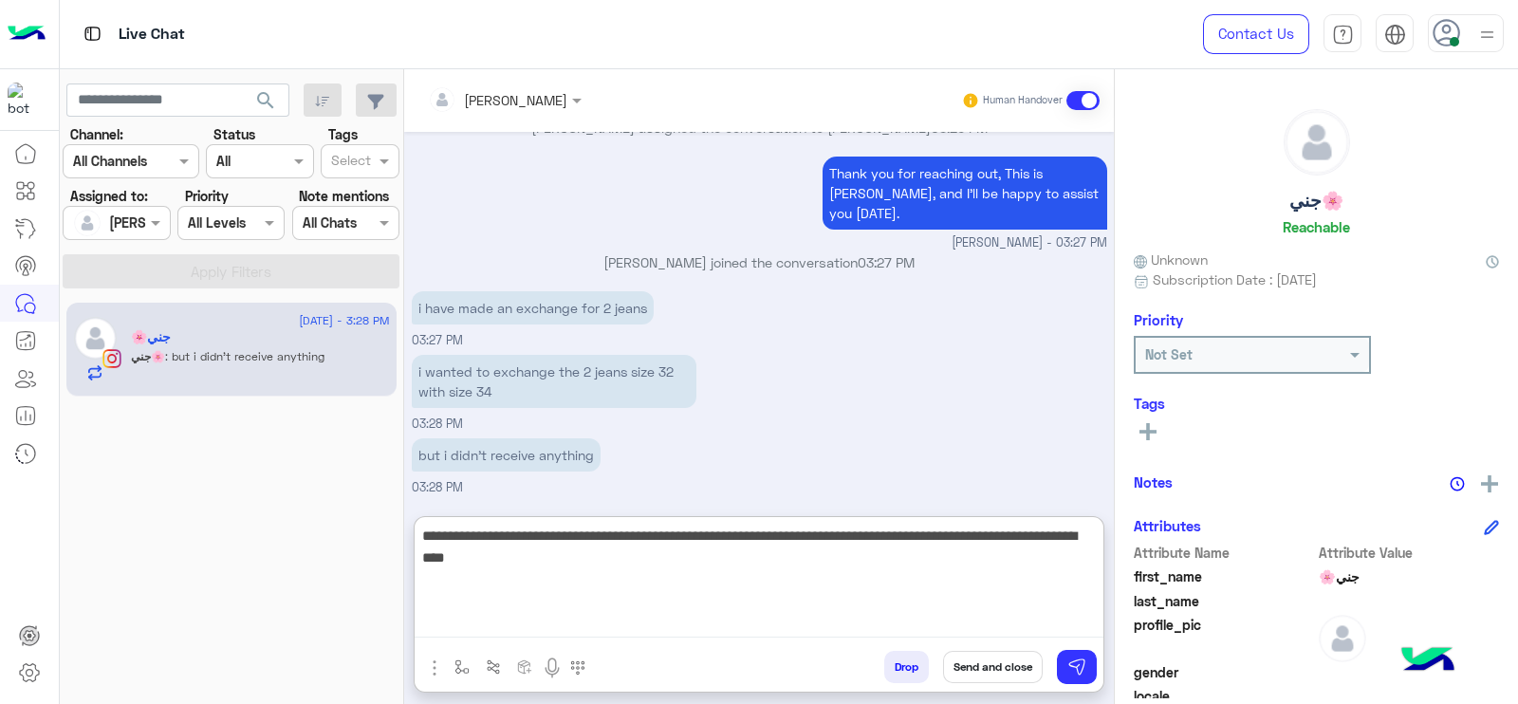
click at [744, 584] on textarea "**********" at bounding box center [759, 581] width 689 height 114
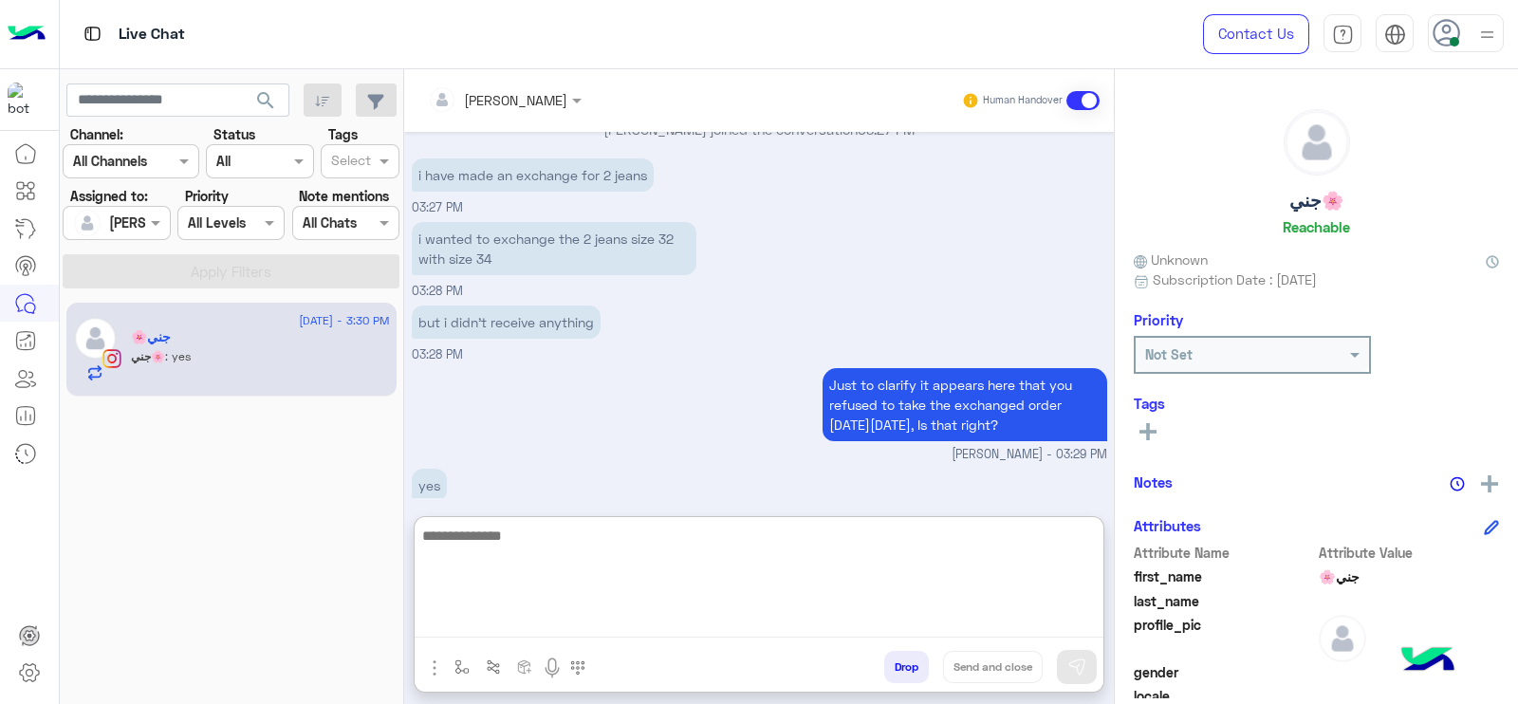
scroll to position [2554, 0]
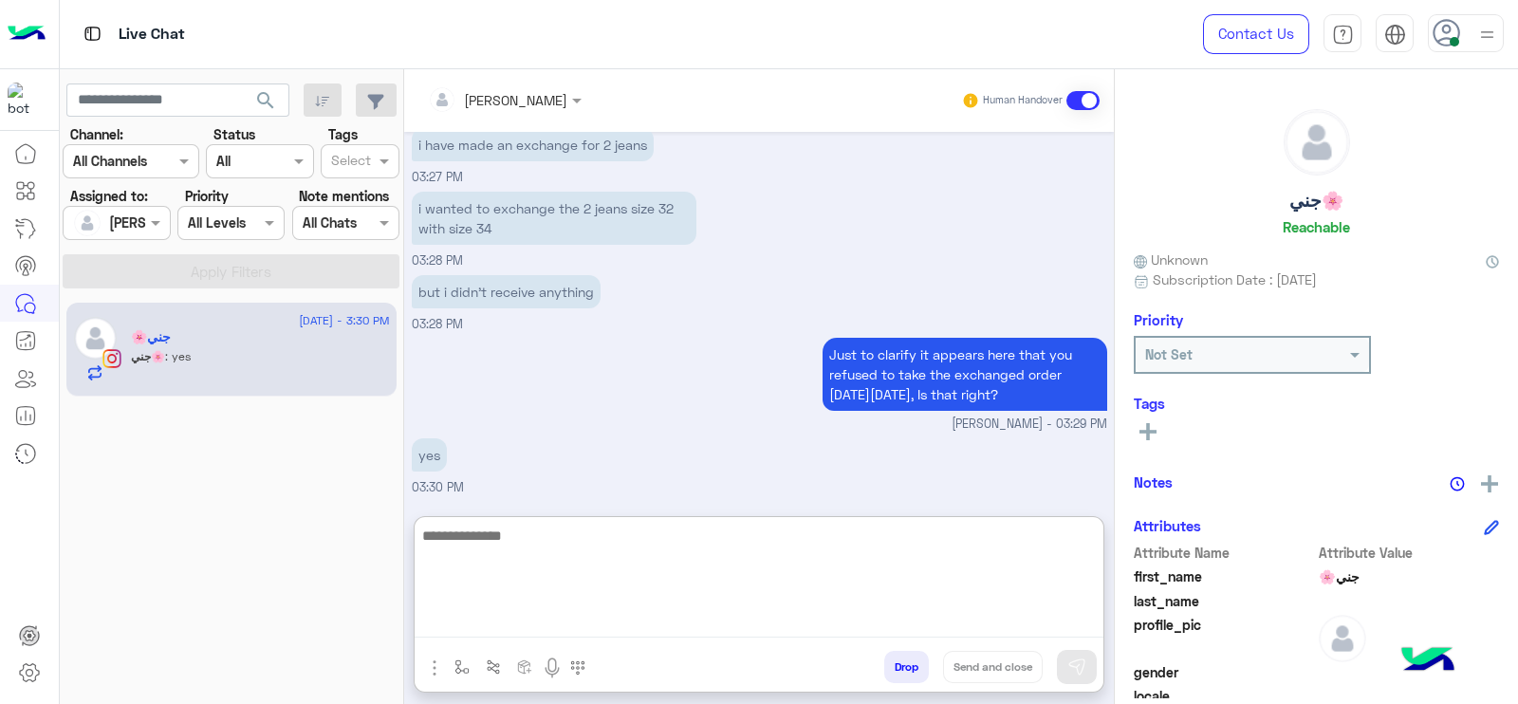
click at [451, 568] on textarea at bounding box center [759, 581] width 689 height 114
click at [462, 568] on textarea at bounding box center [759, 581] width 689 height 114
click at [628, 582] on textarea at bounding box center [759, 581] width 689 height 114
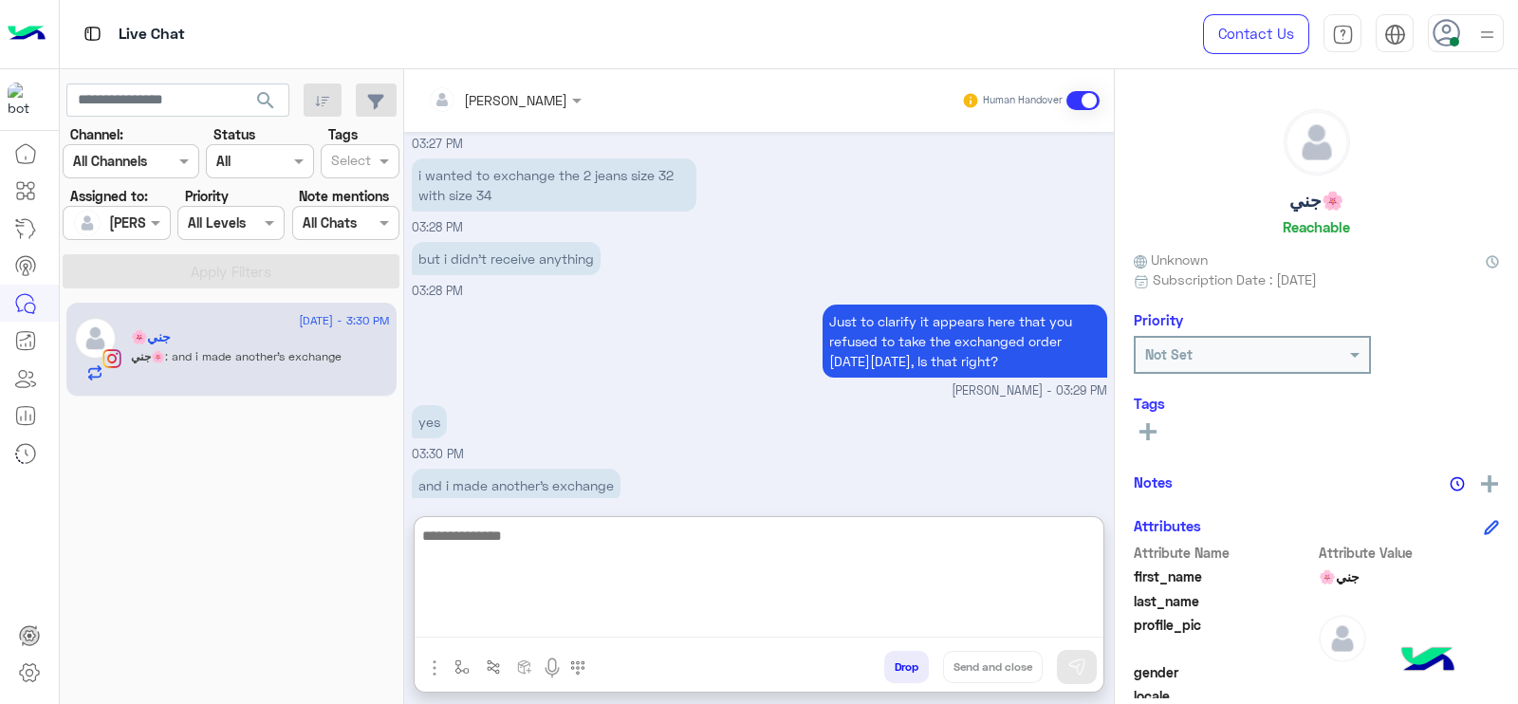
scroll to position [2617, 0]
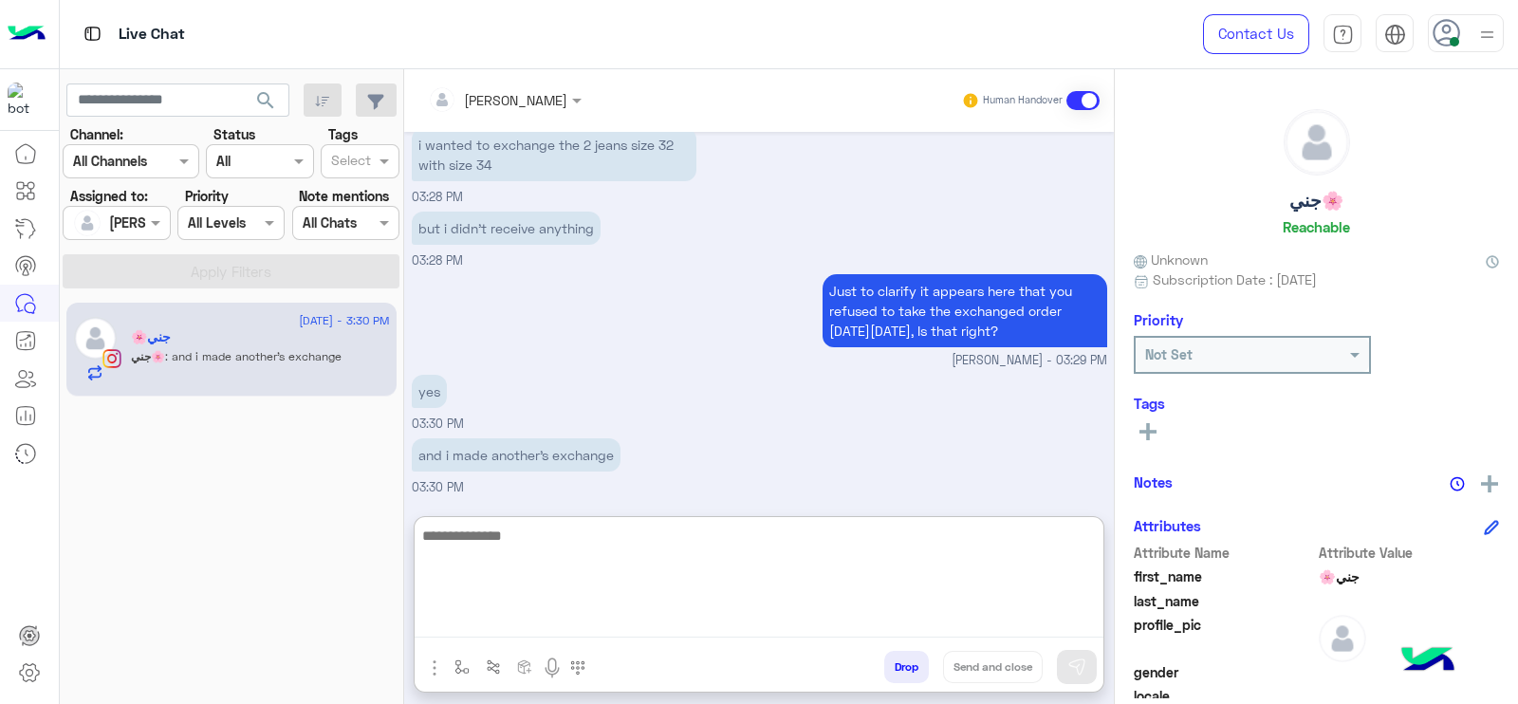
click at [594, 550] on textarea at bounding box center [759, 581] width 689 height 114
click at [513, 570] on textarea at bounding box center [759, 581] width 689 height 114
type textarea "*"
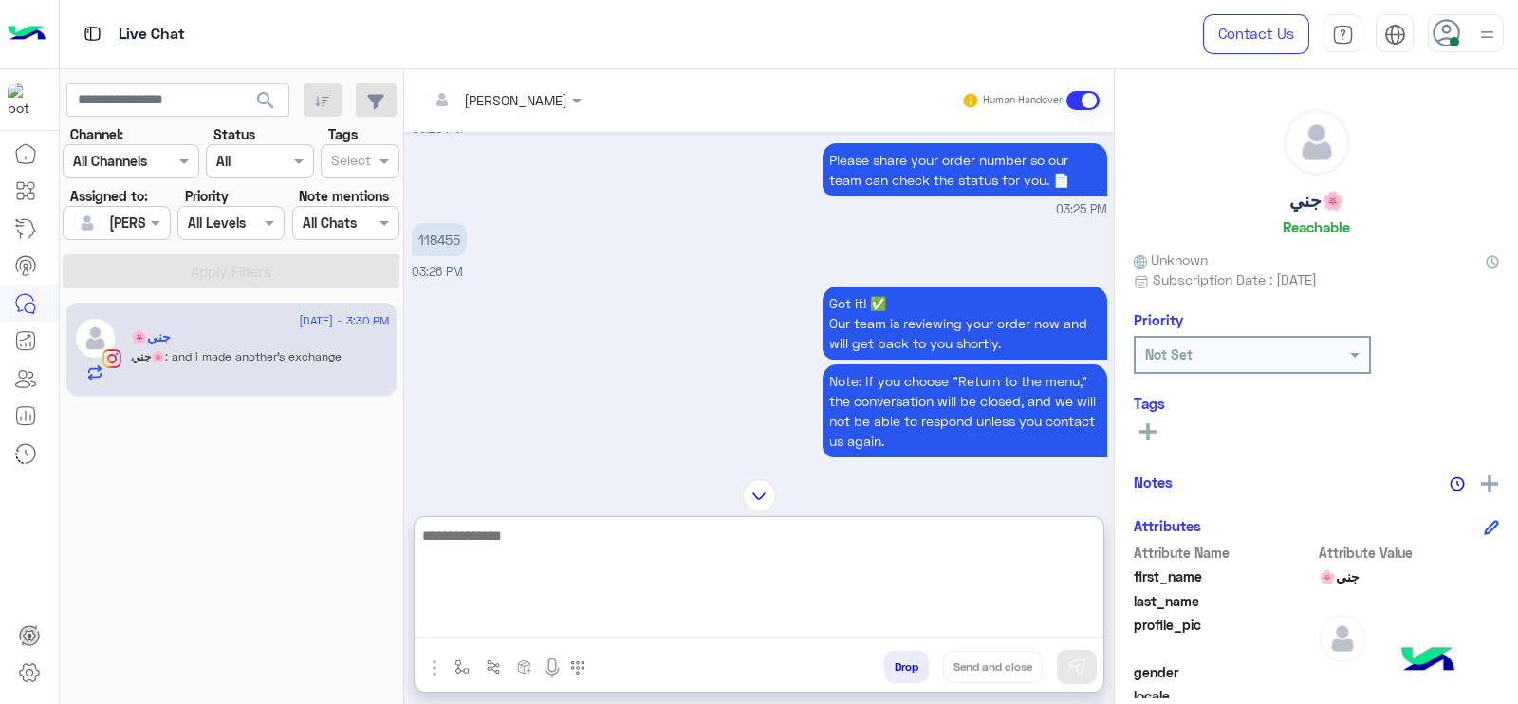
scroll to position [3751, 0]
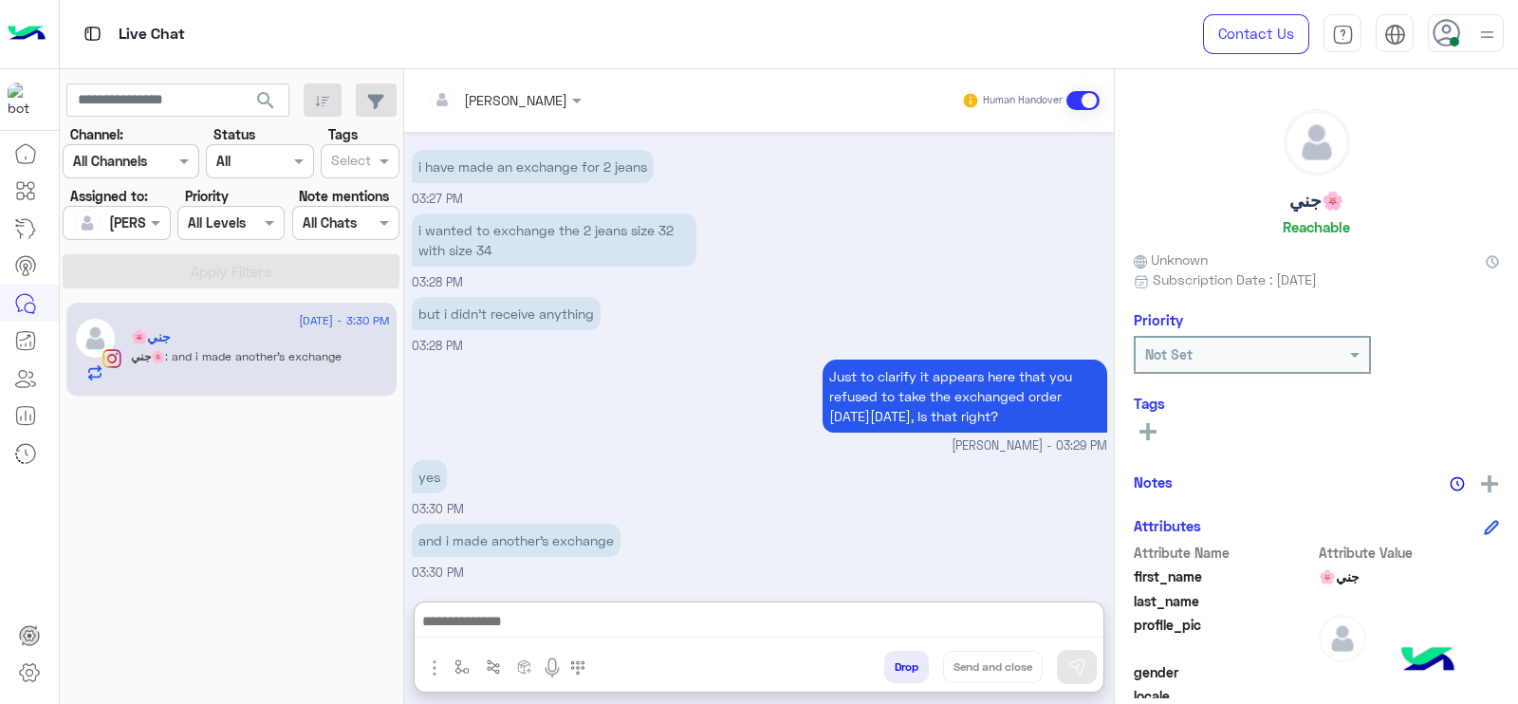
click at [1481, 486] on img at bounding box center [1489, 483] width 17 height 17
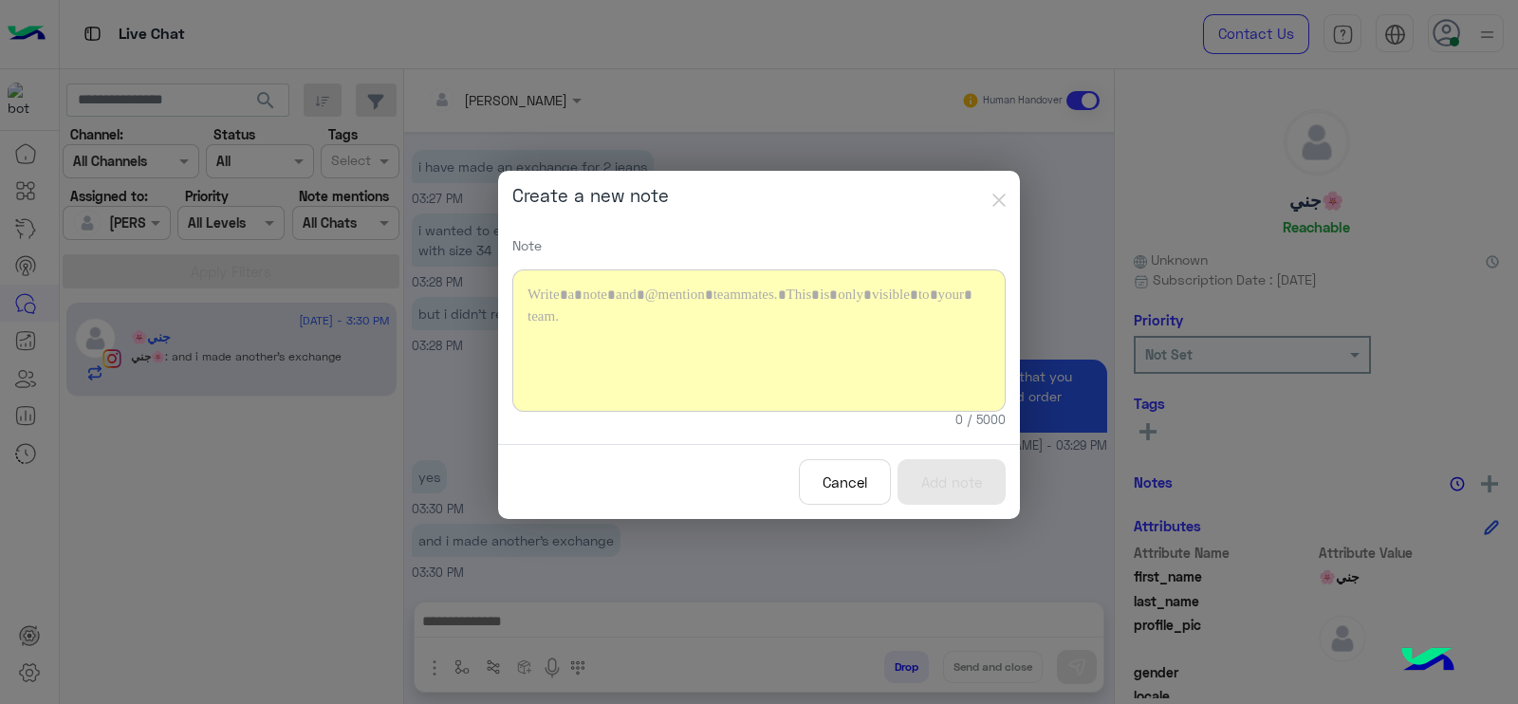
scroll to position [3666, 0]
click at [693, 402] on div at bounding box center [758, 340] width 493 height 142
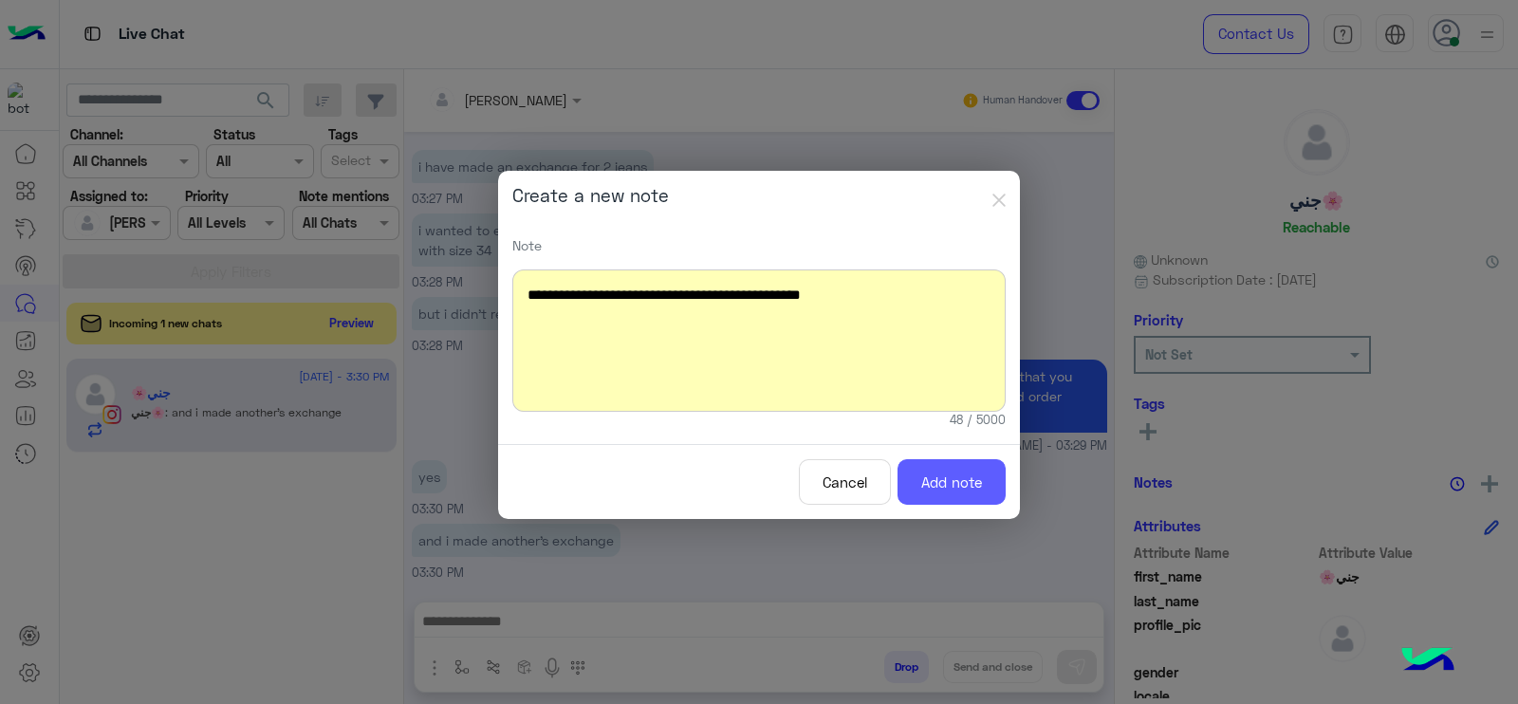
click at [942, 479] on button "Add note" at bounding box center [951, 482] width 108 height 46
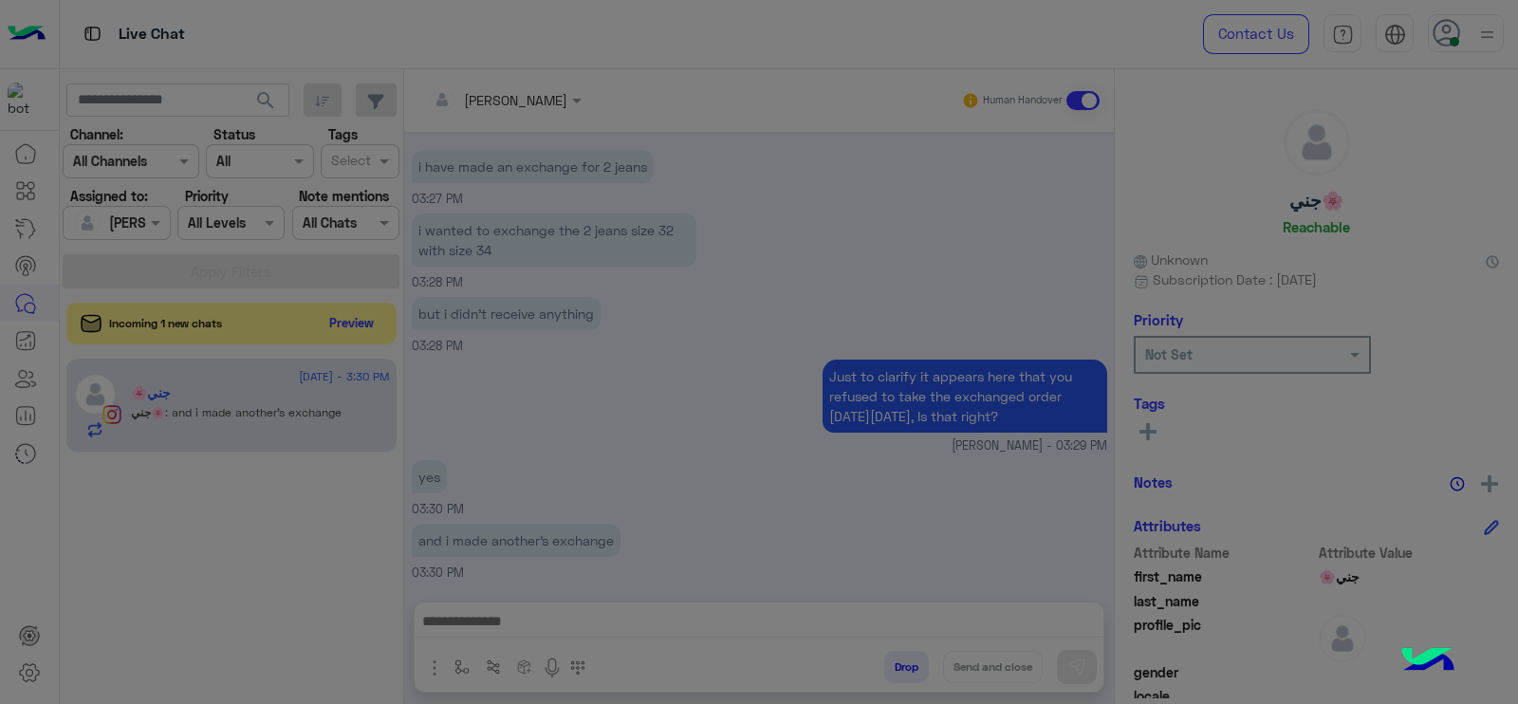
scroll to position [3782, 0]
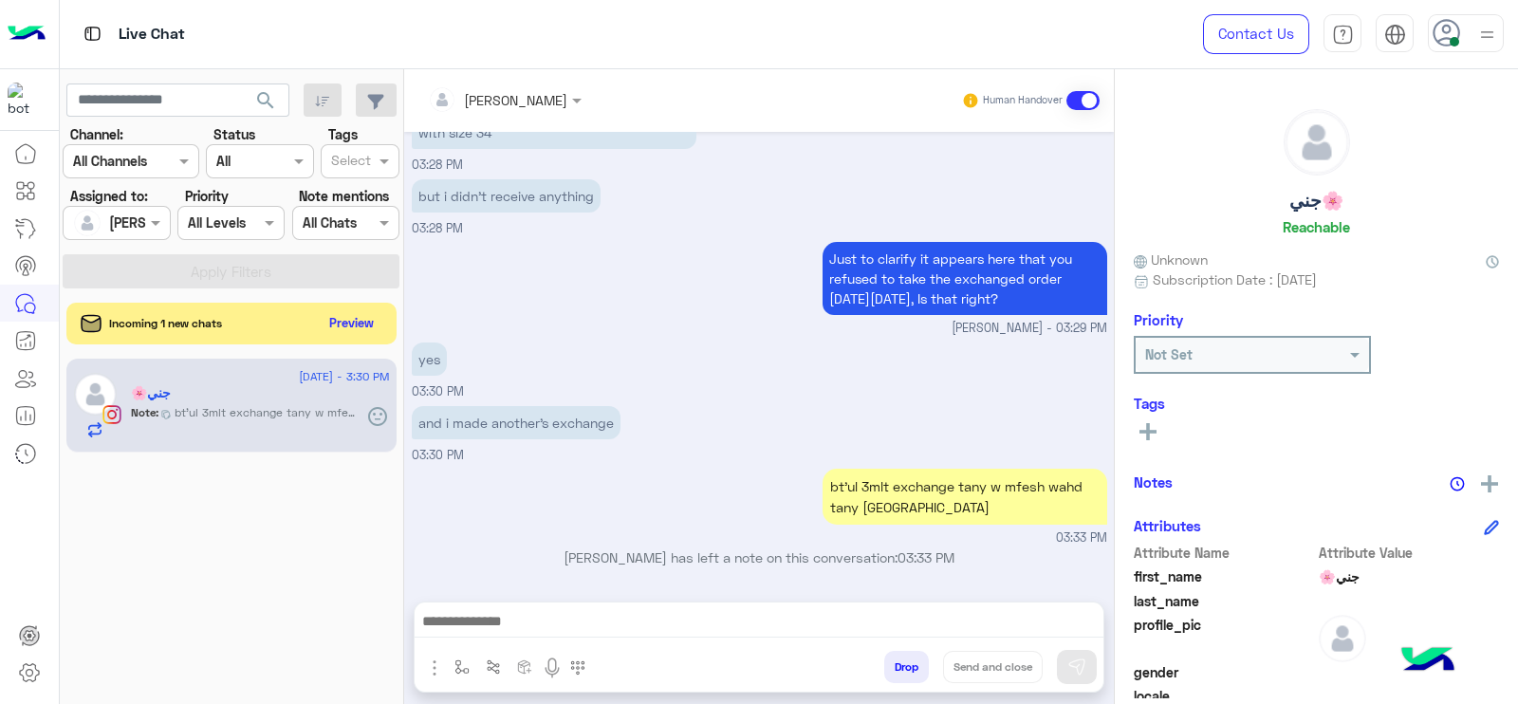
click at [524, 107] on modal-container "**********" at bounding box center [759, 352] width 1518 height 704
click at [524, 107] on input "text" at bounding box center [479, 100] width 103 height 20
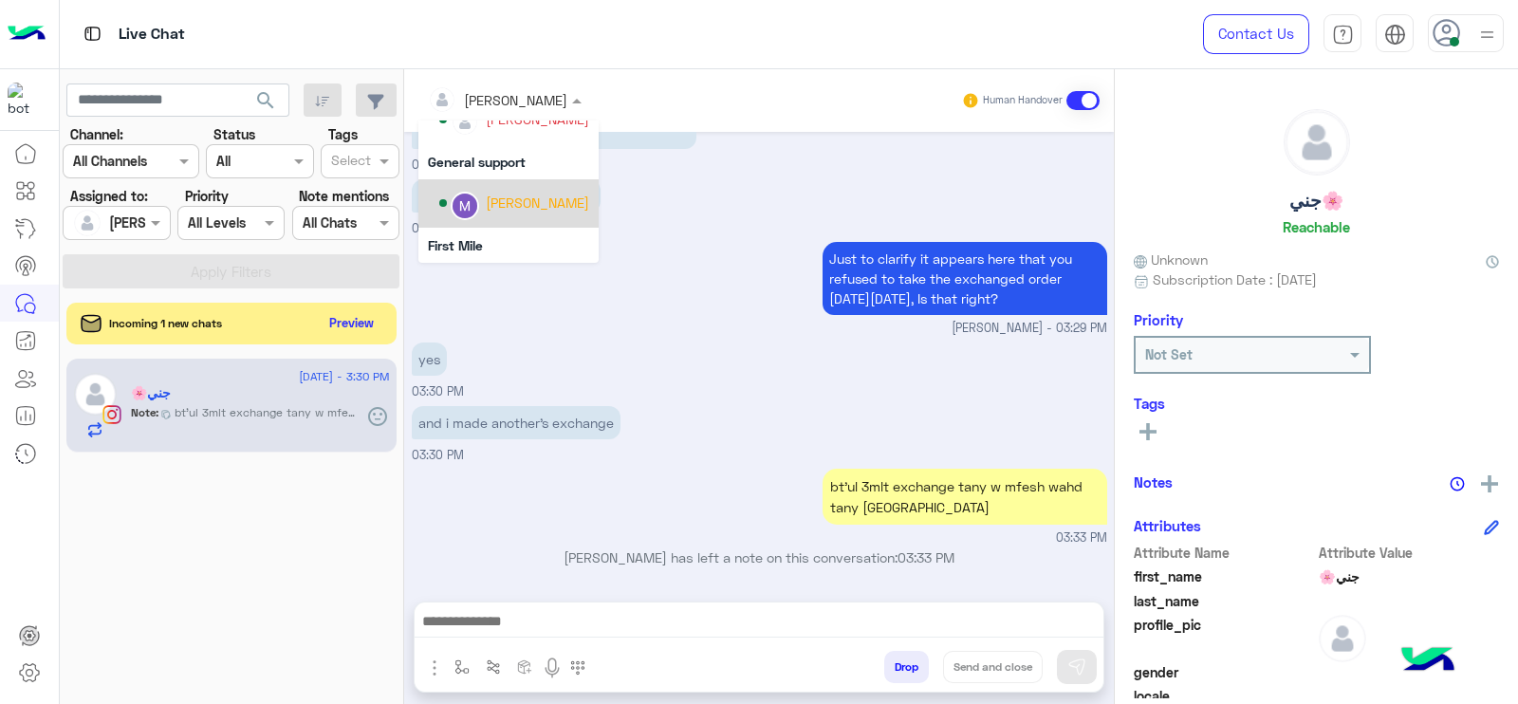
scroll to position [384, 0]
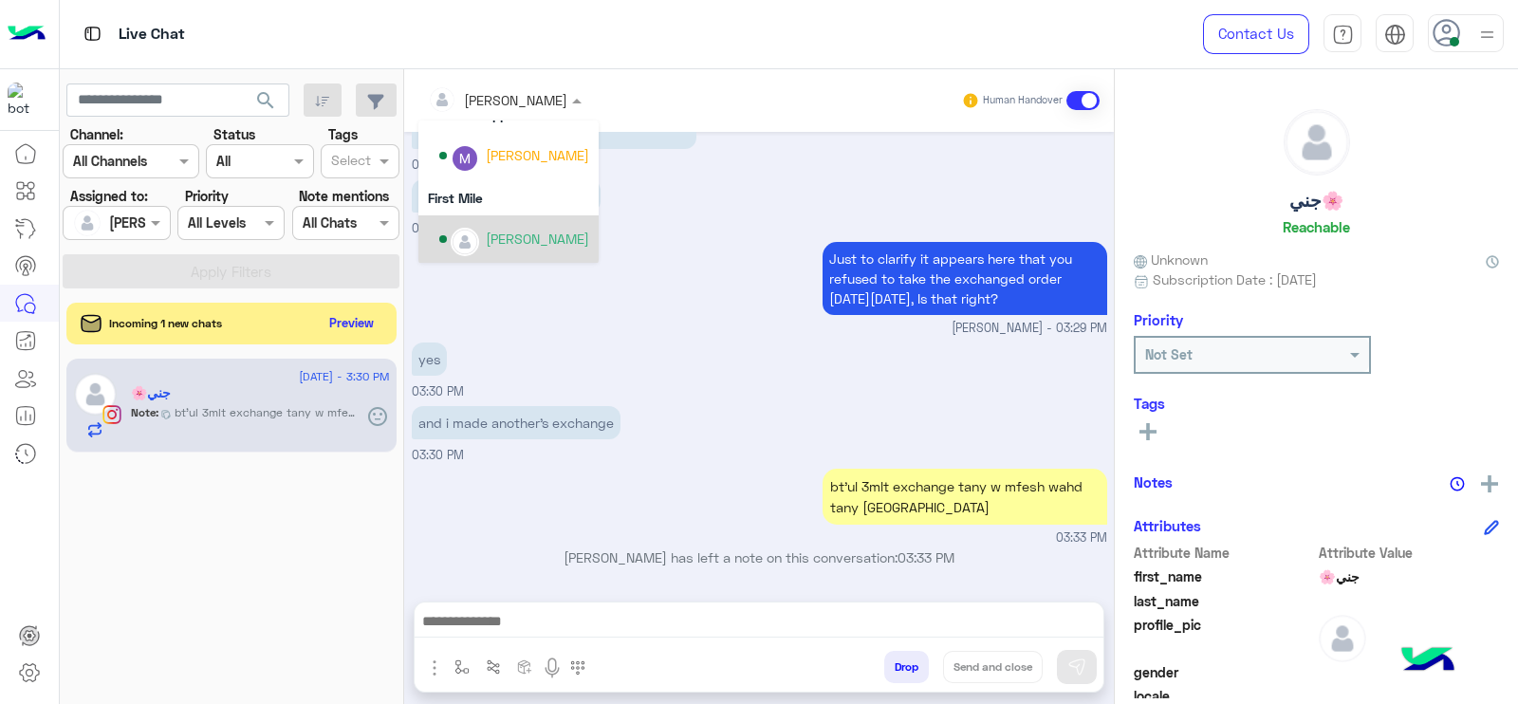
click at [506, 240] on div "Mariam Ahmed" at bounding box center [537, 239] width 103 height 20
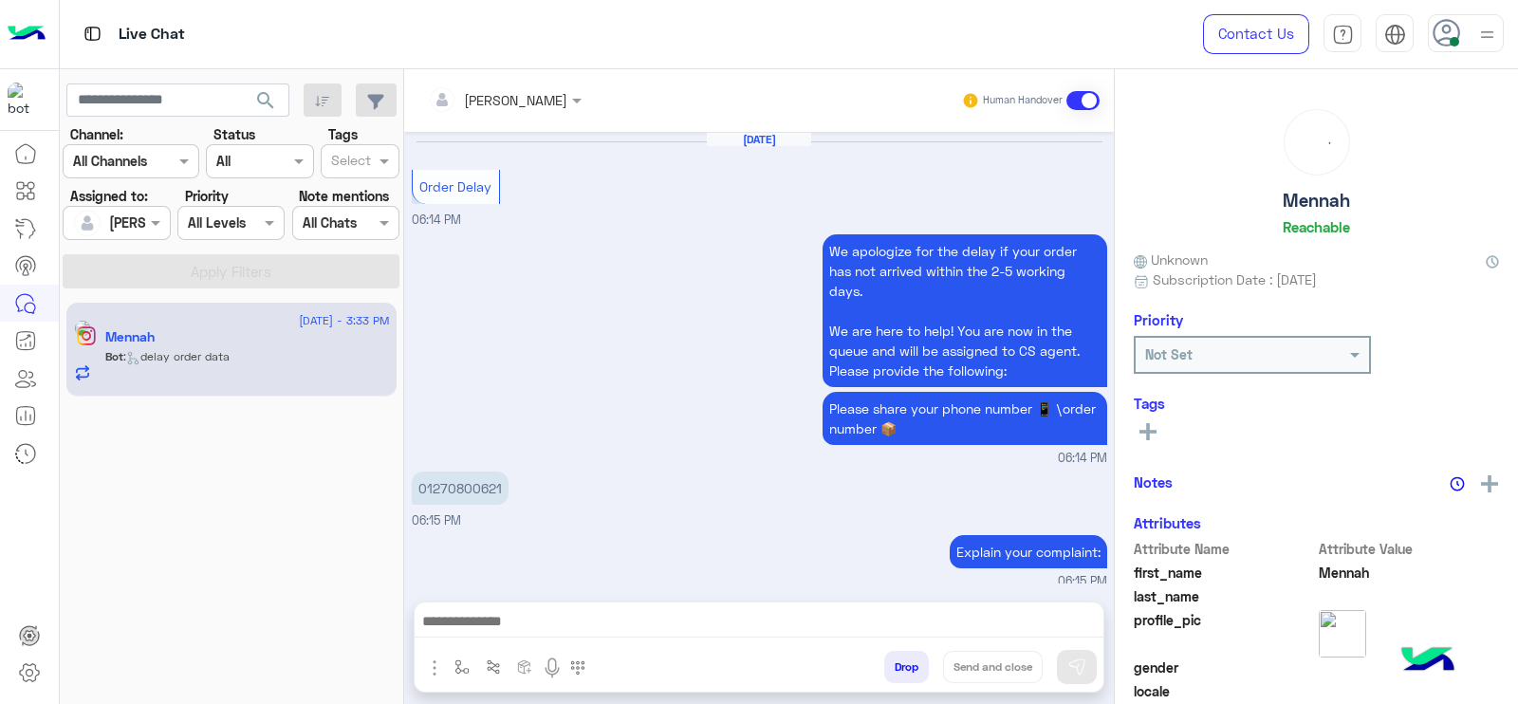
scroll to position [2307, 0]
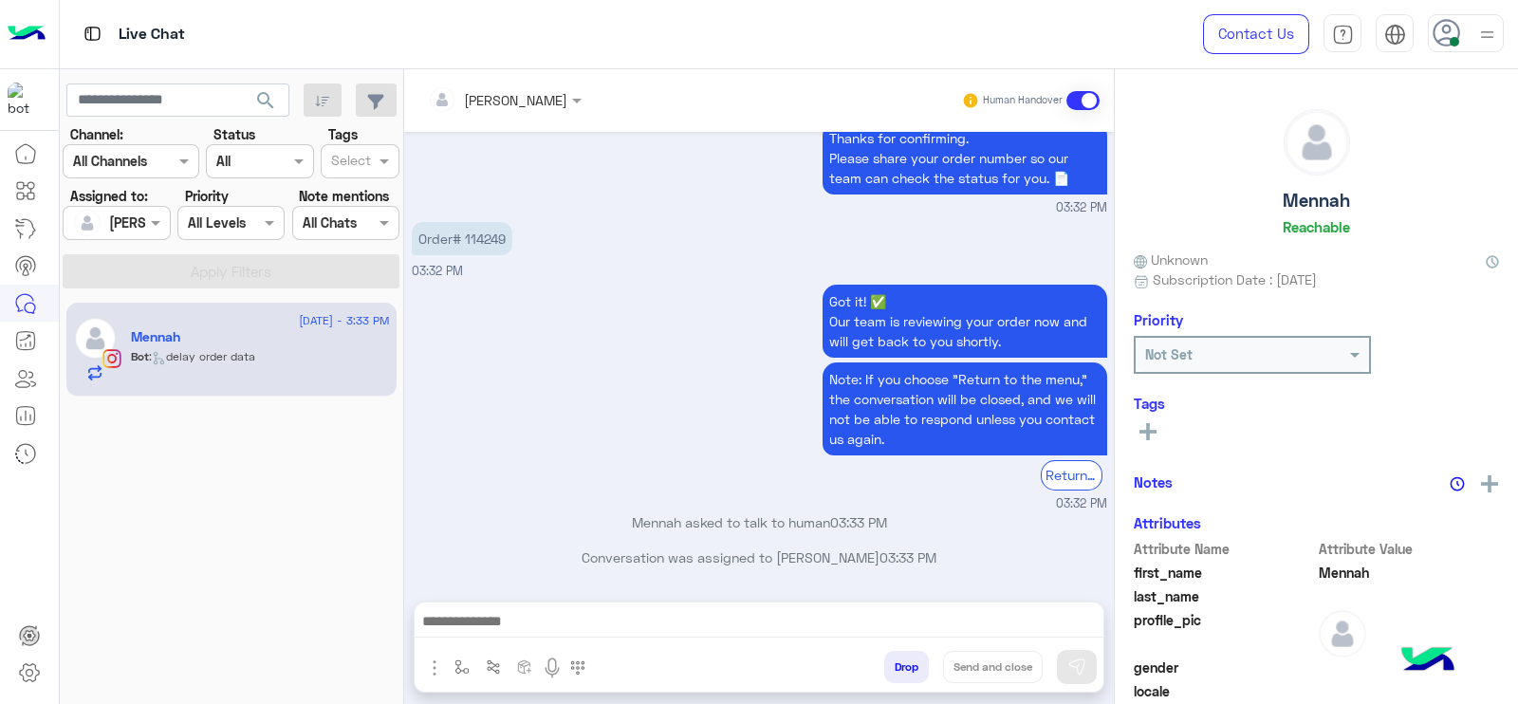
click at [486, 237] on p "Order# 114249" at bounding box center [462, 238] width 101 height 33
copy p "114249"
click at [498, 607] on div at bounding box center [759, 625] width 689 height 47
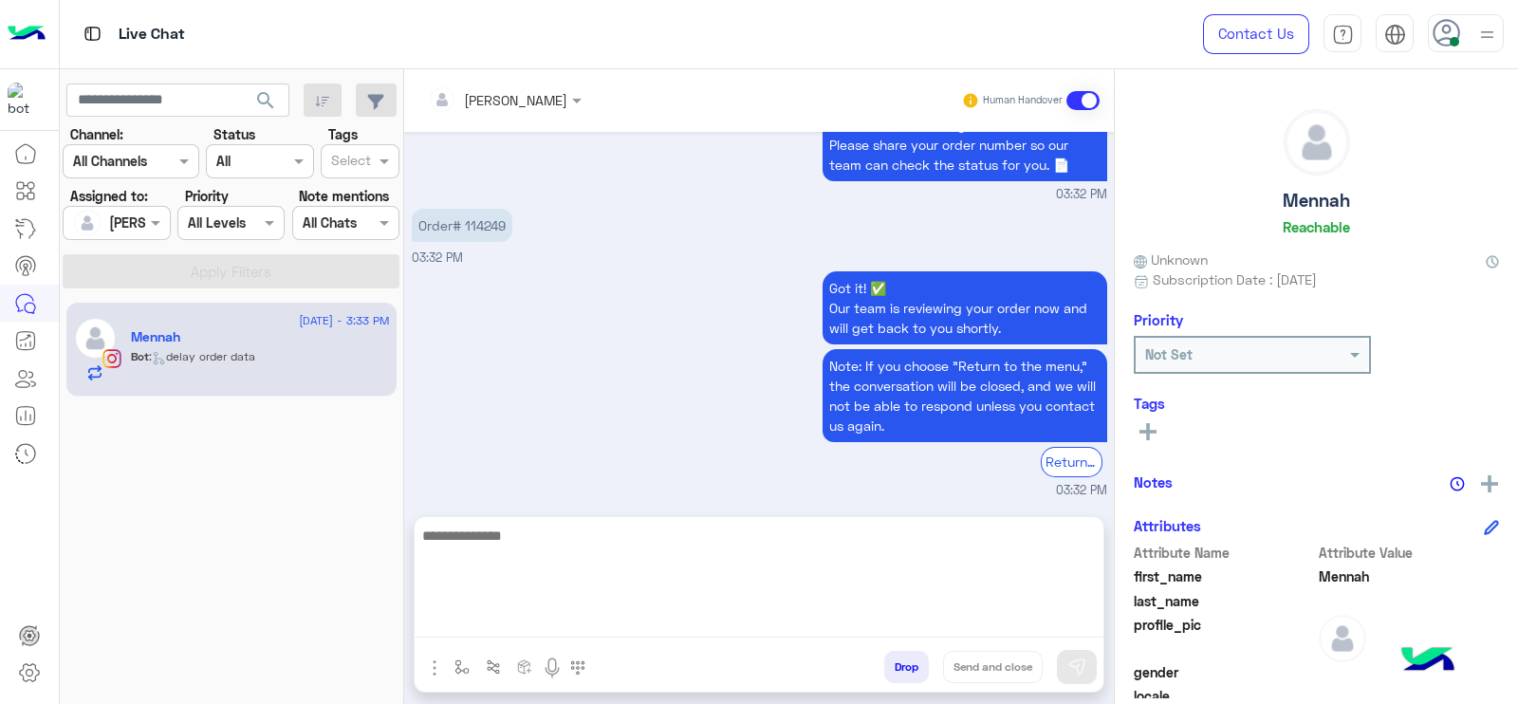
click at [485, 621] on textarea at bounding box center [759, 581] width 689 height 114
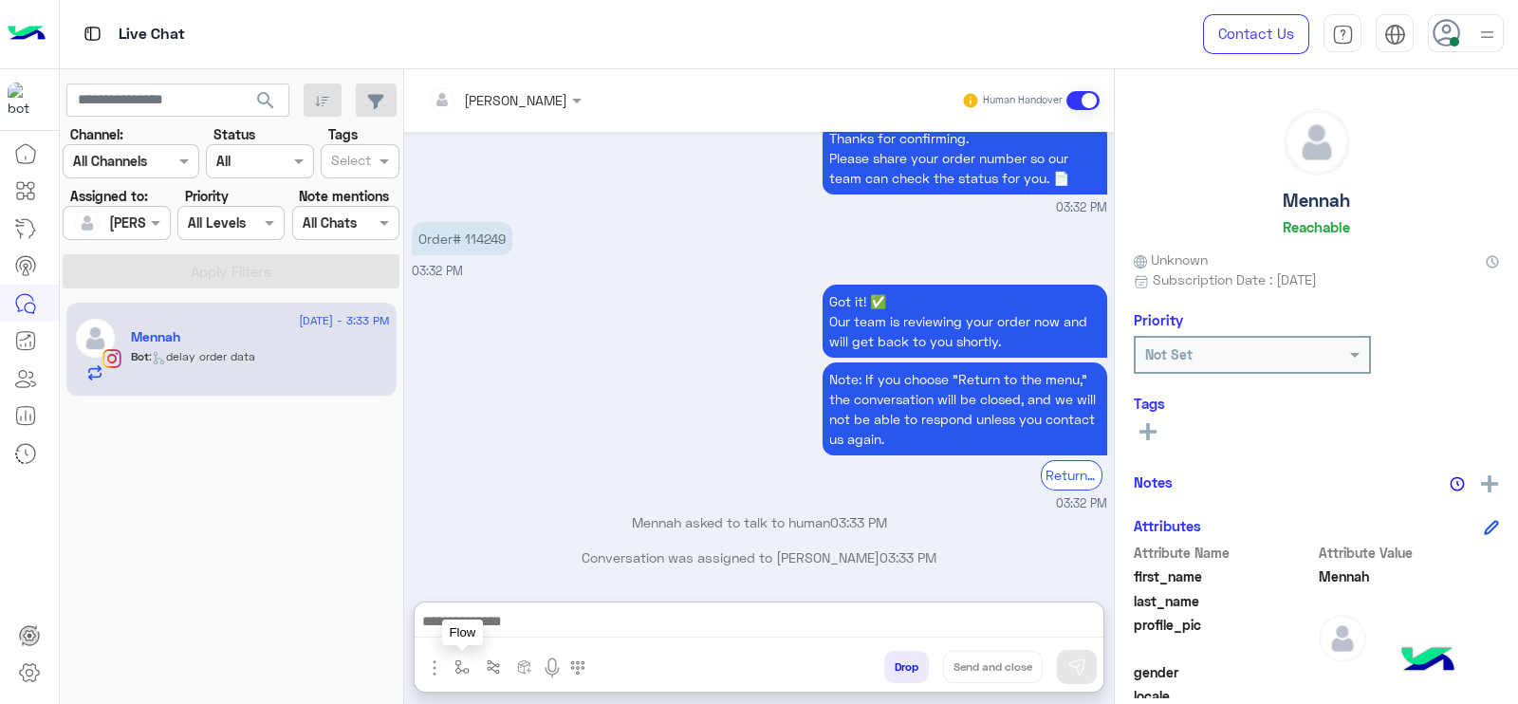
click at [460, 672] on img "button" at bounding box center [461, 666] width 15 height 15
click at [493, 632] on input "text" at bounding box center [496, 626] width 78 height 22
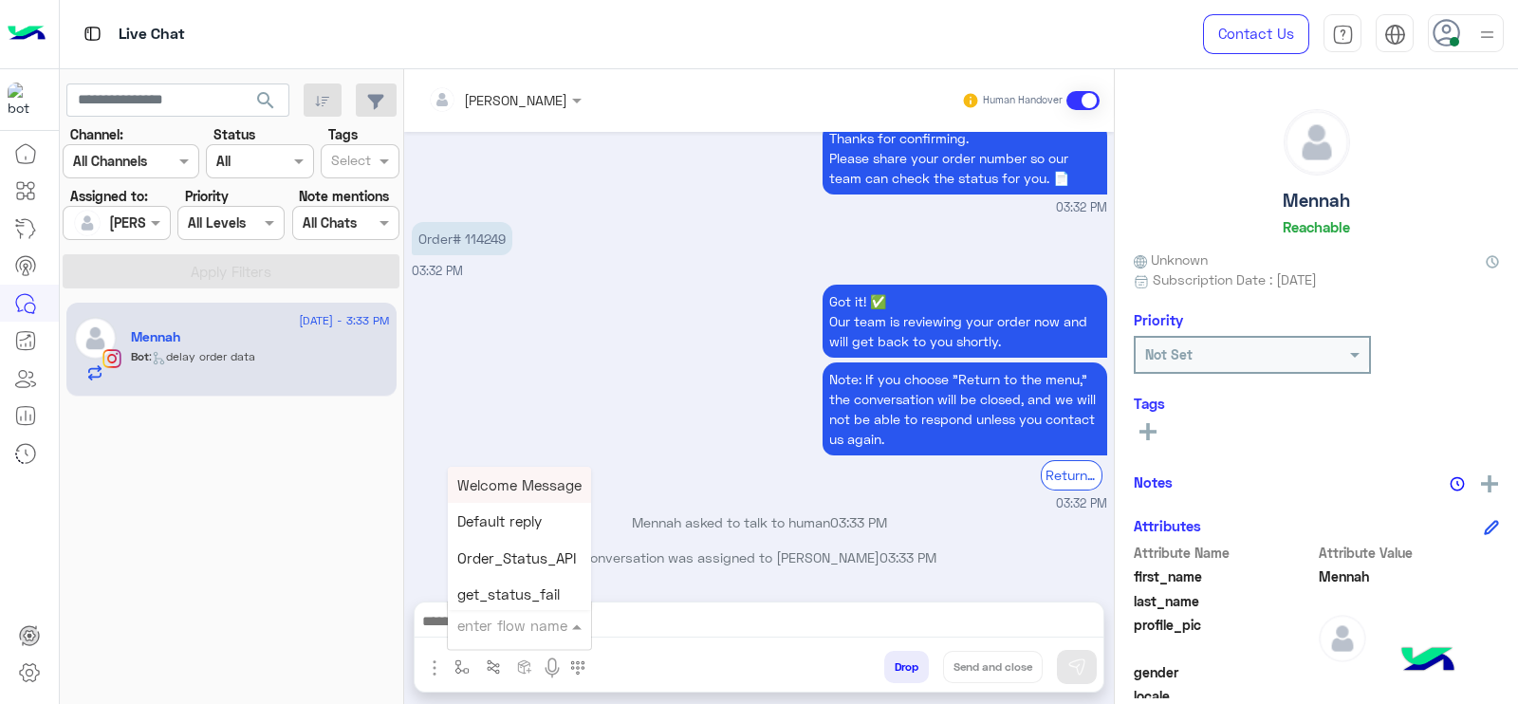
type input "*"
click at [528, 547] on div "J Greeting" at bounding box center [518, 554] width 140 height 37
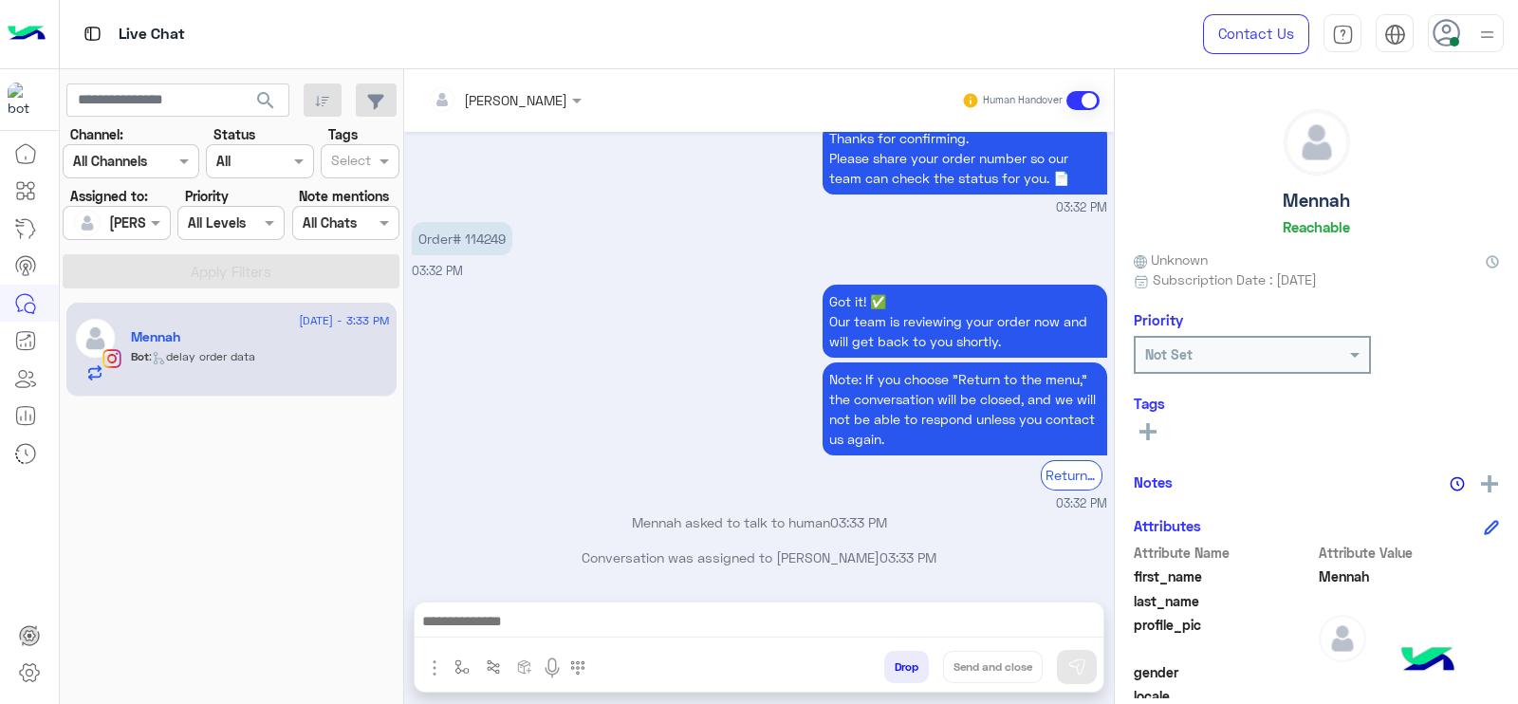
type textarea "**********"
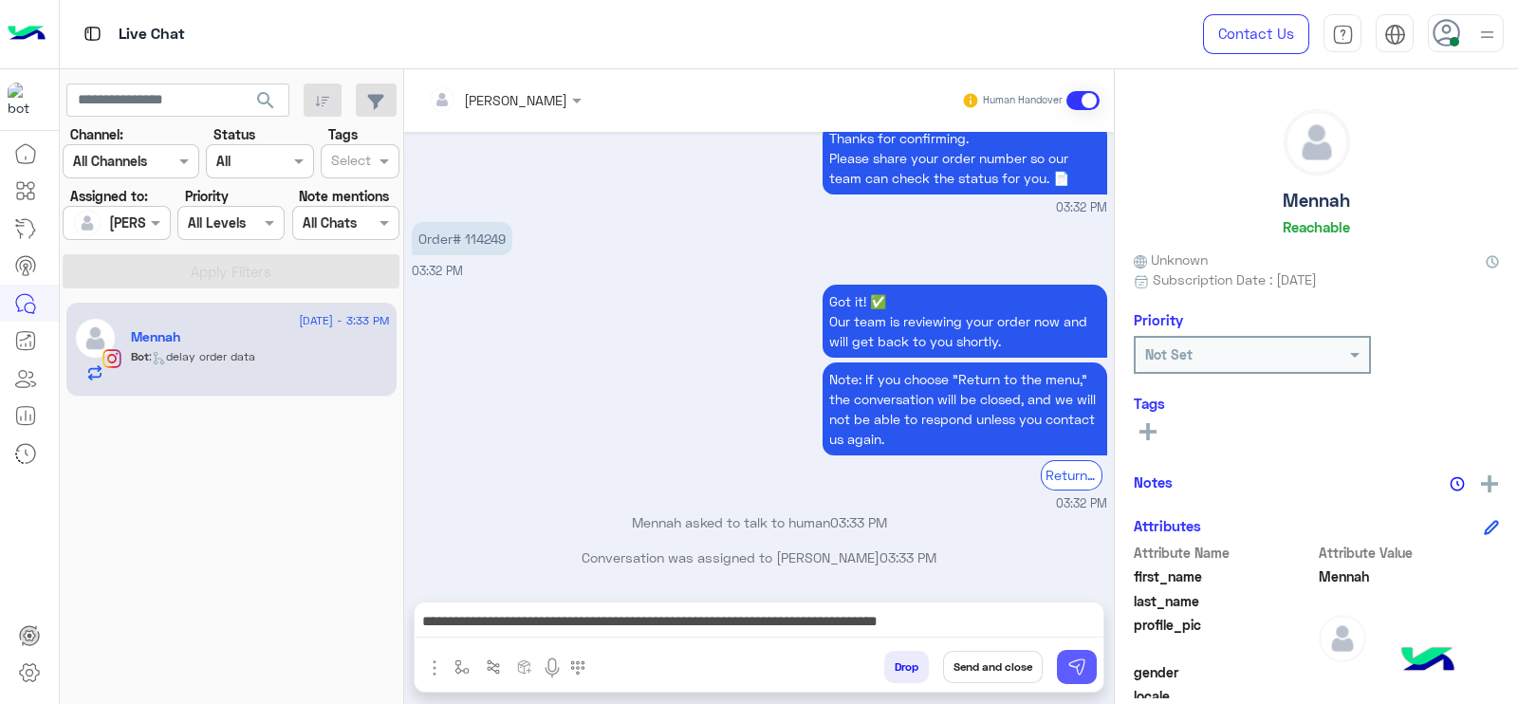
click at [1092, 676] on button at bounding box center [1077, 667] width 40 height 34
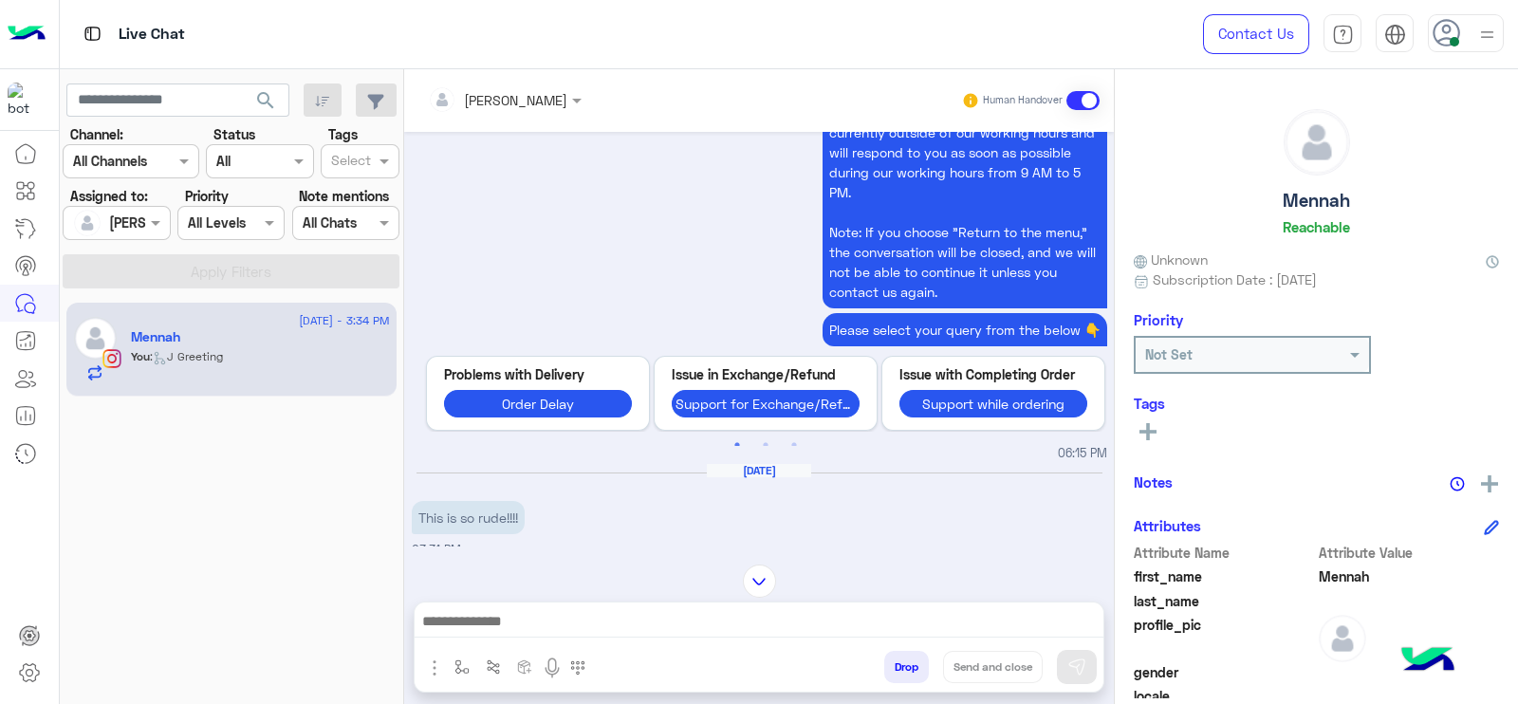
scroll to position [2739, 0]
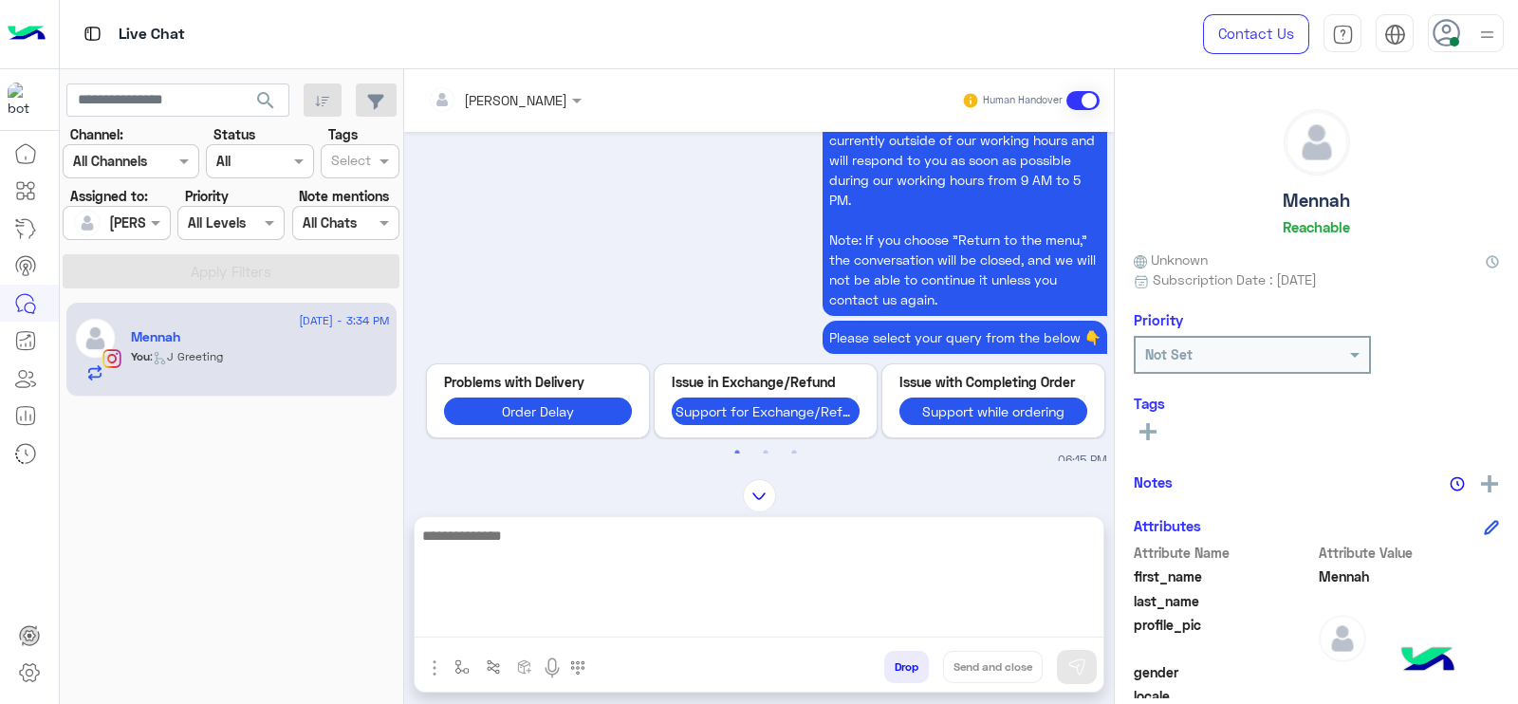
drag, startPoint x: 551, startPoint y: 616, endPoint x: 783, endPoint y: 426, distance: 299.3
click at [551, 615] on textarea at bounding box center [759, 581] width 689 height 114
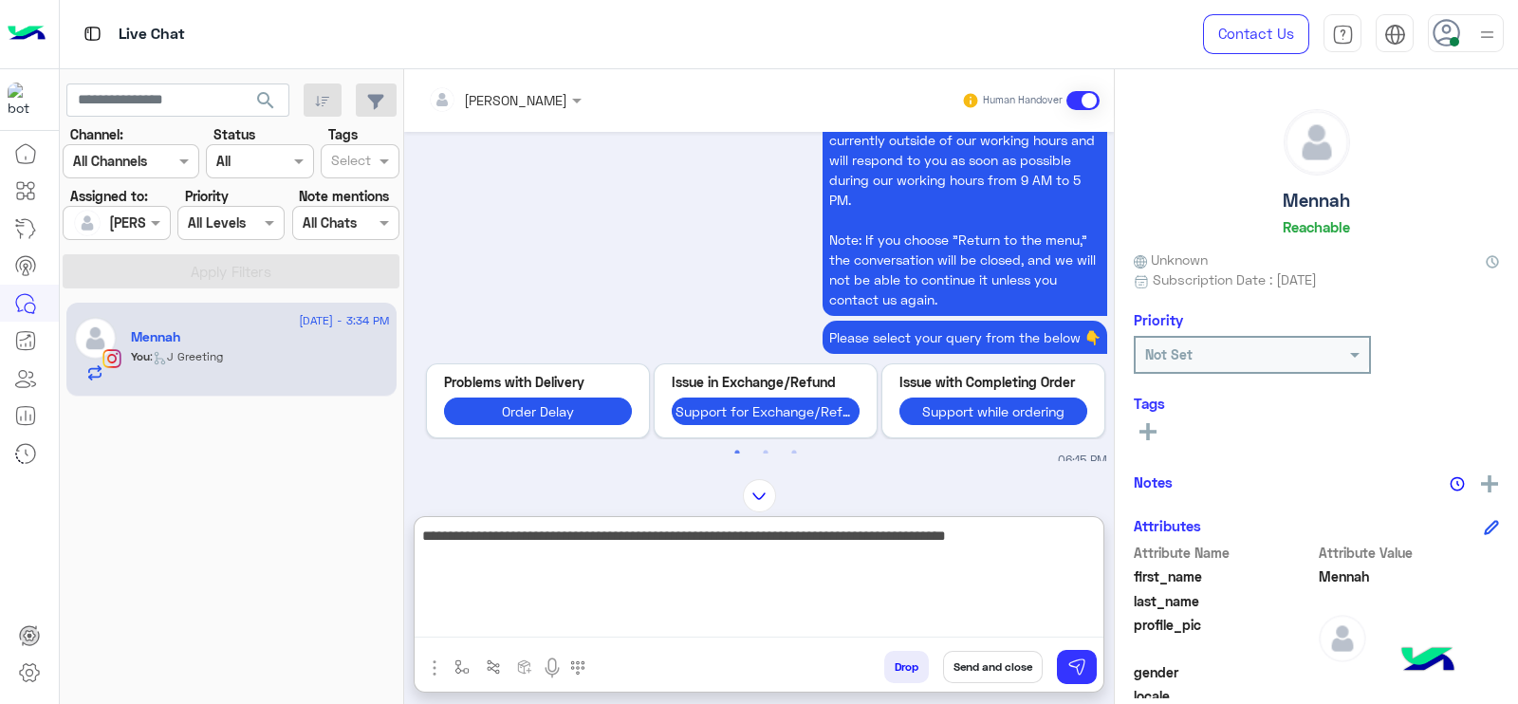
type textarea "**********"
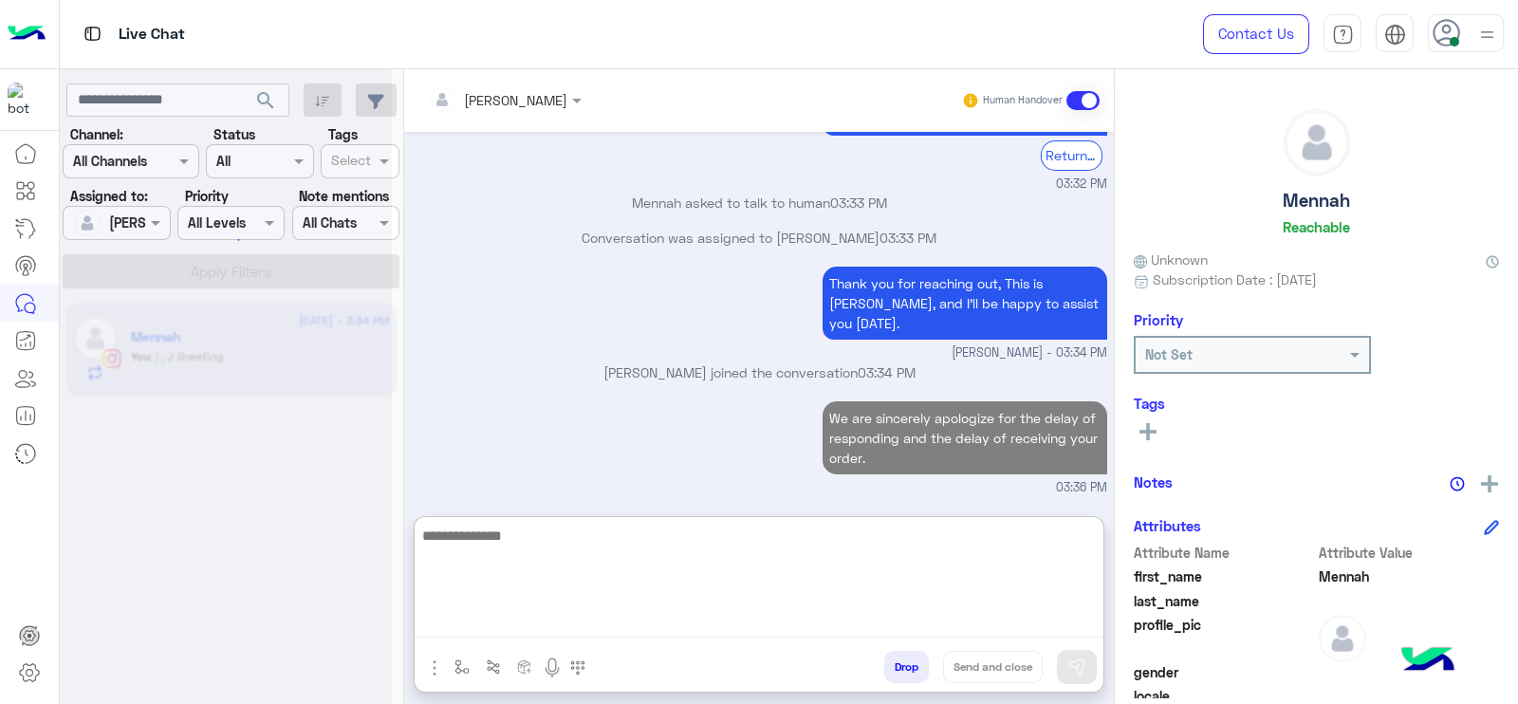
drag, startPoint x: 888, startPoint y: 586, endPoint x: 864, endPoint y: 417, distance: 170.5
click at [887, 584] on textarea at bounding box center [759, 581] width 689 height 114
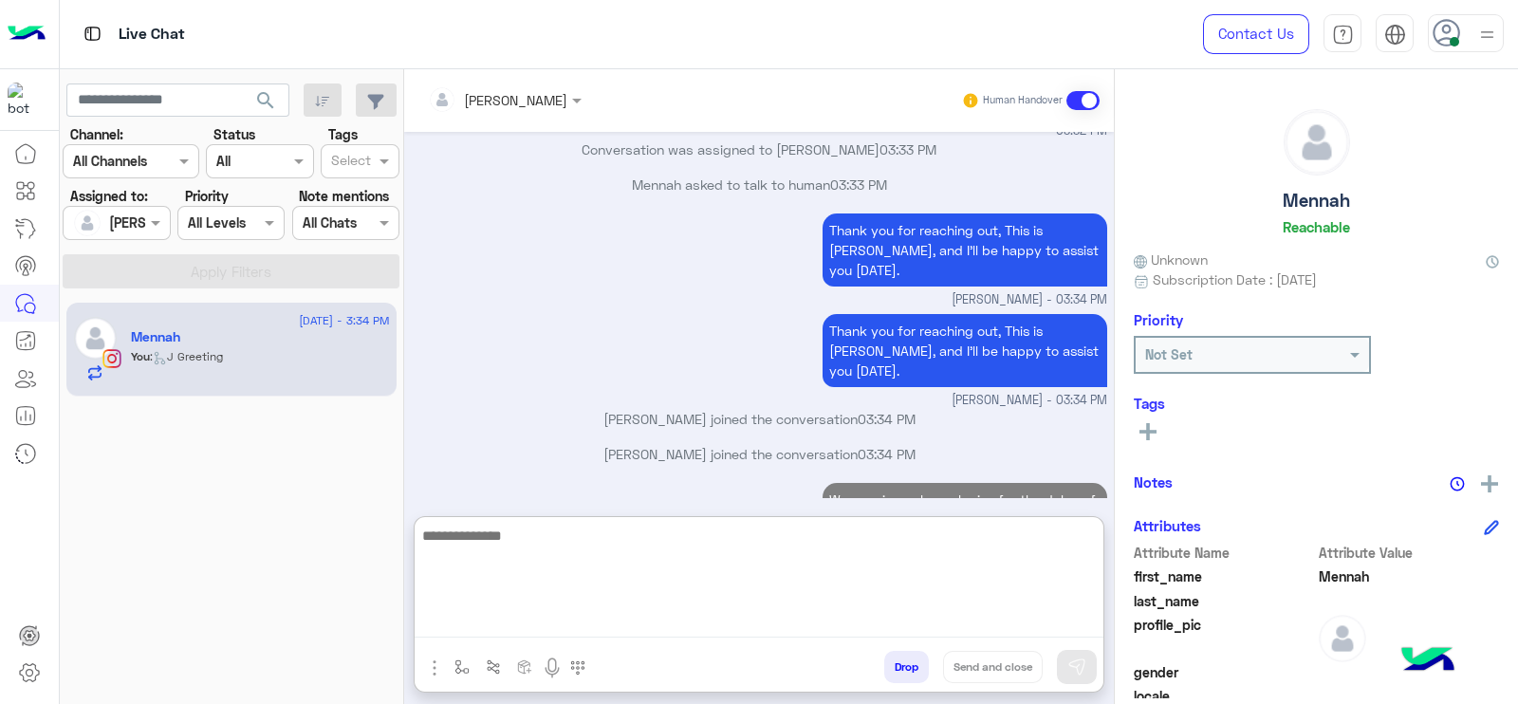
scroll to position [4871, 0]
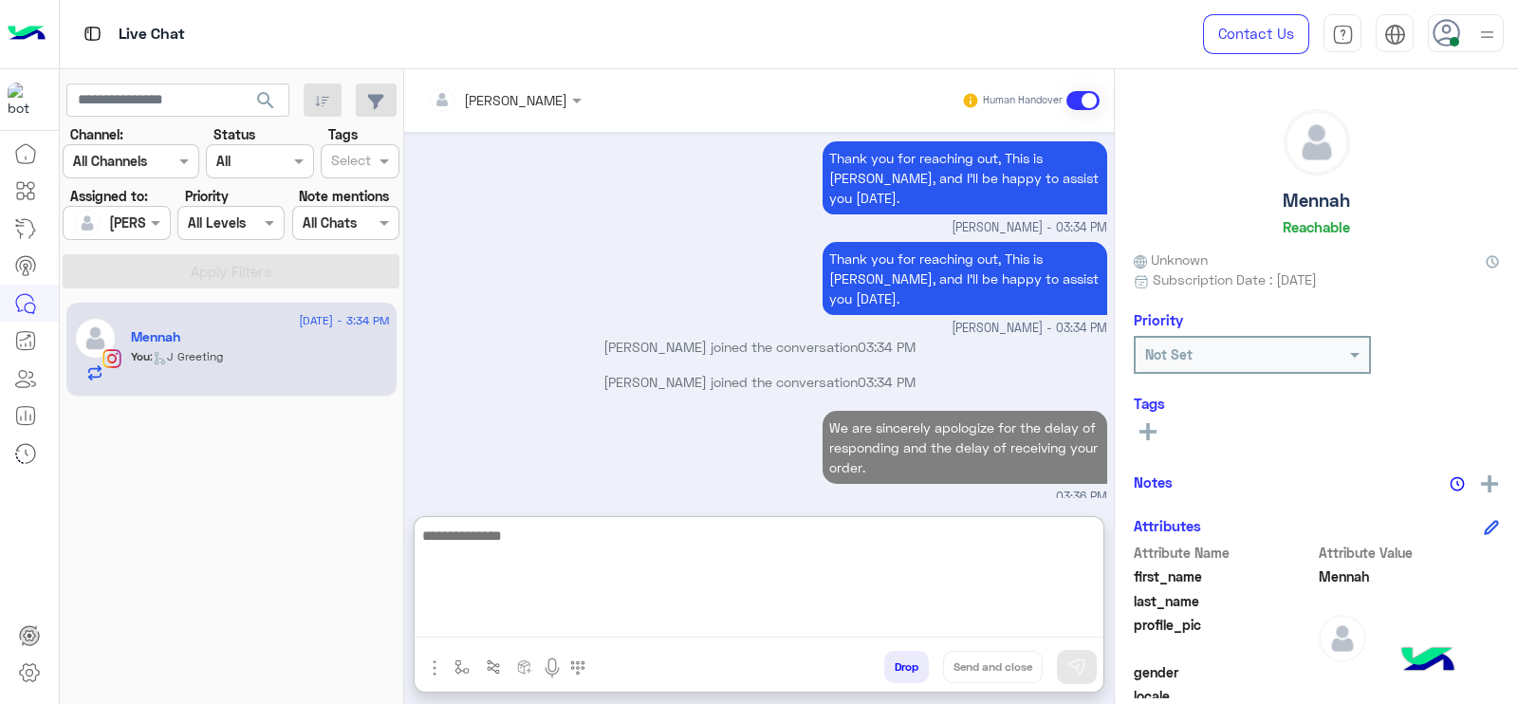
type textarea "*"
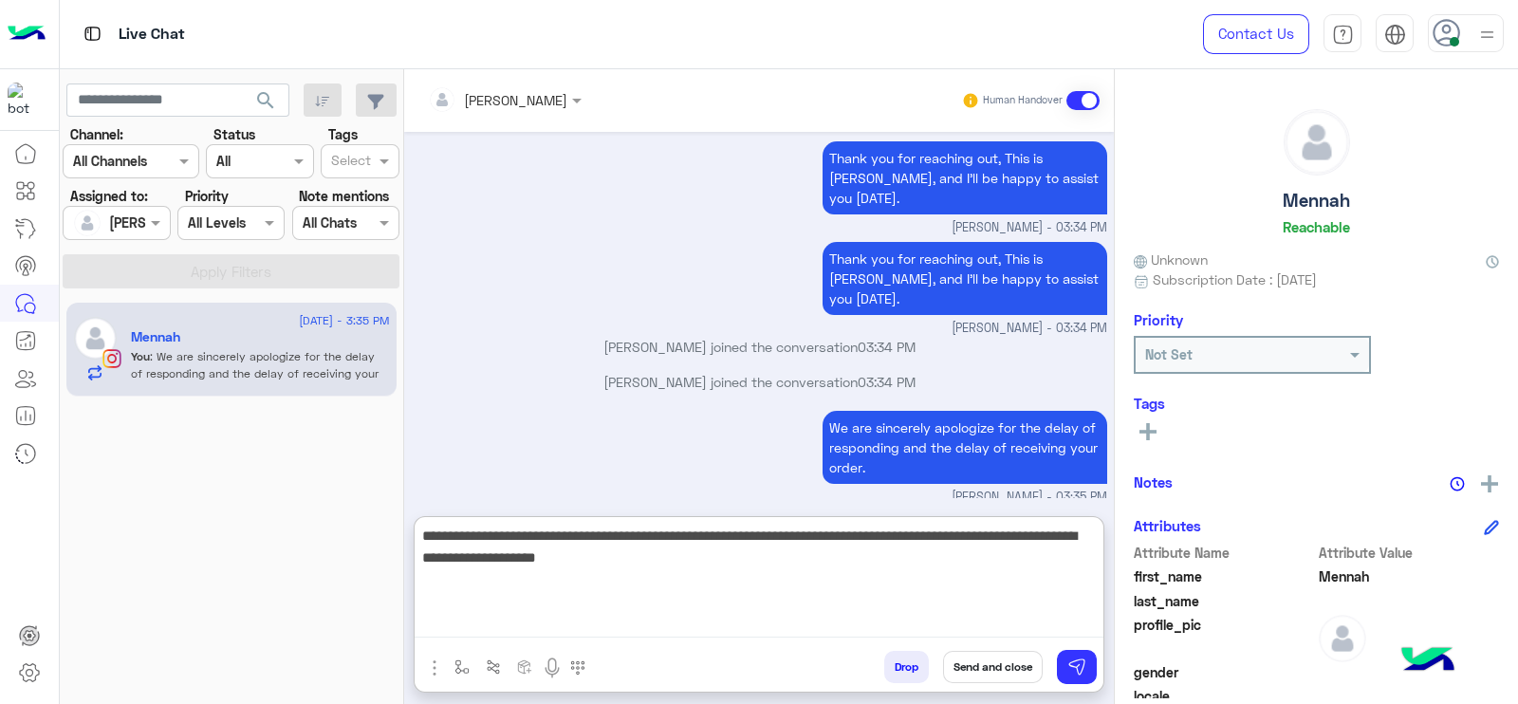
type textarea "**********"
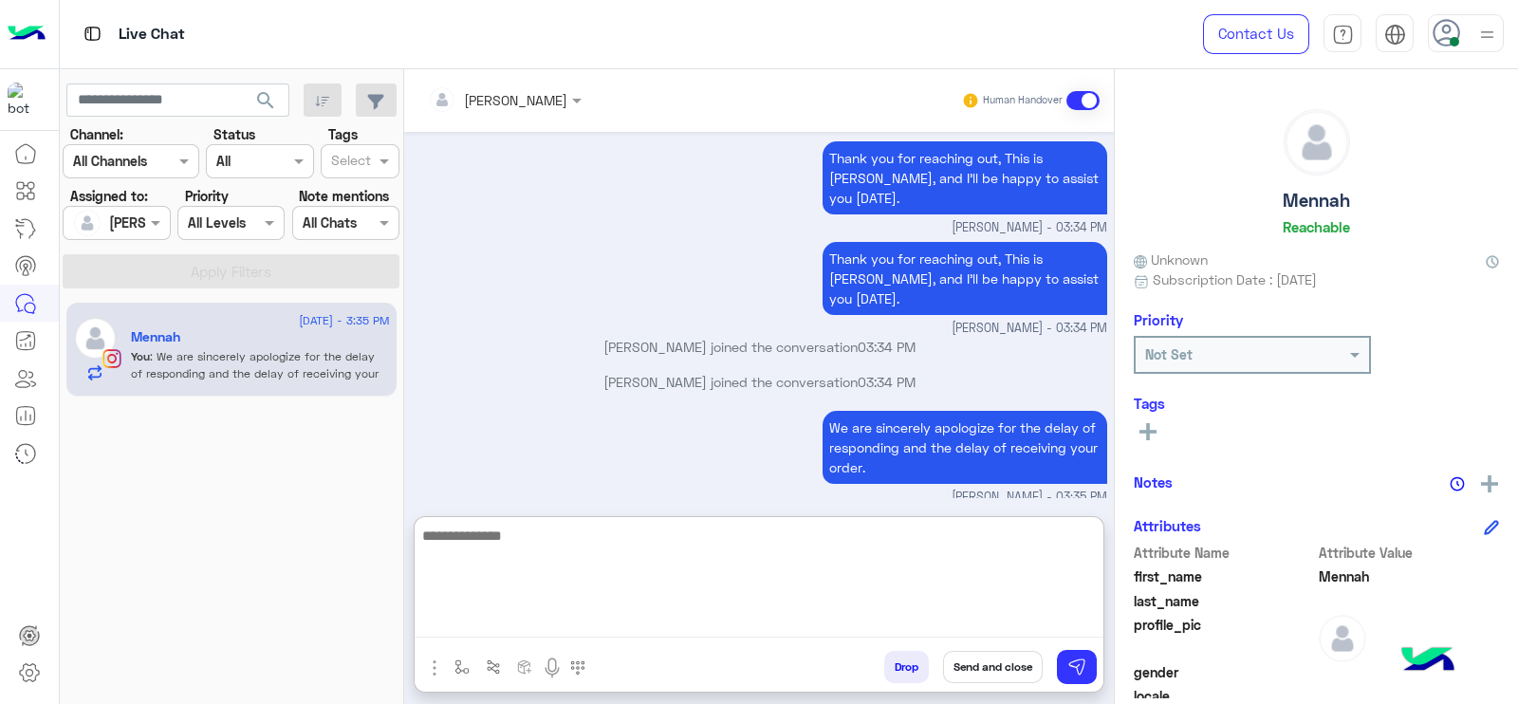
scroll to position [4992, 0]
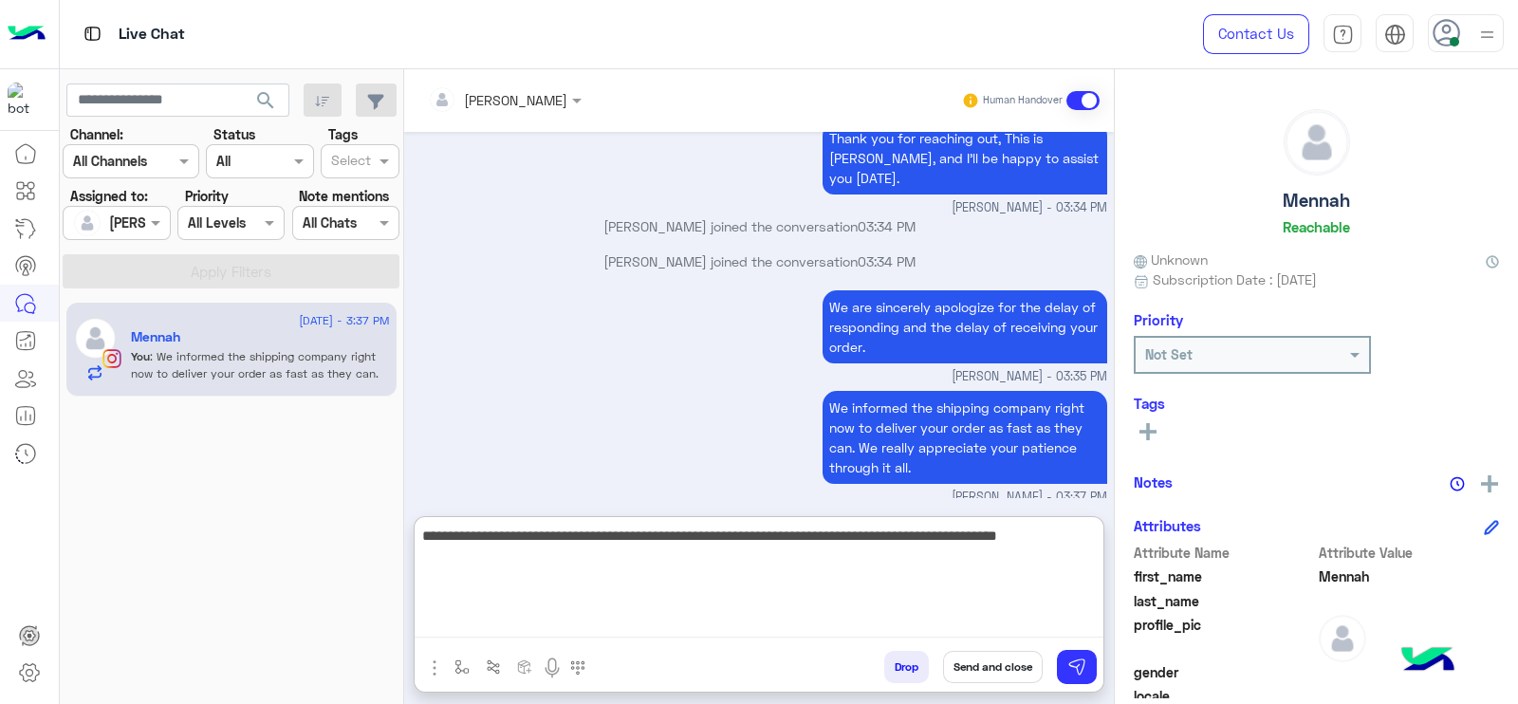
type textarea "**********"
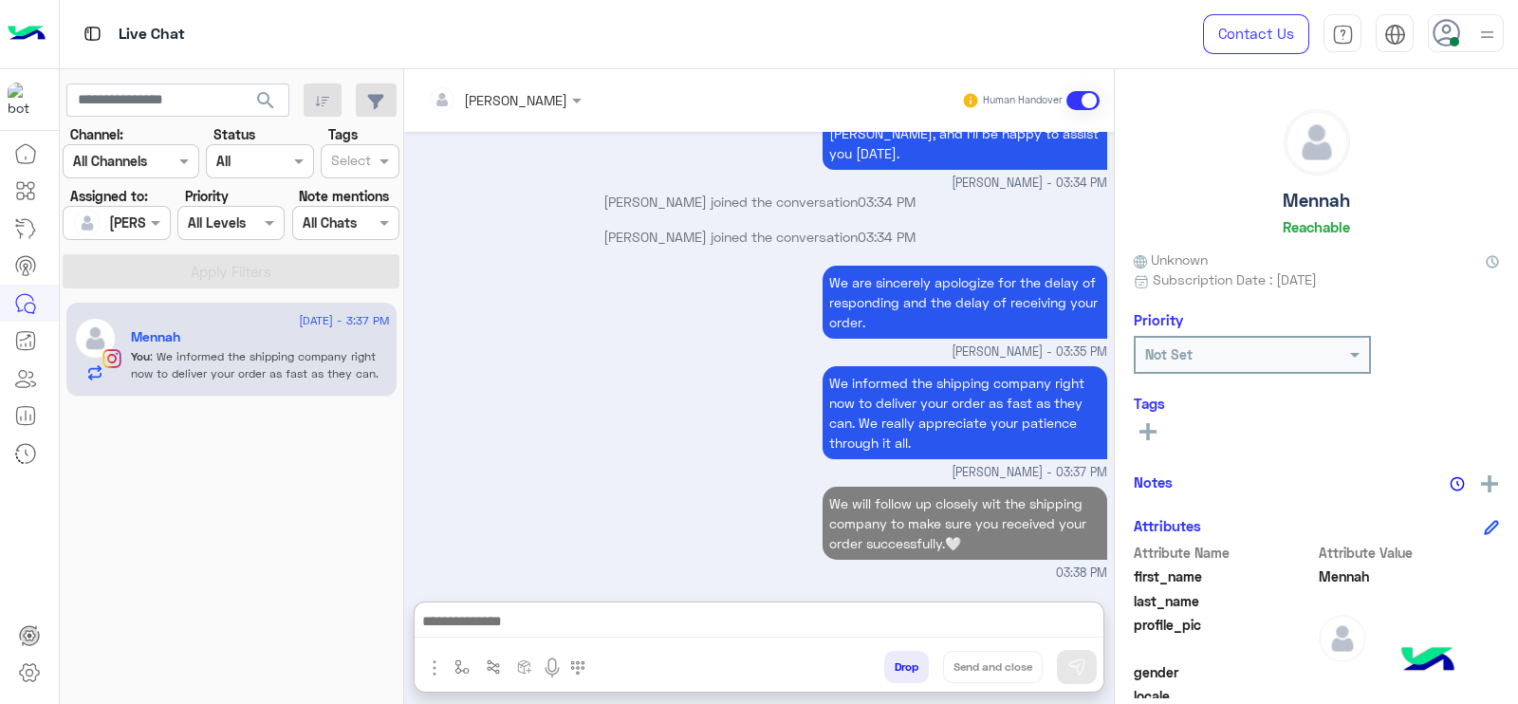
click at [1153, 428] on icon at bounding box center [1147, 431] width 17 height 17
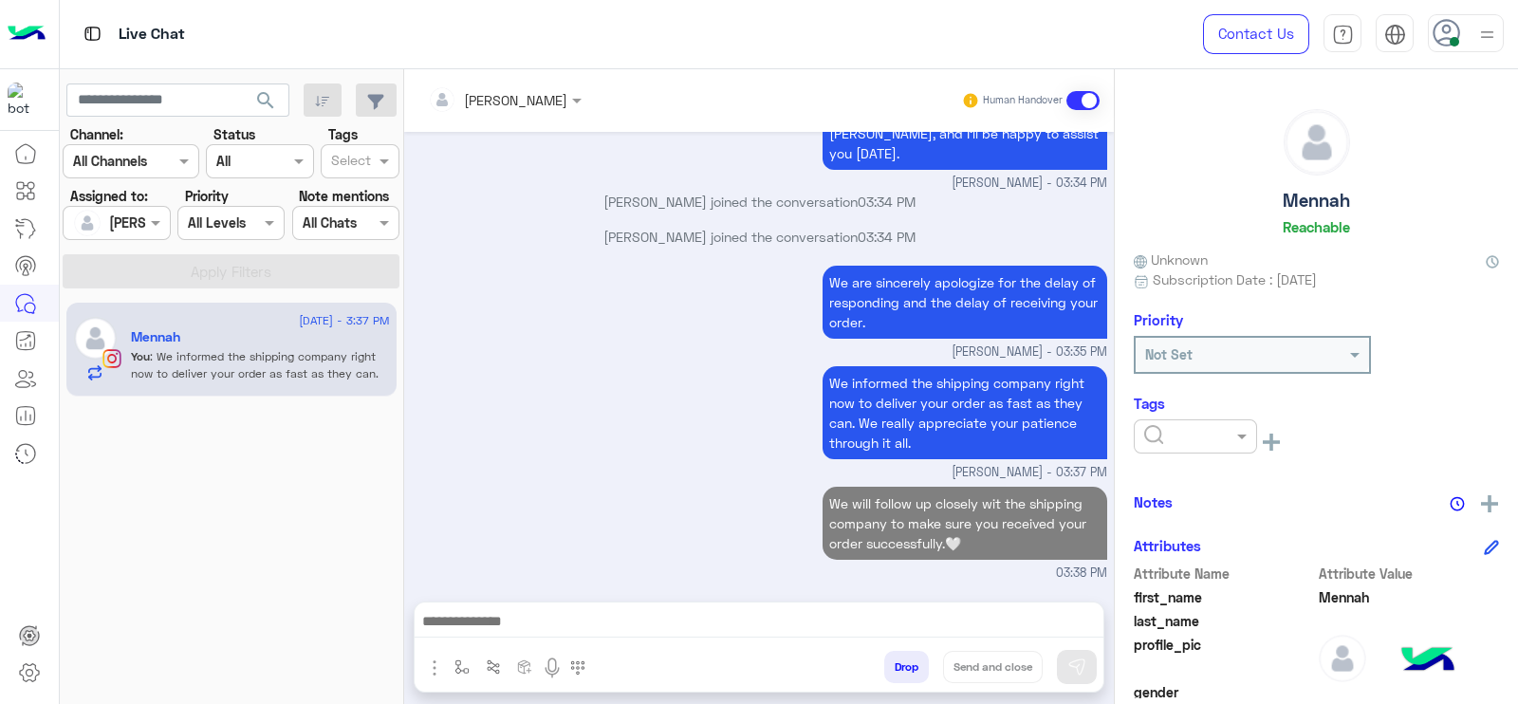
scroll to position [5006, 0]
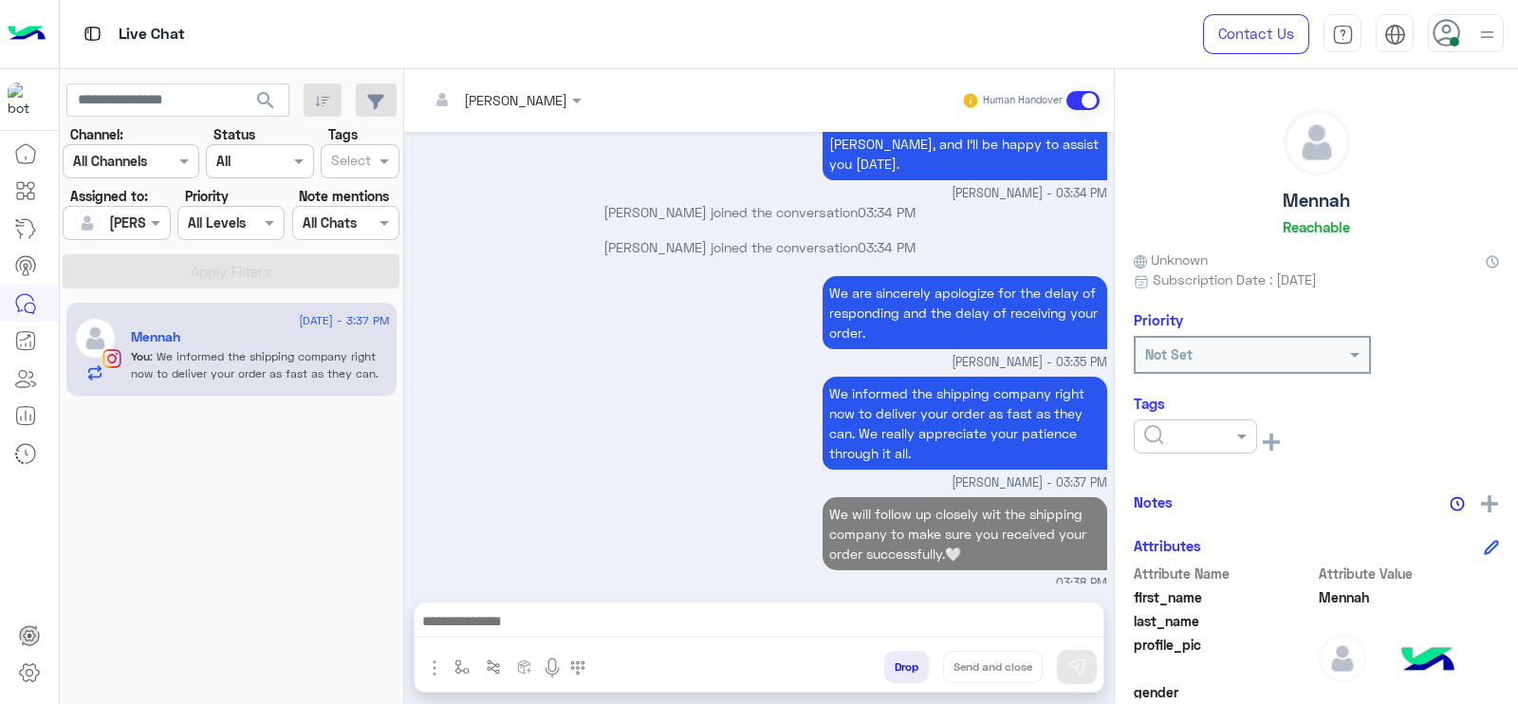
click at [1203, 428] on div at bounding box center [1195, 436] width 121 height 22
click at [1197, 481] on span "Follow up" at bounding box center [1172, 482] width 59 height 16
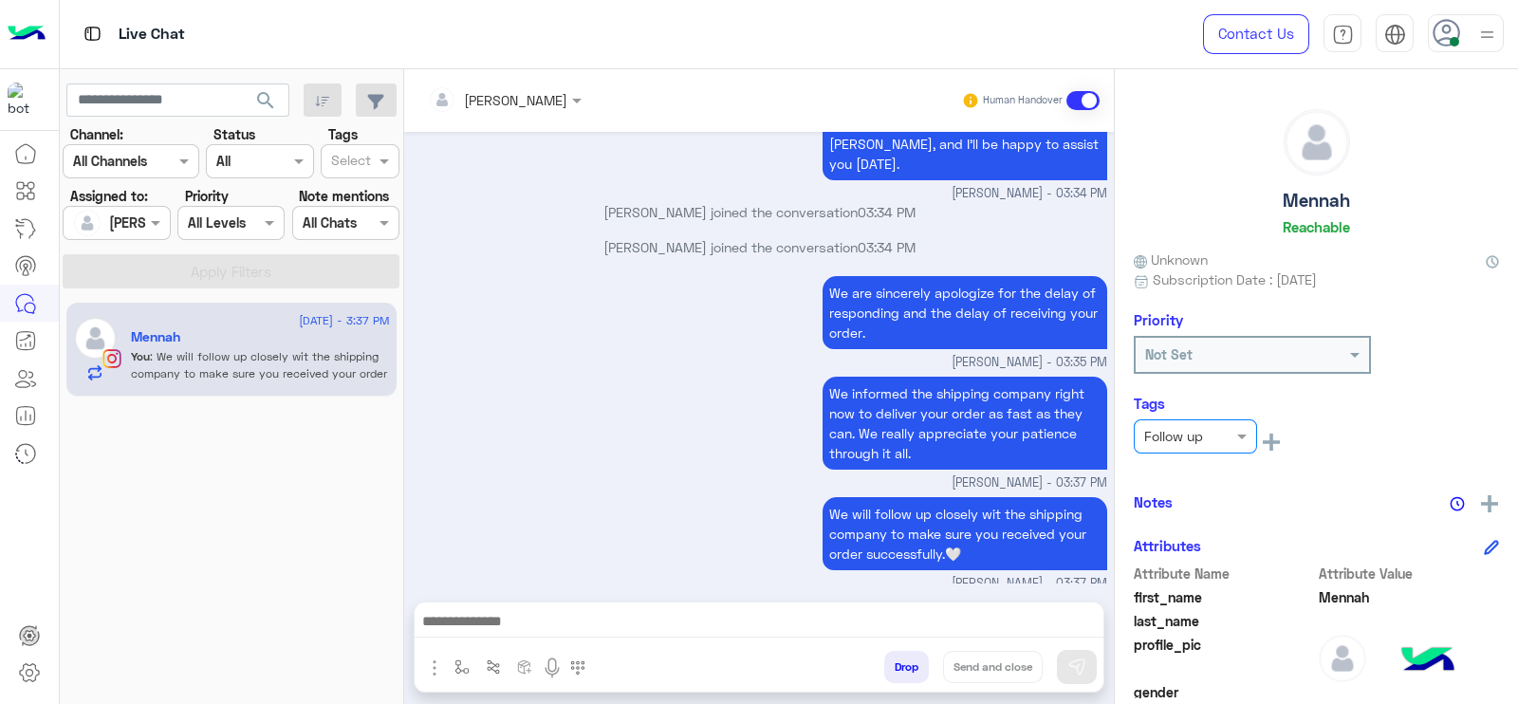
click at [1459, 436] on div "× Follow up See All" at bounding box center [1316, 440] width 365 height 43
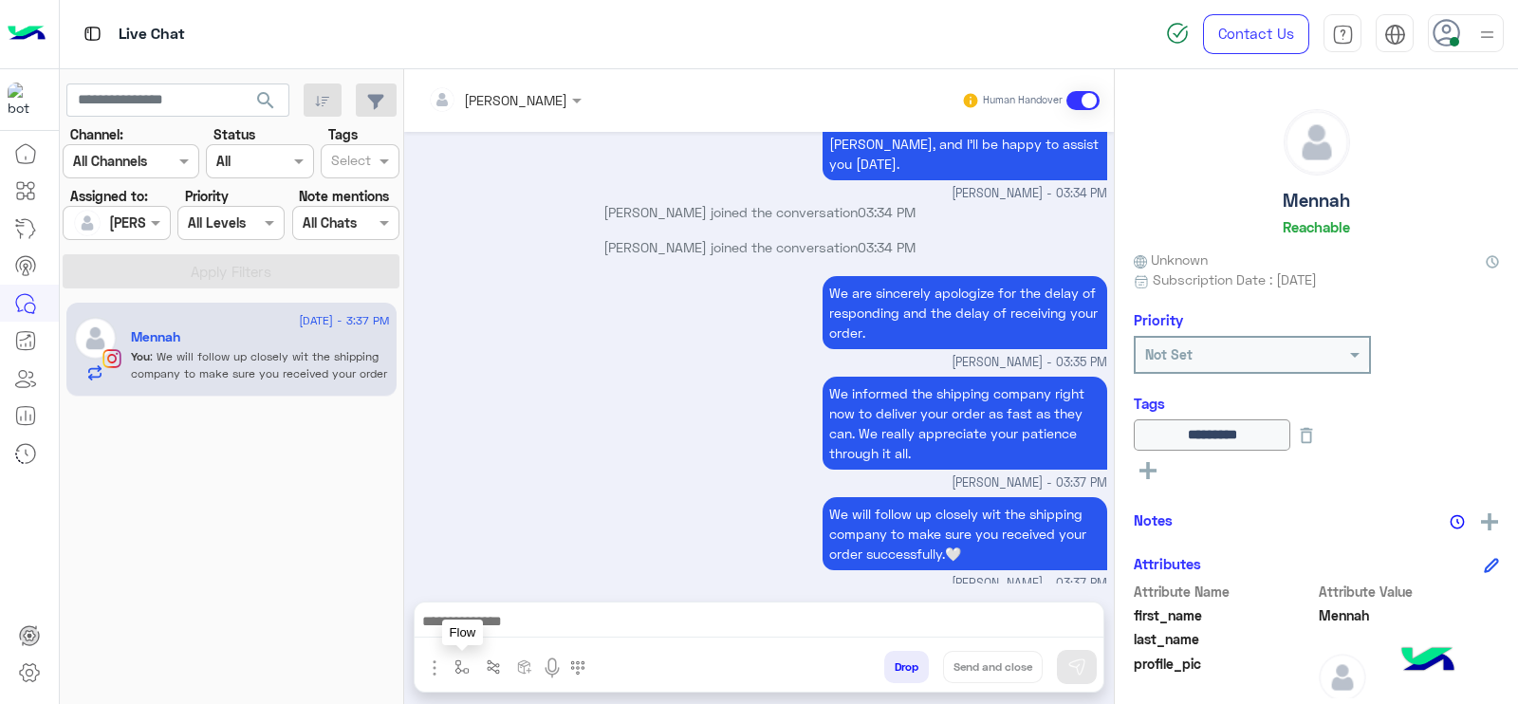
click at [465, 666] on img "button" at bounding box center [461, 666] width 15 height 15
click at [484, 647] on div "enter flow name" at bounding box center [519, 626] width 145 height 50
click at [484, 628] on input "text" at bounding box center [496, 626] width 78 height 22
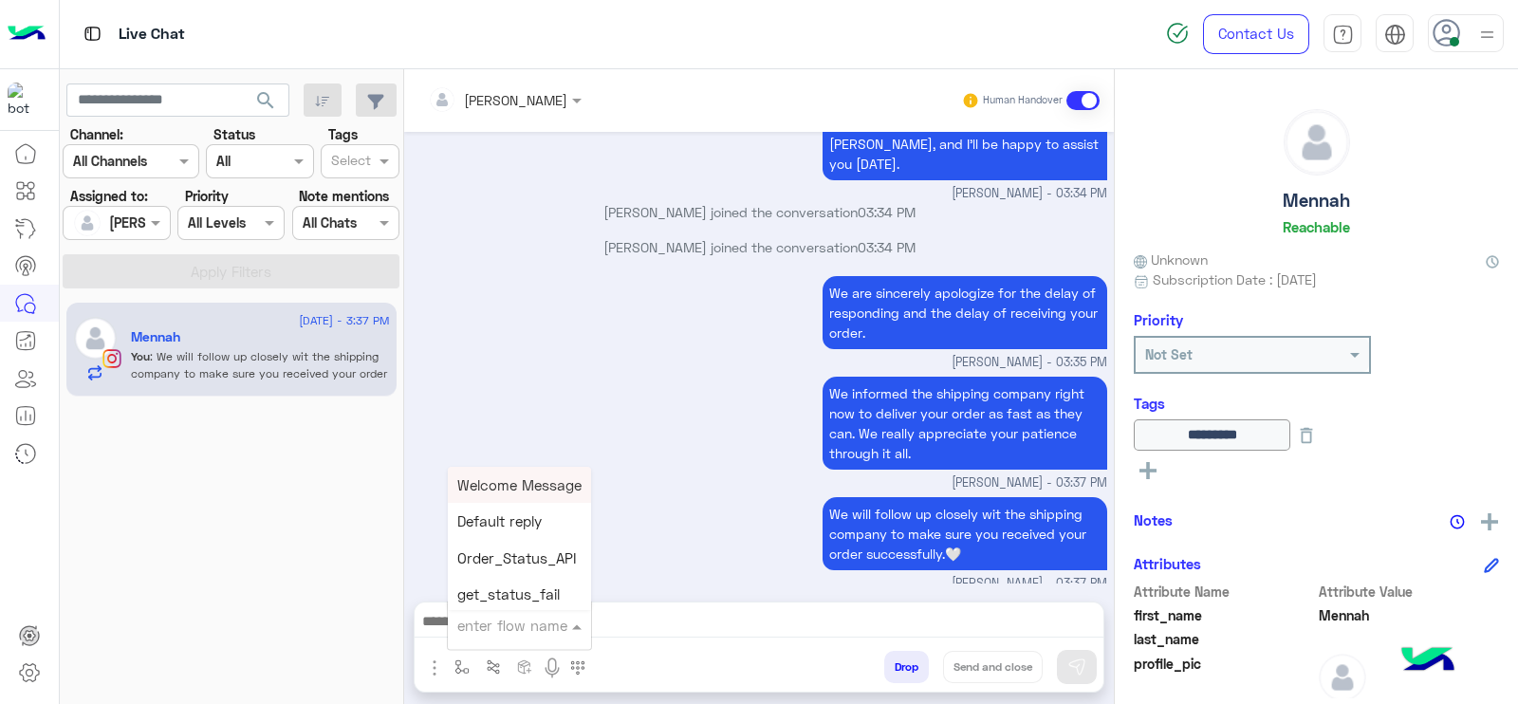
type input "*"
click at [489, 576] on div "[PERSON_NAME]" at bounding box center [518, 591] width 140 height 37
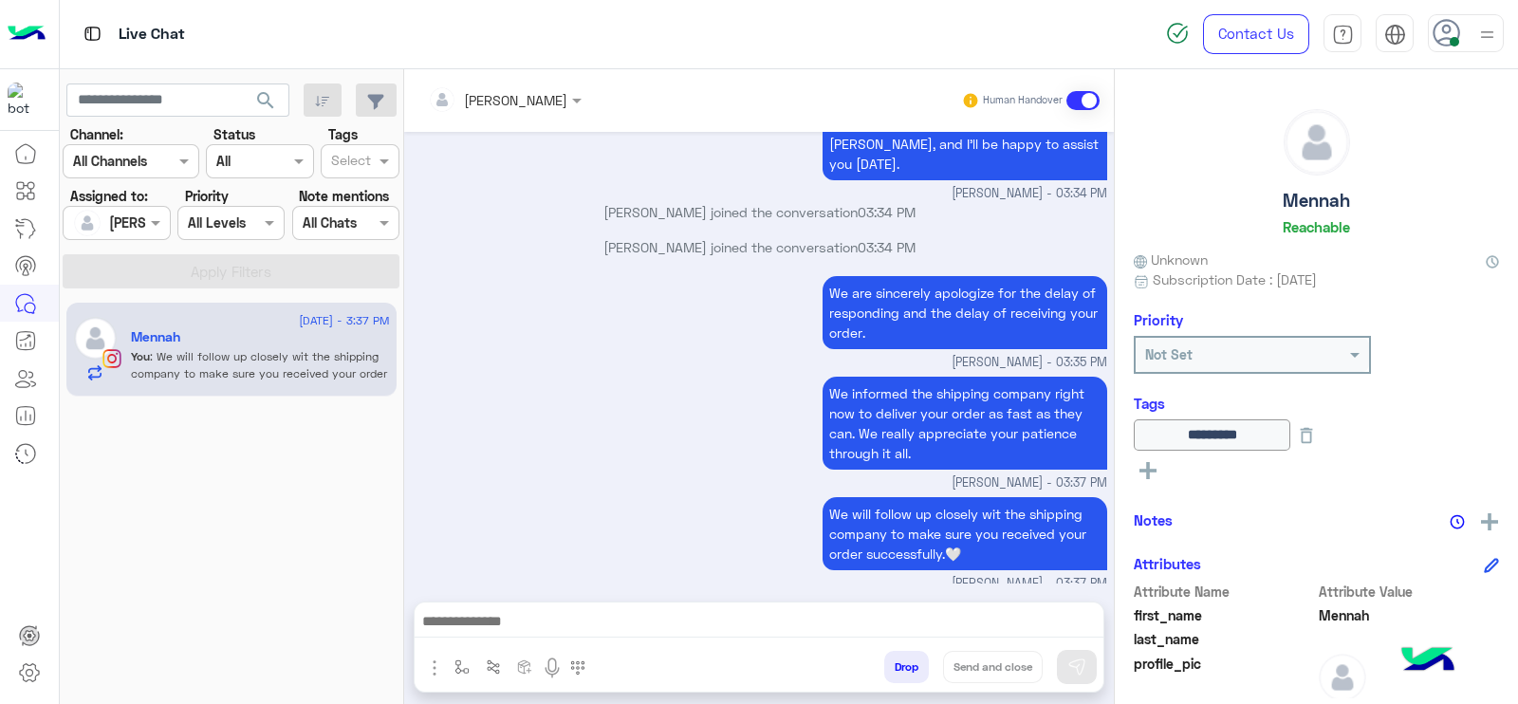
type textarea "**********"
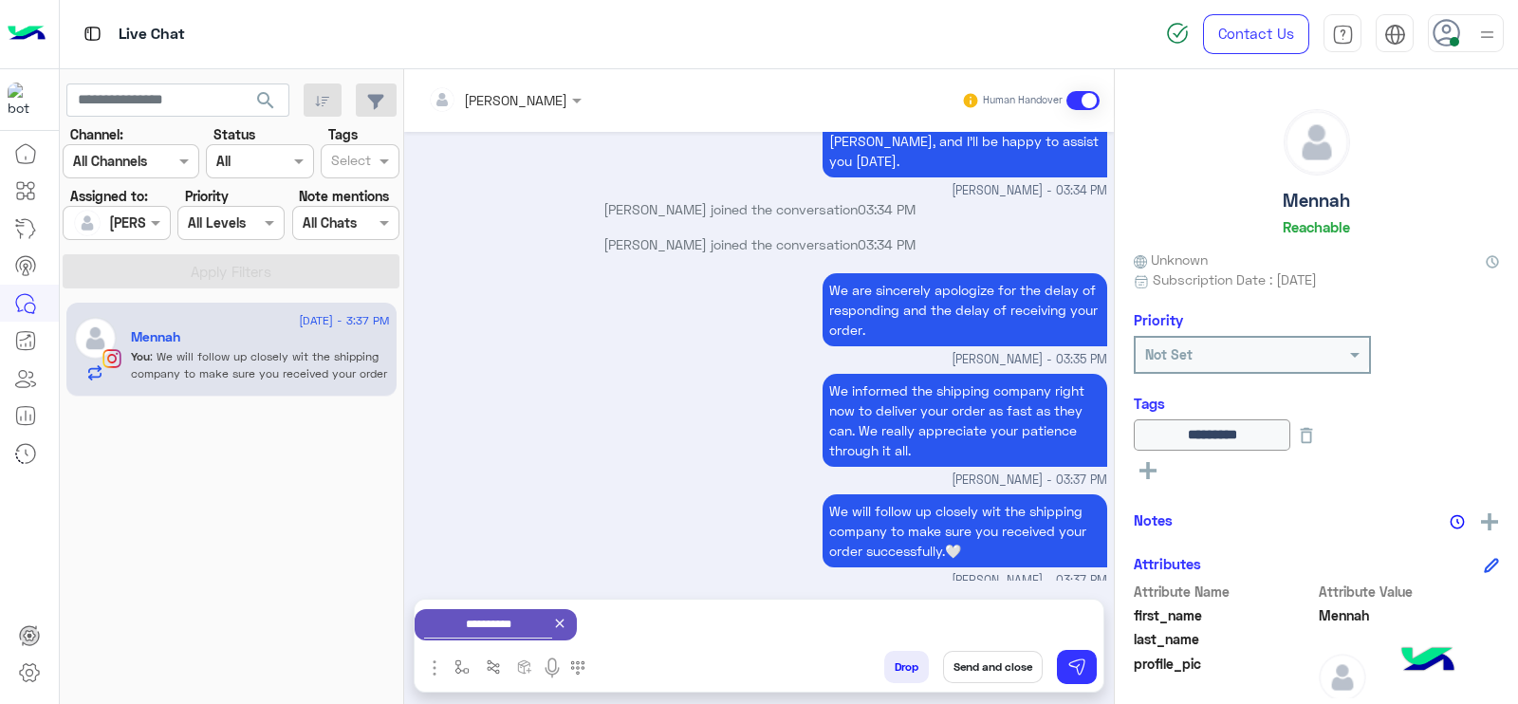
click at [962, 672] on button "Send and close" at bounding box center [993, 667] width 100 height 32
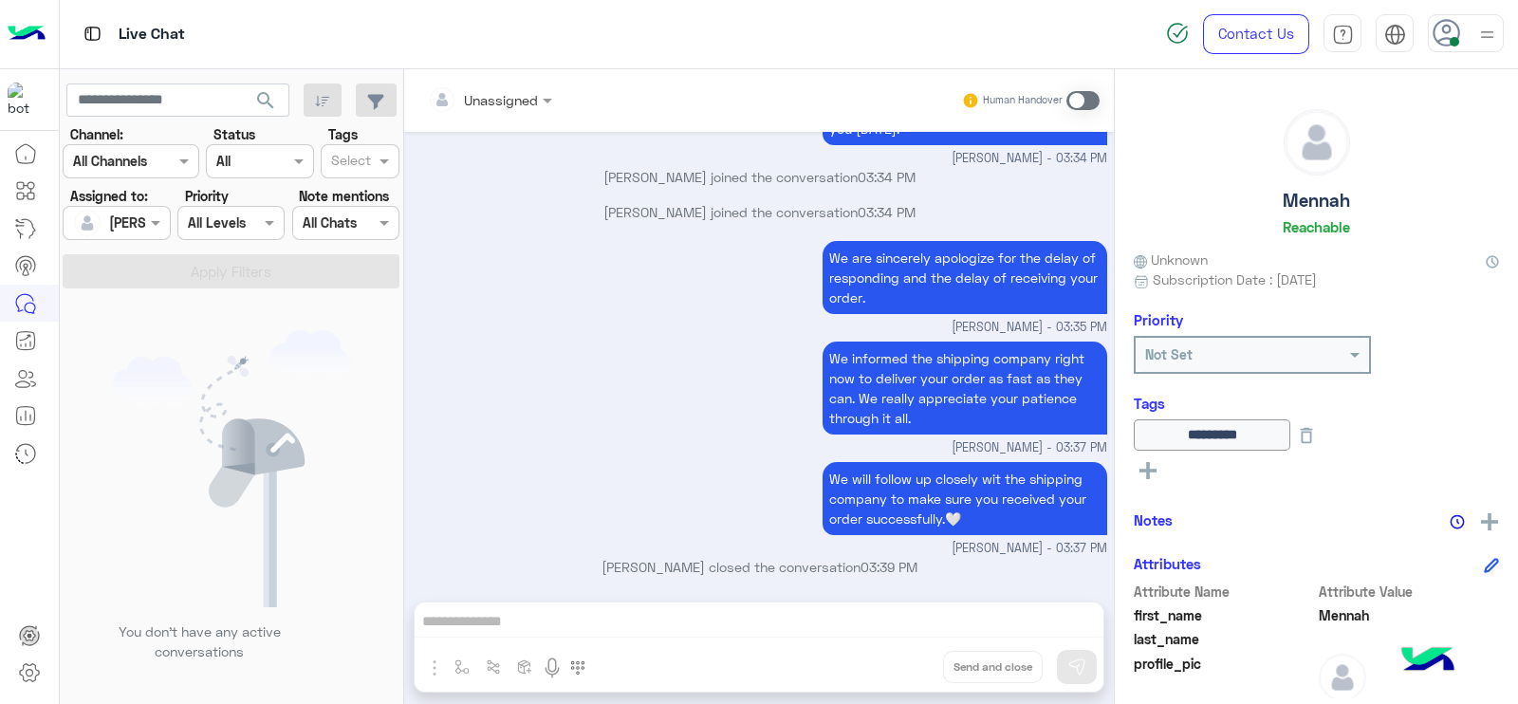
scroll to position [5275, 0]
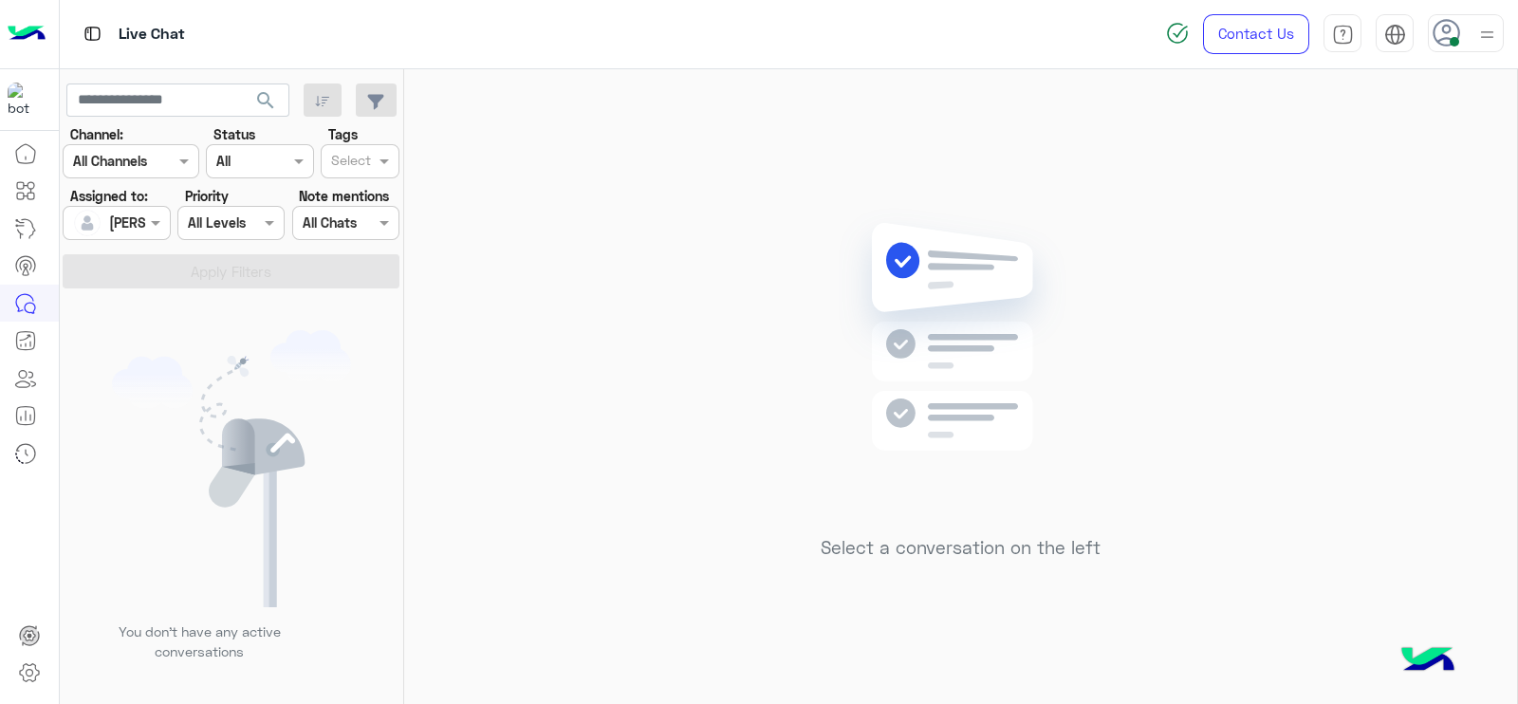
click at [962, 672] on div "Select a conversation on the left" at bounding box center [960, 390] width 1113 height 642
click at [1202, 291] on div "Select a conversation on the left" at bounding box center [960, 390] width 1113 height 642
click at [783, 225] on div "Select a conversation on the left" at bounding box center [960, 390] width 1113 height 642
click at [625, 196] on div "Select a conversation on the left" at bounding box center [960, 390] width 1113 height 642
click at [569, 309] on div "Select a conversation on the left" at bounding box center [960, 390] width 1113 height 642
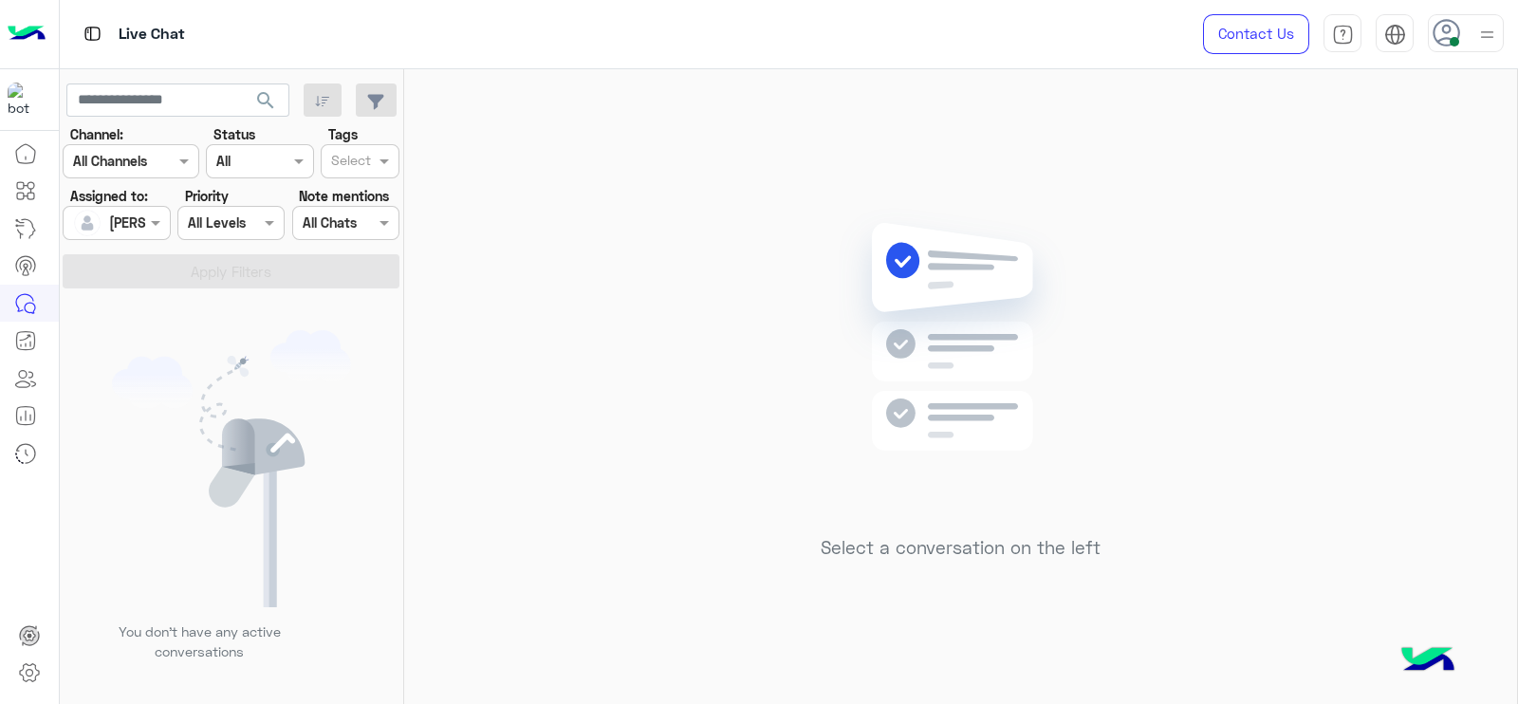
click at [577, 400] on div "Select a conversation on the left" at bounding box center [960, 390] width 1113 height 642
click at [1468, 28] on div at bounding box center [1466, 33] width 76 height 38
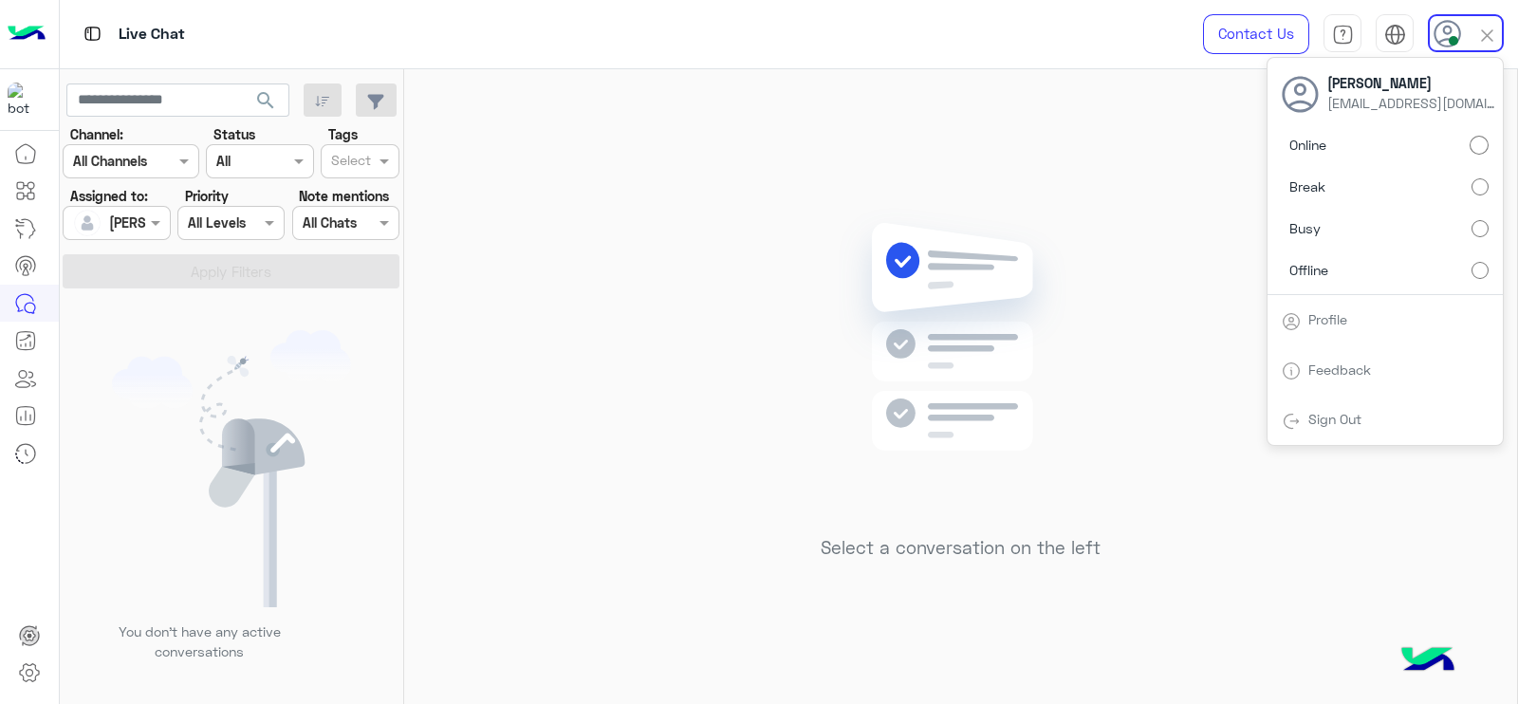
click at [1484, 216] on label "Busy" at bounding box center [1385, 229] width 207 height 34
click at [619, 277] on div "Select a conversation on the left" at bounding box center [960, 390] width 1113 height 642
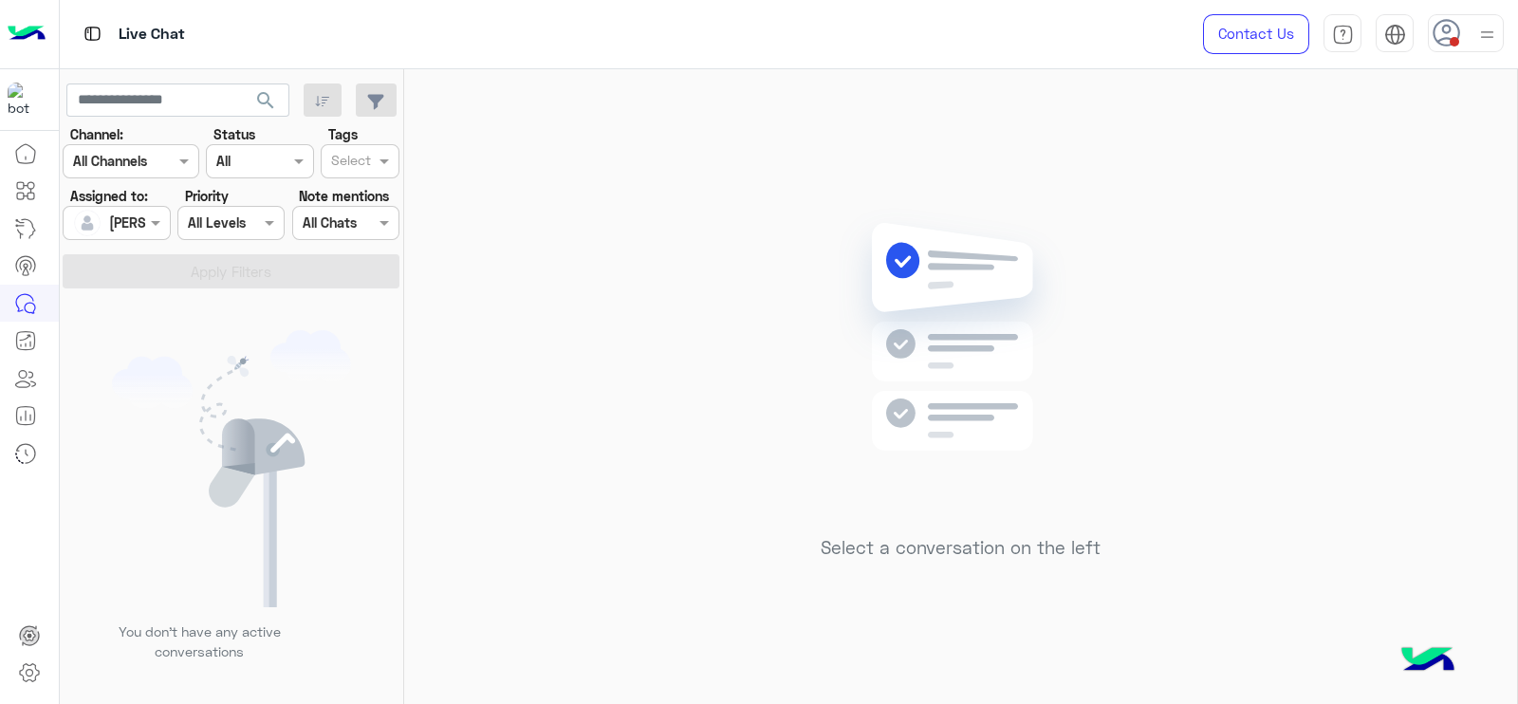
click at [1489, 20] on div at bounding box center [1487, 33] width 24 height 36
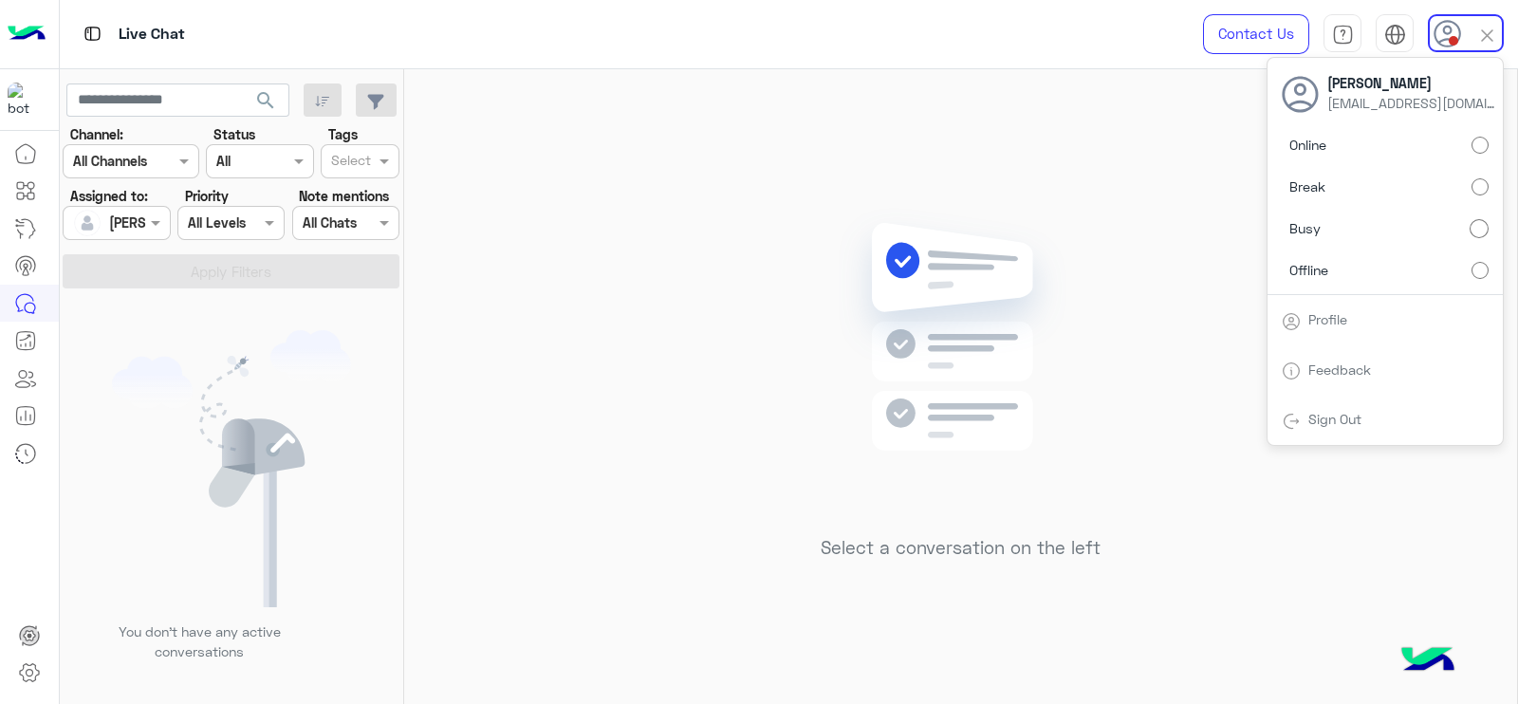
click at [1486, 156] on label "Online" at bounding box center [1385, 145] width 207 height 34
click at [616, 286] on div "Select a conversation on the left" at bounding box center [960, 390] width 1113 height 642
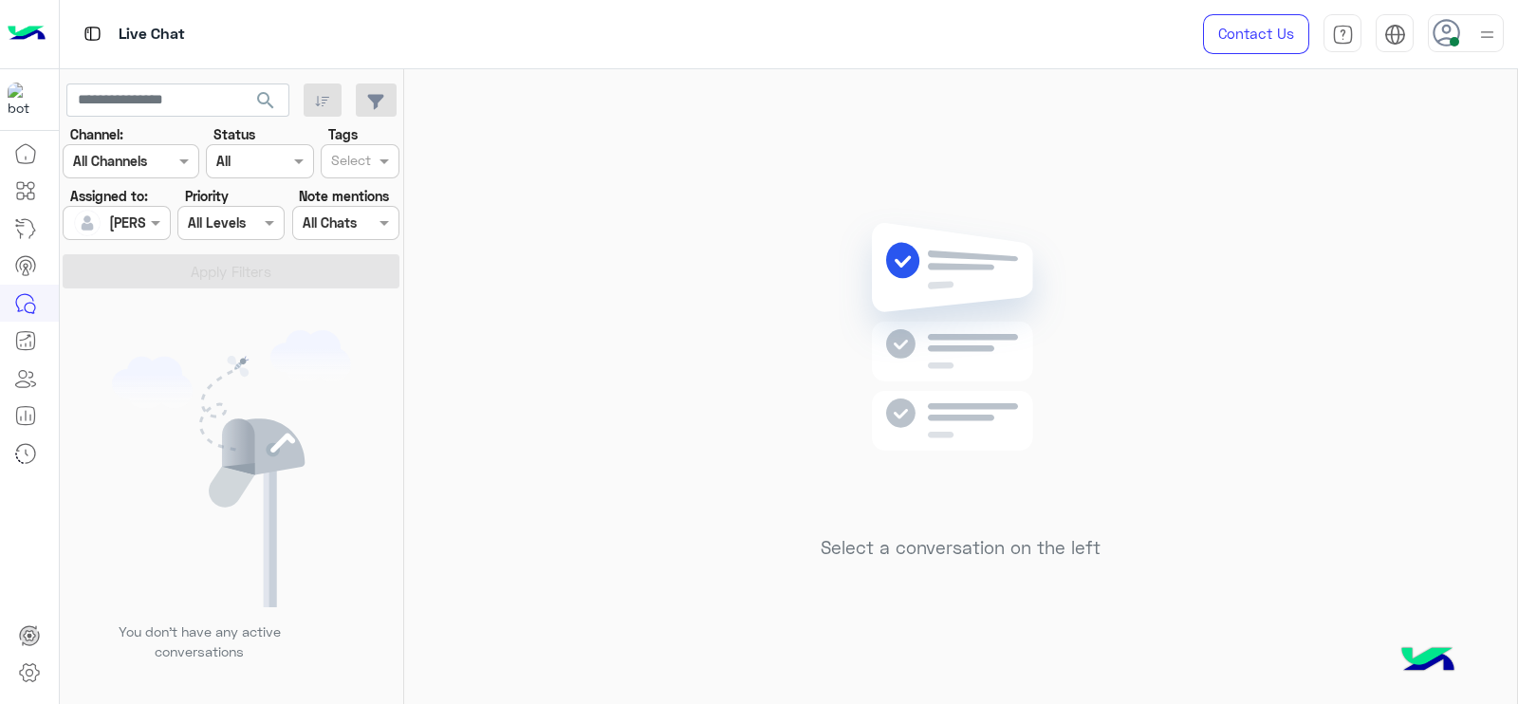
click at [863, 231] on img at bounding box center [960, 365] width 274 height 315
drag, startPoint x: 717, startPoint y: 571, endPoint x: 721, endPoint y: 557, distance: 14.7
click at [717, 571] on div "Select a conversation on the left" at bounding box center [960, 390] width 1113 height 642
click at [908, 266] on img at bounding box center [960, 365] width 274 height 315
click at [1494, 40] on img at bounding box center [1487, 35] width 24 height 24
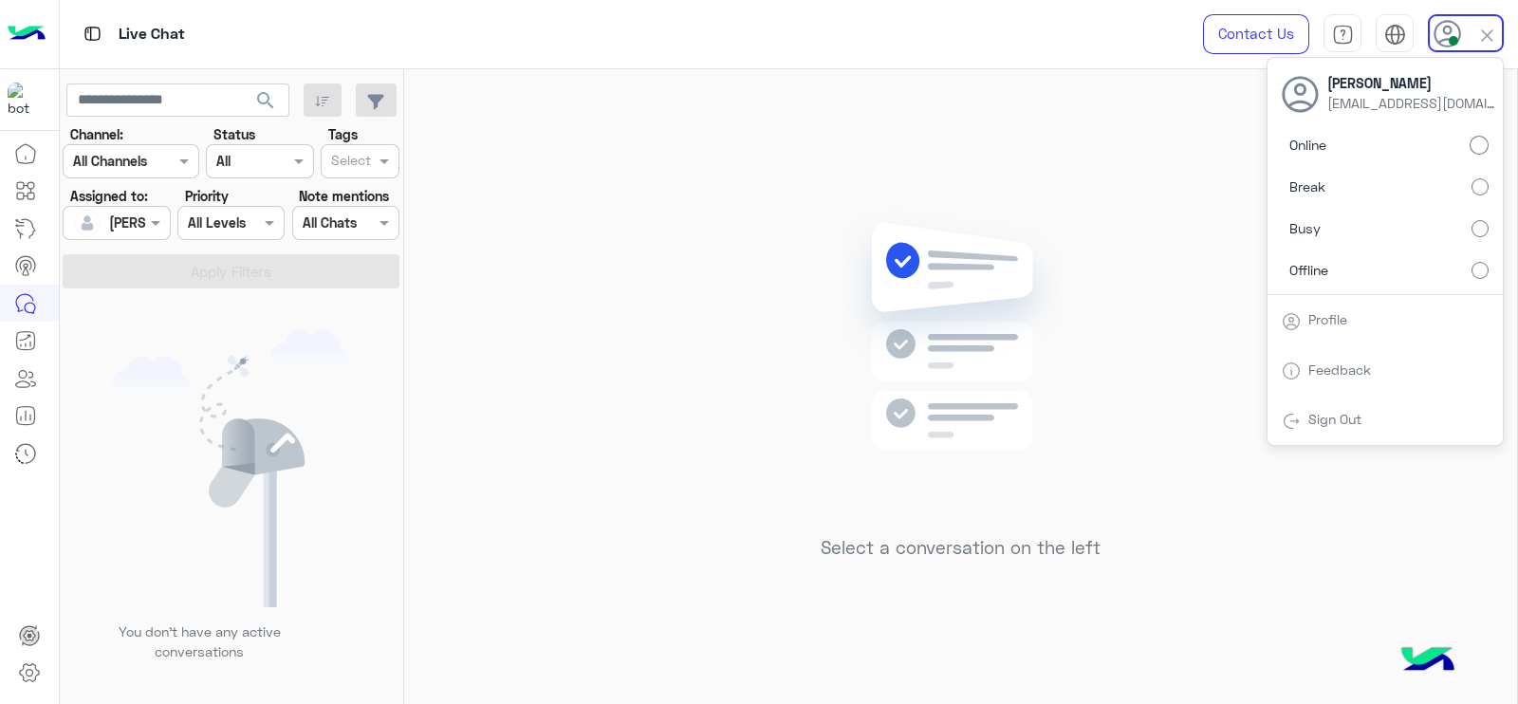
click at [1165, 192] on div "Select a conversation on the left" at bounding box center [960, 390] width 1113 height 642
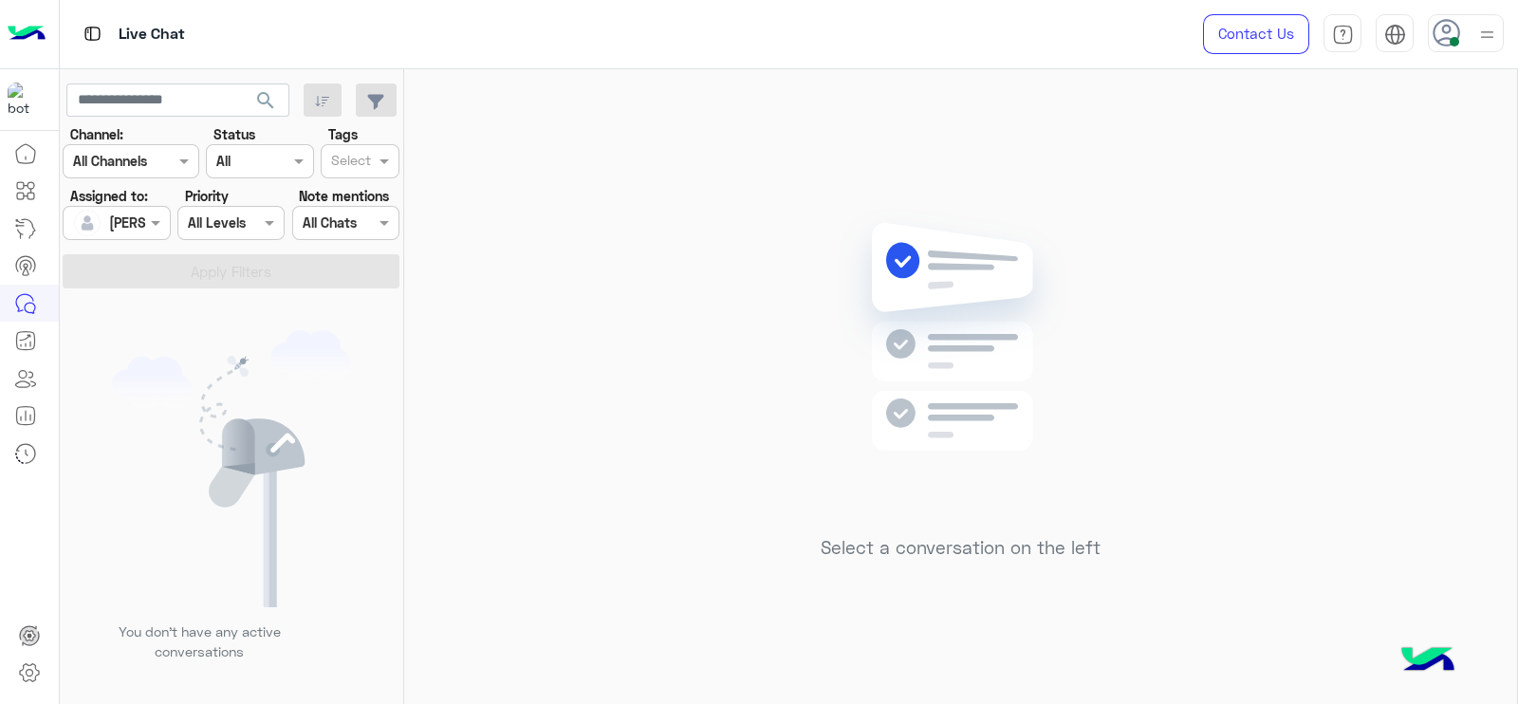
click at [1480, 40] on img at bounding box center [1487, 35] width 24 height 24
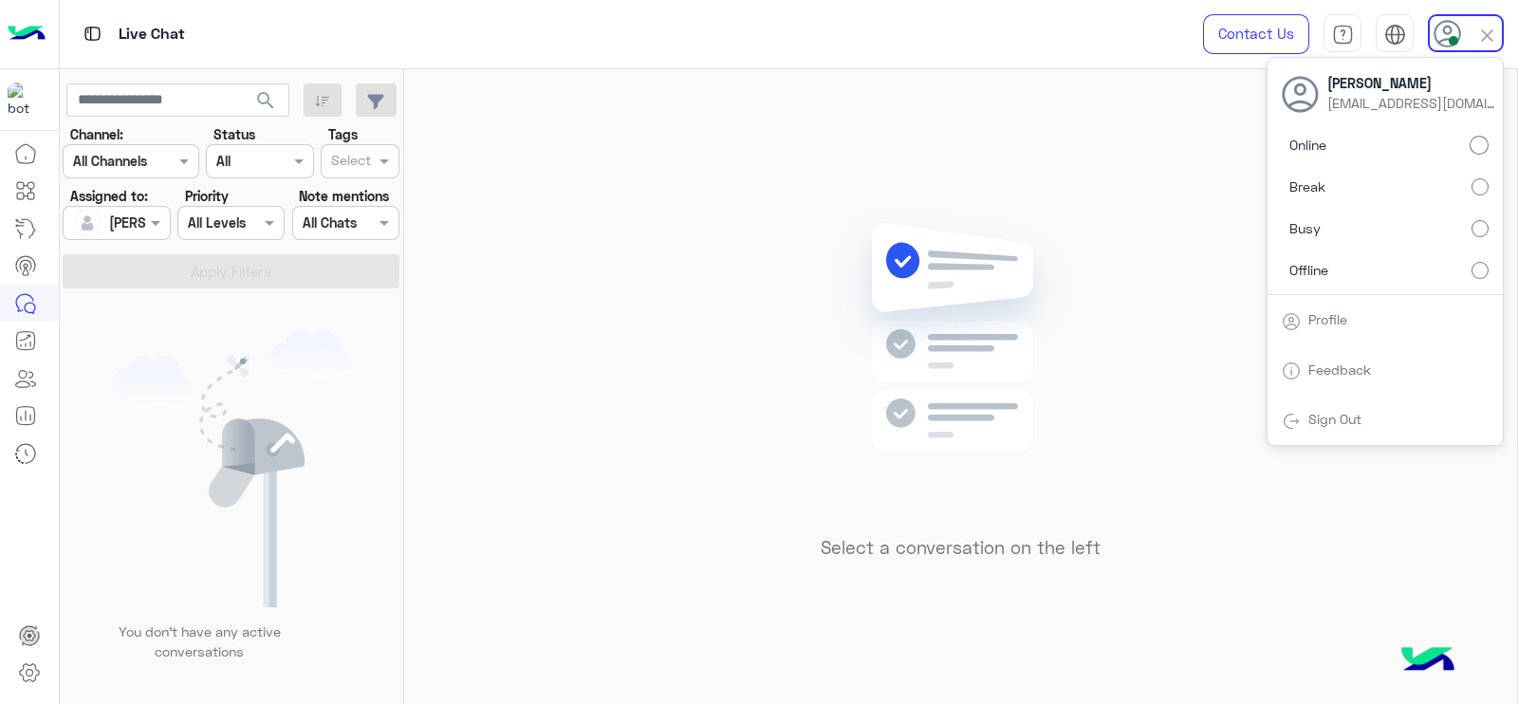
click at [1318, 140] on span "Online" at bounding box center [1307, 145] width 37 height 20
click at [844, 138] on div "Select a conversation on the left" at bounding box center [960, 390] width 1113 height 642
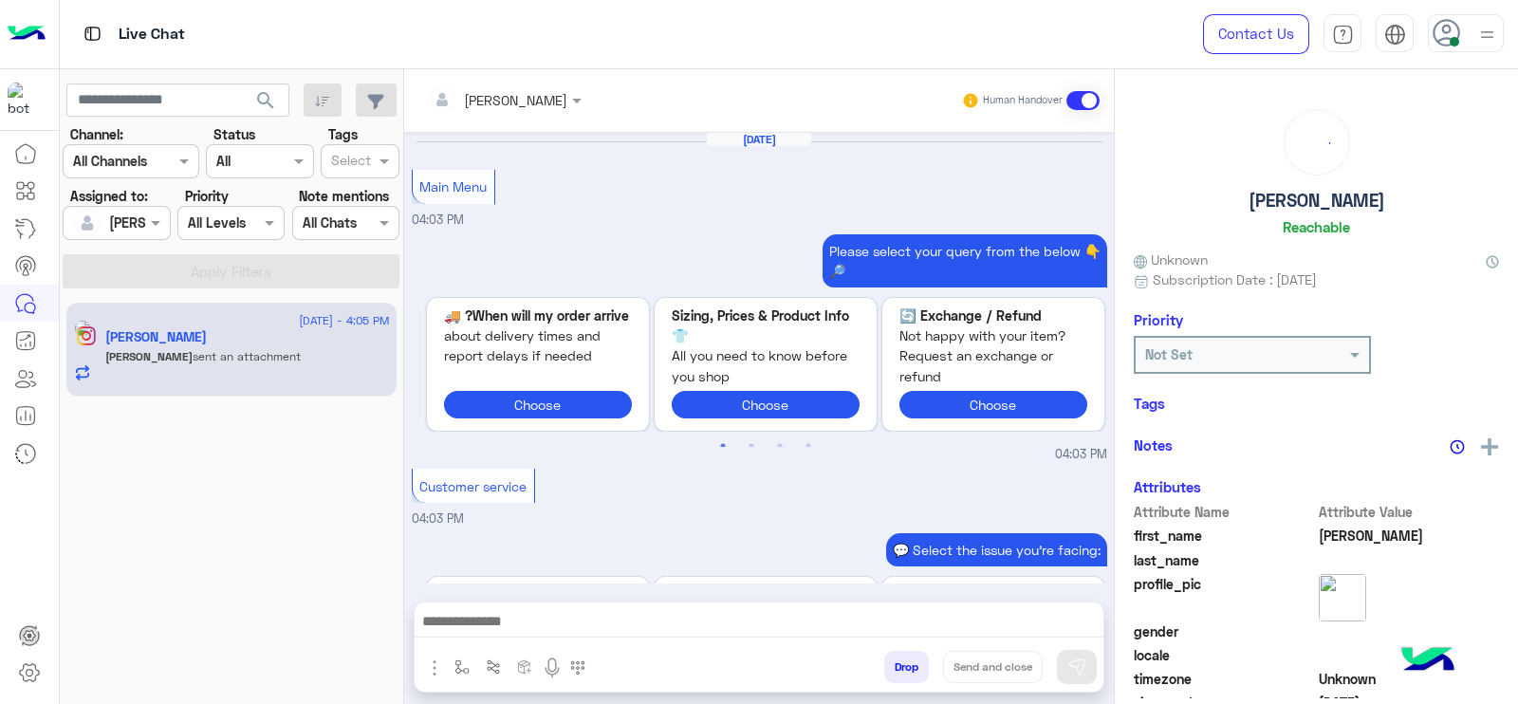
scroll to position [1721, 0]
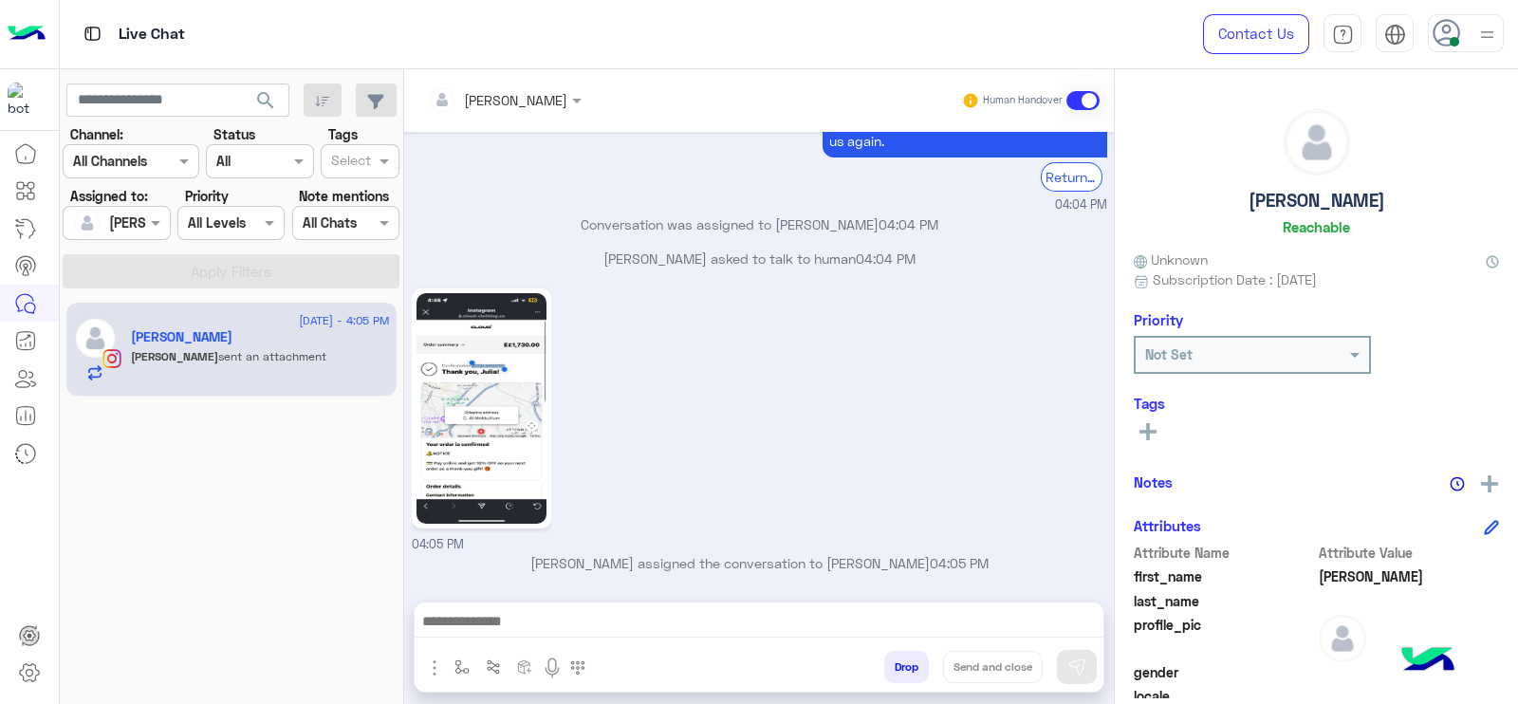
click at [524, 109] on div "[PERSON_NAME]" at bounding box center [515, 100] width 103 height 20
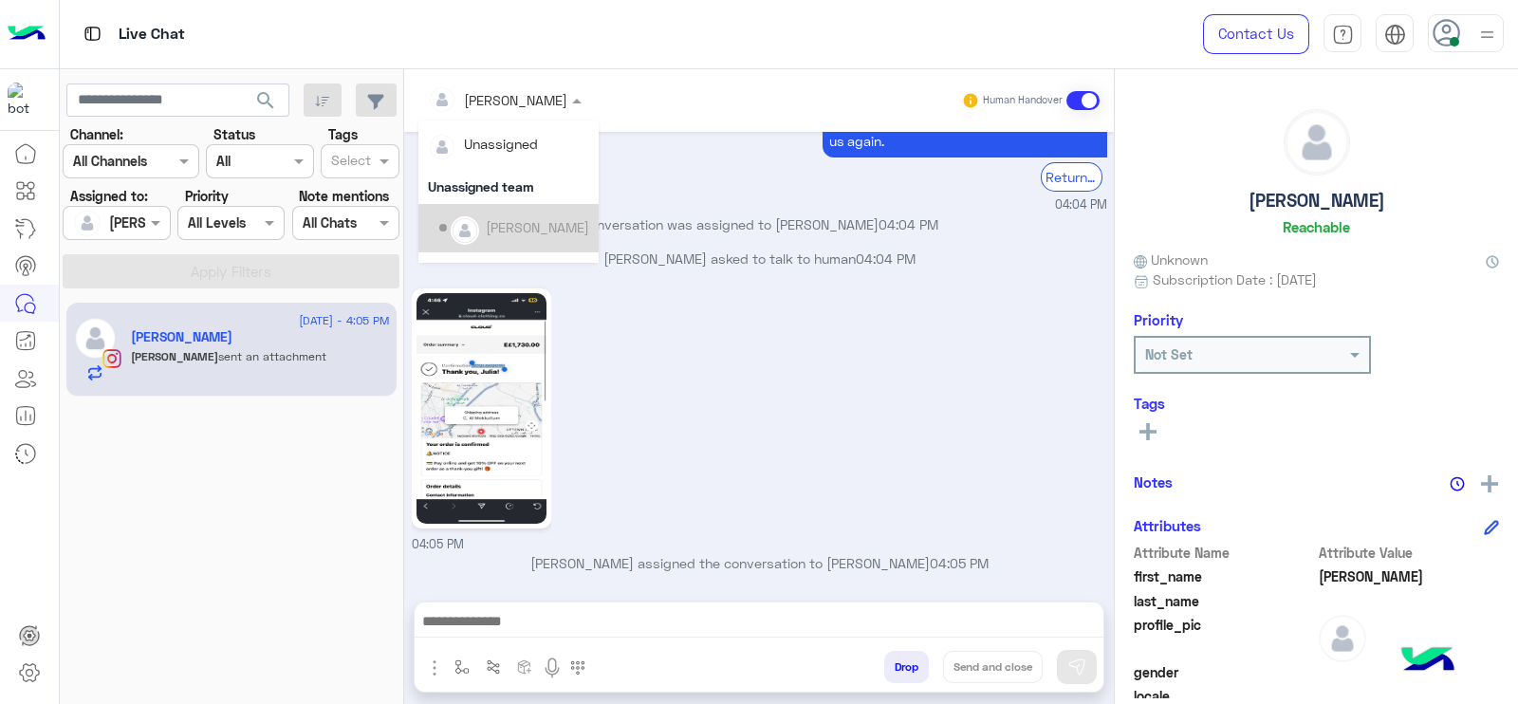
scroll to position [384, 0]
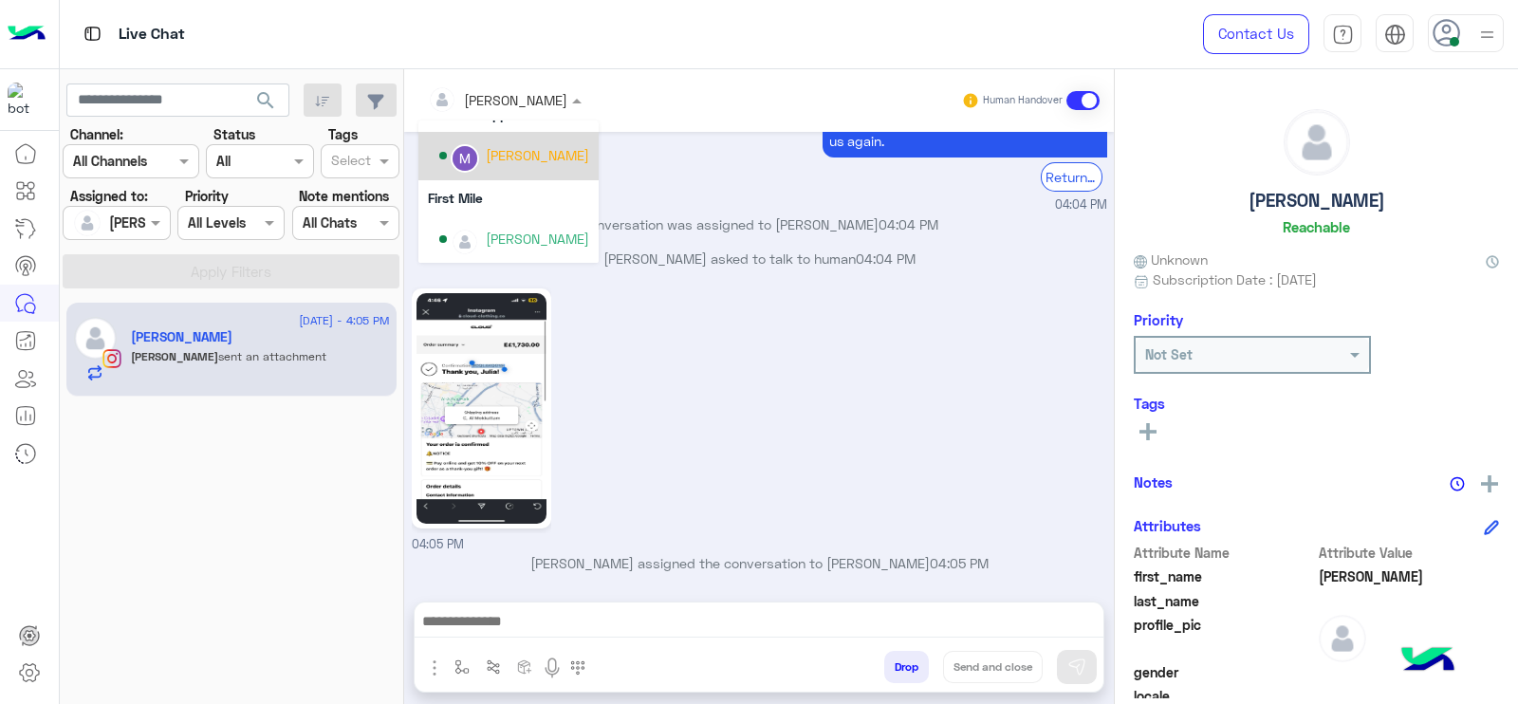
click at [527, 160] on div "[PERSON_NAME]" at bounding box center [537, 155] width 103 height 20
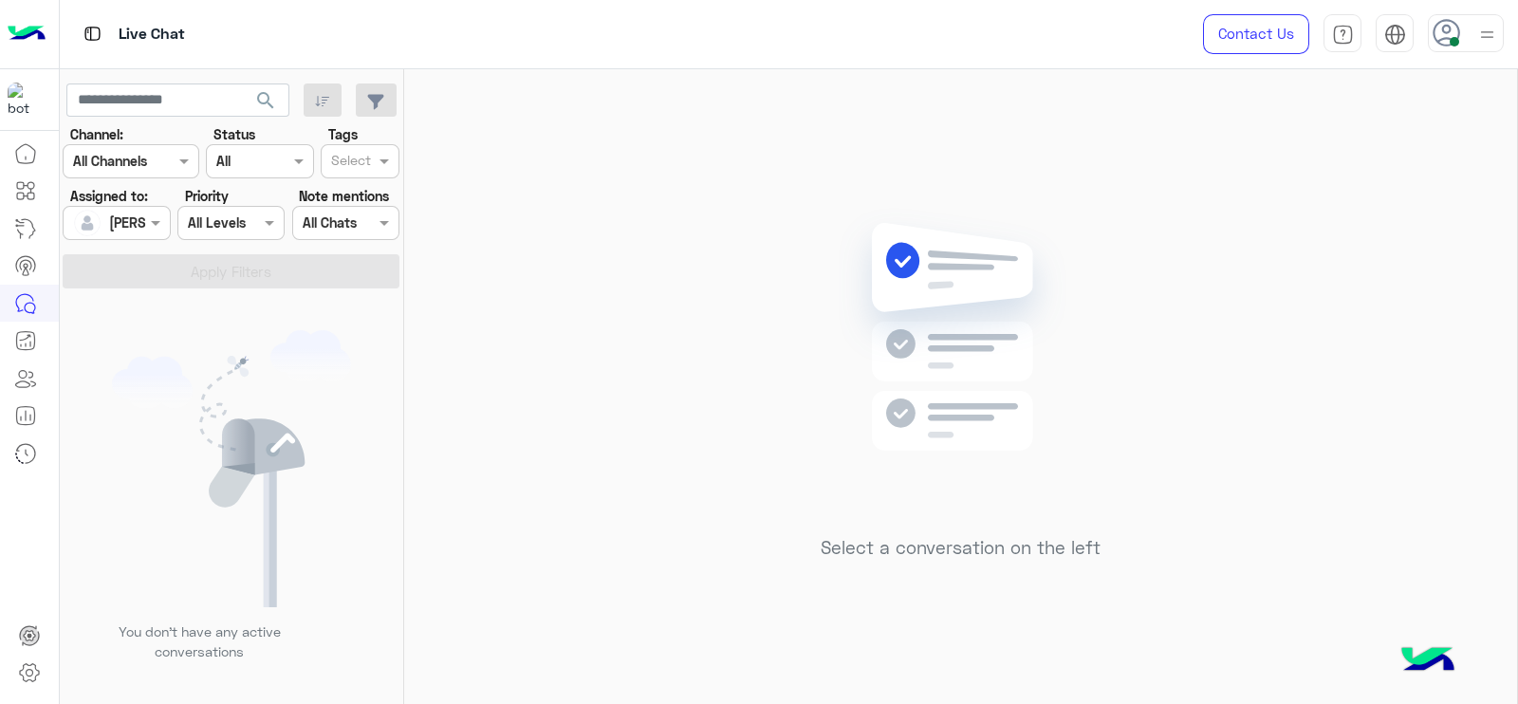
click at [523, 360] on div "Select a conversation on the left" at bounding box center [960, 390] width 1113 height 642
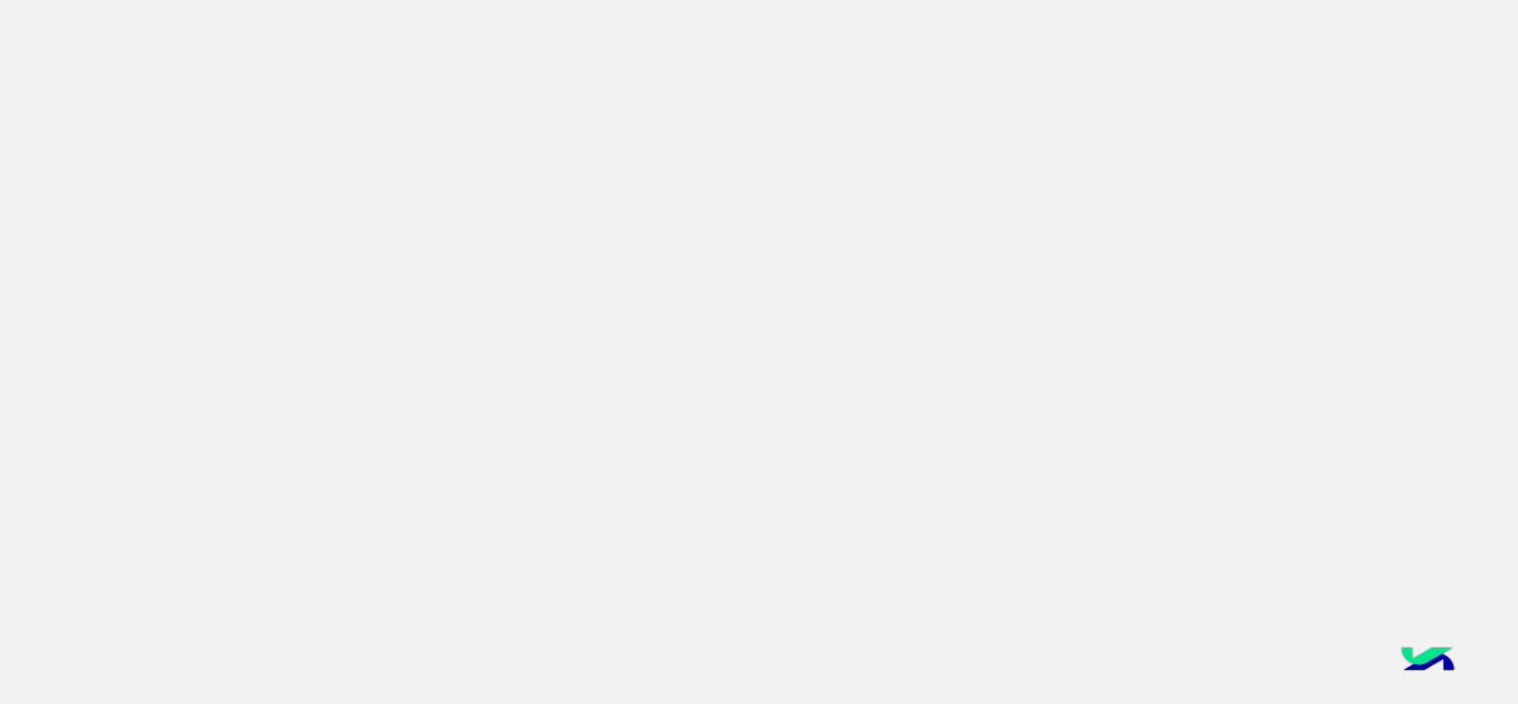
click at [1099, 294] on app-root at bounding box center [759, 352] width 1518 height 704
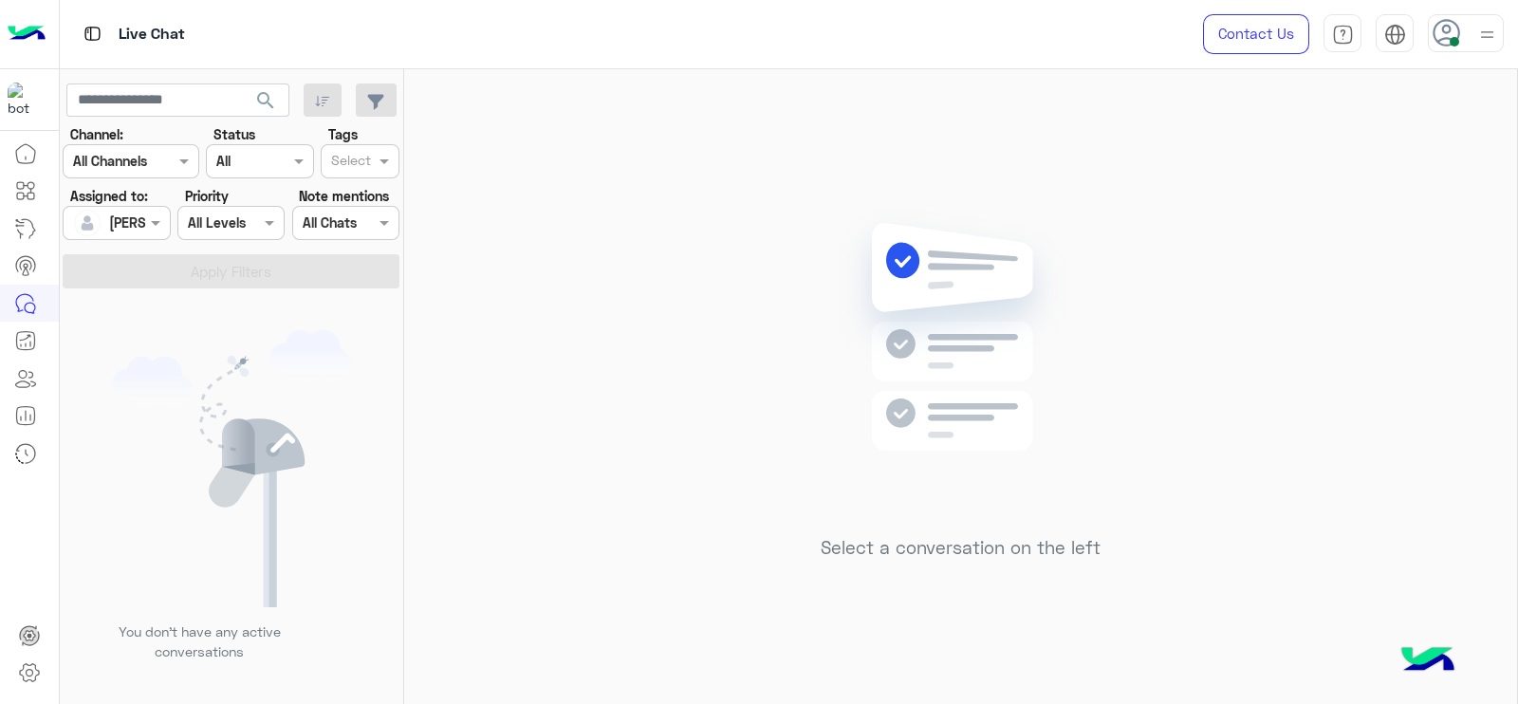
click at [598, 248] on div "Select a conversation on the left" at bounding box center [960, 390] width 1113 height 642
click at [693, 495] on div "Select a conversation on the left" at bounding box center [960, 390] width 1113 height 642
click at [754, 424] on div "Select a conversation on the left" at bounding box center [960, 390] width 1113 height 642
click at [1229, 438] on div "Select a conversation on the left" at bounding box center [960, 390] width 1113 height 642
click at [527, 406] on div "Select a conversation on the left" at bounding box center [960, 390] width 1113 height 642
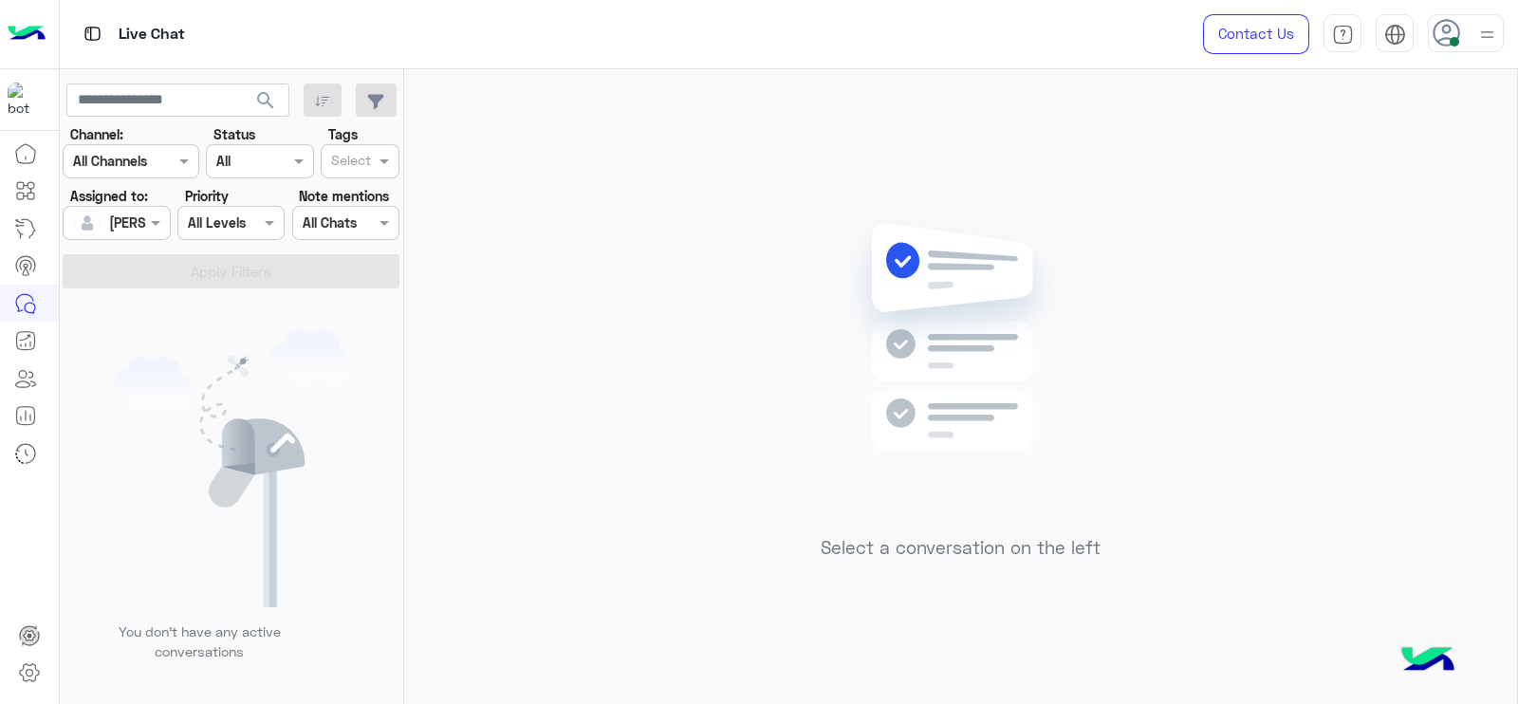
click at [462, 218] on div "Select a conversation on the left" at bounding box center [960, 390] width 1113 height 642
click at [543, 423] on div "Select a conversation on the left" at bounding box center [960, 390] width 1113 height 642
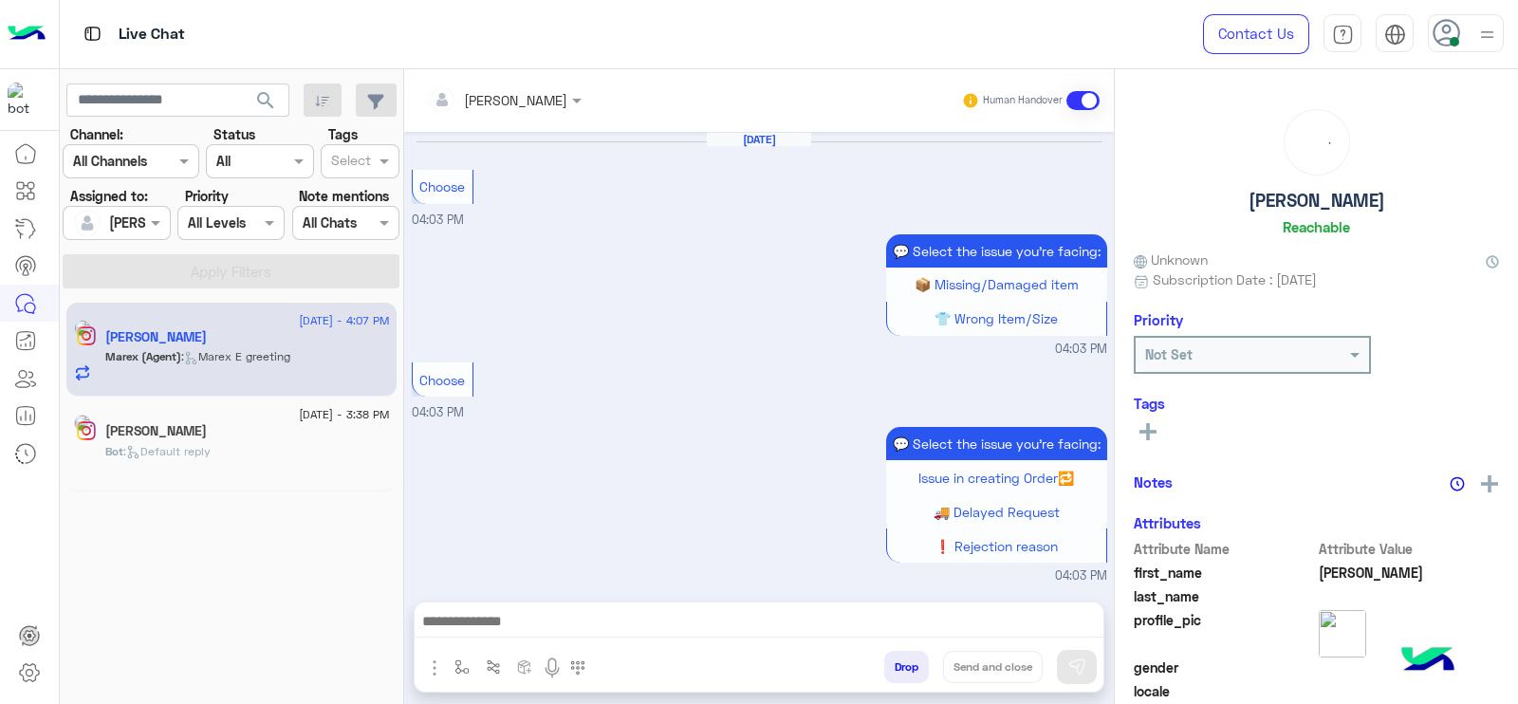
scroll to position [1349, 0]
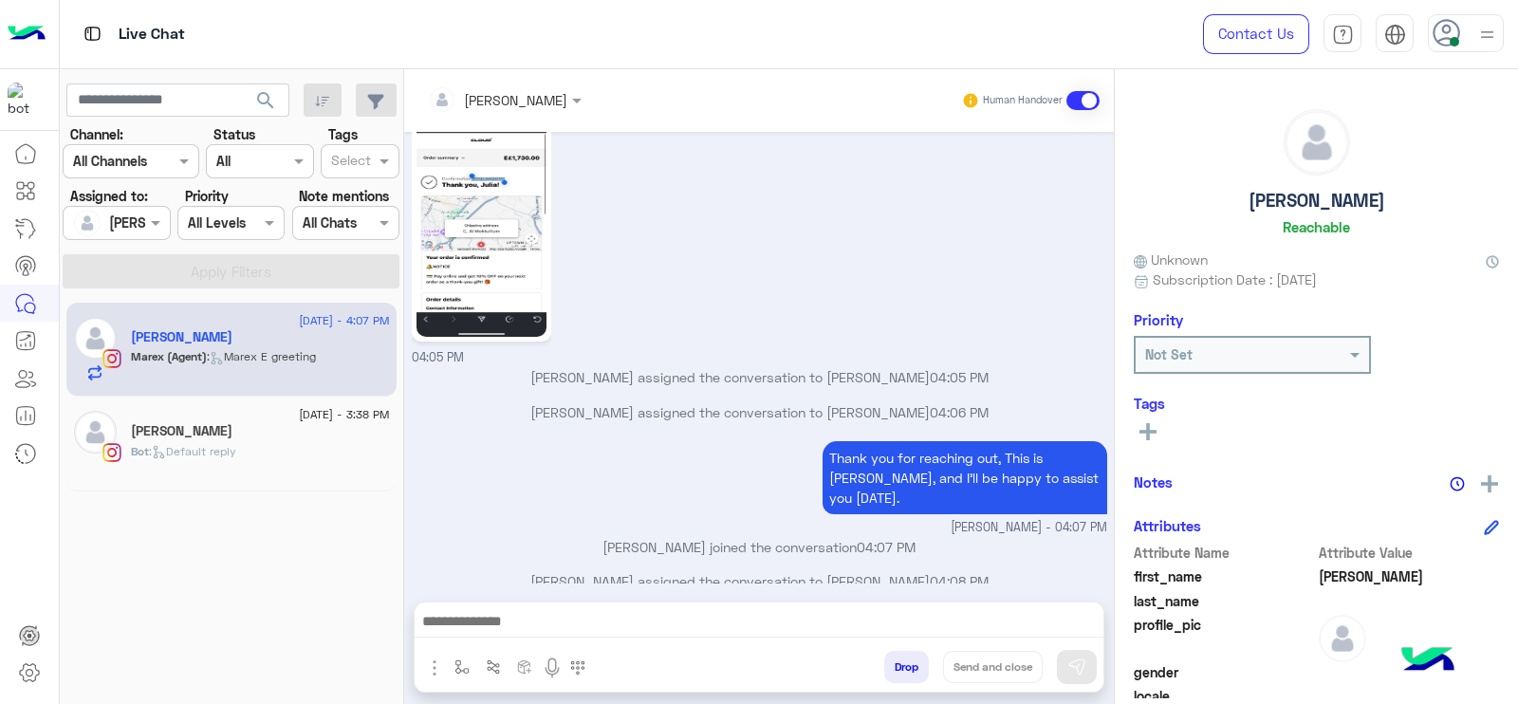
click at [300, 410] on span "[DATE] - 3:38 PM" at bounding box center [344, 414] width 90 height 17
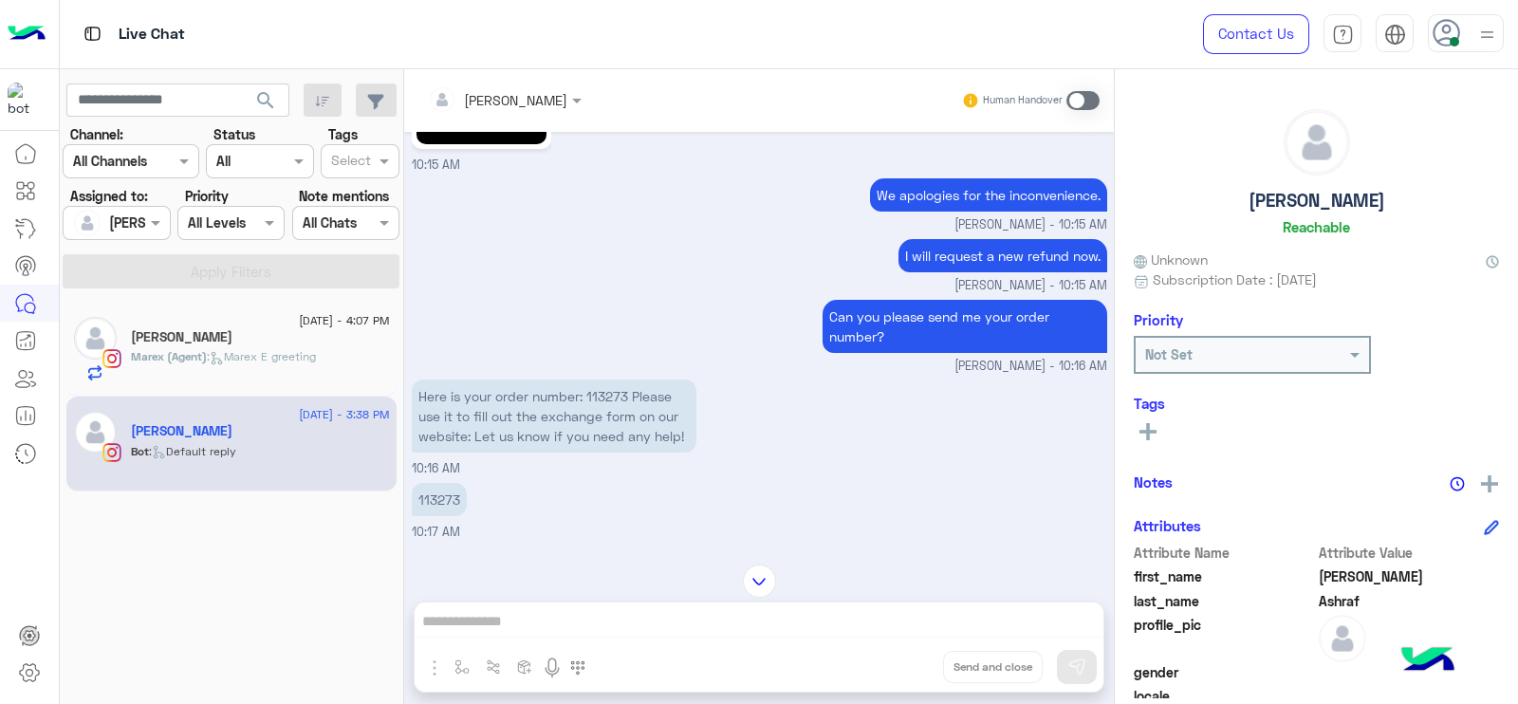
scroll to position [1008, 0]
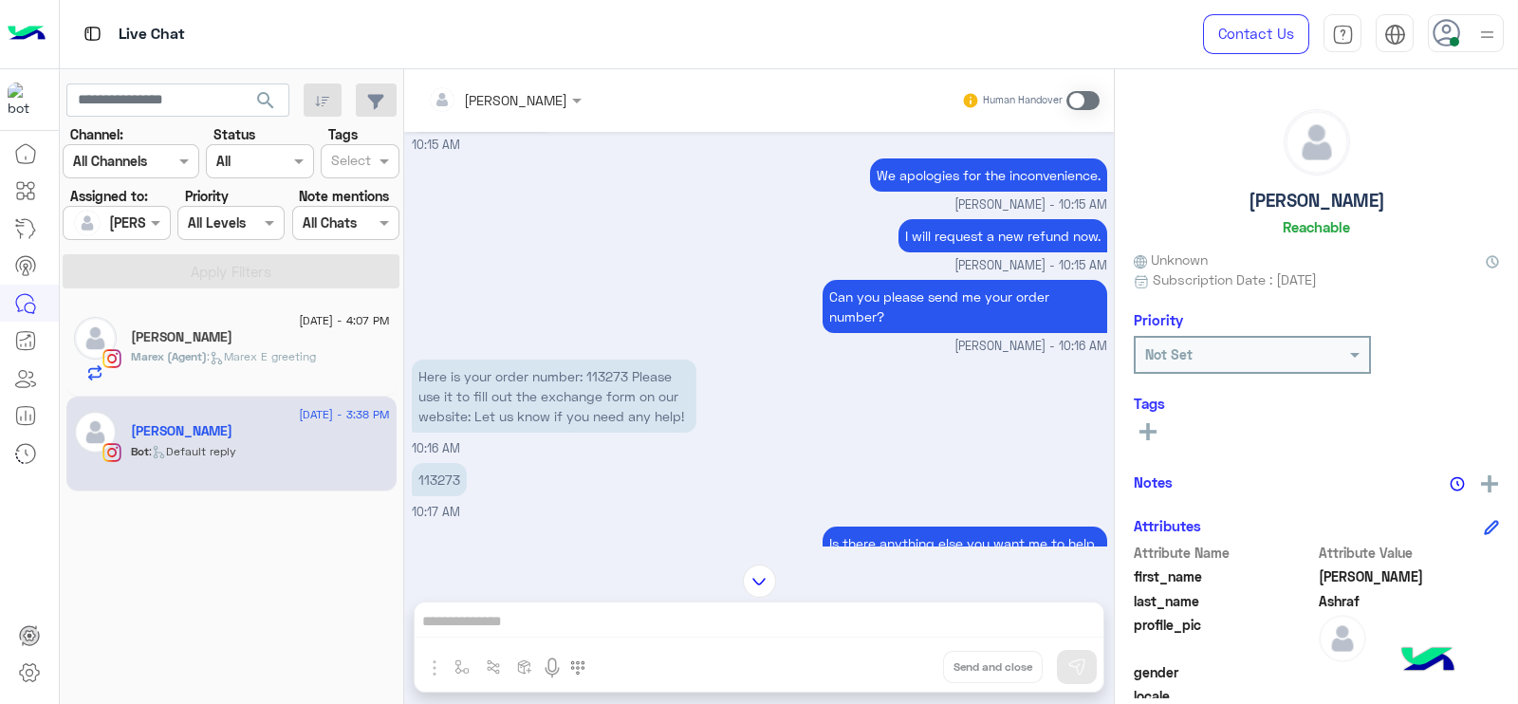
click at [452, 471] on p "113273" at bounding box center [439, 479] width 55 height 33
copy p "113273"
click at [601, 511] on div "113273 10:17 AM" at bounding box center [759, 490] width 695 height 64
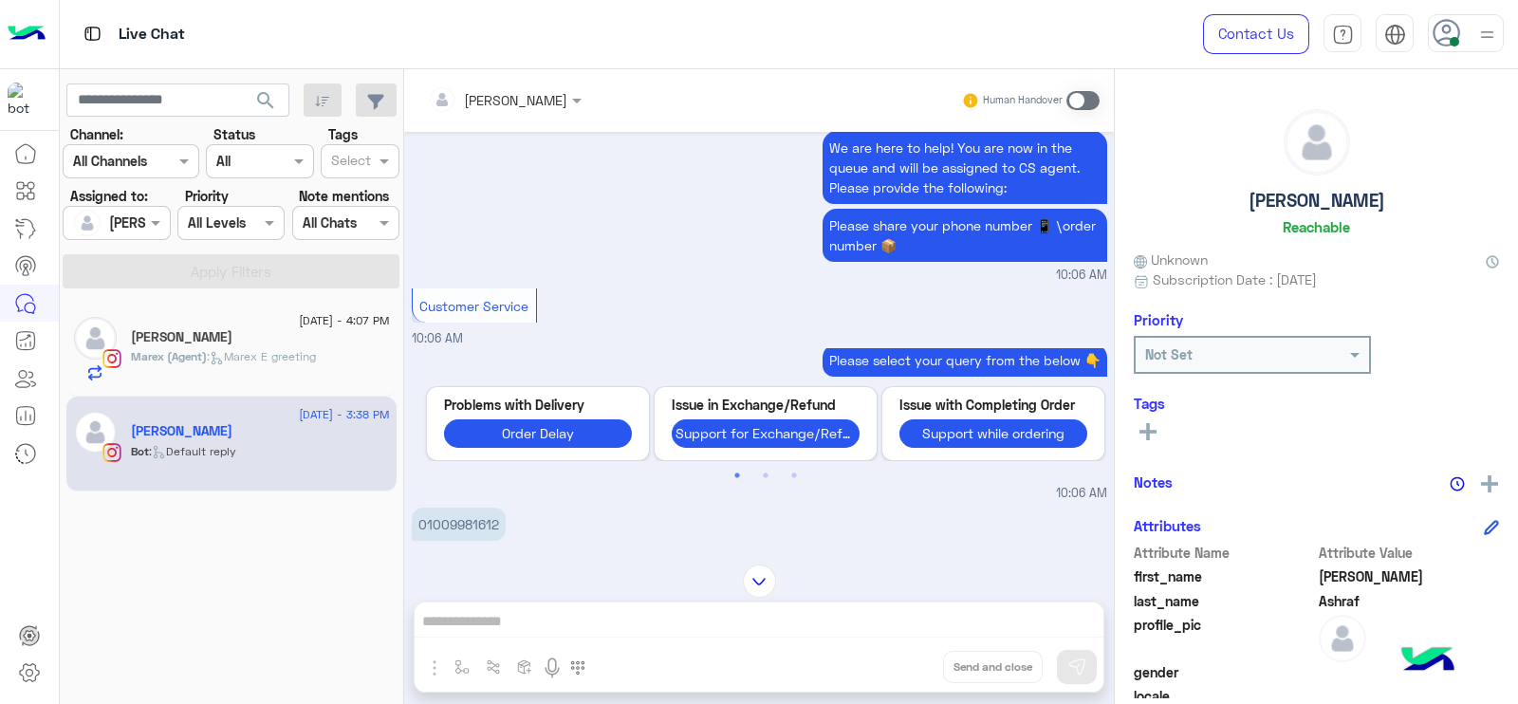
scroll to position [2666, 0]
click at [453, 507] on p "01009981612" at bounding box center [459, 523] width 94 height 33
copy p "01009981612"
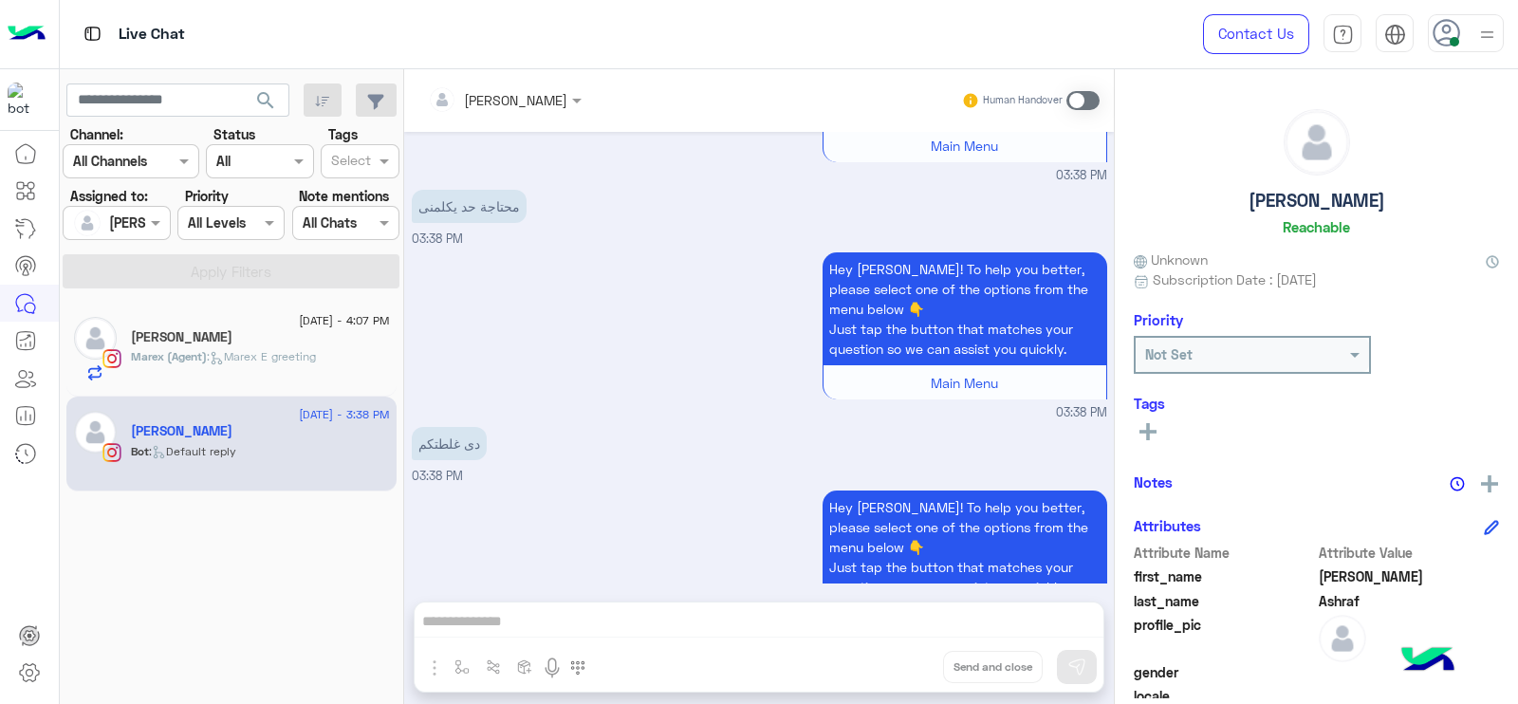
scroll to position [8732, 0]
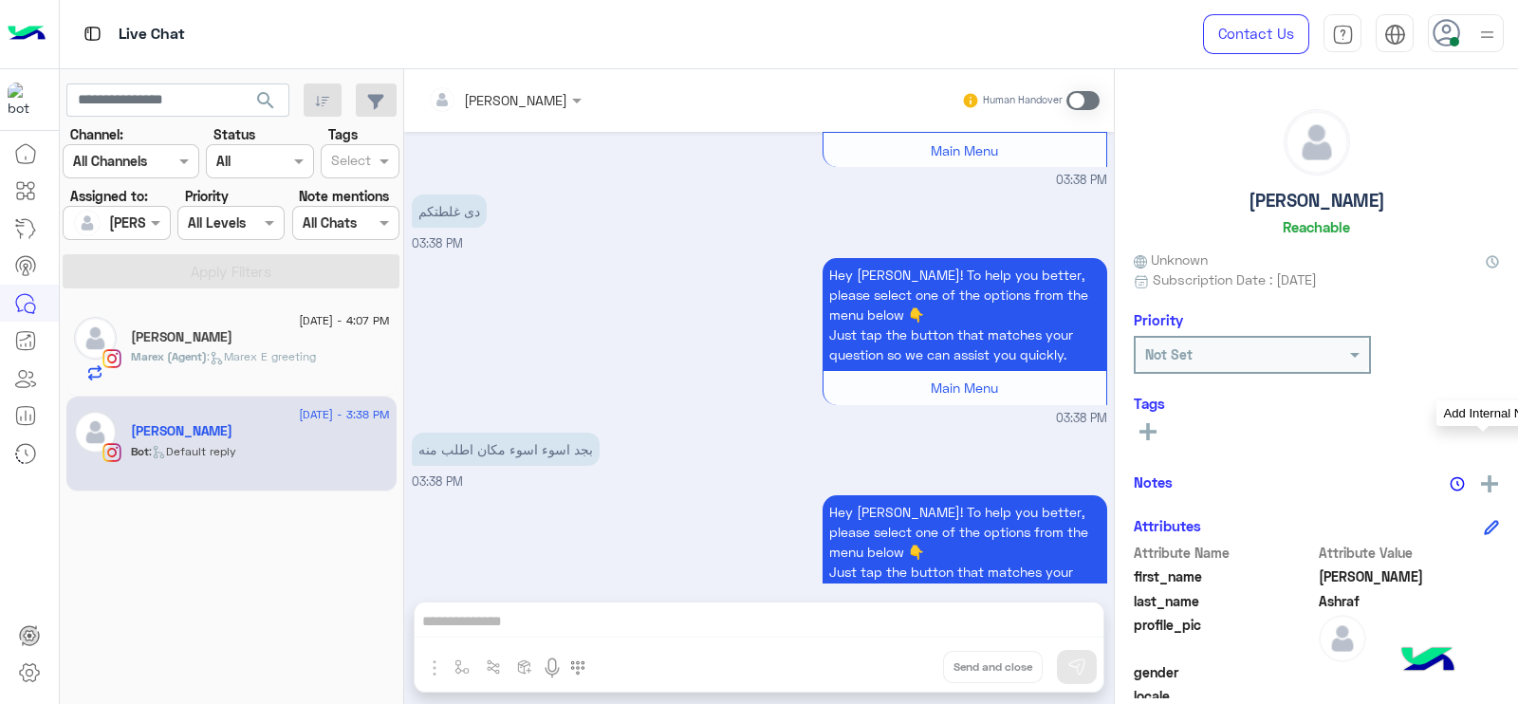
click at [1486, 485] on img at bounding box center [1489, 483] width 17 height 17
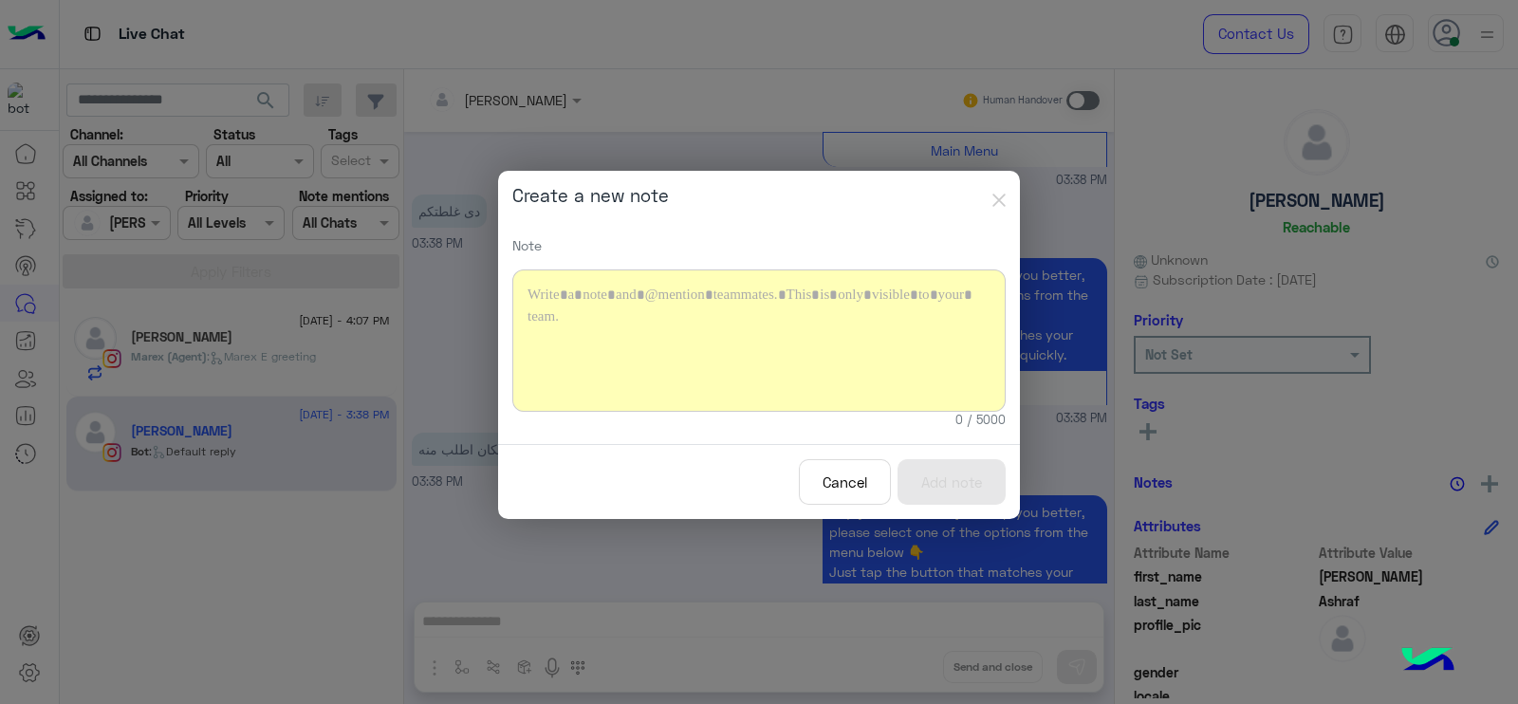
click at [702, 344] on div at bounding box center [758, 340] width 493 height 142
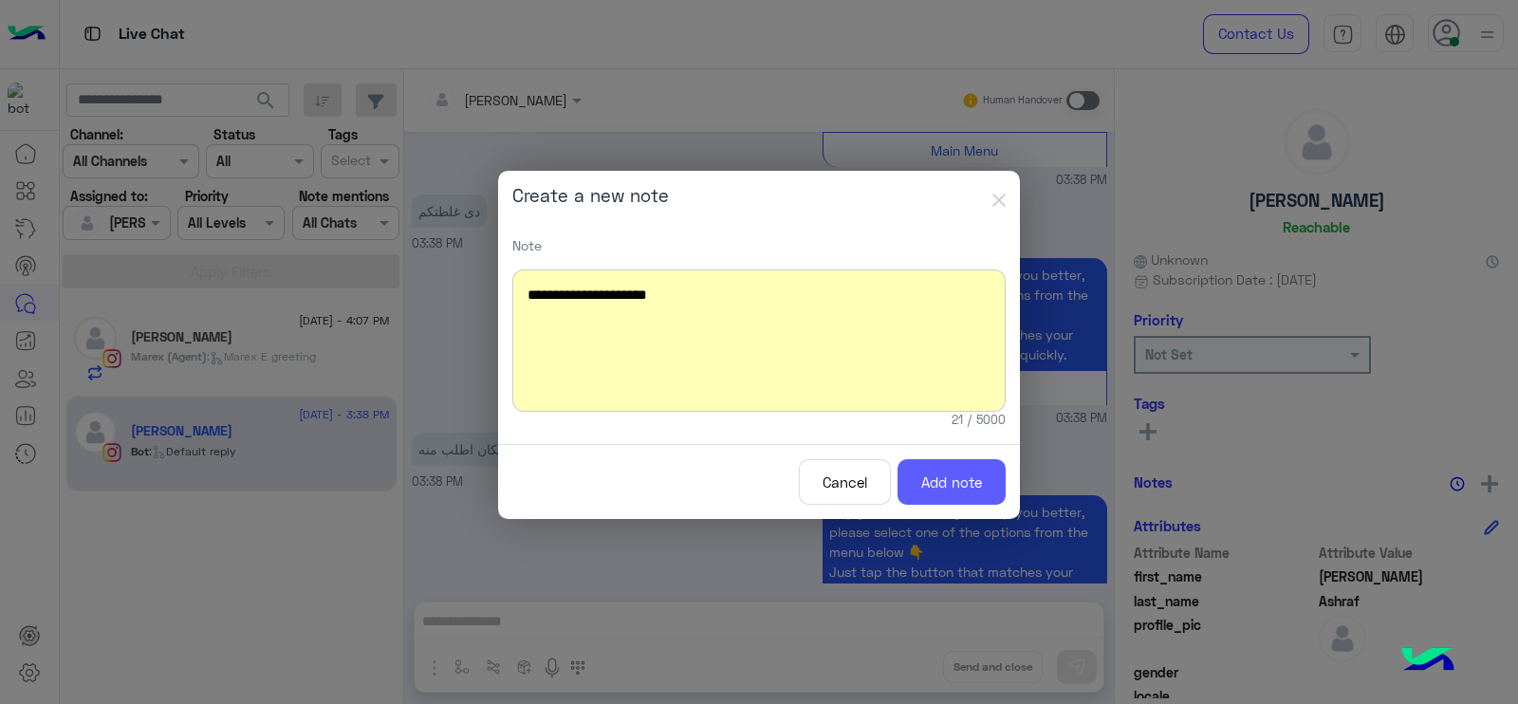
click at [944, 490] on button "Add note" at bounding box center [951, 482] width 108 height 46
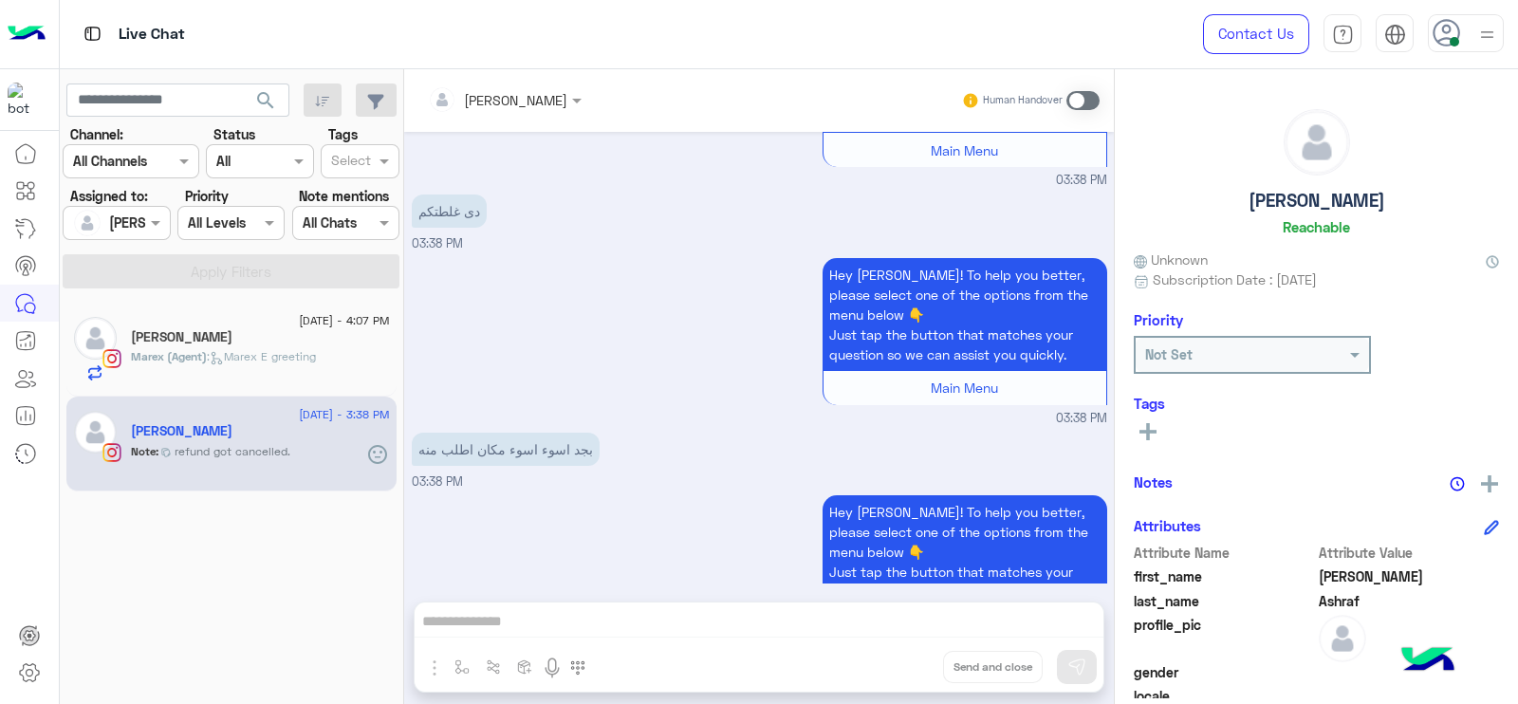
scroll to position [8829, 0]
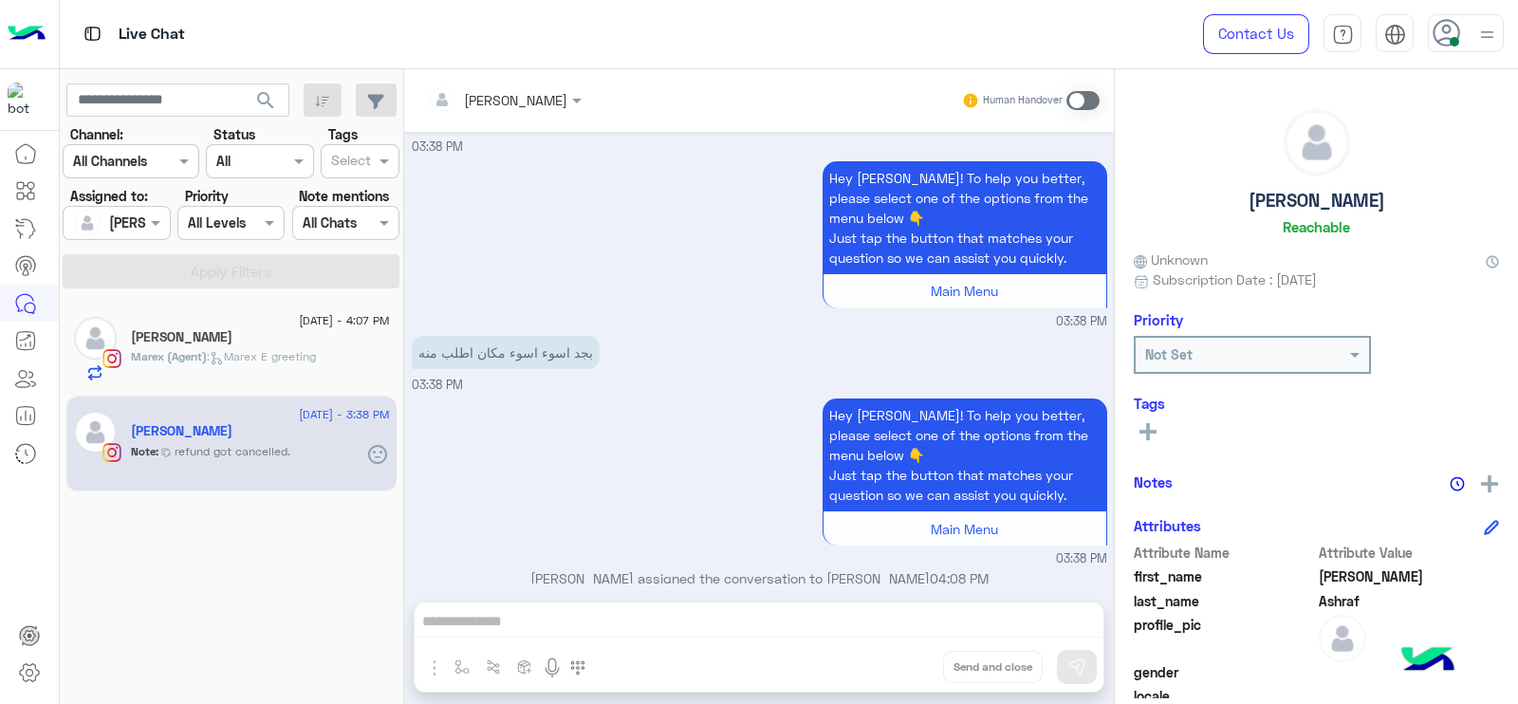
click at [480, 102] on input "text" at bounding box center [479, 100] width 103 height 20
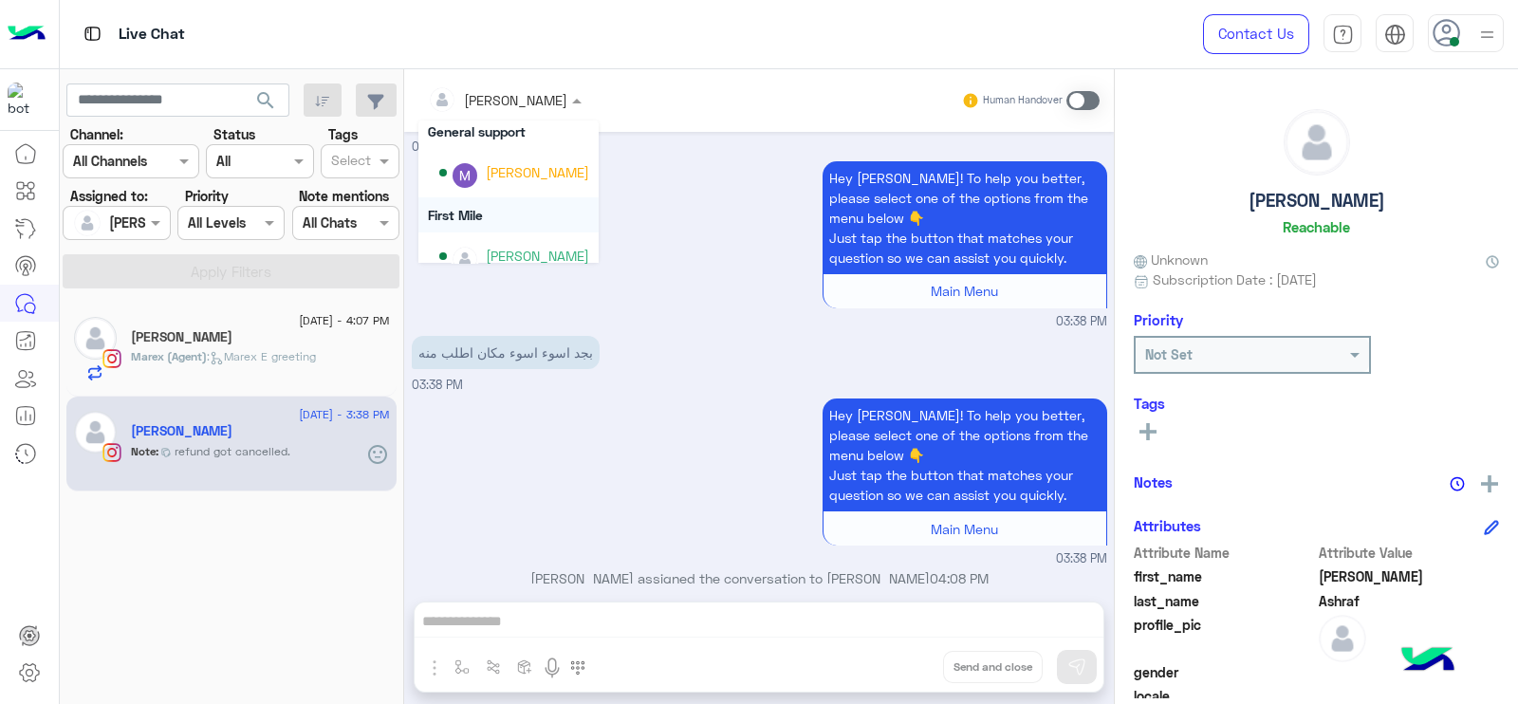
scroll to position [384, 0]
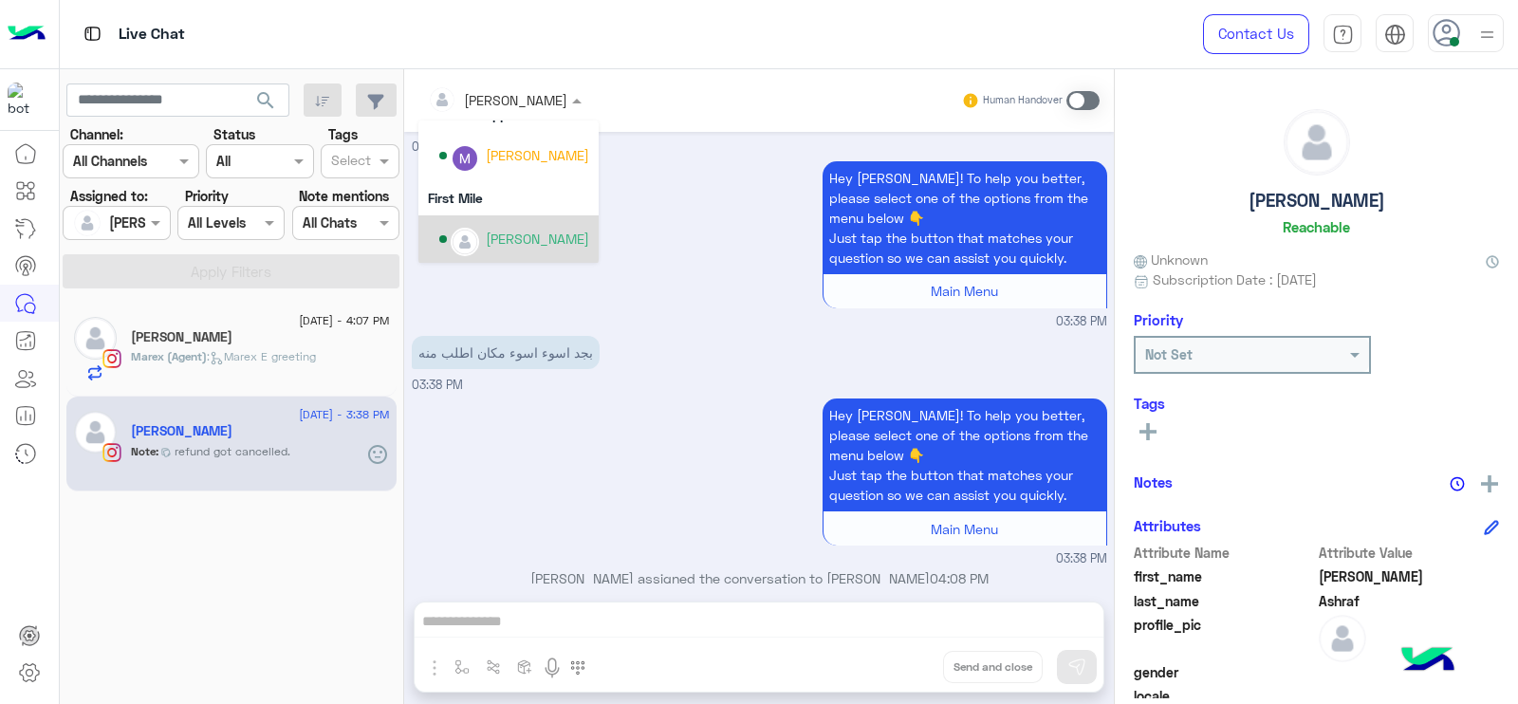
click at [522, 230] on div "[PERSON_NAME]" at bounding box center [537, 239] width 103 height 20
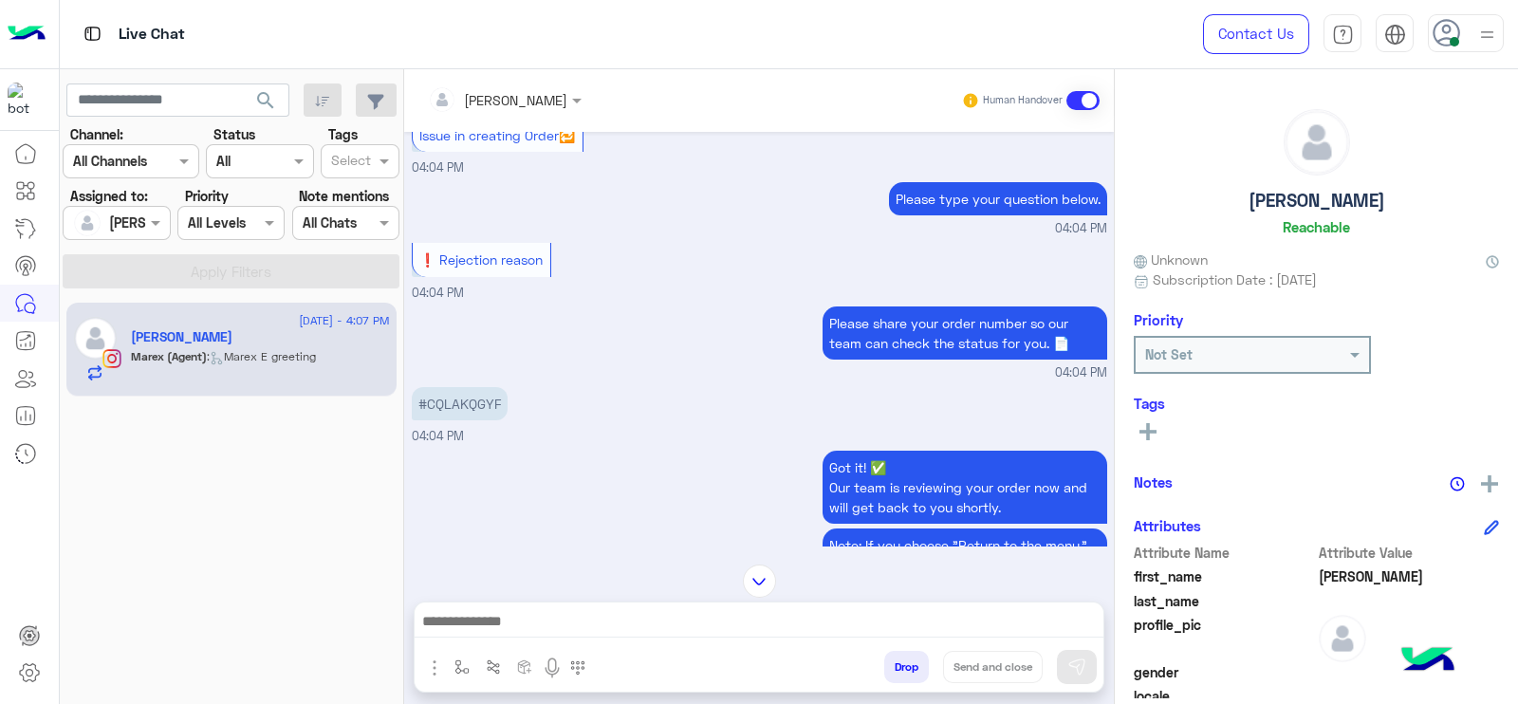
scroll to position [697, 0]
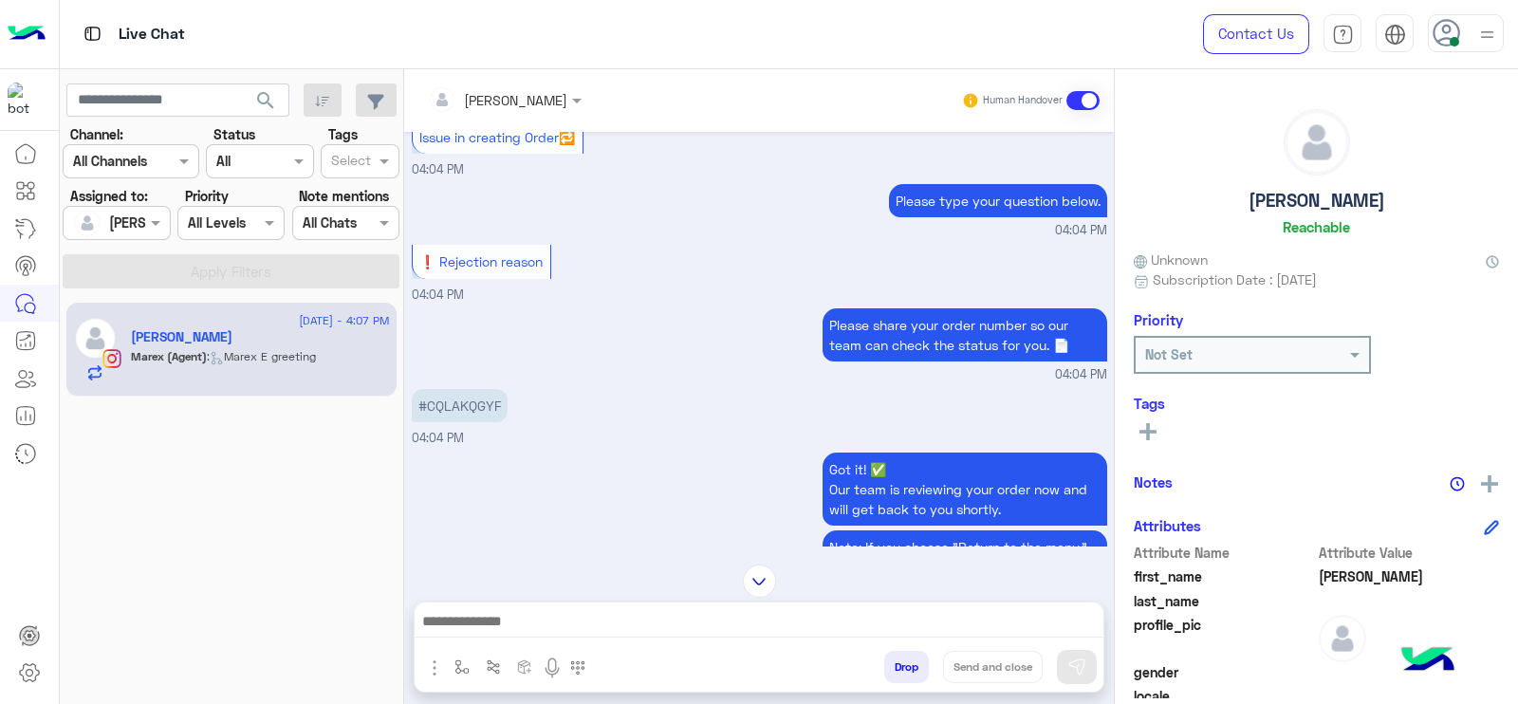
click at [446, 405] on p "#CQLAKQGYF" at bounding box center [460, 405] width 96 height 33
copy app-message "#CQLAKQGYF"
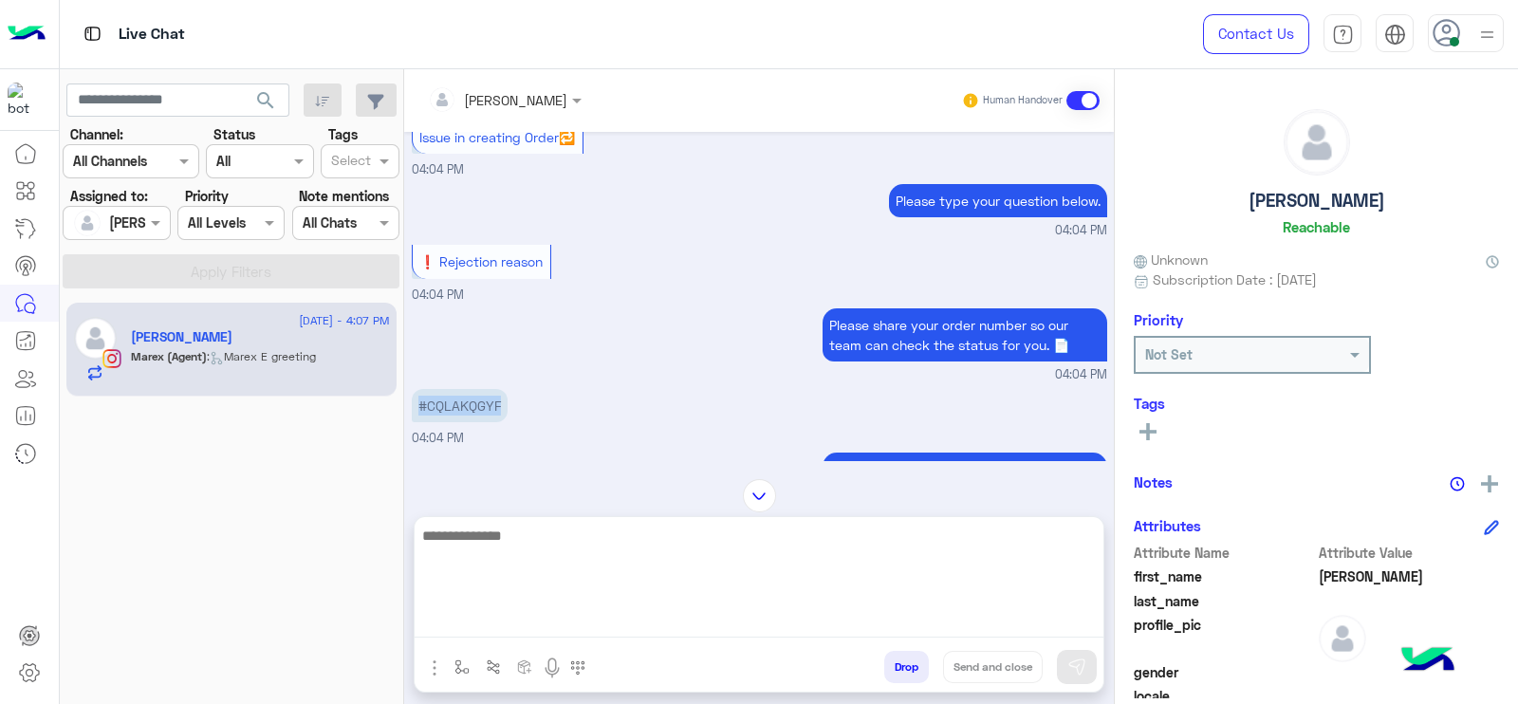
click at [648, 628] on textarea at bounding box center [759, 581] width 689 height 114
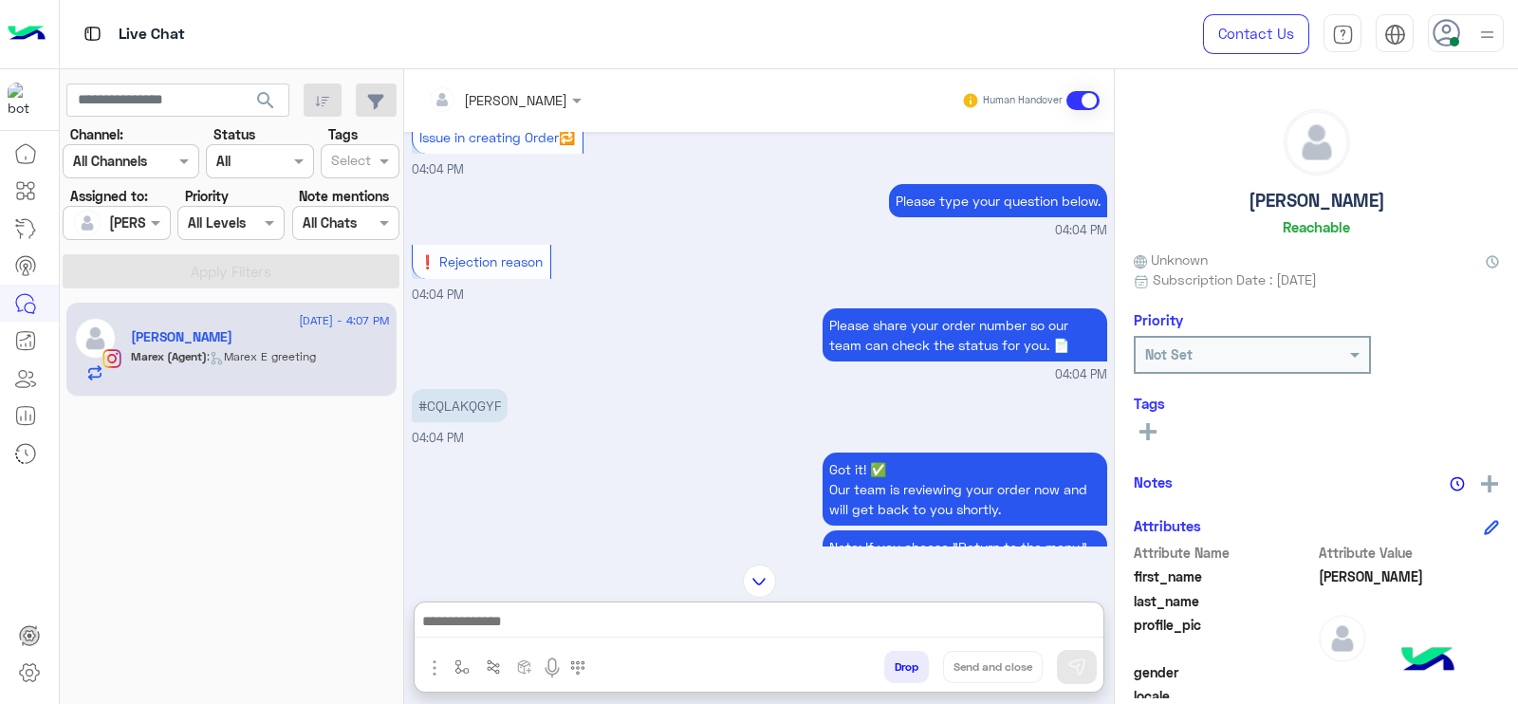
click at [751, 564] on img at bounding box center [759, 580] width 33 height 33
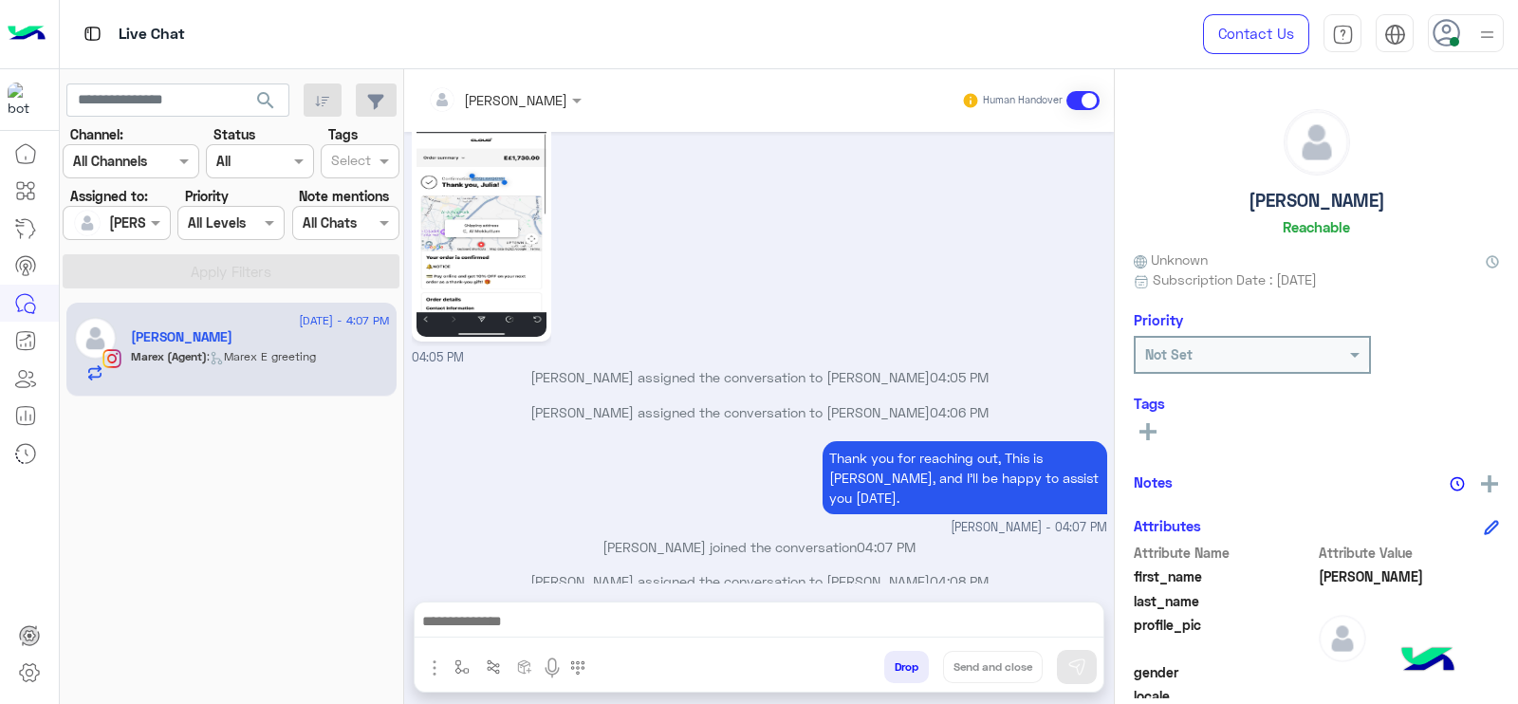
click at [701, 595] on div "[PERSON_NAME] Human Handover [DATE] Choose 04:03 PM 💬 Select the issue you're f…" at bounding box center [759, 390] width 710 height 642
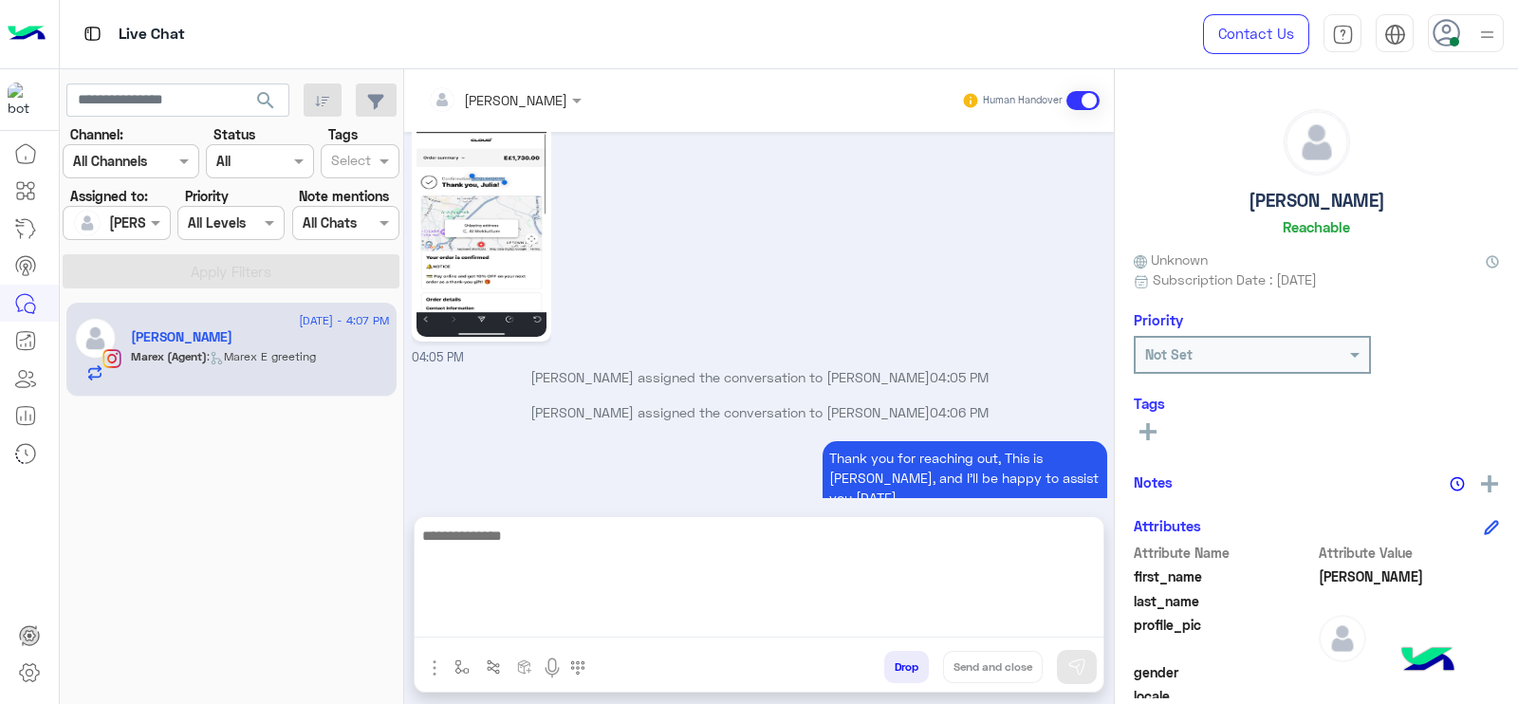
click at [688, 615] on textarea at bounding box center [759, 581] width 689 height 114
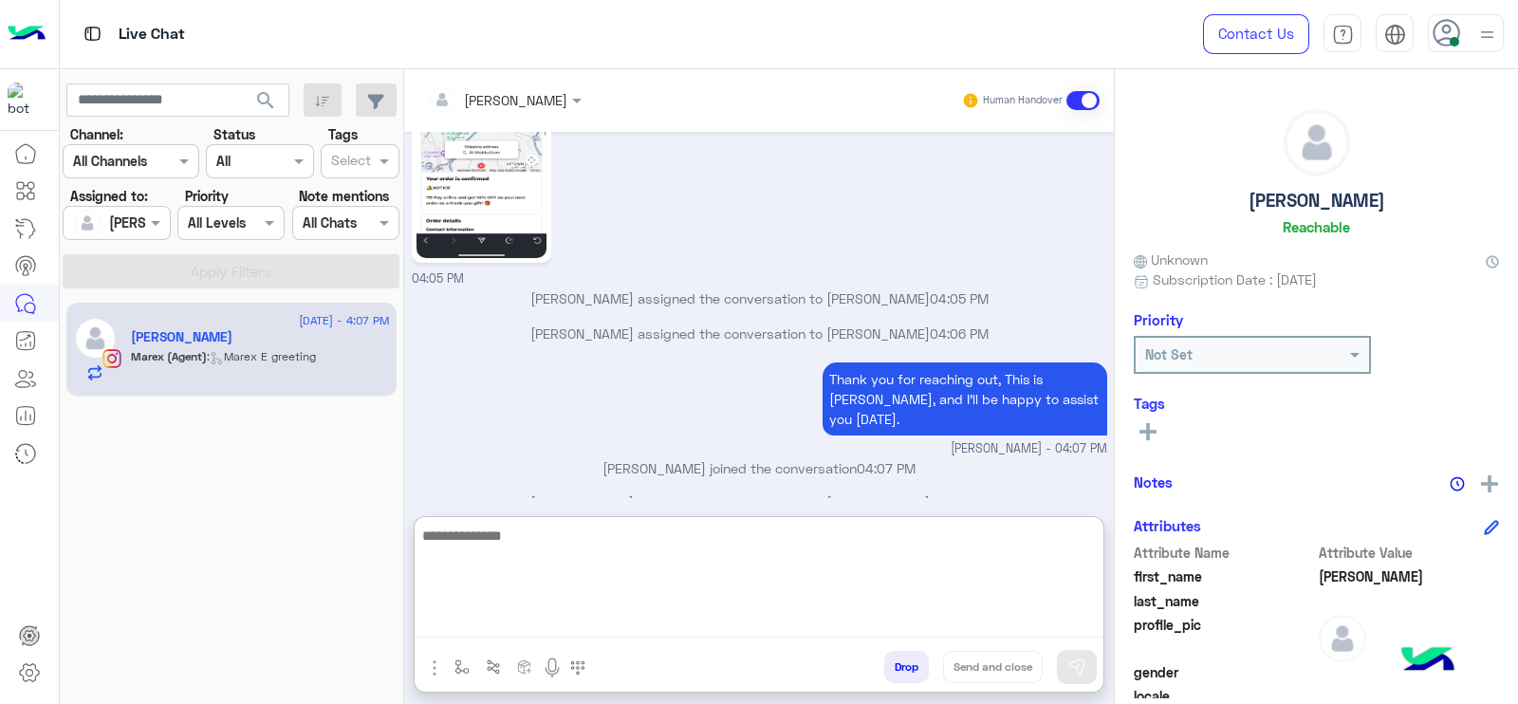
scroll to position [1431, 0]
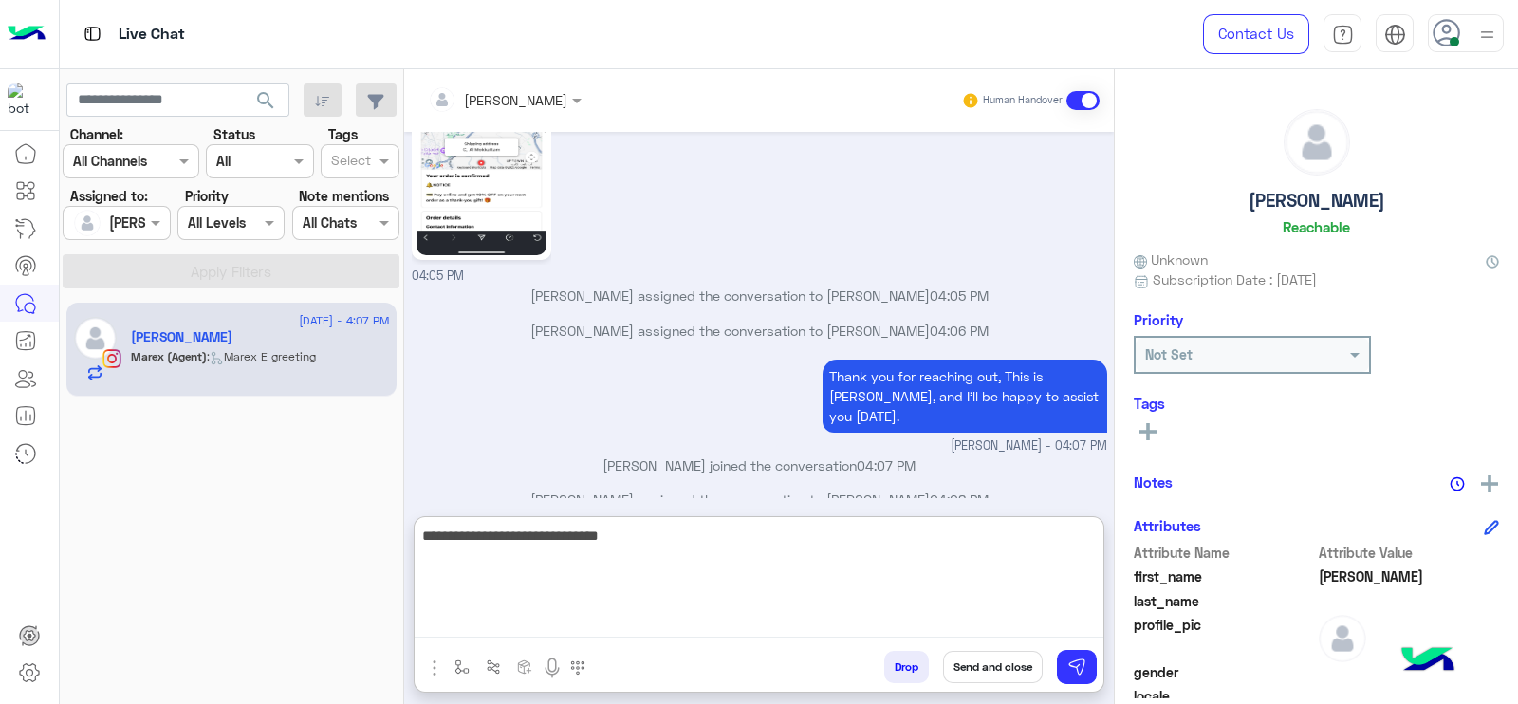
click at [706, 541] on textarea "**********" at bounding box center [759, 581] width 689 height 114
click at [661, 592] on textarea "**********" at bounding box center [759, 581] width 689 height 114
click at [745, 578] on textarea "**********" at bounding box center [759, 581] width 689 height 114
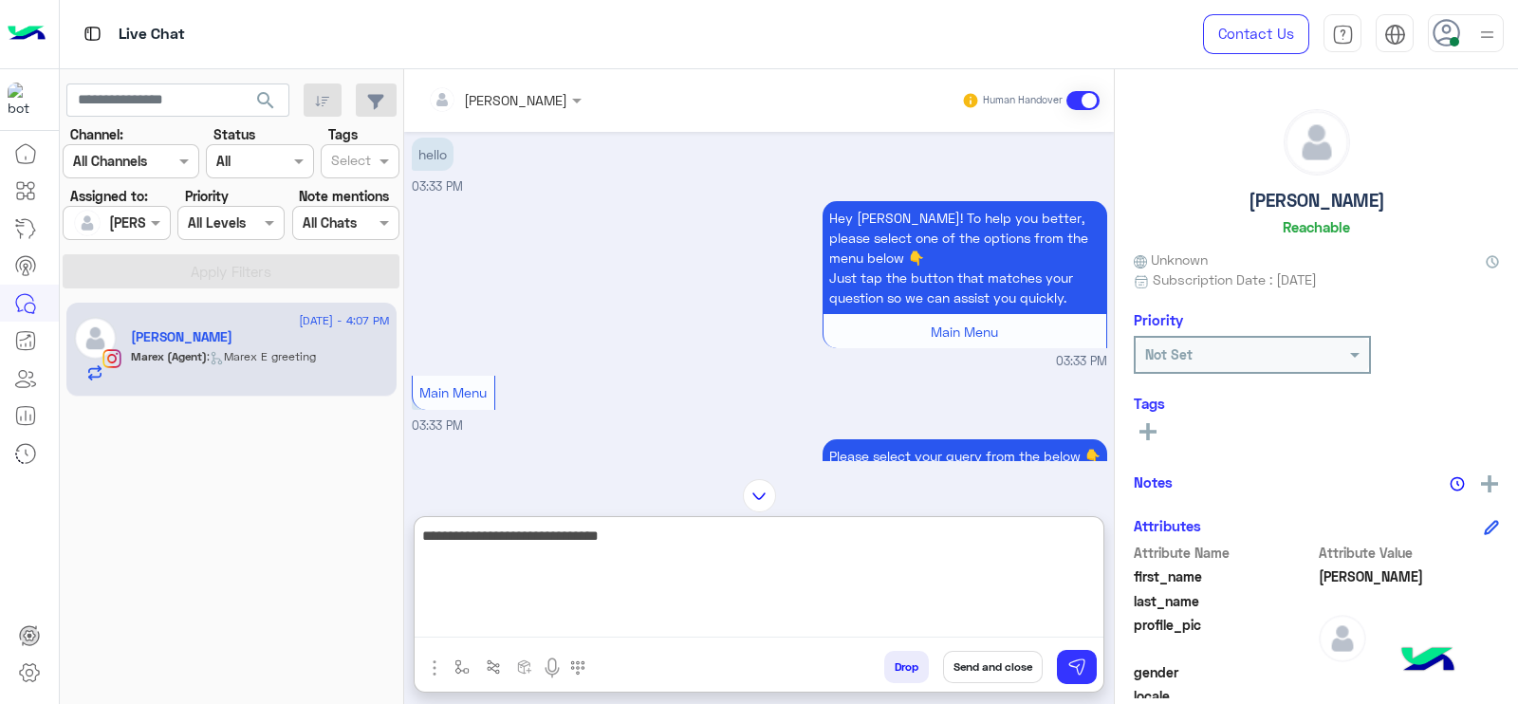
scroll to position [909, 0]
click at [675, 571] on textarea "**********" at bounding box center [759, 581] width 689 height 114
click at [674, 564] on textarea "**********" at bounding box center [759, 581] width 689 height 114
click at [455, 545] on textarea "**********" at bounding box center [759, 581] width 689 height 114
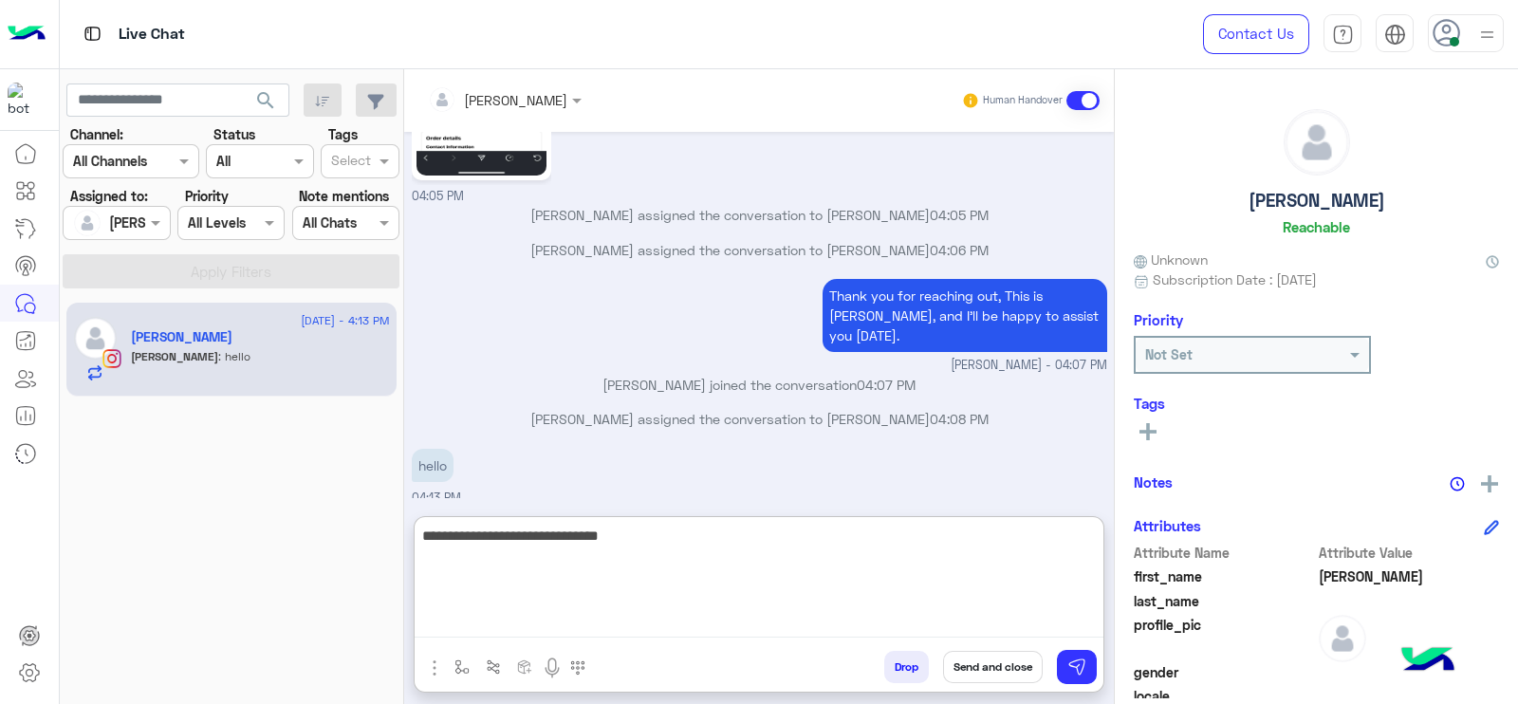
click at [453, 545] on textarea "**********" at bounding box center [759, 581] width 689 height 114
click at [445, 545] on textarea "**********" at bounding box center [759, 581] width 689 height 114
type textarea "**********"
click at [525, 566] on textarea "**********" at bounding box center [759, 581] width 689 height 114
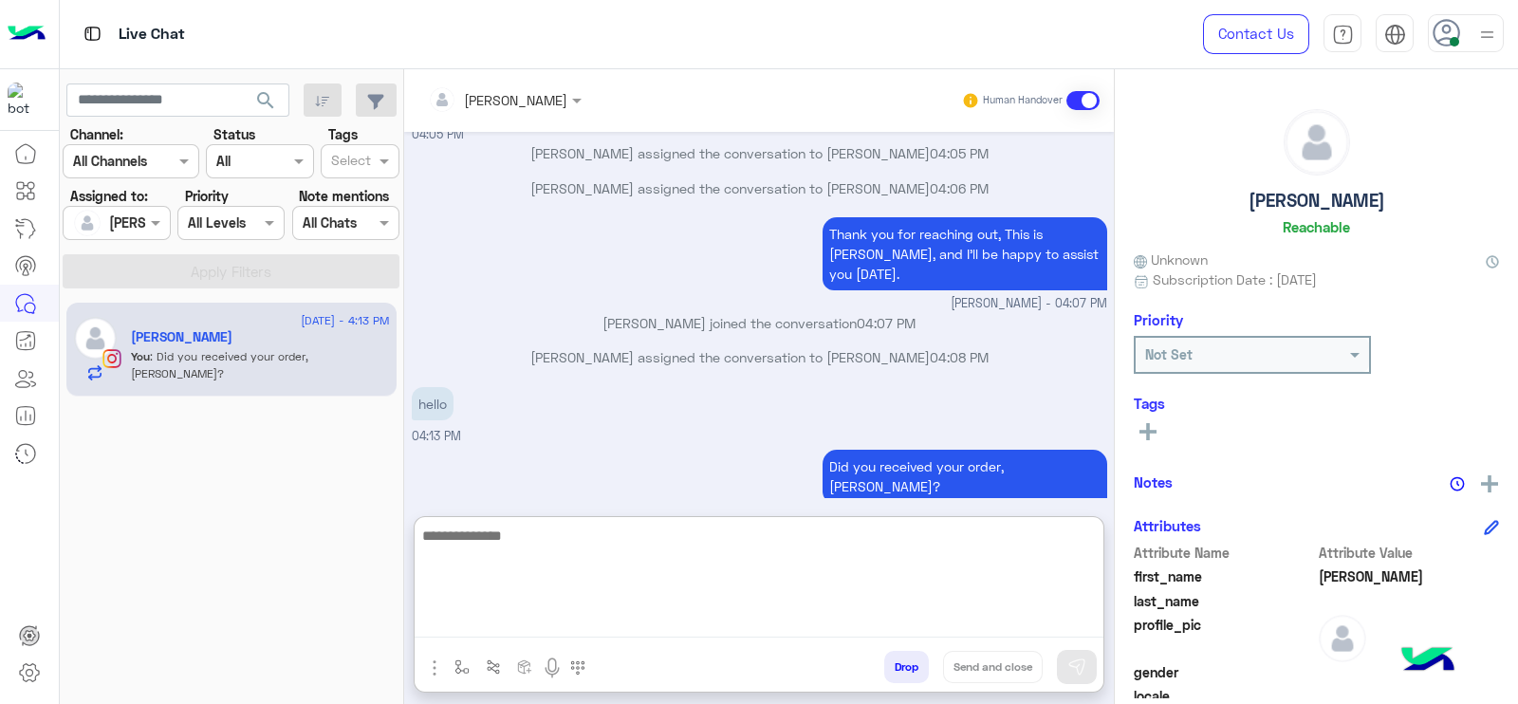
scroll to position [4203, 0]
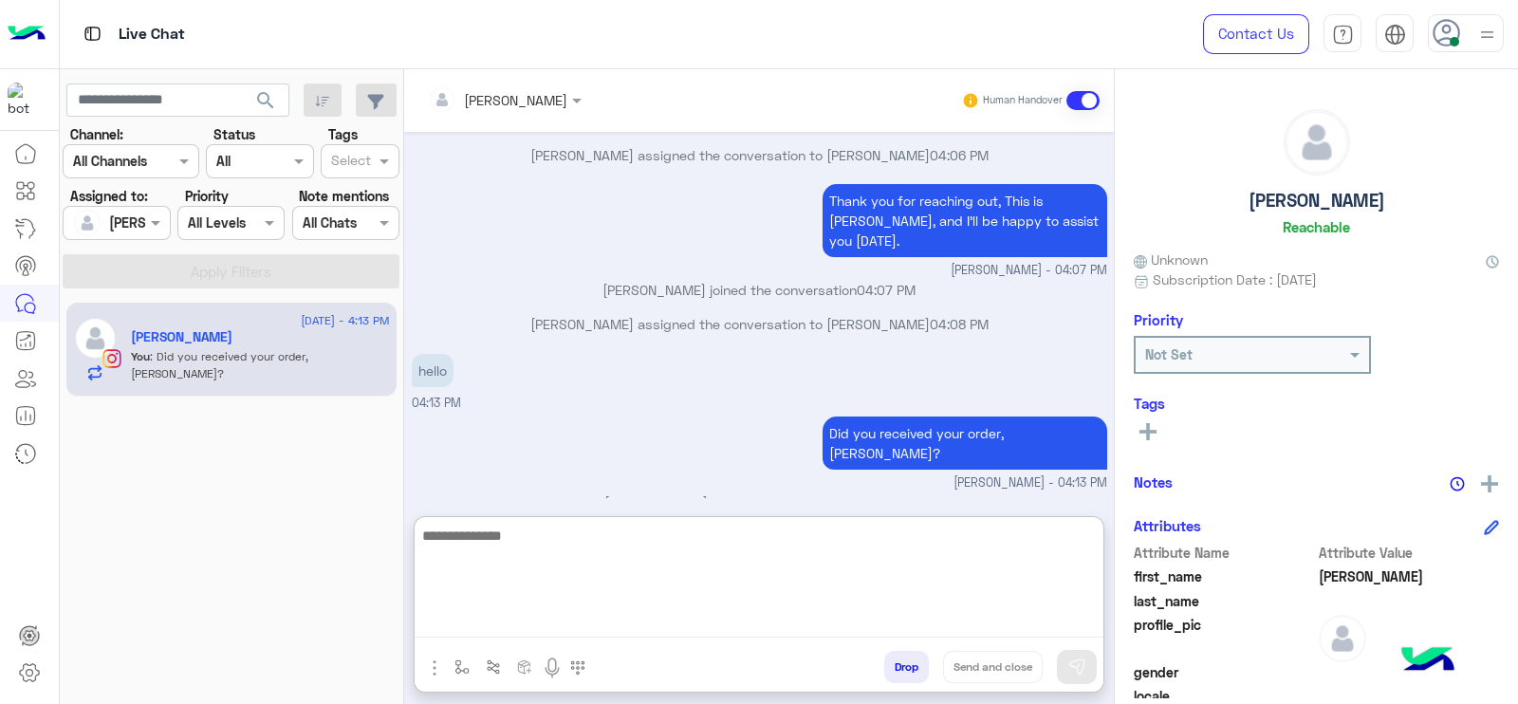
click at [769, 583] on textarea at bounding box center [759, 581] width 689 height 114
click at [887, 615] on textarea at bounding box center [759, 581] width 689 height 114
click at [633, 607] on textarea at bounding box center [759, 581] width 689 height 114
click at [759, 597] on textarea at bounding box center [759, 581] width 689 height 114
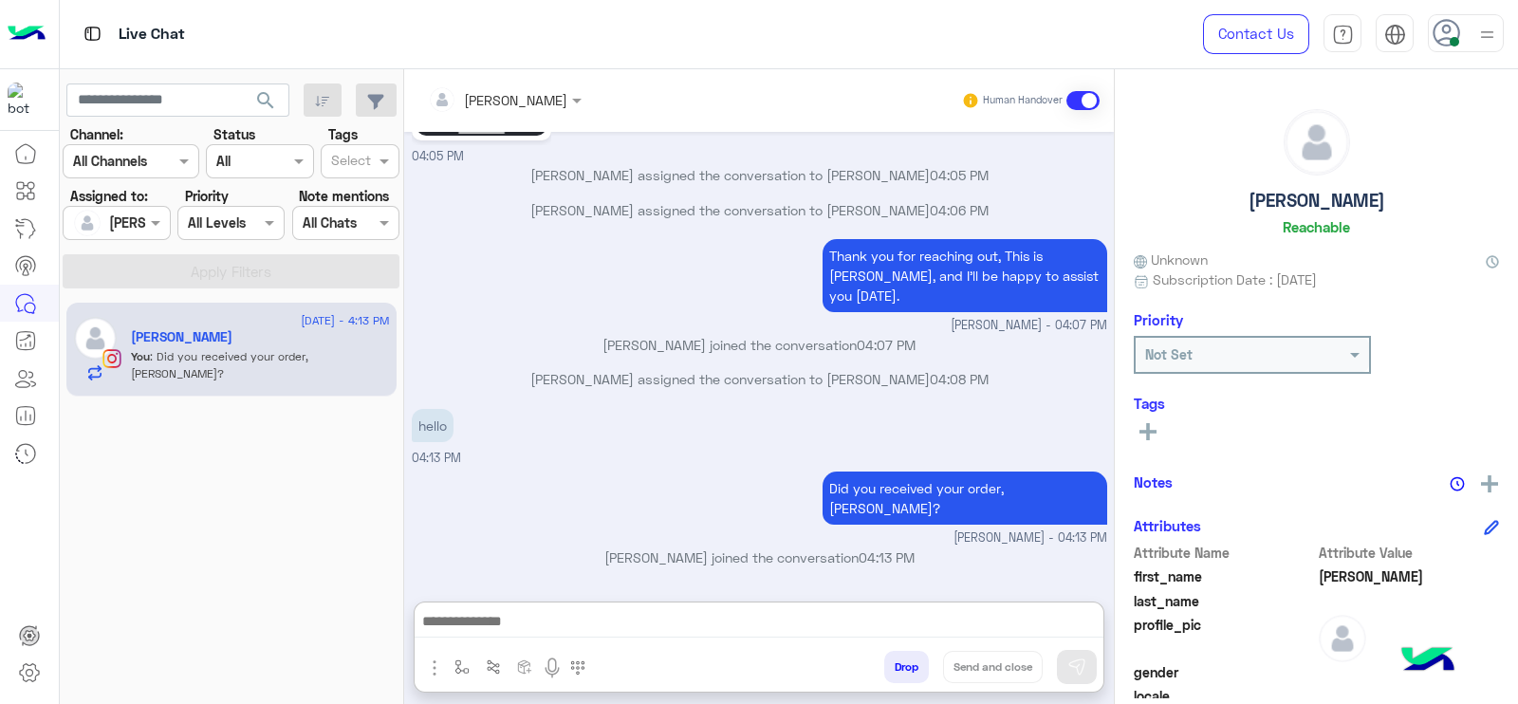
click at [308, 556] on div "[DATE] - 4:13 PM [PERSON_NAME] You : Did you received your order, [PERSON_NAME]?" at bounding box center [232, 503] width 344 height 416
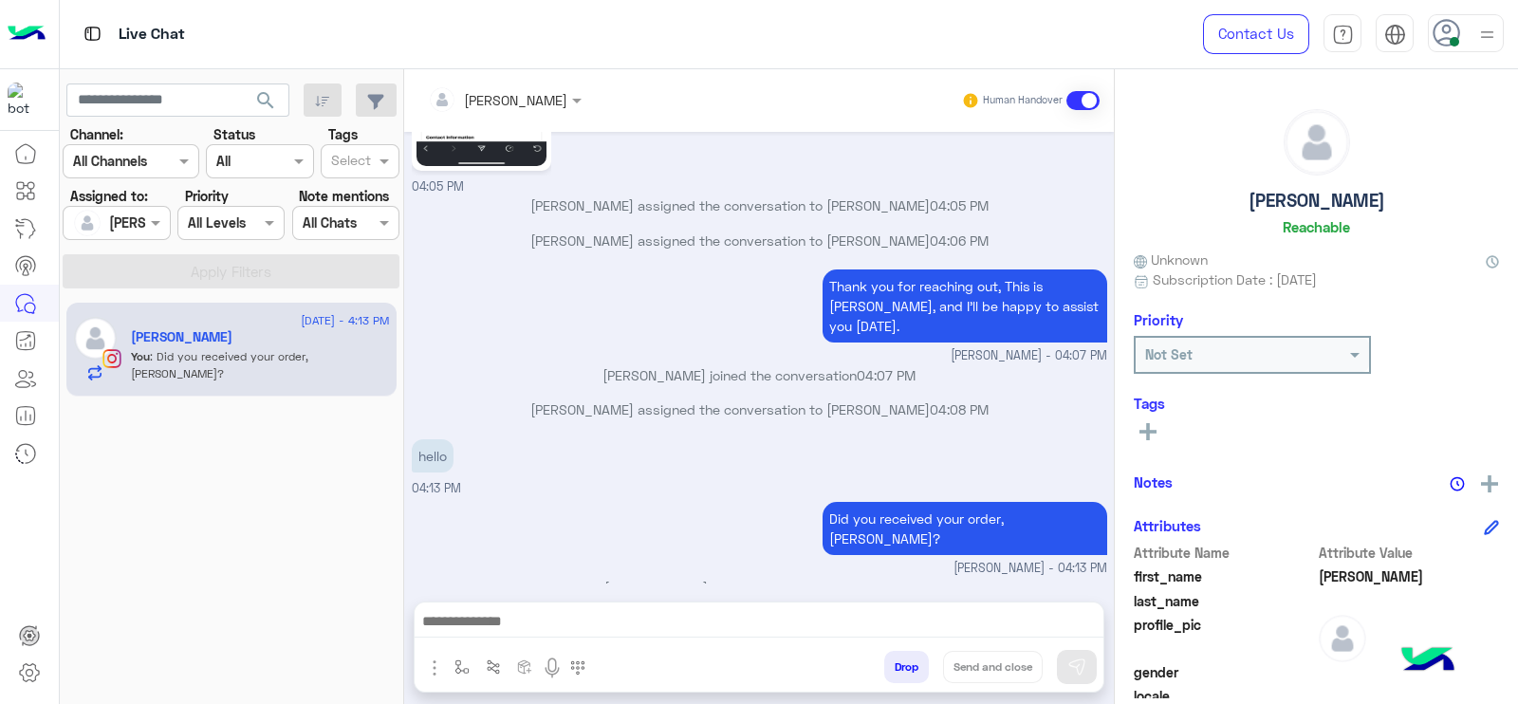
click at [257, 469] on div "[DATE] - 4:13 PM [PERSON_NAME] You : Did you received your order, [PERSON_NAME]?" at bounding box center [232, 503] width 344 height 416
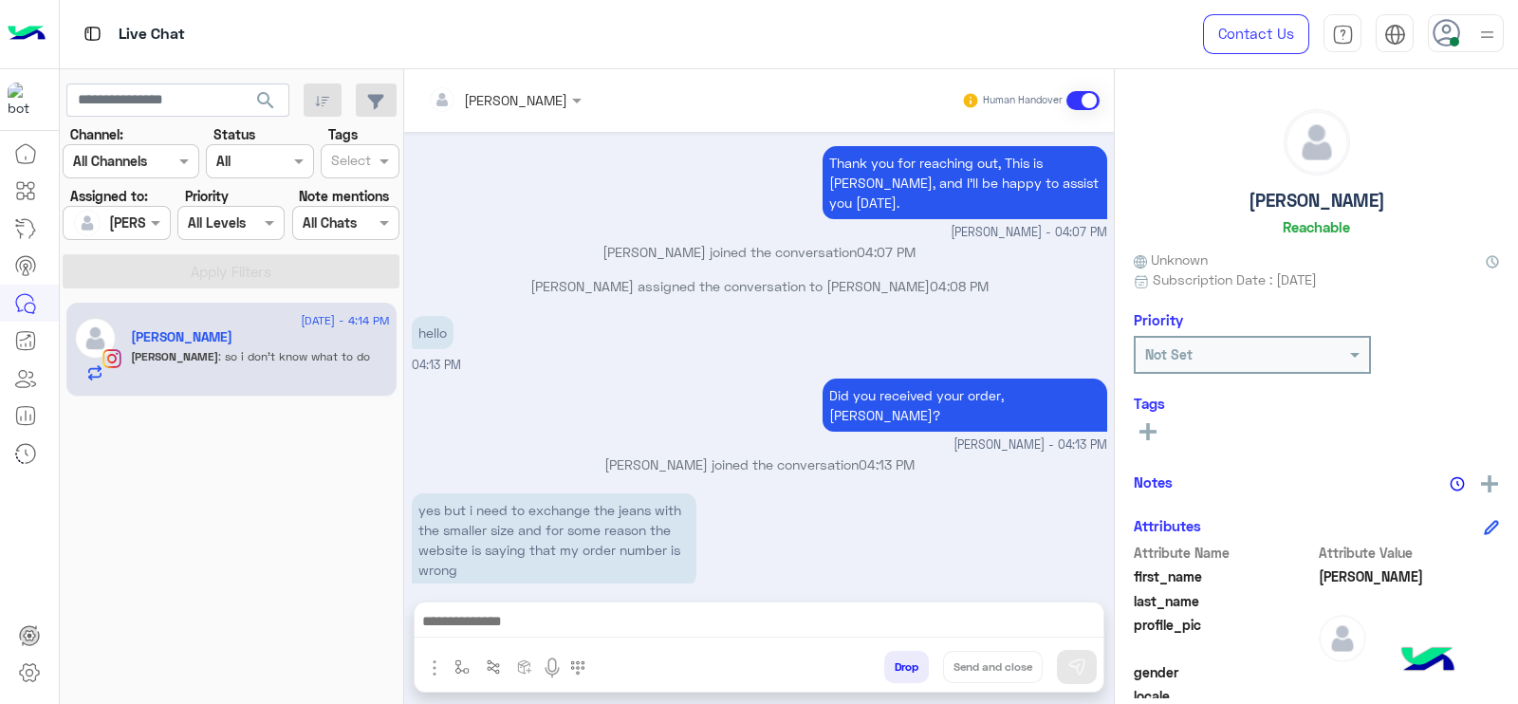
scroll to position [4303, 0]
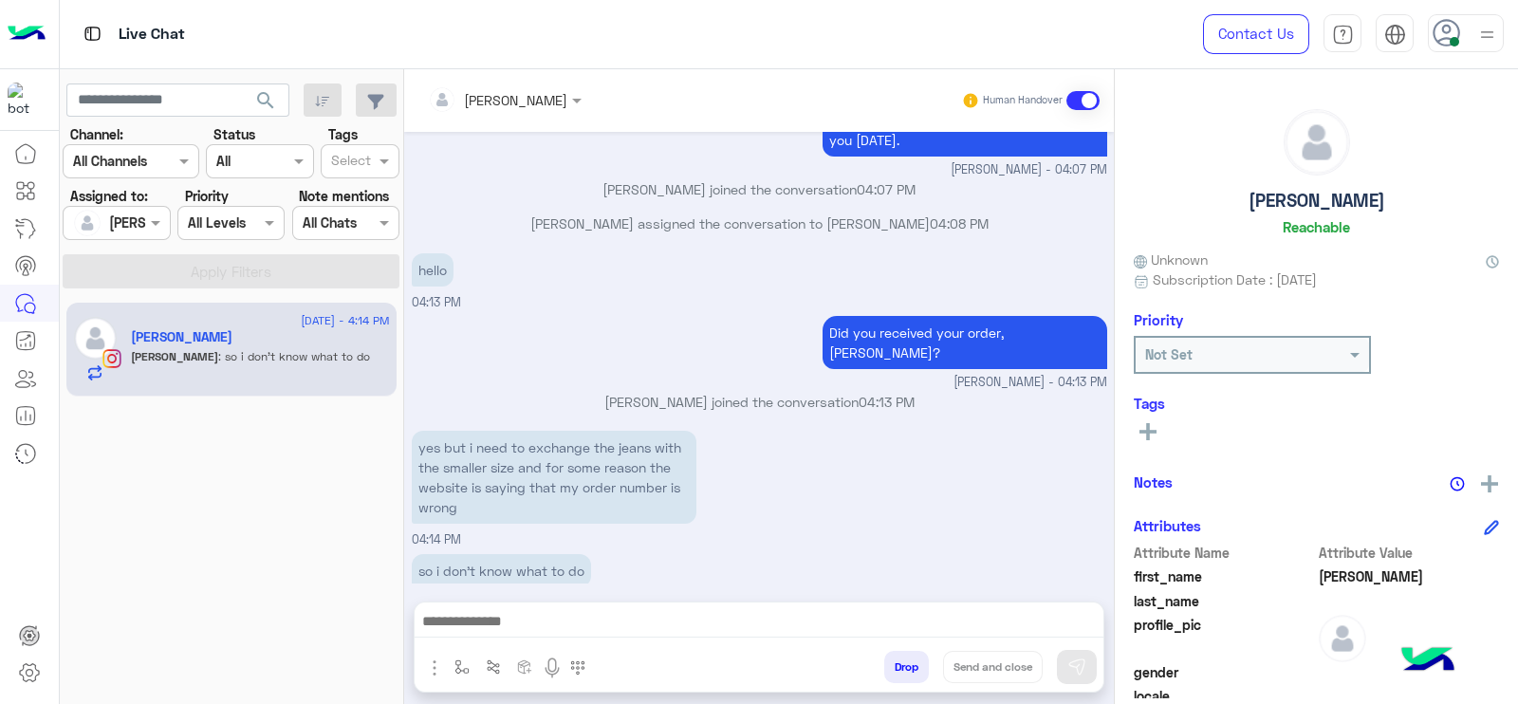
click at [497, 107] on input "text" at bounding box center [479, 100] width 103 height 20
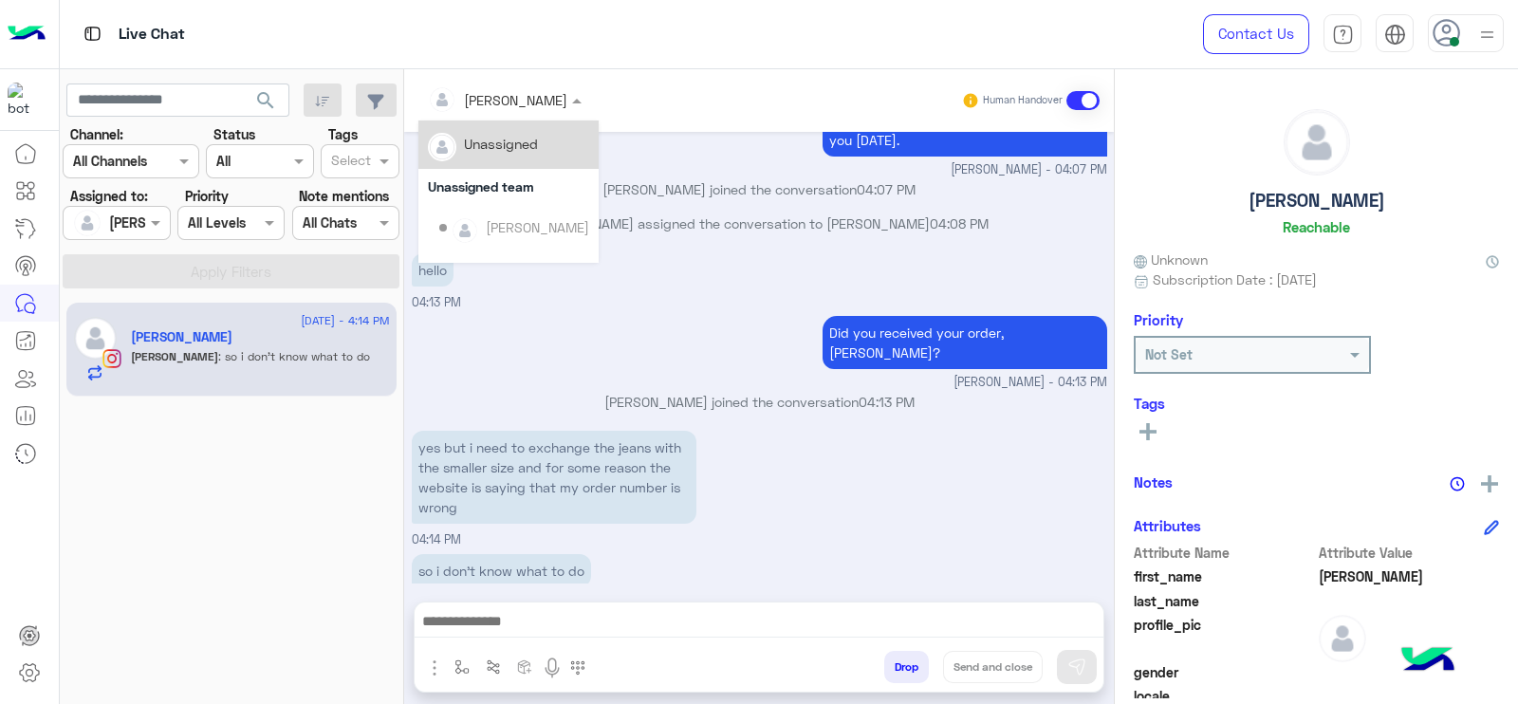
scroll to position [384, 0]
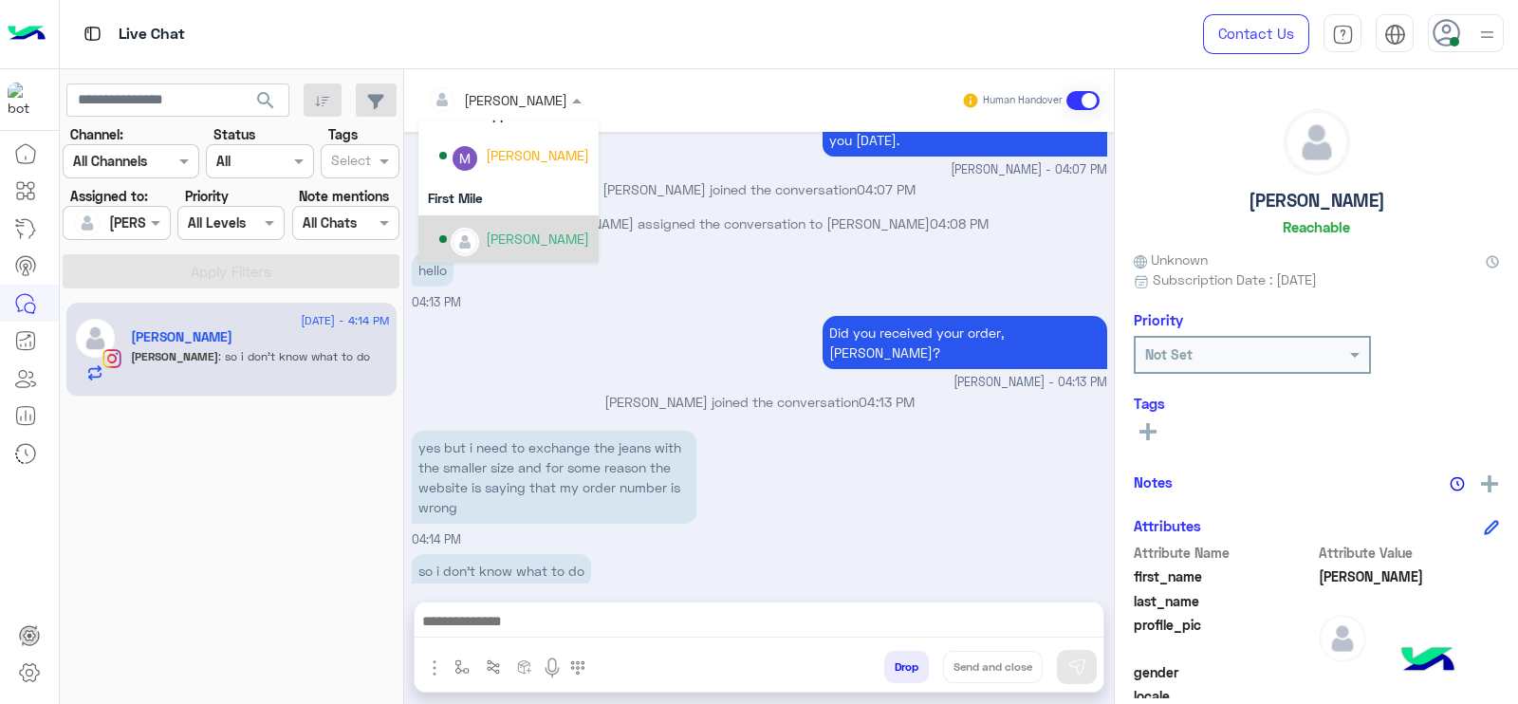
click at [494, 223] on div "[PERSON_NAME]" at bounding box center [514, 239] width 150 height 33
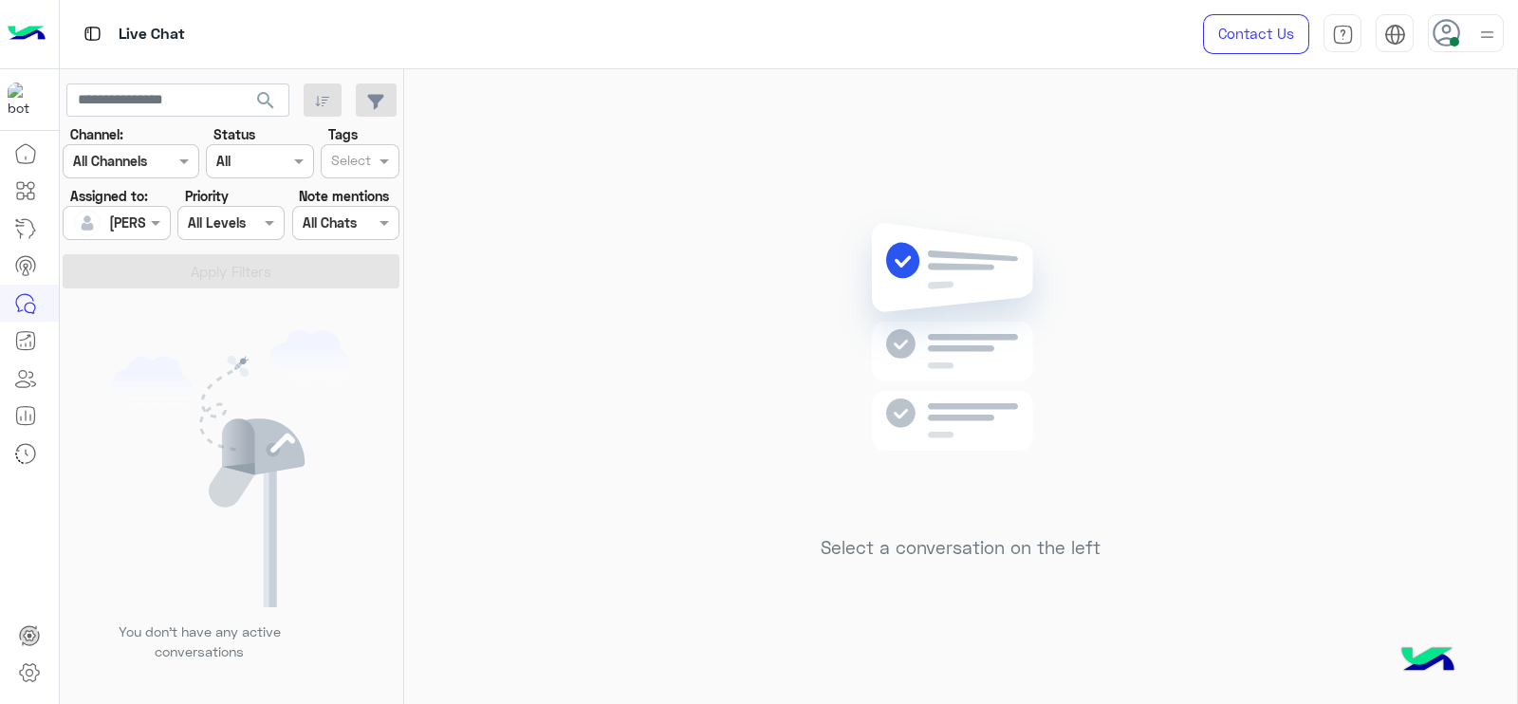
click at [603, 401] on div "Select a conversation on the left" at bounding box center [960, 390] width 1113 height 642
click at [618, 429] on div "Select a conversation on the left" at bounding box center [960, 390] width 1113 height 642
click at [621, 296] on div "Select a conversation on the left" at bounding box center [960, 390] width 1113 height 642
click at [141, 220] on div at bounding box center [116, 223] width 105 height 22
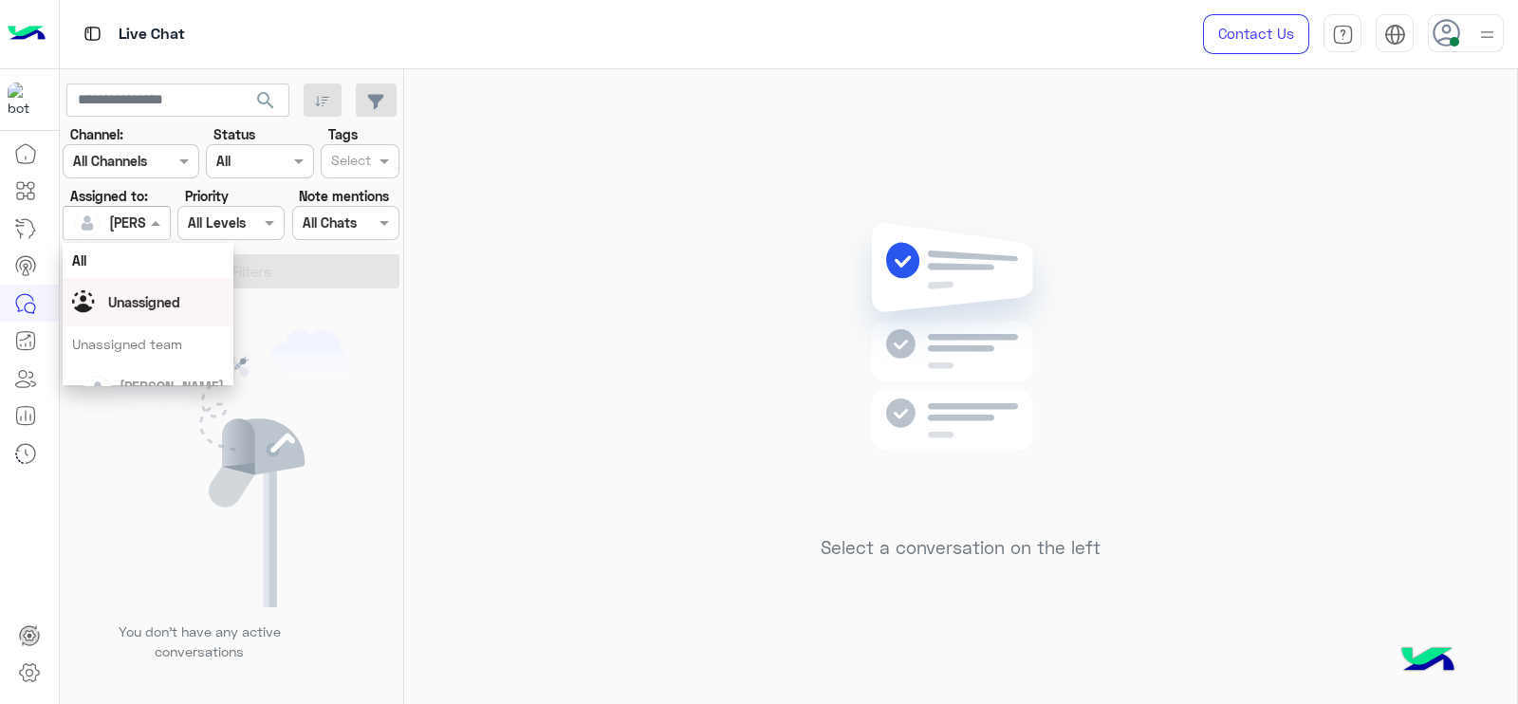
click at [159, 309] on span "Unassigned" at bounding box center [144, 302] width 72 height 16
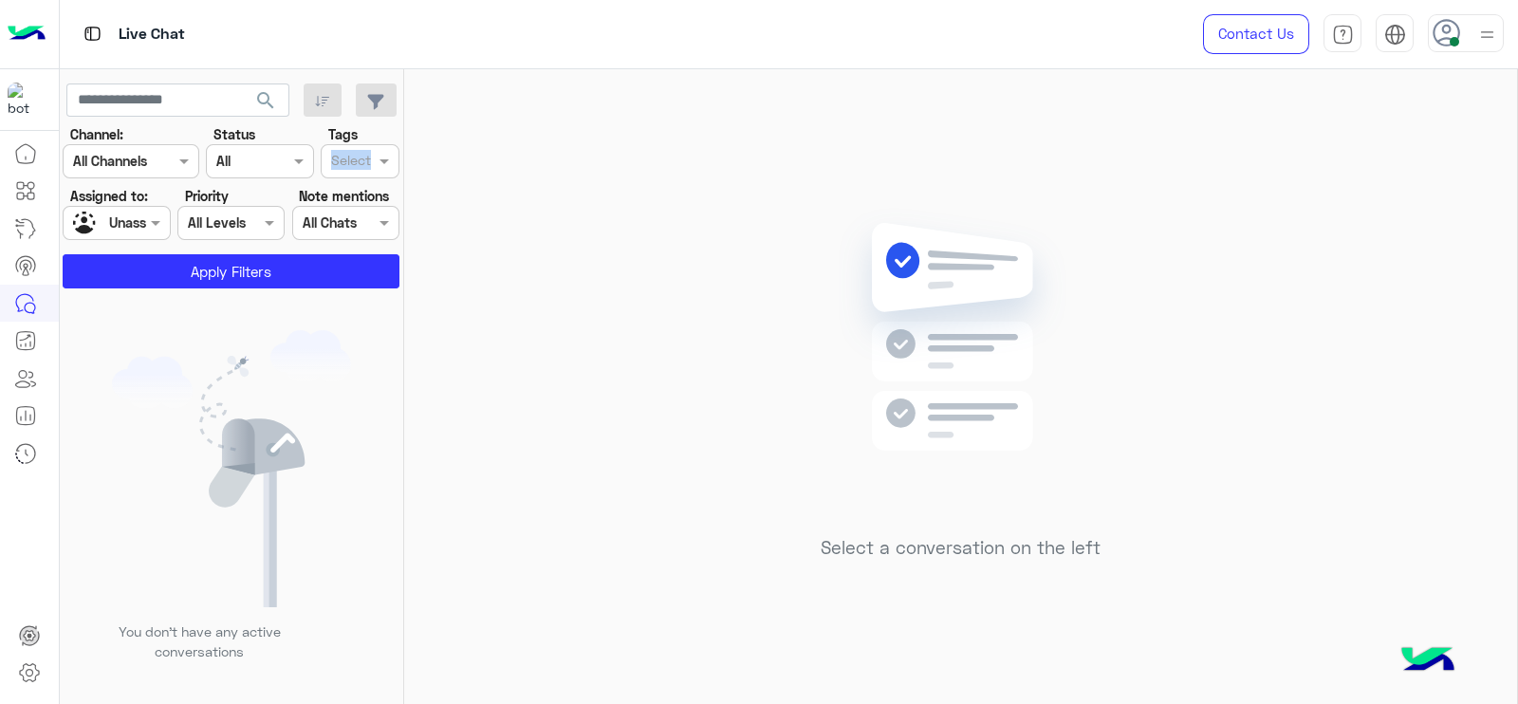
drag, startPoint x: 389, startPoint y: 140, endPoint x: 353, endPoint y: 161, distance: 41.7
click at [353, 161] on div "Tags Select" at bounding box center [360, 151] width 79 height 54
click at [353, 161] on input "text" at bounding box center [351, 163] width 40 height 20
click at [351, 190] on div "Follow up" at bounding box center [360, 199] width 60 height 20
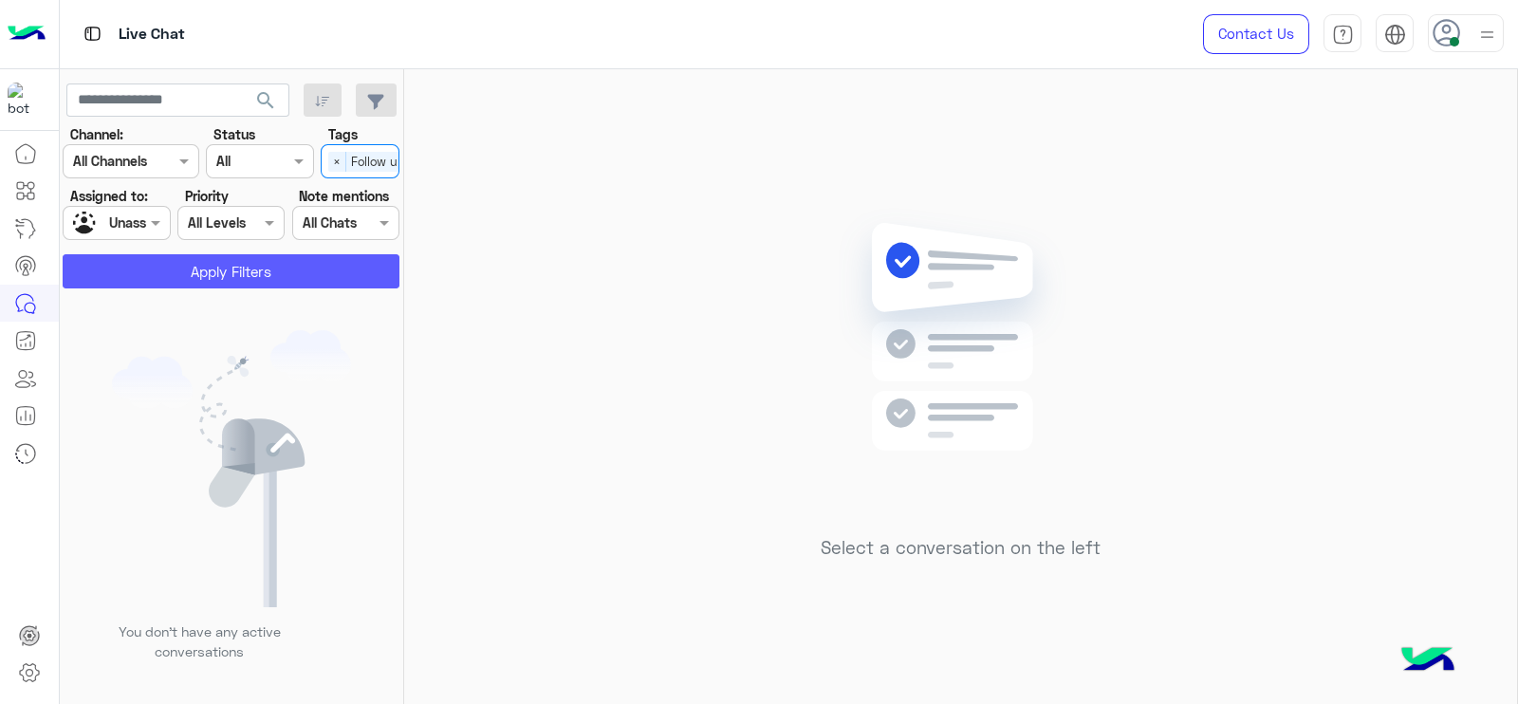
click at [277, 263] on button "Apply Filters" at bounding box center [231, 271] width 337 height 34
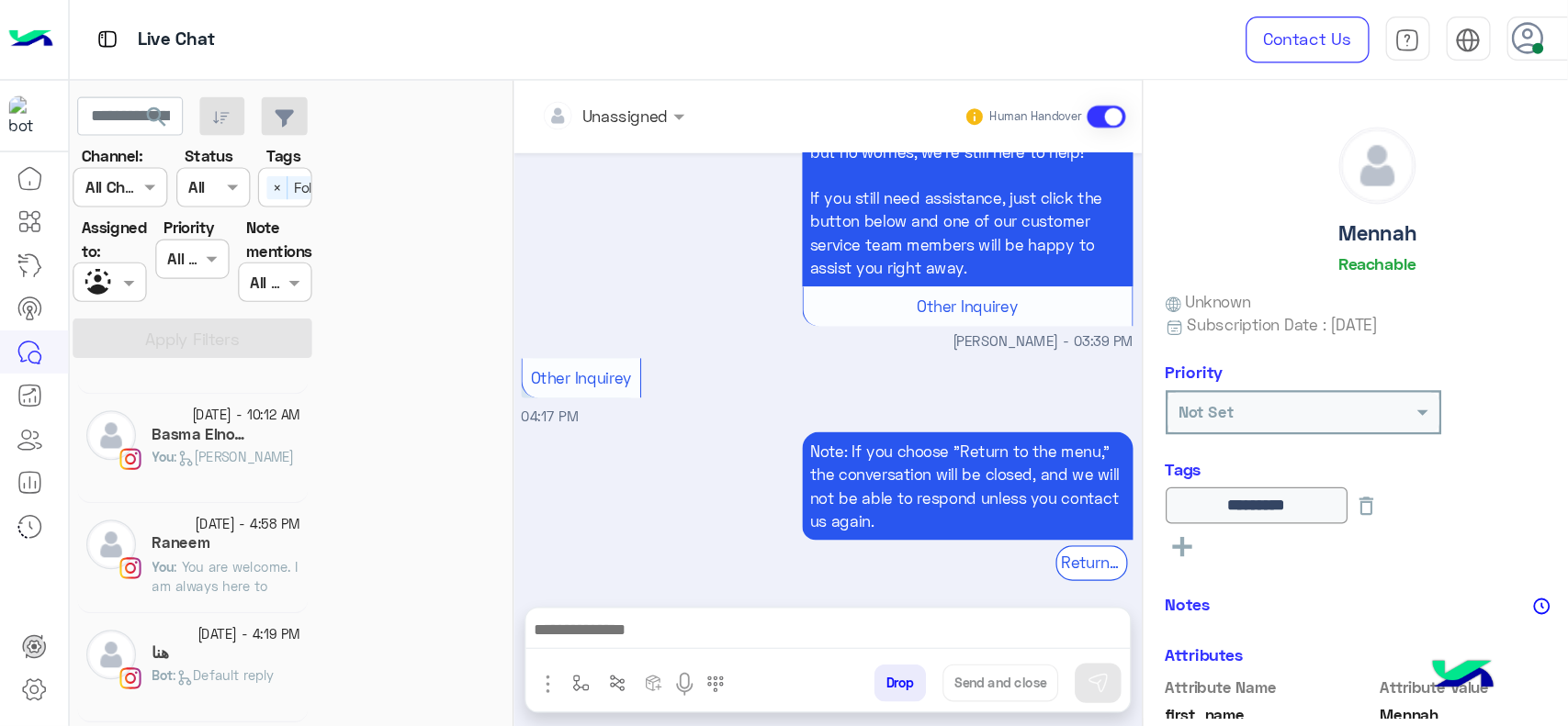
scroll to position [1445, 0]
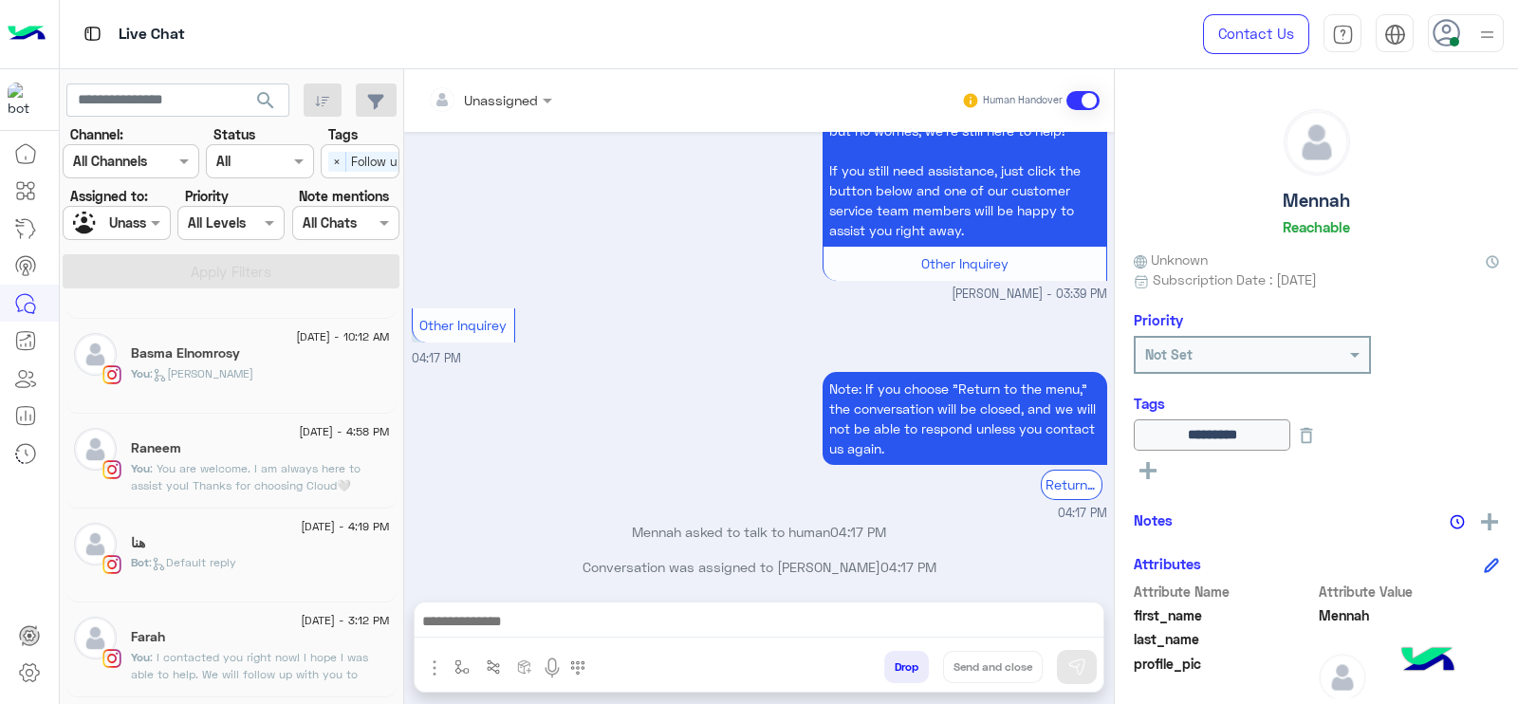
click at [668, 423] on div "Note: If you choose "Return to the menu," the conversation will be closed, and …" at bounding box center [759, 444] width 695 height 155
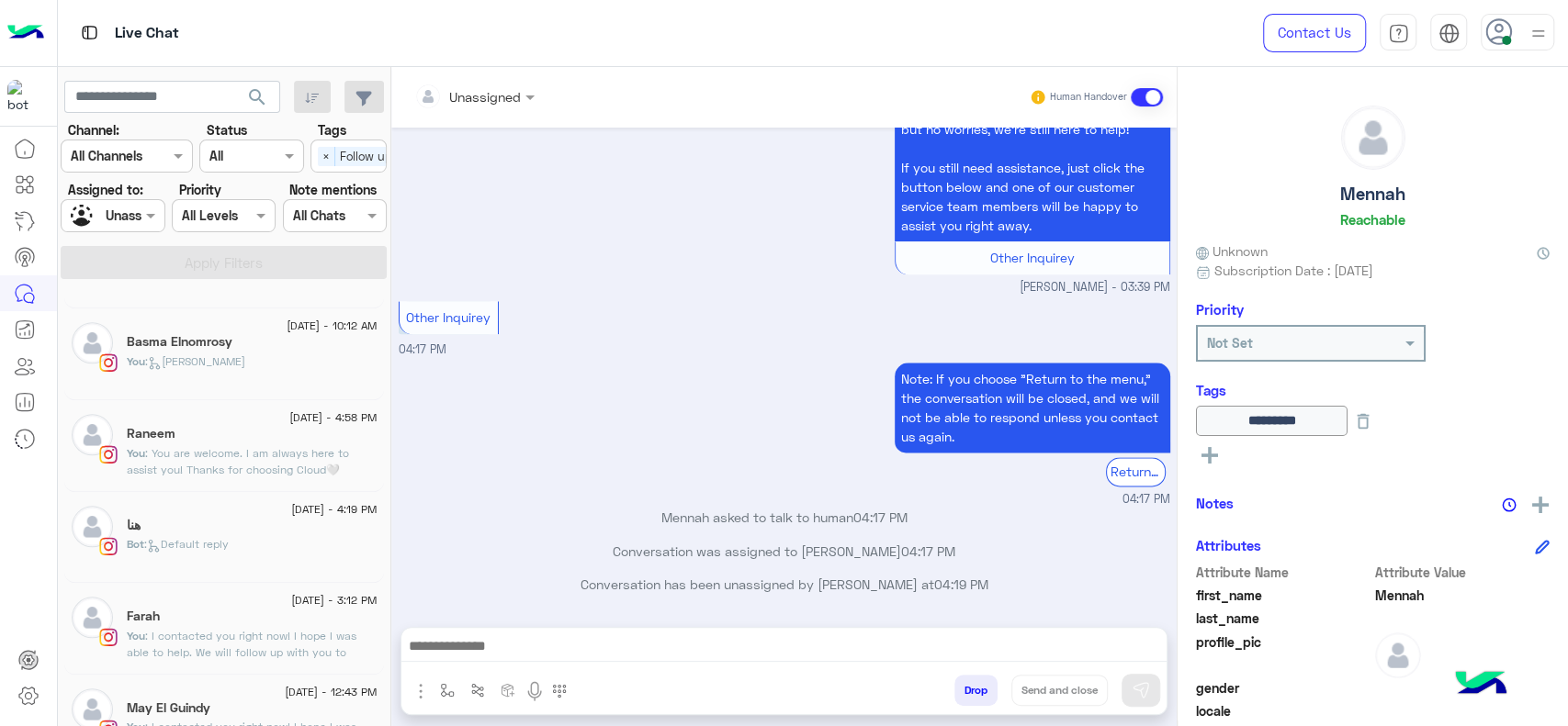
scroll to position [1402, 0]
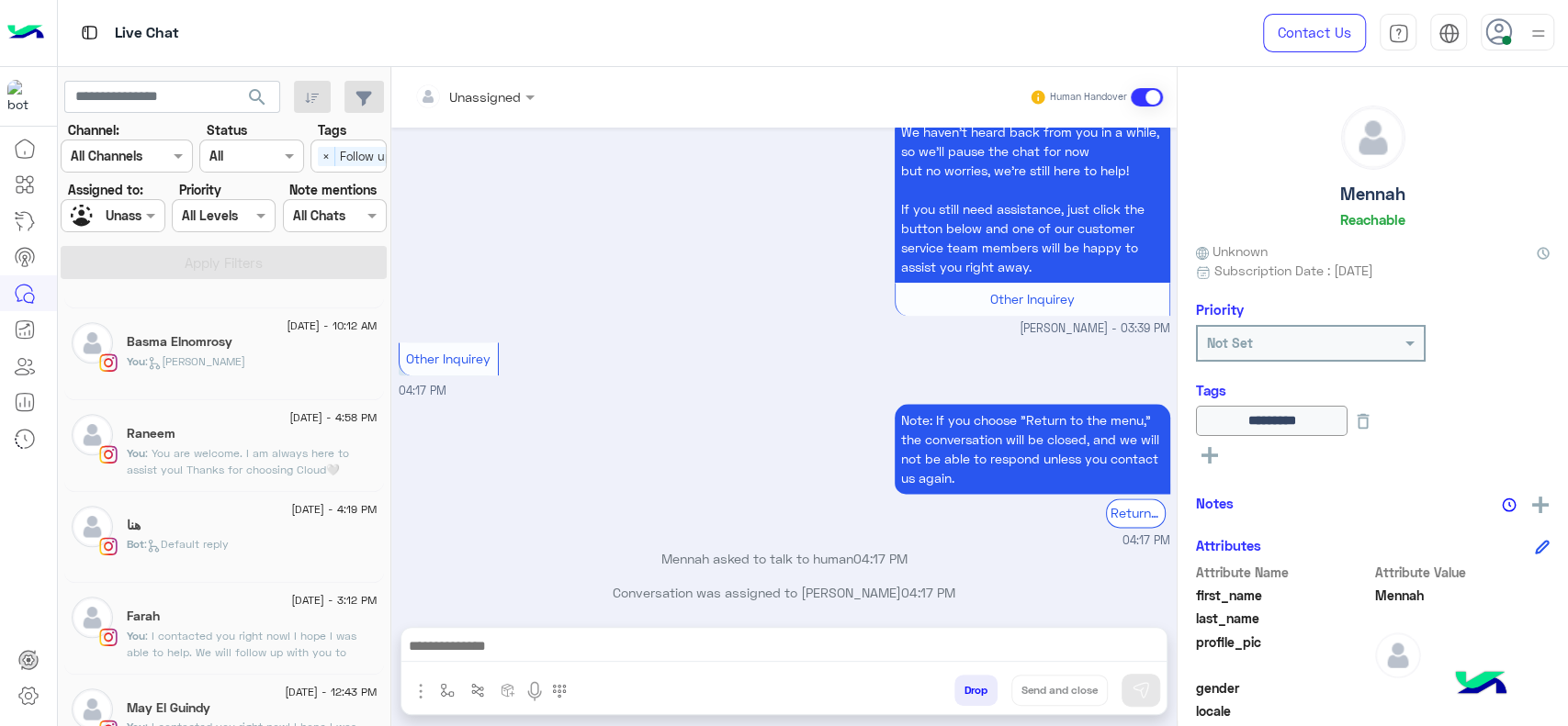
click at [730, 248] on div "We haven’t heard back from you in a while, so we’ll pause the chat for now but …" at bounding box center [784, 225] width 772 height 227
click at [325, 149] on span "×" at bounding box center [326, 157] width 17 height 19
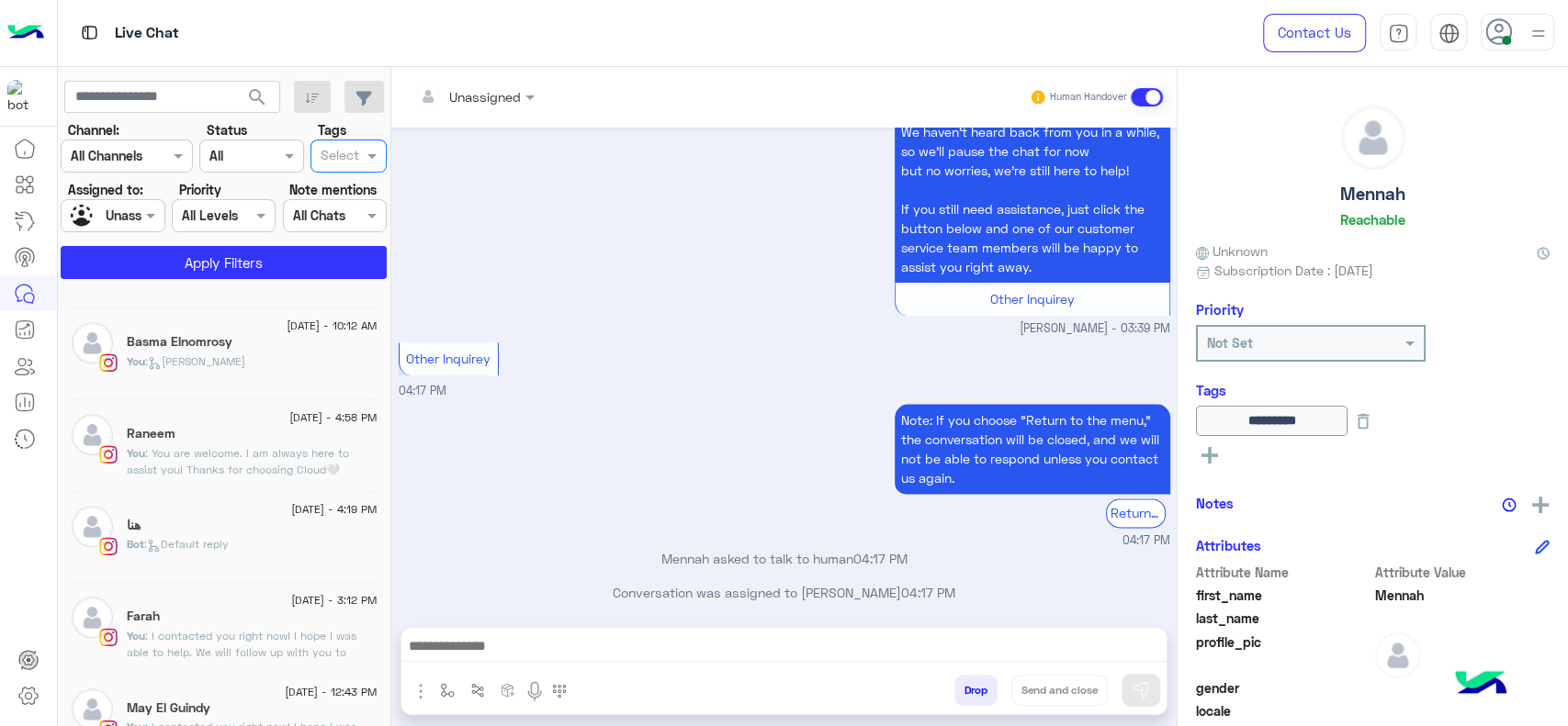
click at [140, 226] on div "Assigned on Unassigned" at bounding box center [112, 216] width 104 height 33
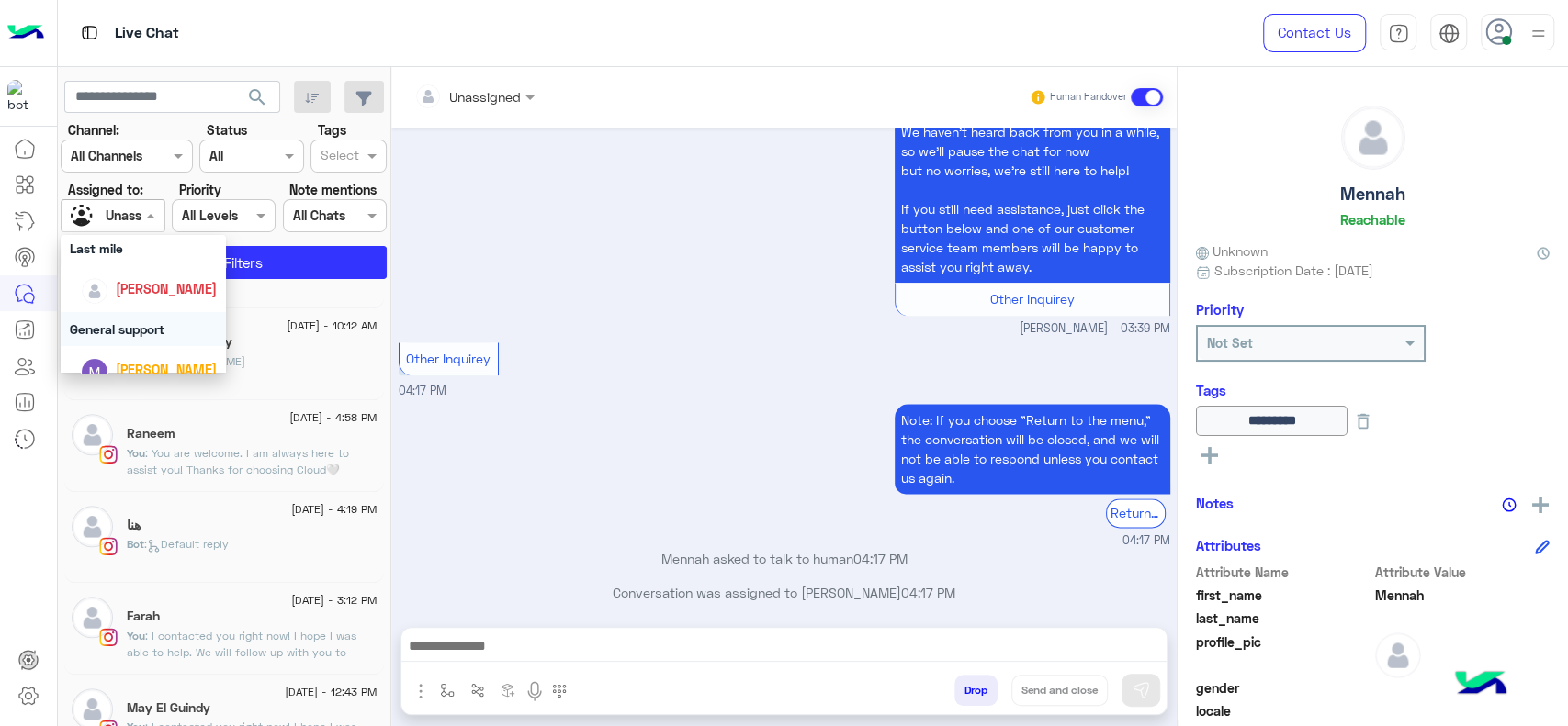
scroll to position [286, 0]
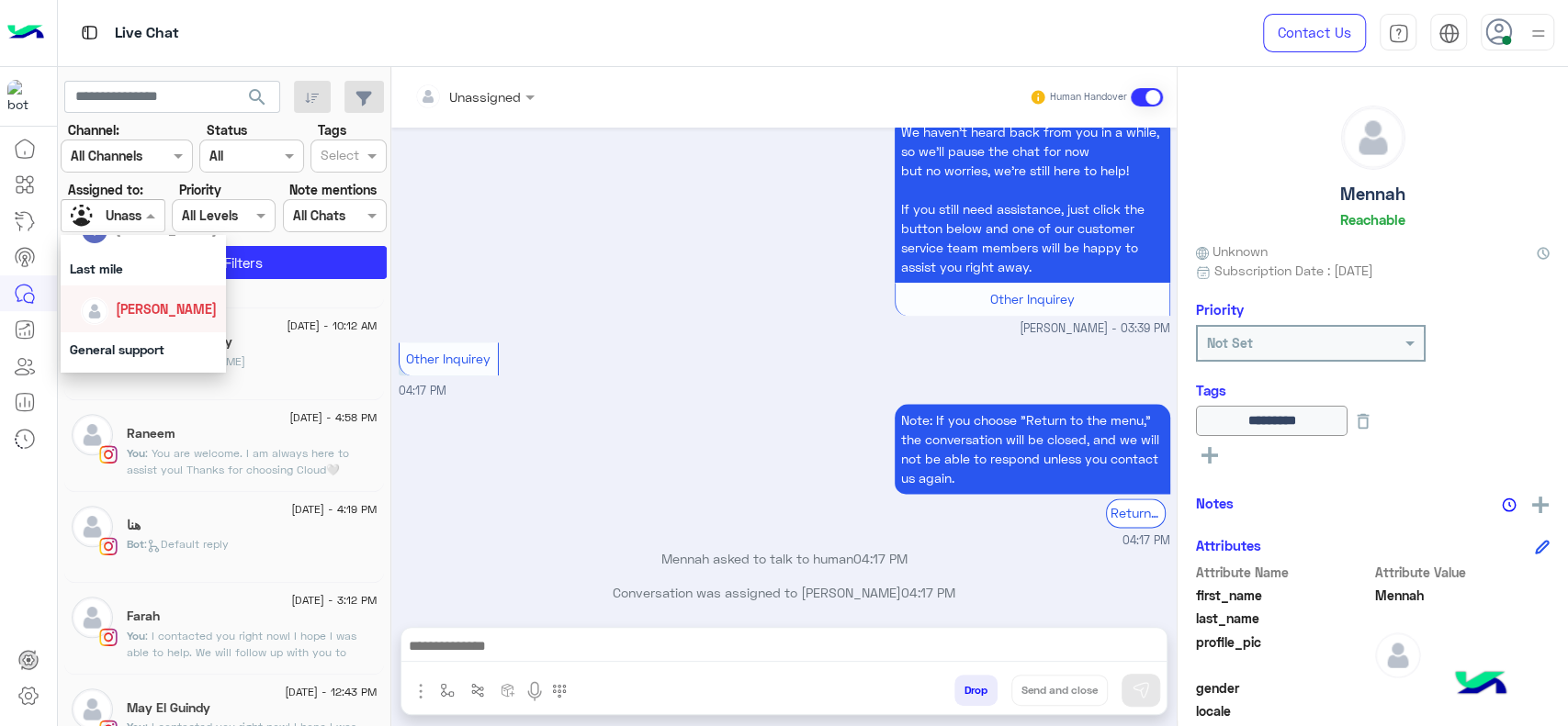
click at [166, 320] on div "[PERSON_NAME]" at bounding box center [148, 309] width 136 height 32
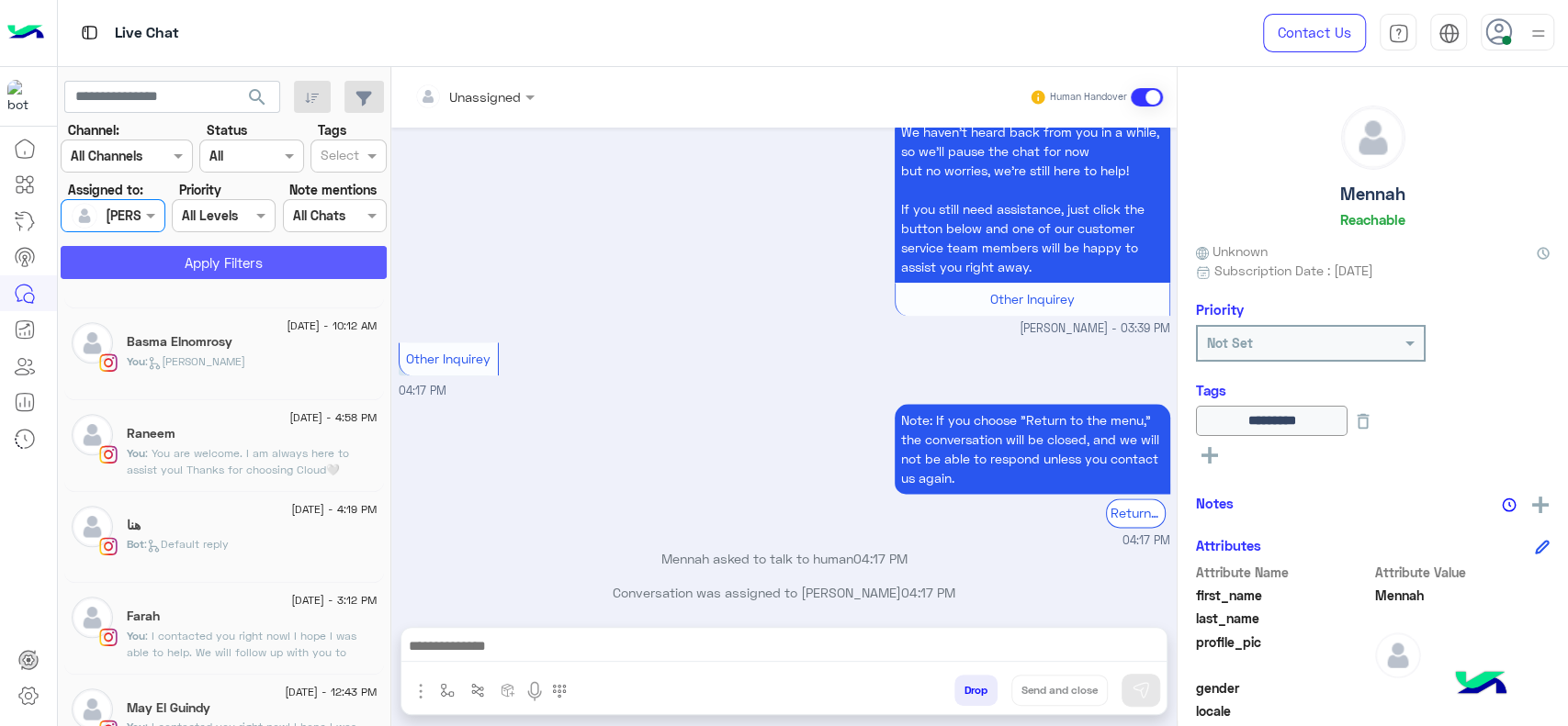
click at [241, 254] on button "Apply Filters" at bounding box center [224, 262] width 326 height 33
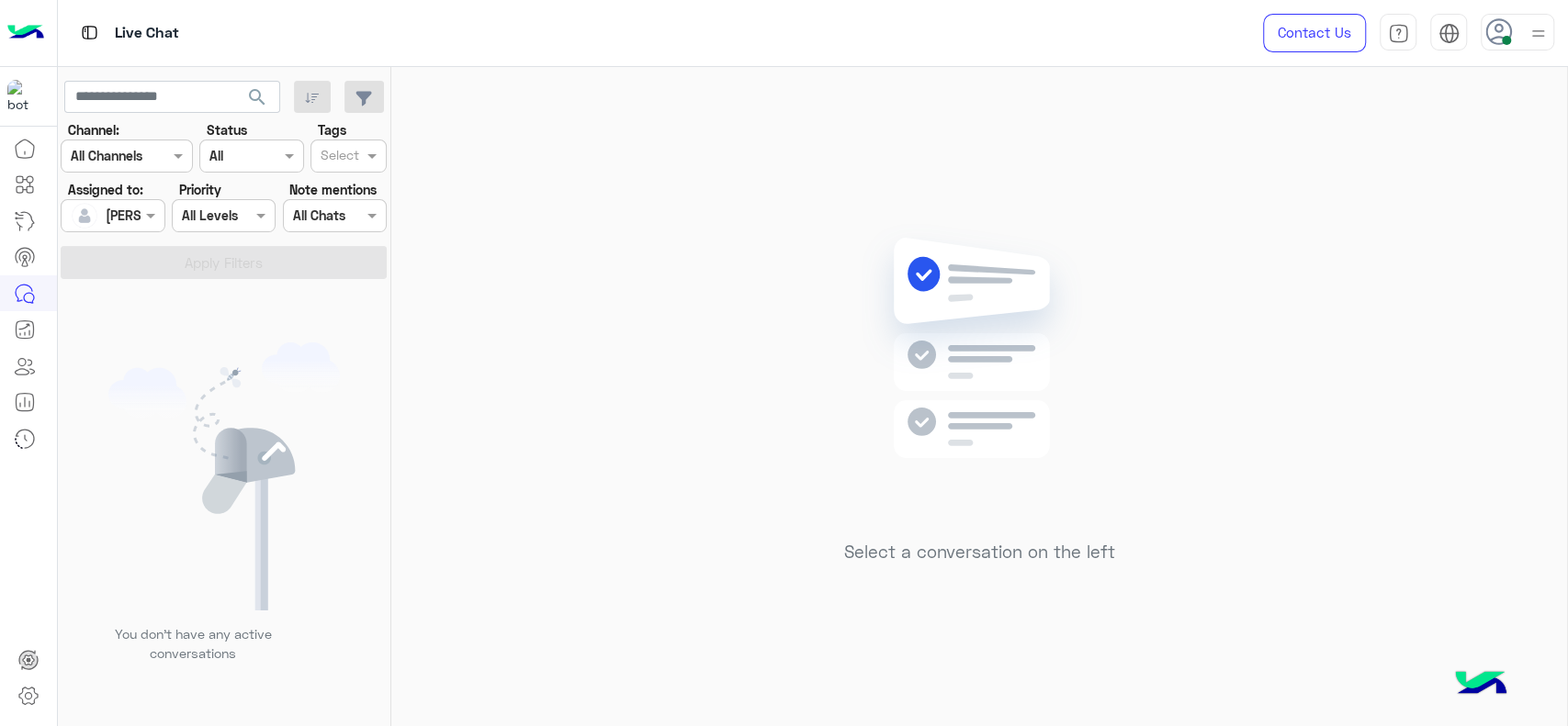
click at [571, 415] on div "Select a conversation on the left" at bounding box center [979, 400] width 1176 height 667
click at [647, 433] on div "Select a conversation on the left" at bounding box center [979, 400] width 1176 height 667
click at [457, 307] on div "Select a conversation on the left" at bounding box center [979, 400] width 1176 height 667
click at [794, 162] on div "Select a conversation on the left" at bounding box center [979, 400] width 1176 height 667
click at [1535, 55] on div "Contact Us Help Center عربي English" at bounding box center [1401, 33] width 332 height 66
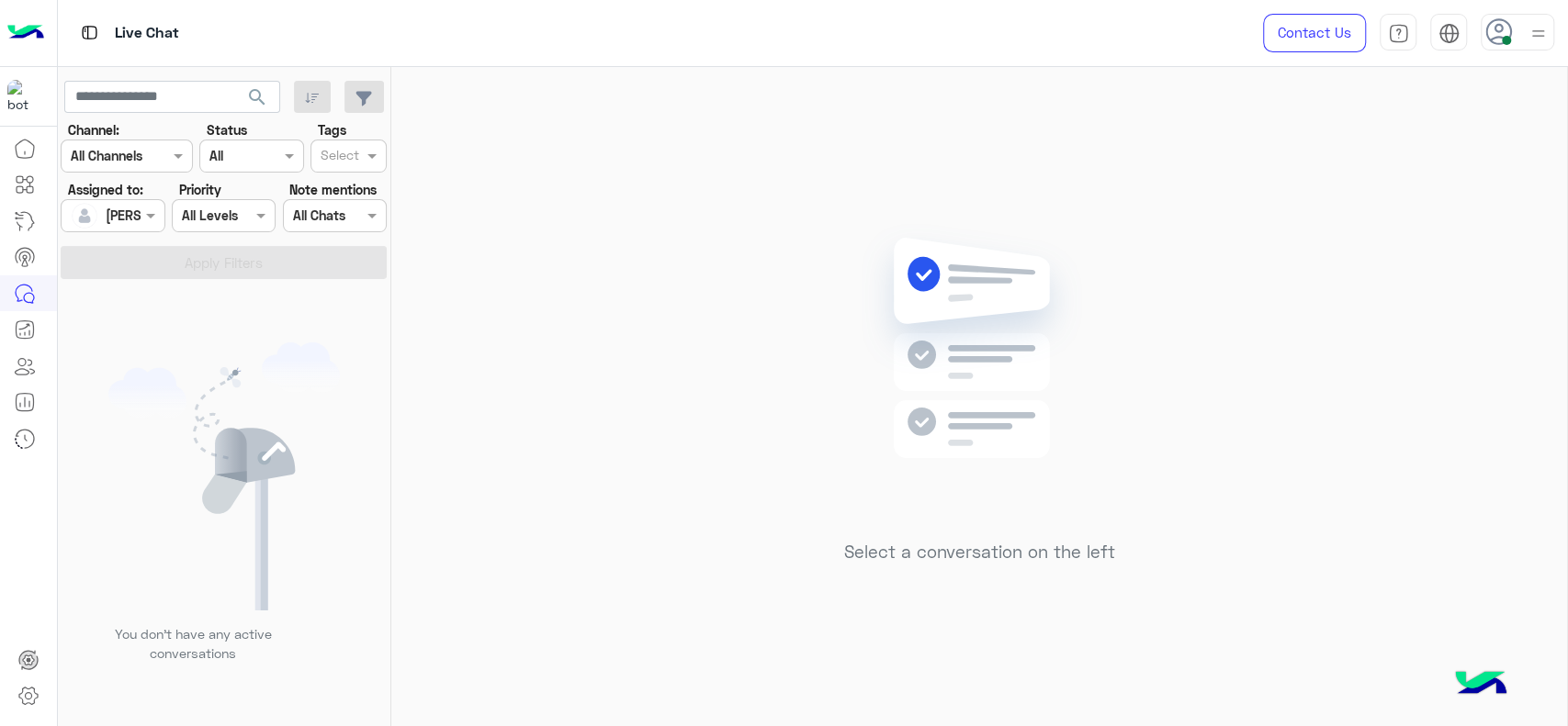
click at [1535, 46] on div at bounding box center [1539, 32] width 23 height 35
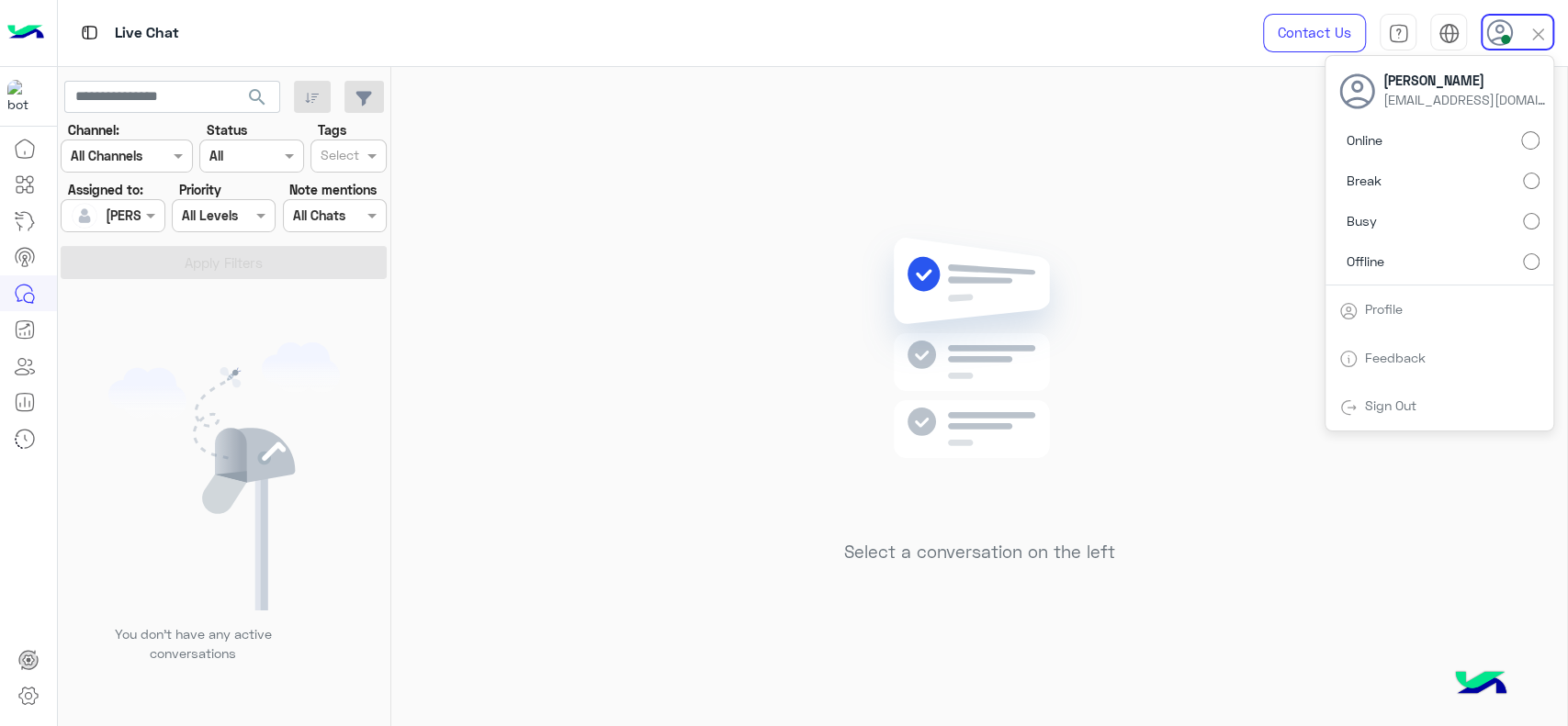
drag, startPoint x: 669, startPoint y: 238, endPoint x: 425, endPoint y: 22, distance: 325.9
click at [663, 235] on div "Select a conversation on the left" at bounding box center [979, 400] width 1176 height 667
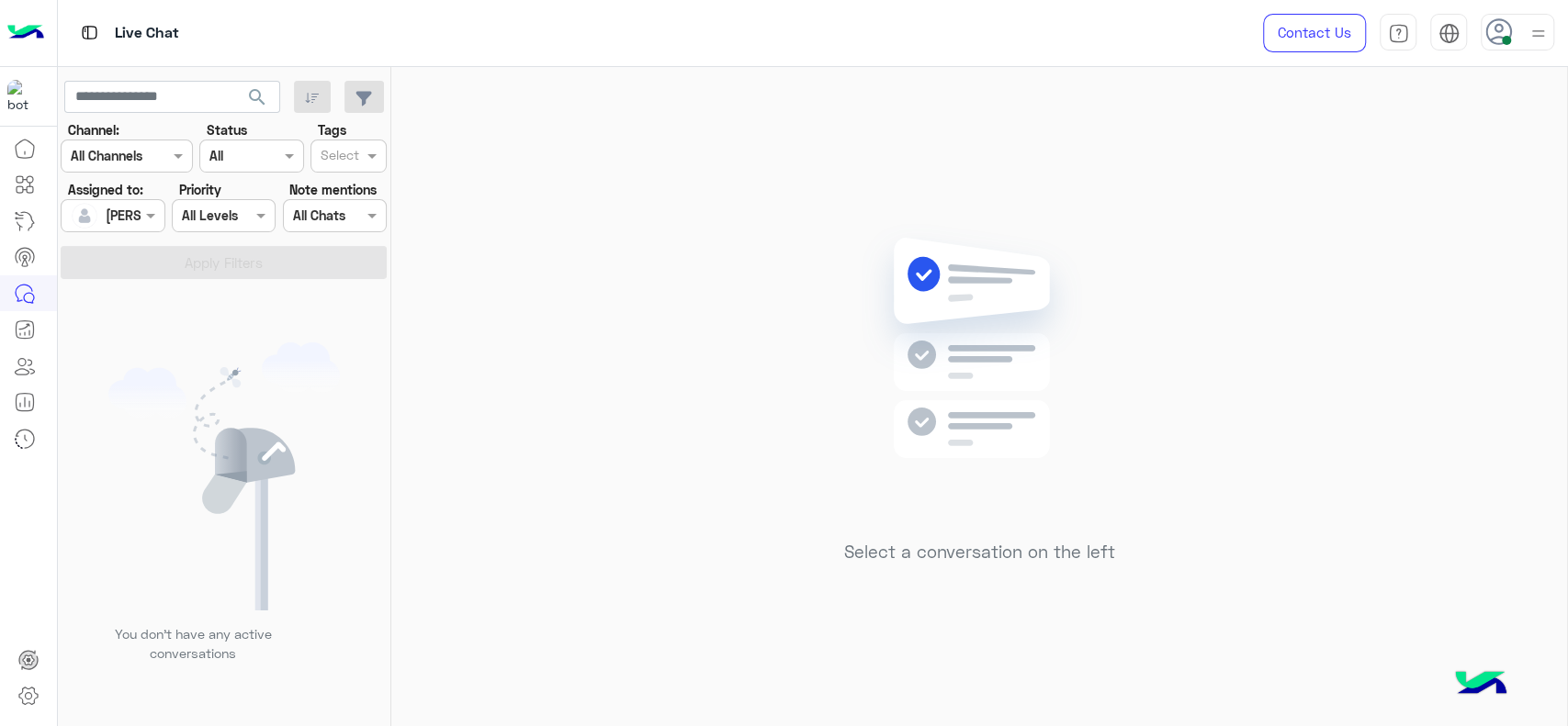
click at [605, 476] on div "Select a conversation on the left" at bounding box center [979, 400] width 1176 height 667
click at [689, 331] on div "Select a conversation on the left" at bounding box center [979, 400] width 1176 height 667
click at [626, 323] on div "Select a conversation on the left" at bounding box center [979, 400] width 1176 height 667
click at [719, 235] on div "Select a conversation on the left" at bounding box center [979, 400] width 1176 height 667
click at [137, 225] on div "[PERSON_NAME]" at bounding box center [106, 216] width 70 height 37
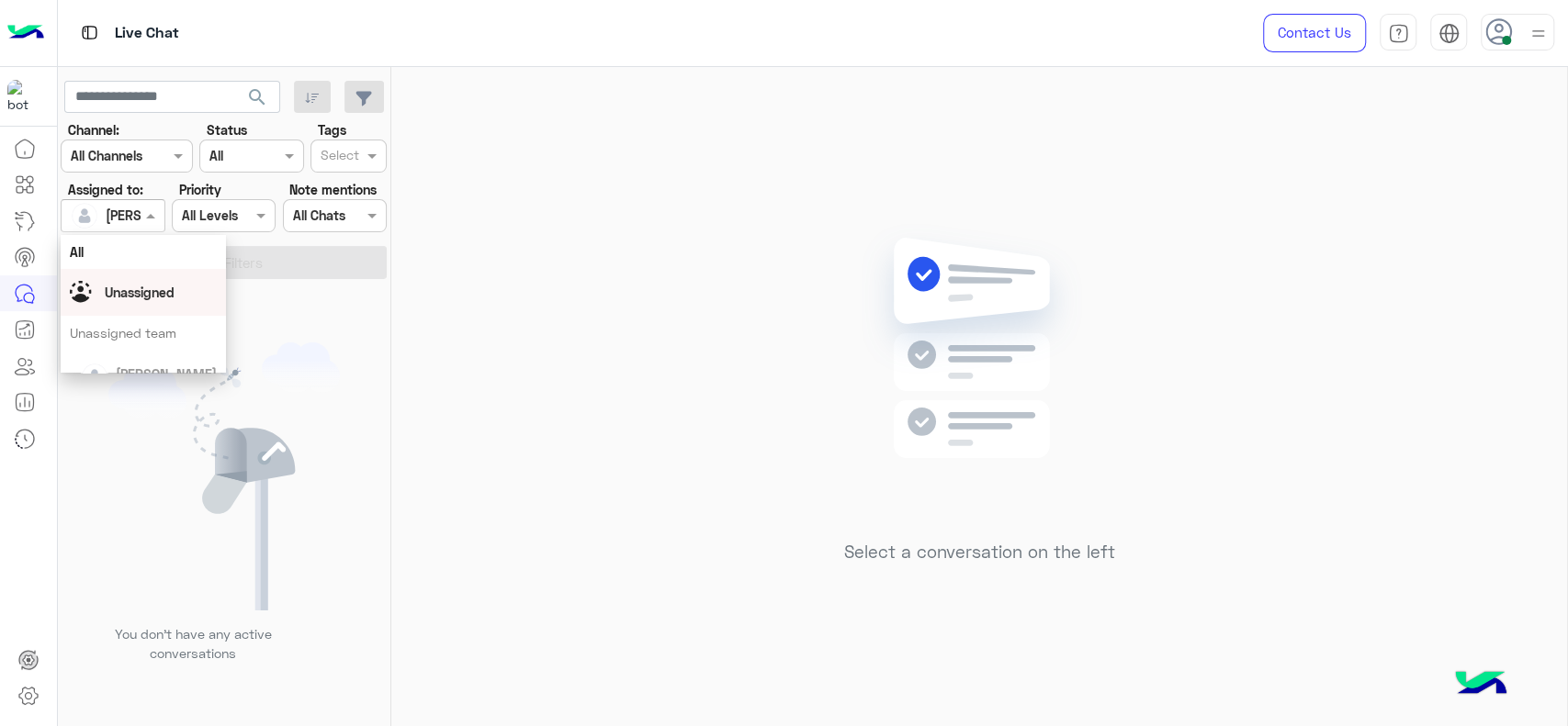
click at [113, 277] on div "Unassigned" at bounding box center [143, 292] width 147 height 32
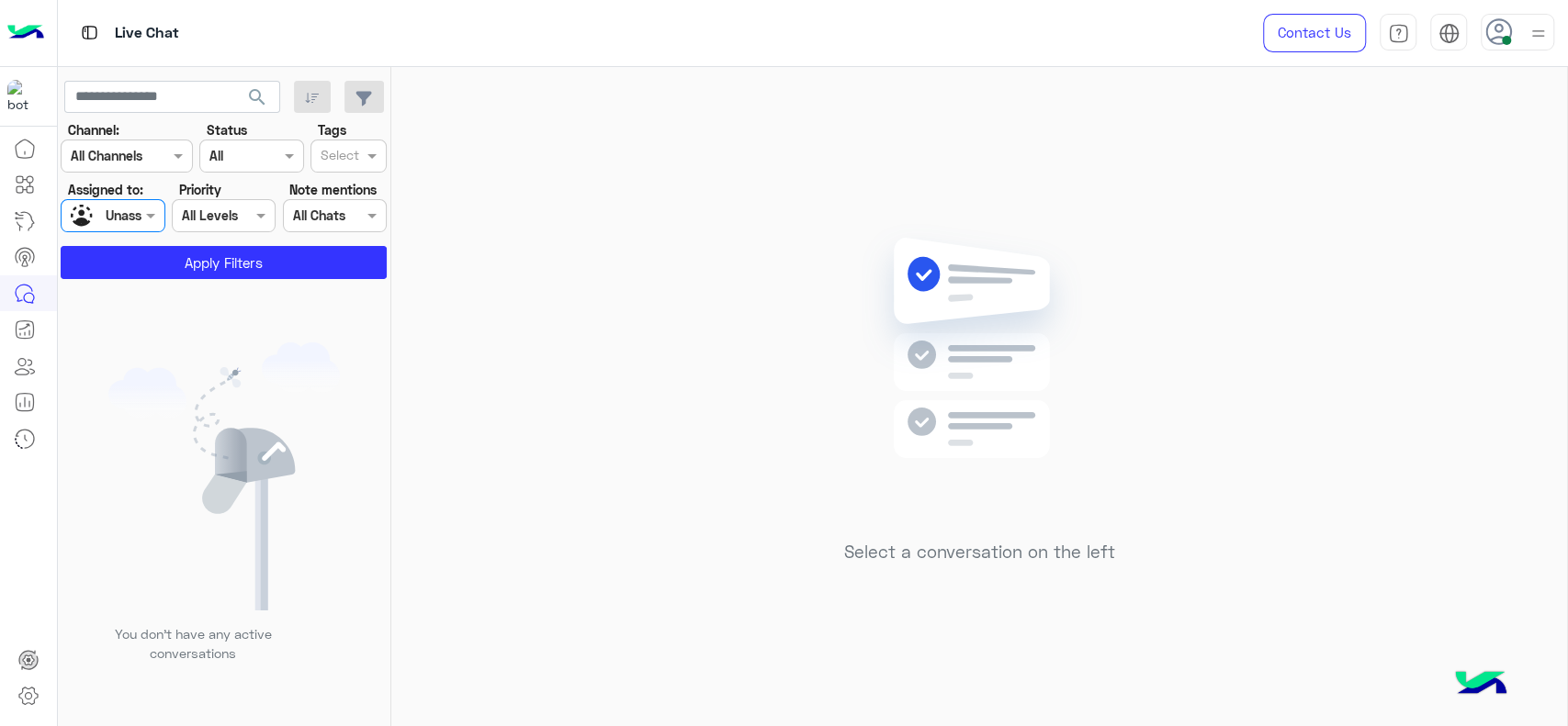
click at [319, 139] on div "Select" at bounding box center [349, 156] width 77 height 33
click at [337, 188] on div "Follow up" at bounding box center [349, 193] width 58 height 19
click at [294, 255] on button "Apply Filters" at bounding box center [224, 262] width 326 height 33
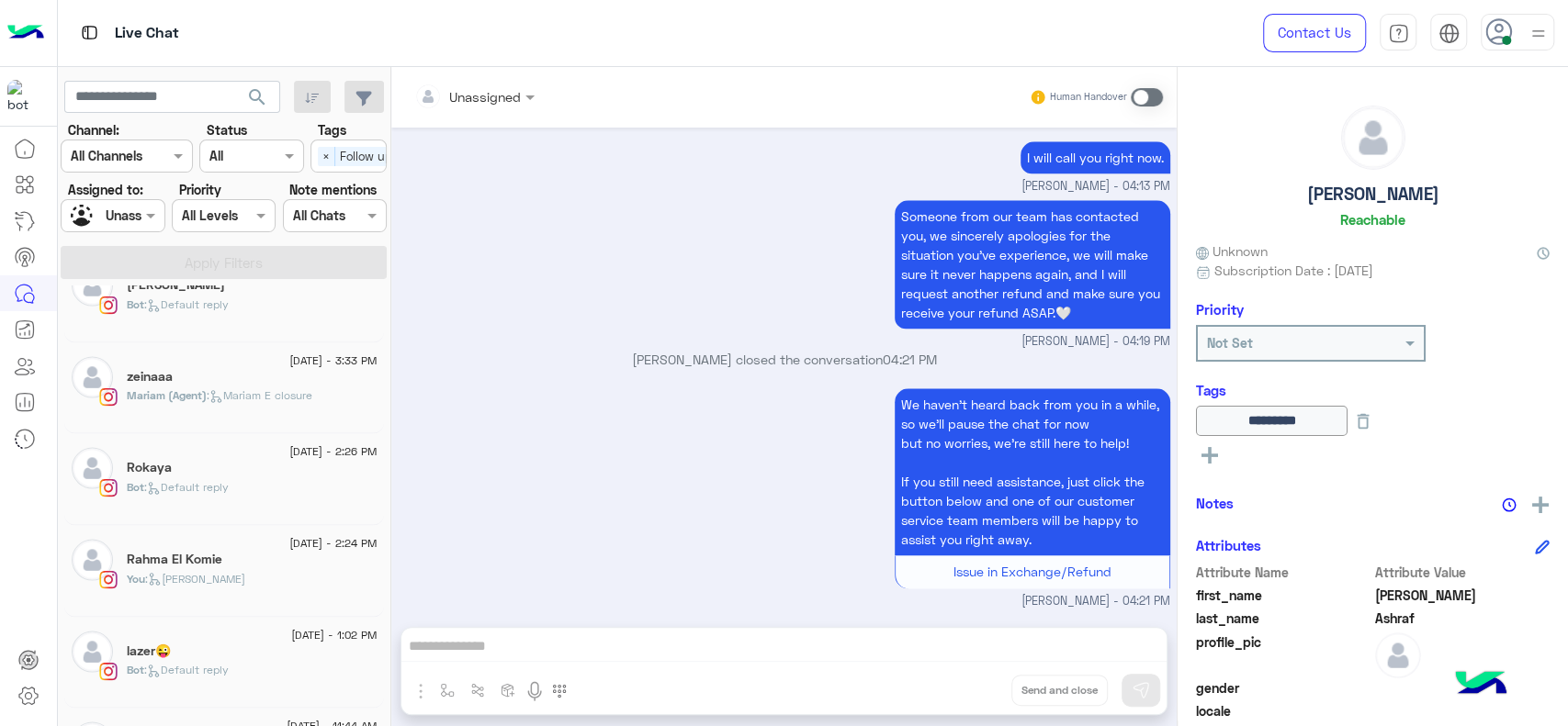
scroll to position [2284, 0]
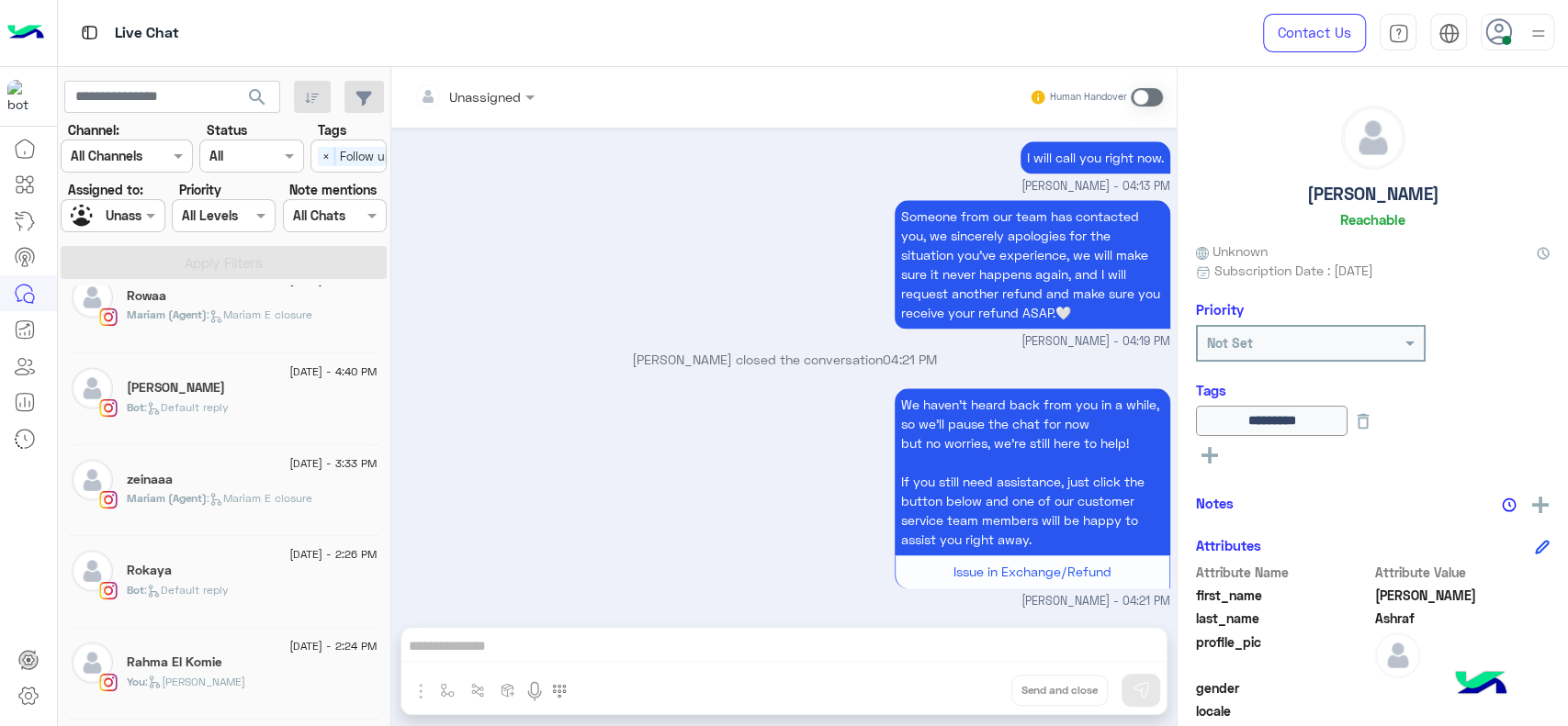
click at [141, 400] on span "Bot" at bounding box center [136, 407] width 17 height 14
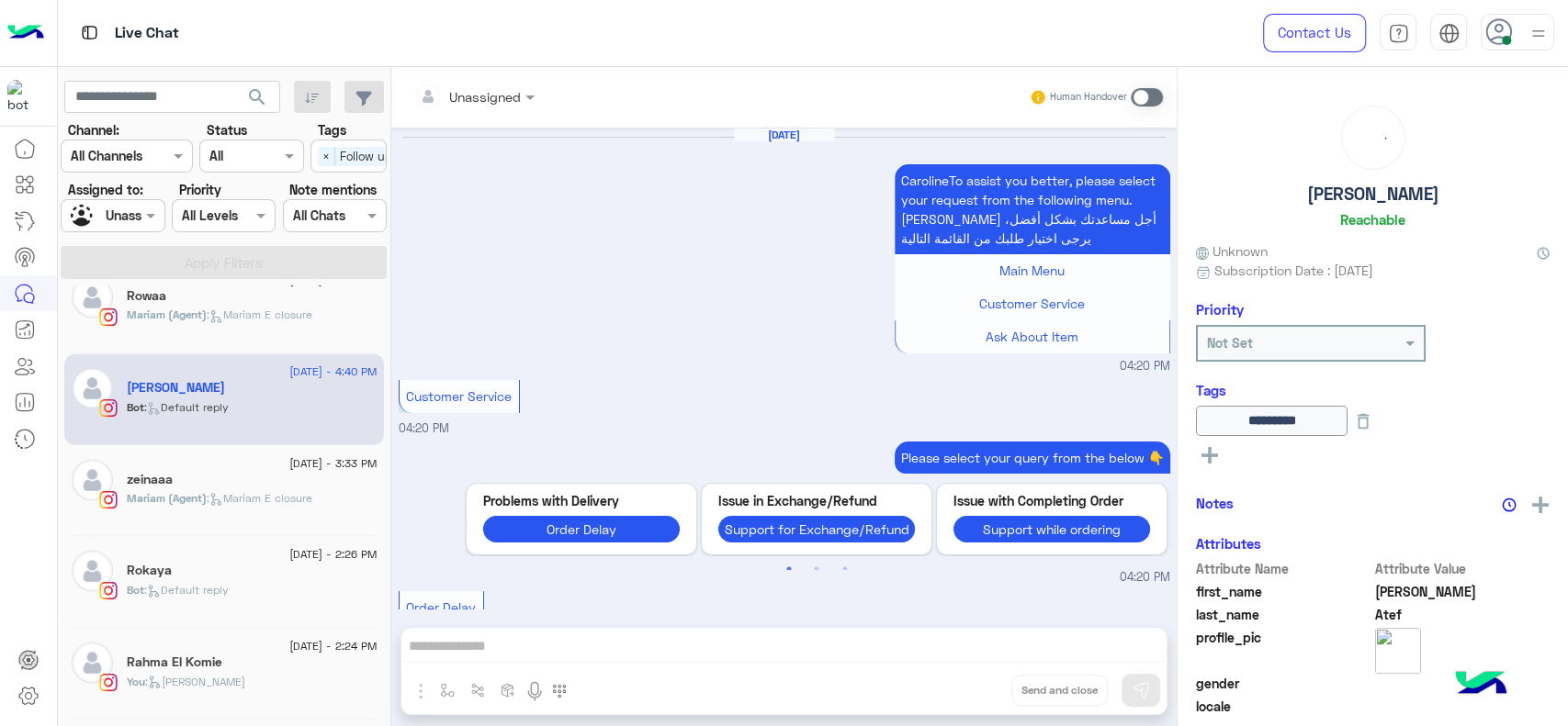
scroll to position [1692, 0]
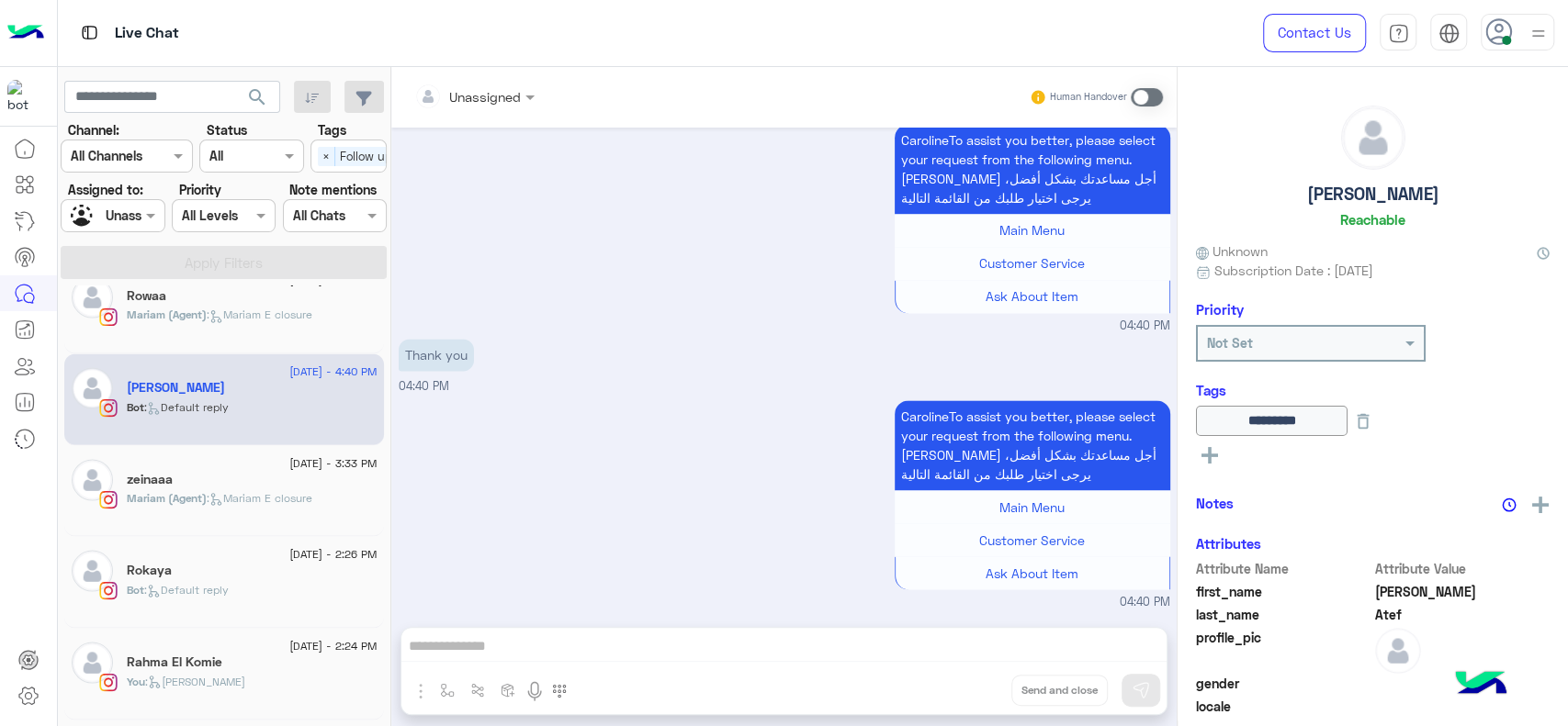
click at [514, 444] on div "CarolineTo assist you better, please select your request from the following men…" at bounding box center [784, 503] width 772 height 216
click at [433, 261] on div "CarolineTo assist you better, please select your request from the following men…" at bounding box center [784, 227] width 772 height 216
click at [454, 369] on p "Thank you" at bounding box center [437, 355] width 76 height 32
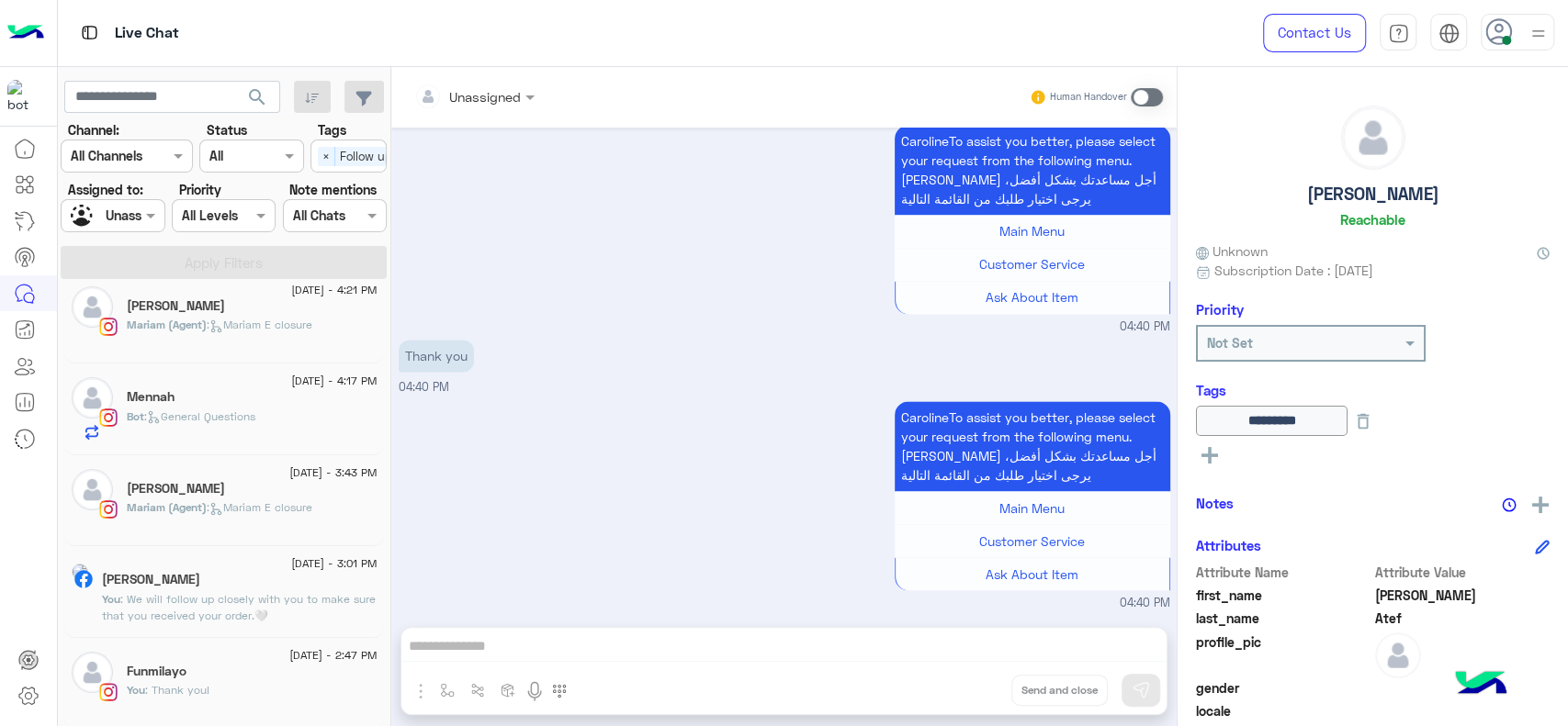
scroll to position [0, 0]
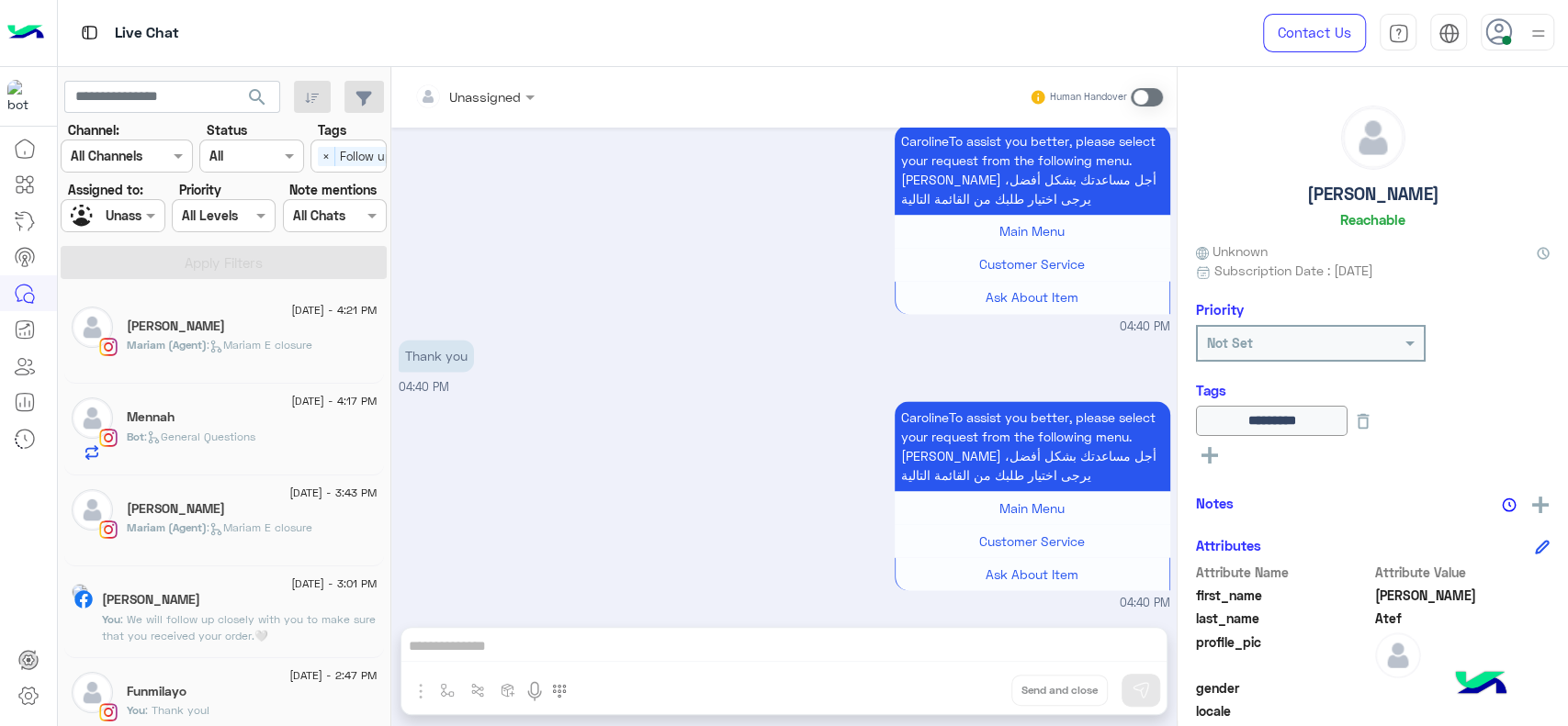
click at [712, 354] on div "Thank you 04:40 PM" at bounding box center [784, 366] width 772 height 62
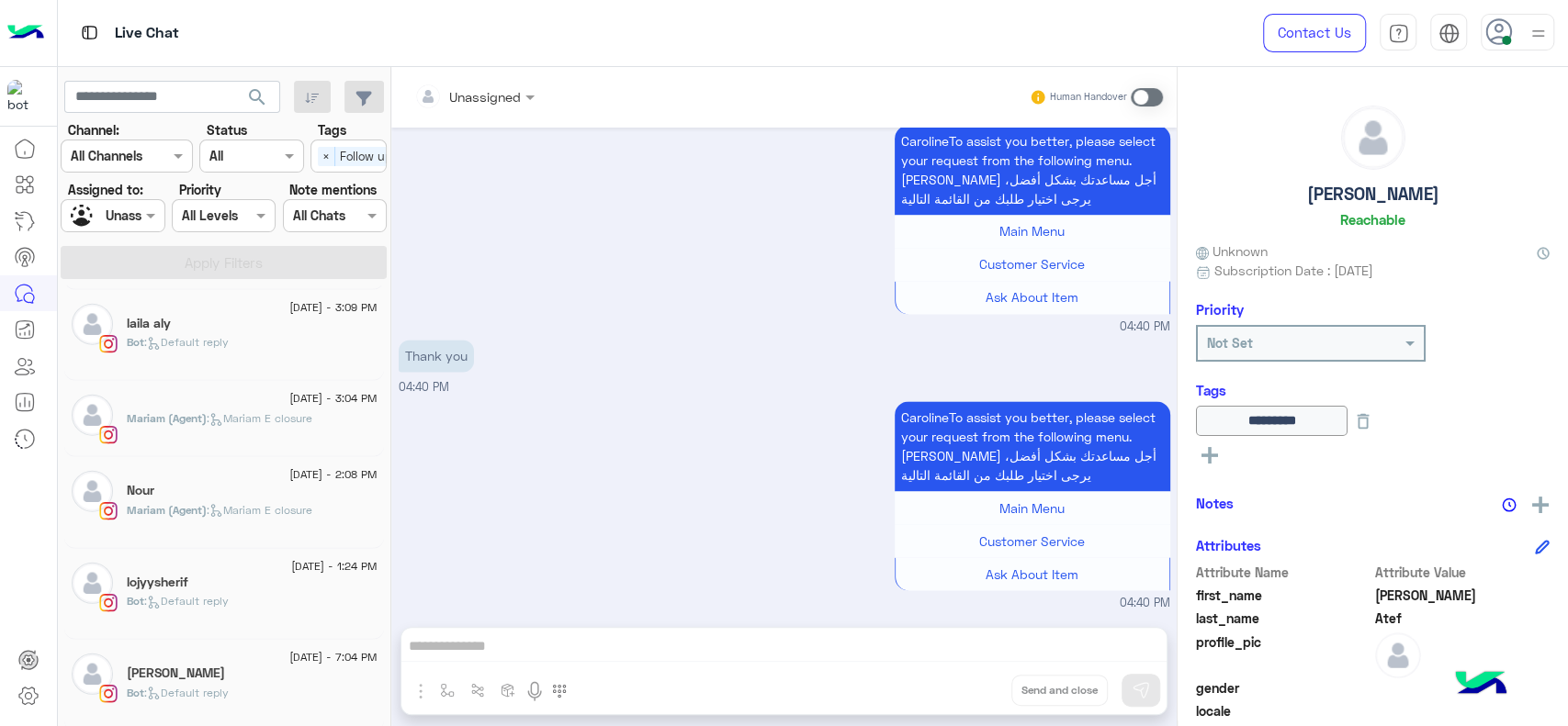
click at [650, 242] on div "CarolineTo assist you better, please select your request from the following men…" at bounding box center [784, 227] width 772 height 216
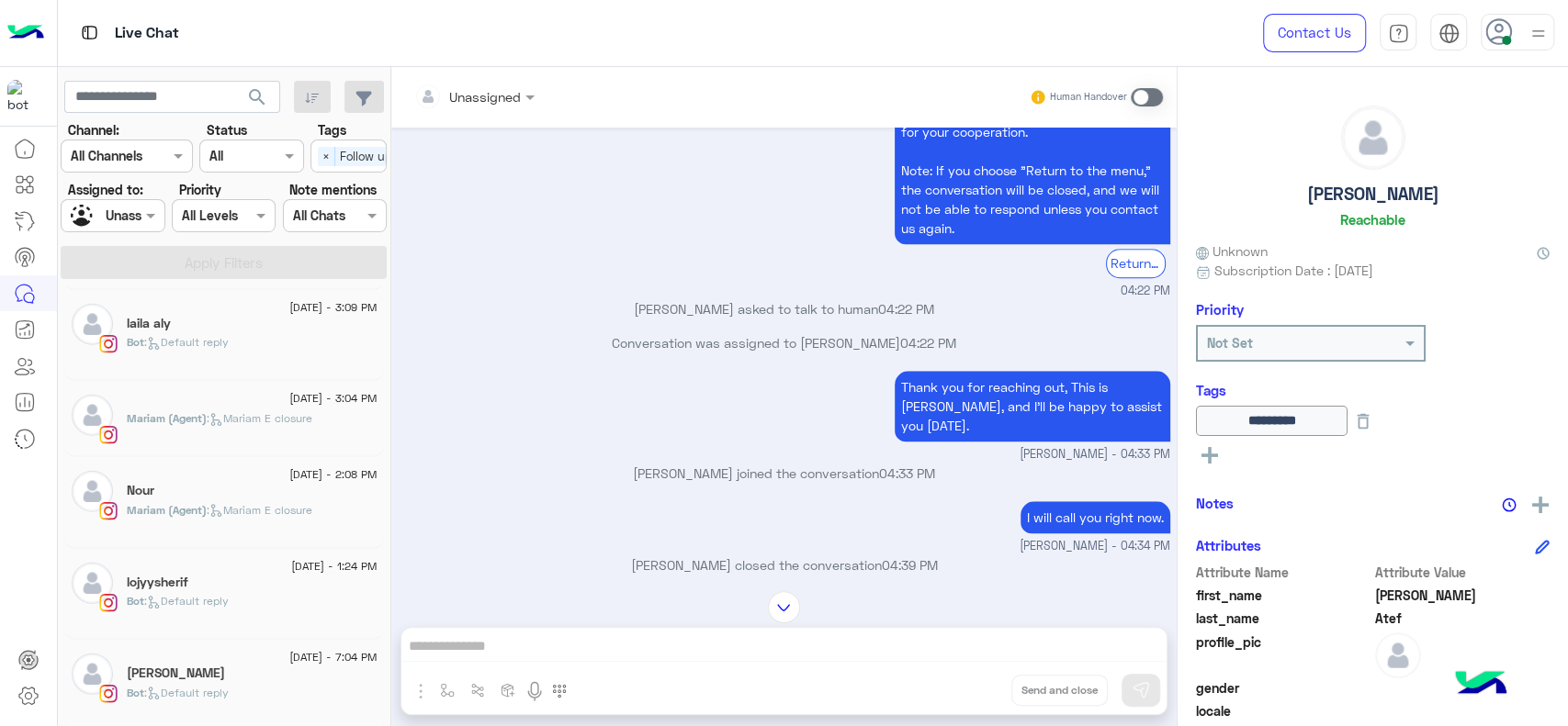
scroll to position [1691, 0]
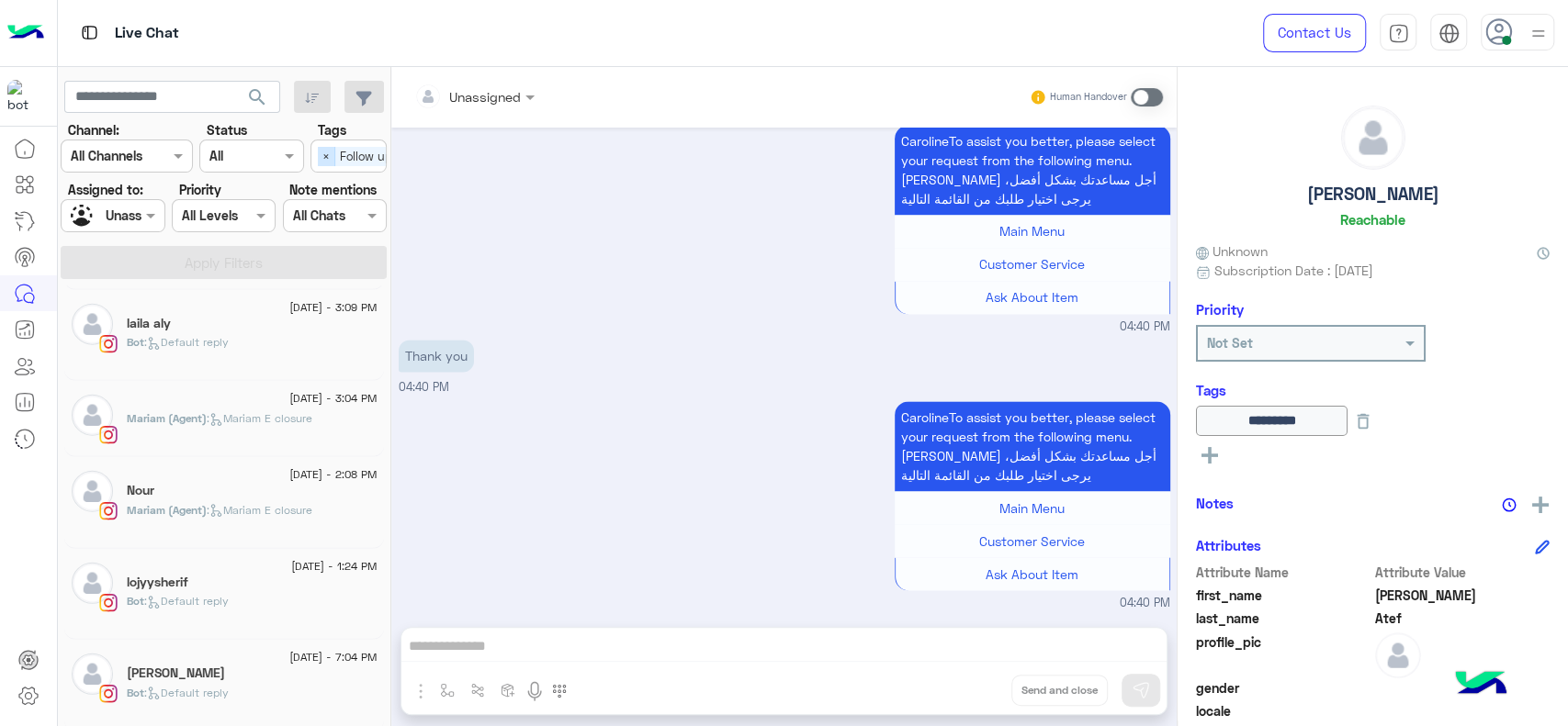
click at [324, 159] on span "×" at bounding box center [326, 157] width 17 height 19
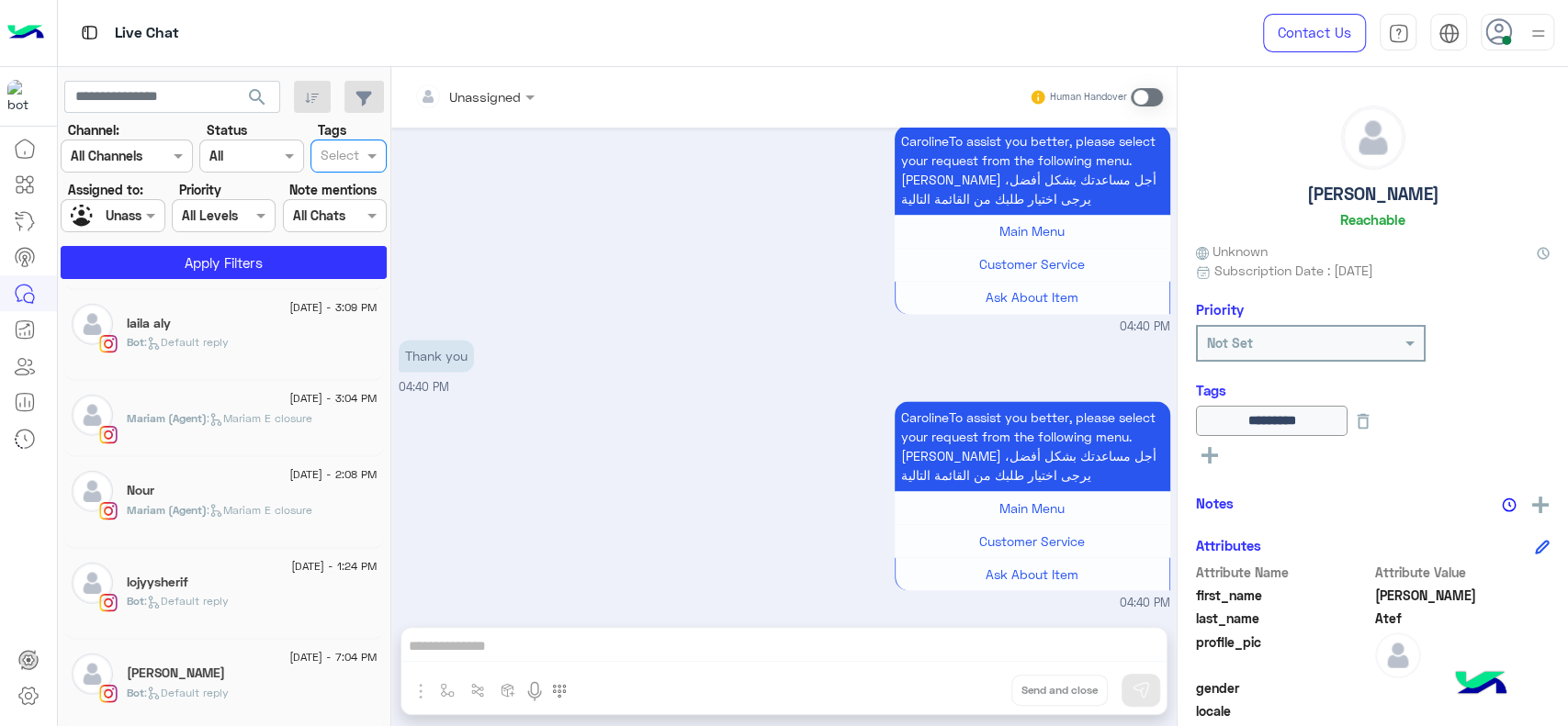
scroll to position [0, 0]
click at [270, 260] on button "Apply Filters" at bounding box center [224, 262] width 326 height 33
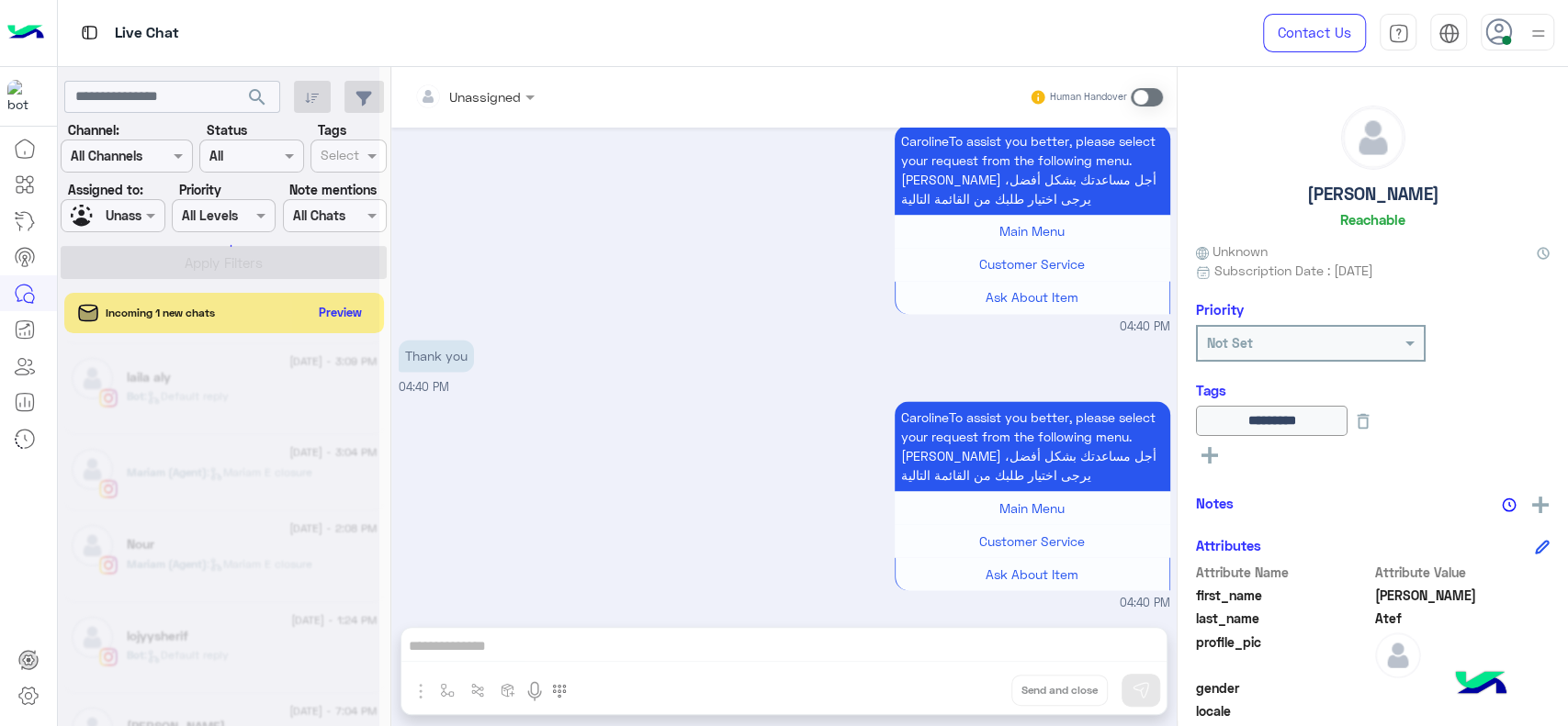
click at [110, 206] on div at bounding box center [219, 371] width 322 height 726
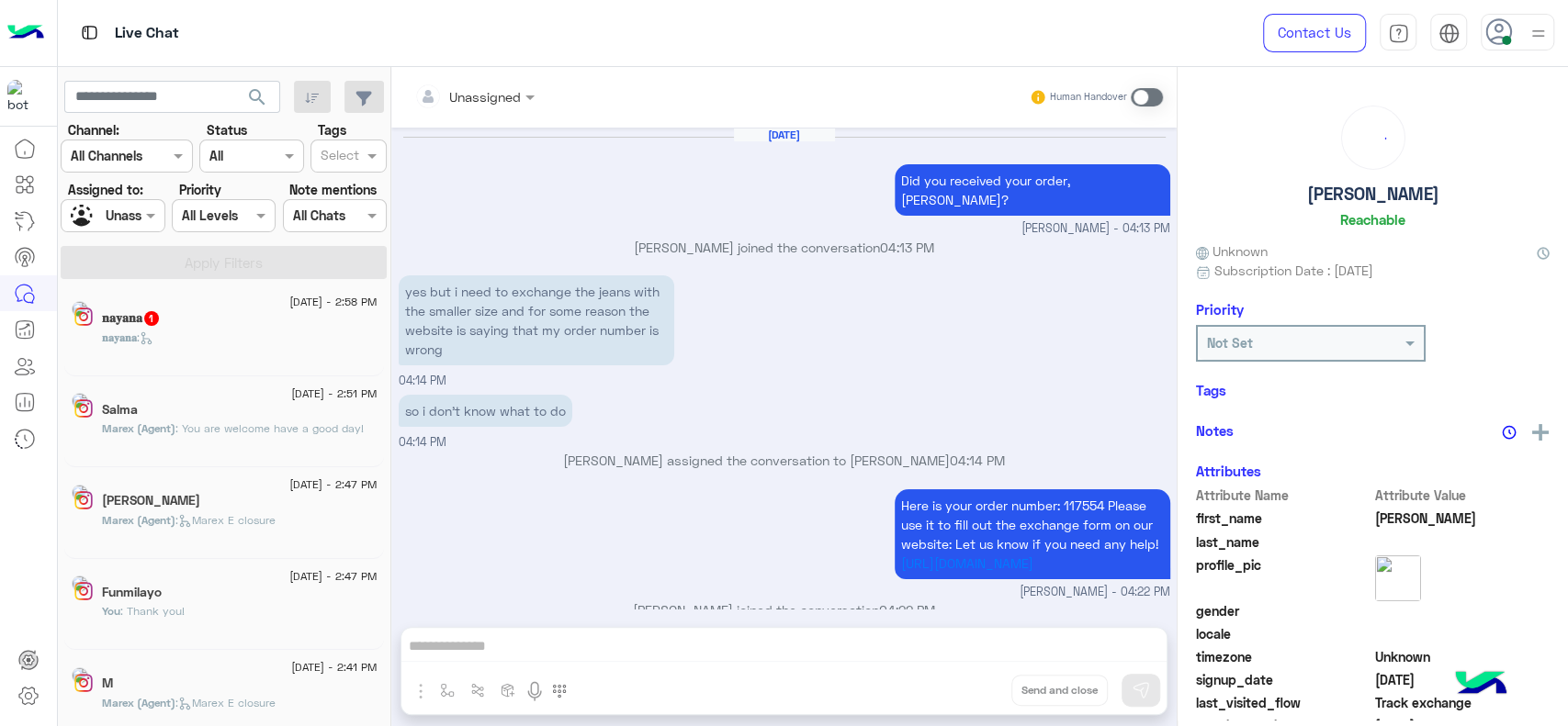
scroll to position [1283, 0]
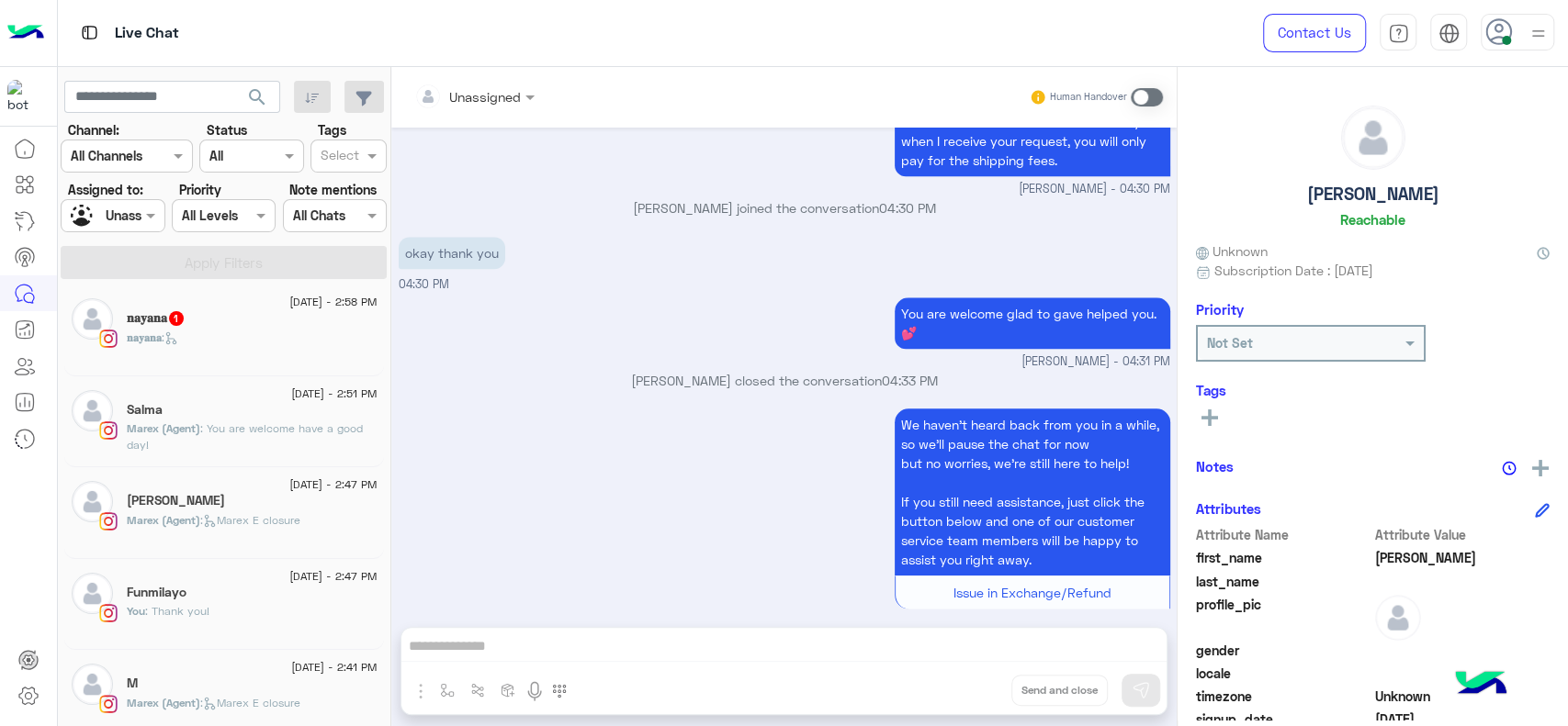
click at [162, 342] on span "𝐧𝐚𝐲𝐚𝐧𝐚" at bounding box center [144, 338] width 35 height 14
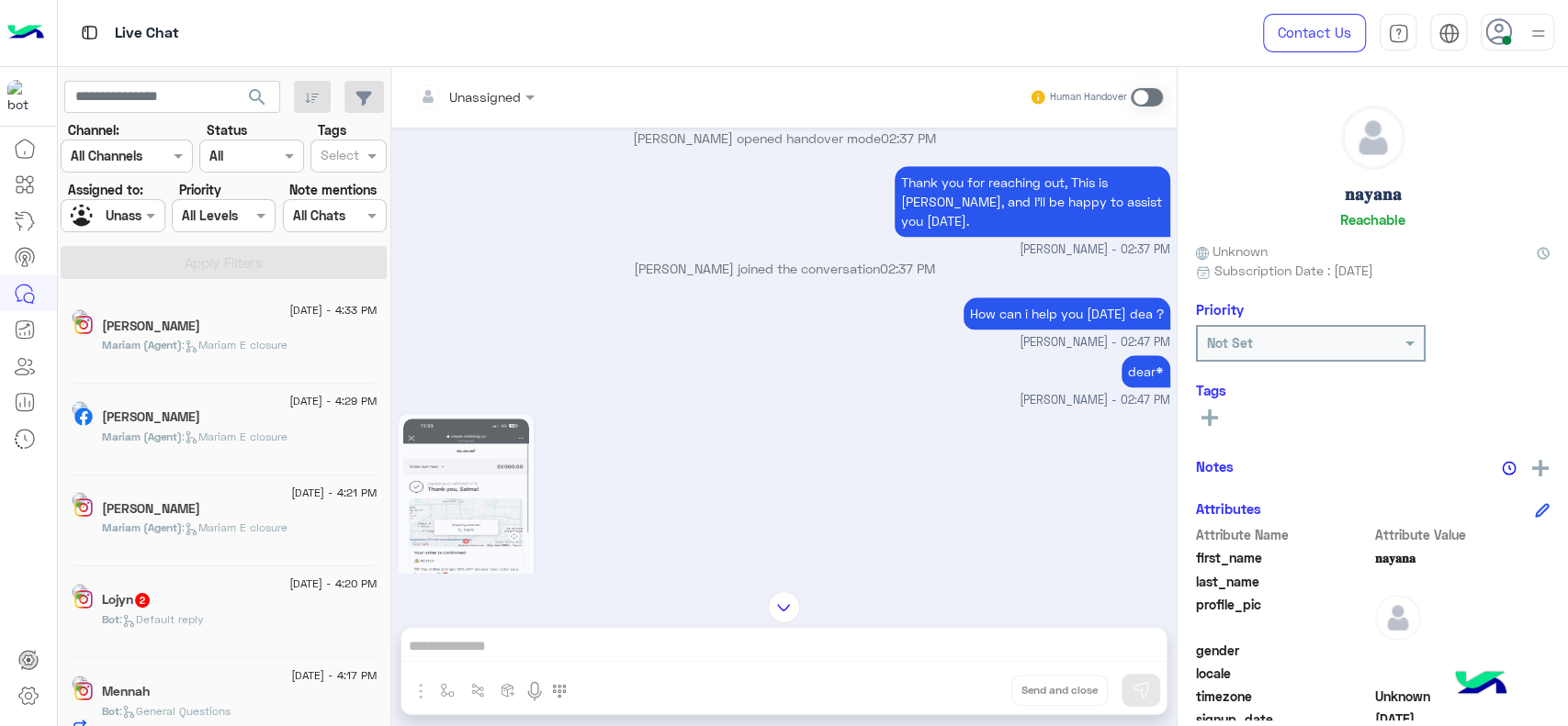
scroll to position [9, 0]
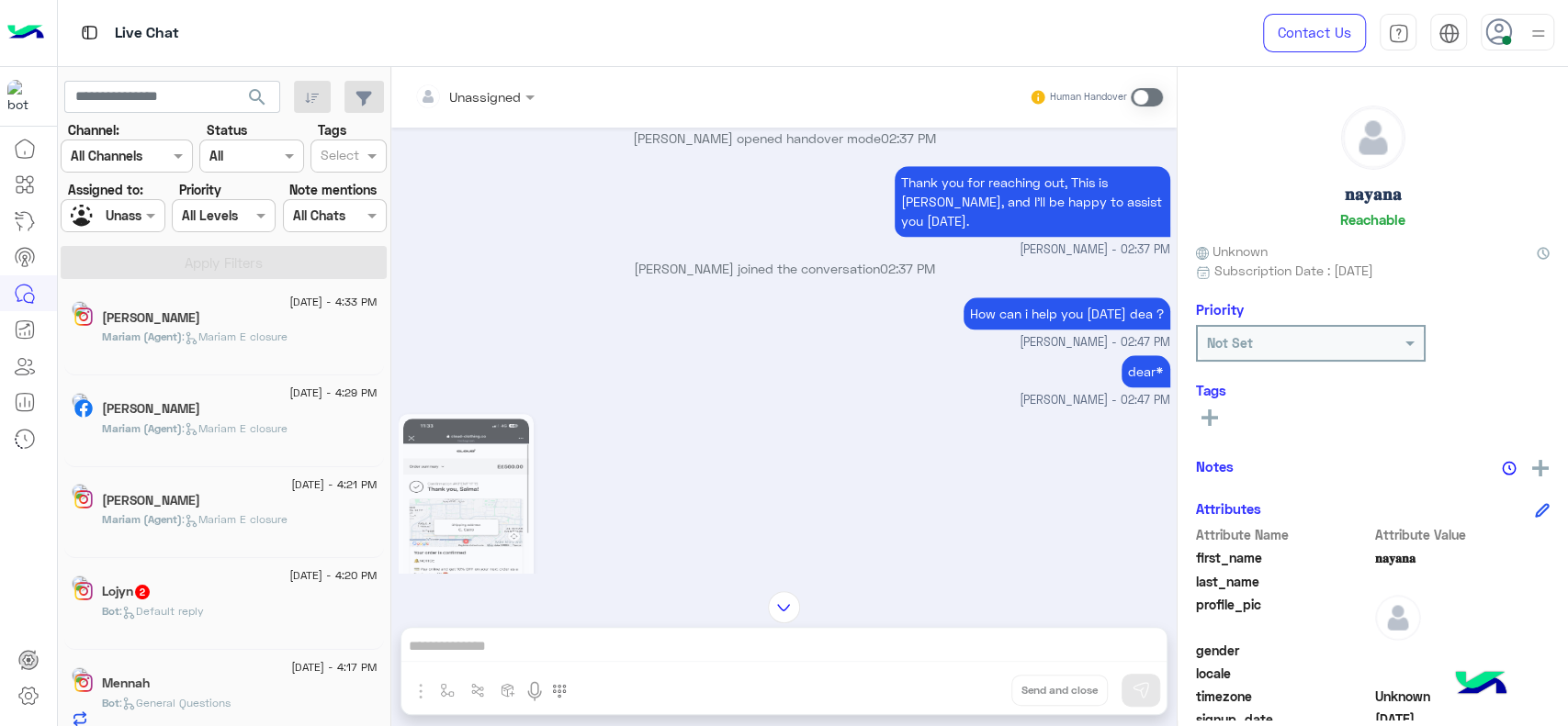
click at [113, 216] on div at bounding box center [112, 216] width 102 height 21
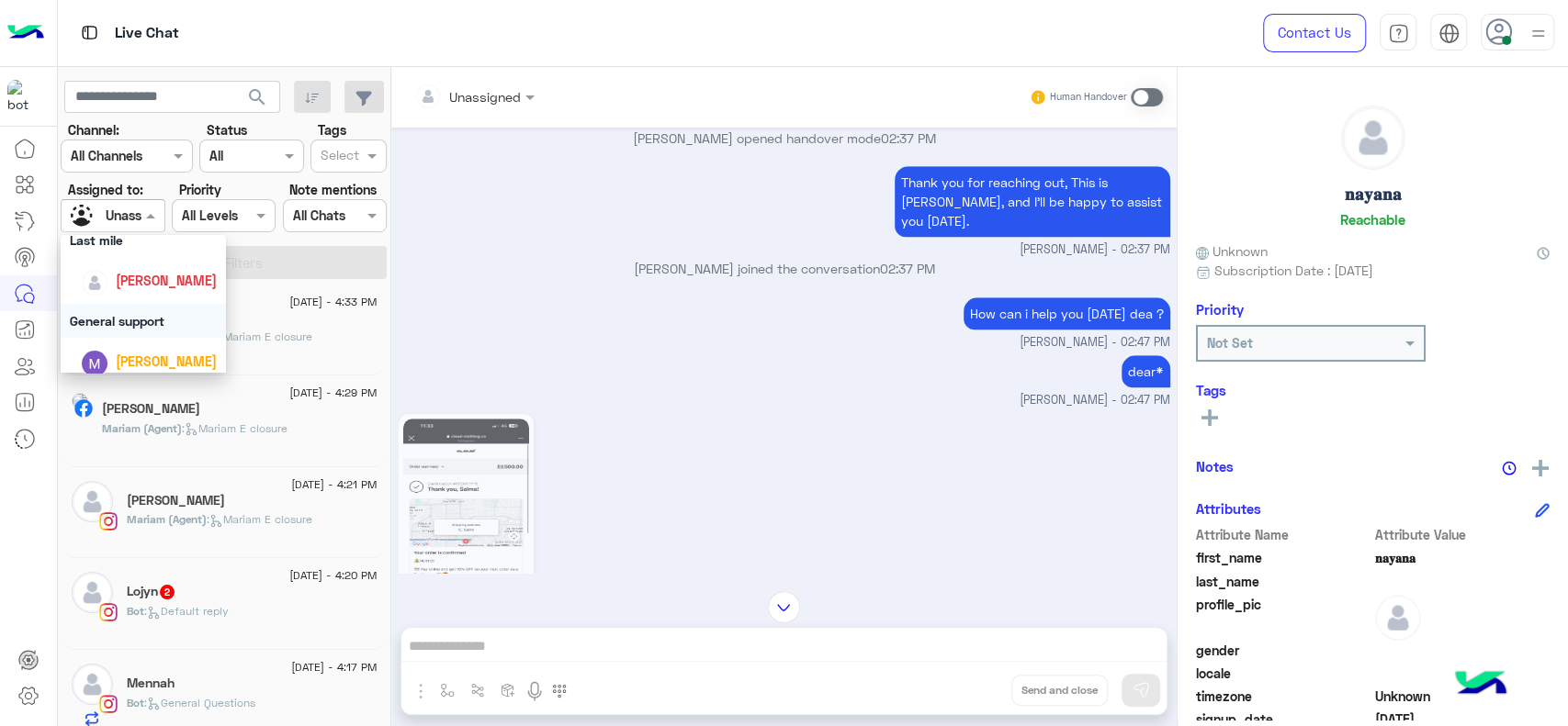
scroll to position [305, 0]
click at [127, 304] on div "[PERSON_NAME]" at bounding box center [148, 289] width 136 height 32
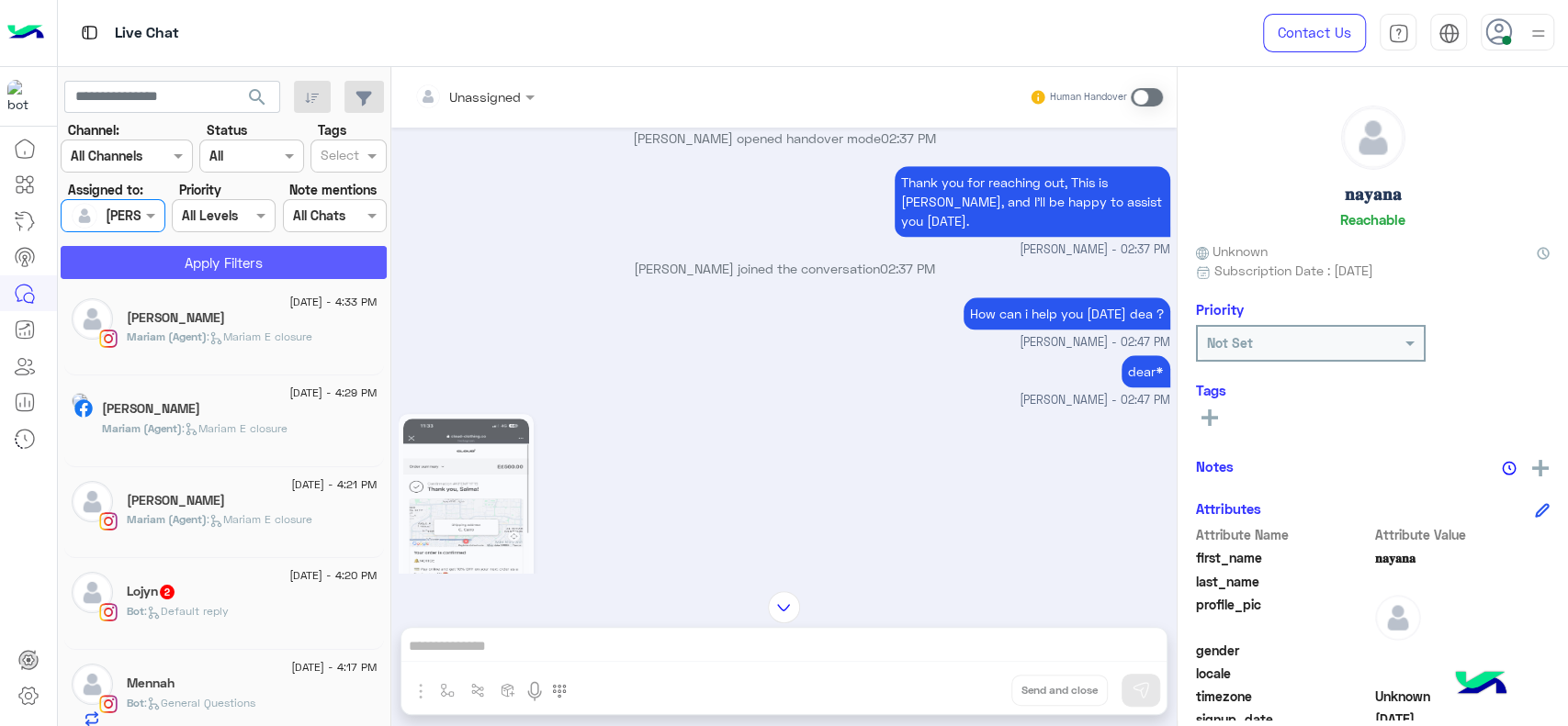
click at [278, 262] on button "Apply Filters" at bounding box center [224, 262] width 326 height 33
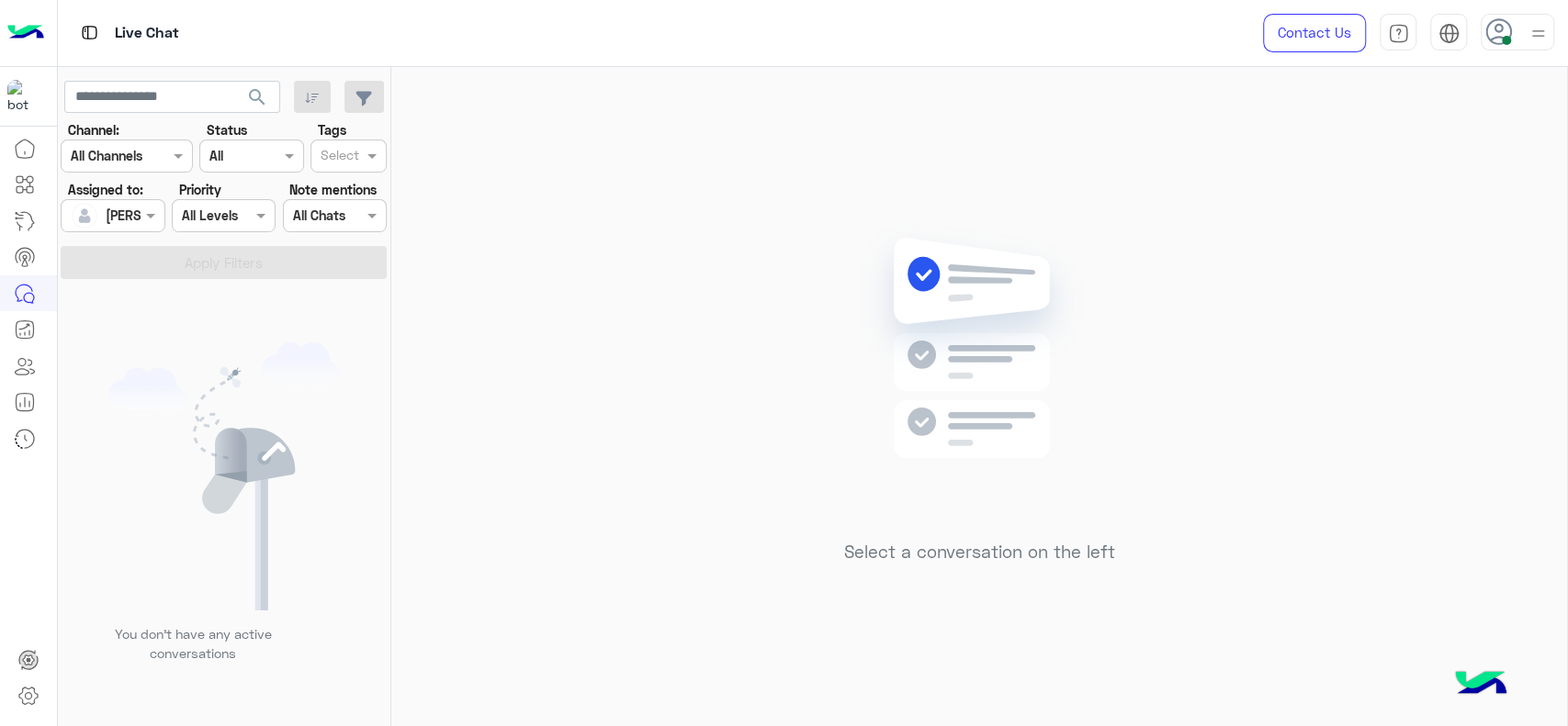
click at [487, 319] on div "Select a conversation on the left" at bounding box center [979, 400] width 1176 height 667
click at [1111, 544] on h5 "Select a conversation on the left" at bounding box center [980, 553] width 271 height 21
click at [789, 349] on div "Select a conversation on the left" at bounding box center [979, 400] width 1176 height 667
click at [1036, 428] on img at bounding box center [980, 376] width 265 height 305
click at [1076, 401] on img at bounding box center [980, 376] width 265 height 305
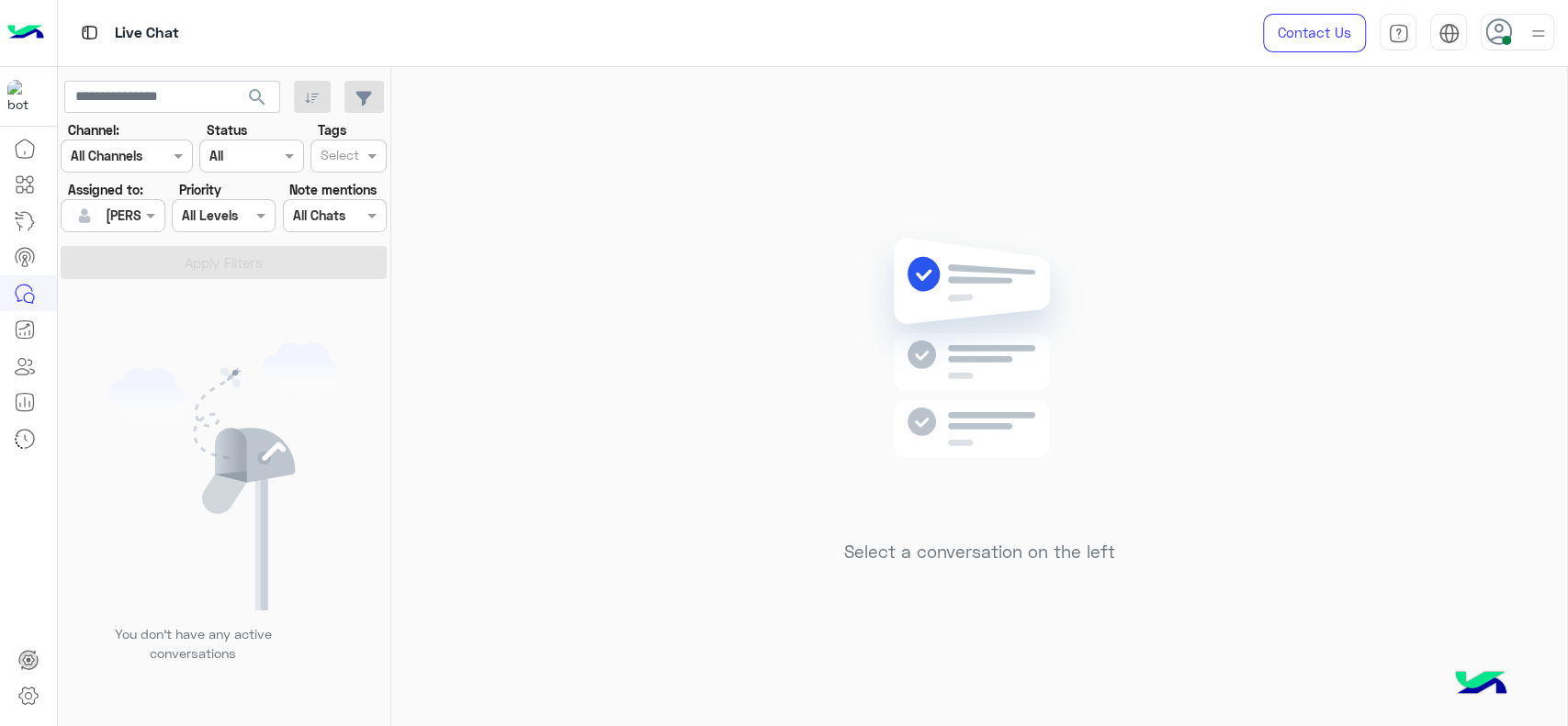
click at [755, 269] on div "Select a conversation on the left" at bounding box center [979, 400] width 1176 height 667
click at [1288, 315] on div "Select a conversation on the left" at bounding box center [979, 400] width 1176 height 667
drag, startPoint x: 759, startPoint y: 279, endPoint x: 1124, endPoint y: 287, distance: 365.1
click at [771, 279] on div "Select a conversation on the left" at bounding box center [979, 400] width 1176 height 667
click at [1169, 293] on div "Select a conversation on the left" at bounding box center [979, 400] width 1176 height 667
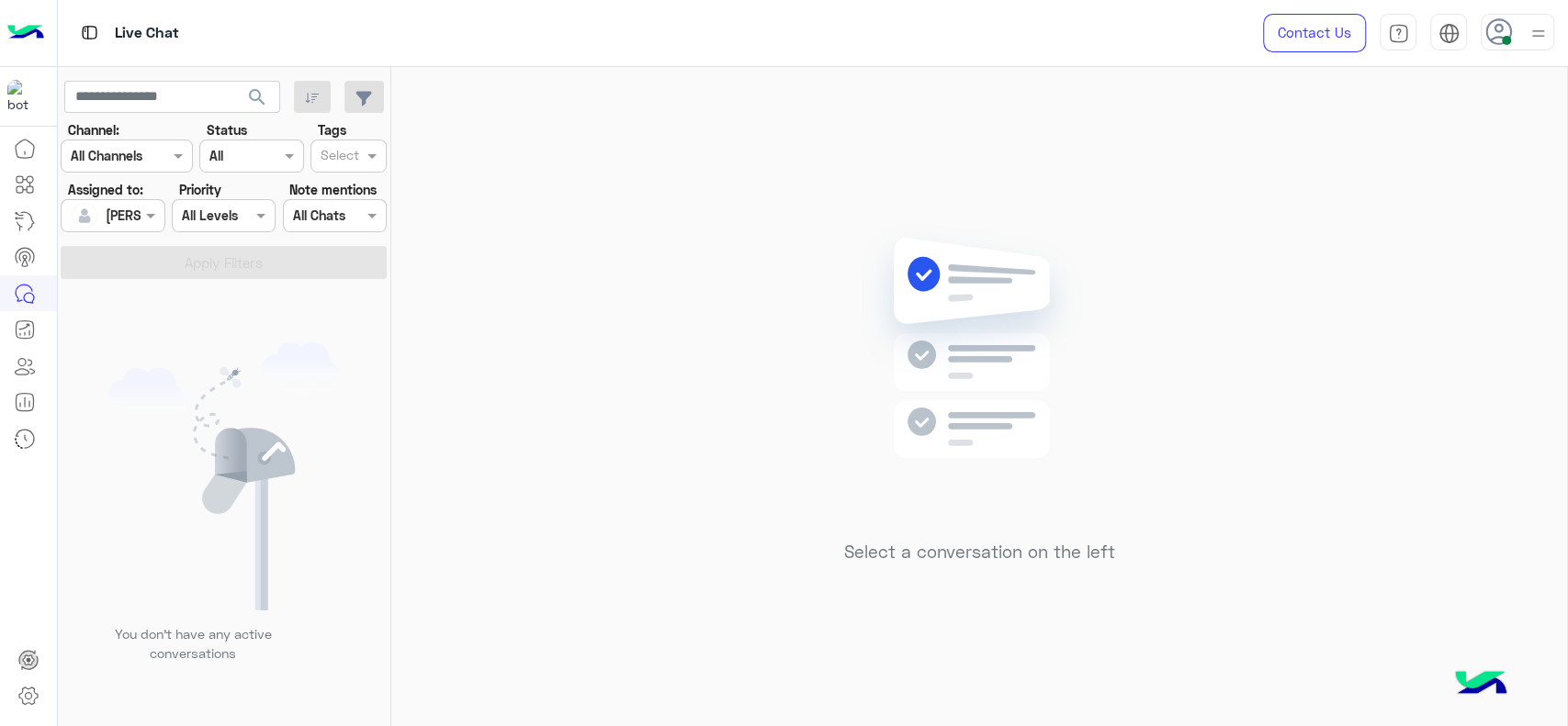
click at [1203, 293] on div "Select a conversation on the left" at bounding box center [979, 400] width 1176 height 667
drag, startPoint x: 762, startPoint y: 281, endPoint x: 1368, endPoint y: 306, distance: 606.5
click at [788, 281] on div "Select a conversation on the left" at bounding box center [979, 400] width 1176 height 667
click at [1369, 306] on div "Select a conversation on the left" at bounding box center [979, 400] width 1176 height 667
click at [774, 284] on div "Select a conversation on the left" at bounding box center [979, 400] width 1176 height 667
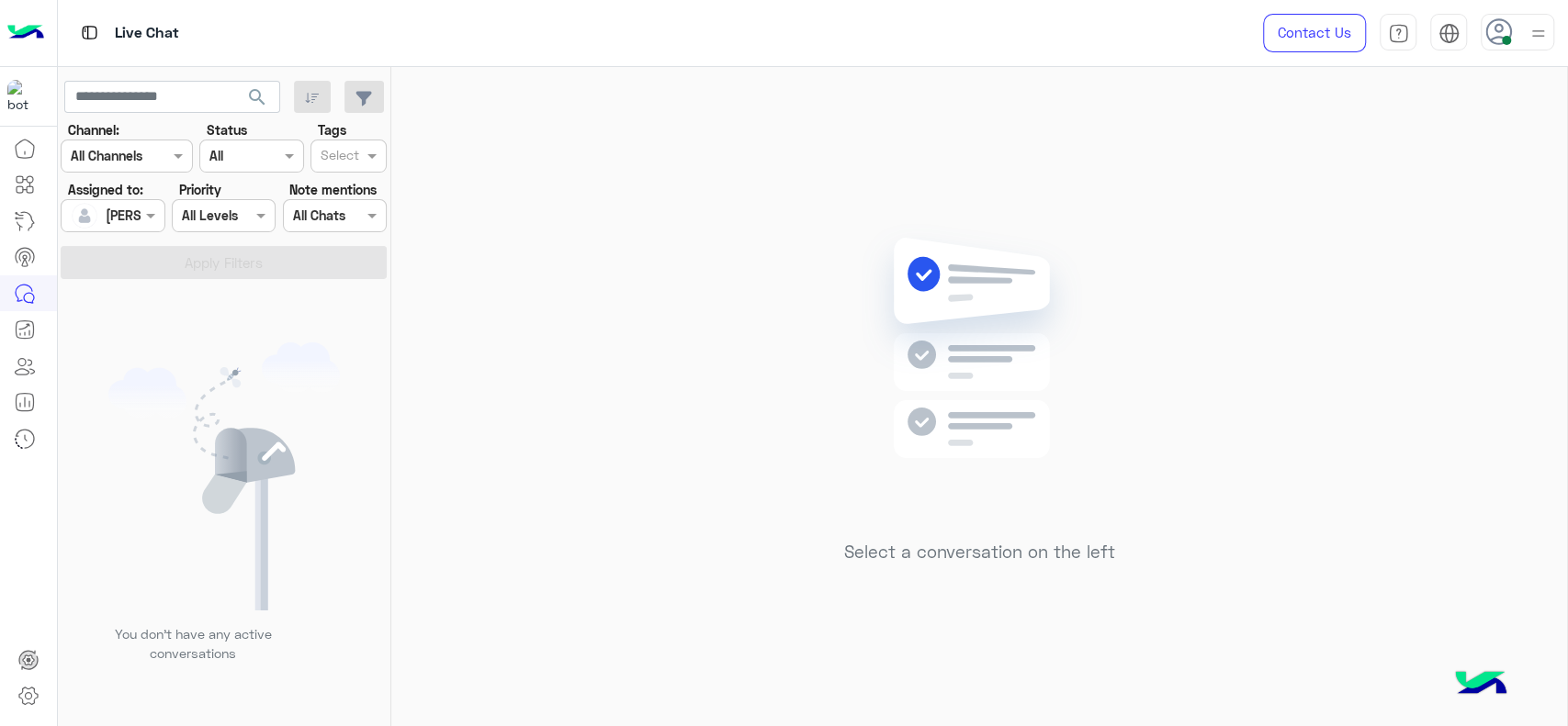
click at [546, 332] on div "Select a conversation on the left" at bounding box center [979, 400] width 1176 height 667
click at [677, 366] on div "Select a conversation on the left" at bounding box center [979, 400] width 1176 height 667
click at [641, 185] on div "Select a conversation on the left" at bounding box center [979, 400] width 1176 height 667
click at [793, 364] on div "Select a conversation on the left" at bounding box center [979, 400] width 1176 height 667
click at [1411, 348] on div "Select a conversation on the left" at bounding box center [979, 400] width 1176 height 667
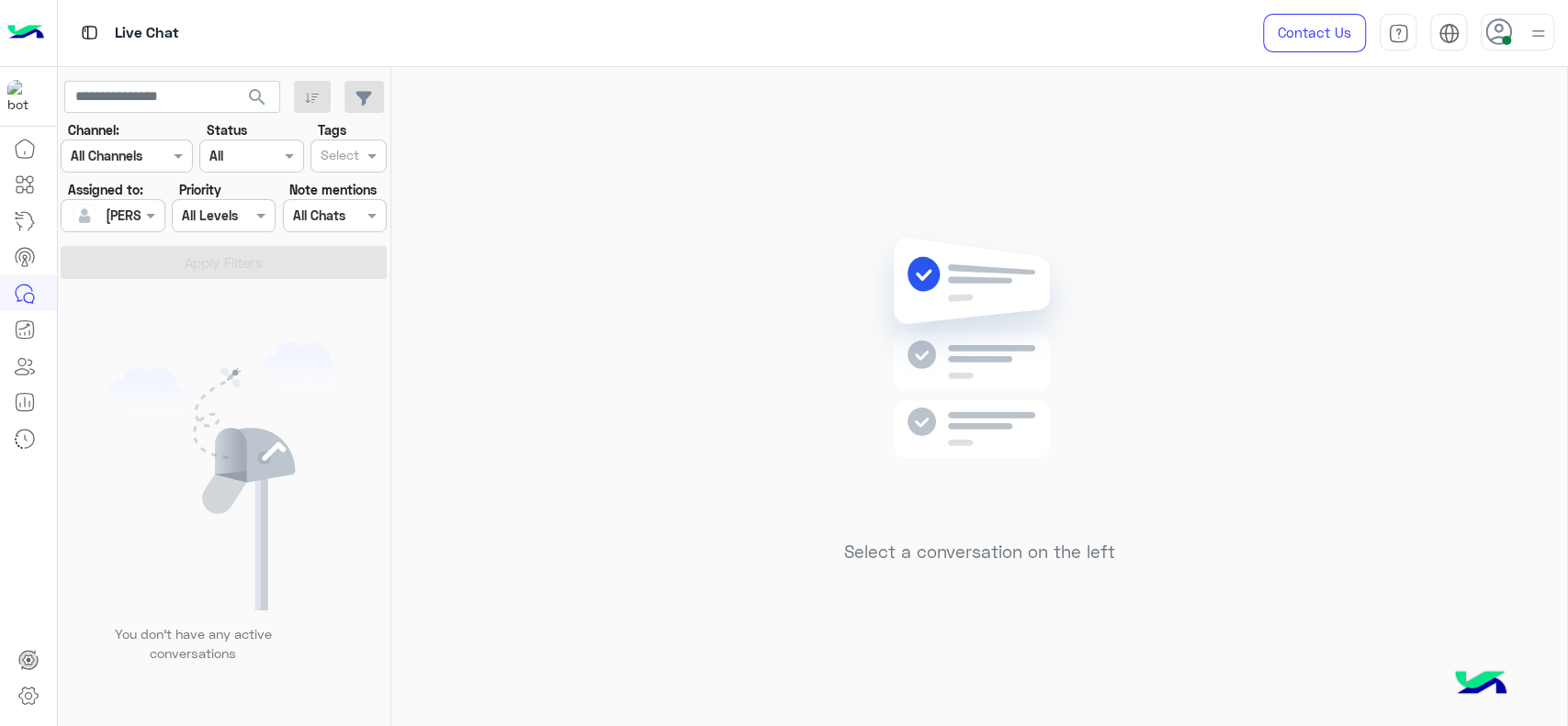
click at [601, 342] on div "Select a conversation on the left" at bounding box center [979, 400] width 1176 height 667
click at [603, 234] on div "Select a conversation on the left" at bounding box center [979, 400] width 1176 height 667
click at [1514, 33] on div at bounding box center [1518, 32] width 74 height 37
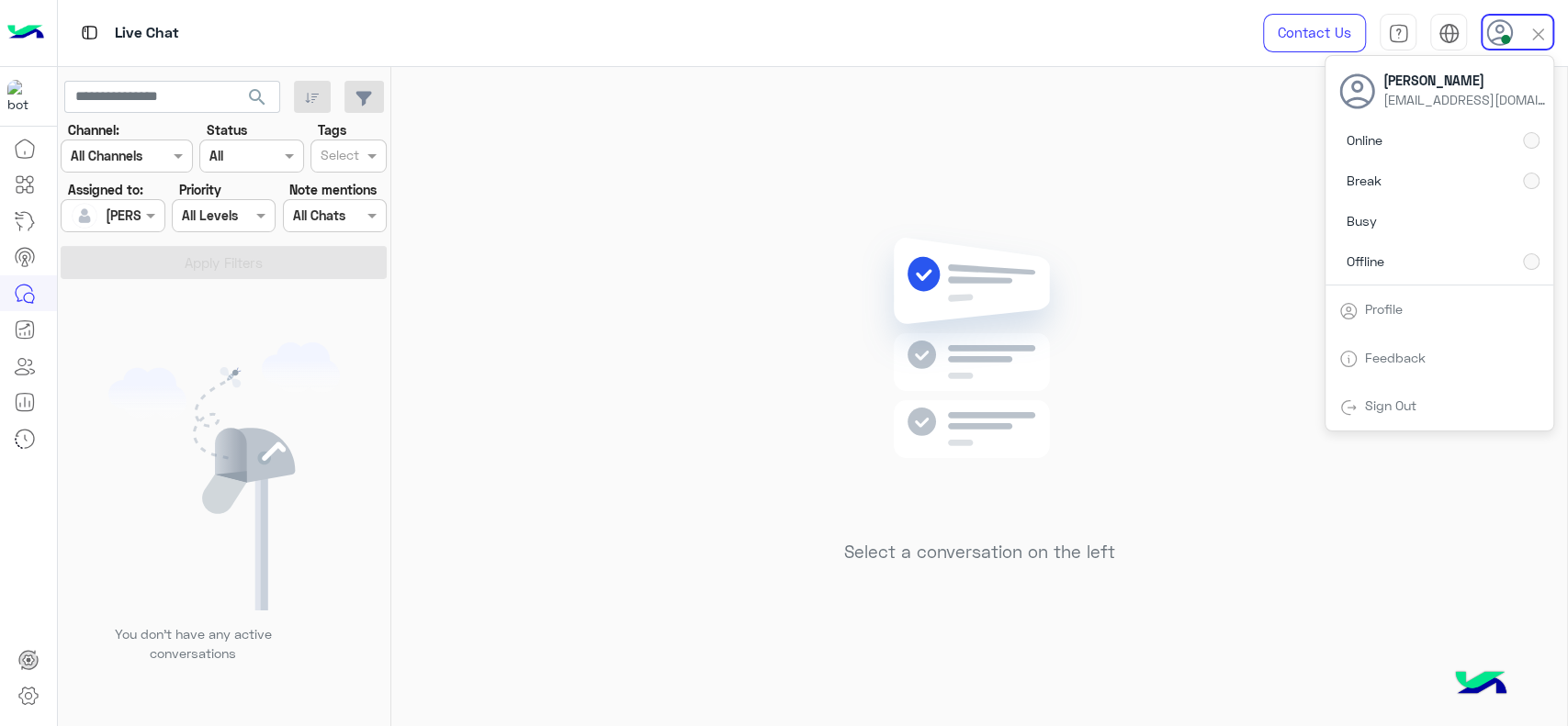
click at [1153, 205] on div "Select a conversation on the left" at bounding box center [979, 400] width 1176 height 667
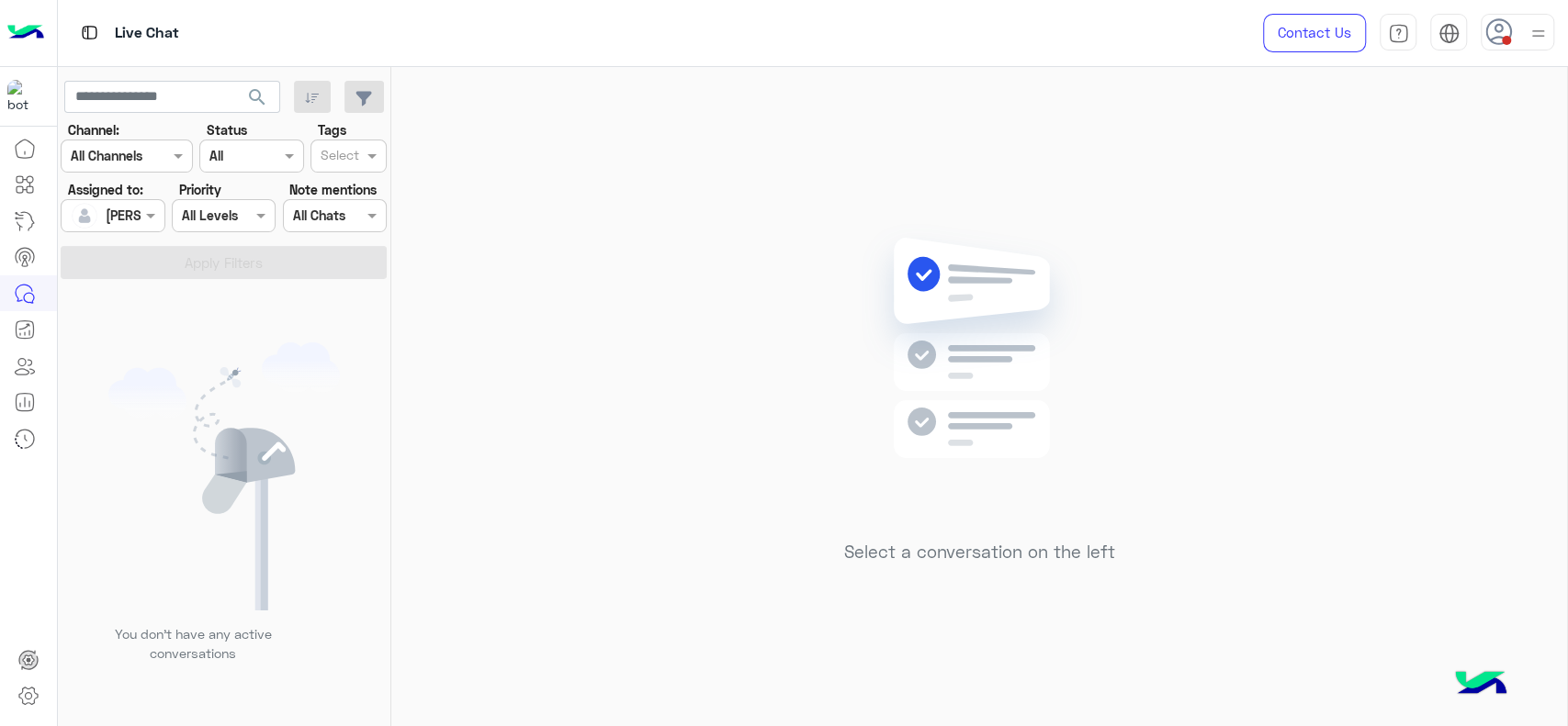
click at [1520, 32] on div at bounding box center [1518, 32] width 74 height 37
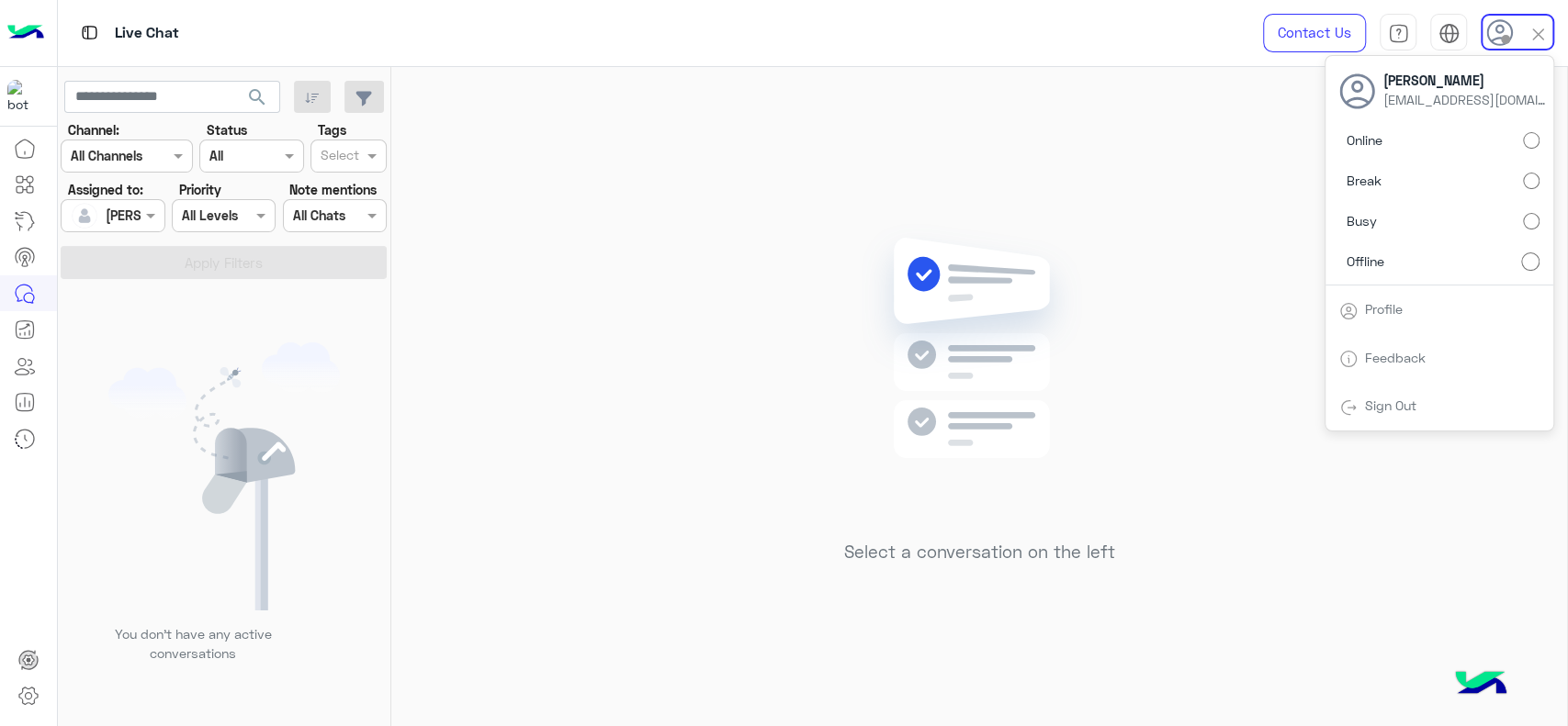
click at [1538, 41] on img at bounding box center [1539, 35] width 21 height 21
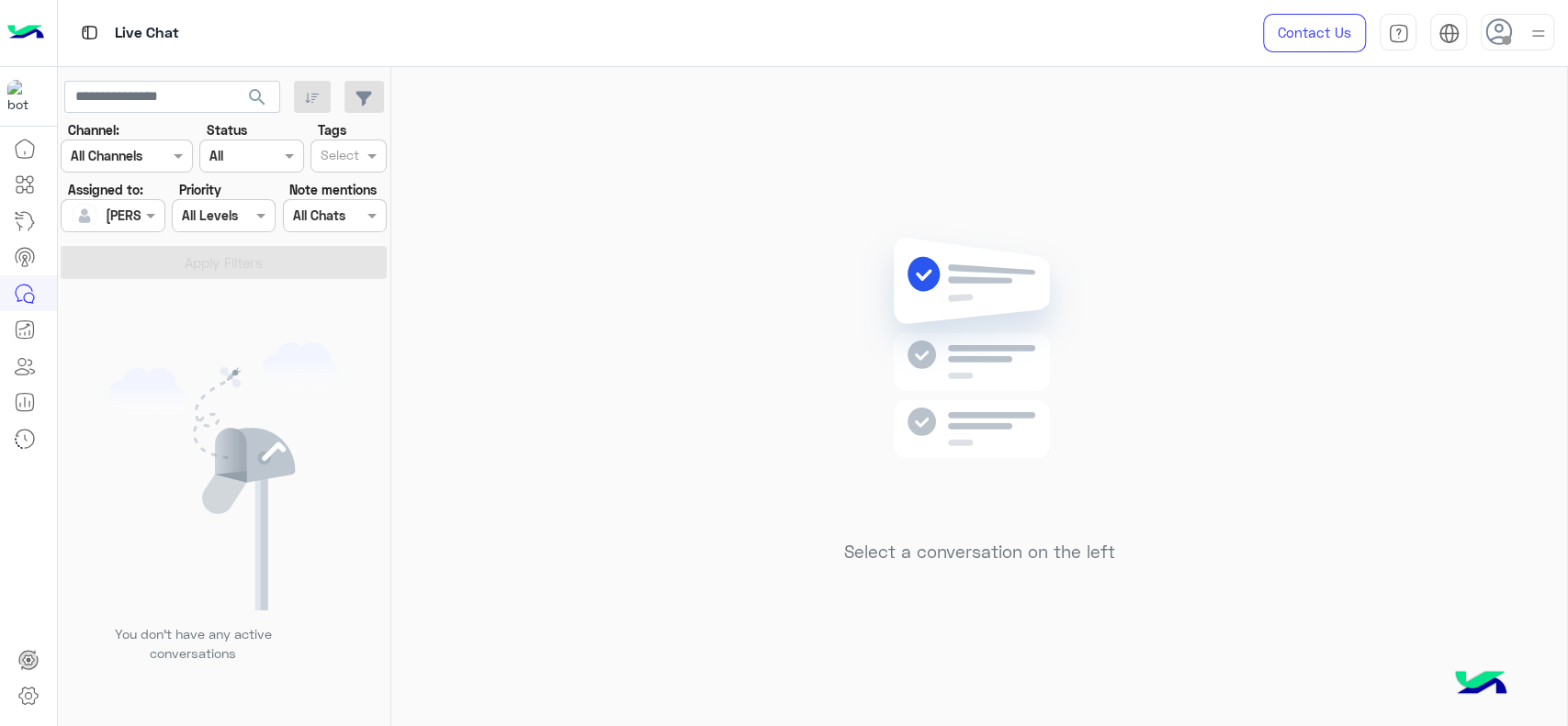
drag, startPoint x: 1235, startPoint y: 95, endPoint x: 1248, endPoint y: 49, distance: 47.8
click at [1235, 82] on div "Select a conversation on the left" at bounding box center [979, 400] width 1176 height 667
